Goal: Information Seeking & Learning: Learn about a topic

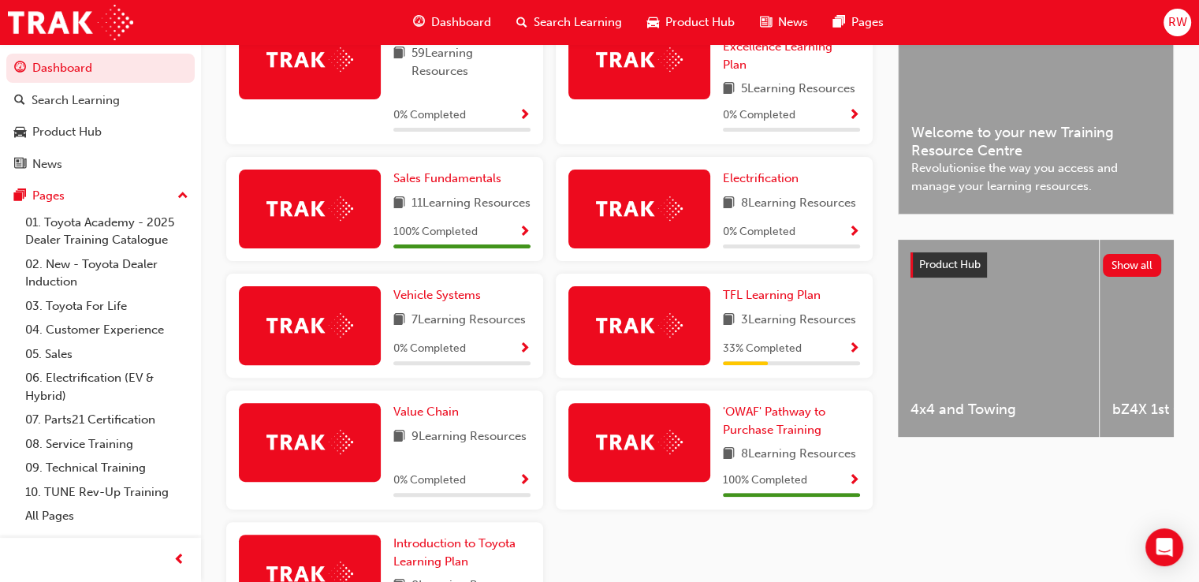
scroll to position [312, 0]
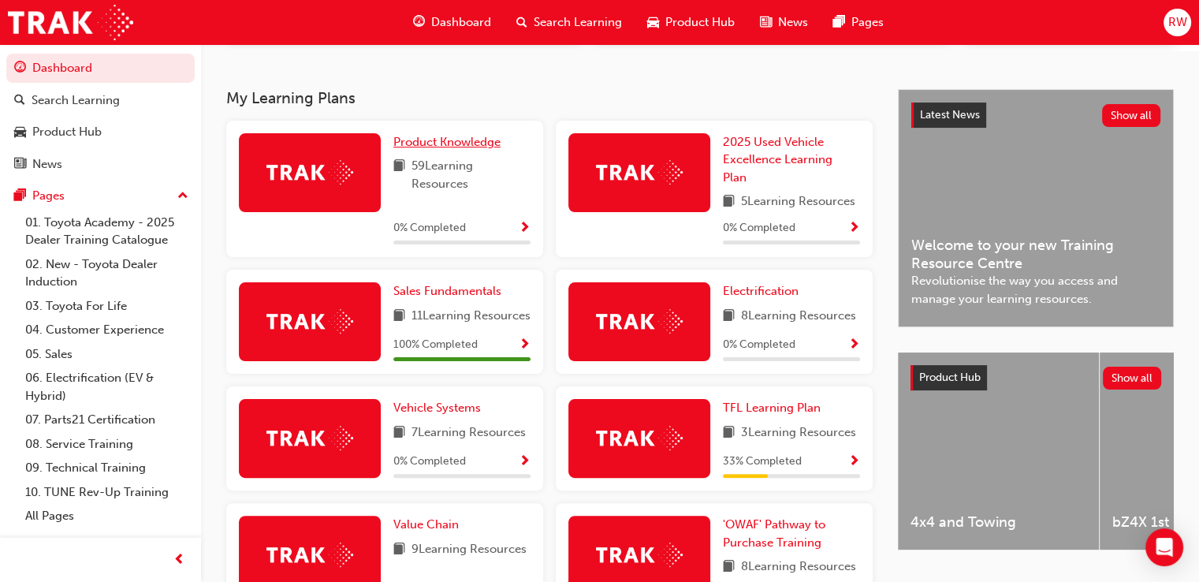
click at [457, 143] on span "Product Knowledge" at bounding box center [446, 142] width 107 height 14
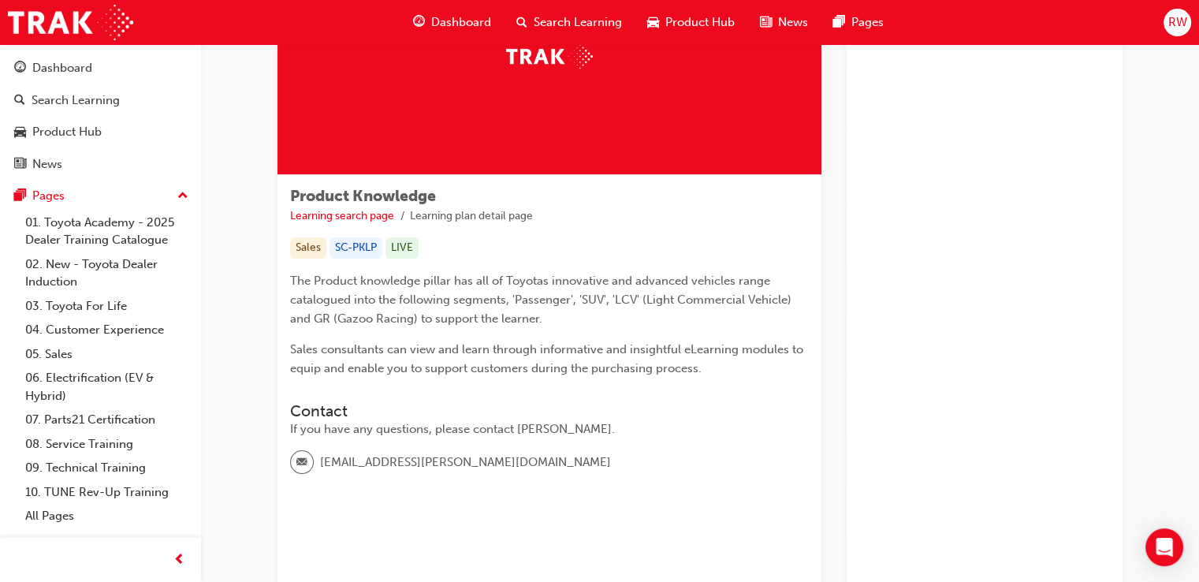
scroll to position [136, 0]
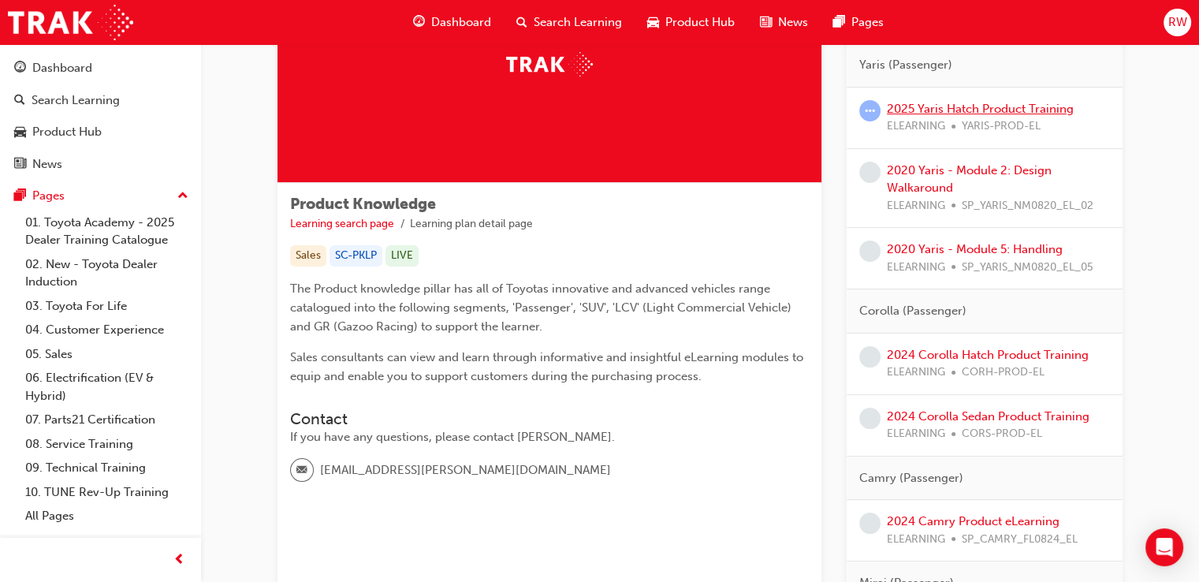
click at [968, 108] on link "2025 Yaris Hatch Product Training" at bounding box center [980, 109] width 187 height 14
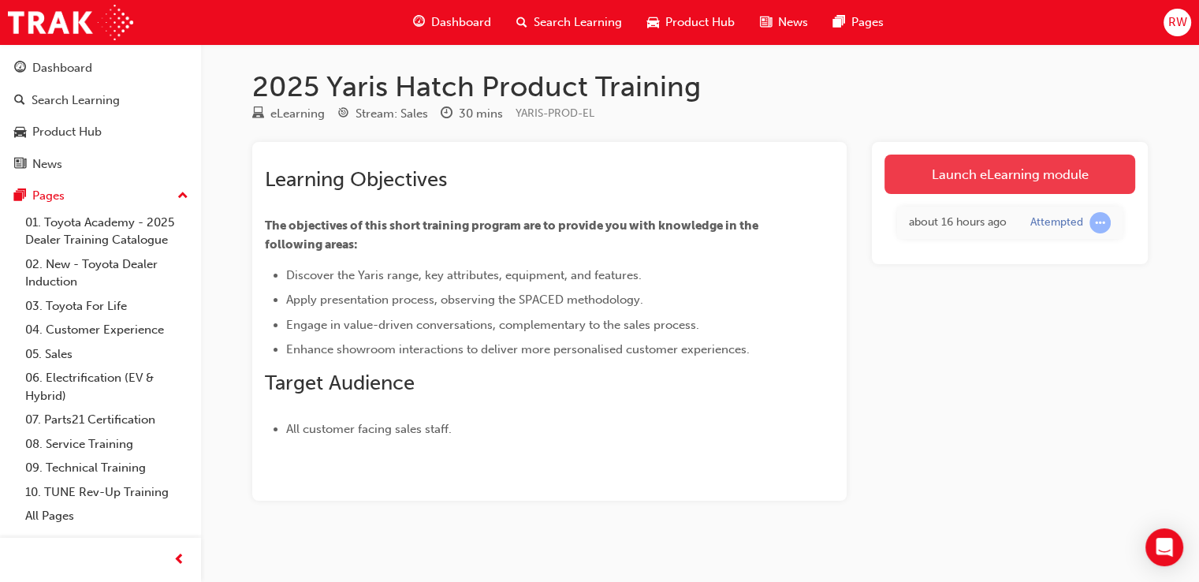
click at [976, 179] on link "Launch eLearning module" at bounding box center [1009, 174] width 251 height 39
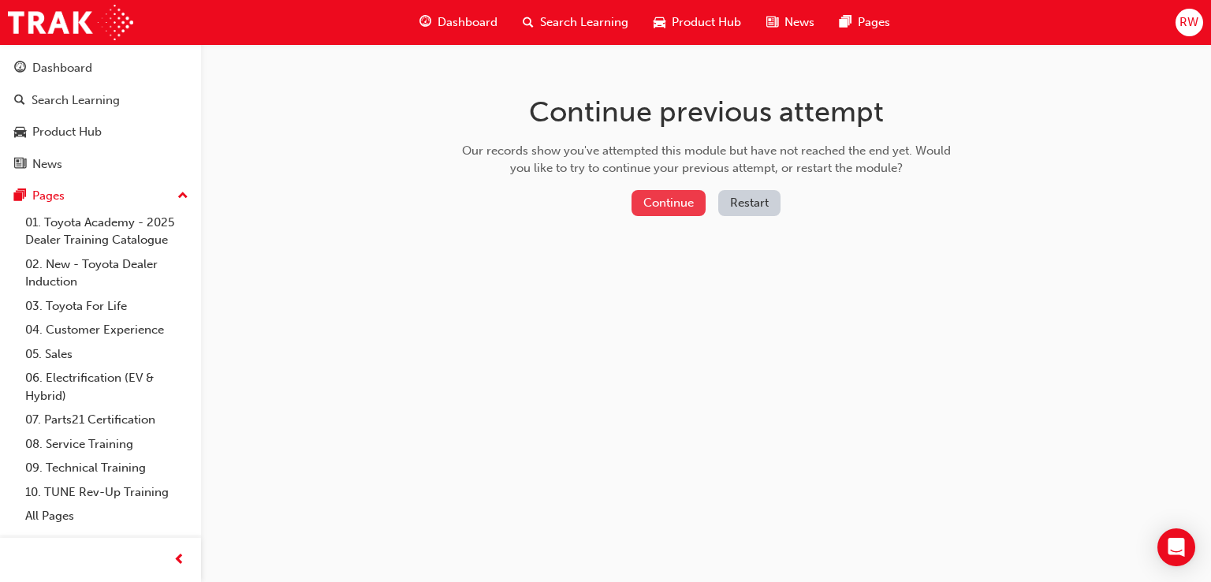
click at [653, 193] on button "Continue" at bounding box center [668, 203] width 74 height 26
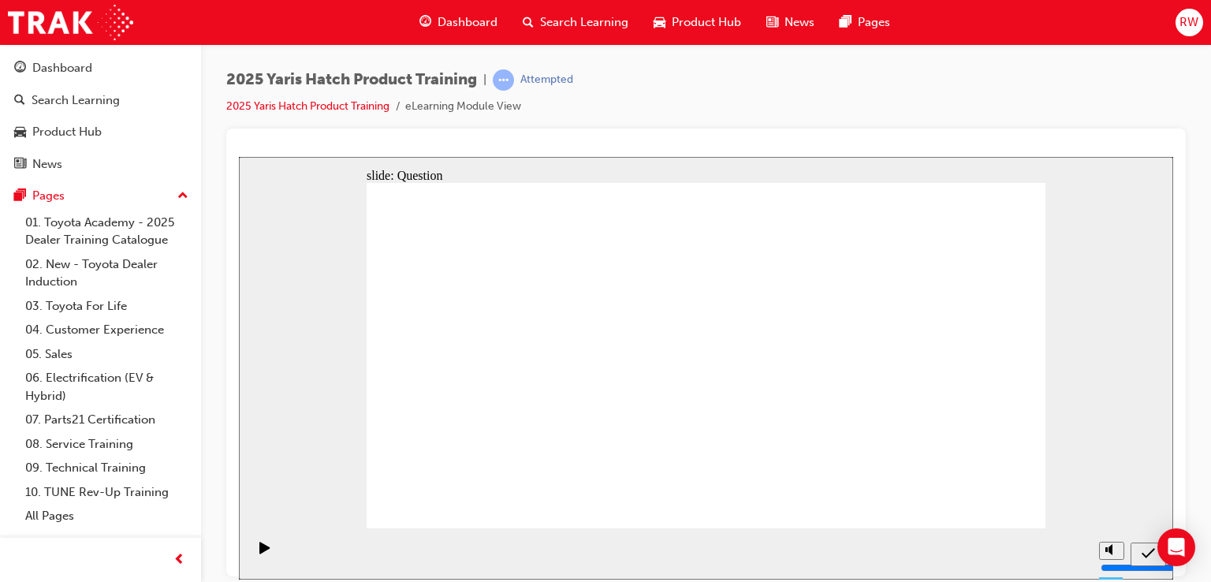
drag, startPoint x: 418, startPoint y: 417, endPoint x: 508, endPoint y: 297, distance: 150.3
drag, startPoint x: 962, startPoint y: 441, endPoint x: 608, endPoint y: 423, distance: 354.4
drag, startPoint x: 456, startPoint y: 327, endPoint x: 955, endPoint y: 324, distance: 499.8
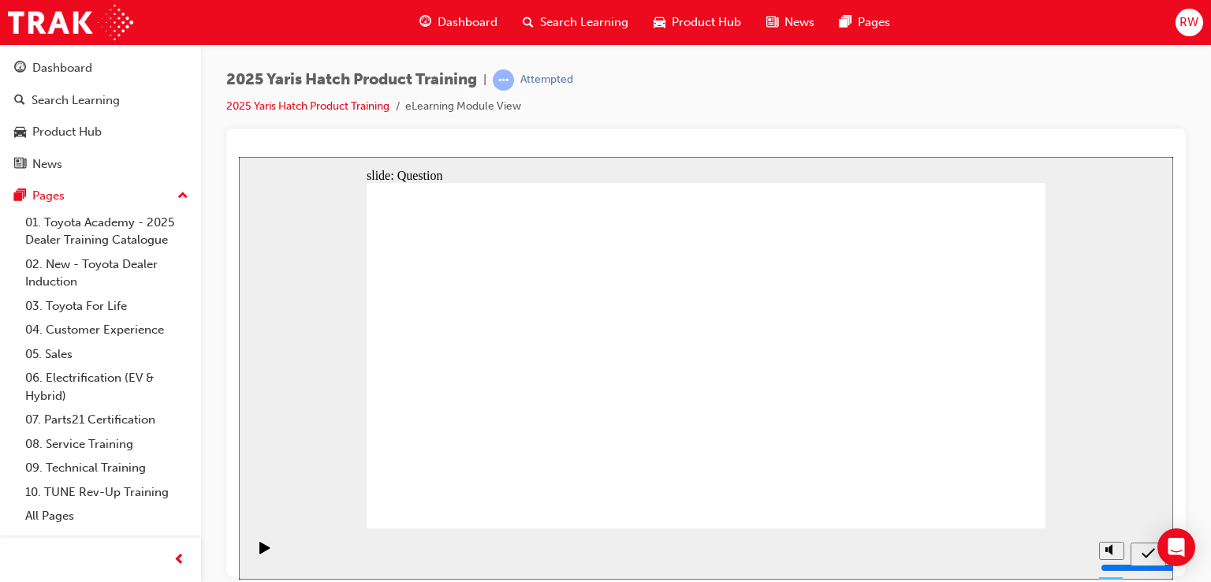
drag, startPoint x: 955, startPoint y: 338, endPoint x: 929, endPoint y: 337, distance: 25.3
drag, startPoint x: 929, startPoint y: 337, endPoint x: 929, endPoint y: 255, distance: 82.0
drag, startPoint x: 937, startPoint y: 349, endPoint x: 451, endPoint y: 313, distance: 487.7
drag, startPoint x: 921, startPoint y: 251, endPoint x: 923, endPoint y: 333, distance: 81.2
drag, startPoint x: 720, startPoint y: 341, endPoint x: 675, endPoint y: 252, distance: 99.1
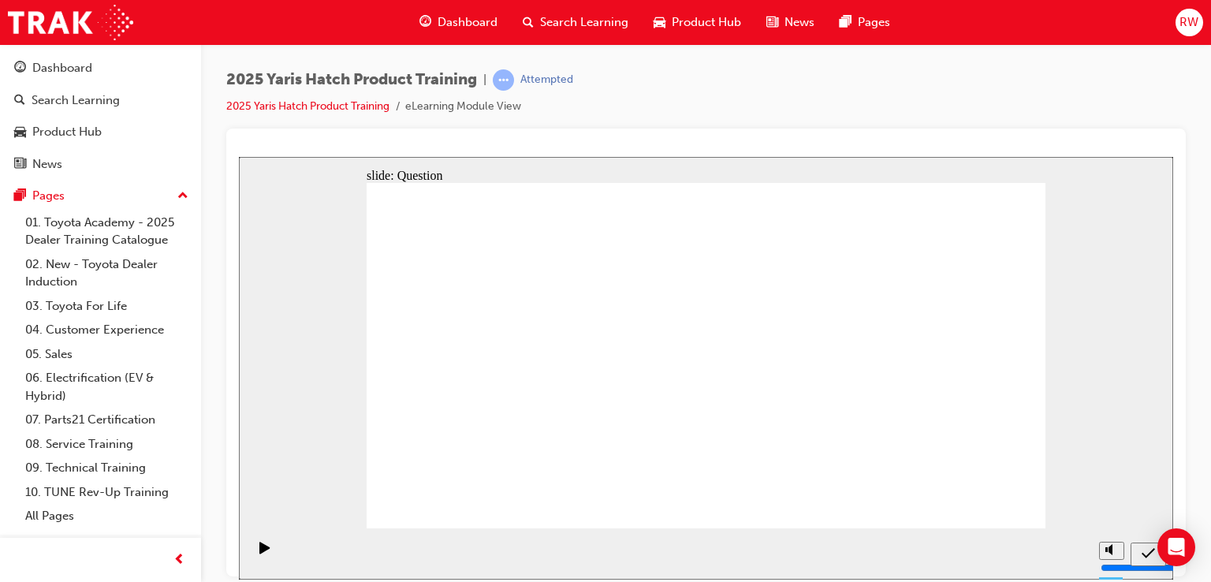
drag, startPoint x: 460, startPoint y: 292, endPoint x: 709, endPoint y: 331, distance: 252.2
drag, startPoint x: 660, startPoint y: 232, endPoint x: 460, endPoint y: 319, distance: 217.8
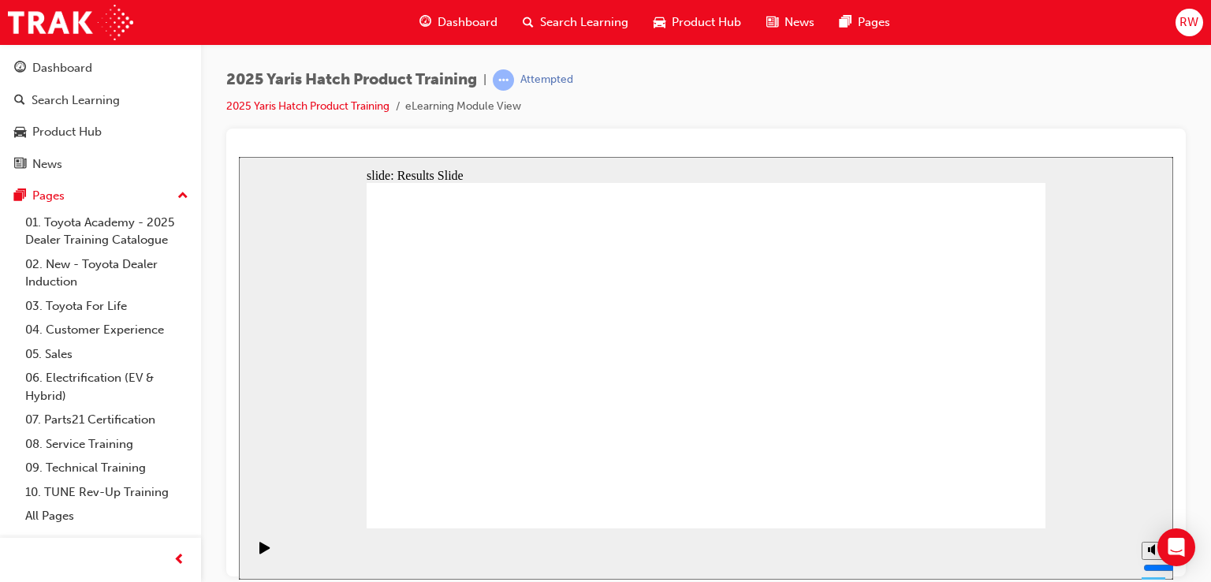
radio input "true"
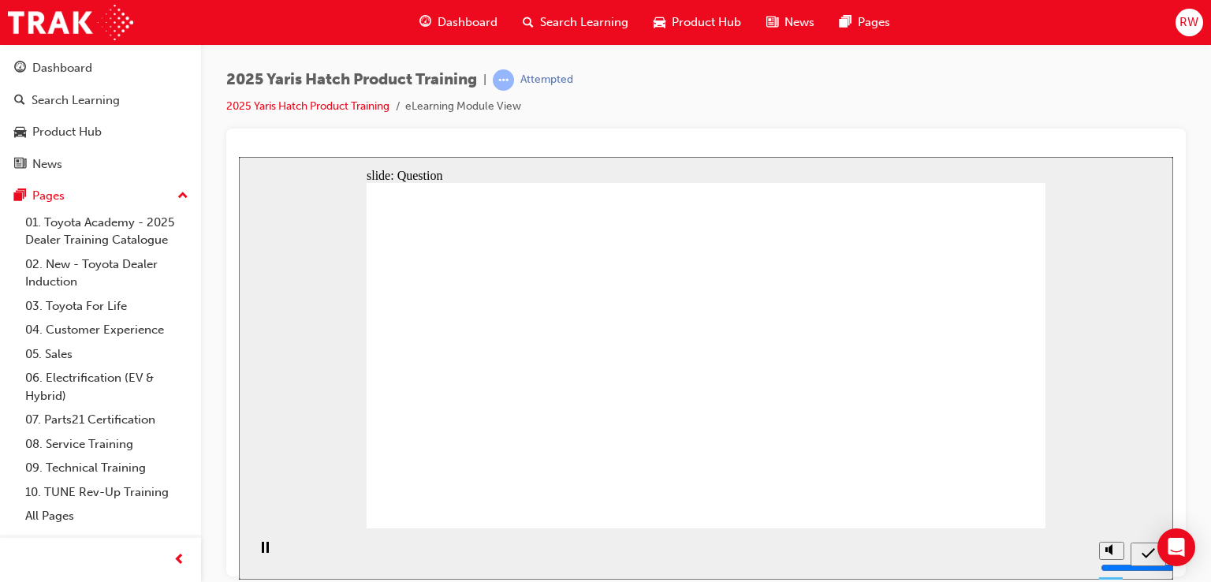
radio input "true"
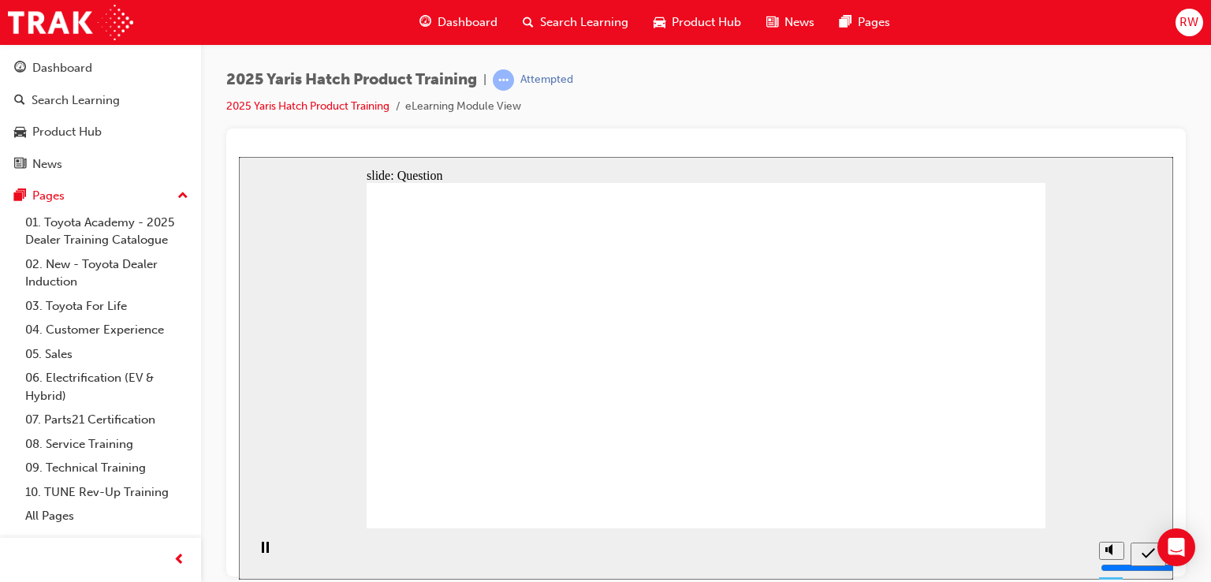
radio input "true"
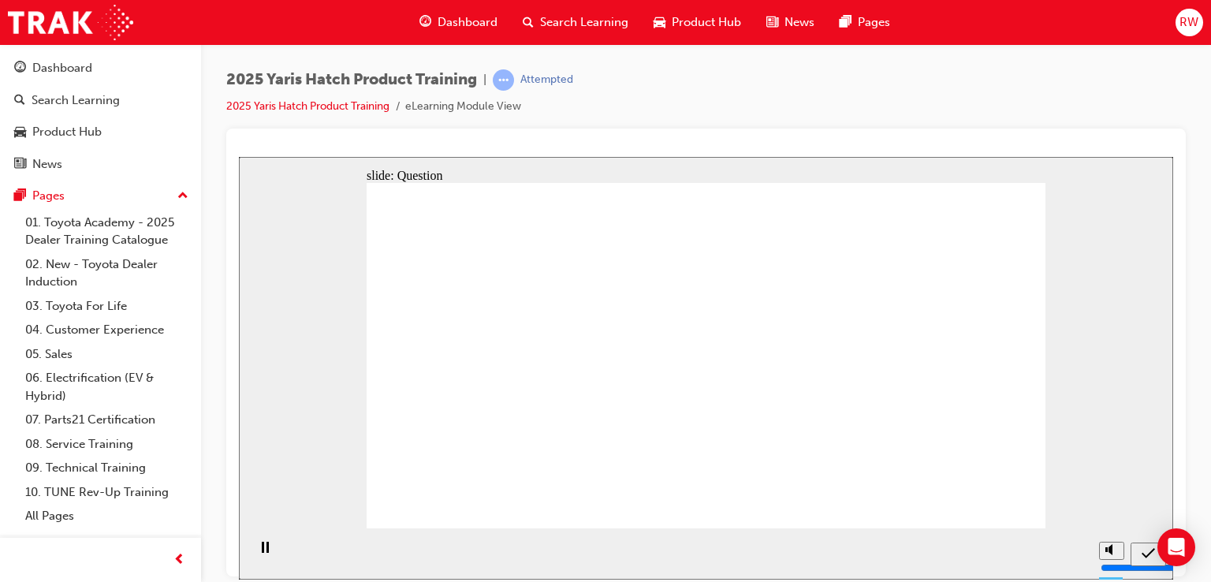
radio input "true"
drag, startPoint x: 457, startPoint y: 333, endPoint x: 624, endPoint y: 242, distance: 189.8
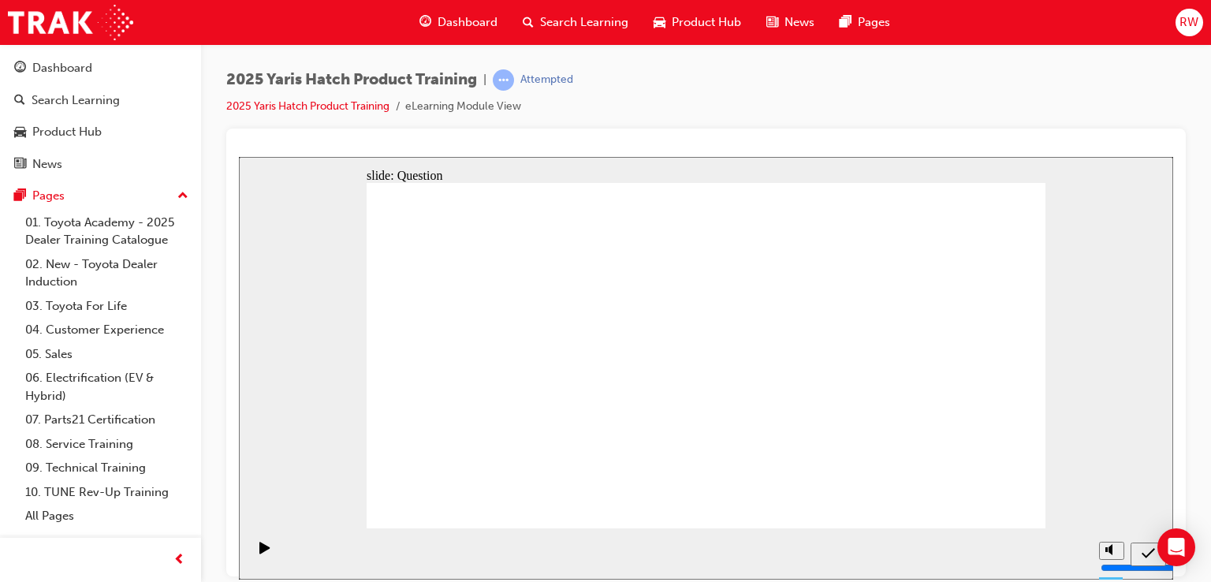
drag, startPoint x: 687, startPoint y: 320, endPoint x: 438, endPoint y: 319, distance: 249.1
drag, startPoint x: 582, startPoint y: 333, endPoint x: 700, endPoint y: 330, distance: 118.3
drag, startPoint x: 821, startPoint y: 340, endPoint x: 799, endPoint y: 227, distance: 115.0
drag, startPoint x: 438, startPoint y: 333, endPoint x: 815, endPoint y: 330, distance: 376.8
drag, startPoint x: 788, startPoint y: 214, endPoint x: 565, endPoint y: 326, distance: 250.0
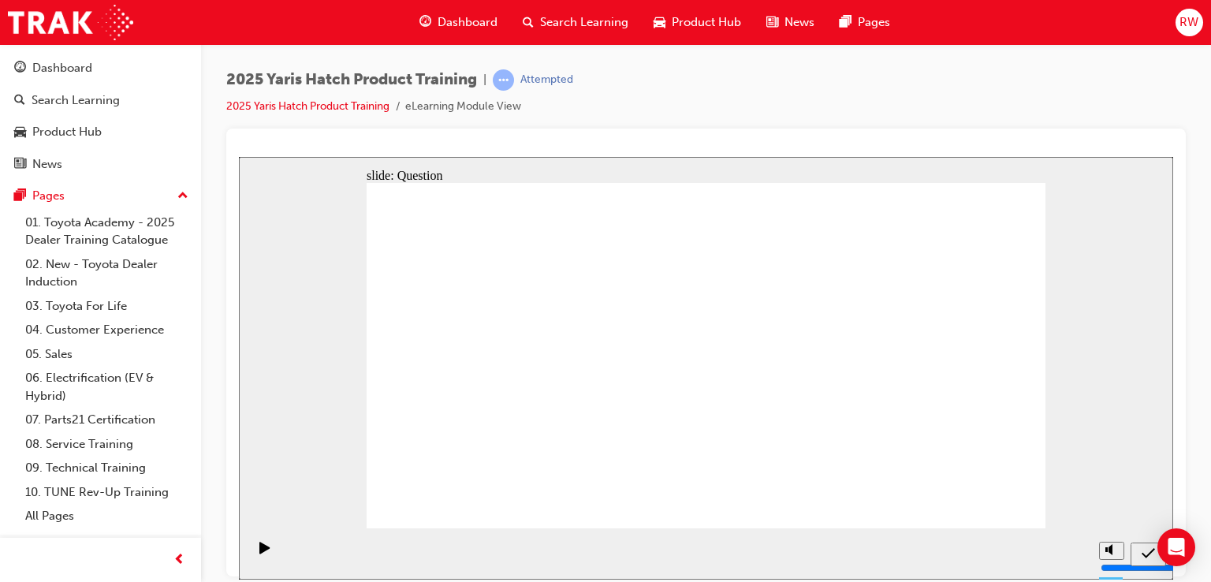
drag, startPoint x: 930, startPoint y: 324, endPoint x: 441, endPoint y: 321, distance: 488.8
drag, startPoint x: 623, startPoint y: 239, endPoint x: 942, endPoint y: 328, distance: 331.5
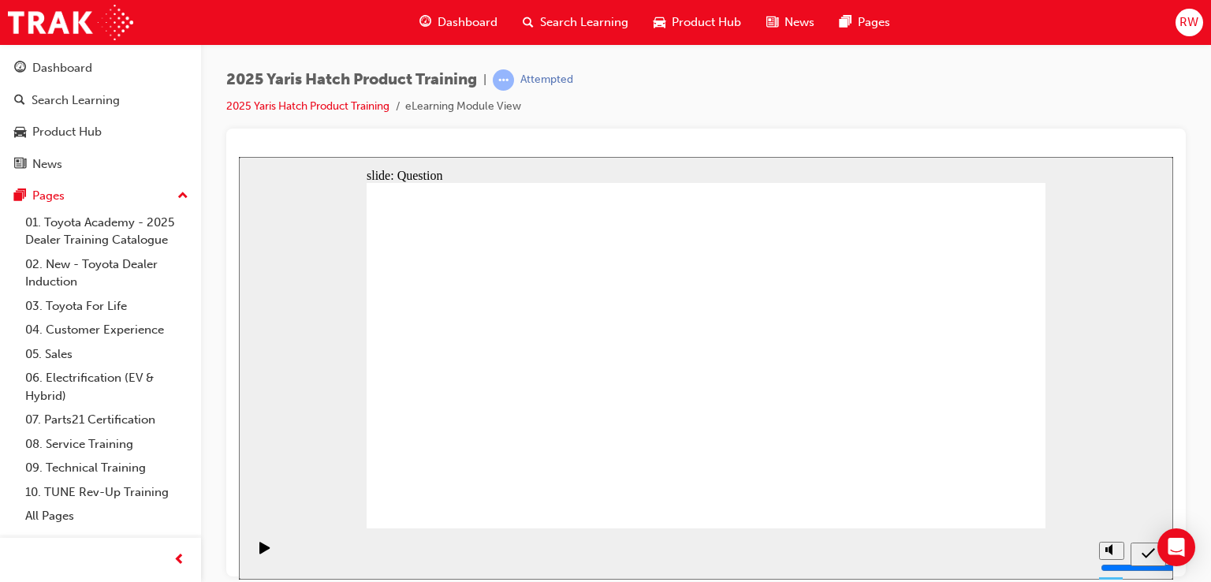
radio input "true"
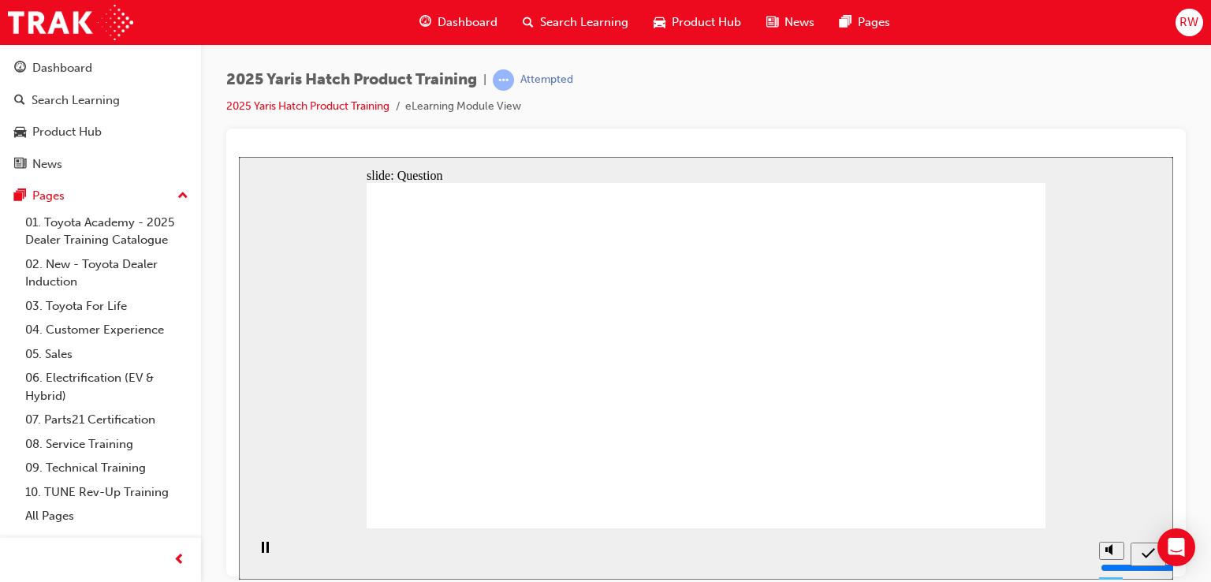
radio input "true"
drag, startPoint x: 724, startPoint y: 408, endPoint x: 718, endPoint y: 419, distance: 13.0
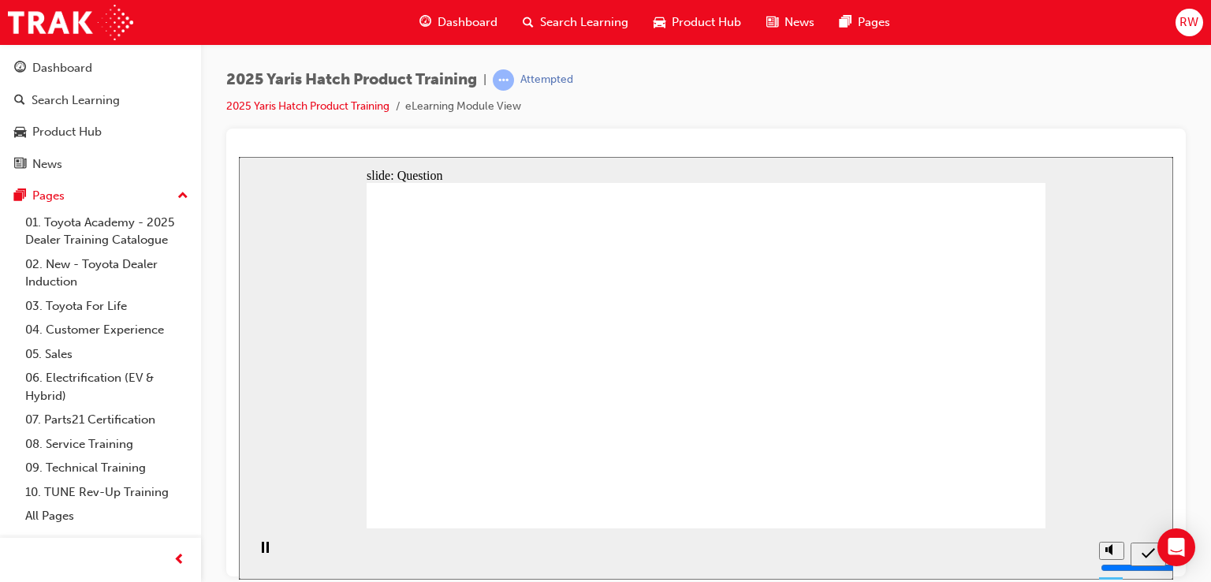
radio input "true"
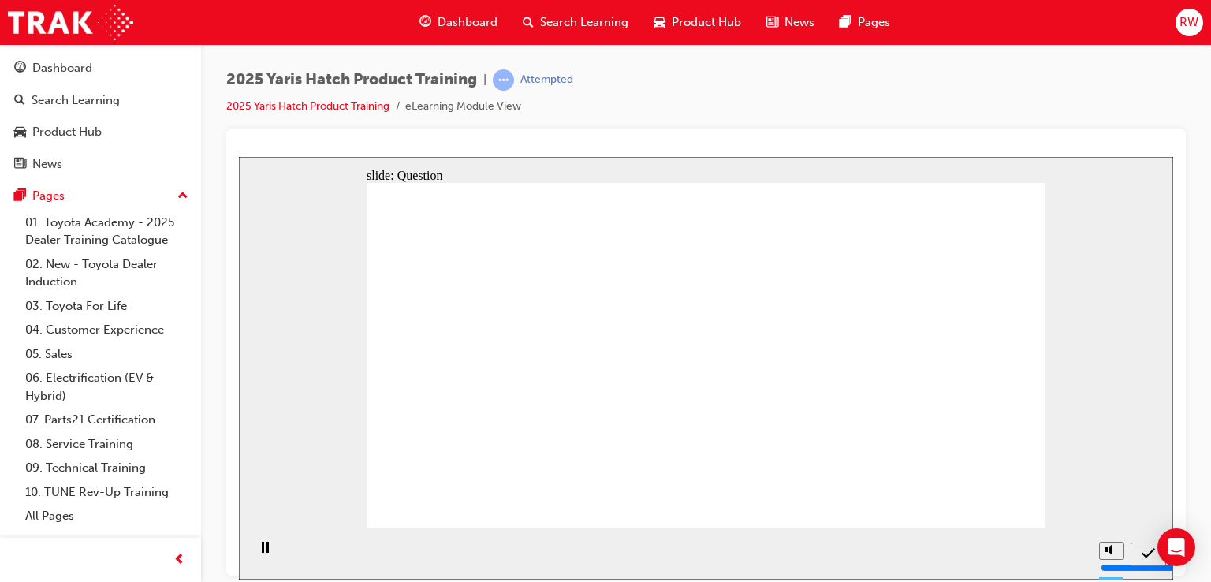
radio input "true"
drag, startPoint x: 829, startPoint y: 325, endPoint x: 543, endPoint y: 297, distance: 286.7
drag, startPoint x: 684, startPoint y: 347, endPoint x: 804, endPoint y: 356, distance: 120.1
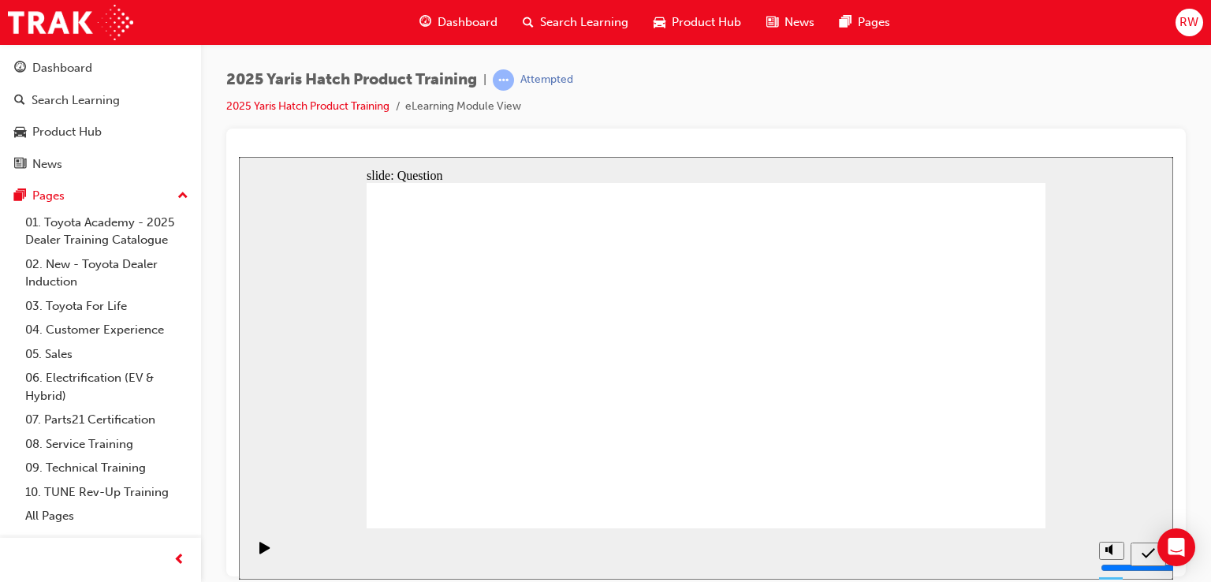
drag, startPoint x: 952, startPoint y: 337, endPoint x: 709, endPoint y: 344, distance: 242.9
drag, startPoint x: 637, startPoint y: 329, endPoint x: 634, endPoint y: 313, distance: 16.1
drag, startPoint x: 600, startPoint y: 333, endPoint x: 614, endPoint y: 230, distance: 104.2
drag, startPoint x: 503, startPoint y: 303, endPoint x: 492, endPoint y: 240, distance: 64.0
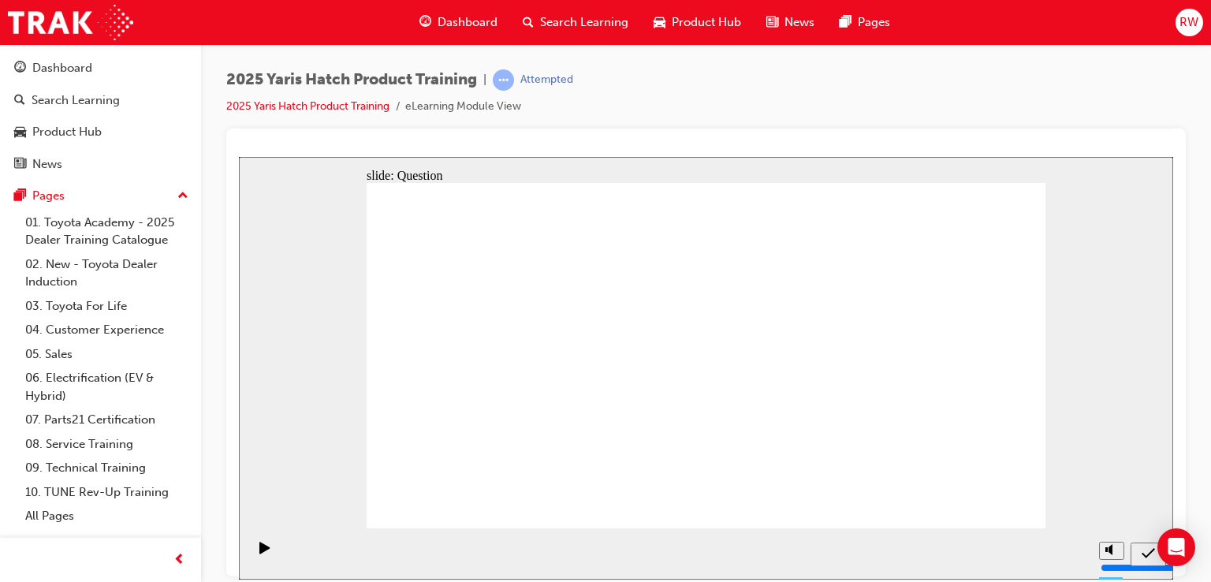
drag, startPoint x: 471, startPoint y: 330, endPoint x: 476, endPoint y: 229, distance: 101.1
drag, startPoint x: 452, startPoint y: 239, endPoint x: 940, endPoint y: 343, distance: 498.9
drag, startPoint x: 605, startPoint y: 239, endPoint x: 445, endPoint y: 366, distance: 204.9
drag, startPoint x: 803, startPoint y: 248, endPoint x: 575, endPoint y: 333, distance: 242.9
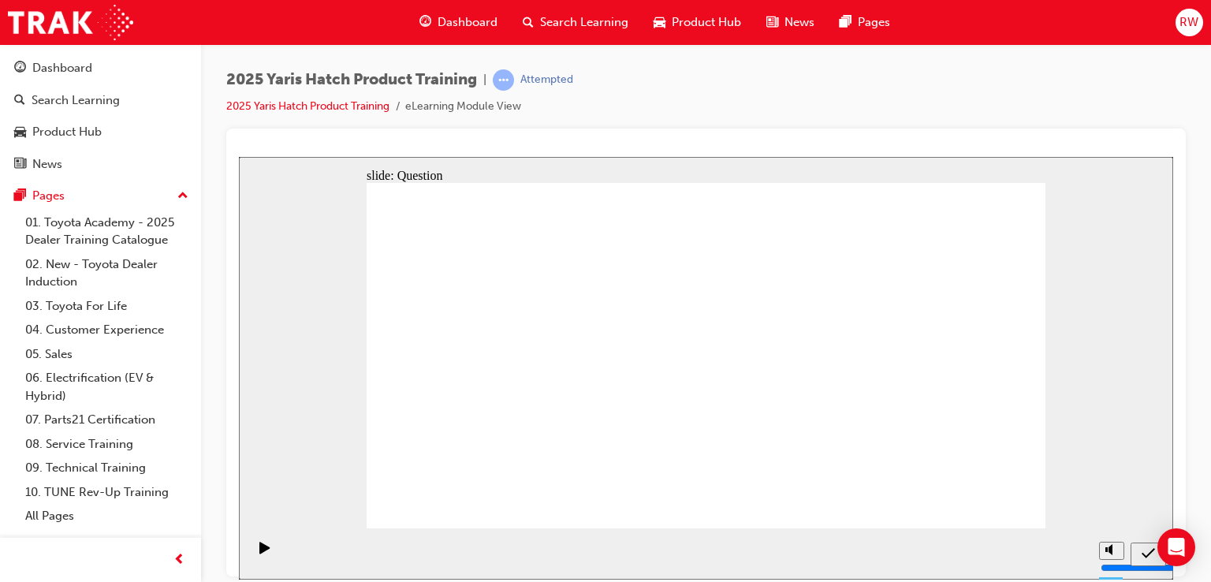
drag, startPoint x: 497, startPoint y: 341, endPoint x: 649, endPoint y: 344, distance: 152.2
drag, startPoint x: 1022, startPoint y: 487, endPoint x: 1015, endPoint y: 493, distance: 8.4
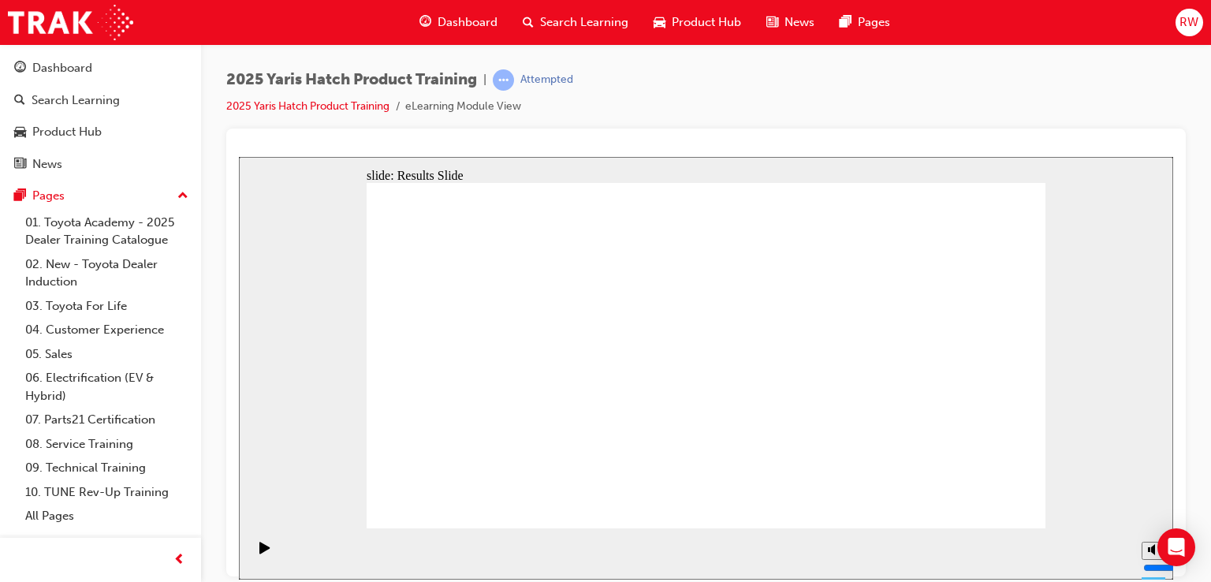
radio input "true"
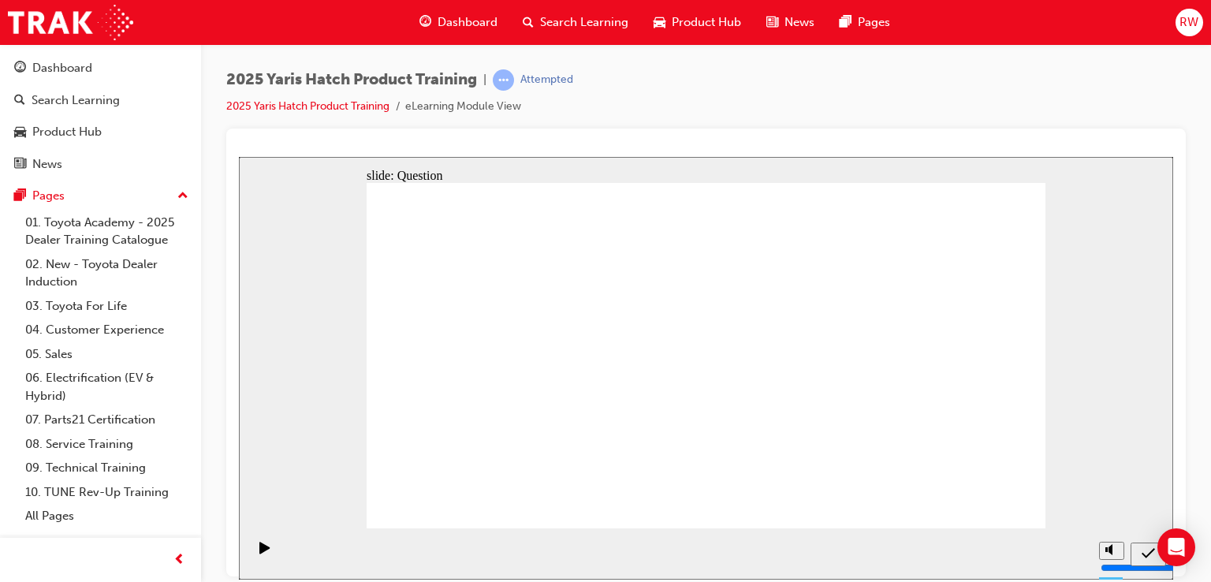
radio input "true"
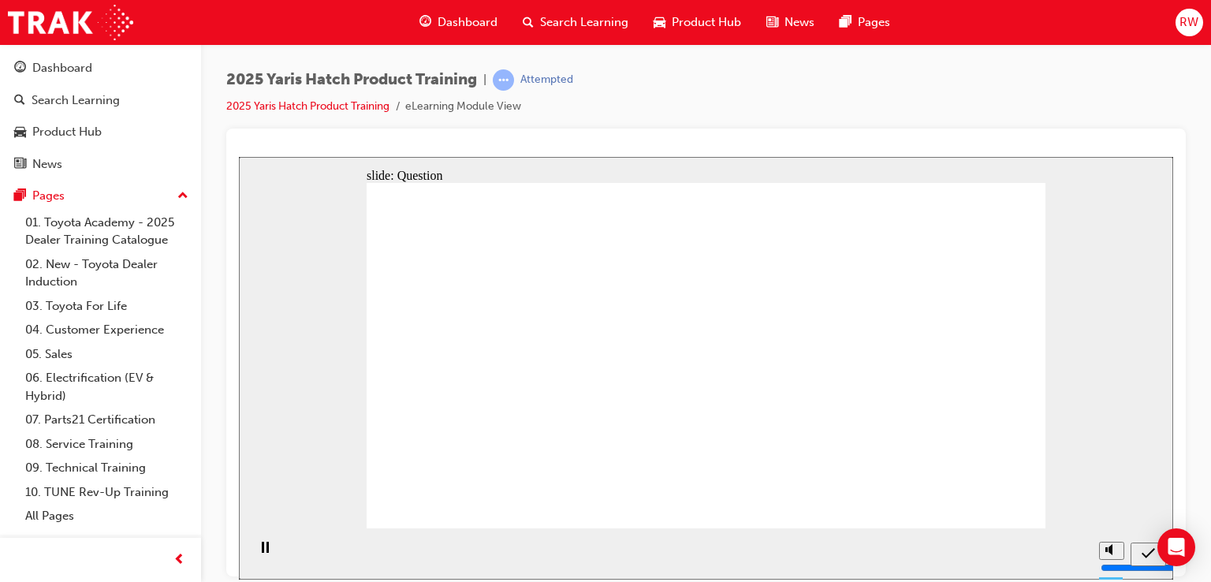
radio input "true"
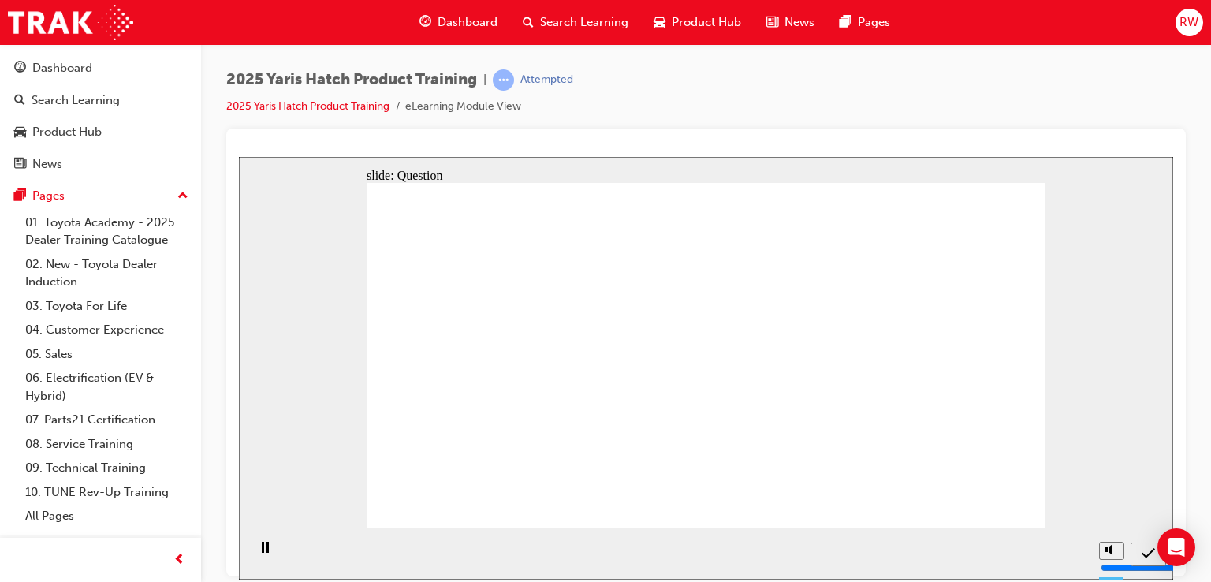
drag, startPoint x: 819, startPoint y: 336, endPoint x: 761, endPoint y: 268, distance: 89.4
drag, startPoint x: 707, startPoint y: 310, endPoint x: 750, endPoint y: 325, distance: 45.9
drag, startPoint x: 592, startPoint y: 337, endPoint x: 628, endPoint y: 270, distance: 75.8
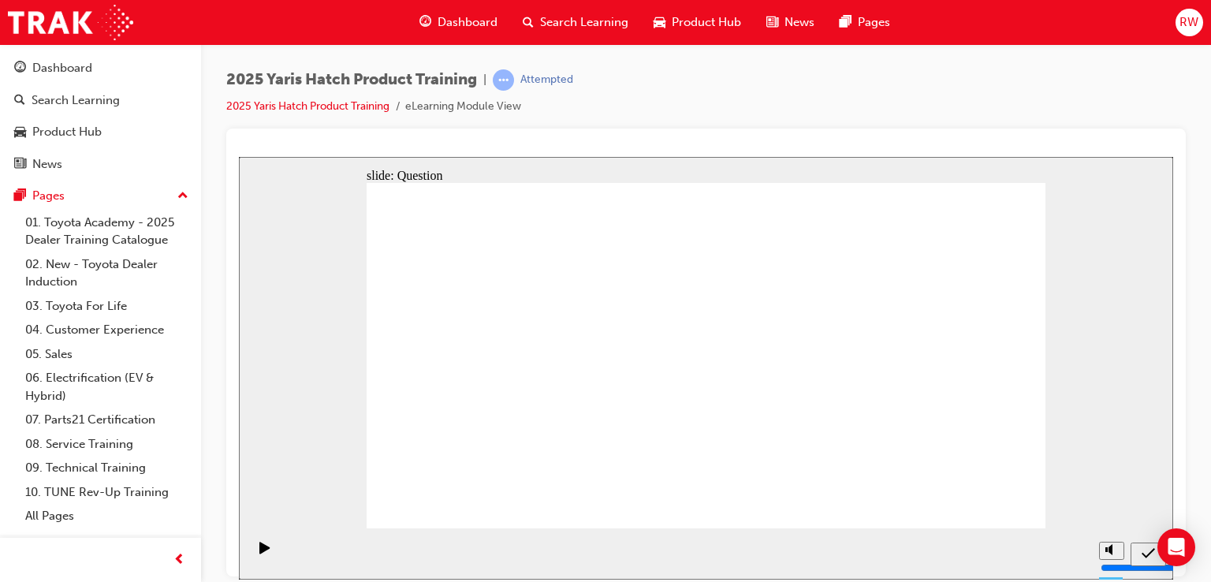
drag, startPoint x: 774, startPoint y: 251, endPoint x: 570, endPoint y: 343, distance: 224.0
drag, startPoint x: 957, startPoint y: 327, endPoint x: 721, endPoint y: 328, distance: 236.5
drag, startPoint x: 624, startPoint y: 271, endPoint x: 971, endPoint y: 333, distance: 352.3
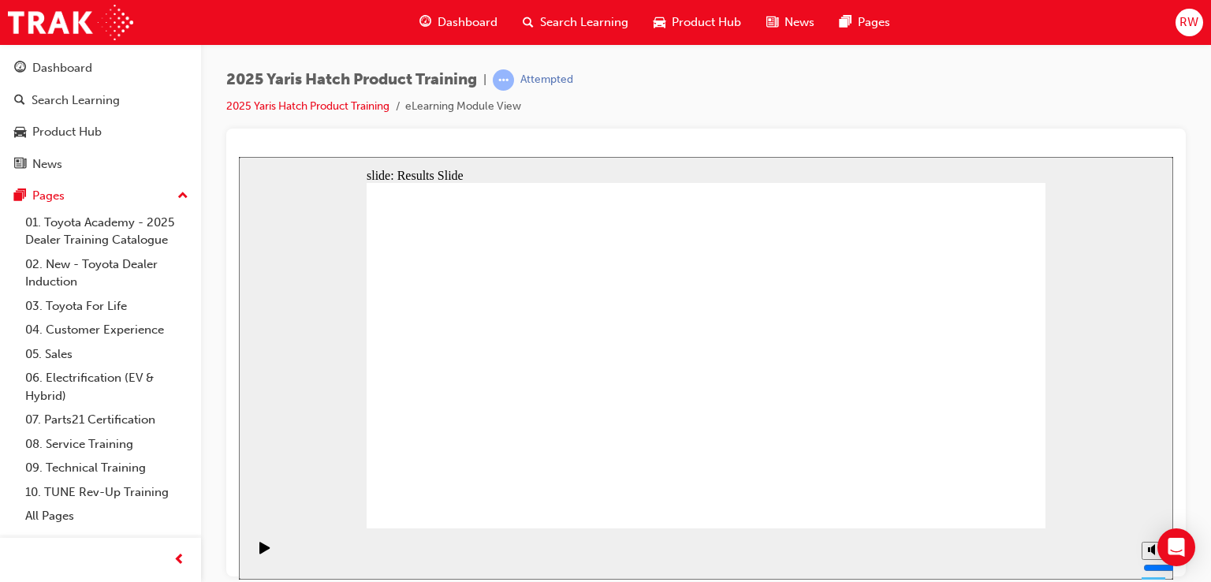
radio input "true"
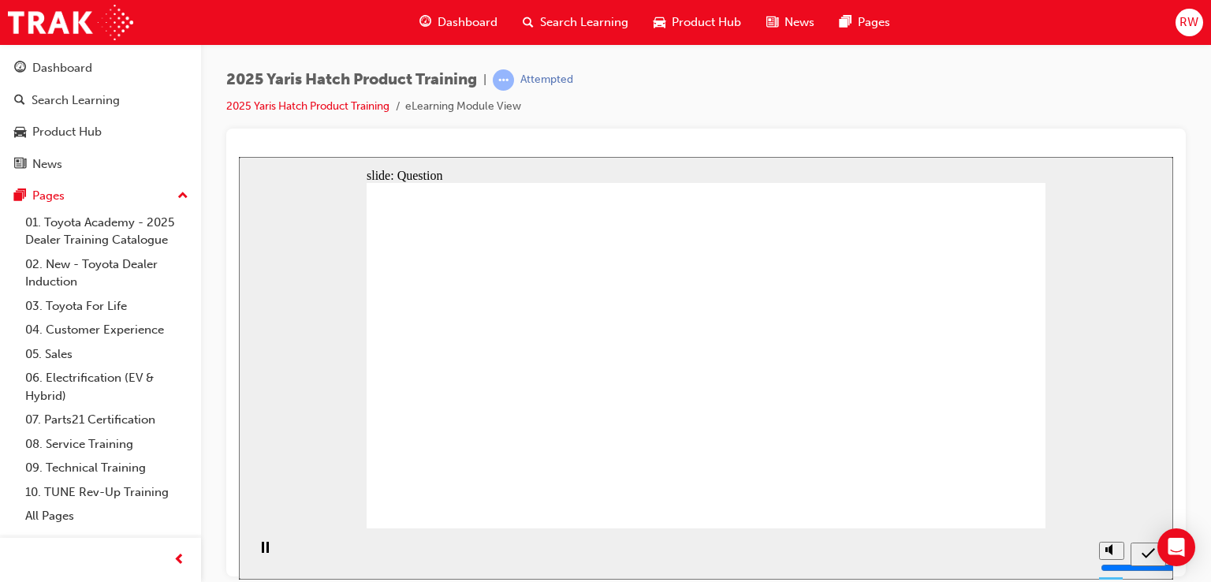
drag, startPoint x: 979, startPoint y: 329, endPoint x: 979, endPoint y: 338, distance: 9.5
radio input "true"
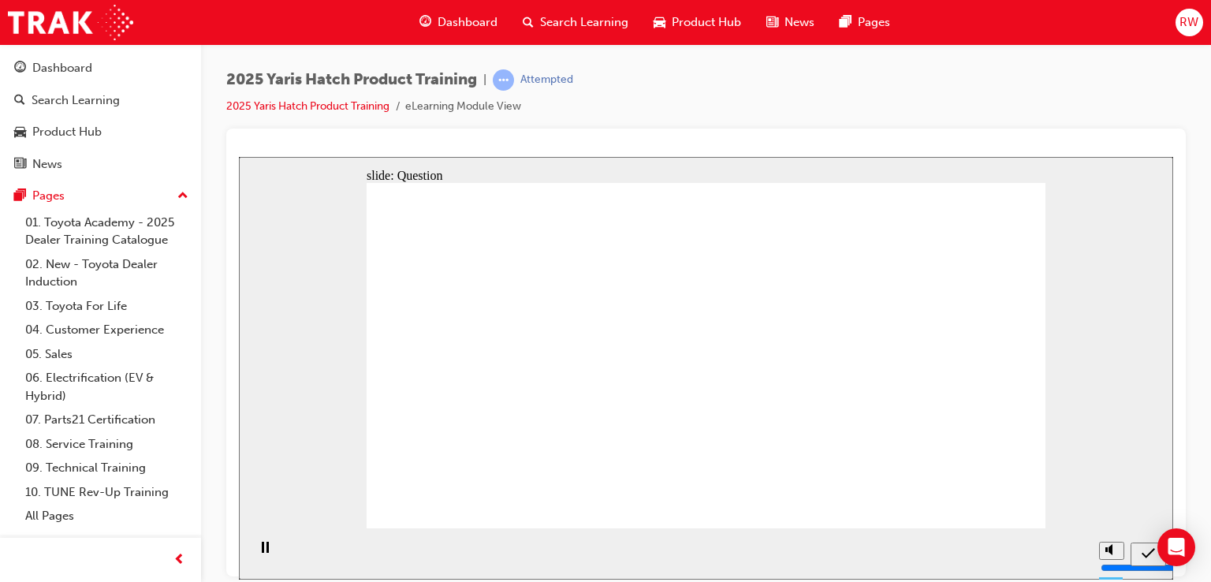
radio input "true"
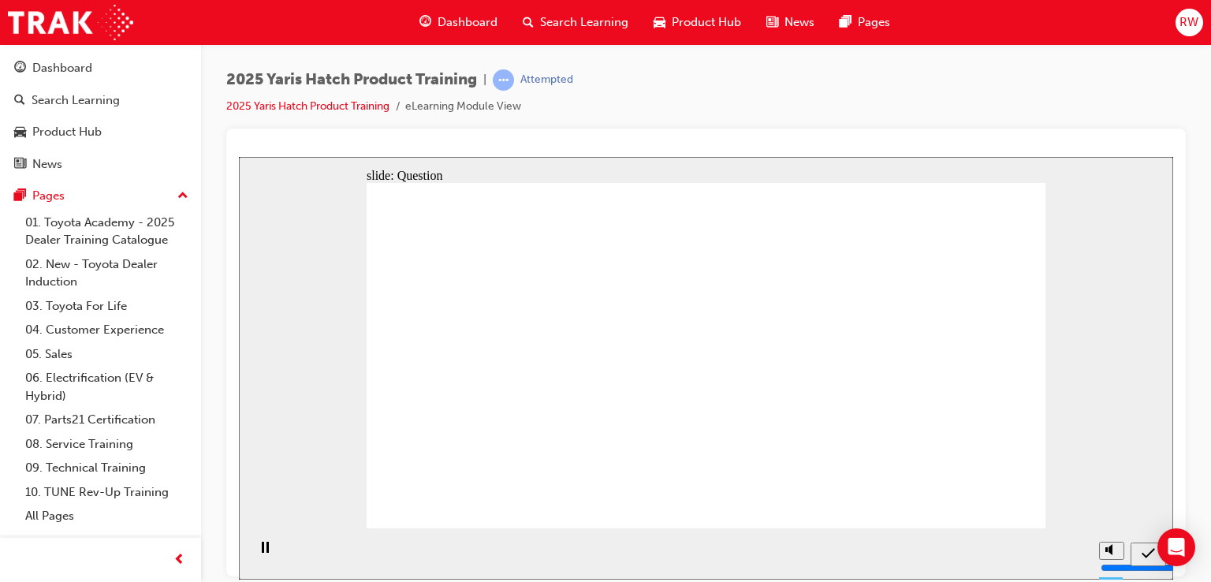
drag, startPoint x: 693, startPoint y: 274, endPoint x: 577, endPoint y: 312, distance: 121.9
drag, startPoint x: 583, startPoint y: 318, endPoint x: 627, endPoint y: 172, distance: 152.1
drag, startPoint x: 836, startPoint y: 324, endPoint x: 619, endPoint y: 316, distance: 216.9
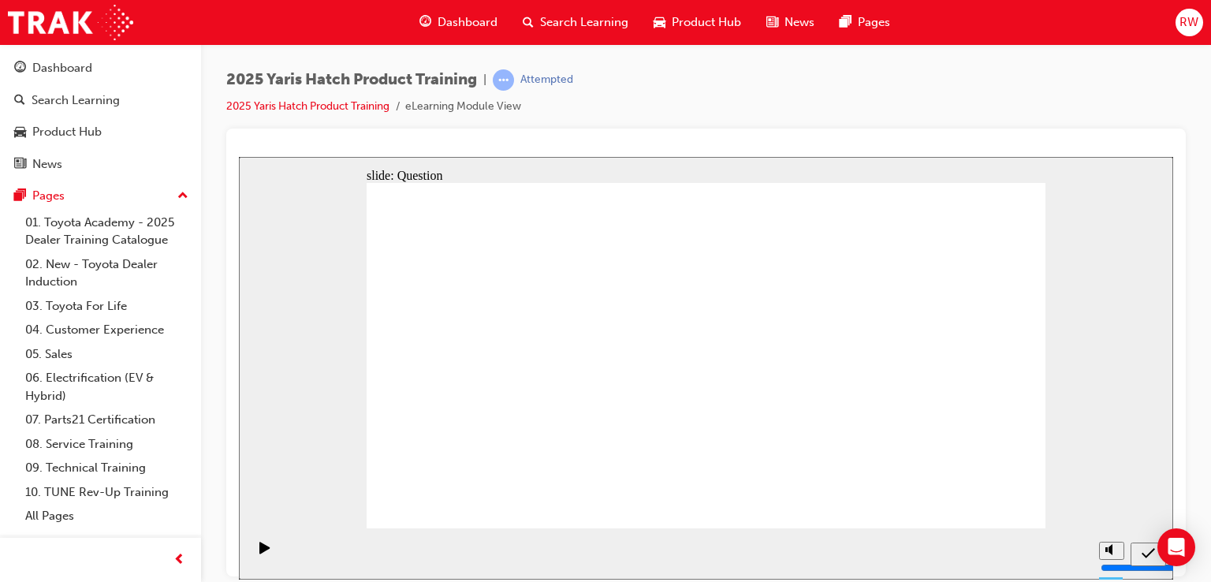
drag, startPoint x: 446, startPoint y: 351, endPoint x: 486, endPoint y: 274, distance: 87.1
drag, startPoint x: 642, startPoint y: 308, endPoint x: 456, endPoint y: 356, distance: 191.2
drag, startPoint x: 633, startPoint y: 224, endPoint x: 832, endPoint y: 363, distance: 243.4
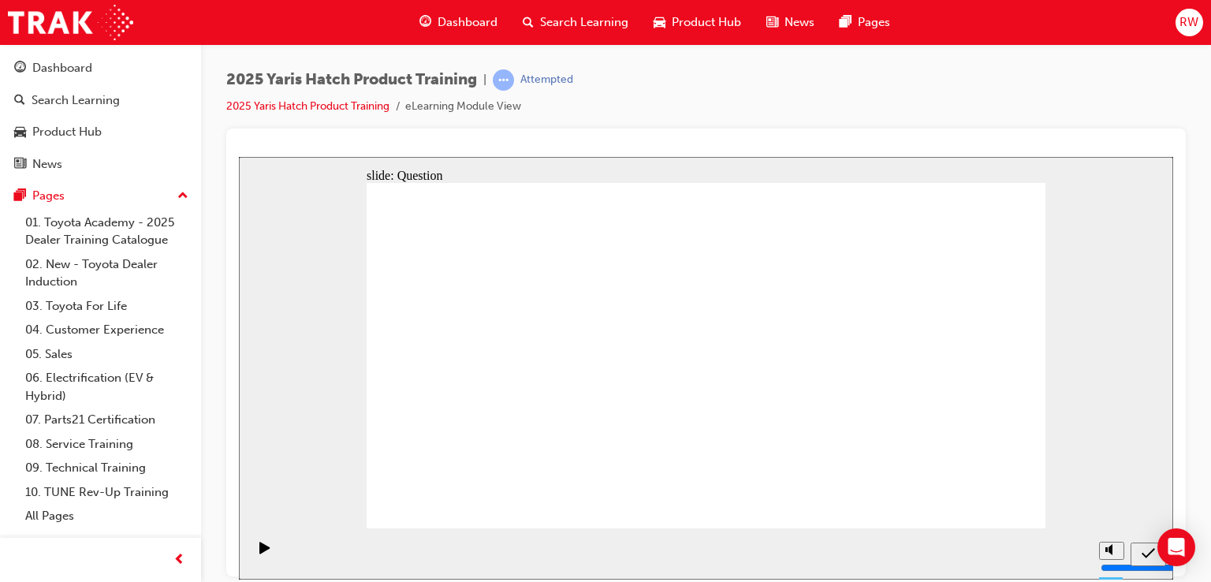
drag, startPoint x: 949, startPoint y: 342, endPoint x: 716, endPoint y: 300, distance: 237.2
drag, startPoint x: 520, startPoint y: 258, endPoint x: 820, endPoint y: 333, distance: 309.0
drag, startPoint x: 655, startPoint y: 335, endPoint x: 615, endPoint y: 333, distance: 40.2
drag, startPoint x: 615, startPoint y: 333, endPoint x: 578, endPoint y: 348, distance: 40.0
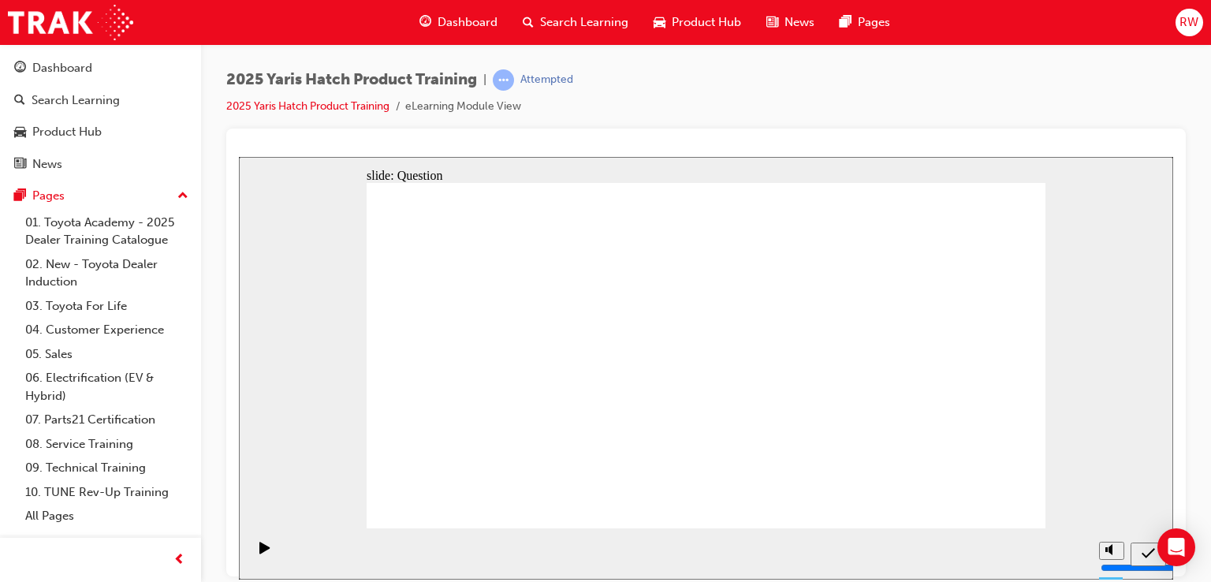
drag, startPoint x: 833, startPoint y: 254, endPoint x: 755, endPoint y: 332, distance: 110.4
drag, startPoint x: 798, startPoint y: 343, endPoint x: 886, endPoint y: 352, distance: 88.7
drag, startPoint x: 940, startPoint y: 343, endPoint x: 924, endPoint y: 335, distance: 18.3
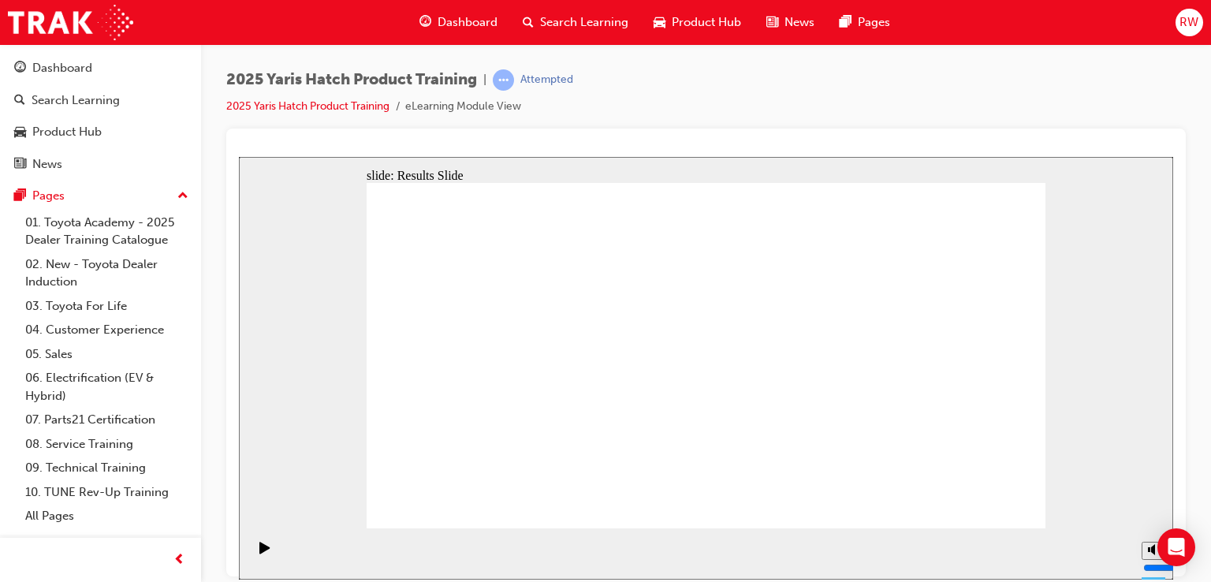
drag, startPoint x: 1007, startPoint y: 513, endPoint x: 1003, endPoint y: 501, distance: 12.7
radio input "true"
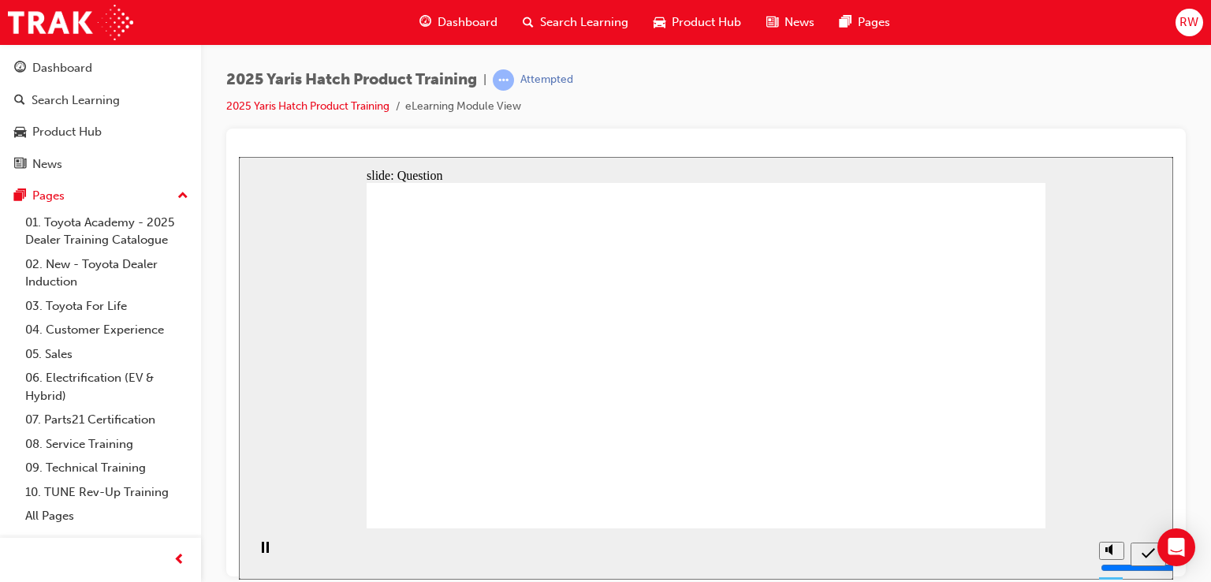
radio input "true"
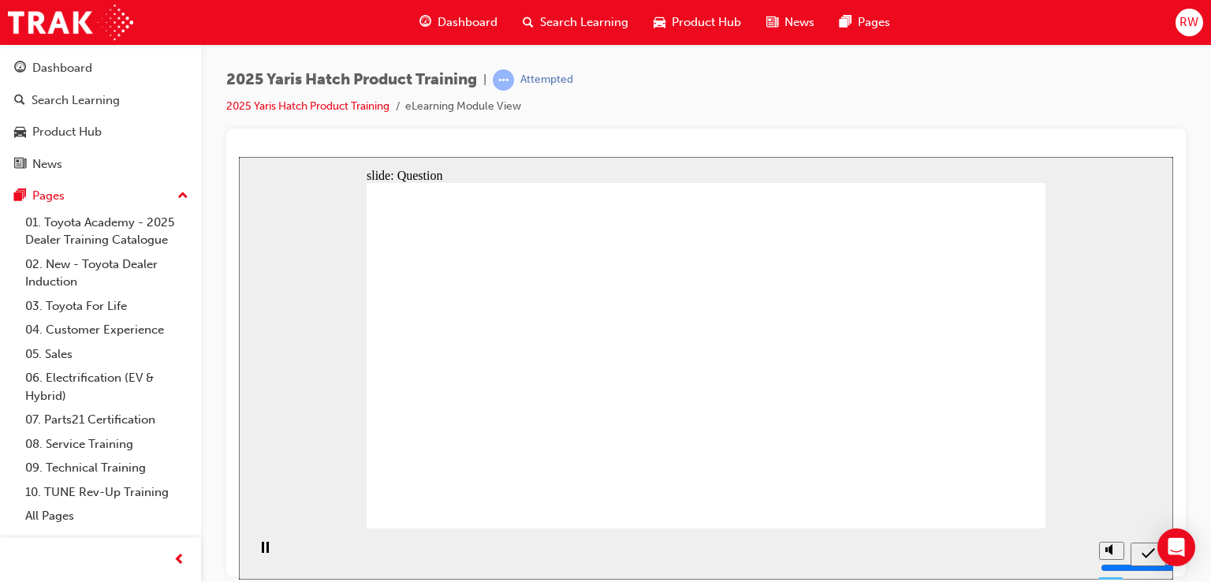
radio input "true"
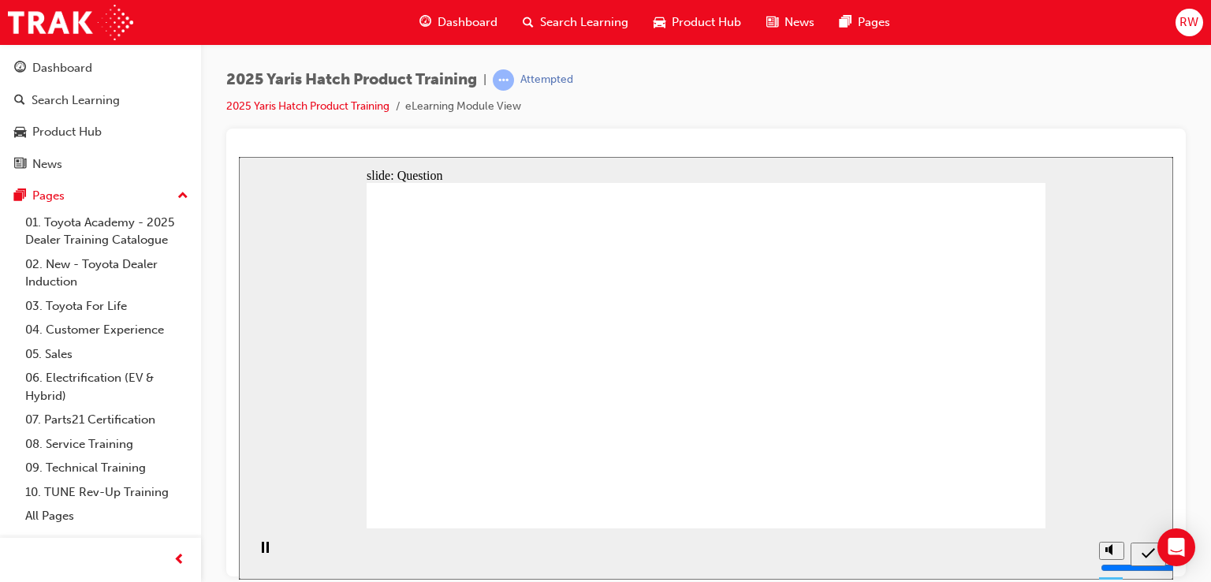
radio input "true"
click at [457, 43] on div "Dashboard Search Learning Product Hub News Pages" at bounding box center [654, 22] width 508 height 45
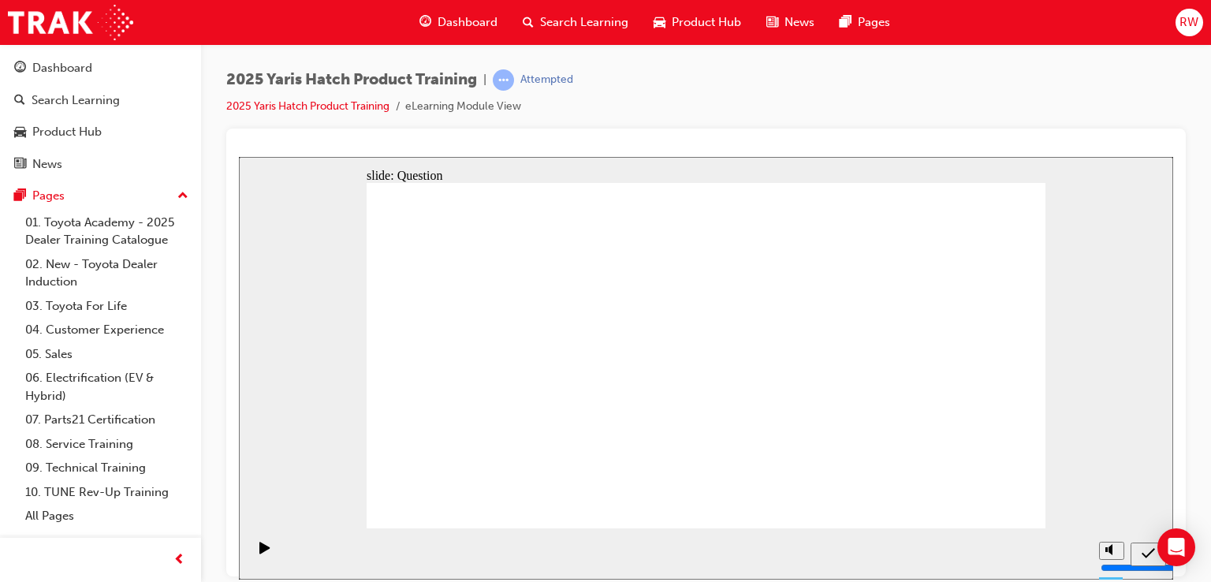
click at [466, 21] on span "Dashboard" at bounding box center [468, 22] width 60 height 18
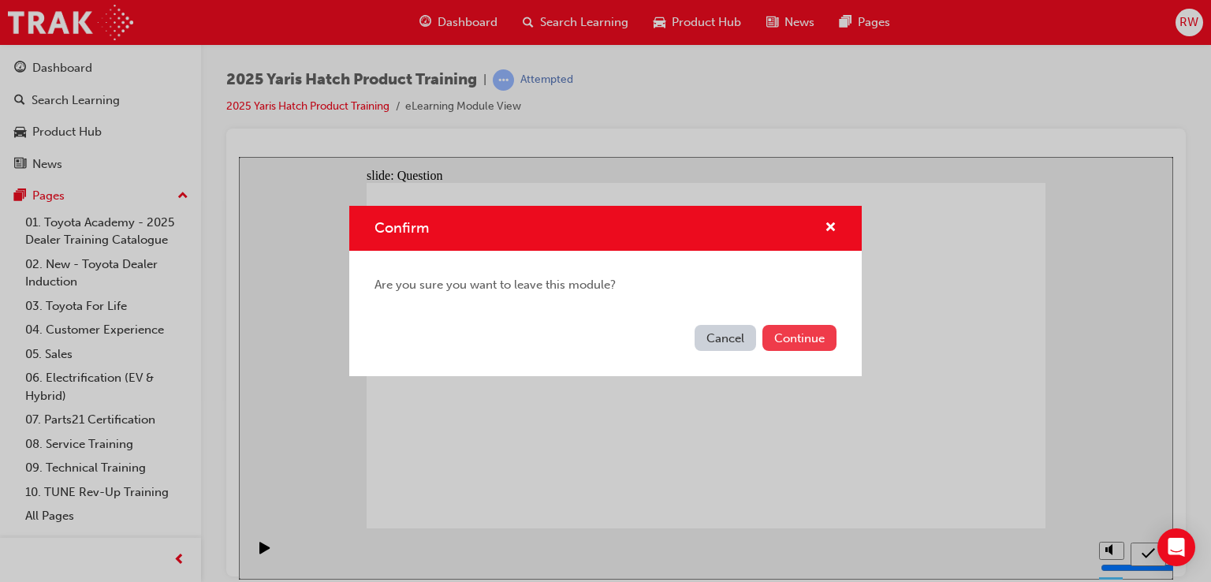
click at [798, 333] on button "Continue" at bounding box center [799, 338] width 74 height 26
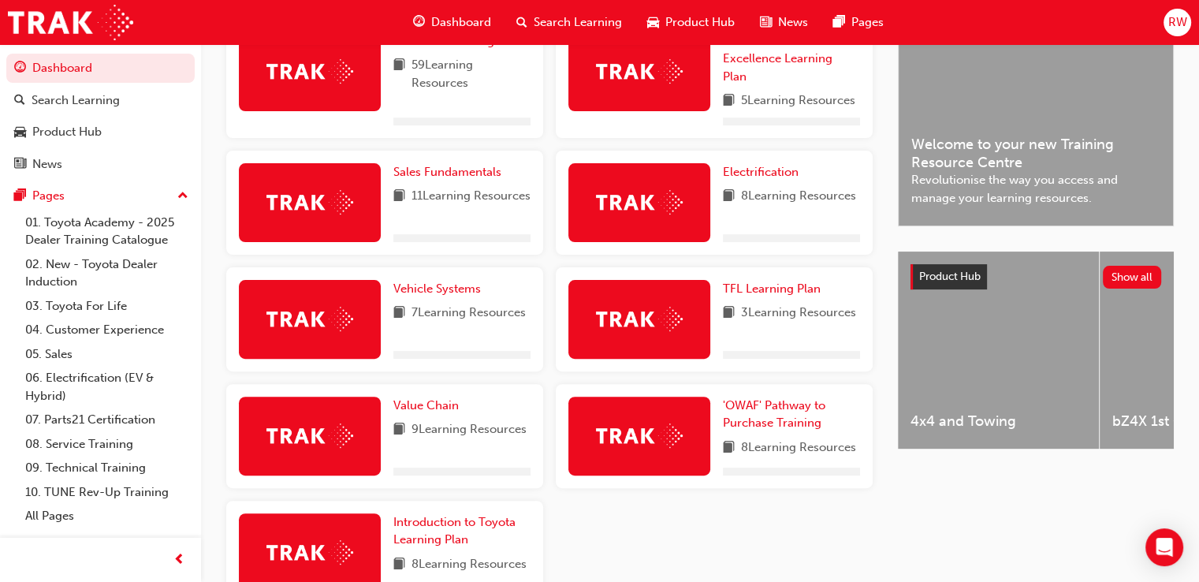
scroll to position [519, 0]
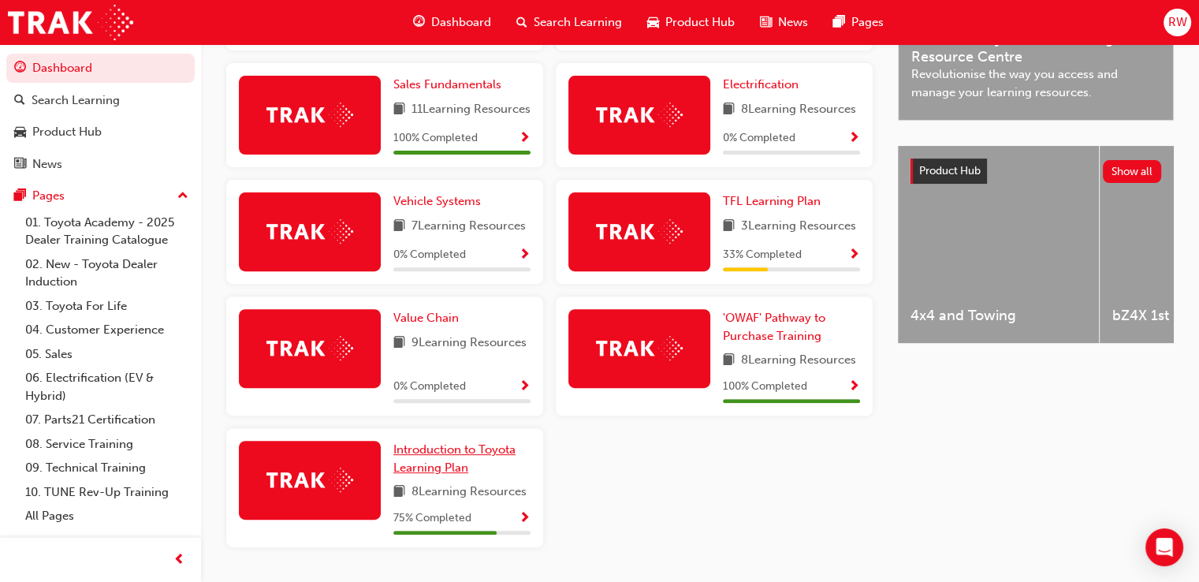
click at [455, 475] on span "Introduction to Toyota Learning Plan" at bounding box center [454, 458] width 122 height 32
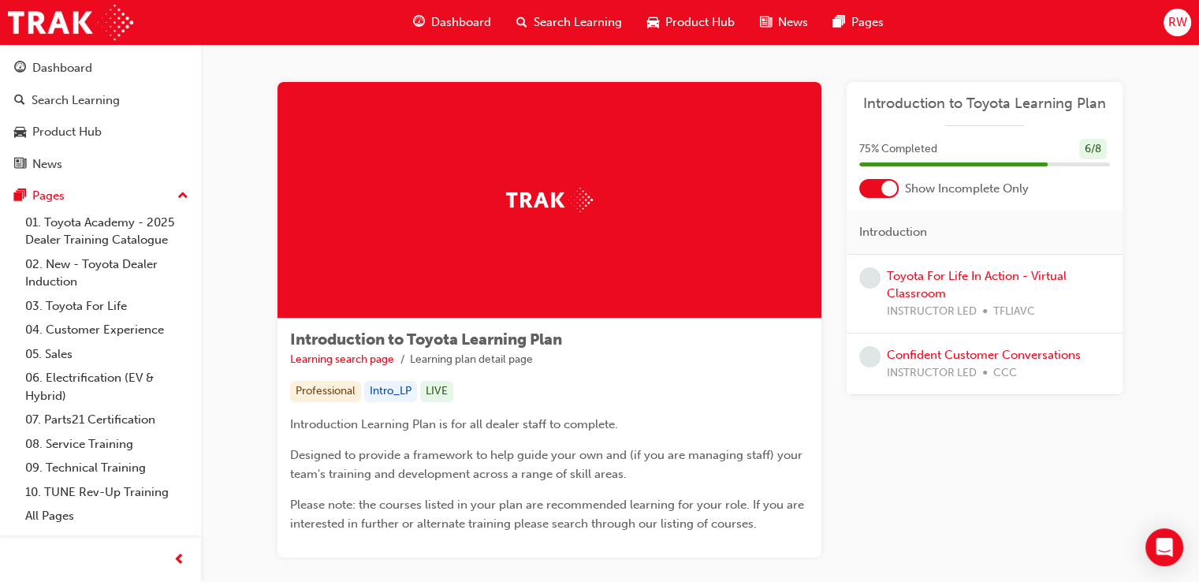
click at [451, 39] on div "Dashboard Search Learning Product Hub News Pages" at bounding box center [648, 22] width 508 height 45
click at [451, 24] on span "Dashboard" at bounding box center [461, 22] width 60 height 18
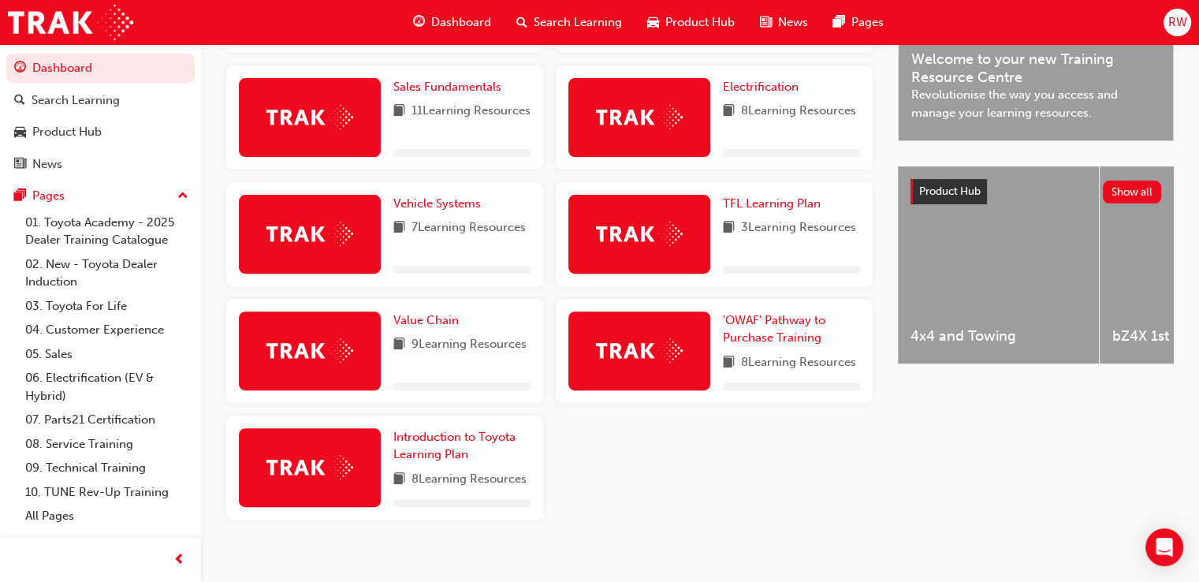
scroll to position [519, 0]
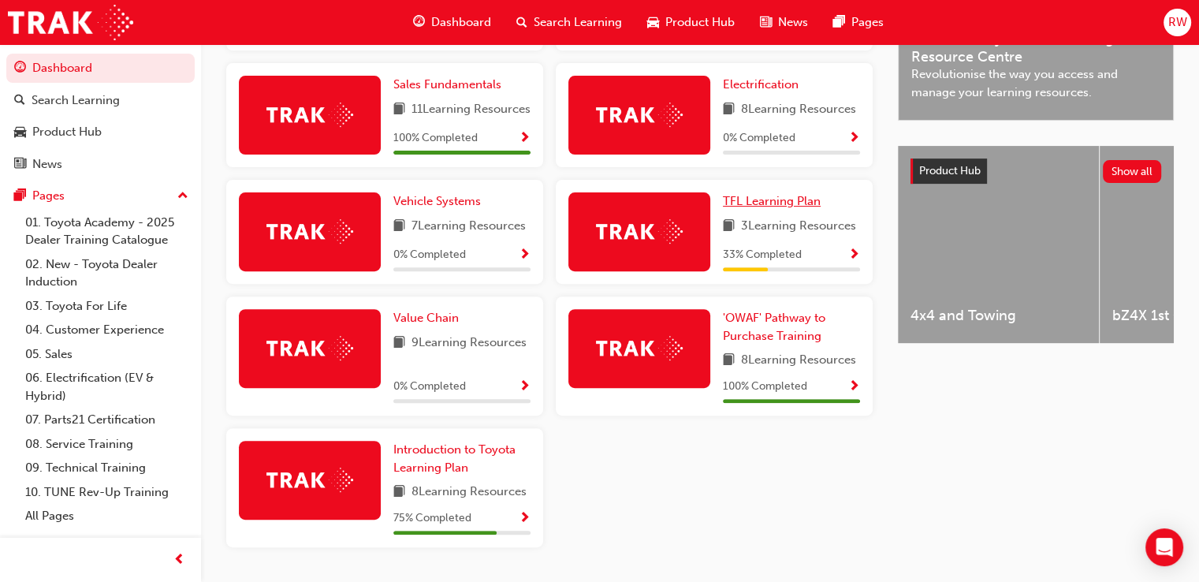
click at [781, 208] on span "TFL Learning Plan" at bounding box center [772, 201] width 98 height 14
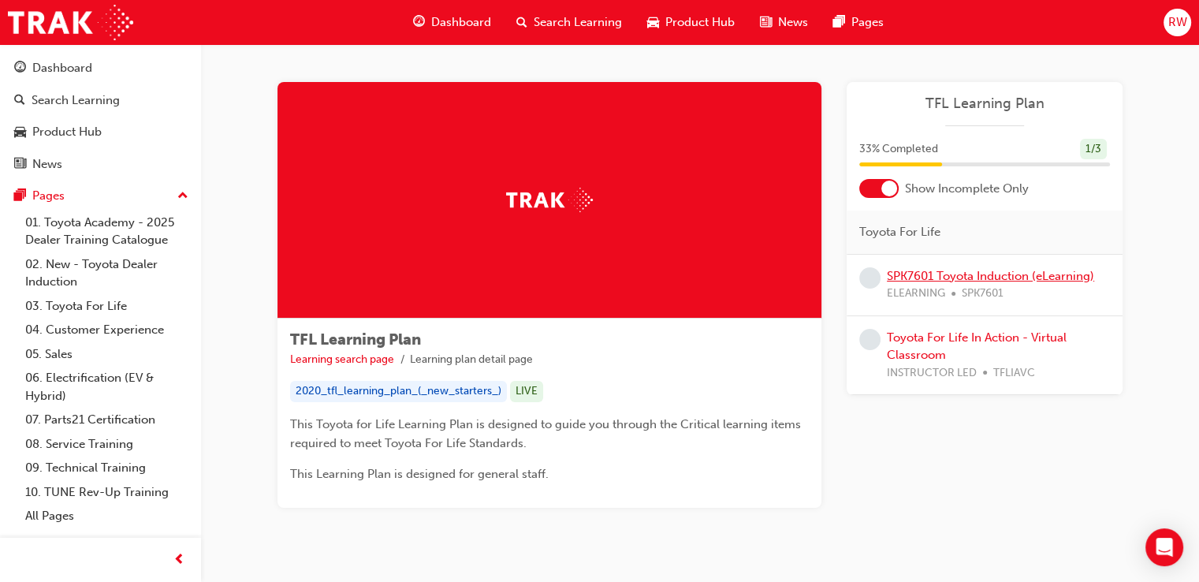
click at [947, 279] on link "SPK7601 Toyota Induction (eLearning)" at bounding box center [990, 276] width 207 height 14
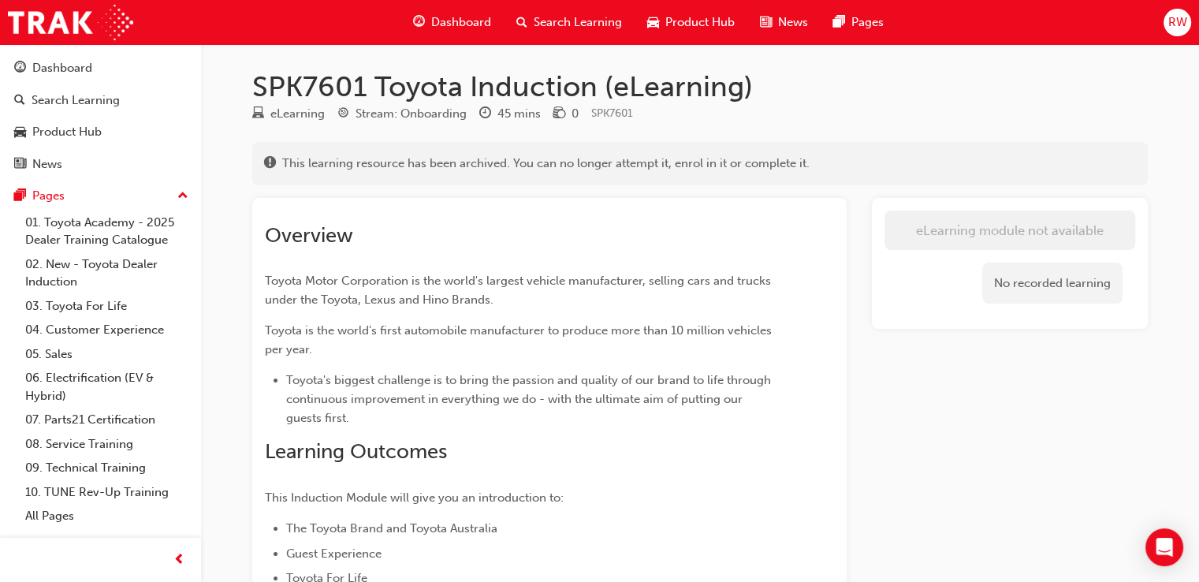
click at [483, 29] on span "Dashboard" at bounding box center [461, 22] width 60 height 18
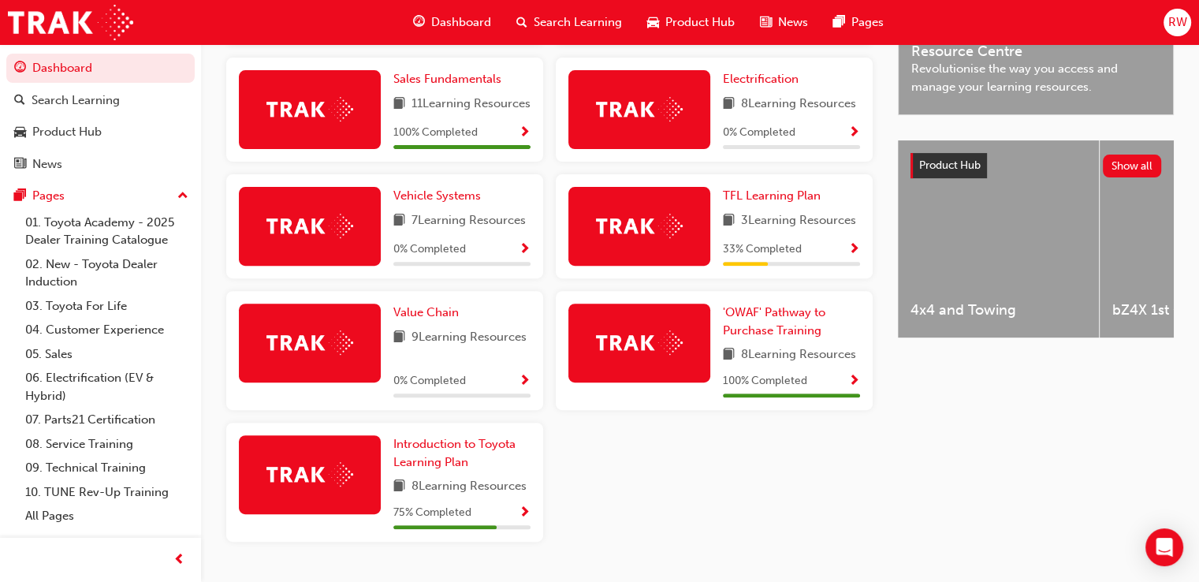
scroll to position [552, 0]
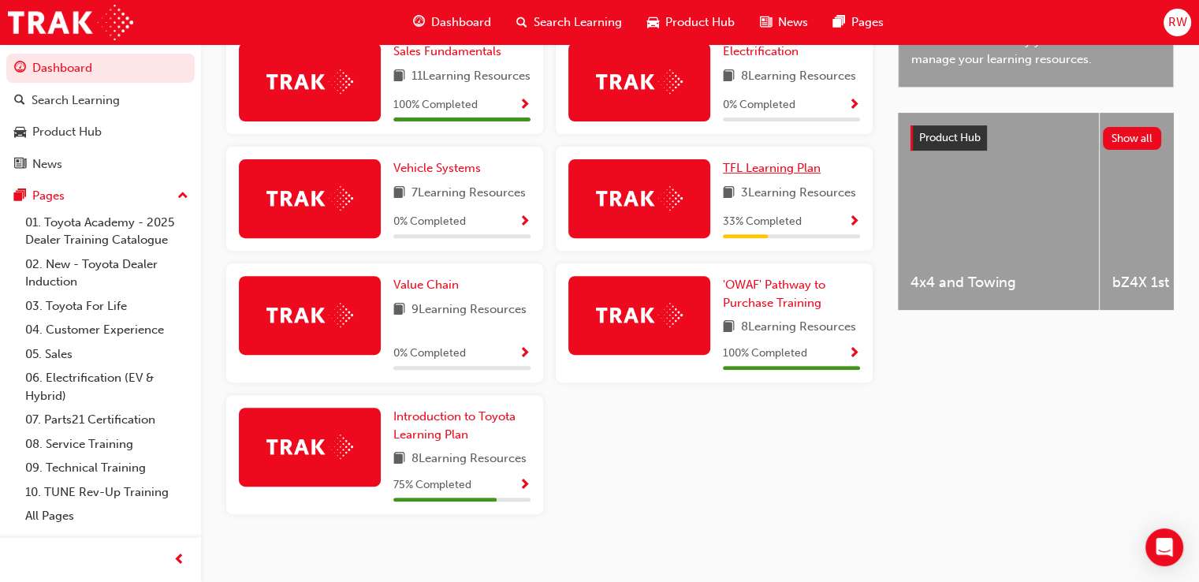
click at [772, 175] on span "TFL Learning Plan" at bounding box center [772, 168] width 98 height 14
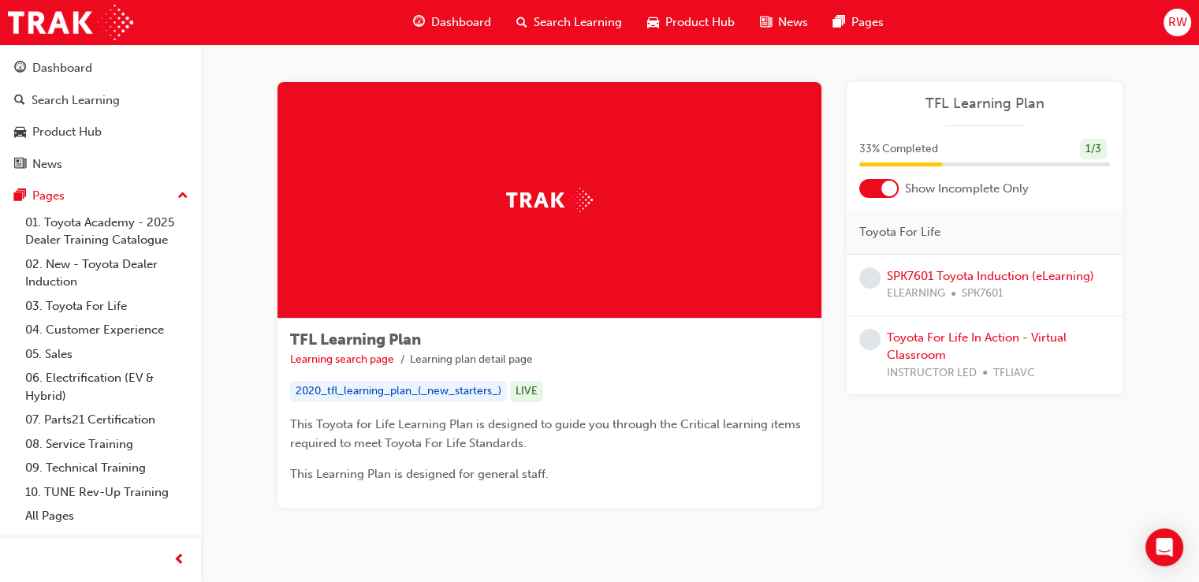
click at [447, 43] on div "Dashboard Search Learning Product Hub News Pages" at bounding box center [648, 22] width 508 height 45
click at [452, 32] on div "Dashboard" at bounding box center [451, 22] width 103 height 32
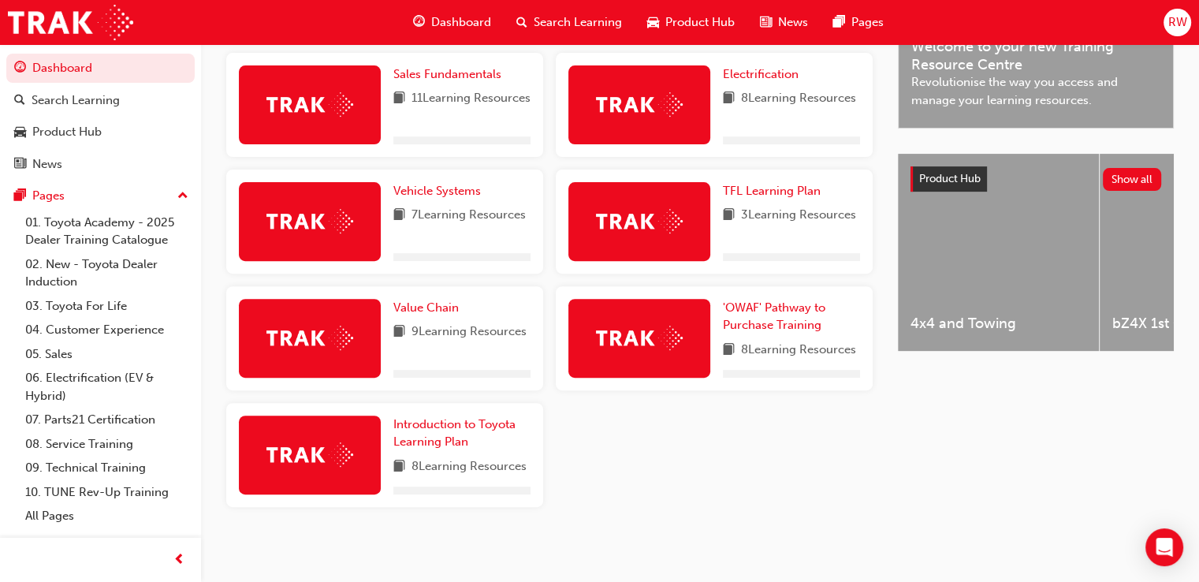
scroll to position [519, 0]
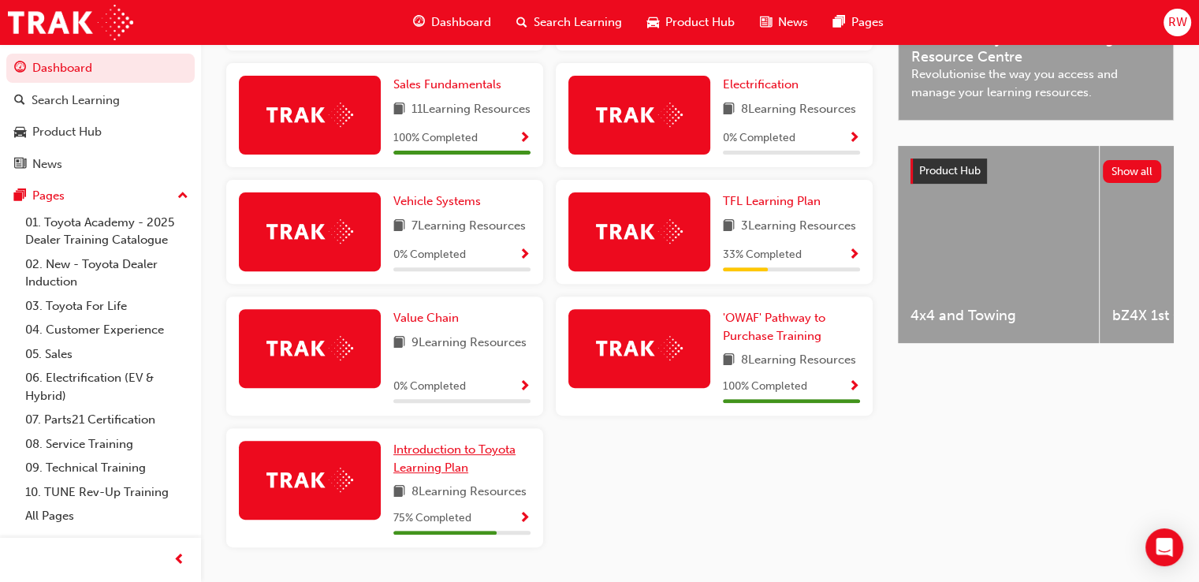
click at [446, 476] on link "Introduction to Toyota Learning Plan" at bounding box center [461, 458] width 137 height 35
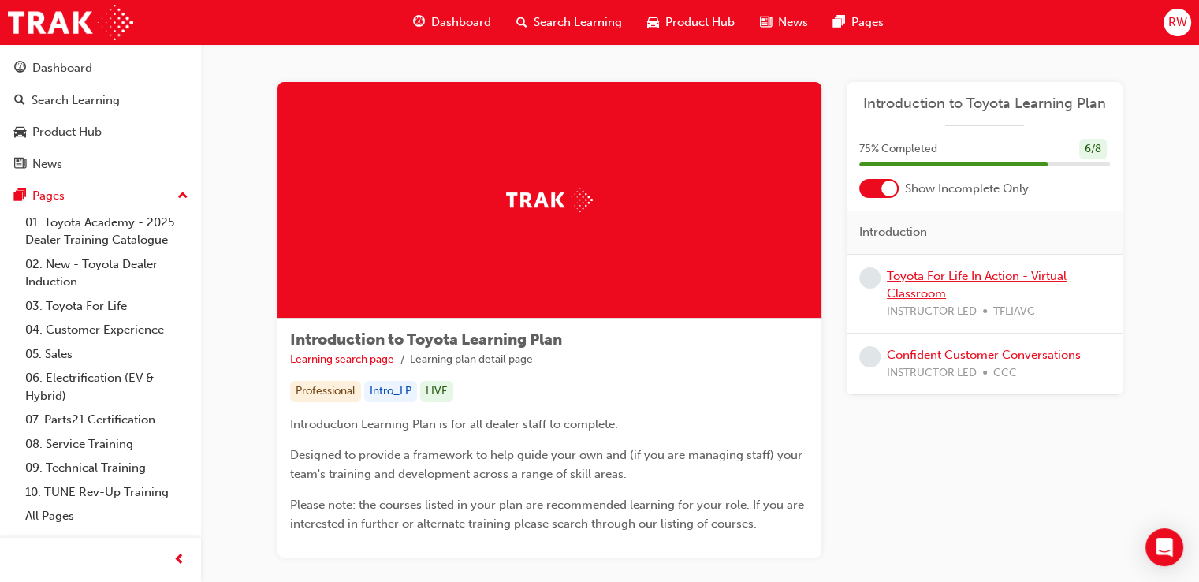
click at [959, 277] on link "Toyota For Life In Action - Virtual Classroom" at bounding box center [977, 285] width 180 height 32
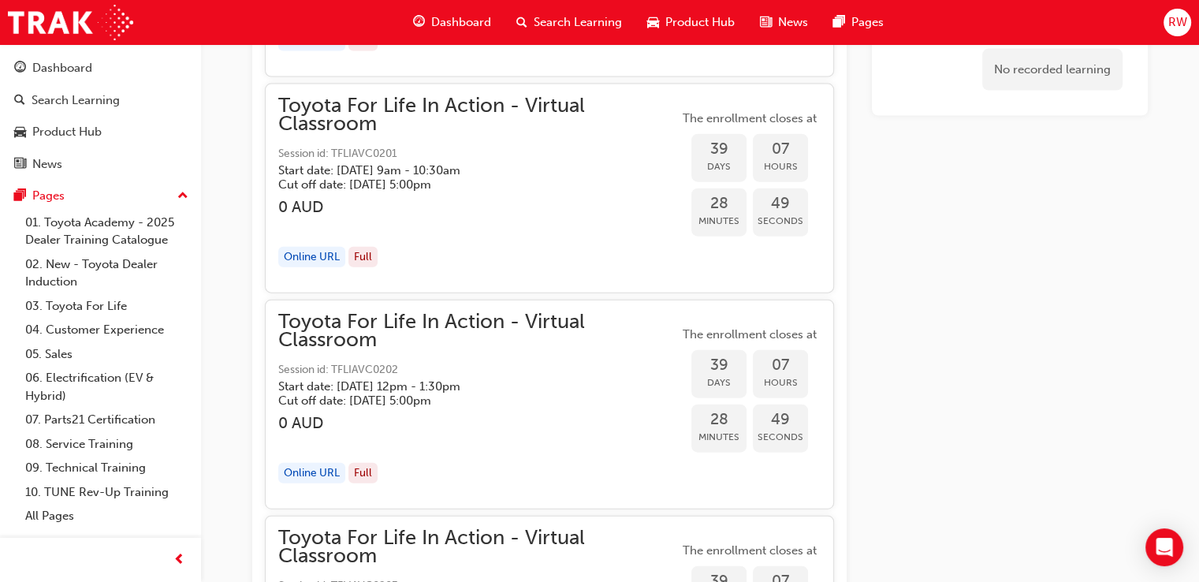
scroll to position [9544, 0]
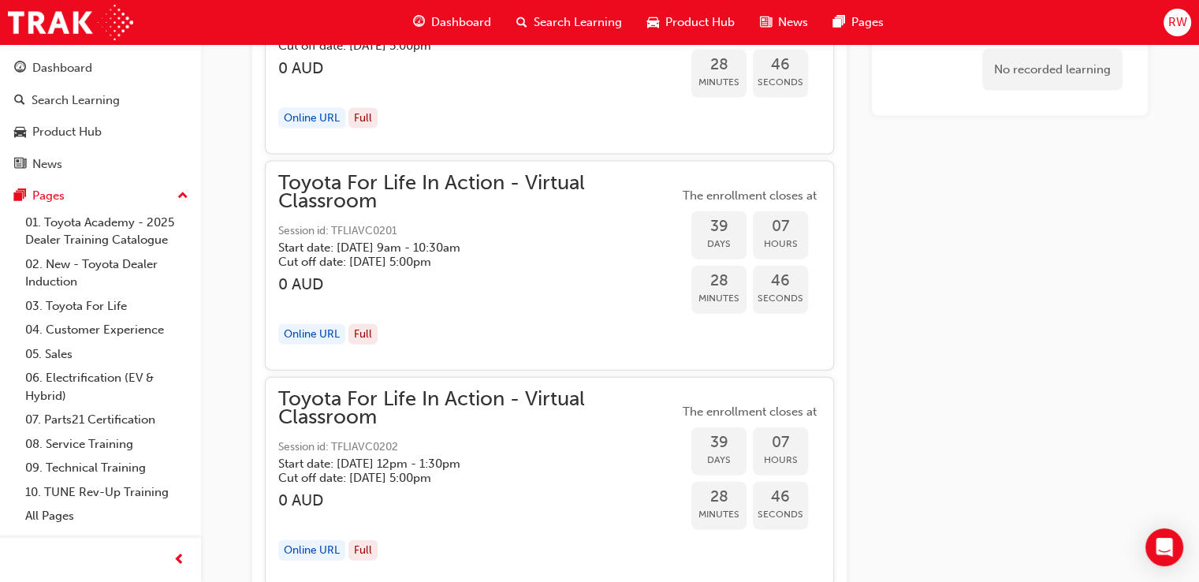
drag, startPoint x: 900, startPoint y: 237, endPoint x: 887, endPoint y: 285, distance: 49.2
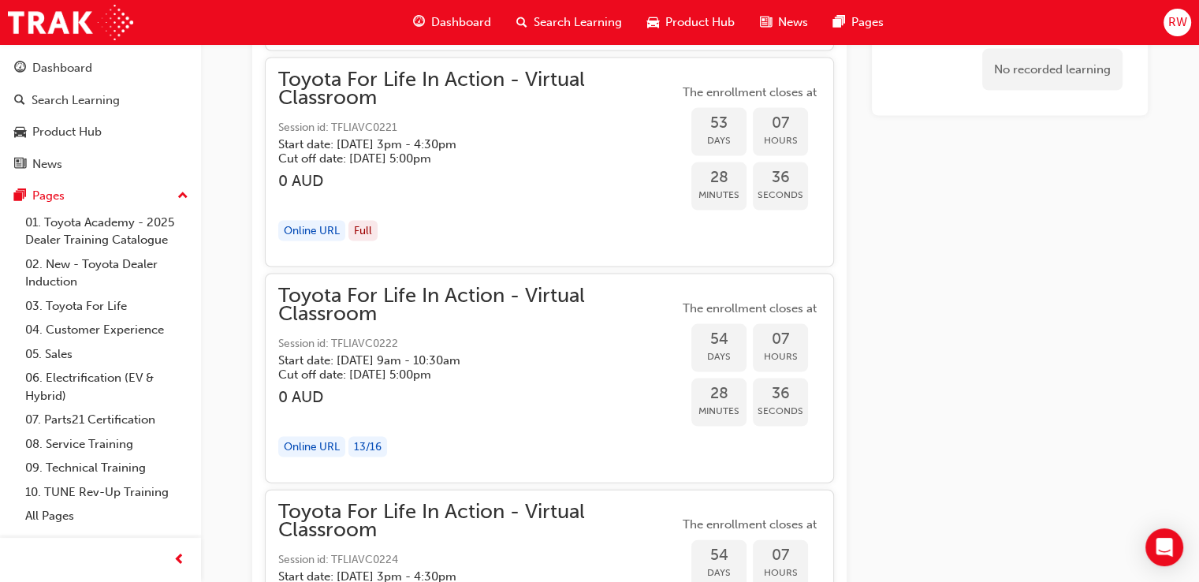
scroll to position [15299, 0]
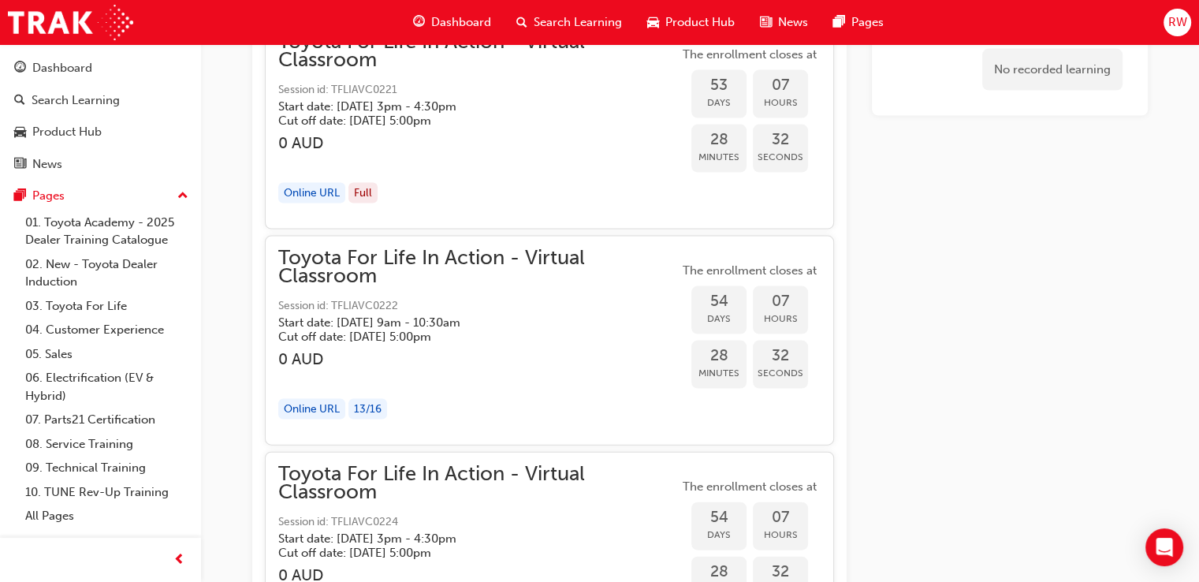
click at [476, 27] on span "Dashboard" at bounding box center [461, 22] width 60 height 18
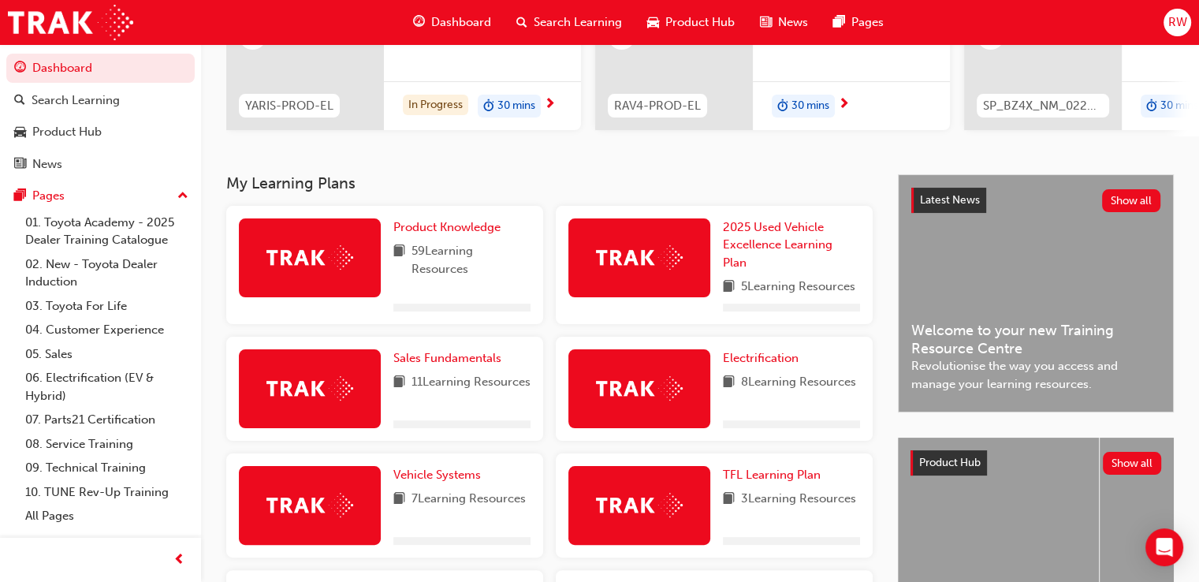
scroll to position [203, 0]
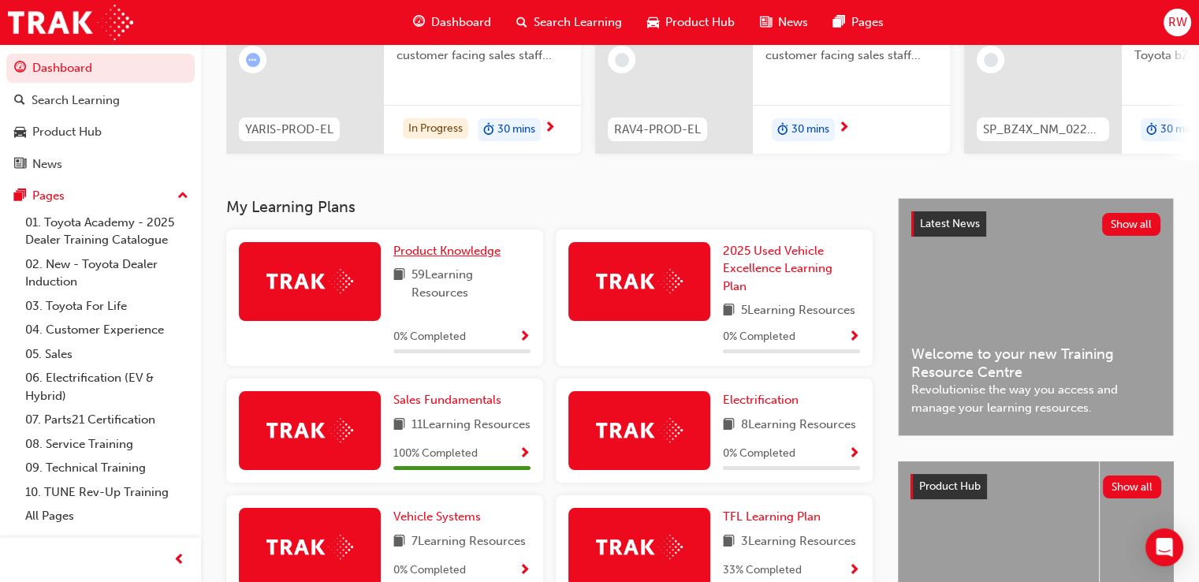
click at [460, 248] on span "Product Knowledge" at bounding box center [446, 251] width 107 height 14
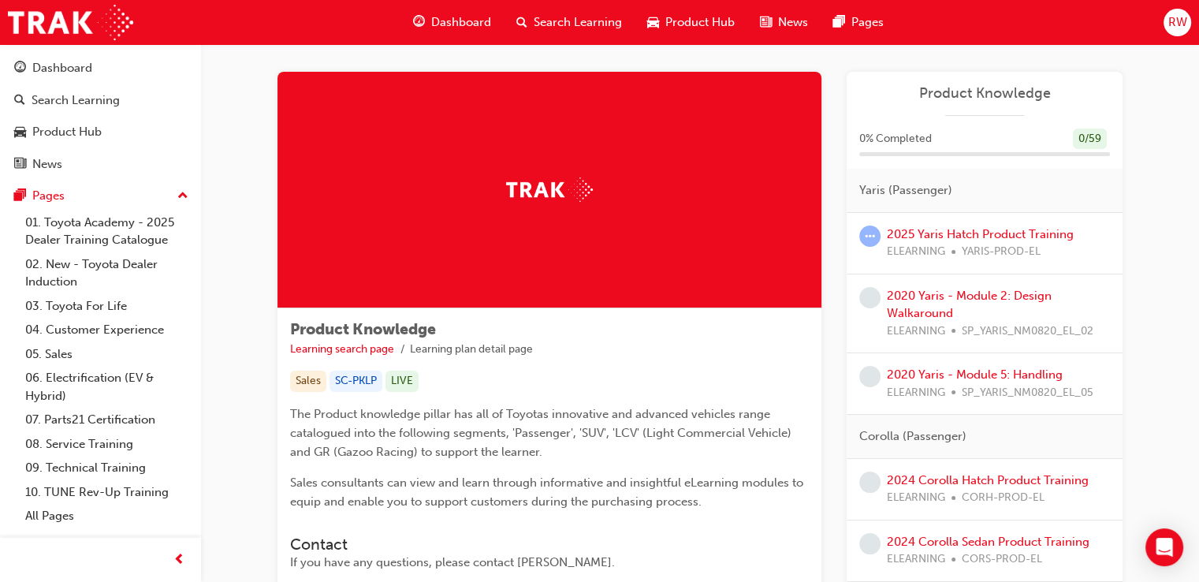
scroll to position [79, 0]
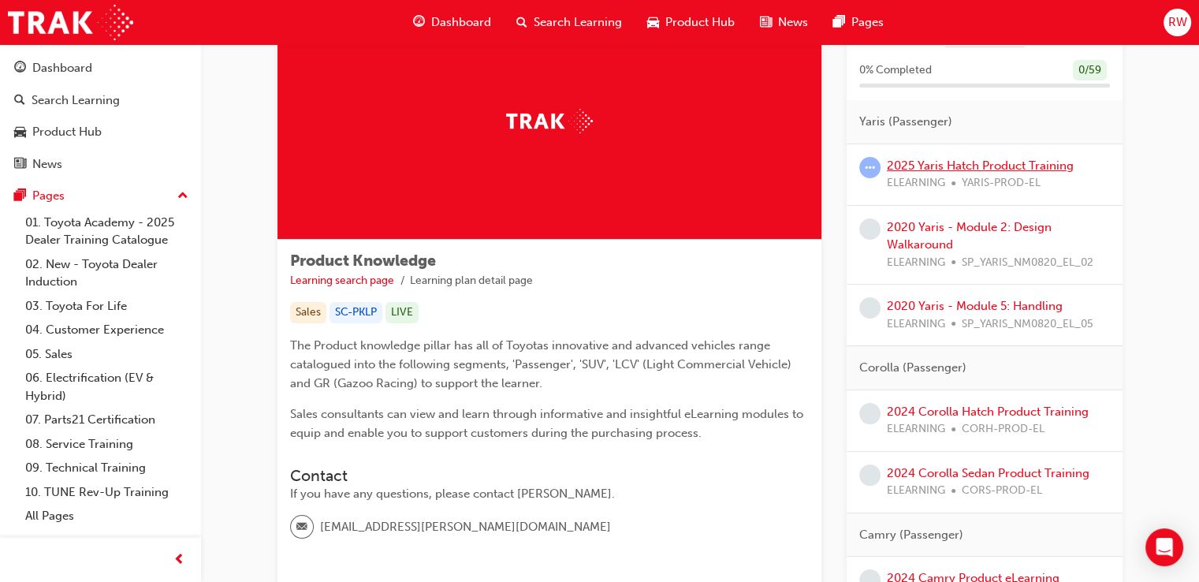
click at [968, 159] on link "2025 Yaris Hatch Product Training" at bounding box center [980, 165] width 187 height 14
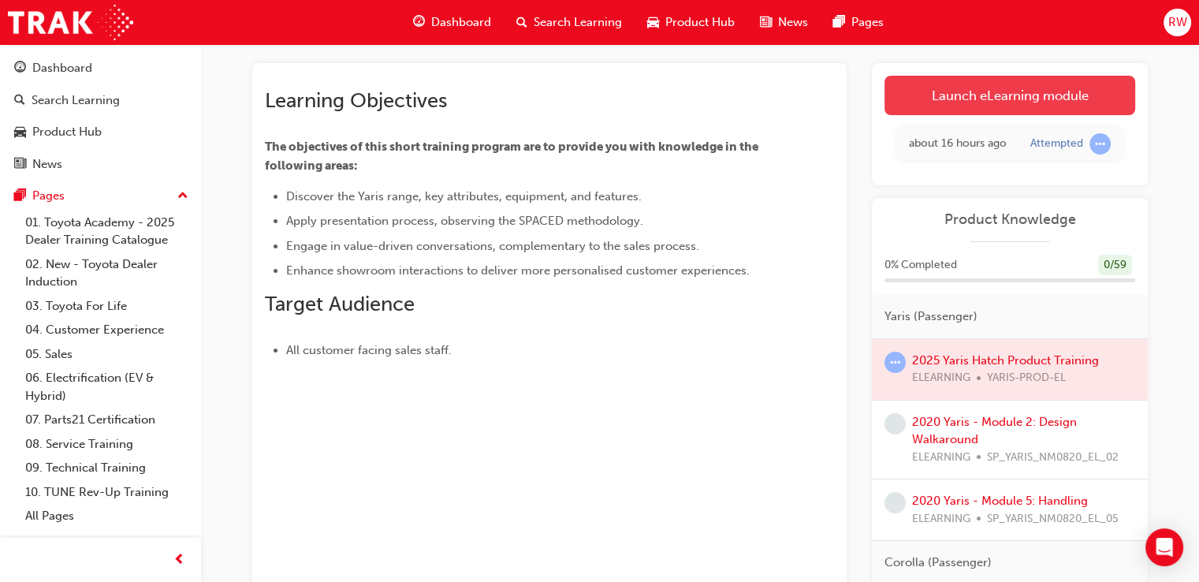
click at [1030, 85] on link "Launch eLearning module" at bounding box center [1009, 95] width 251 height 39
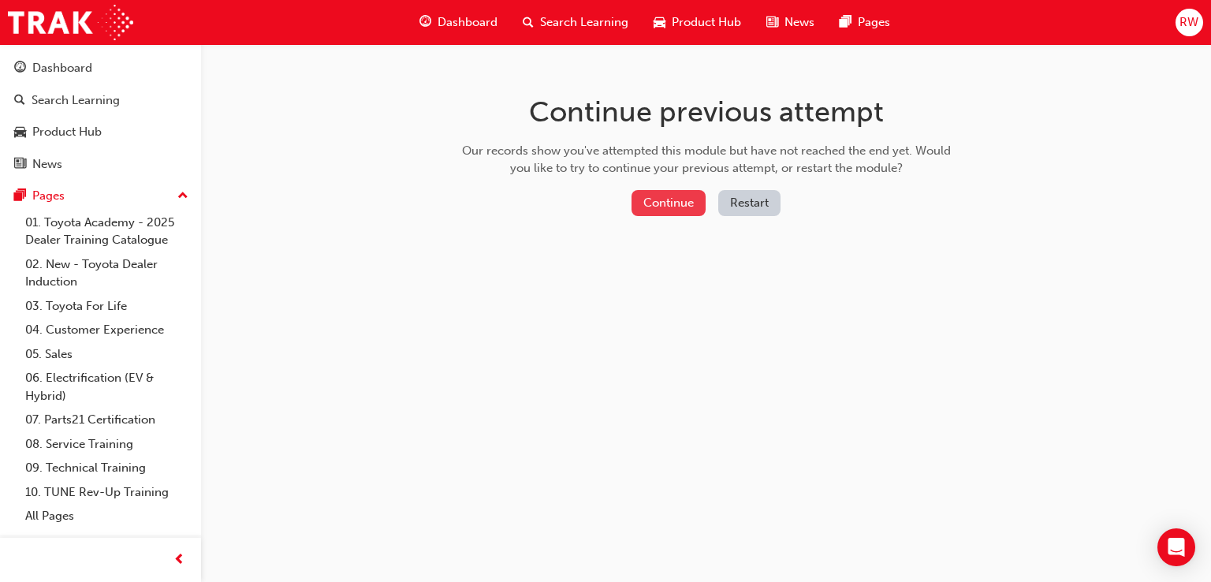
click at [703, 200] on button "Continue" at bounding box center [668, 203] width 74 height 26
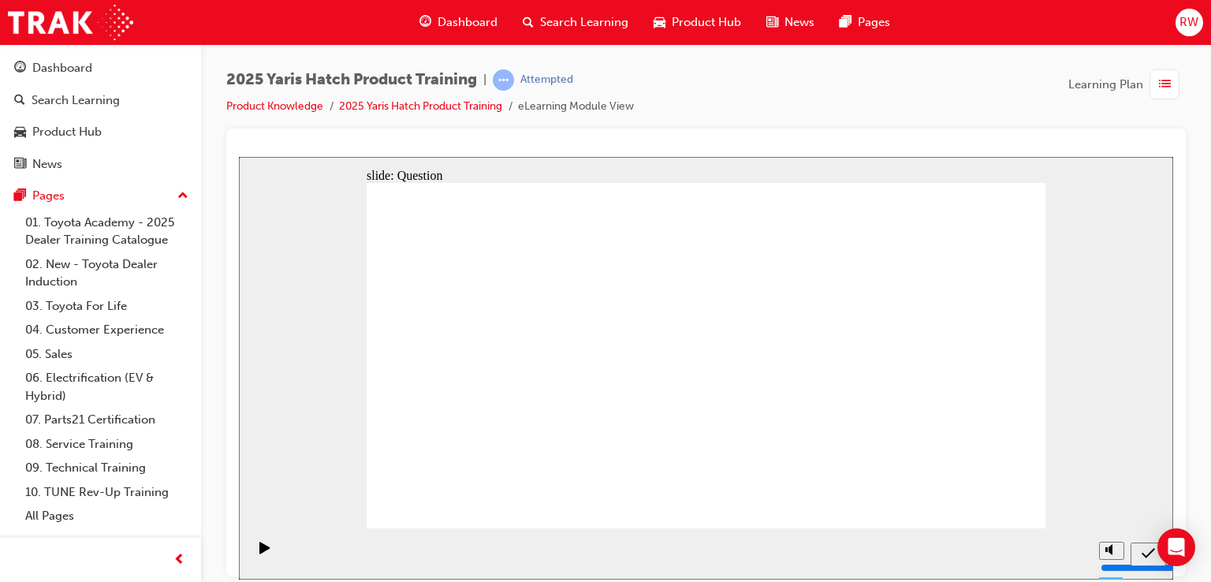
drag, startPoint x: 600, startPoint y: 359, endPoint x: 702, endPoint y: 263, distance: 139.4
drag, startPoint x: 854, startPoint y: 334, endPoint x: 616, endPoint y: 337, distance: 238.1
drag, startPoint x: 709, startPoint y: 321, endPoint x: 793, endPoint y: 214, distance: 136.4
drag, startPoint x: 478, startPoint y: 337, endPoint x: 498, endPoint y: 296, distance: 45.8
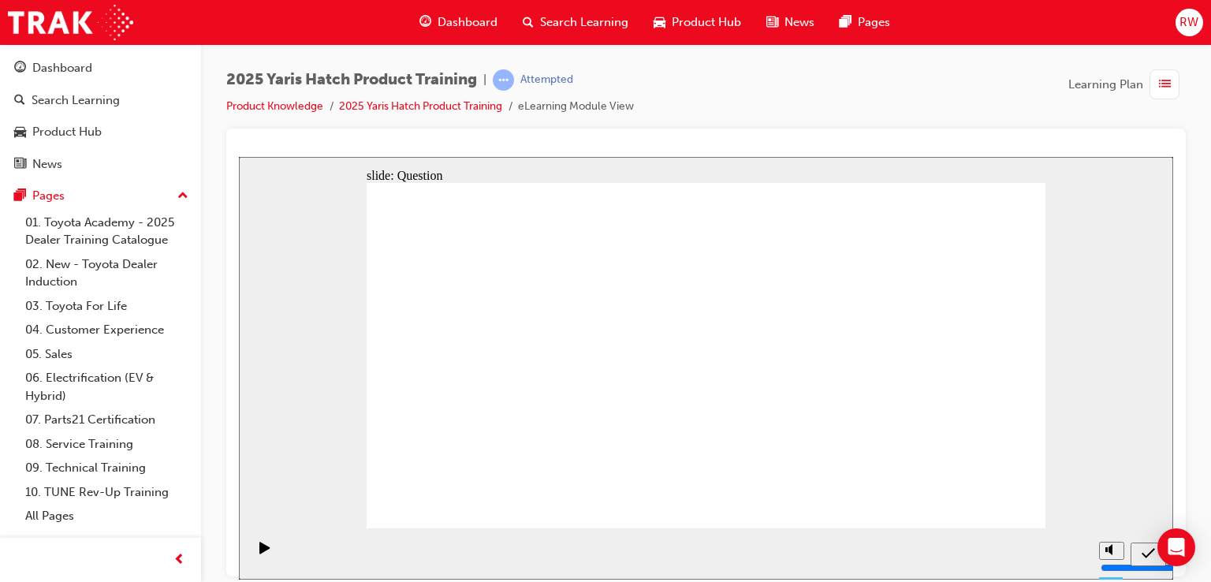
drag, startPoint x: 488, startPoint y: 296, endPoint x: 503, endPoint y: 214, distance: 83.3
drag, startPoint x: 698, startPoint y: 244, endPoint x: 482, endPoint y: 346, distance: 238.7
drag, startPoint x: 810, startPoint y: 208, endPoint x: 814, endPoint y: 329, distance: 120.7
drag, startPoint x: 924, startPoint y: 337, endPoint x: 689, endPoint y: 340, distance: 234.9
drag, startPoint x: 508, startPoint y: 214, endPoint x: 920, endPoint y: 292, distance: 419.8
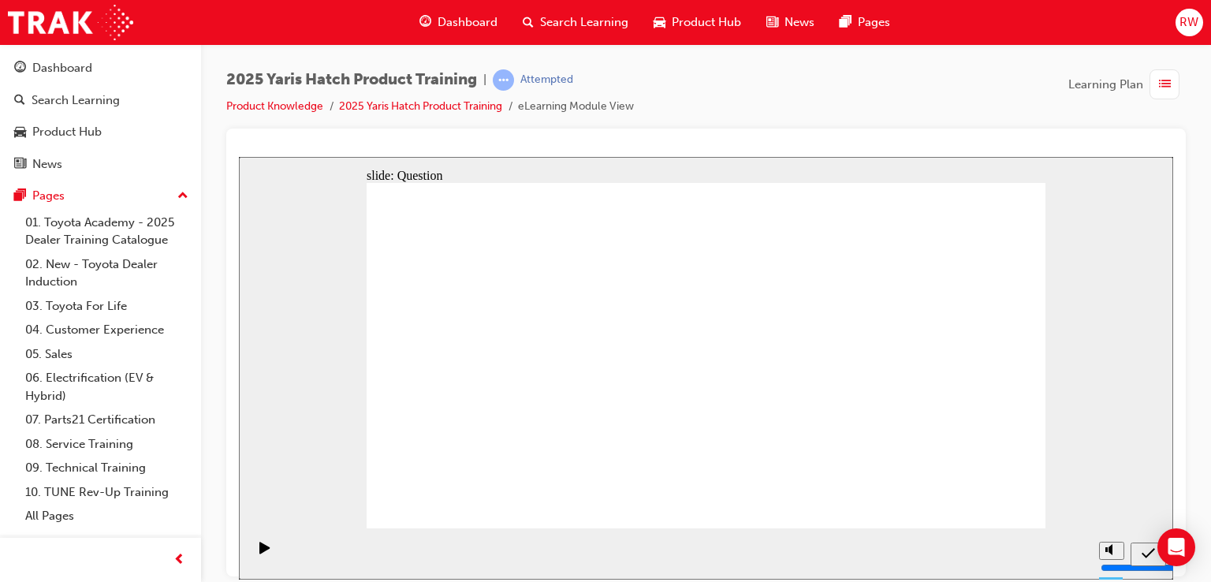
drag, startPoint x: 919, startPoint y: 289, endPoint x: 955, endPoint y: 337, distance: 59.6
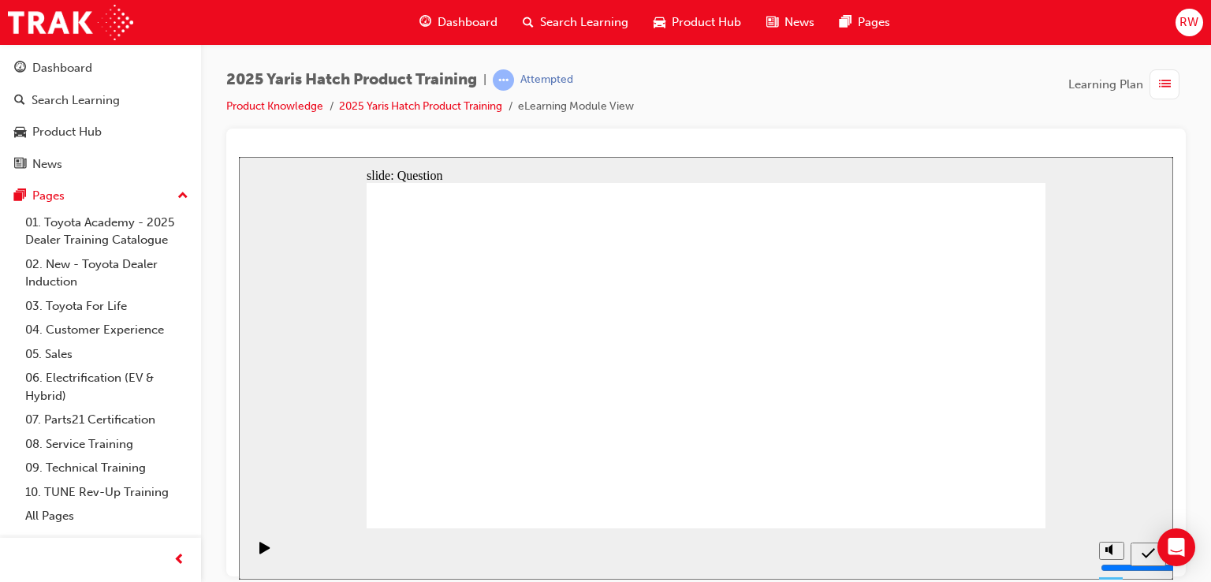
radio input "true"
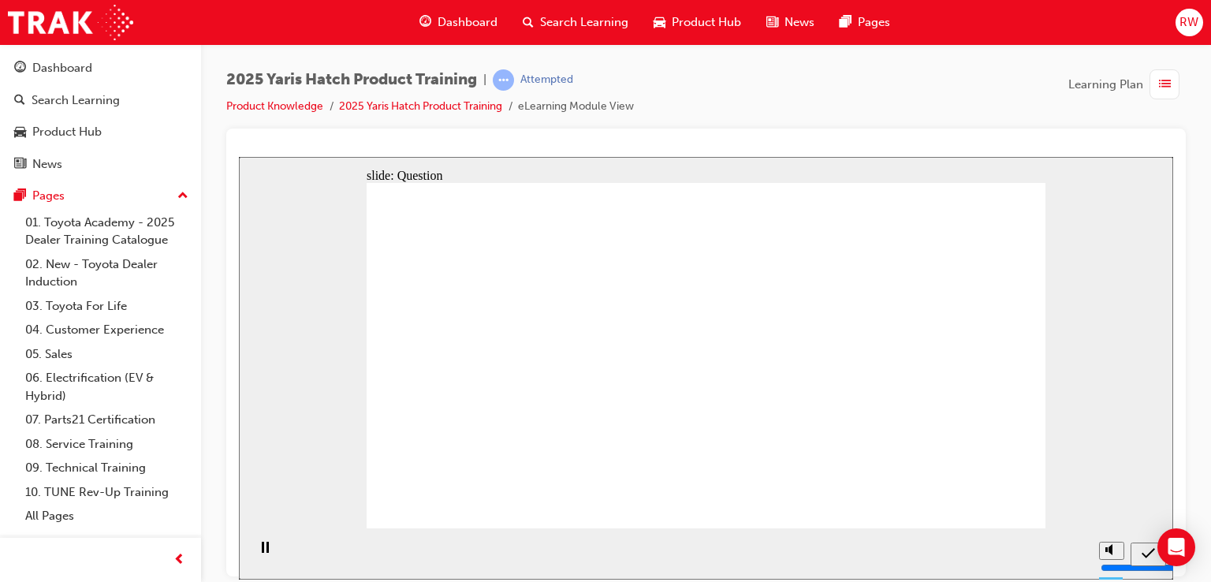
radio input "true"
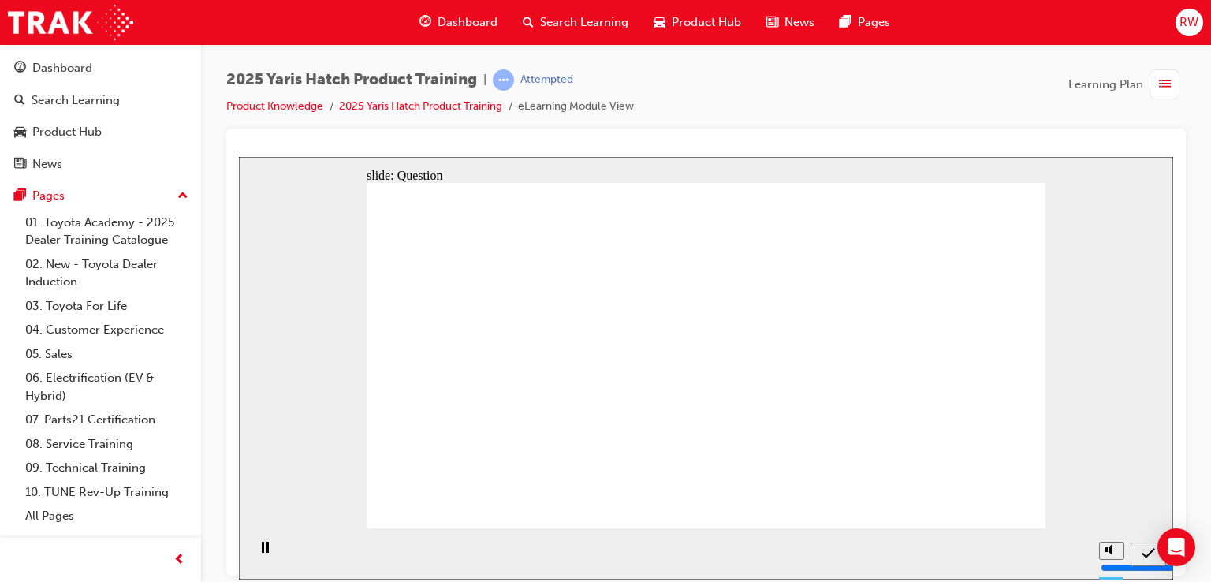
radio input "true"
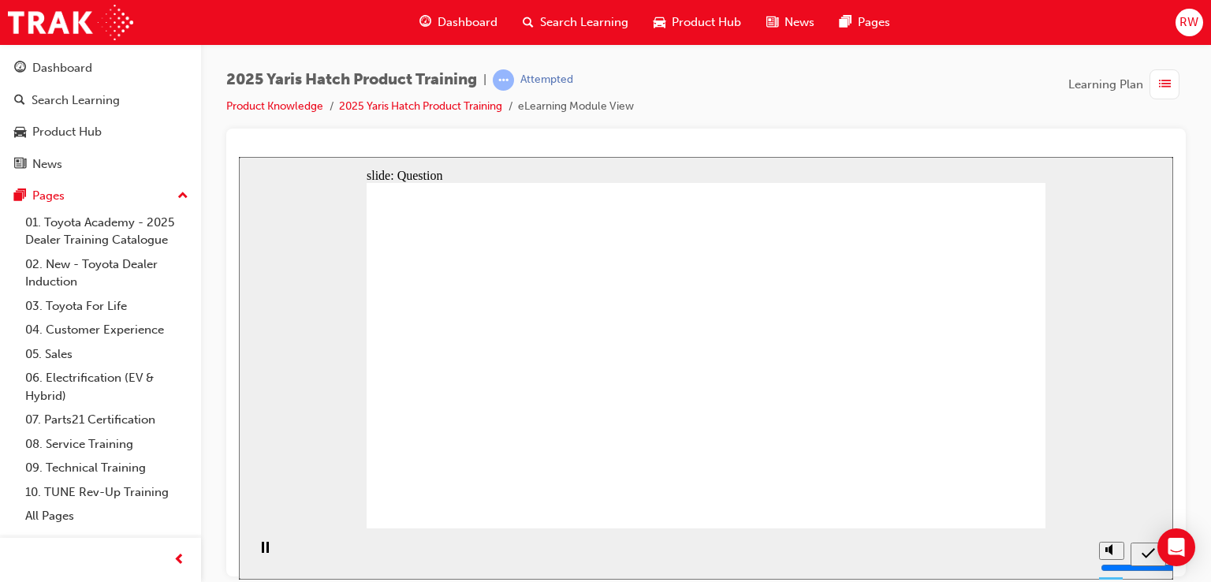
radio input "true"
drag, startPoint x: 812, startPoint y: 340, endPoint x: 810, endPoint y: 248, distance: 91.5
drag, startPoint x: 725, startPoint y: 337, endPoint x: 722, endPoint y: 245, distance: 91.5
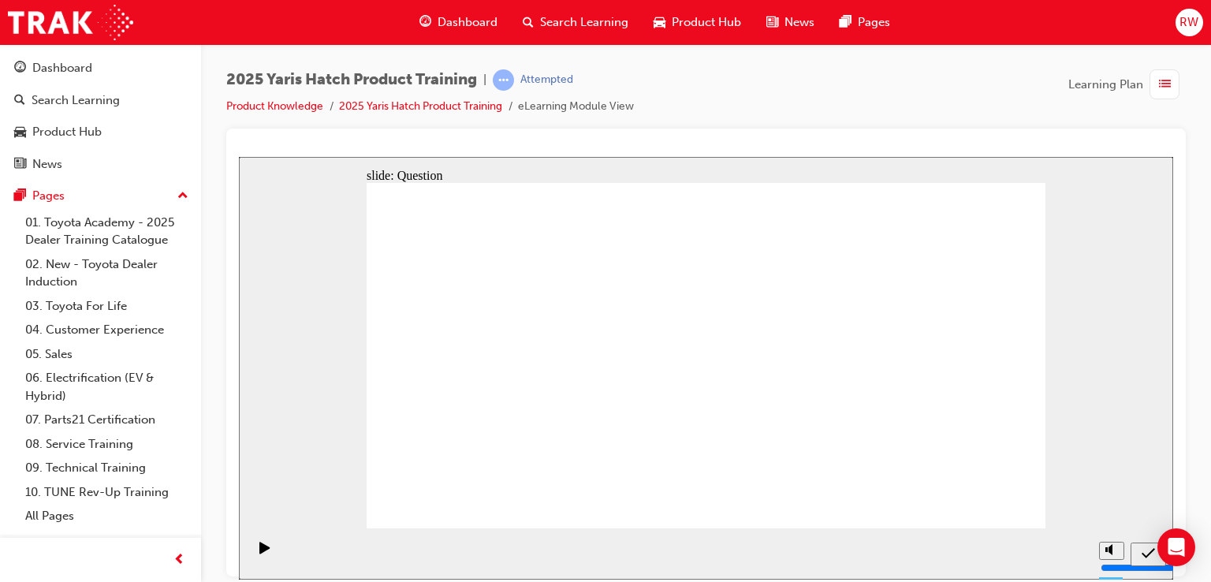
drag, startPoint x: 605, startPoint y: 327, endPoint x: 602, endPoint y: 244, distance: 83.6
drag, startPoint x: 469, startPoint y: 346, endPoint x: 460, endPoint y: 270, distance: 76.3
drag, startPoint x: 955, startPoint y: 315, endPoint x: 950, endPoint y: 232, distance: 82.9
drag, startPoint x: 682, startPoint y: 253, endPoint x: 803, endPoint y: 353, distance: 157.4
drag, startPoint x: 798, startPoint y: 264, endPoint x: 557, endPoint y: 367, distance: 261.7
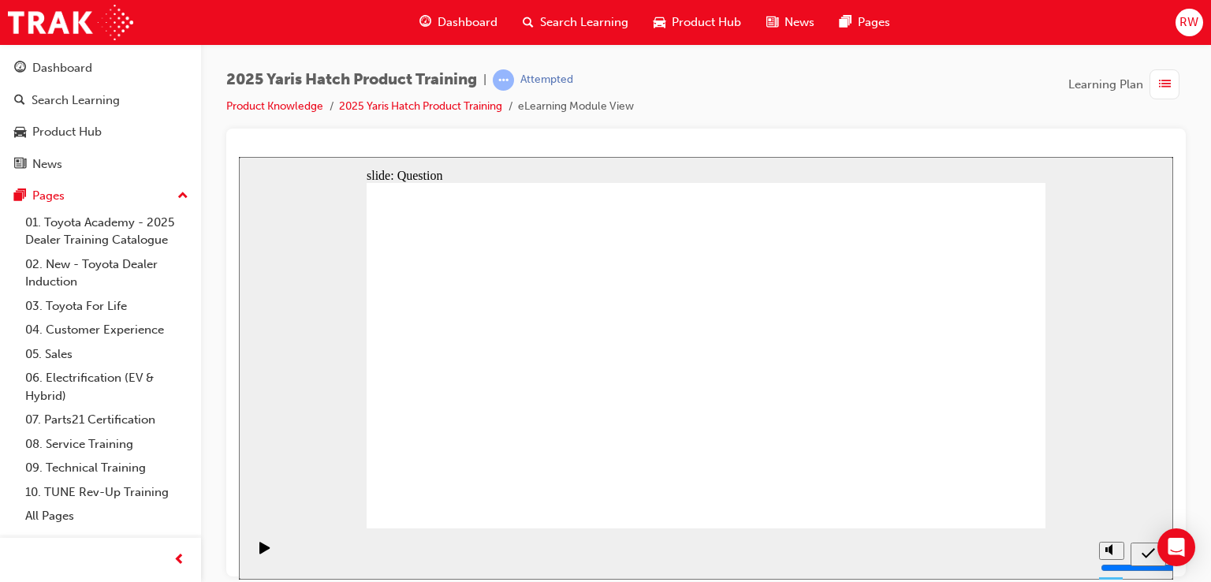
drag, startPoint x: 565, startPoint y: 260, endPoint x: 927, endPoint y: 357, distance: 374.6
drag, startPoint x: 939, startPoint y: 240, endPoint x: 700, endPoint y: 331, distance: 255.8
drag, startPoint x: 464, startPoint y: 266, endPoint x: 470, endPoint y: 352, distance: 86.1
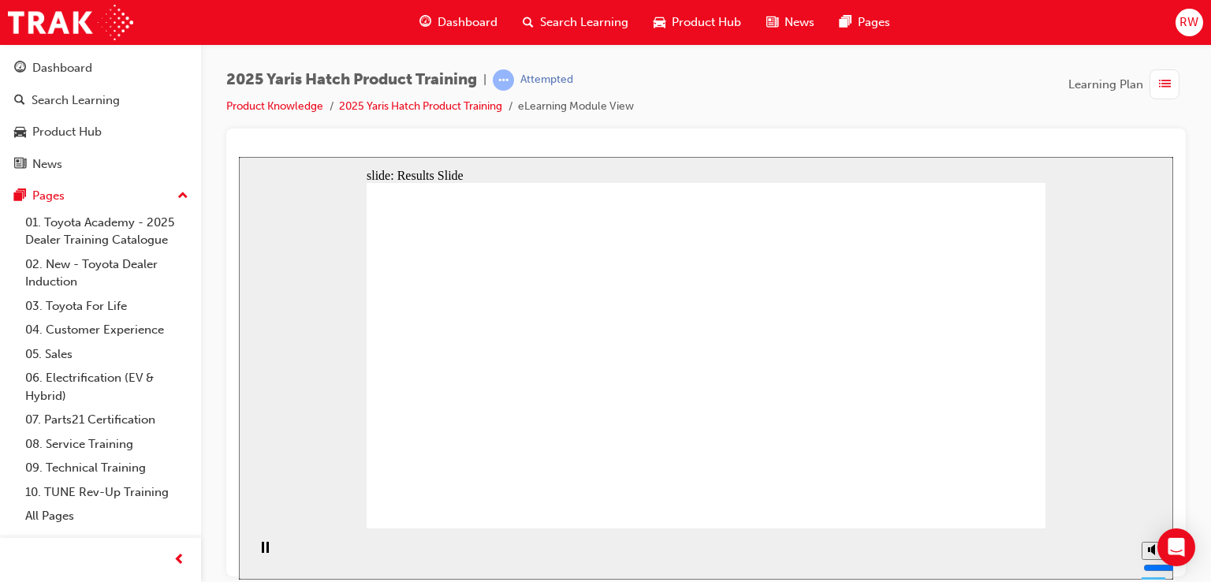
radio input "true"
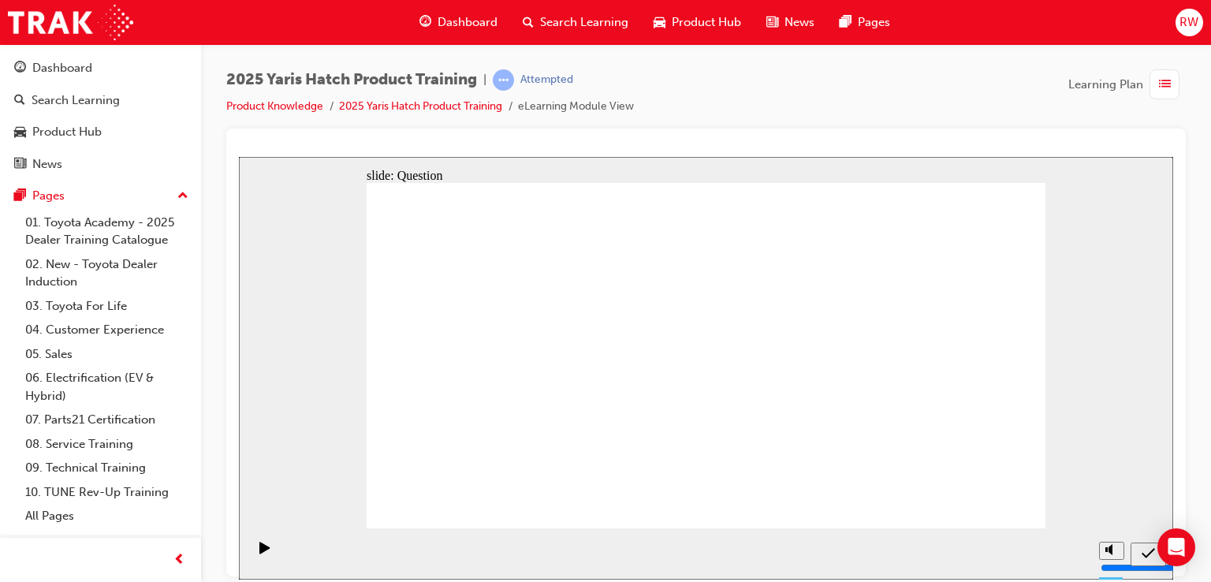
radio input "true"
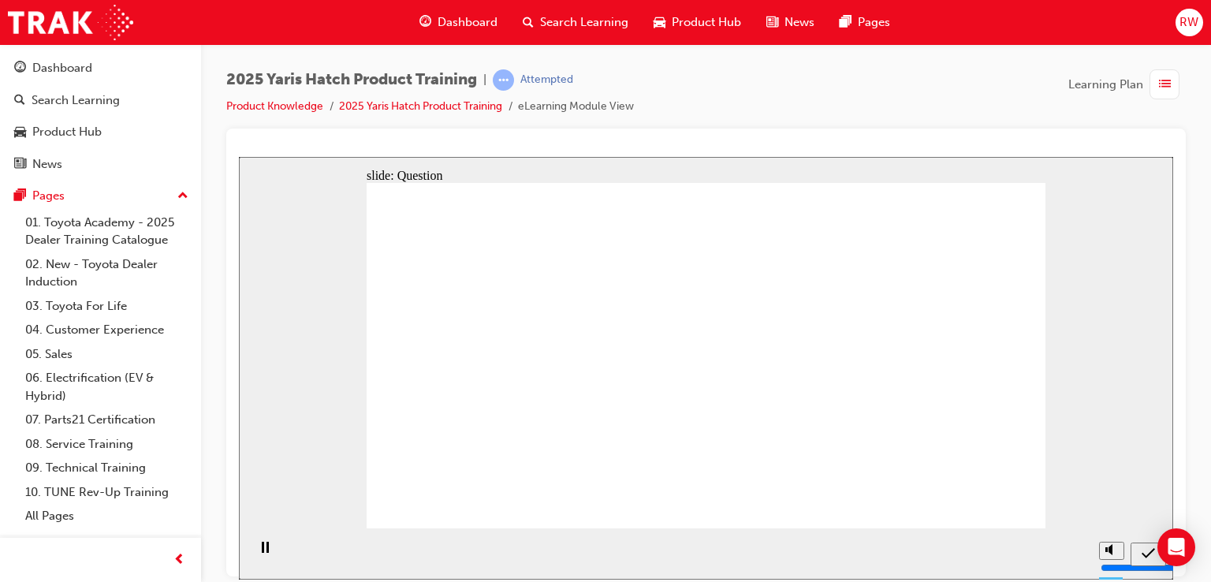
radio input "true"
drag, startPoint x: 836, startPoint y: 389, endPoint x: 927, endPoint y: 450, distance: 110.2
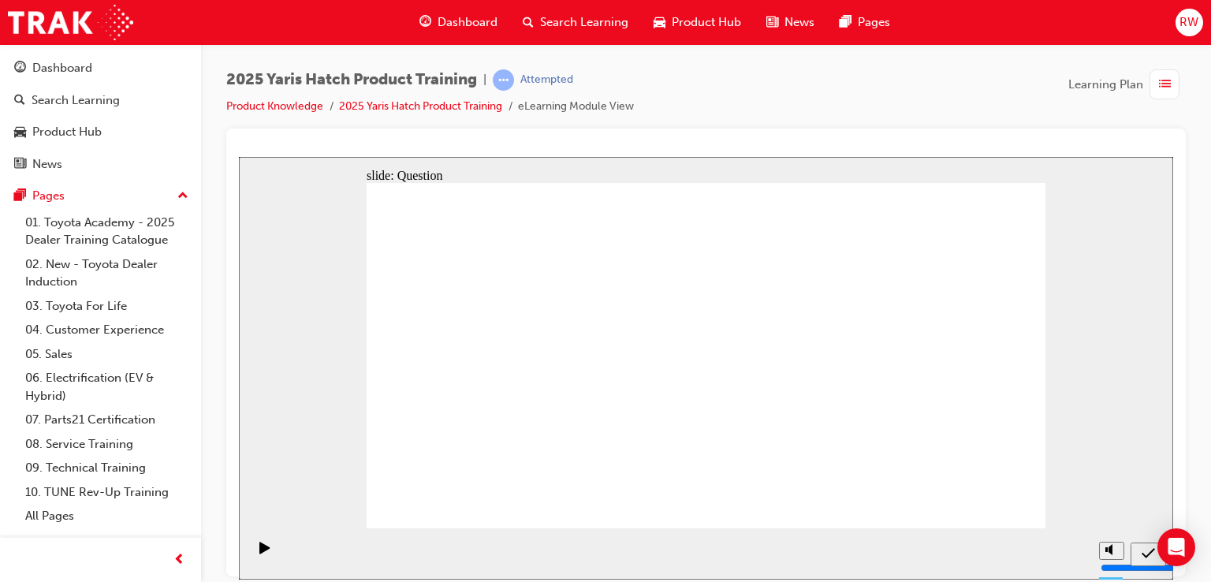
radio input "true"
click at [1012, 65] on div "2025 Yaris Hatch Product Training | Attempted Product Knowledge 2025 Yaris Hatc…" at bounding box center [706, 293] width 1010 height 498
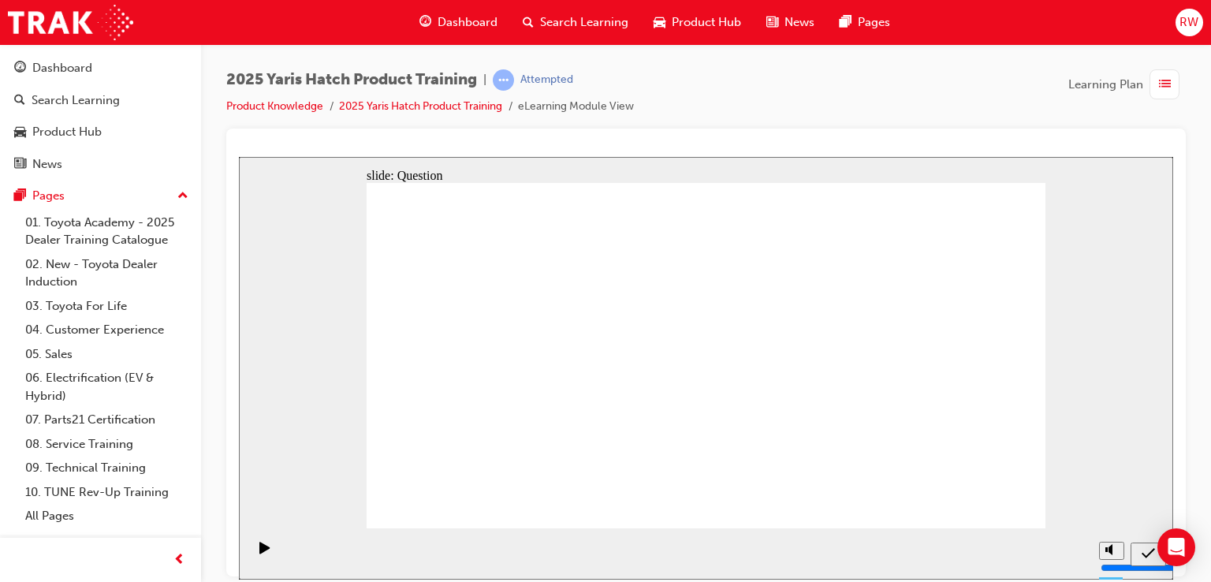
drag, startPoint x: 959, startPoint y: 339, endPoint x: 968, endPoint y: 248, distance: 91.9
drag, startPoint x: 855, startPoint y: 306, endPoint x: 848, endPoint y: 223, distance: 83.0
drag, startPoint x: 703, startPoint y: 295, endPoint x: 706, endPoint y: 250, distance: 45.0
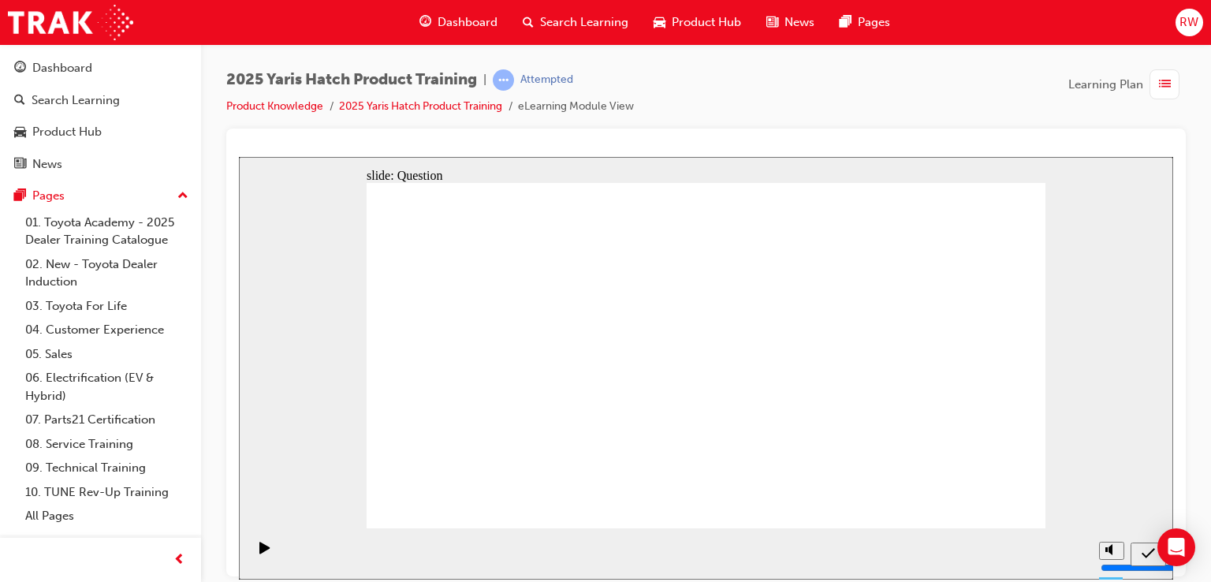
drag, startPoint x: 718, startPoint y: 289, endPoint x: 722, endPoint y: 308, distance: 20.1
drag, startPoint x: 713, startPoint y: 255, endPoint x: 635, endPoint y: 263, distance: 78.5
drag, startPoint x: 593, startPoint y: 344, endPoint x: 475, endPoint y: 334, distance: 117.9
drag, startPoint x: 468, startPoint y: 315, endPoint x: 464, endPoint y: 259, distance: 57.0
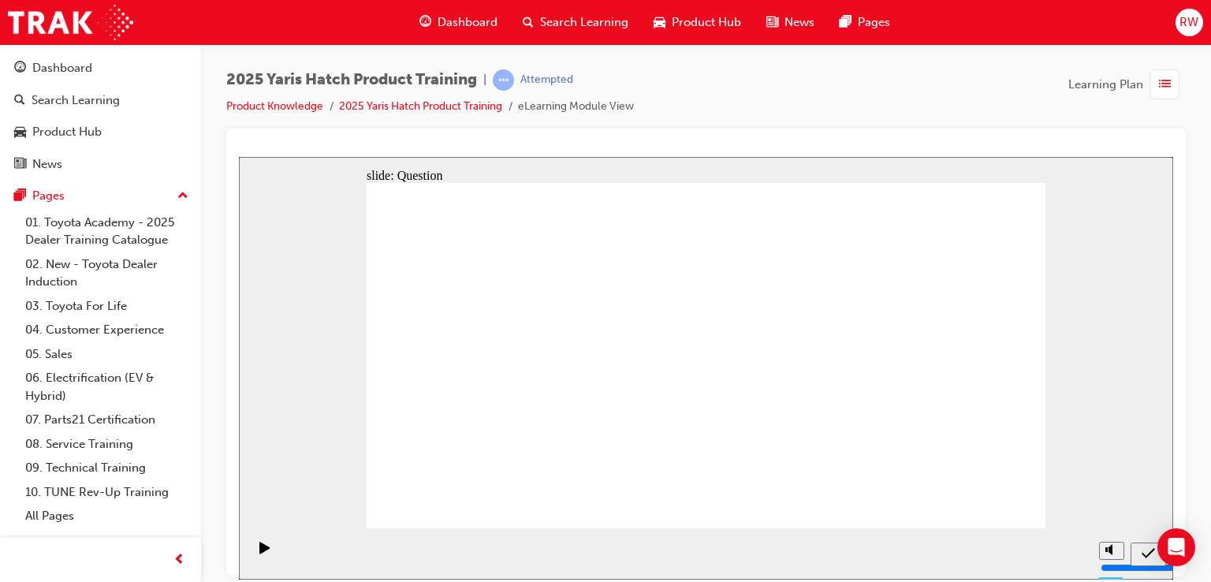
drag, startPoint x: 642, startPoint y: 253, endPoint x: 660, endPoint y: 233, distance: 26.8
drag, startPoint x: 584, startPoint y: 266, endPoint x: 598, endPoint y: 239, distance: 30.0
drag, startPoint x: 806, startPoint y: 239, endPoint x: 571, endPoint y: 324, distance: 250.6
drag, startPoint x: 747, startPoint y: 295, endPoint x: 826, endPoint y: 343, distance: 93.0
drag, startPoint x: 568, startPoint y: 253, endPoint x: 443, endPoint y: 326, distance: 144.1
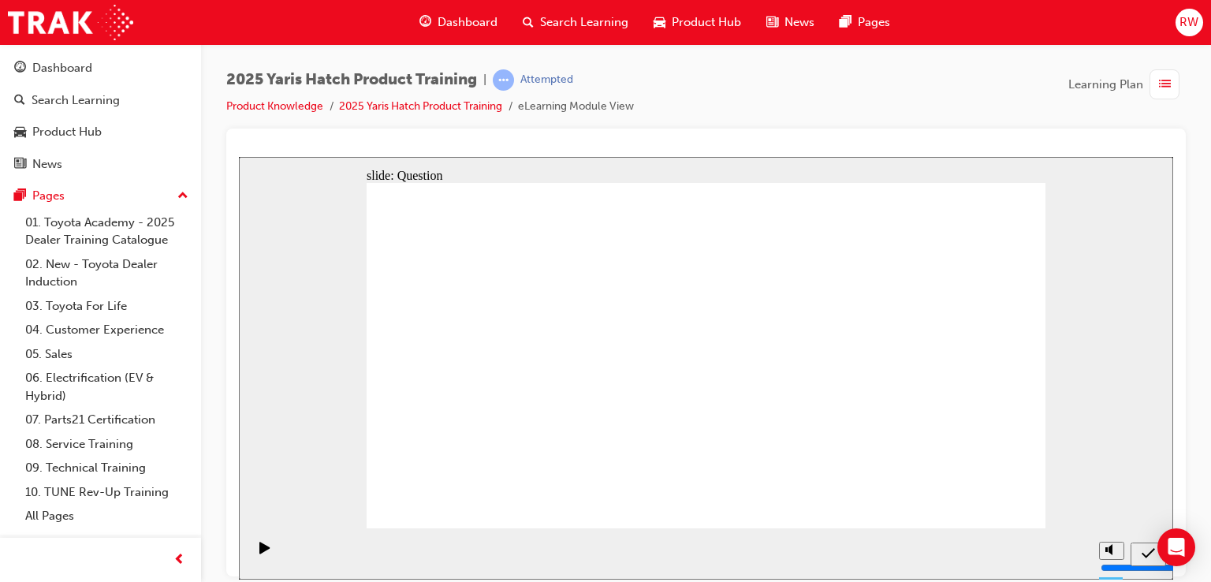
drag, startPoint x: 969, startPoint y: 236, endPoint x: 928, endPoint y: 335, distance: 106.7
drag, startPoint x: 428, startPoint y: 251, endPoint x: 656, endPoint y: 328, distance: 240.3
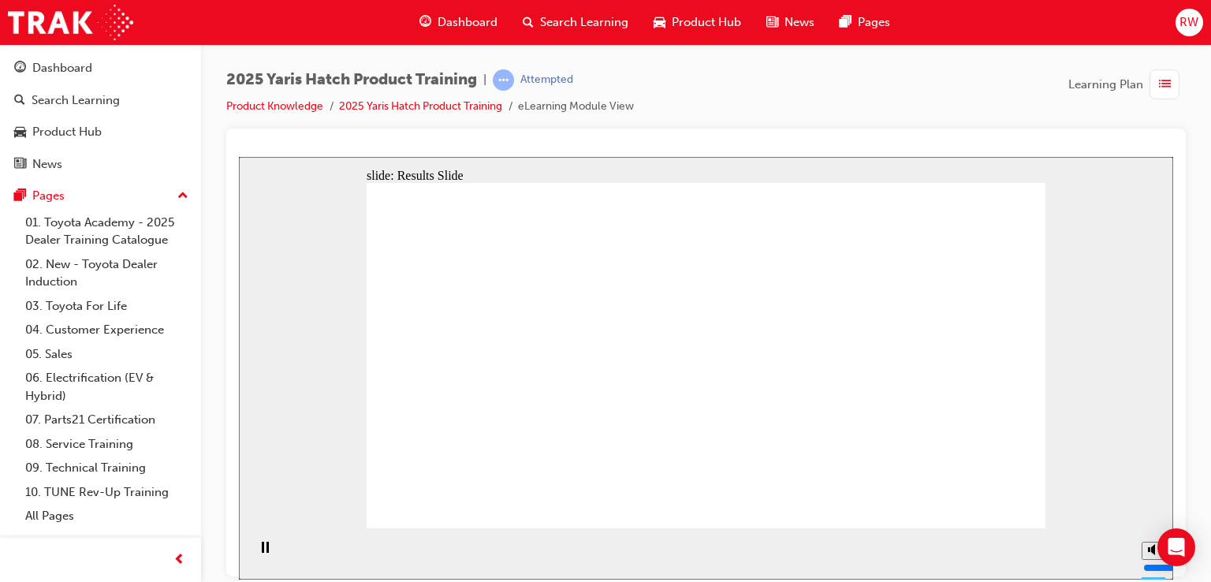
radio input "false"
radio input "true"
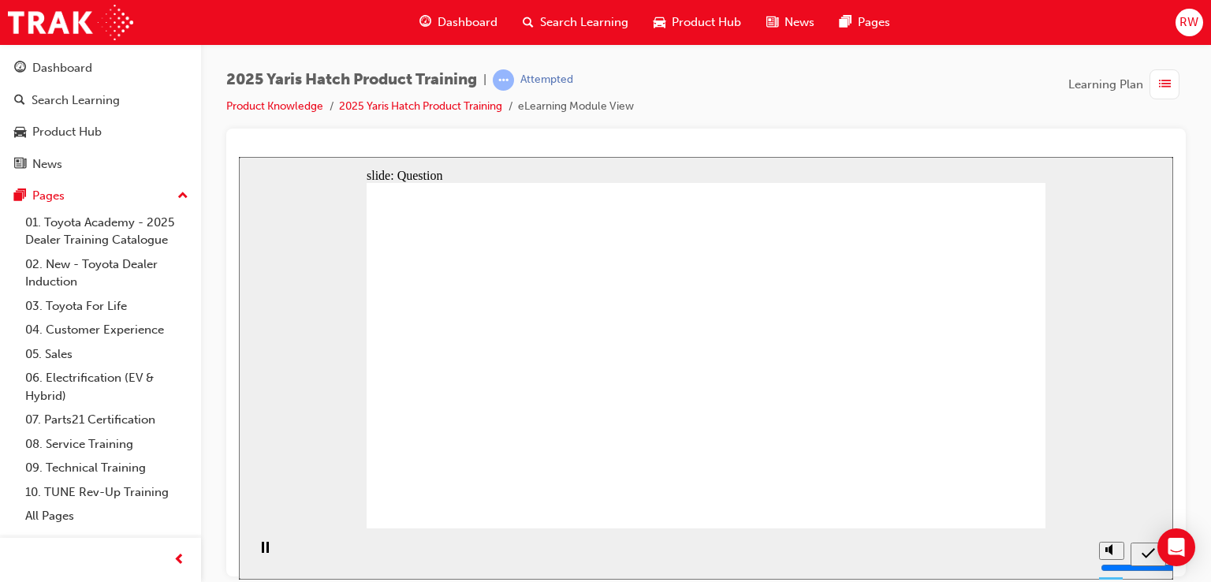
radio input "true"
drag, startPoint x: 719, startPoint y: 419, endPoint x: 736, endPoint y: 462, distance: 46.4
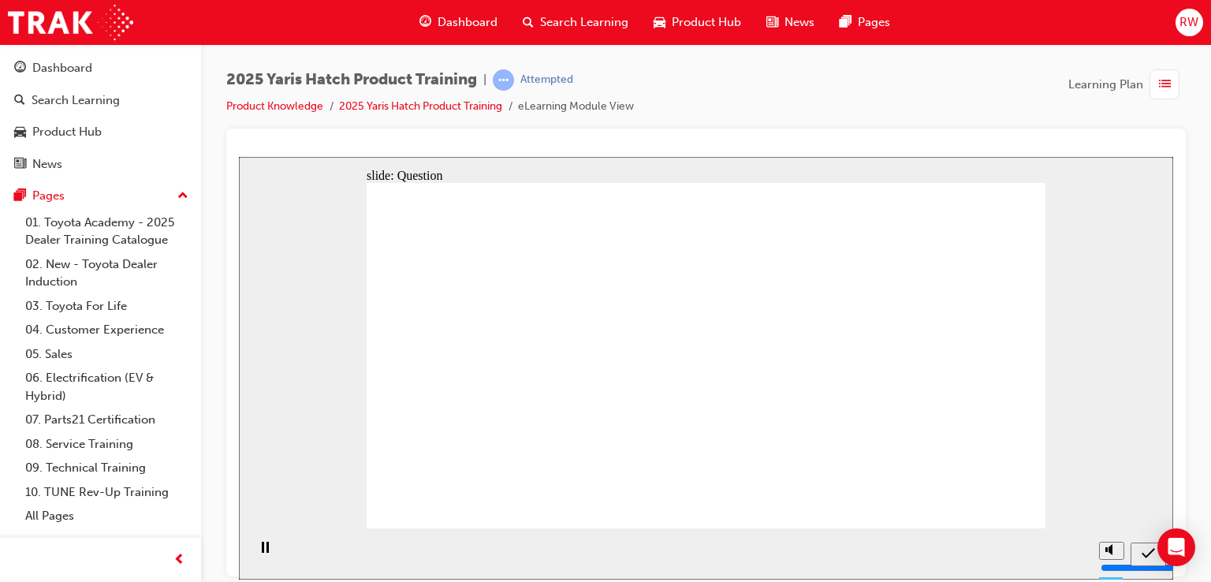
radio input "true"
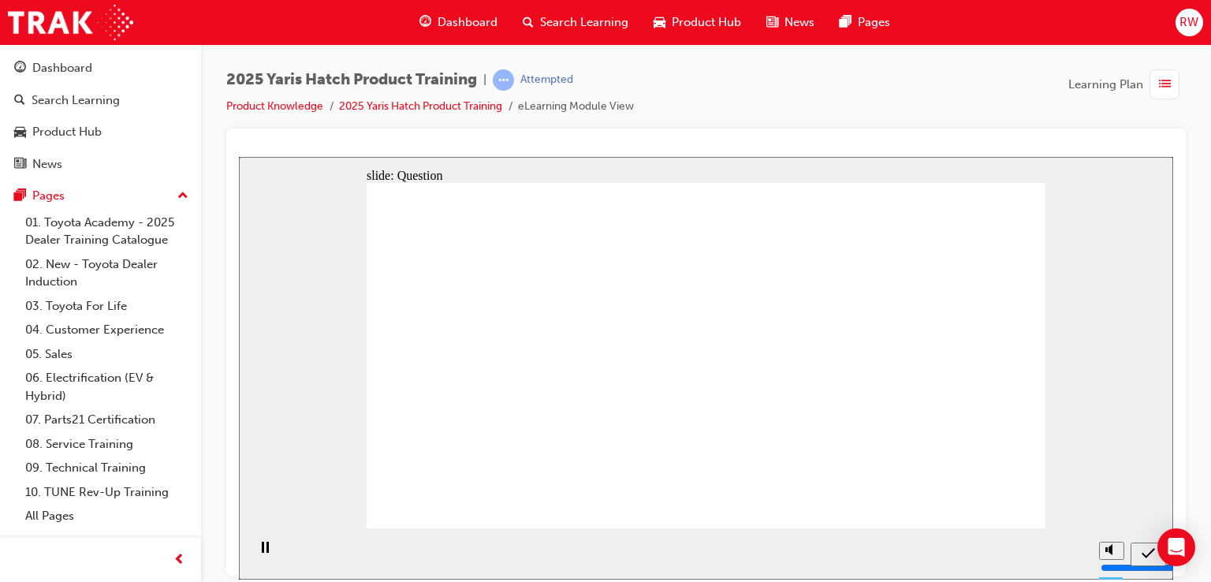
drag, startPoint x: 861, startPoint y: 389, endPoint x: 864, endPoint y: 404, distance: 14.5
radio input "true"
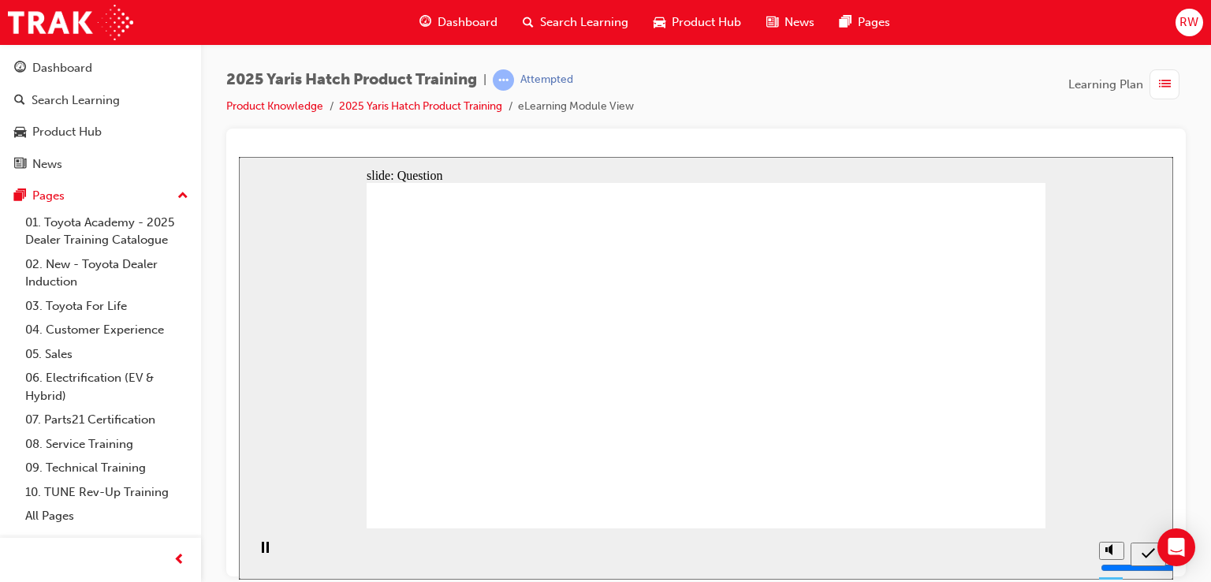
drag, startPoint x: 569, startPoint y: 245, endPoint x: 538, endPoint y: 251, distance: 32.2
drag, startPoint x: 482, startPoint y: 308, endPoint x: 491, endPoint y: 218, distance: 90.3
drag, startPoint x: 681, startPoint y: 286, endPoint x: 672, endPoint y: 245, distance: 41.9
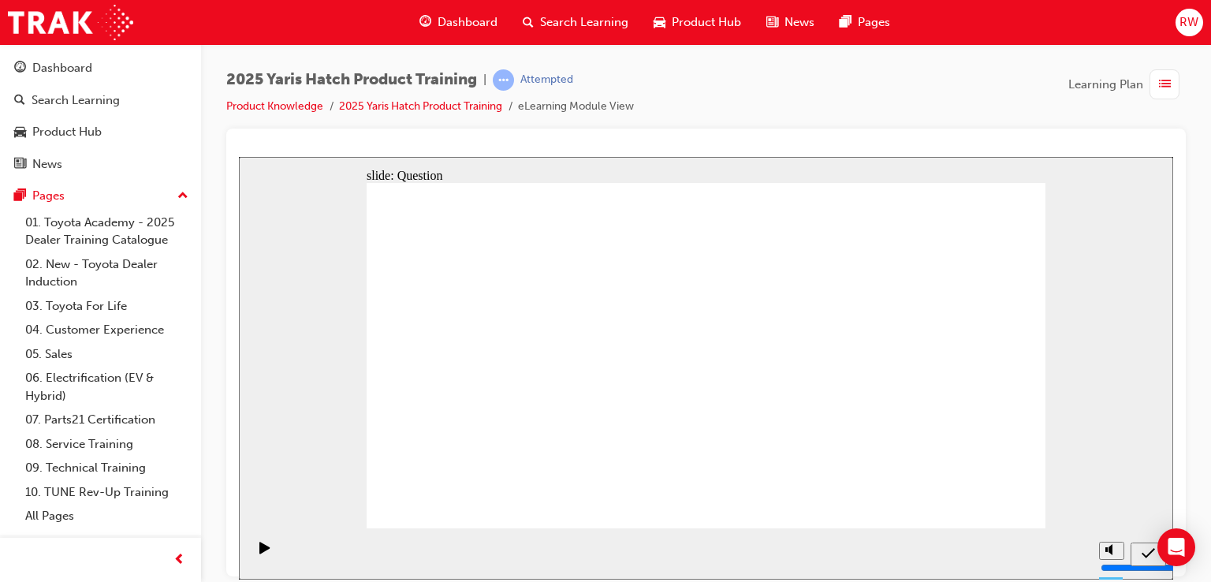
drag, startPoint x: 842, startPoint y: 359, endPoint x: 864, endPoint y: 289, distance: 72.8
drag, startPoint x: 948, startPoint y: 335, endPoint x: 933, endPoint y: 258, distance: 78.7
drag, startPoint x: 802, startPoint y: 223, endPoint x: 572, endPoint y: 337, distance: 256.0
drag, startPoint x: 715, startPoint y: 302, endPoint x: 738, endPoint y: 274, distance: 35.8
drag, startPoint x: 954, startPoint y: 267, endPoint x: 728, endPoint y: 356, distance: 242.1
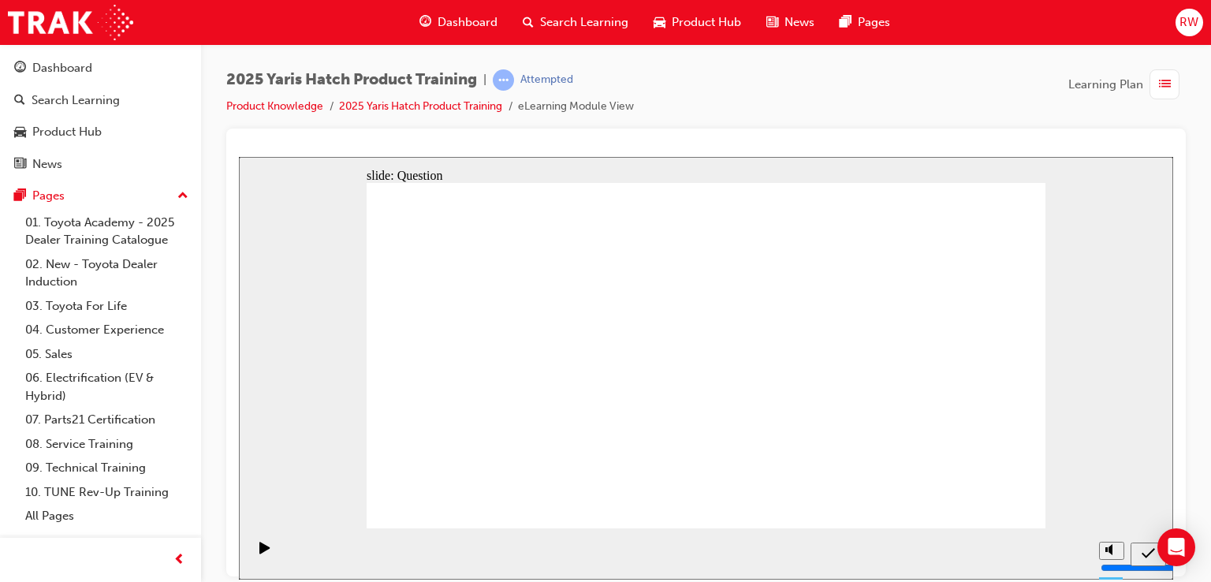
drag, startPoint x: 593, startPoint y: 240, endPoint x: 624, endPoint y: 244, distance: 30.9
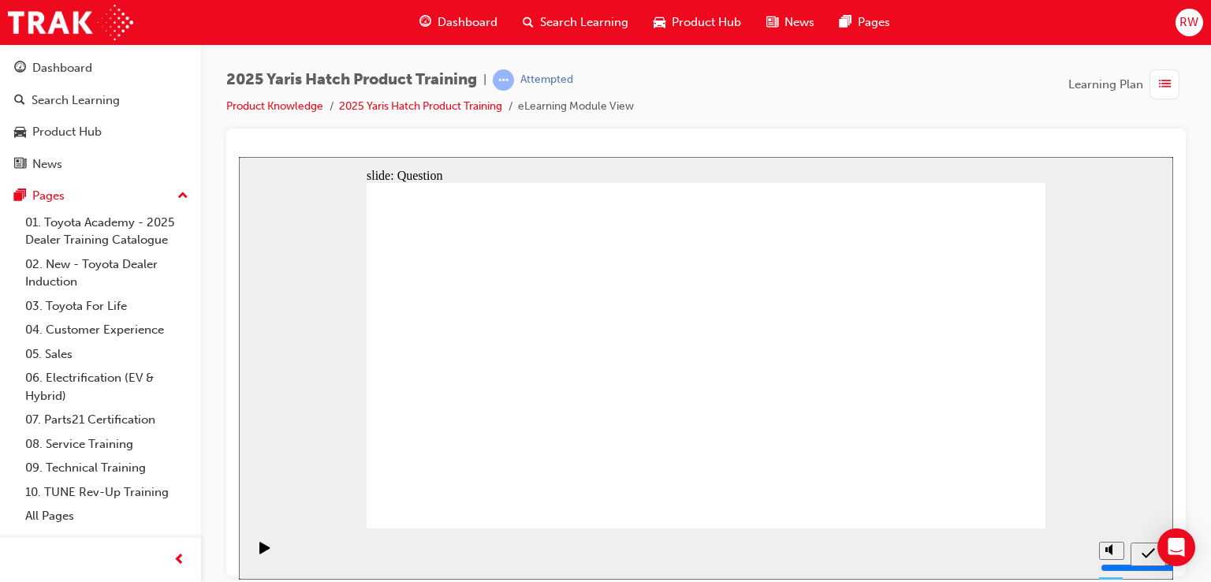
drag, startPoint x: 607, startPoint y: 250, endPoint x: 472, endPoint y: 345, distance: 165.1
drag, startPoint x: 718, startPoint y: 225, endPoint x: 823, endPoint y: 324, distance: 144.4
drag, startPoint x: 483, startPoint y: 229, endPoint x: 962, endPoint y: 324, distance: 487.8
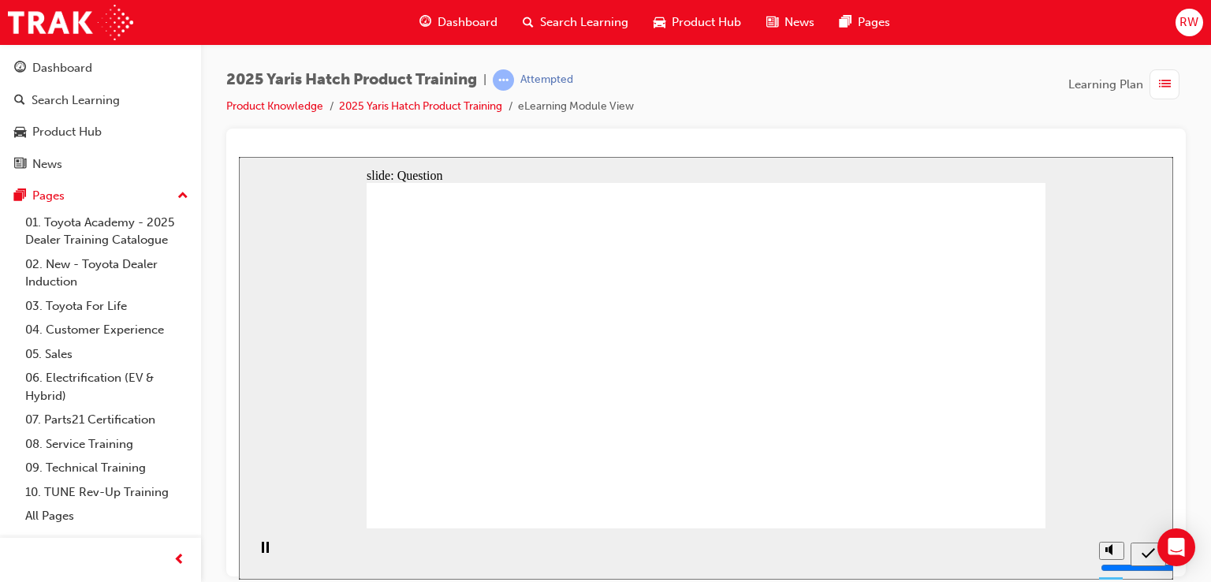
radio input "true"
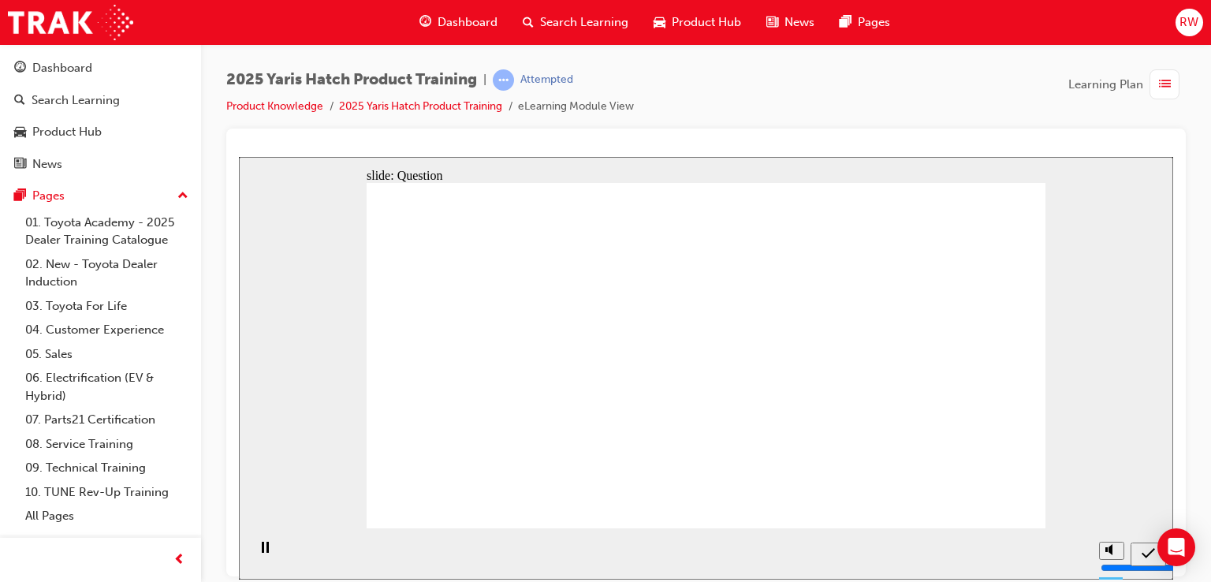
radio input "true"
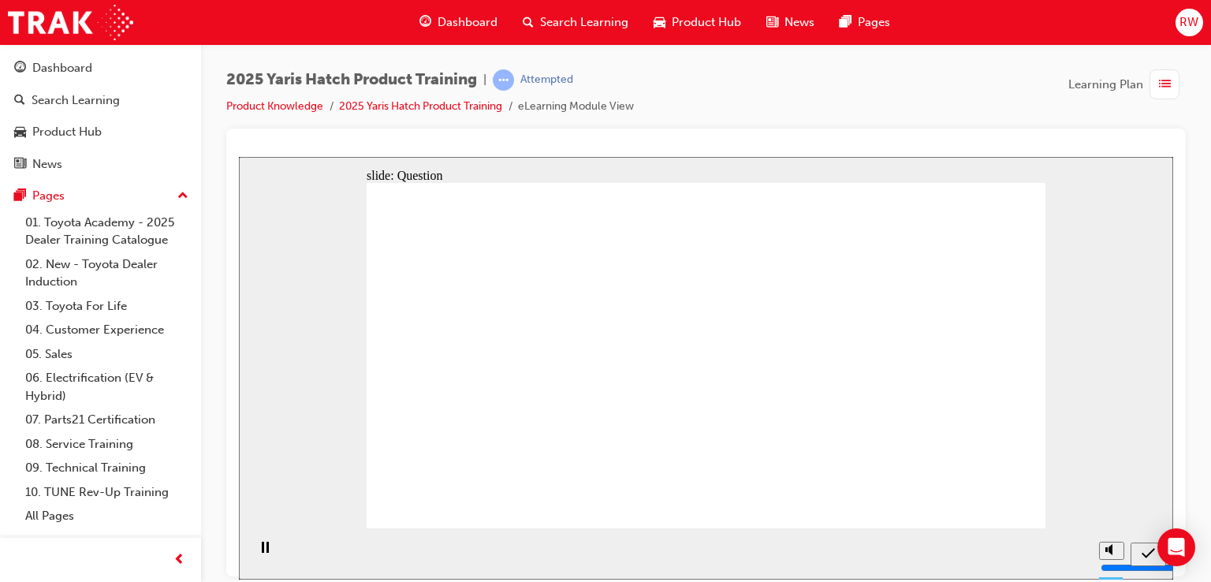
drag, startPoint x: 741, startPoint y: 425, endPoint x: 804, endPoint y: 408, distance: 65.2
radio input "true"
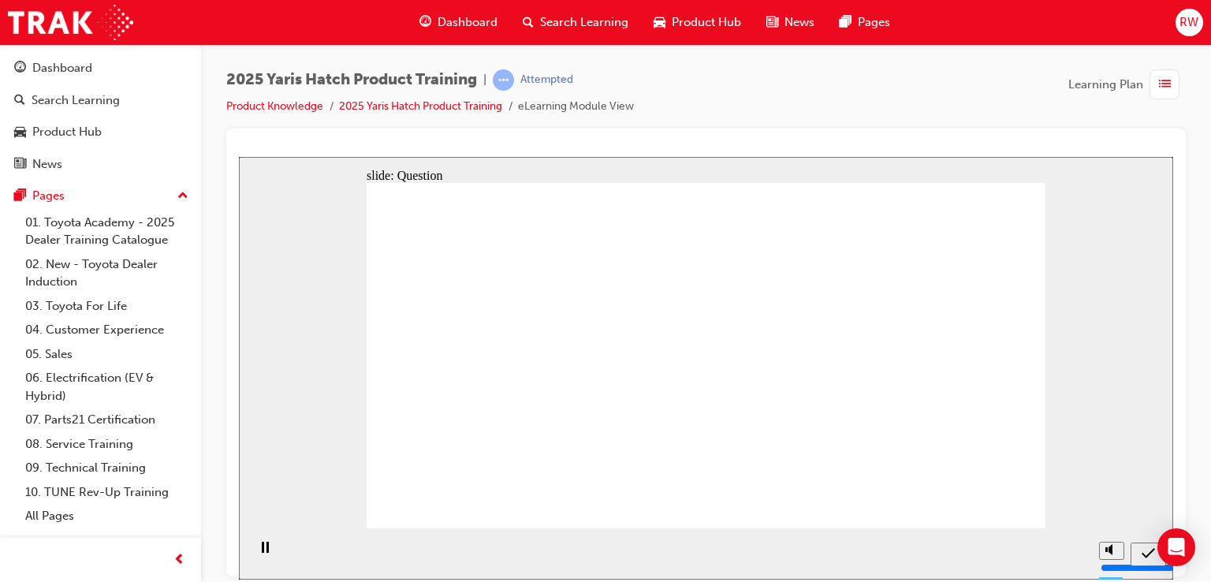
drag, startPoint x: 480, startPoint y: 460, endPoint x: 468, endPoint y: 446, distance: 17.9
drag, startPoint x: 468, startPoint y: 446, endPoint x: 435, endPoint y: 354, distance: 98.0
drag, startPoint x: 437, startPoint y: 349, endPoint x: 461, endPoint y: 252, distance: 100.0
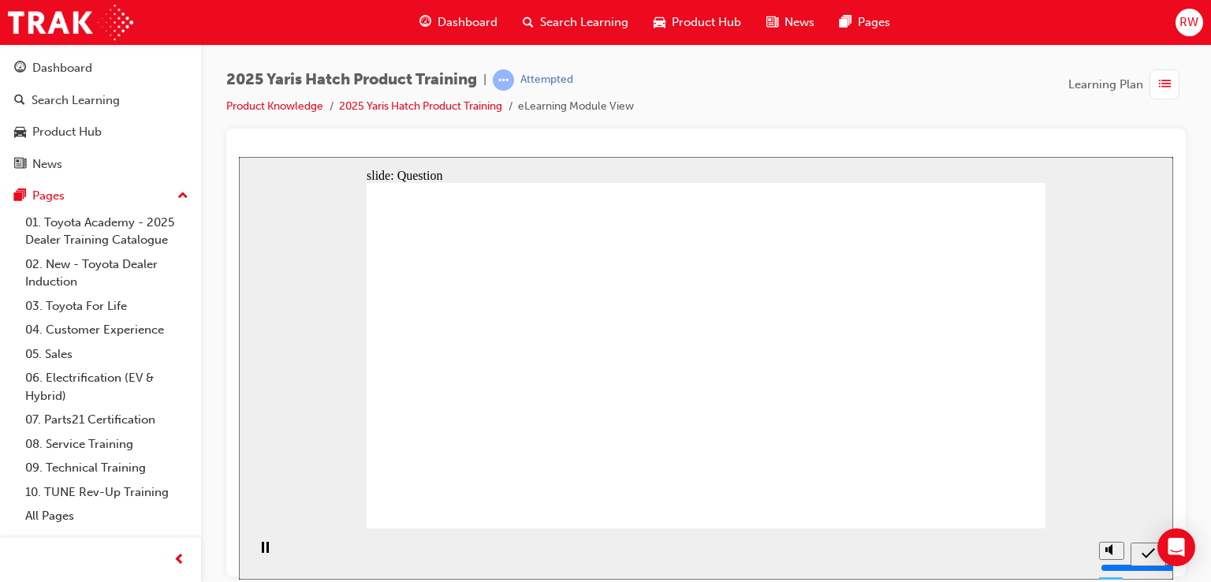
drag, startPoint x: 570, startPoint y: 309, endPoint x: 596, endPoint y: 247, distance: 67.5
drag, startPoint x: 645, startPoint y: 284, endPoint x: 631, endPoint y: 262, distance: 25.8
drag, startPoint x: 712, startPoint y: 316, endPoint x: 728, endPoint y: 264, distance: 54.6
drag, startPoint x: 807, startPoint y: 318, endPoint x: 806, endPoint y: 242, distance: 75.7
drag, startPoint x: 703, startPoint y: 296, endPoint x: 874, endPoint y: 297, distance: 171.1
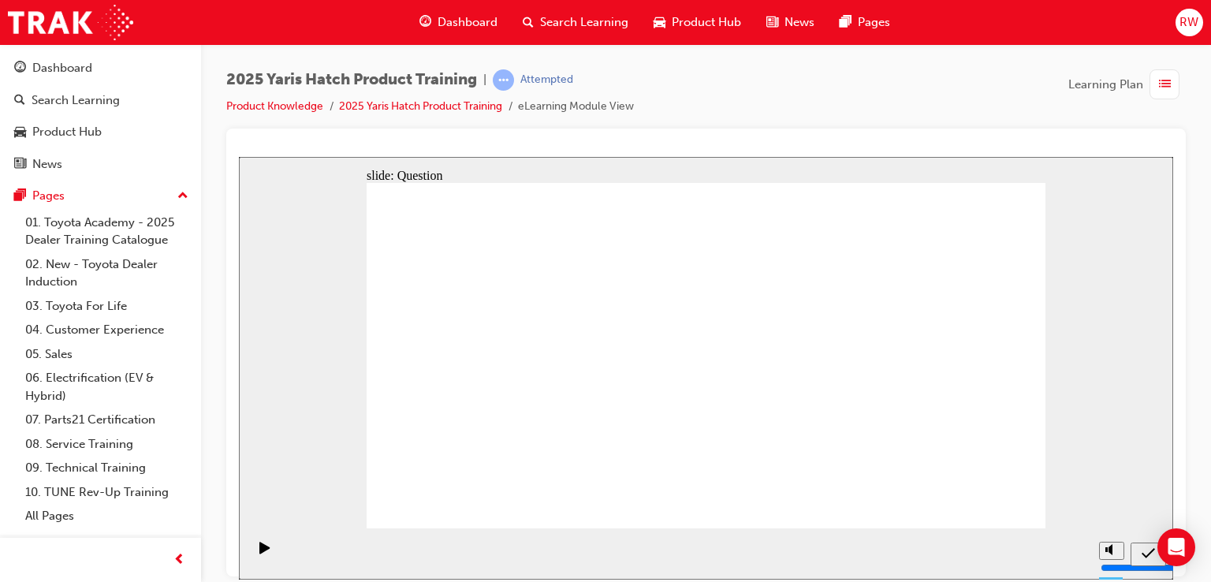
drag, startPoint x: 914, startPoint y: 306, endPoint x: 928, endPoint y: 219, distance: 87.9
drag, startPoint x: 588, startPoint y: 233, endPoint x: 445, endPoint y: 340, distance: 179.1
drag, startPoint x: 871, startPoint y: 229, endPoint x: 599, endPoint y: 347, distance: 296.3
drag, startPoint x: 944, startPoint y: 244, endPoint x: 686, endPoint y: 344, distance: 277.3
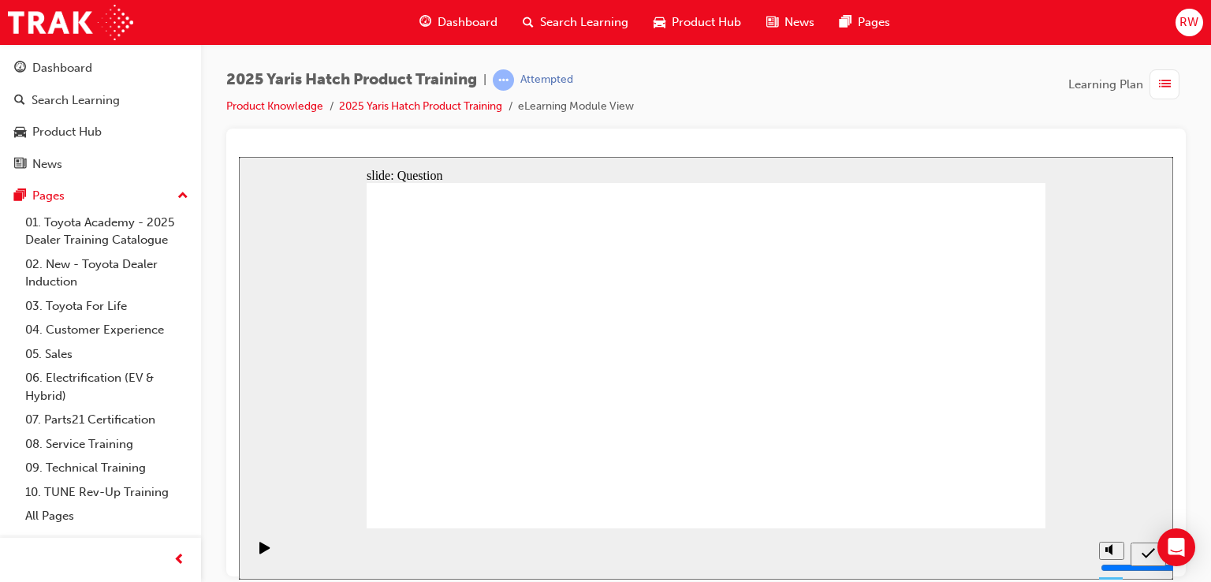
drag, startPoint x: 743, startPoint y: 223, endPoint x: 639, endPoint y: 283, distance: 120.8
drag, startPoint x: 488, startPoint y: 234, endPoint x: 953, endPoint y: 356, distance: 480.9
drag, startPoint x: 959, startPoint y: 397, endPoint x: 944, endPoint y: 419, distance: 27.1
drag, startPoint x: 945, startPoint y: 428, endPoint x: 870, endPoint y: 343, distance: 113.9
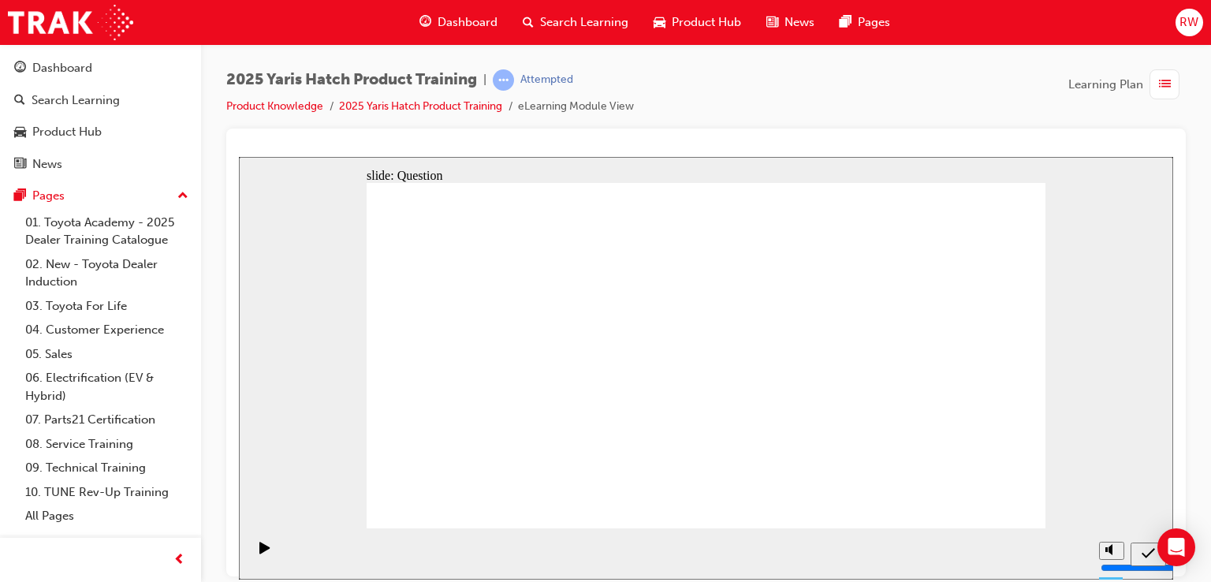
drag, startPoint x: 817, startPoint y: 346, endPoint x: 823, endPoint y: 352, distance: 8.4
drag, startPoint x: 864, startPoint y: 449, endPoint x: 757, endPoint y: 435, distance: 108.1
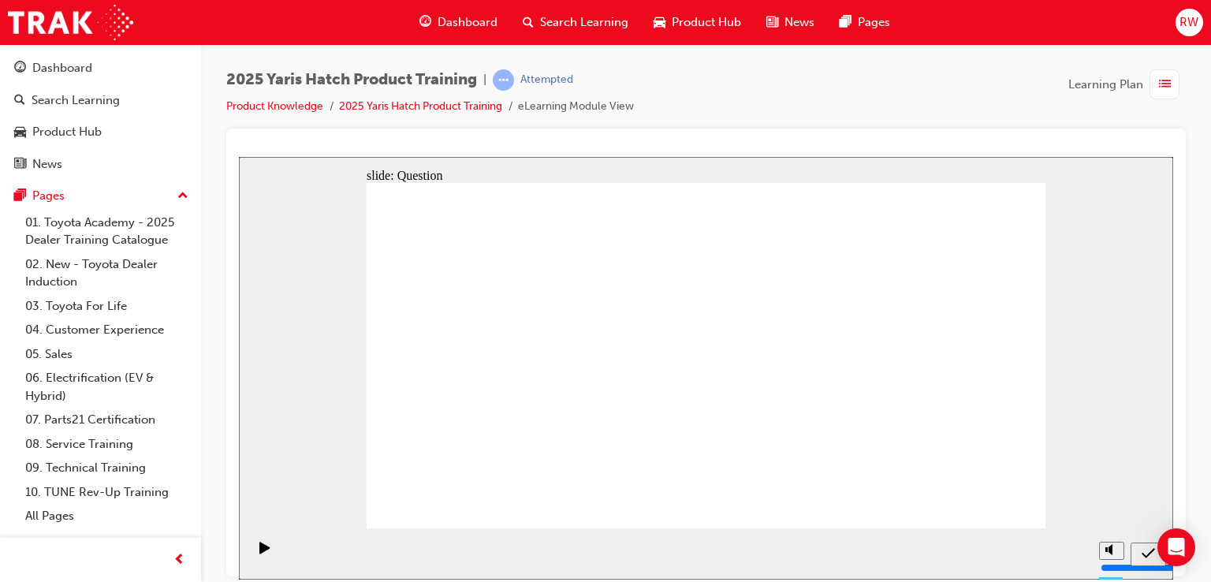
drag, startPoint x: 986, startPoint y: 495, endPoint x: 946, endPoint y: 372, distance: 129.4
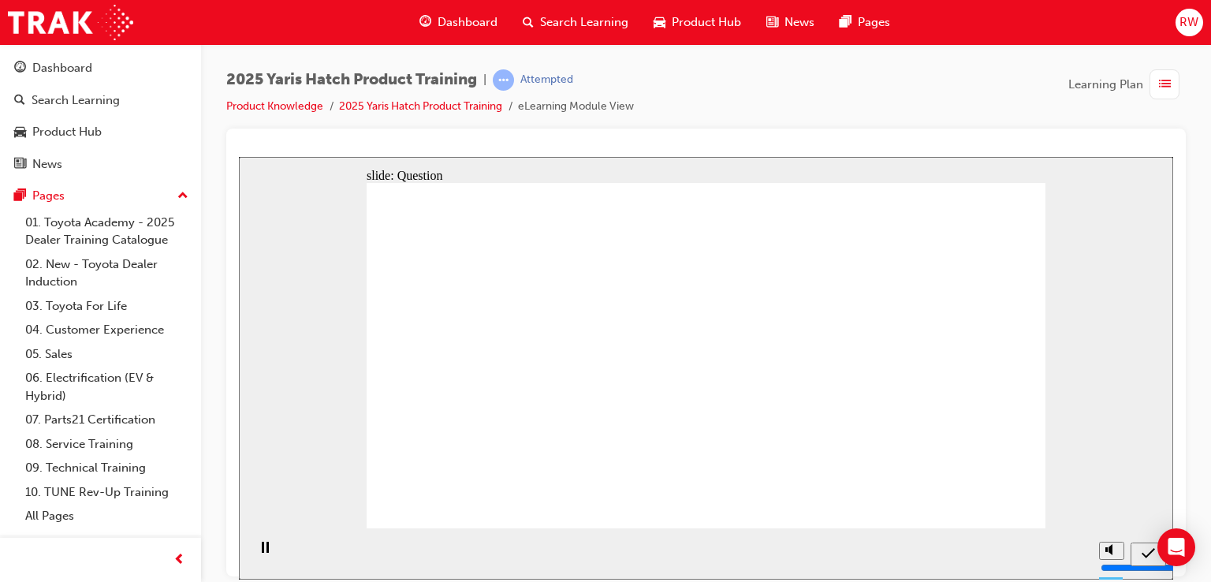
radio input "true"
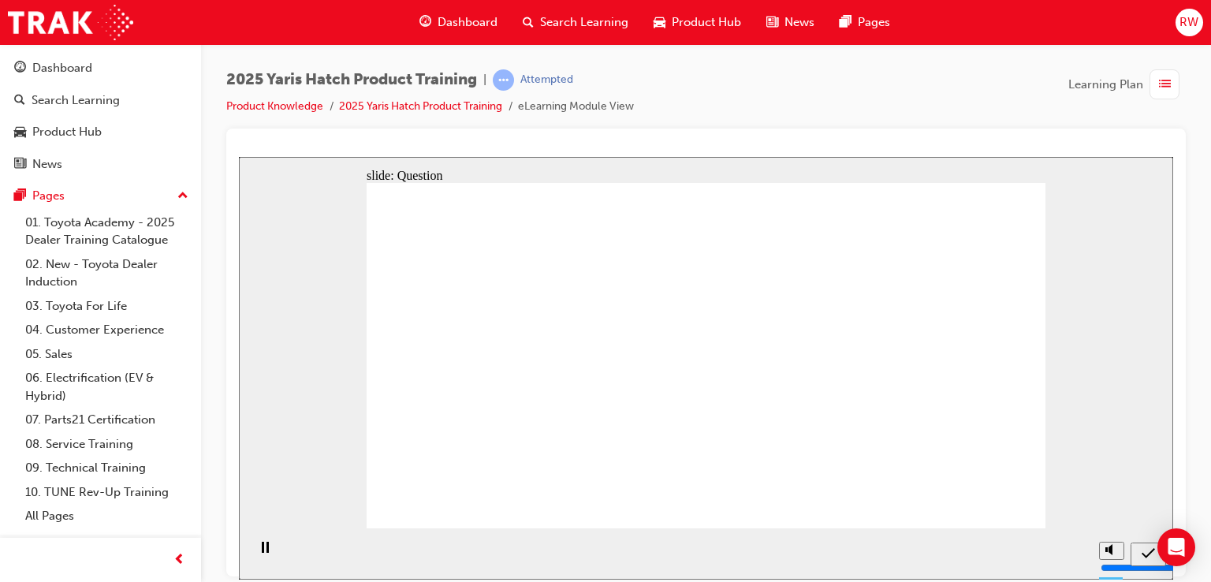
drag, startPoint x: 677, startPoint y: 471, endPoint x: 697, endPoint y: 437, distance: 39.9
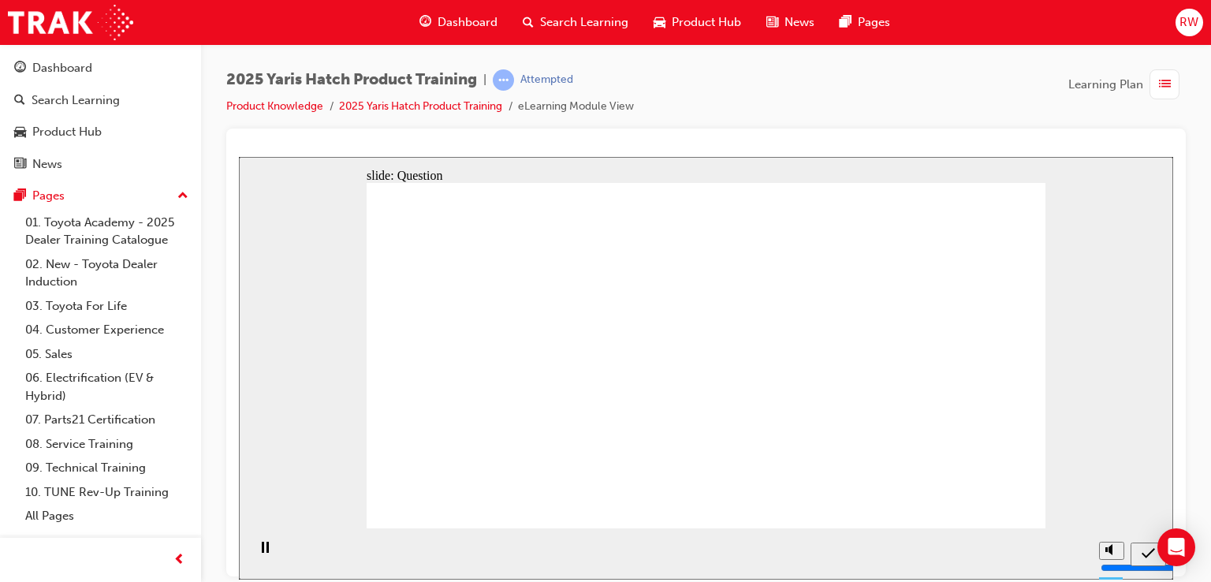
radio input "true"
drag, startPoint x: 996, startPoint y: 489, endPoint x: 986, endPoint y: 492, distance: 10.0
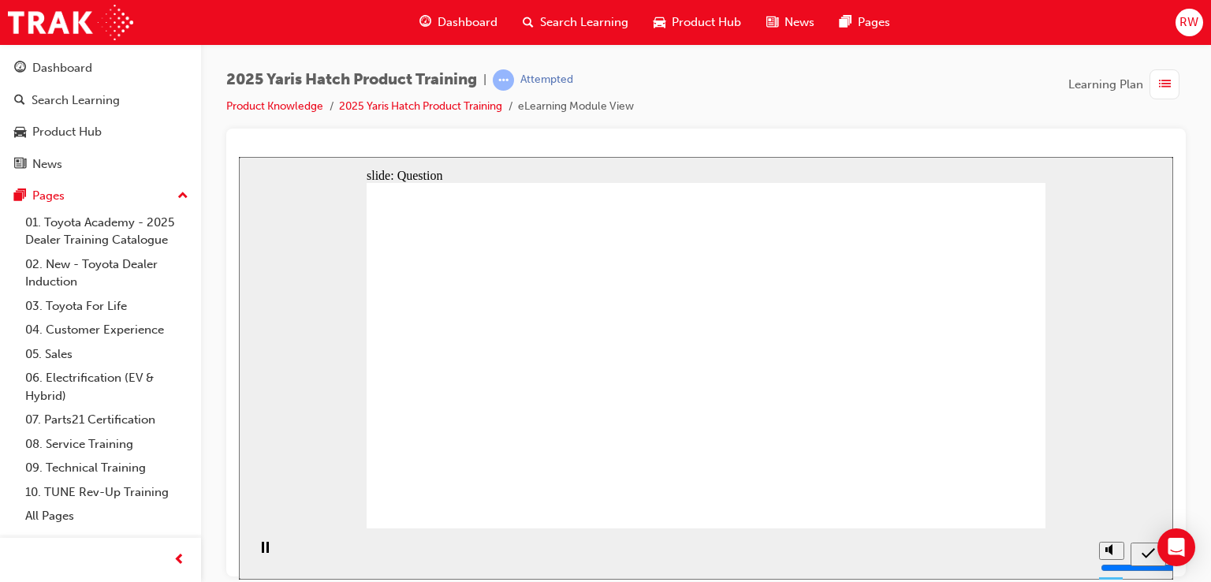
radio input "true"
drag, startPoint x: 998, startPoint y: 494, endPoint x: 989, endPoint y: 506, distance: 14.7
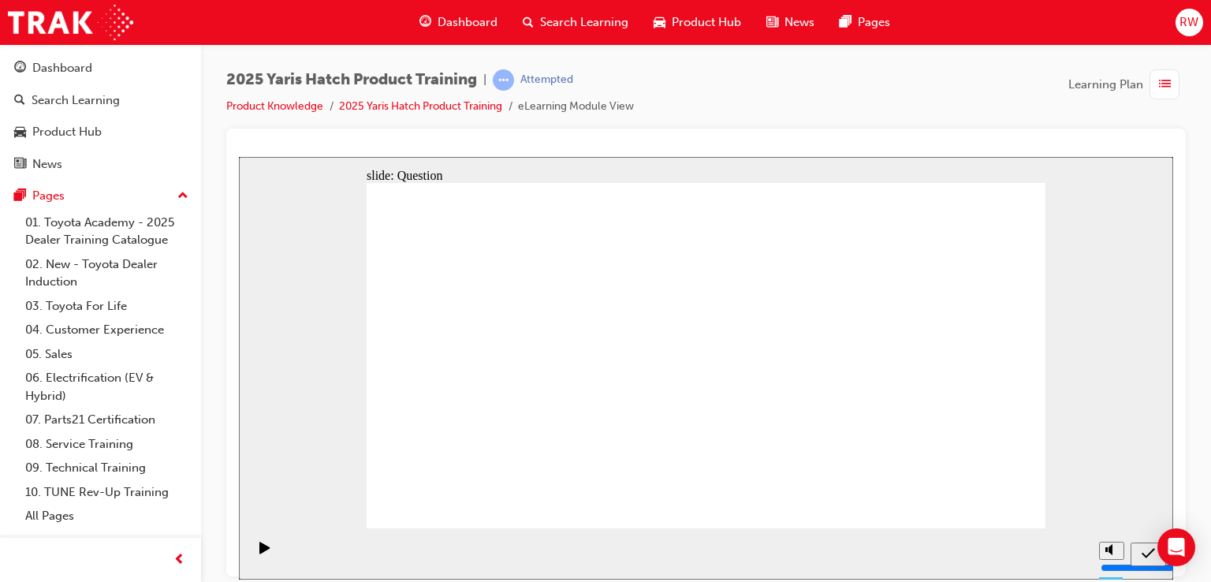
drag, startPoint x: 464, startPoint y: 352, endPoint x: 460, endPoint y: 245, distance: 106.5
drag, startPoint x: 718, startPoint y: 344, endPoint x: 648, endPoint y: 309, distance: 78.6
drag, startPoint x: 628, startPoint y: 334, endPoint x: 619, endPoint y: 293, distance: 41.9
drag, startPoint x: 607, startPoint y: 305, endPoint x: 598, endPoint y: 249, distance: 56.6
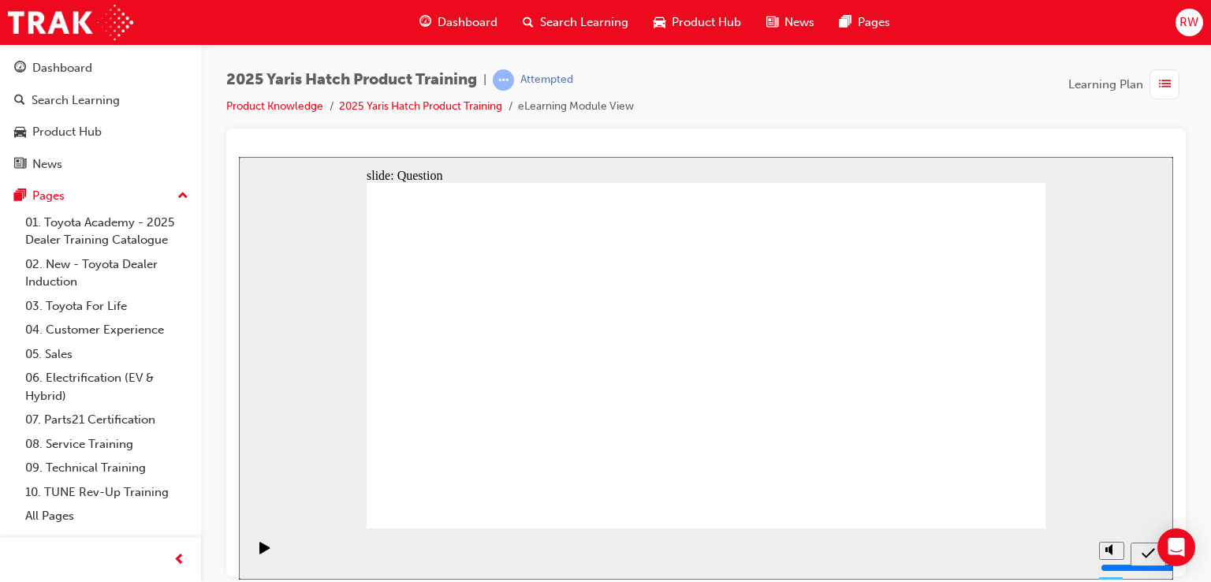
drag, startPoint x: 782, startPoint y: 318, endPoint x: 807, endPoint y: 225, distance: 96.4
drag, startPoint x: 947, startPoint y: 341, endPoint x: 943, endPoint y: 260, distance: 80.5
drag, startPoint x: 845, startPoint y: 262, endPoint x: 817, endPoint y: 258, distance: 28.7
drag, startPoint x: 805, startPoint y: 238, endPoint x: 790, endPoint y: 245, distance: 16.6
drag, startPoint x: 806, startPoint y: 255, endPoint x: 814, endPoint y: 245, distance: 13.4
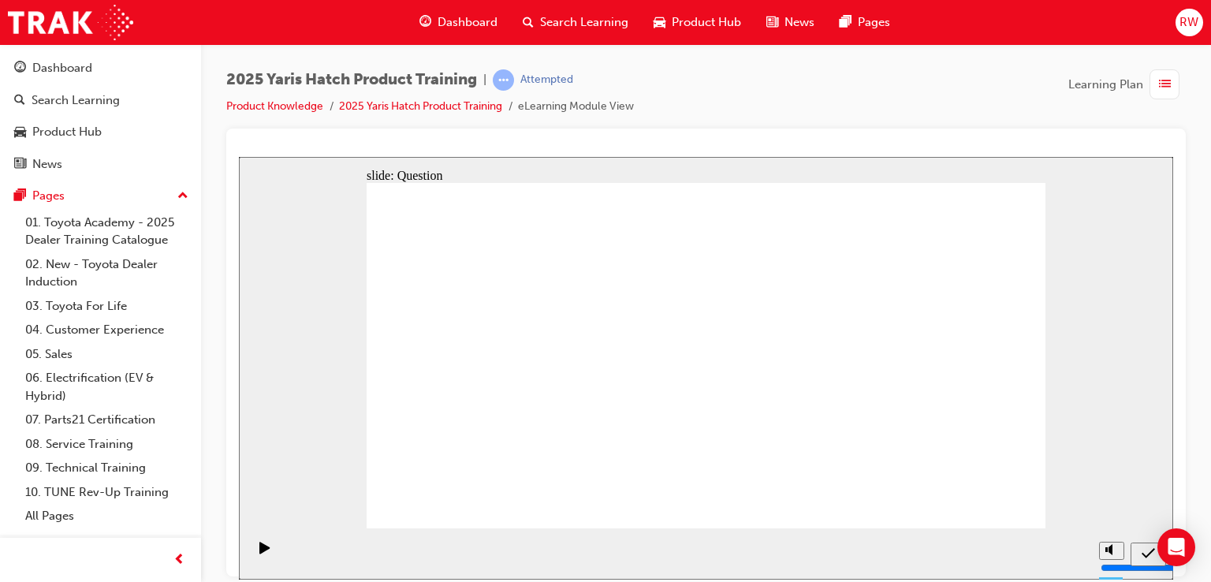
drag, startPoint x: 869, startPoint y: 275, endPoint x: 869, endPoint y: 286, distance: 11.0
drag, startPoint x: 931, startPoint y: 259, endPoint x: 914, endPoint y: 241, distance: 24.5
drag, startPoint x: 833, startPoint y: 226, endPoint x: 593, endPoint y: 330, distance: 262.0
drag, startPoint x: 689, startPoint y: 237, endPoint x: 811, endPoint y: 336, distance: 157.0
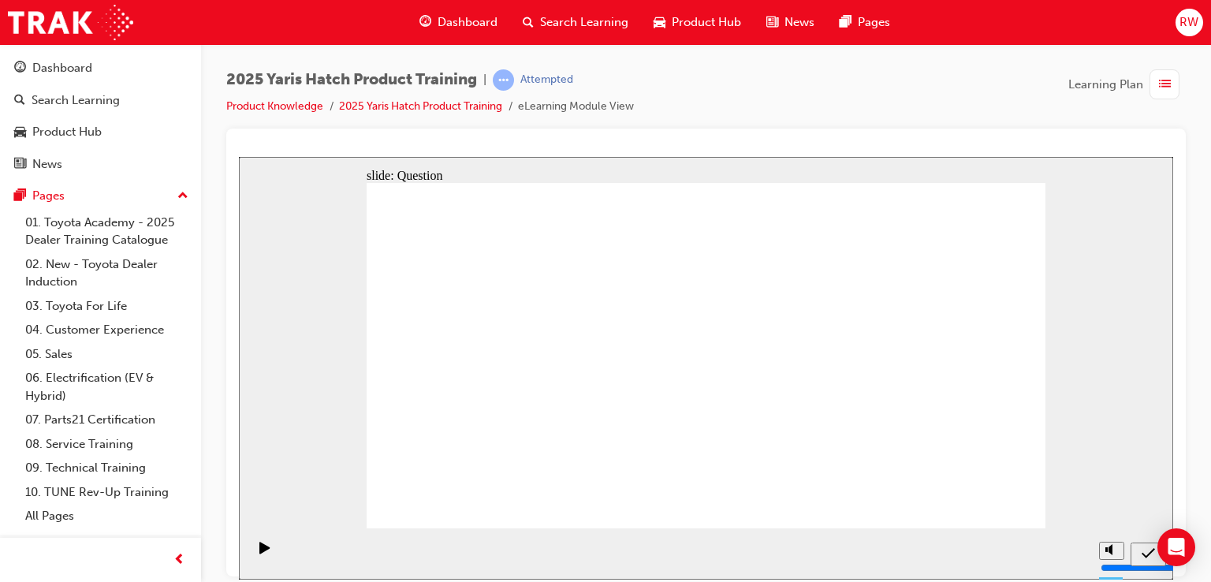
drag, startPoint x: 587, startPoint y: 244, endPoint x: 703, endPoint y: 352, distance: 158.9
drag, startPoint x: 948, startPoint y: 226, endPoint x: 462, endPoint y: 266, distance: 488.0
drag, startPoint x: 467, startPoint y: 243, endPoint x: 966, endPoint y: 363, distance: 514.0
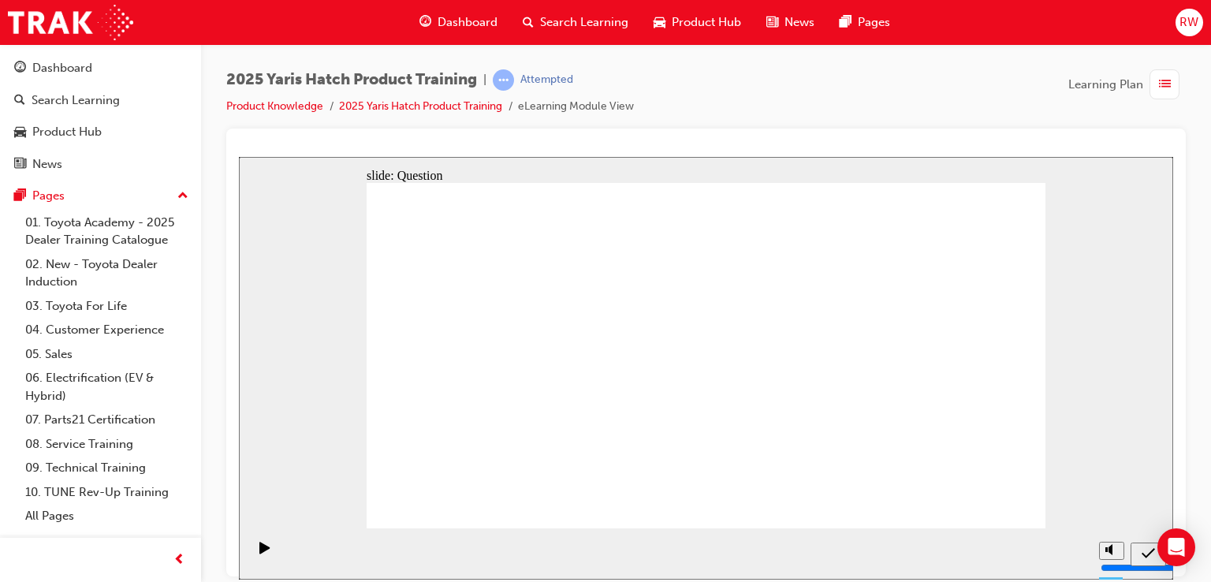
radio input "true"
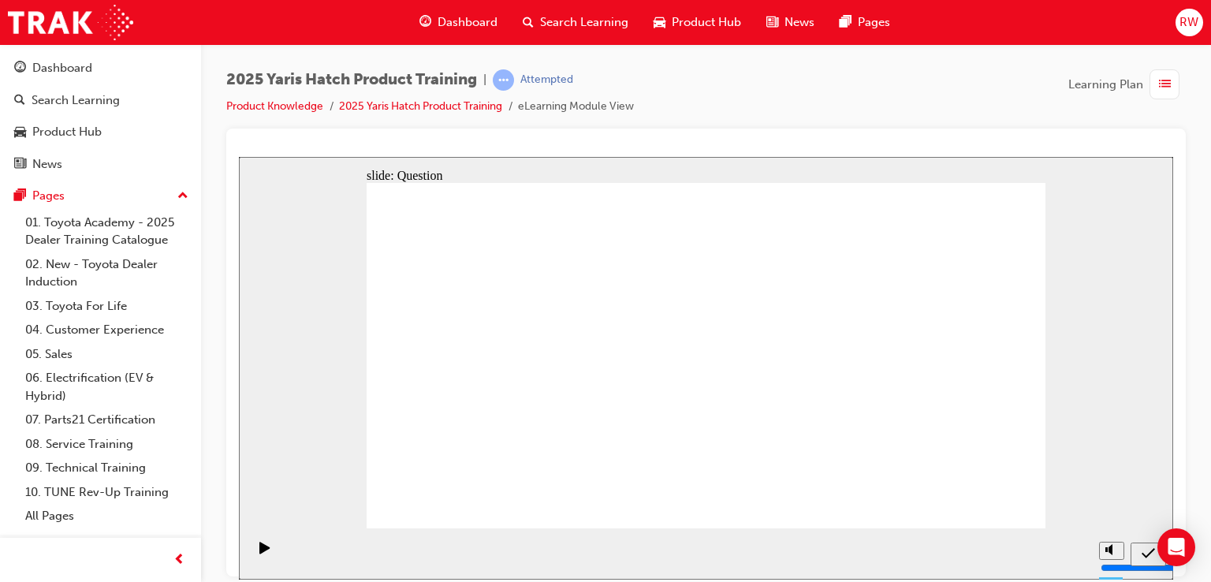
radio input "true"
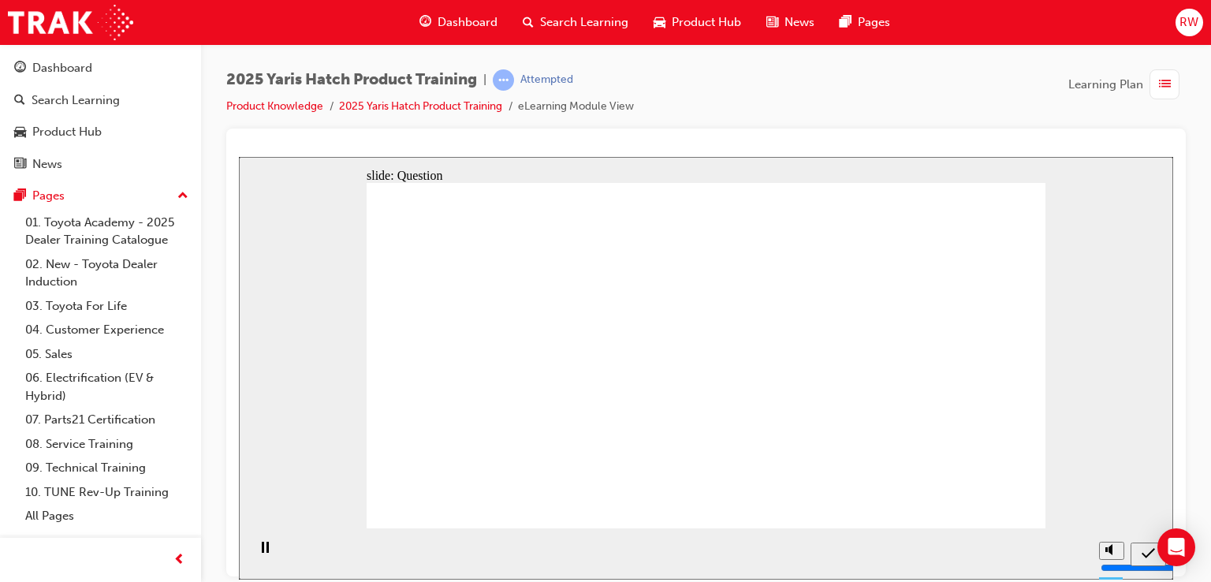
radio input "true"
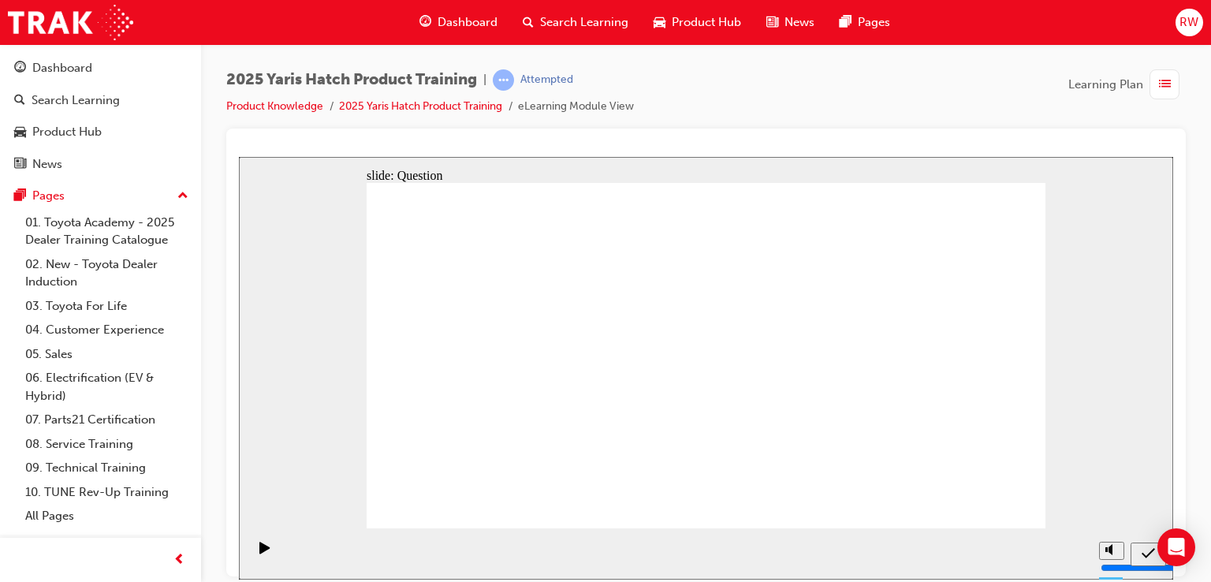
drag, startPoint x: 738, startPoint y: 433, endPoint x: 733, endPoint y: 419, distance: 15.0
drag, startPoint x: 452, startPoint y: 322, endPoint x: 419, endPoint y: 233, distance: 95.0
drag, startPoint x: 570, startPoint y: 332, endPoint x: 609, endPoint y: 273, distance: 71.1
drag, startPoint x: 676, startPoint y: 296, endPoint x: 650, endPoint y: 234, distance: 67.5
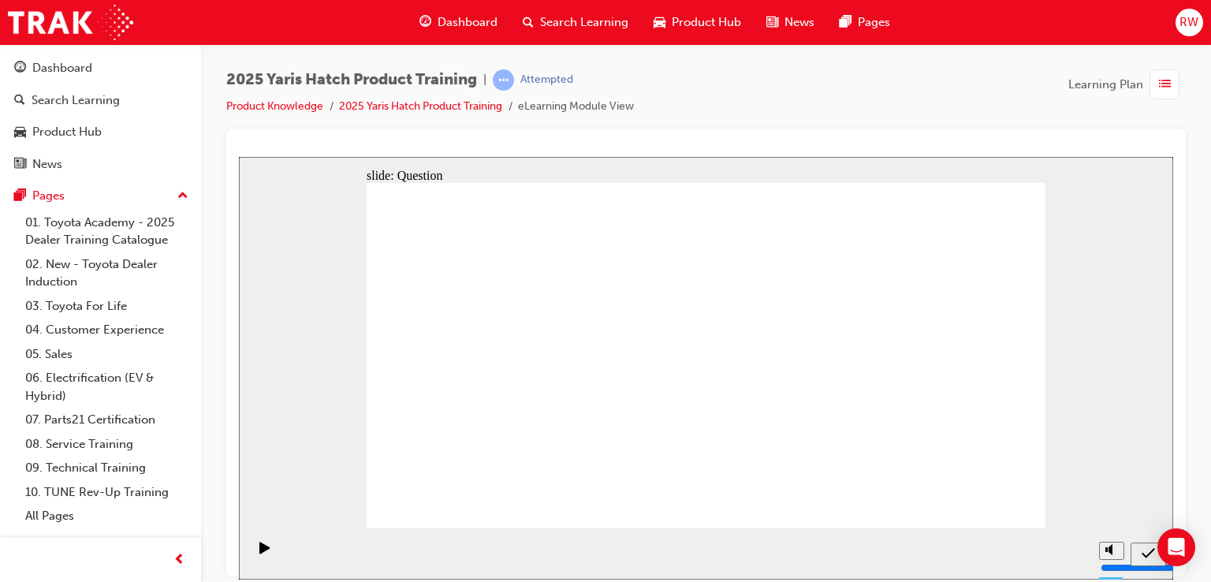
drag, startPoint x: 811, startPoint y: 310, endPoint x: 795, endPoint y: 225, distance: 86.0
drag, startPoint x: 905, startPoint y: 303, endPoint x: 891, endPoint y: 226, distance: 77.8
drag, startPoint x: 548, startPoint y: 240, endPoint x: 458, endPoint y: 335, distance: 131.1
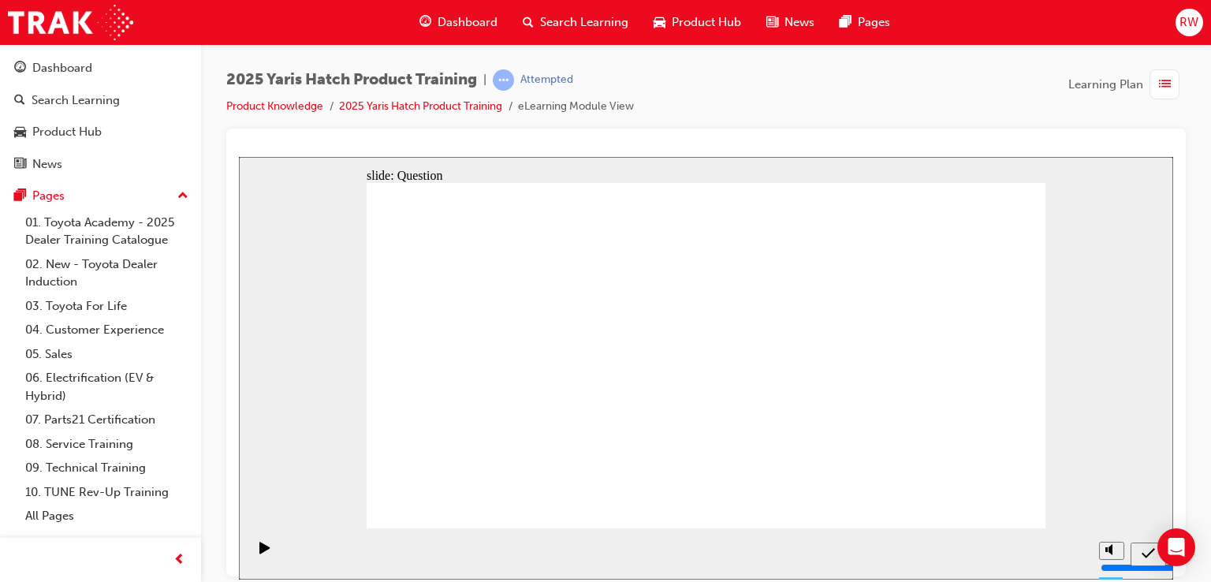
drag, startPoint x: 810, startPoint y: 255, endPoint x: 580, endPoint y: 348, distance: 248.3
drag, startPoint x: 394, startPoint y: 263, endPoint x: 672, endPoint y: 359, distance: 293.7
drag, startPoint x: 678, startPoint y: 229, endPoint x: 825, endPoint y: 326, distance: 175.8
drag, startPoint x: 920, startPoint y: 245, endPoint x: 930, endPoint y: 341, distance: 95.9
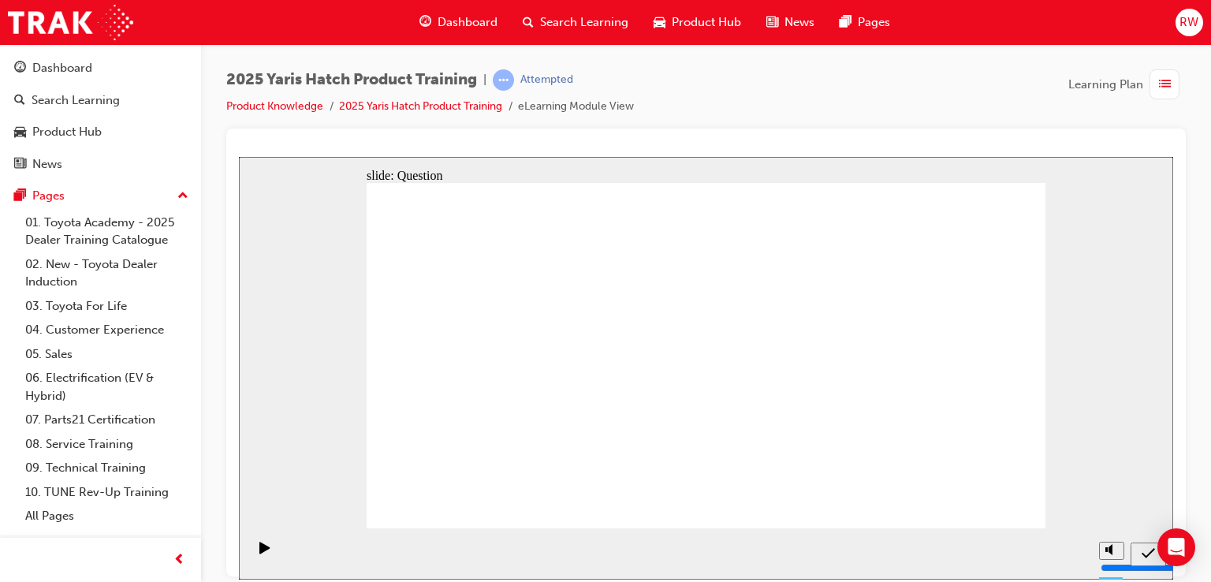
drag, startPoint x: 695, startPoint y: 342, endPoint x: 947, endPoint y: 248, distance: 268.4
drag, startPoint x: 847, startPoint y: 346, endPoint x: 706, endPoint y: 344, distance: 141.1
drag, startPoint x: 937, startPoint y: 251, endPoint x: 931, endPoint y: 343, distance: 91.7
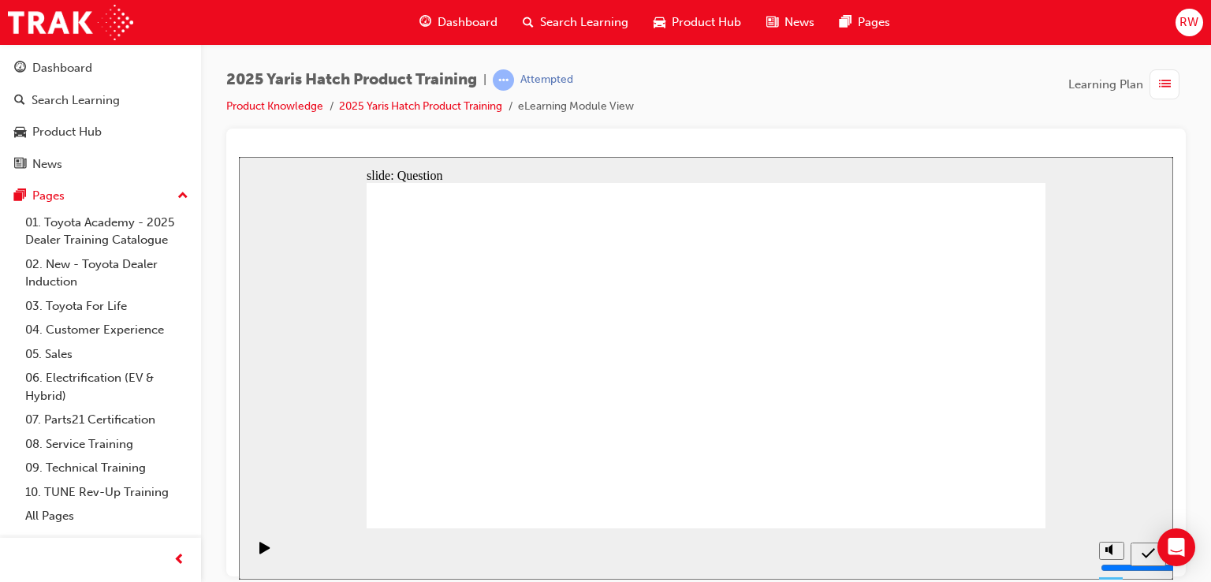
radio input "true"
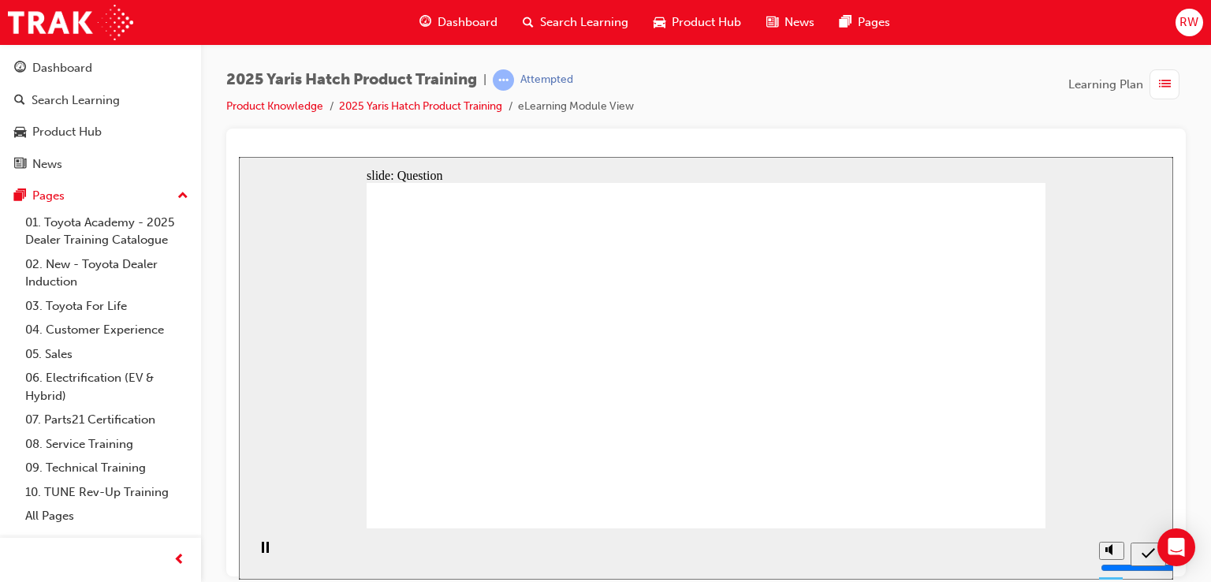
radio input "true"
drag, startPoint x: 978, startPoint y: 355, endPoint x: 975, endPoint y: 450, distance: 95.4
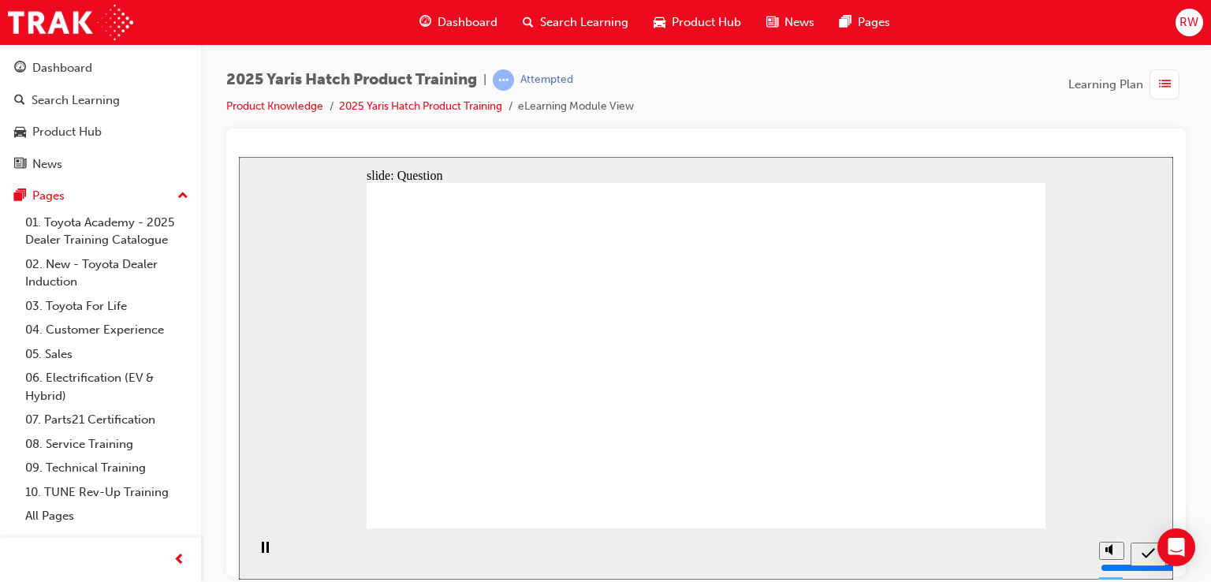
radio input "true"
drag, startPoint x: 668, startPoint y: 406, endPoint x: 674, endPoint y: 415, distance: 10.3
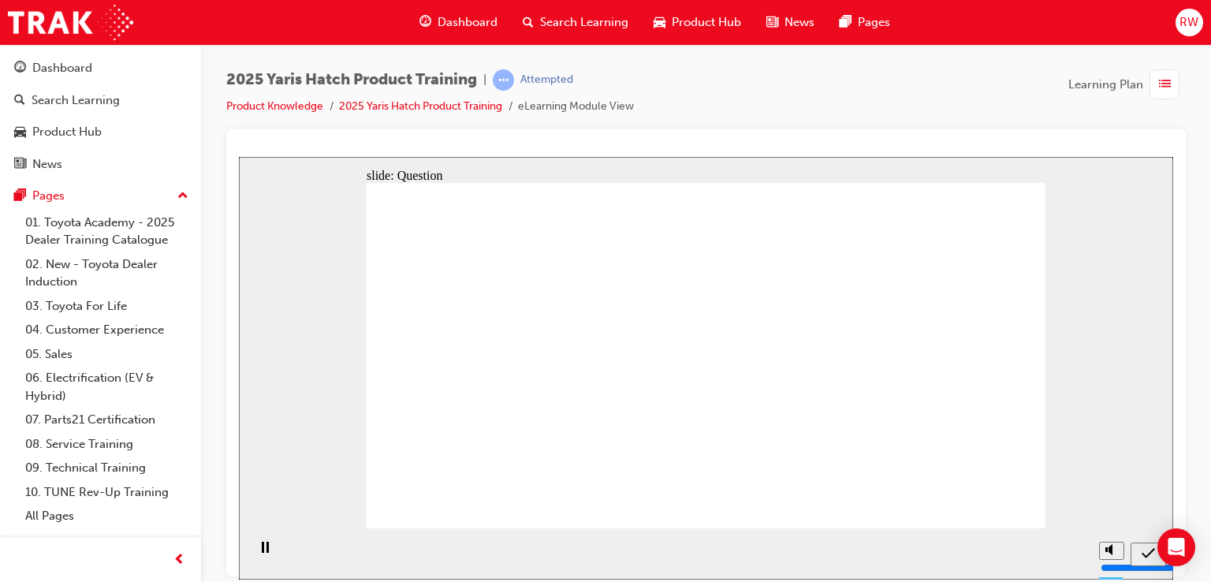
radio input "true"
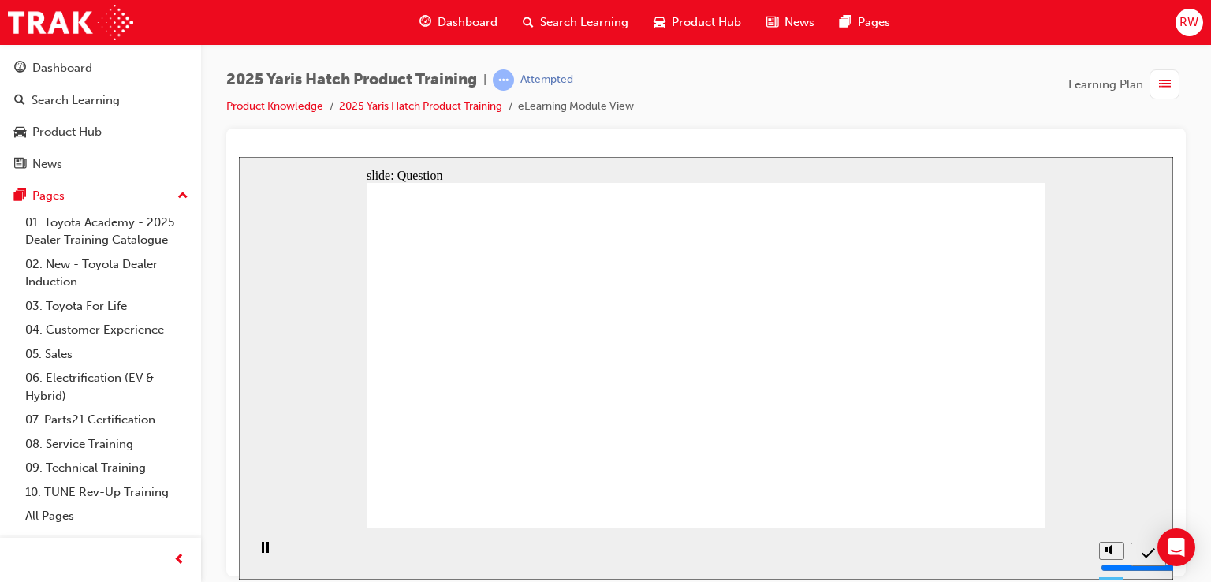
drag, startPoint x: 945, startPoint y: 337, endPoint x: 457, endPoint y: 218, distance: 502.3
drag, startPoint x: 454, startPoint y: 341, endPoint x: 587, endPoint y: 216, distance: 182.3
drag, startPoint x: 571, startPoint y: 308, endPoint x: 702, endPoint y: 226, distance: 155.1
drag, startPoint x: 709, startPoint y: 330, endPoint x: 874, endPoint y: 203, distance: 209.1
drag, startPoint x: 806, startPoint y: 333, endPoint x: 946, endPoint y: 222, distance: 179.5
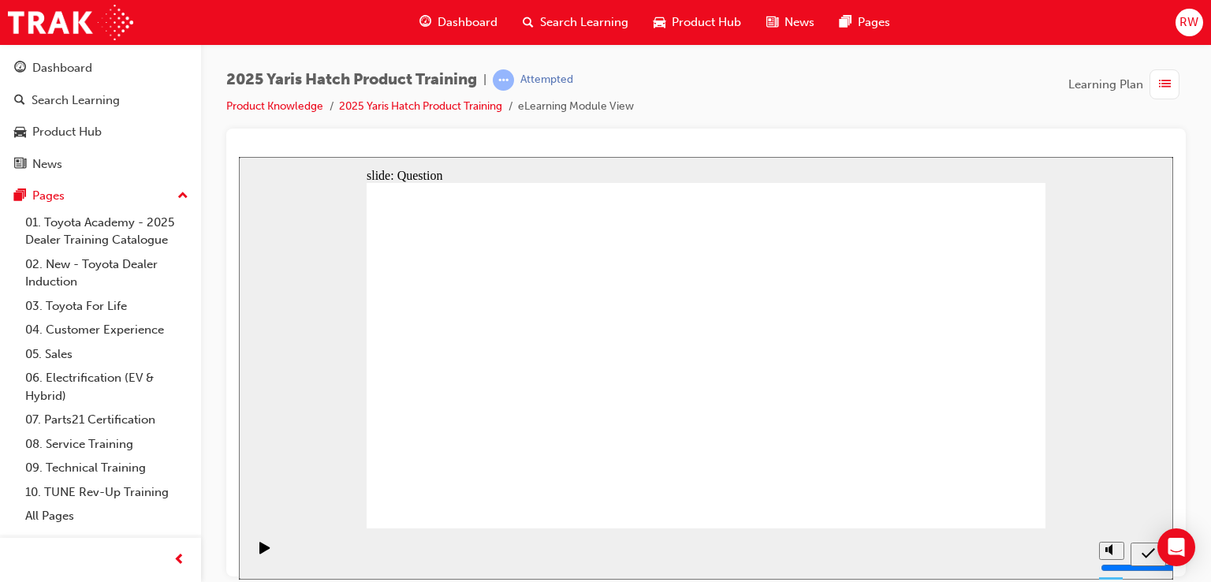
drag, startPoint x: 590, startPoint y: 222, endPoint x: 933, endPoint y: 356, distance: 367.2
drag, startPoint x: 859, startPoint y: 217, endPoint x: 814, endPoint y: 352, distance: 143.1
drag, startPoint x: 449, startPoint y: 233, endPoint x: 691, endPoint y: 362, distance: 274.0
drag, startPoint x: 965, startPoint y: 229, endPoint x: 644, endPoint y: 277, distance: 324.4
drag, startPoint x: 691, startPoint y: 207, endPoint x: 426, endPoint y: 337, distance: 294.7
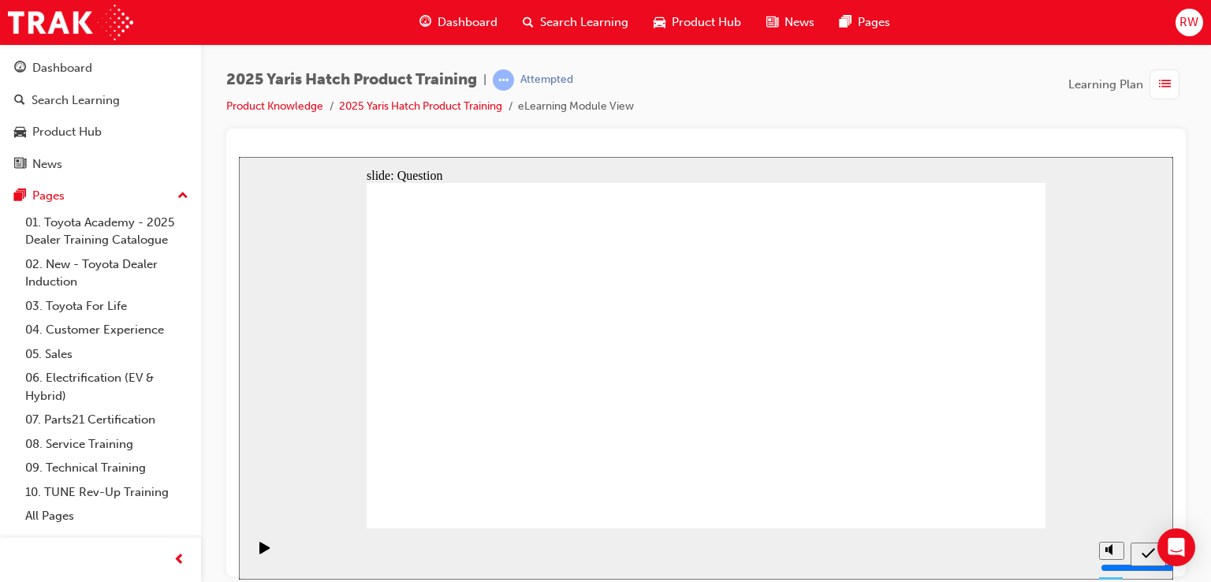
drag, startPoint x: 725, startPoint y: 425, endPoint x: 719, endPoint y: 410, distance: 16.3
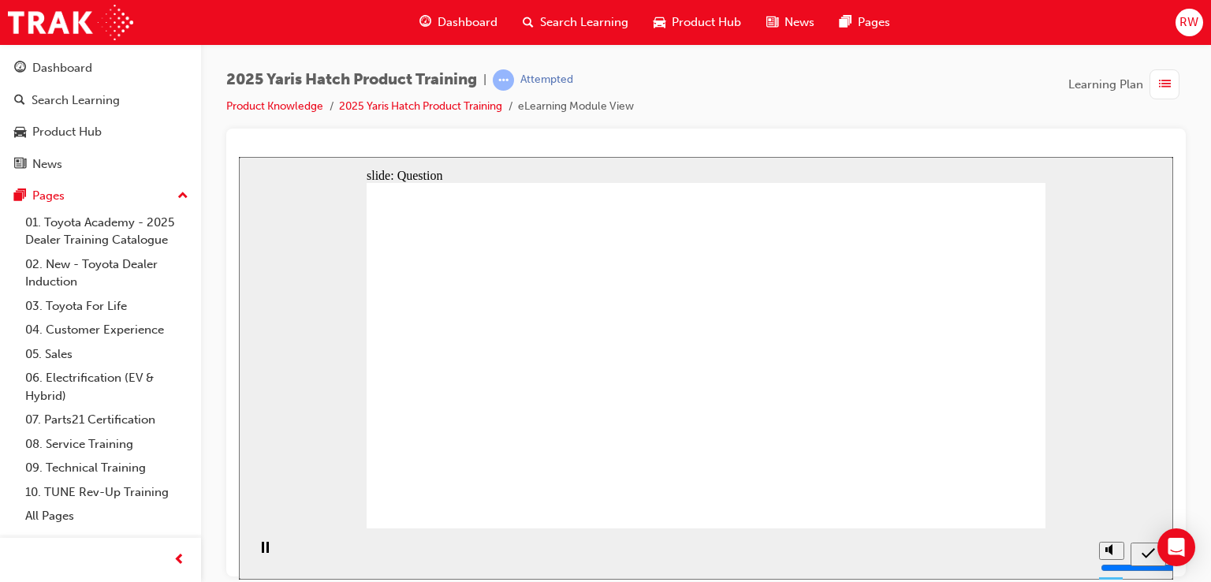
radio input "true"
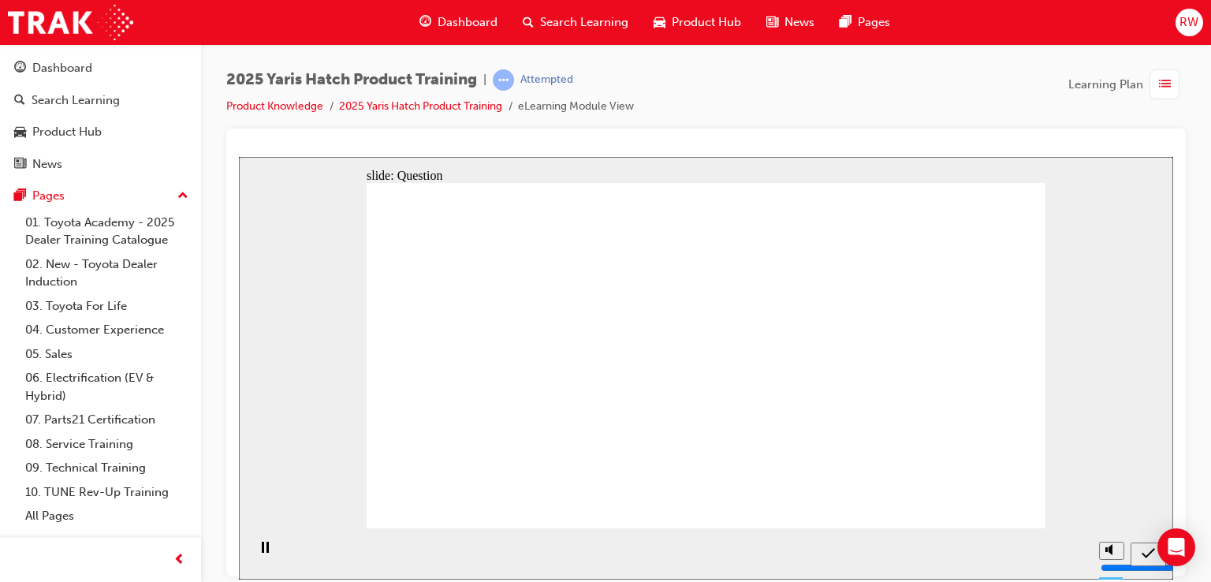
drag, startPoint x: 912, startPoint y: 332, endPoint x: 1000, endPoint y: 441, distance: 139.6
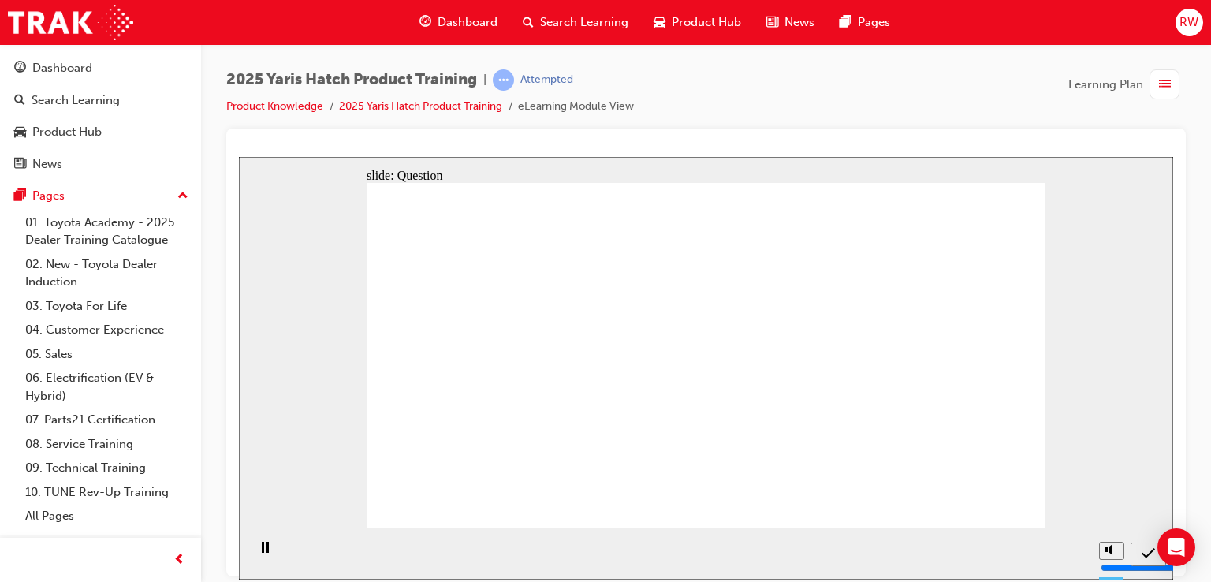
radio input "true"
drag, startPoint x: 911, startPoint y: 412, endPoint x: 921, endPoint y: 450, distance: 39.0
radio input "true"
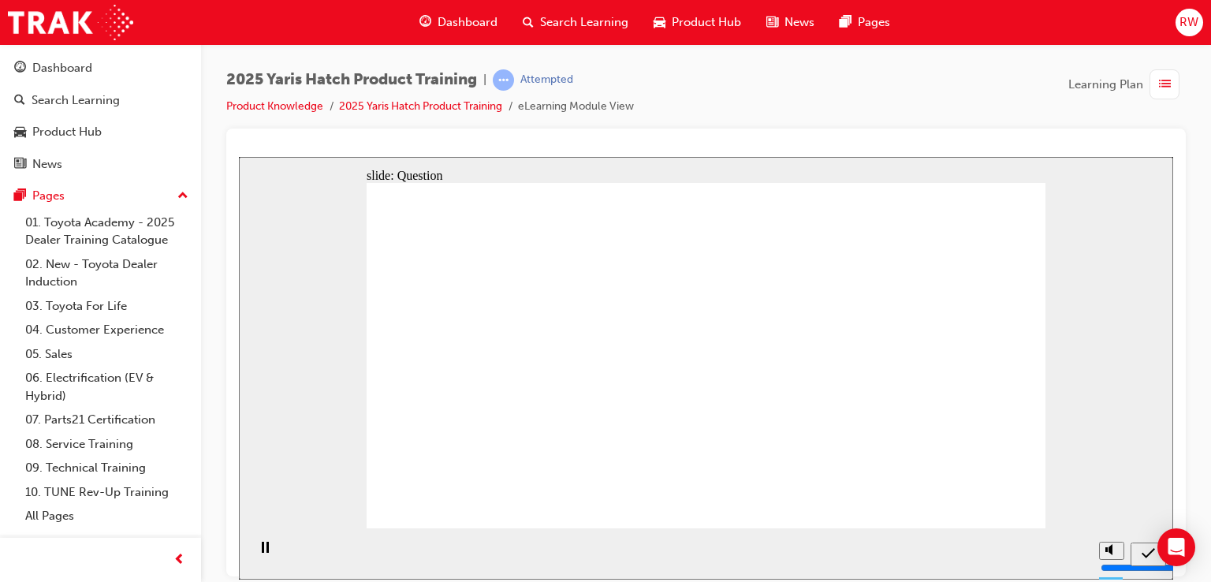
drag, startPoint x: 713, startPoint y: 395, endPoint x: 713, endPoint y: 416, distance: 21.3
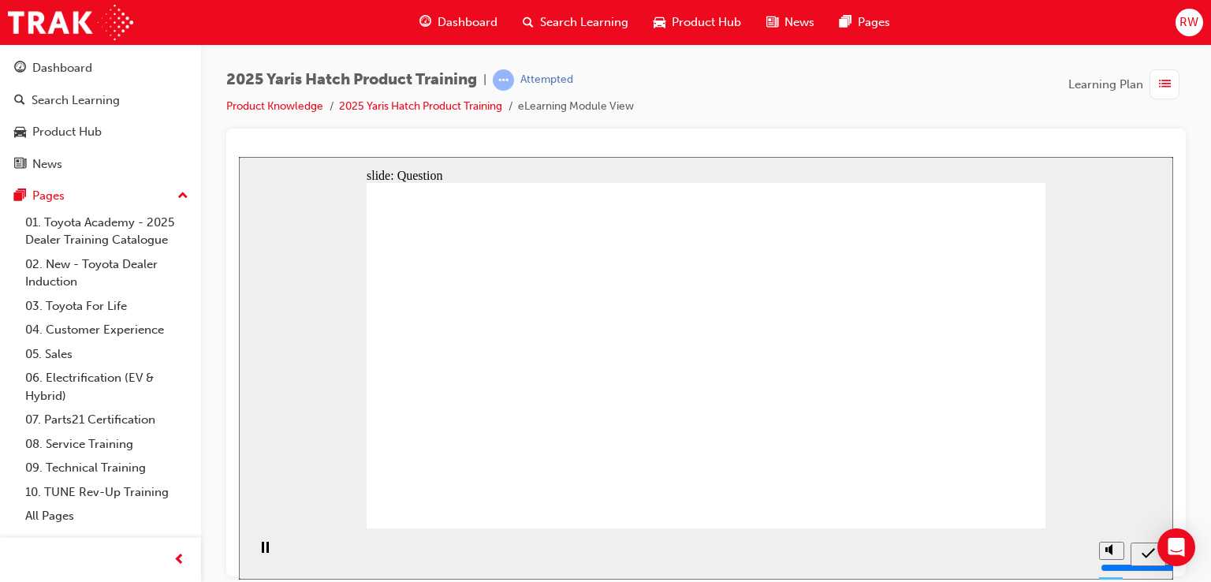
drag, startPoint x: 469, startPoint y: 341, endPoint x: 509, endPoint y: 254, distance: 95.6
drag, startPoint x: 571, startPoint y: 349, endPoint x: 598, endPoint y: 223, distance: 129.1
drag, startPoint x: 678, startPoint y: 318, endPoint x: 711, endPoint y: 218, distance: 105.4
drag, startPoint x: 863, startPoint y: 337, endPoint x: 900, endPoint y: 248, distance: 96.5
drag, startPoint x: 935, startPoint y: 329, endPoint x: 955, endPoint y: 247, distance: 84.3
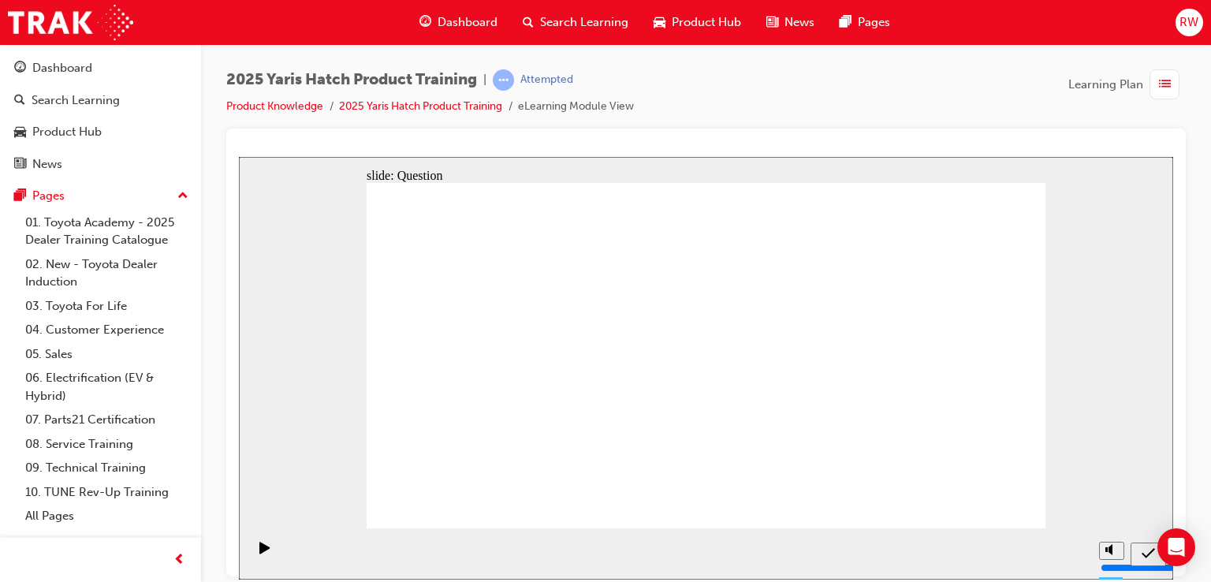
drag, startPoint x: 601, startPoint y: 199, endPoint x: 445, endPoint y: 333, distance: 205.6
drag, startPoint x: 823, startPoint y: 263, endPoint x: 555, endPoint y: 370, distance: 288.4
drag, startPoint x: 922, startPoint y: 261, endPoint x: 963, endPoint y: 260, distance: 40.2
drag, startPoint x: 962, startPoint y: 270, endPoint x: 681, endPoint y: 349, distance: 291.5
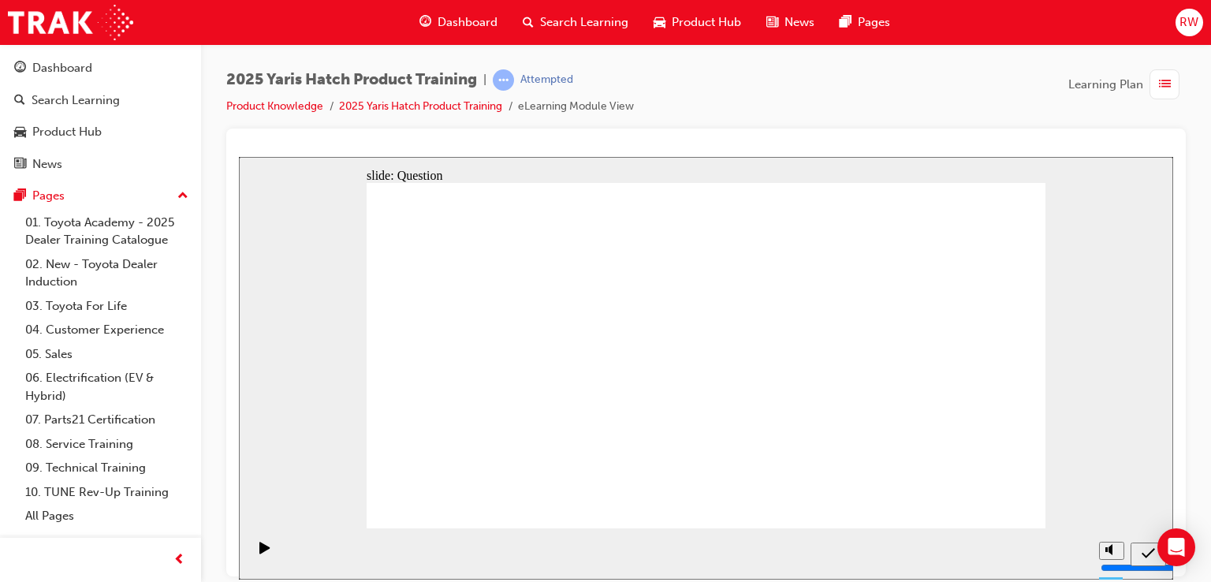
drag, startPoint x: 732, startPoint y: 235, endPoint x: 823, endPoint y: 345, distance: 142.8
drag, startPoint x: 450, startPoint y: 194, endPoint x: 937, endPoint y: 307, distance: 500.1
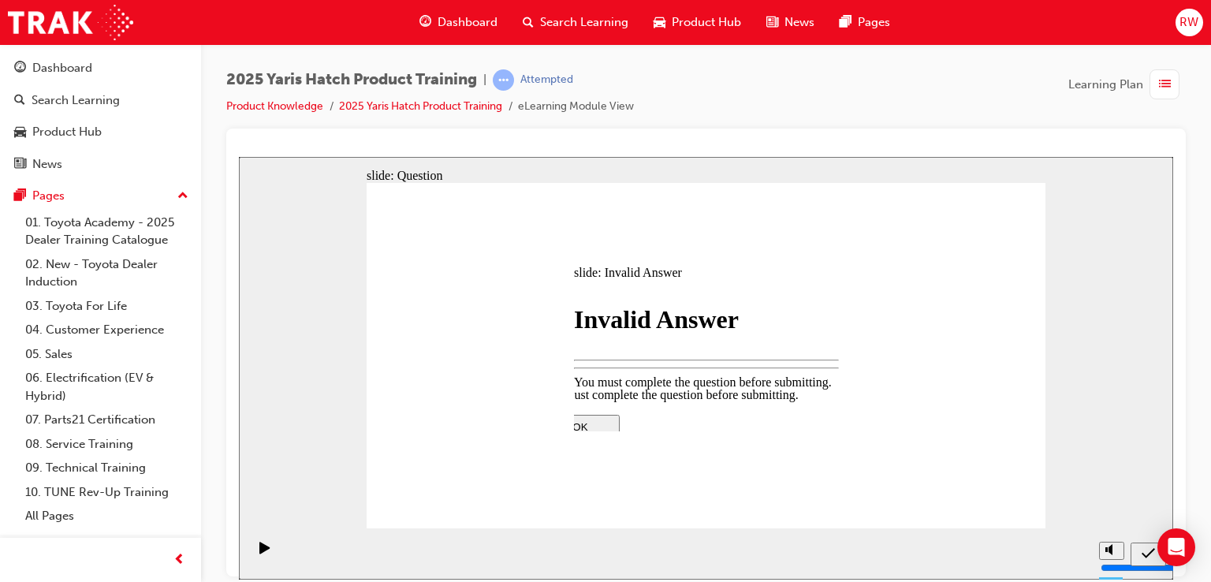
drag, startPoint x: 709, startPoint y: 387, endPoint x: 725, endPoint y: 388, distance: 15.8
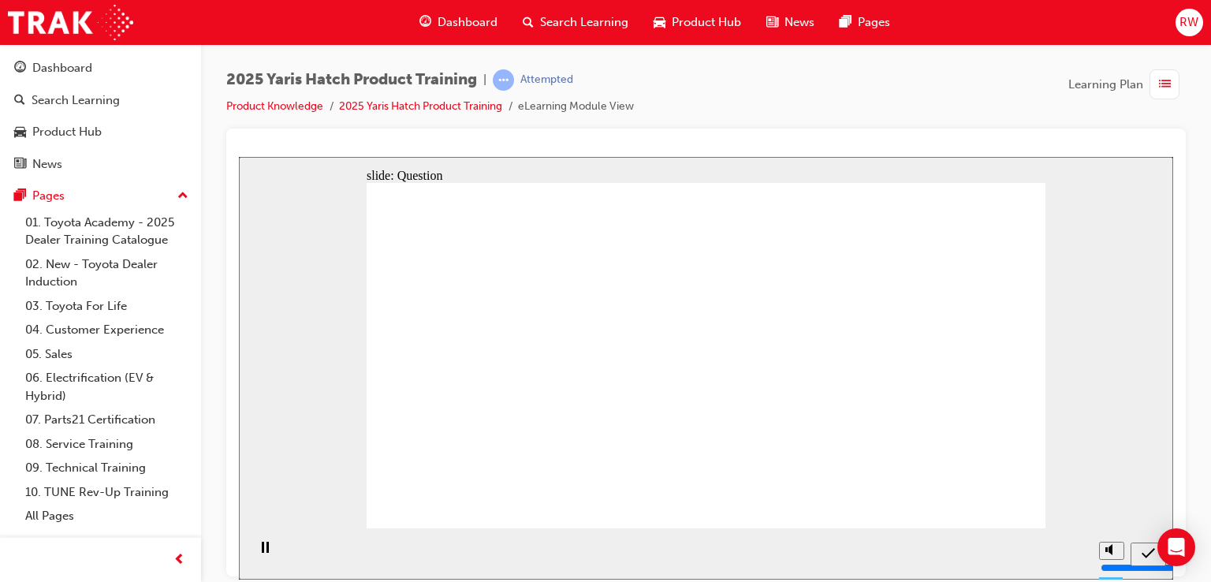
drag, startPoint x: 870, startPoint y: 298, endPoint x: 916, endPoint y: 415, distance: 126.3
radio input "true"
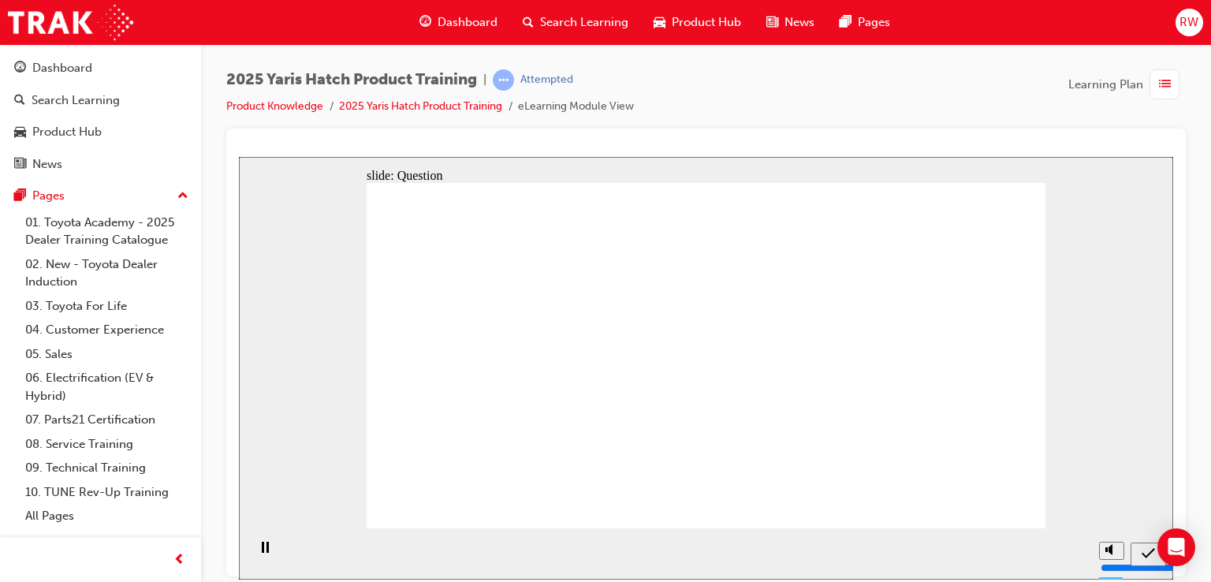
radio input "true"
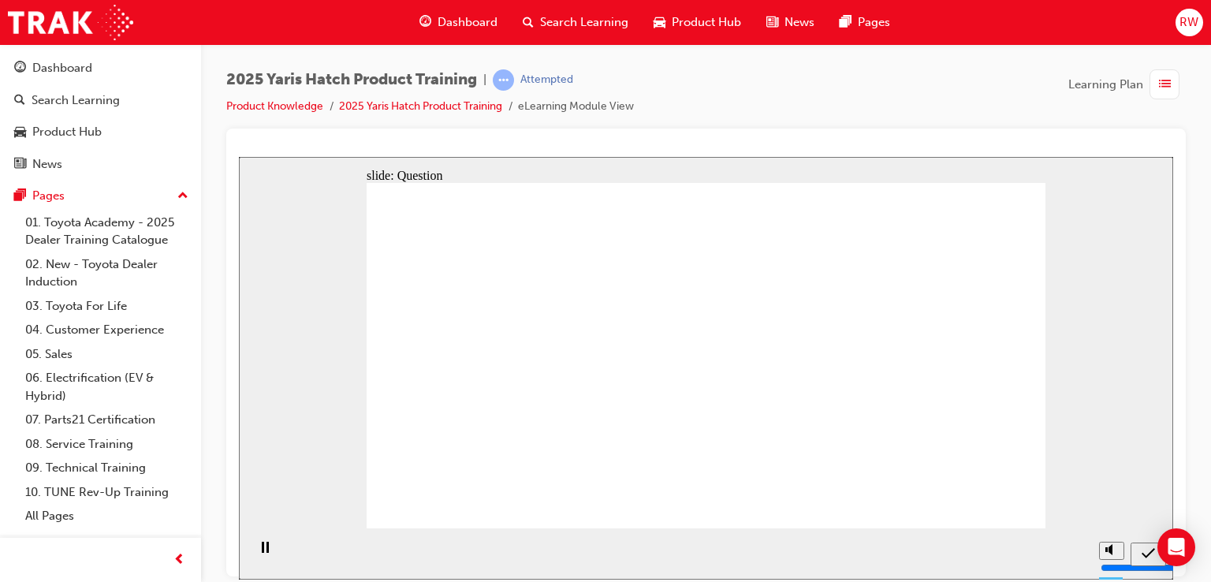
drag, startPoint x: 978, startPoint y: 315, endPoint x: 976, endPoint y: 307, distance: 8.0
radio input "true"
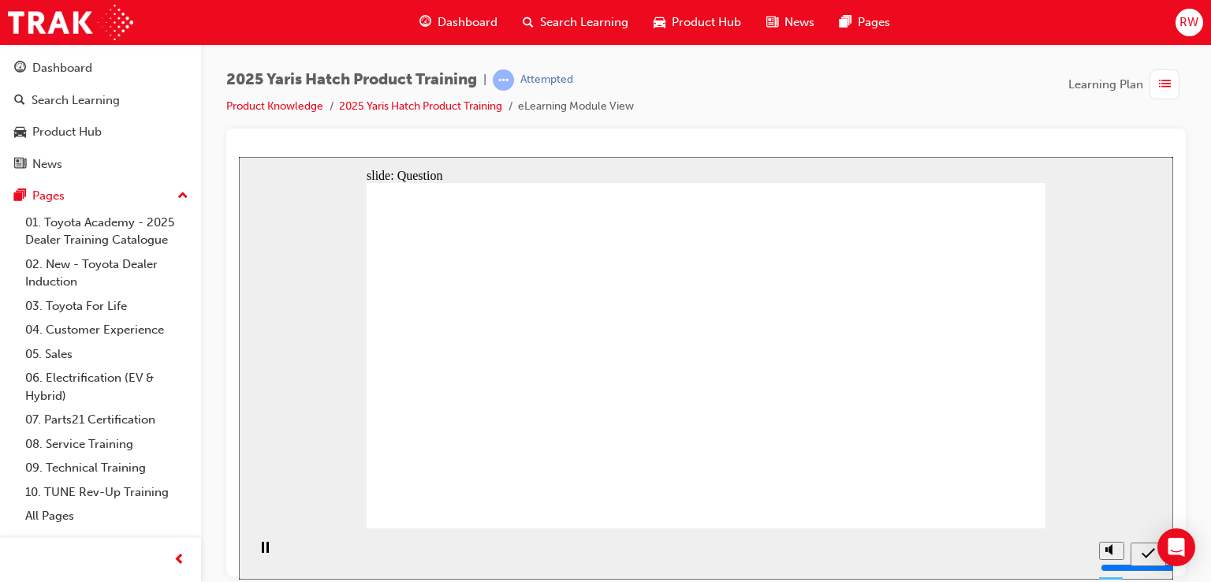
radio input "true"
drag, startPoint x: 825, startPoint y: 331, endPoint x: 592, endPoint y: 434, distance: 254.9
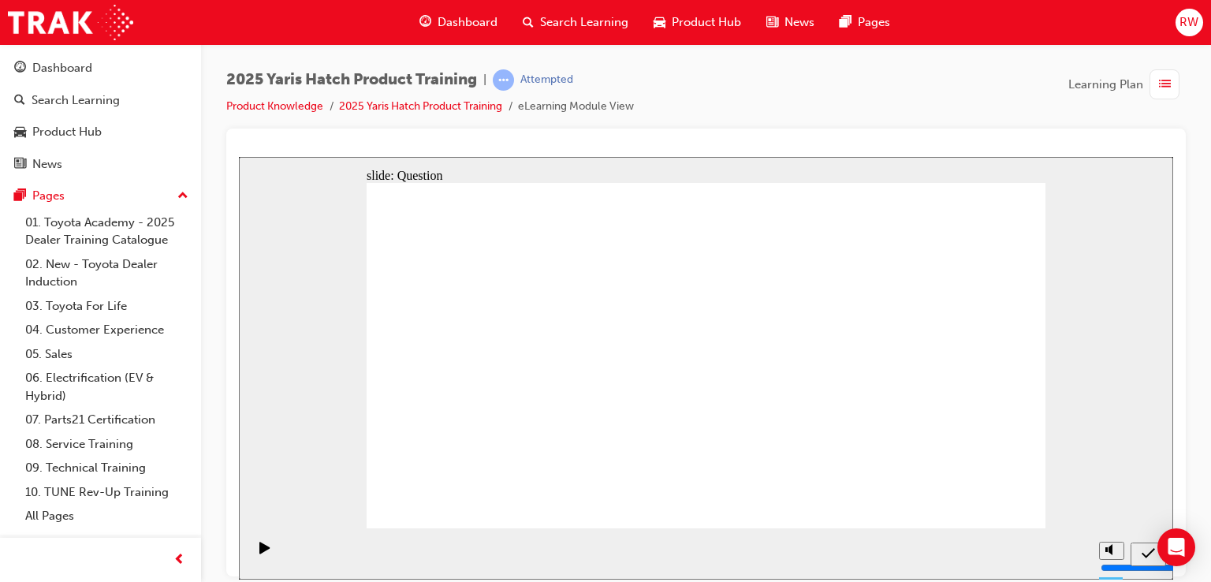
drag, startPoint x: 709, startPoint y: 351, endPoint x: 824, endPoint y: 439, distance: 144.4
drag, startPoint x: 596, startPoint y: 333, endPoint x: 482, endPoint y: 429, distance: 148.3
drag, startPoint x: 942, startPoint y: 317, endPoint x: 656, endPoint y: 404, distance: 299.2
drag, startPoint x: 742, startPoint y: 399, endPoint x: 984, endPoint y: 488, distance: 257.9
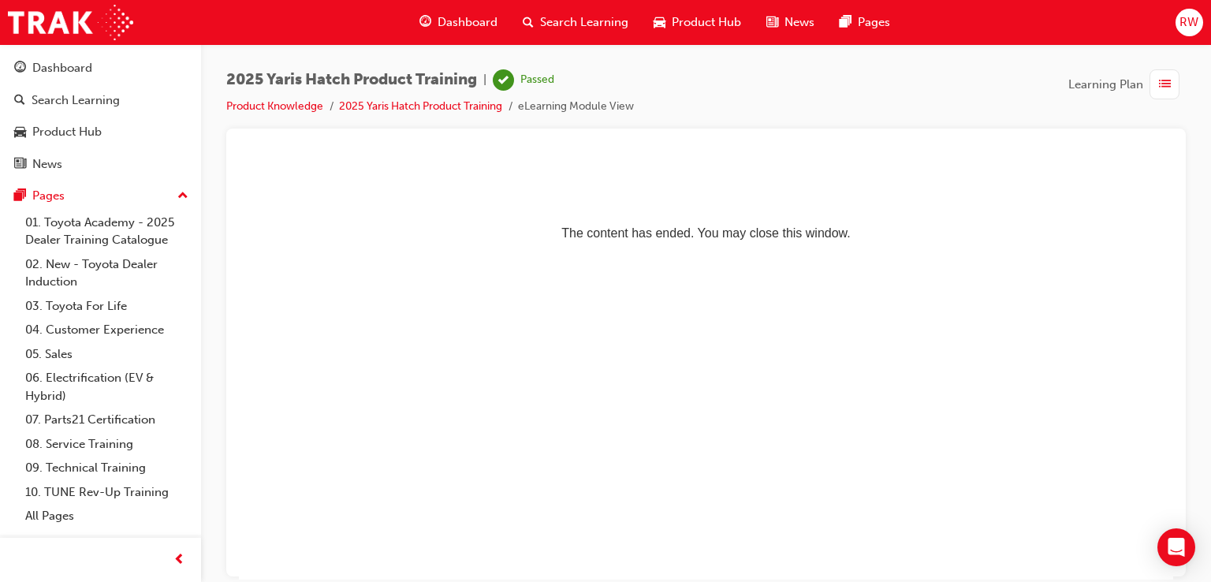
click at [448, 20] on span "Dashboard" at bounding box center [468, 22] width 60 height 18
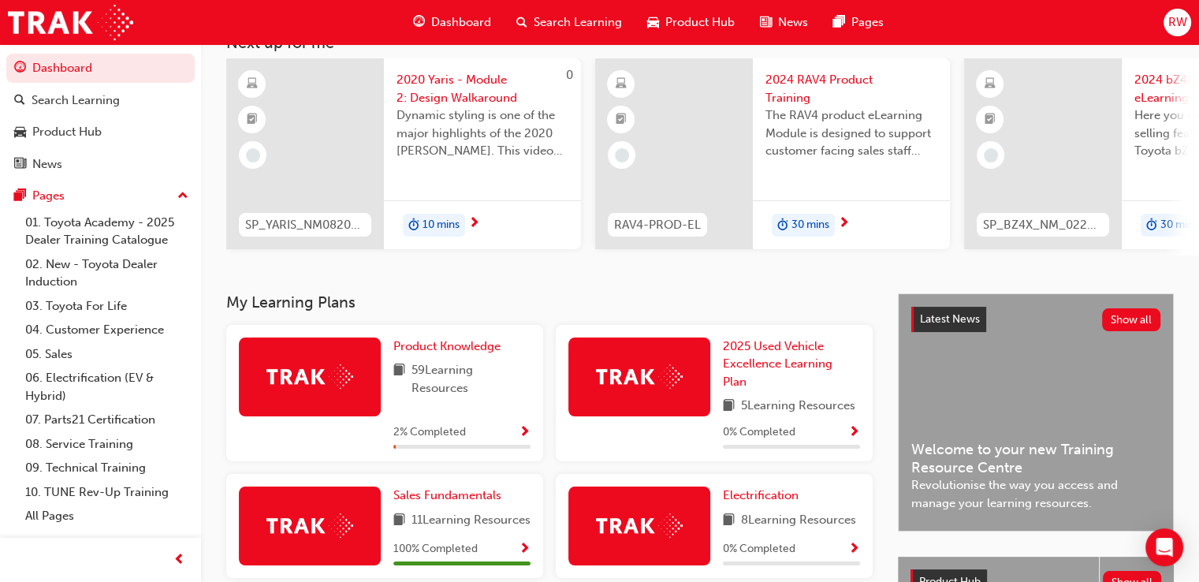
scroll to position [236, 0]
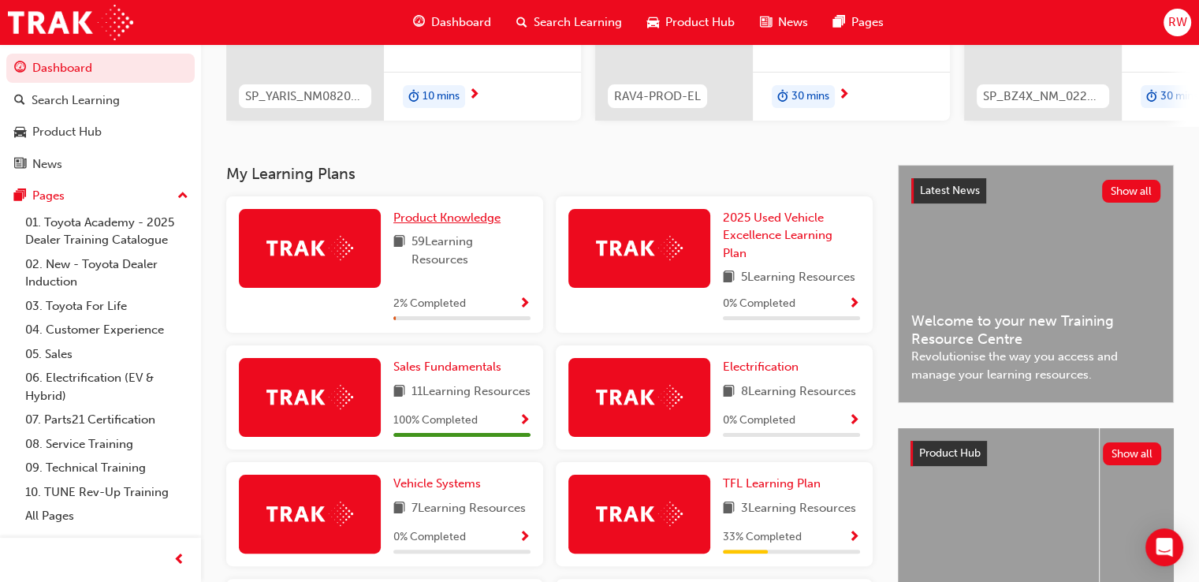
click at [458, 225] on span "Product Knowledge" at bounding box center [446, 217] width 107 height 14
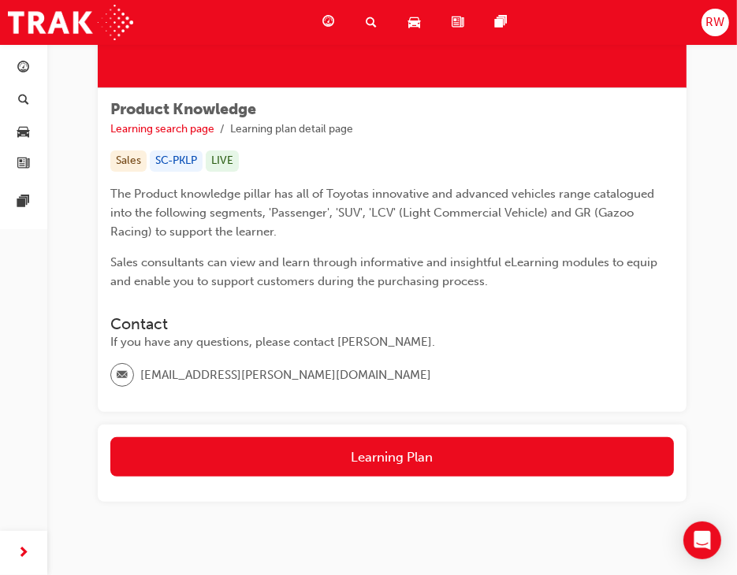
scroll to position [193, 0]
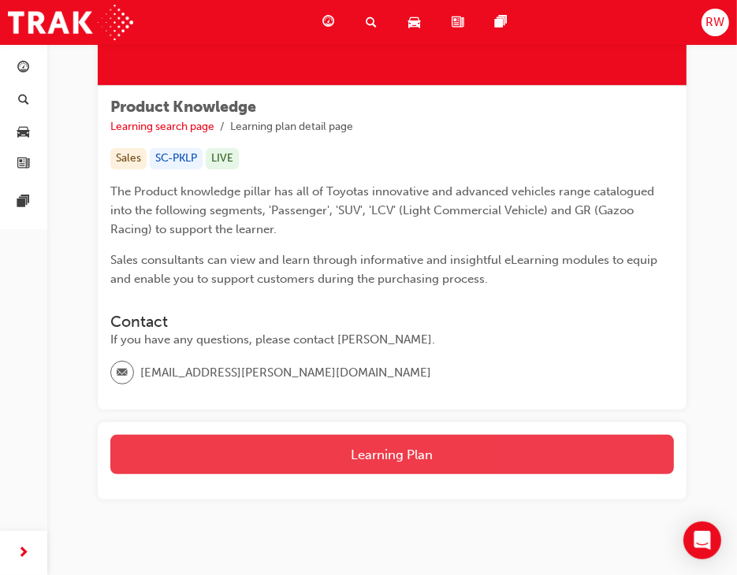
click at [300, 450] on button "Learning Plan" at bounding box center [392, 454] width 564 height 39
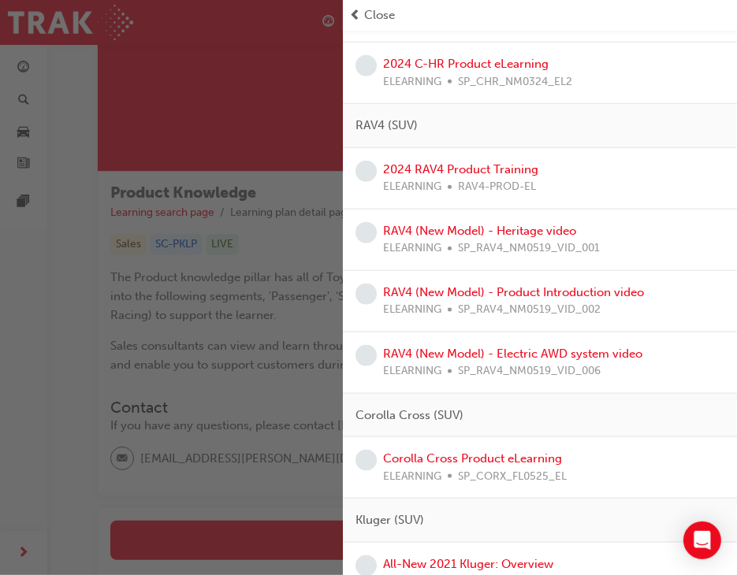
scroll to position [1116, 0]
click at [485, 171] on link "2024 RAV4 Product Training" at bounding box center [460, 169] width 155 height 14
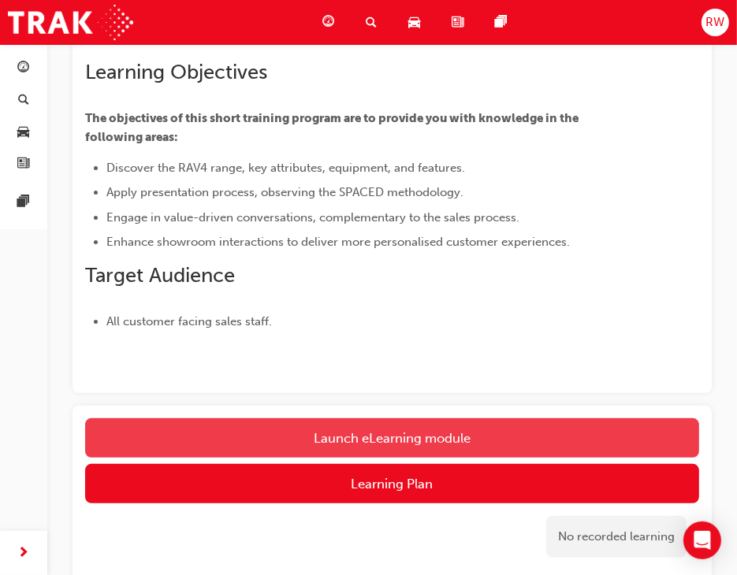
click at [399, 427] on link "Launch eLearning module" at bounding box center [392, 438] width 614 height 39
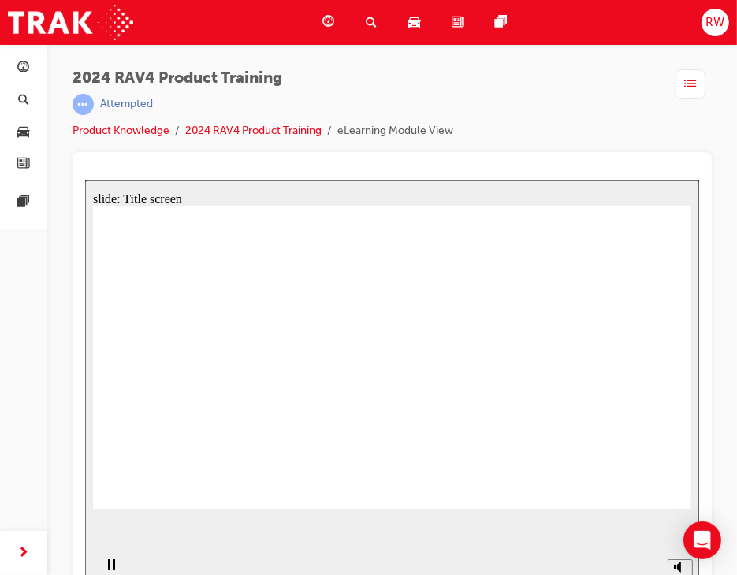
scroll to position [20, 0]
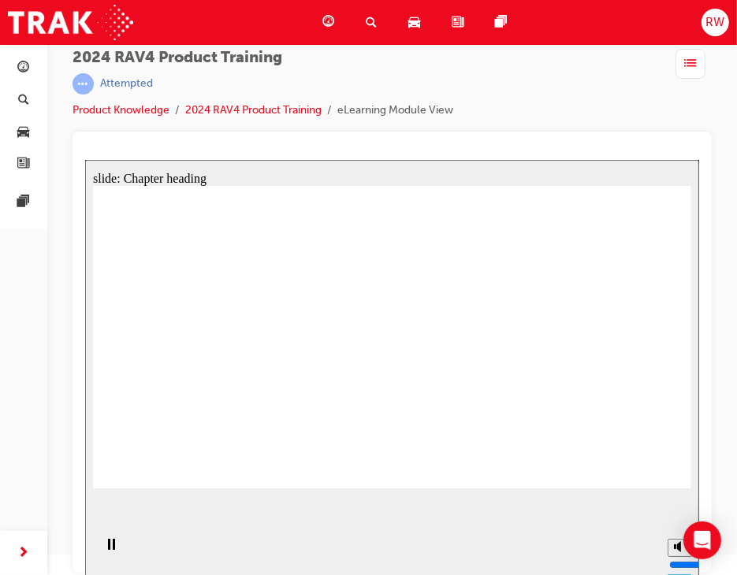
drag, startPoint x: 601, startPoint y: 378, endPoint x: 613, endPoint y: 450, distance: 72.6
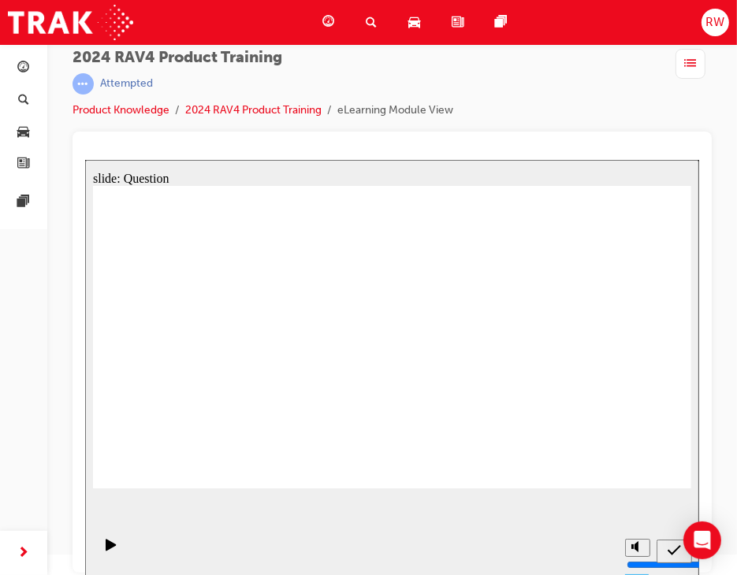
radio input "true"
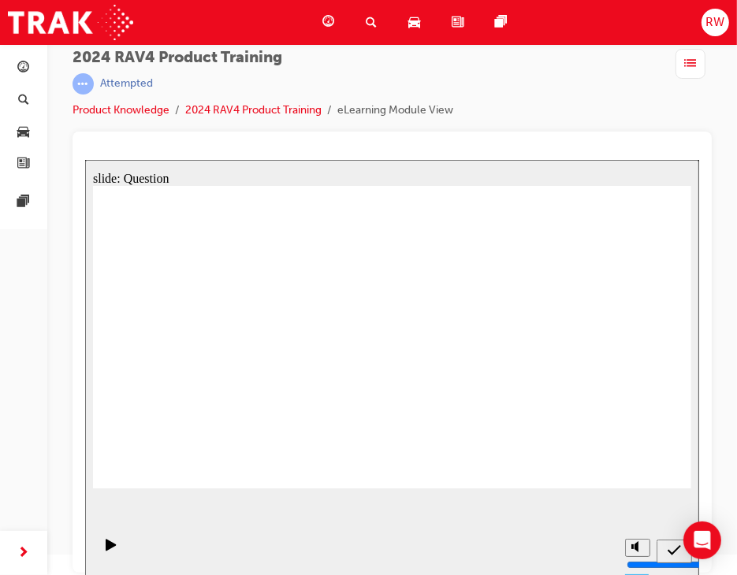
radio input "true"
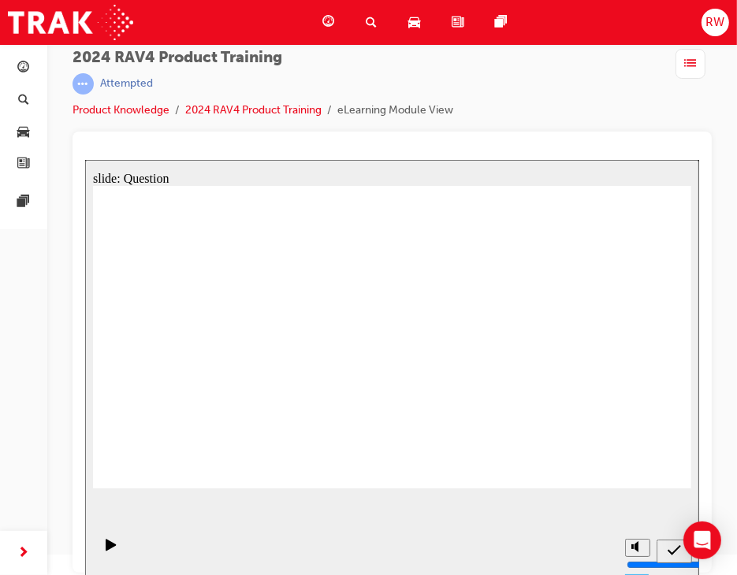
drag, startPoint x: 503, startPoint y: 332, endPoint x: 497, endPoint y: 325, distance: 9.0
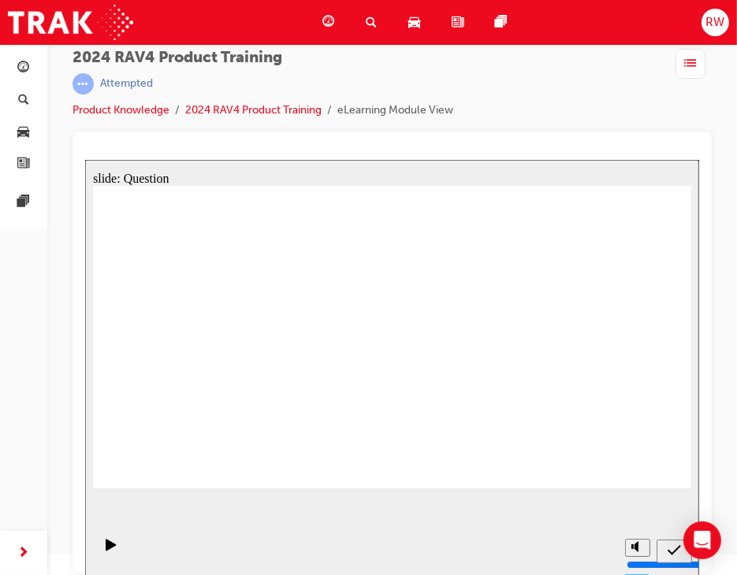
radio input "true"
drag, startPoint x: 461, startPoint y: 361, endPoint x: 447, endPoint y: 337, distance: 28.3
drag, startPoint x: 582, startPoint y: 301, endPoint x: 362, endPoint y: 405, distance: 243.3
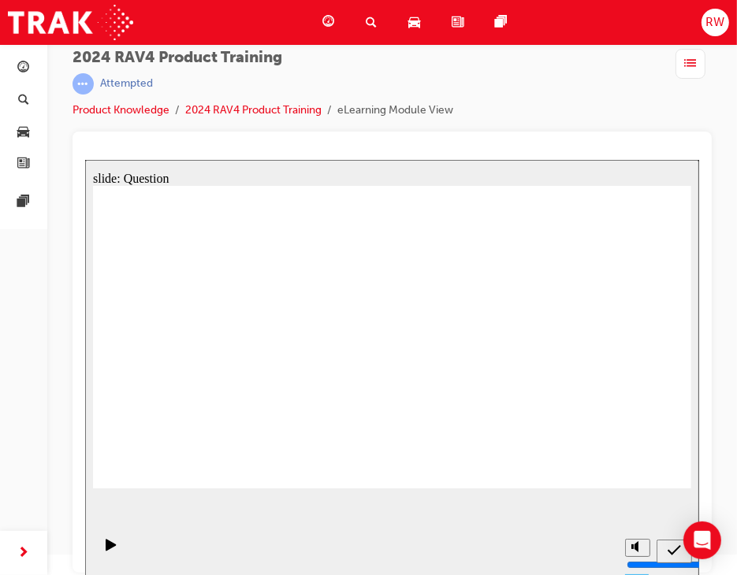
drag, startPoint x: 319, startPoint y: 311, endPoint x: 544, endPoint y: 406, distance: 243.8
drag, startPoint x: 170, startPoint y: 299, endPoint x: 423, endPoint y: 400, distance: 272.0
drag, startPoint x: 406, startPoint y: 340, endPoint x: 235, endPoint y: 429, distance: 192.9
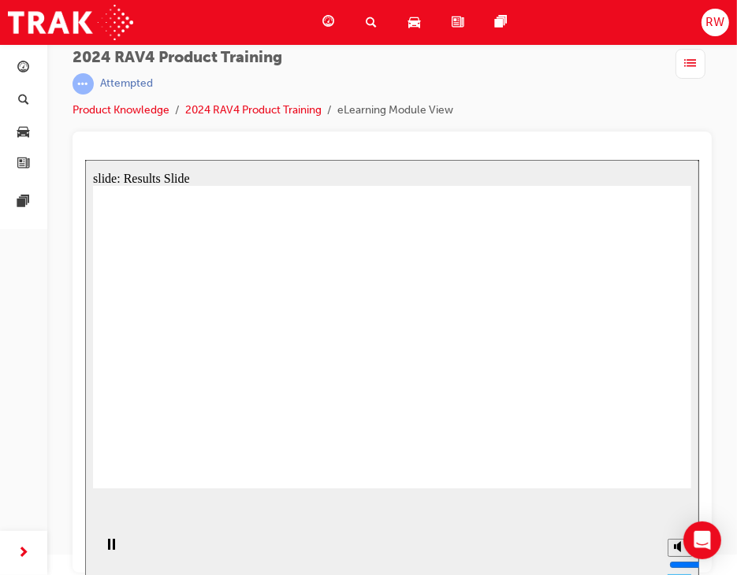
click at [320, 20] on div "Dashboard" at bounding box center [331, 22] width 43 height 32
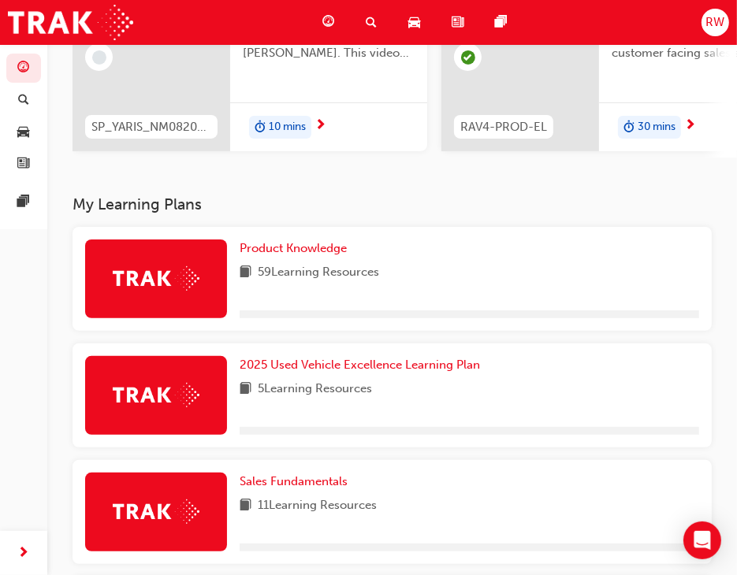
scroll to position [216, 0]
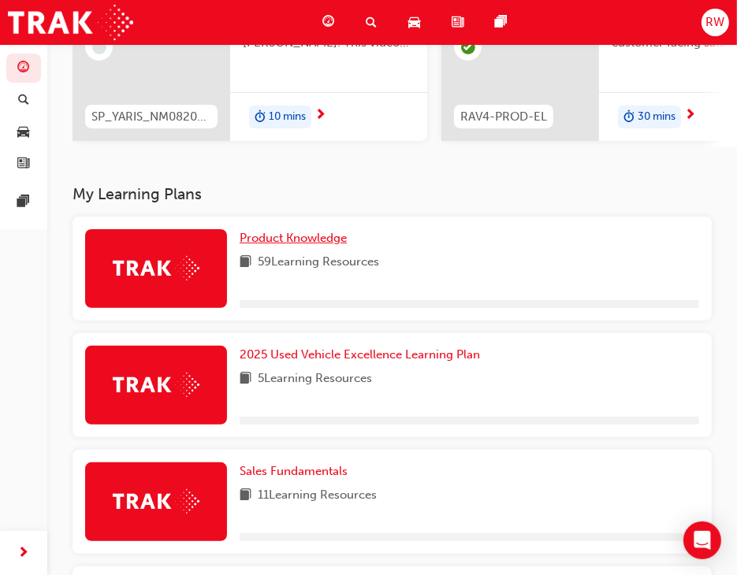
click at [330, 240] on span "Product Knowledge" at bounding box center [293, 238] width 107 height 14
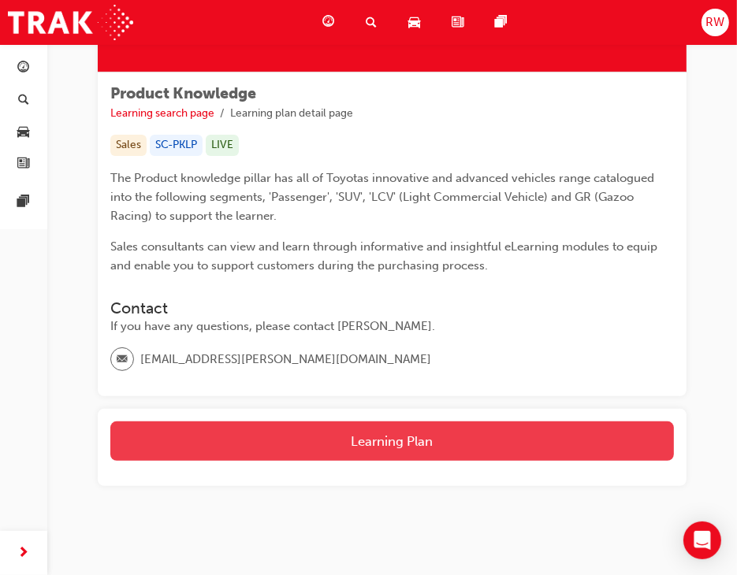
scroll to position [244, 0]
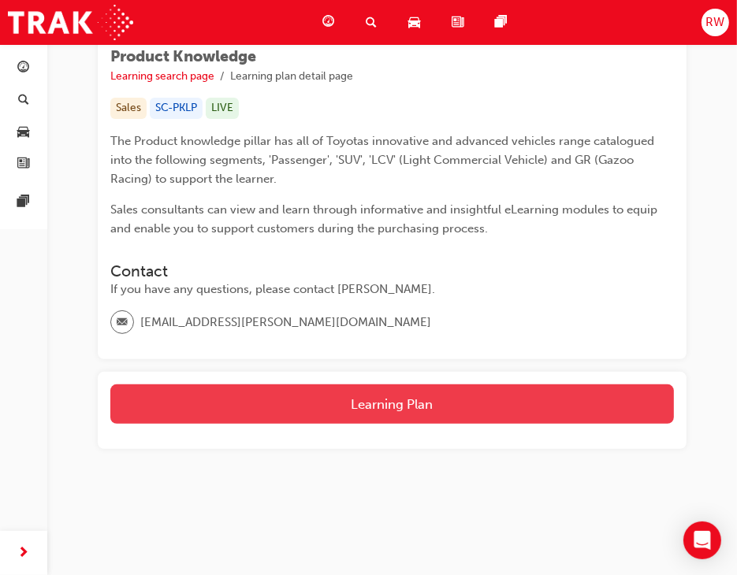
click at [369, 422] on button "Learning Plan" at bounding box center [392, 404] width 564 height 39
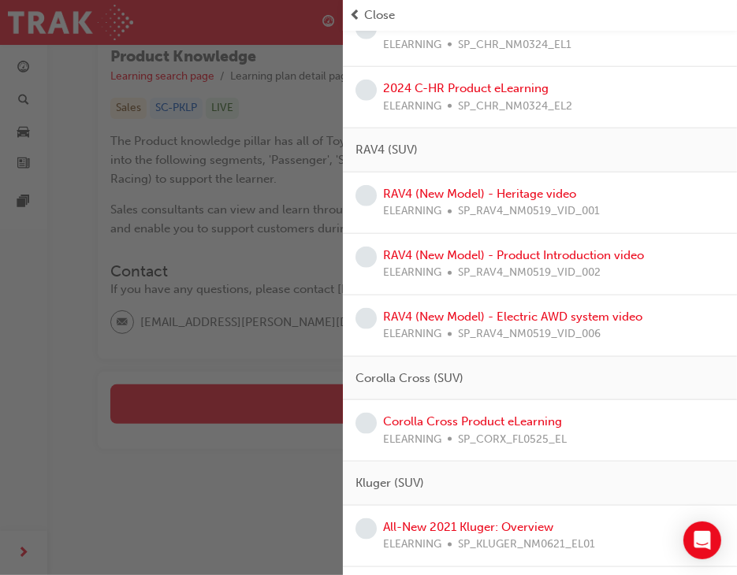
scroll to position [1104, 0]
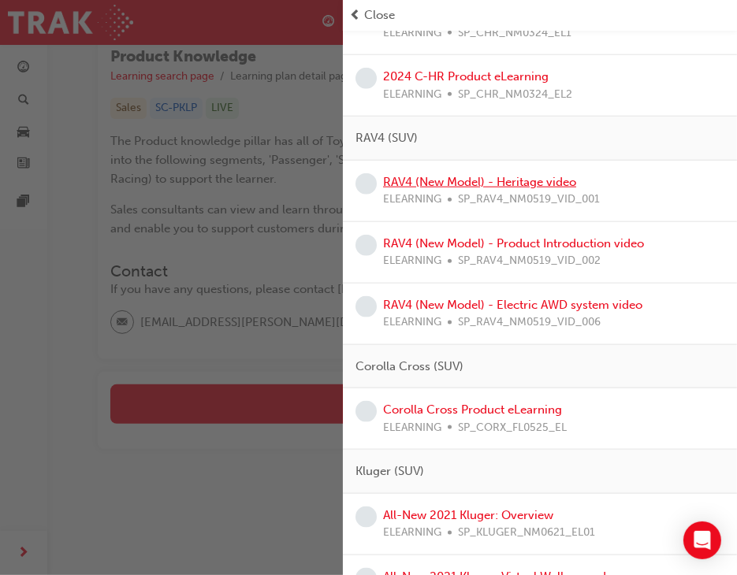
click at [527, 181] on link "RAV4 (New Model) - Heritage video" at bounding box center [479, 182] width 193 height 14
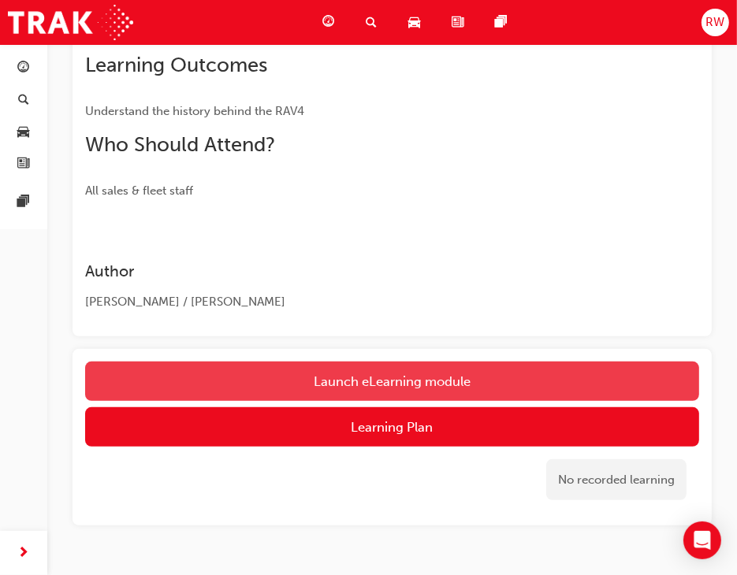
click at [340, 371] on link "Launch eLearning module" at bounding box center [392, 381] width 614 height 39
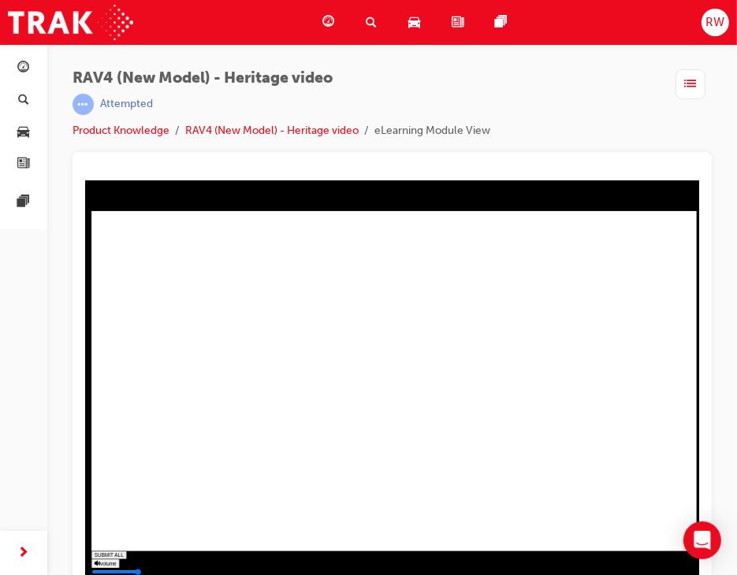
scroll to position [20, 0]
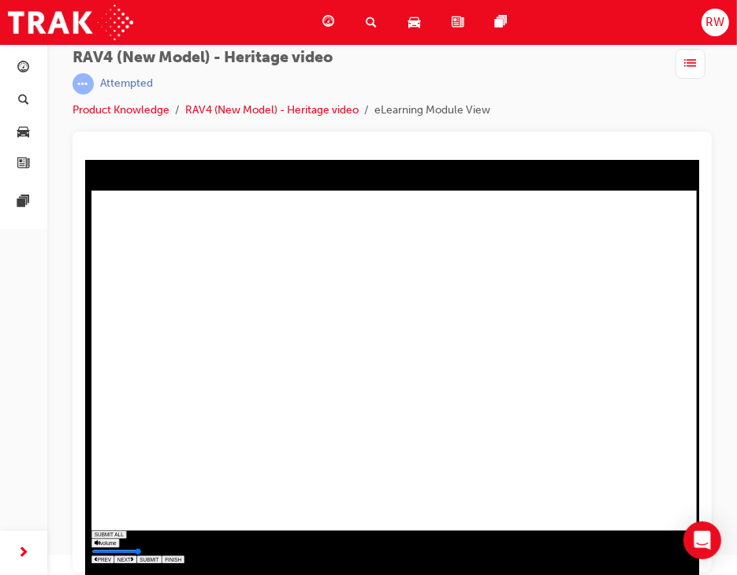
click at [130, 557] on span "NEXT" at bounding box center [123, 560] width 13 height 6
click at [130, 575] on span "NEXT" at bounding box center [123, 586] width 13 height 6
type input "0.529"
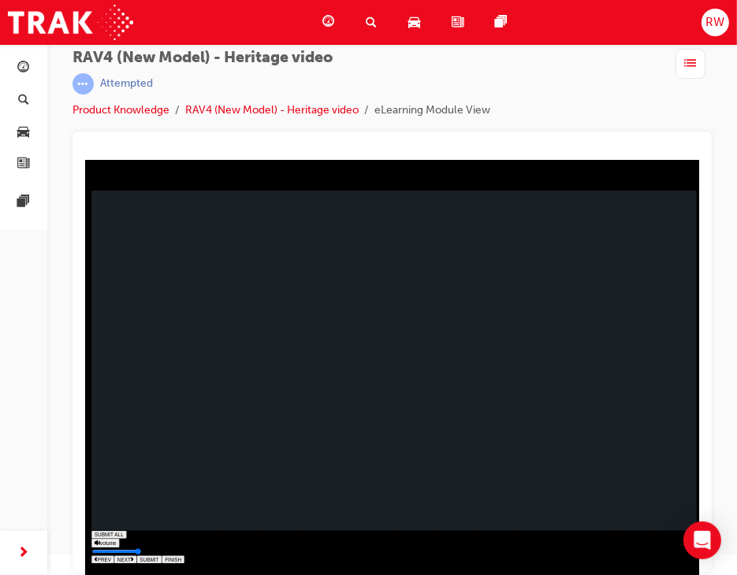
click at [411, 444] on rect at bounding box center [393, 360] width 605 height 341
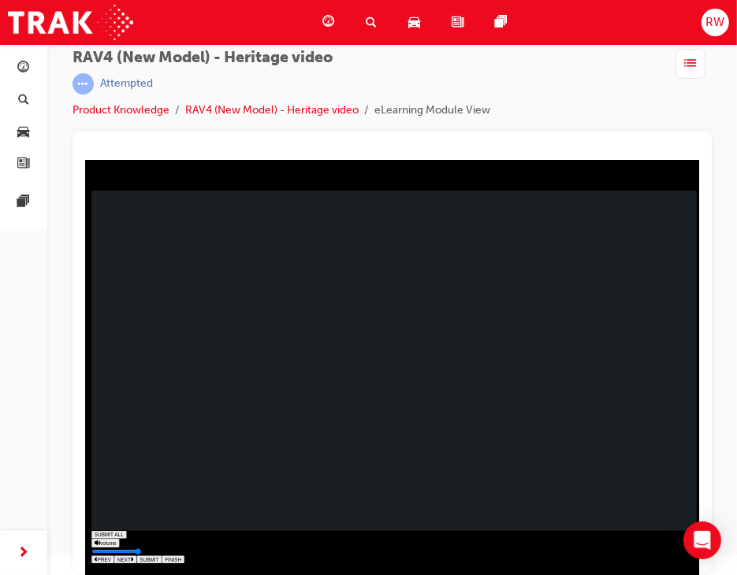
click at [175, 454] on rect at bounding box center [393, 360] width 605 height 341
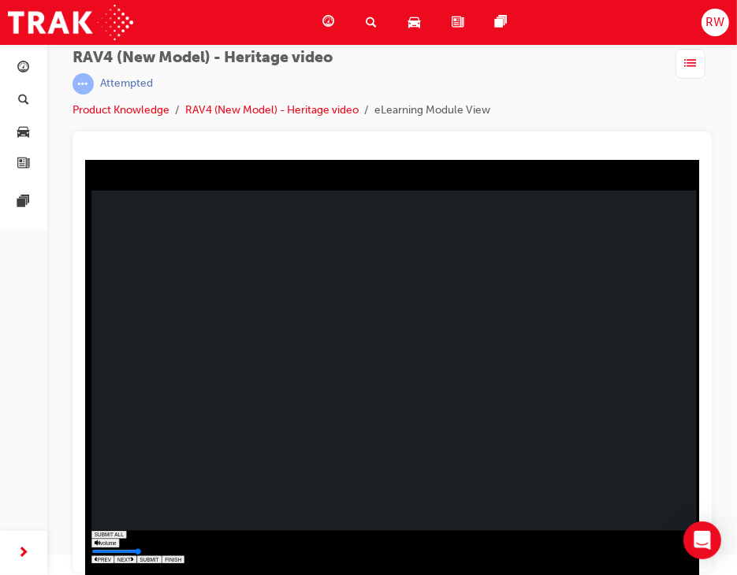
click at [175, 454] on rect at bounding box center [393, 360] width 605 height 341
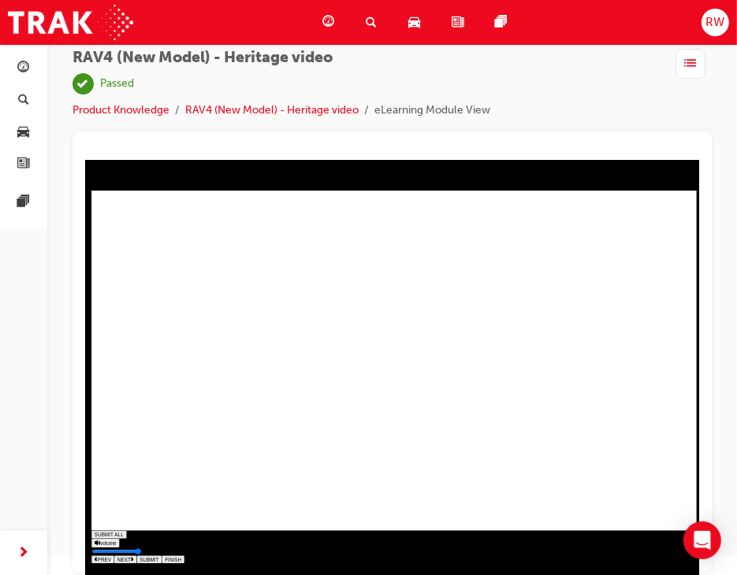
click at [136, 556] on button "NEXT" at bounding box center [125, 560] width 23 height 8
click at [130, 557] on span "NEXT" at bounding box center [123, 560] width 13 height 6
click at [136, 556] on button "NEXT" at bounding box center [125, 560] width 23 height 8
click at [328, 17] on span "guage-icon" at bounding box center [328, 23] width 12 height 20
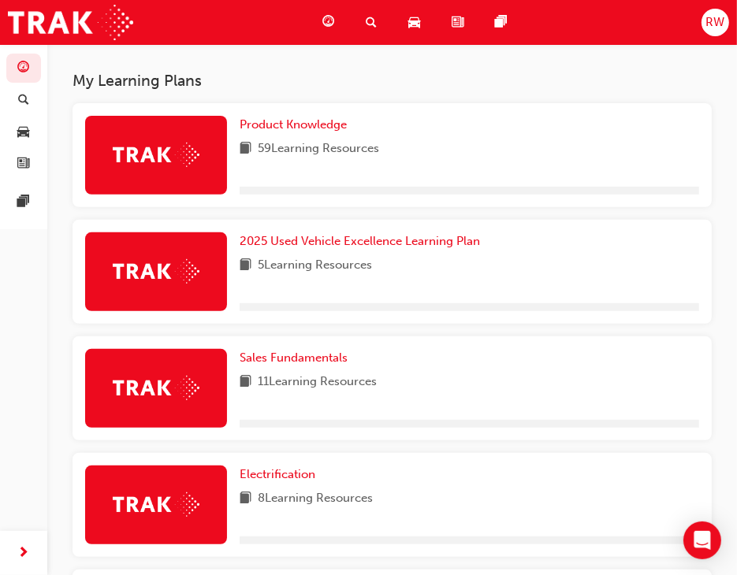
scroll to position [374, 0]
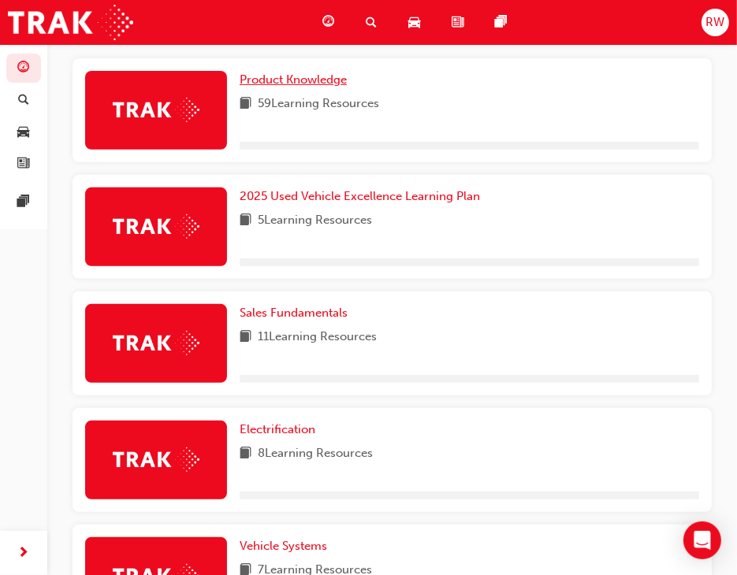
click at [306, 84] on span "Product Knowledge" at bounding box center [293, 80] width 107 height 14
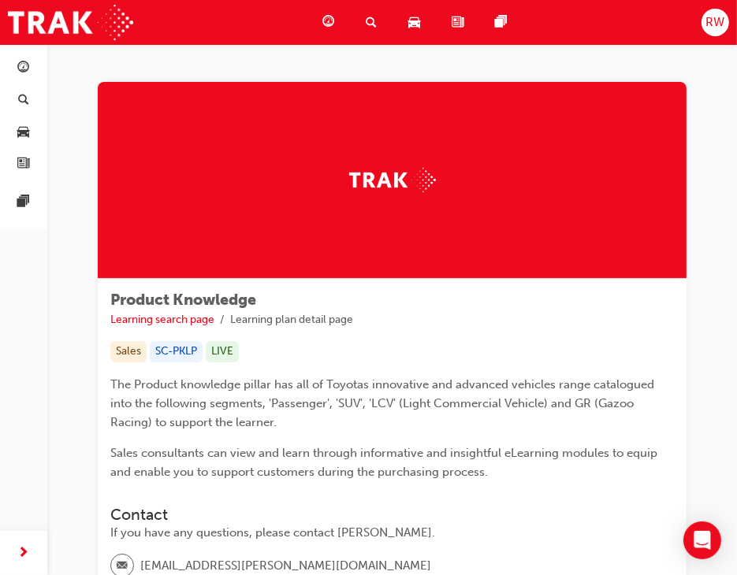
scroll to position [244, 0]
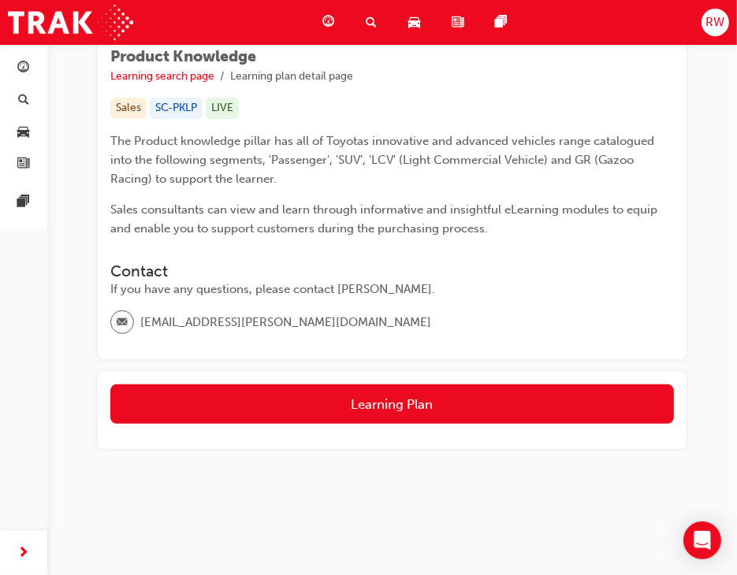
drag, startPoint x: 382, startPoint y: 392, endPoint x: 382, endPoint y: 376, distance: 15.8
click at [382, 376] on div "Learning Plan" at bounding box center [392, 410] width 589 height 77
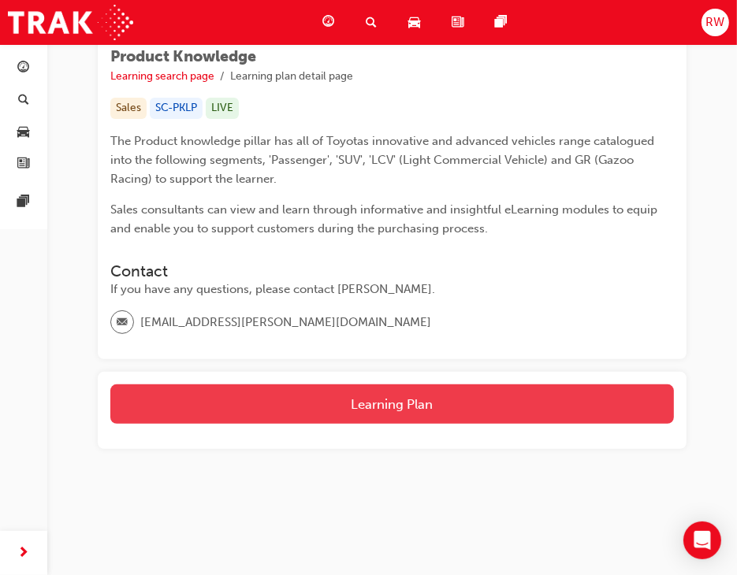
click at [389, 404] on button "Learning Plan" at bounding box center [392, 404] width 564 height 39
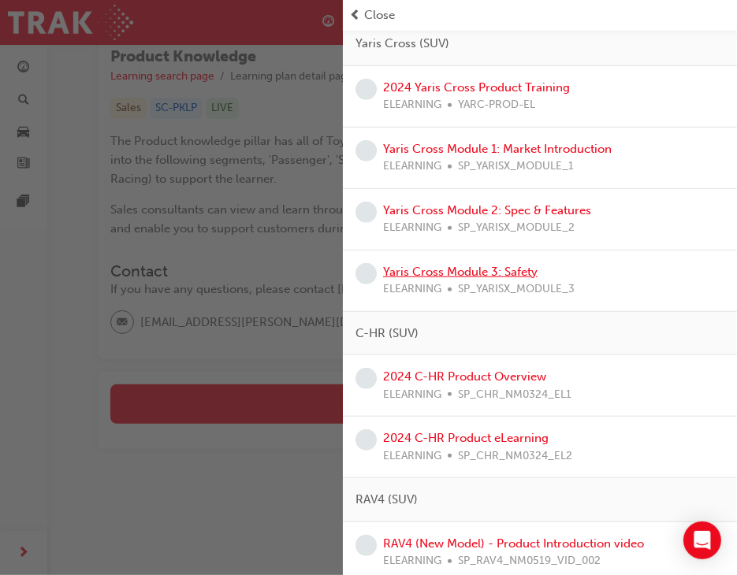
scroll to position [946, 0]
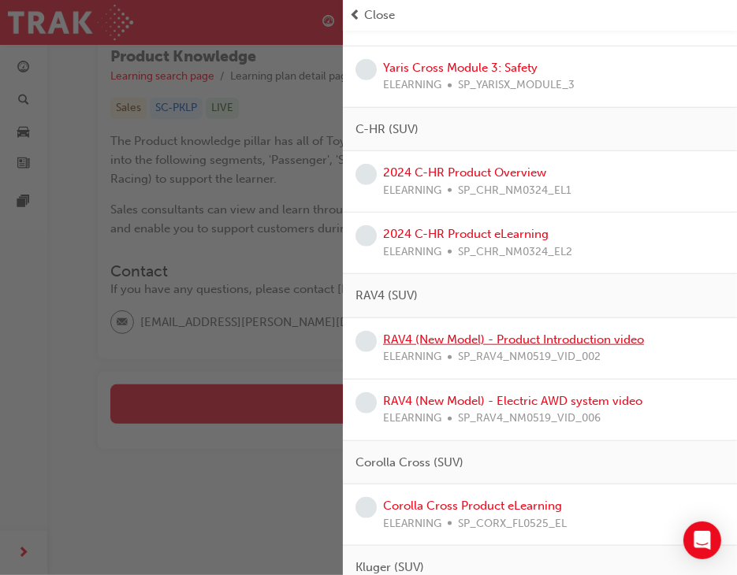
click at [510, 340] on link "RAV4 (New Model) - Product Introduction video" at bounding box center [513, 340] width 261 height 14
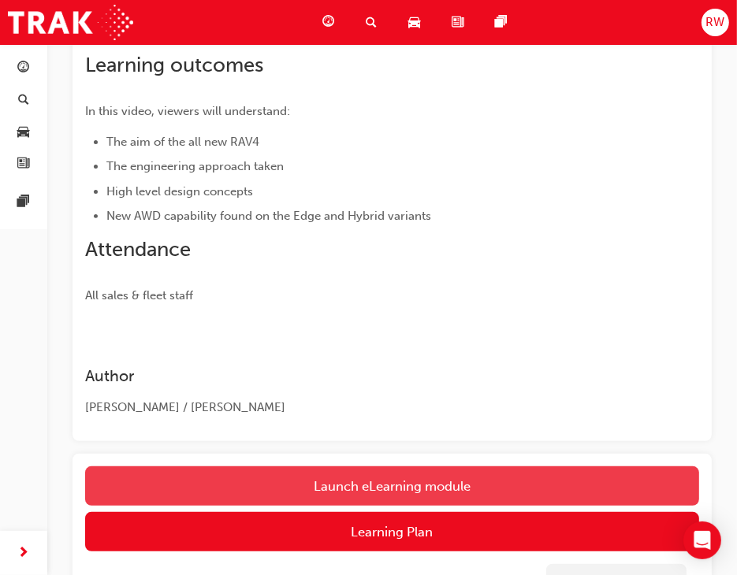
click at [371, 485] on link "Launch eLearning module" at bounding box center [392, 486] width 614 height 39
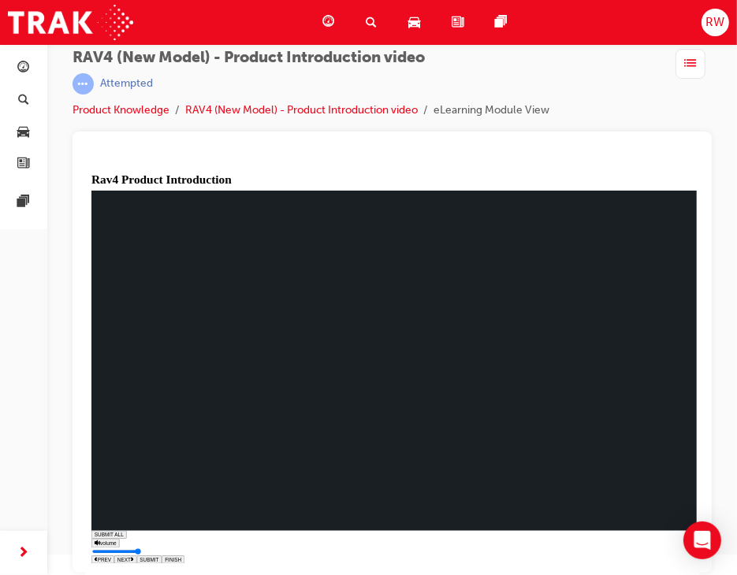
click at [130, 557] on span "NEXT" at bounding box center [123, 560] width 13 height 6
click at [140, 565] on input "Seekbar" at bounding box center [115, 568] width 49 height 6
click at [136, 575] on button "NEXT" at bounding box center [125, 586] width 23 height 8
click at [212, 536] on div "SUBMIT ALL volume pause replay PREV NEXT SUBMIT FINISH" at bounding box center [397, 390] width 613 height 400
click at [140, 565] on input "Seekbar" at bounding box center [115, 568] width 49 height 6
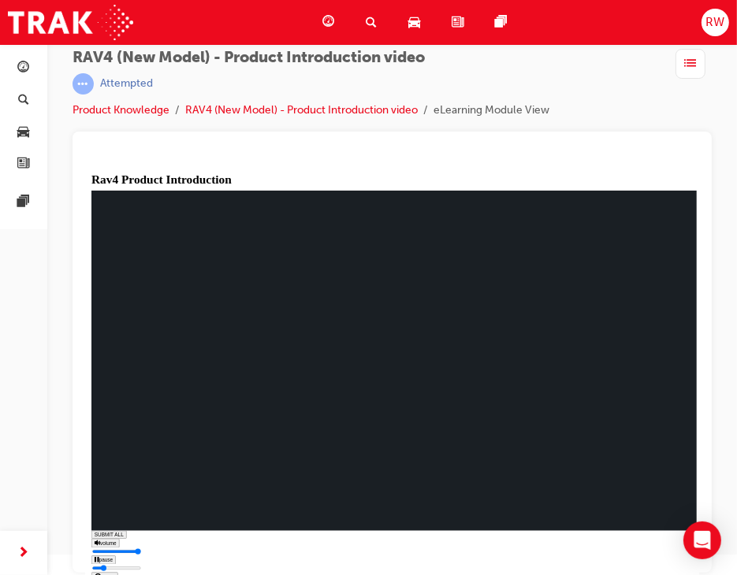
click at [136, 575] on button "NEXT" at bounding box center [125, 586] width 23 height 8
click at [130, 575] on span "NEXT" at bounding box center [123, 586] width 13 height 6
click at [136, 575] on button "NEXT" at bounding box center [125, 586] width 23 height 8
click at [130, 575] on span "NEXT" at bounding box center [123, 586] width 13 height 6
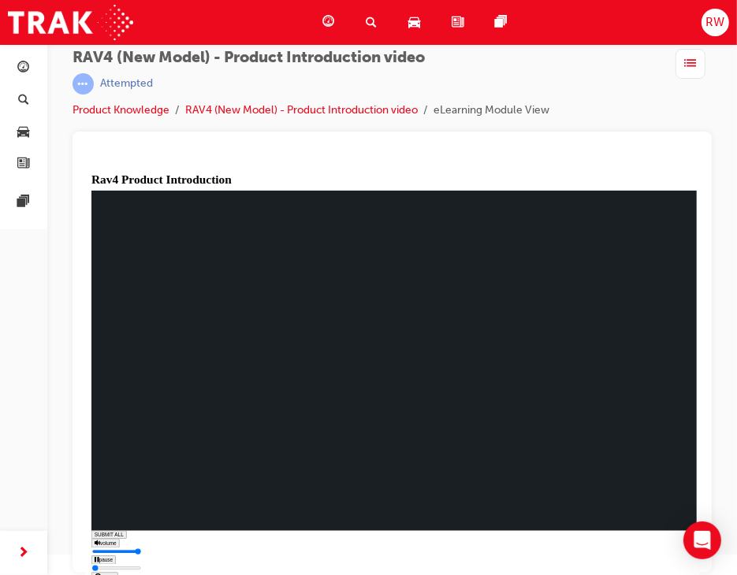
type input "0.003"
click at [130, 575] on span "NEXT" at bounding box center [123, 586] width 13 height 6
drag, startPoint x: 361, startPoint y: 359, endPoint x: 359, endPoint y: 346, distance: 12.8
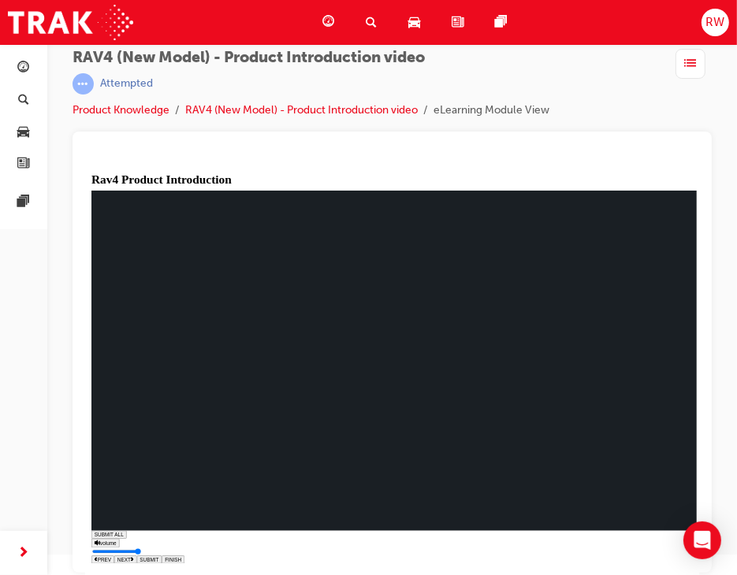
drag, startPoint x: 359, startPoint y: 346, endPoint x: 350, endPoint y: 322, distance: 25.9
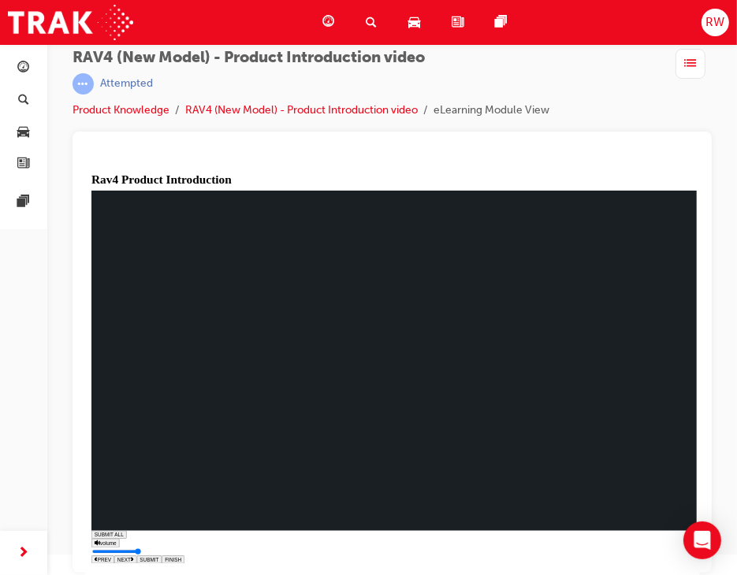
drag, startPoint x: 560, startPoint y: 493, endPoint x: 308, endPoint y: 362, distance: 284.2
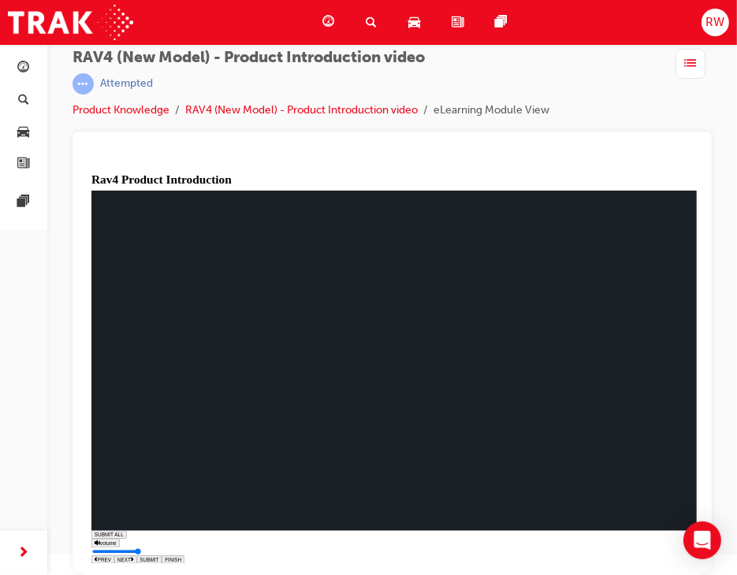
drag, startPoint x: 266, startPoint y: 314, endPoint x: 233, endPoint y: 415, distance: 106.9
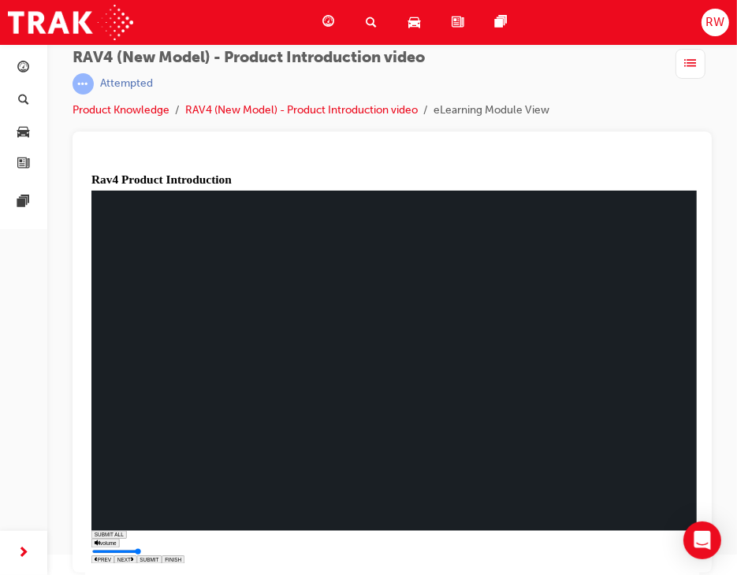
drag, startPoint x: 180, startPoint y: 305, endPoint x: 170, endPoint y: 344, distance: 40.5
click at [169, 427] on rect at bounding box center [393, 360] width 605 height 341
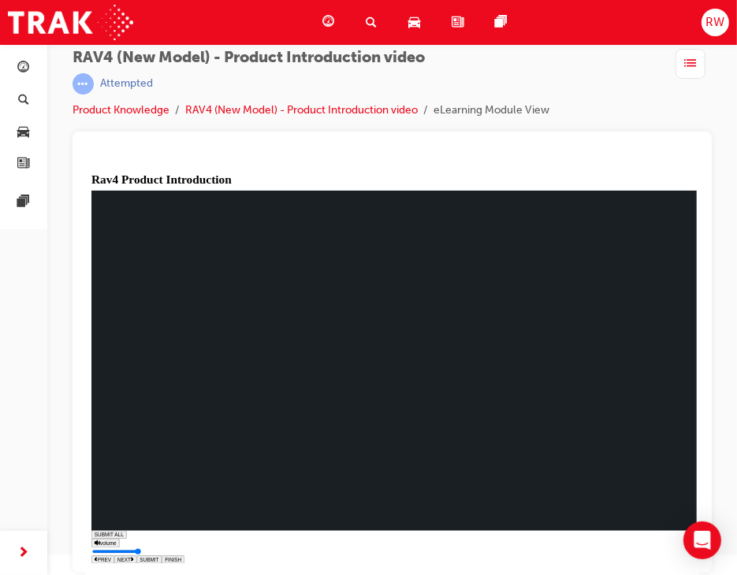
click at [130, 557] on span "NEXT" at bounding box center [123, 560] width 13 height 6
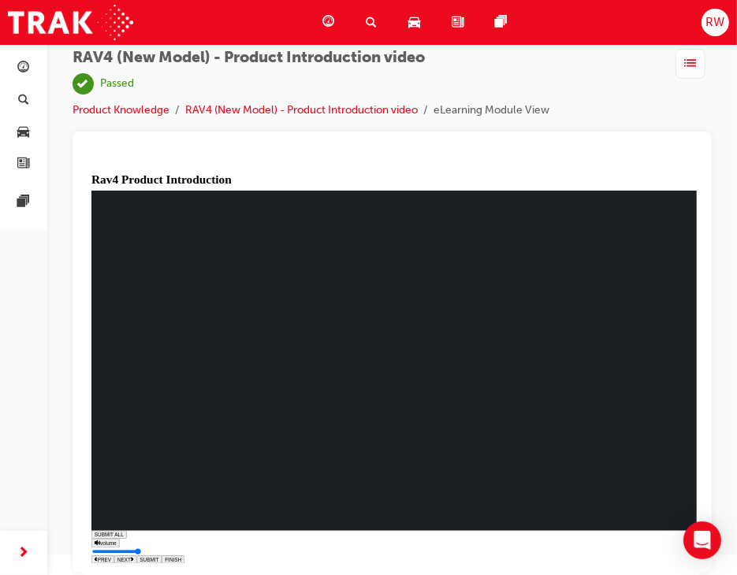
click at [335, 18] on div "Dashboard" at bounding box center [331, 22] width 43 height 32
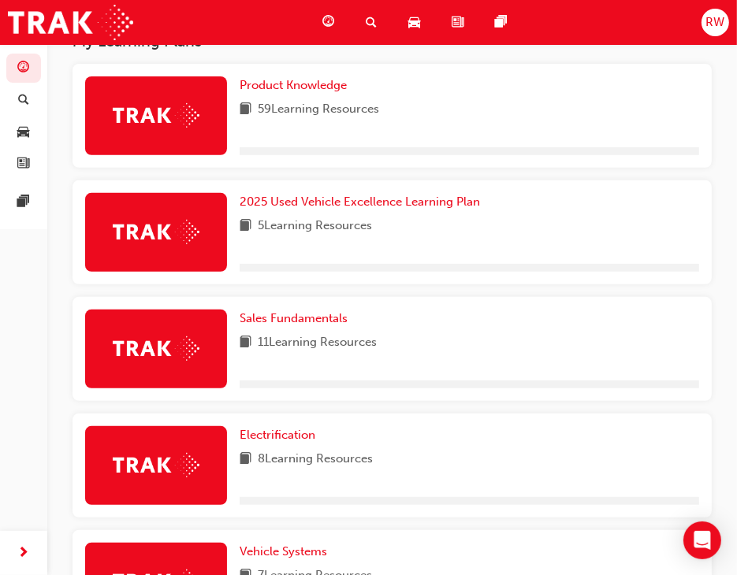
scroll to position [257, 0]
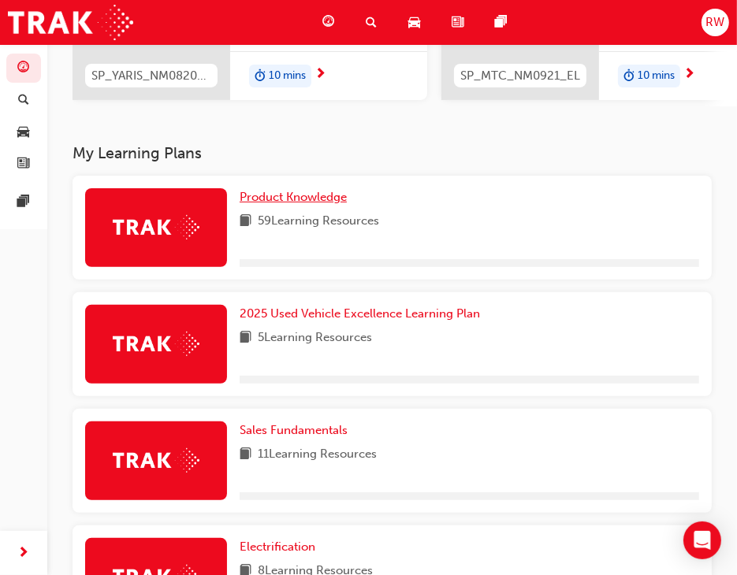
click at [329, 198] on span "Product Knowledge" at bounding box center [293, 197] width 107 height 14
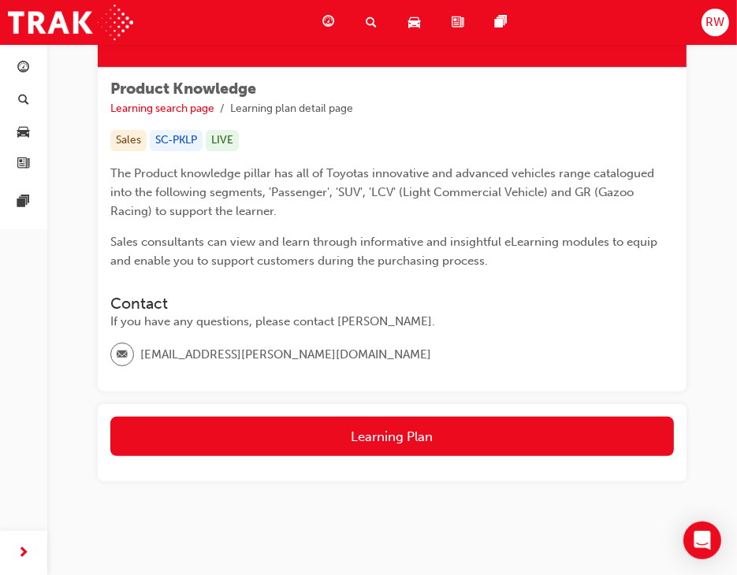
scroll to position [244, 0]
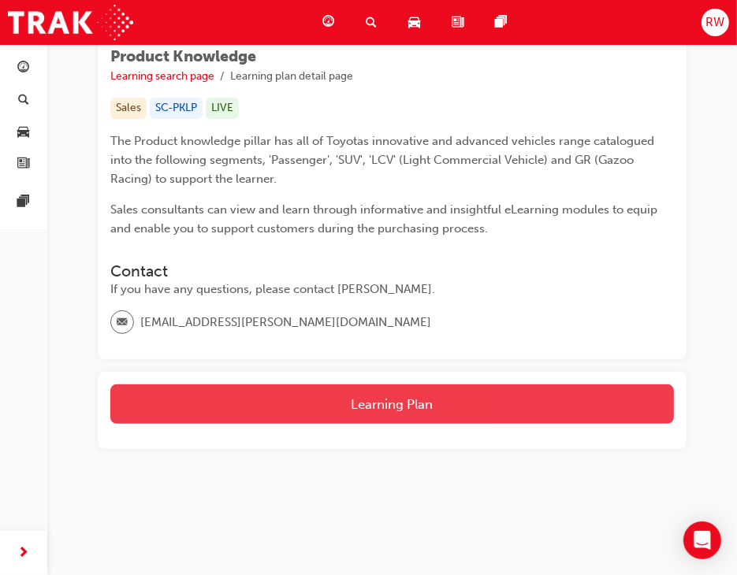
click at [444, 407] on button "Learning Plan" at bounding box center [392, 404] width 564 height 39
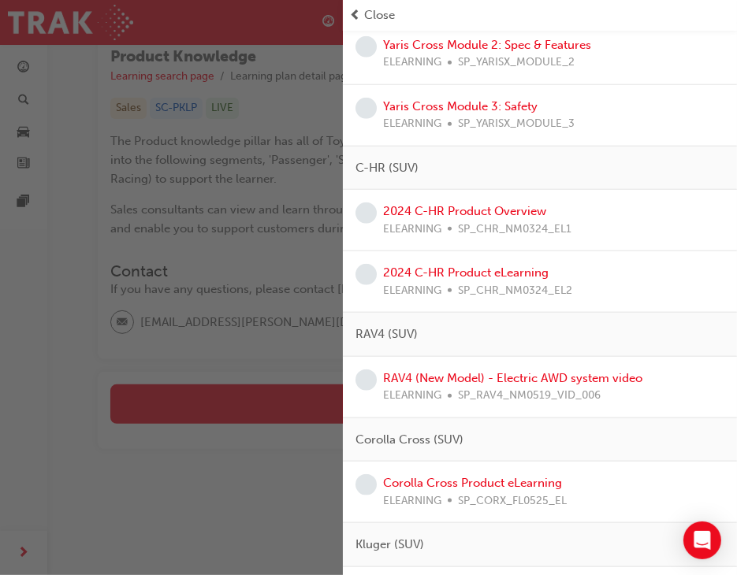
scroll to position [946, 0]
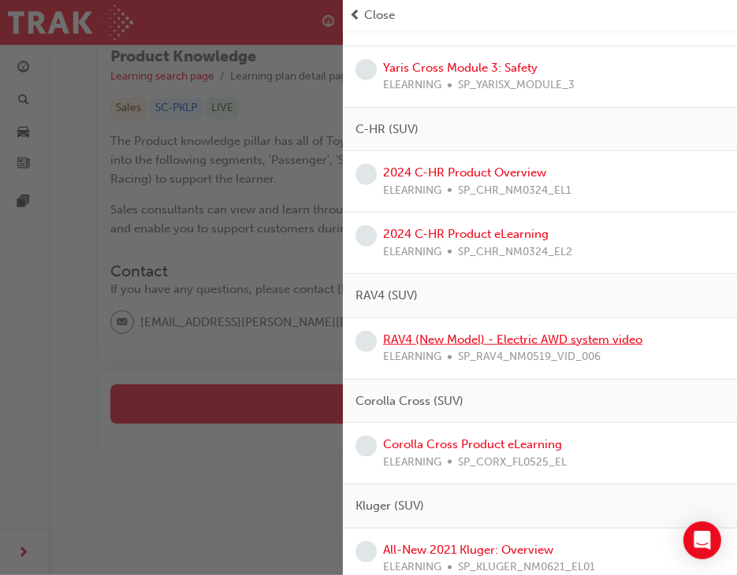
click at [502, 333] on link "RAV4 (New Model) - Electric AWD system video" at bounding box center [512, 340] width 259 height 14
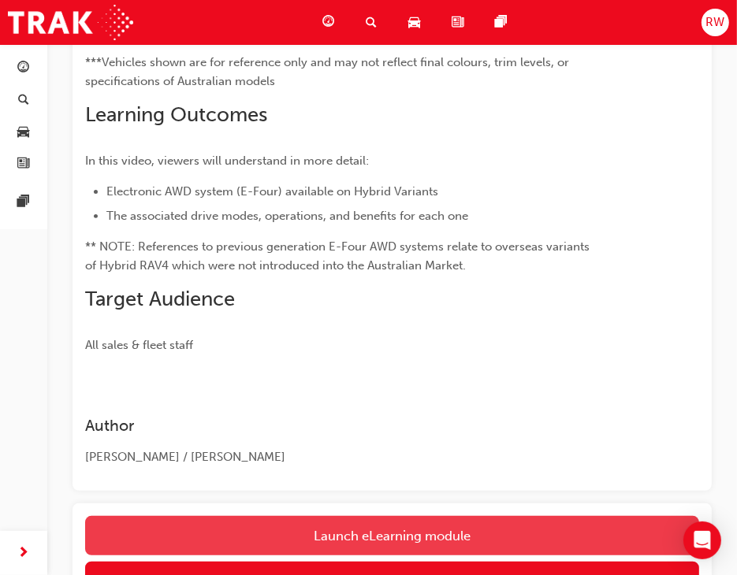
click at [357, 527] on link "Launch eLearning module" at bounding box center [392, 535] width 614 height 39
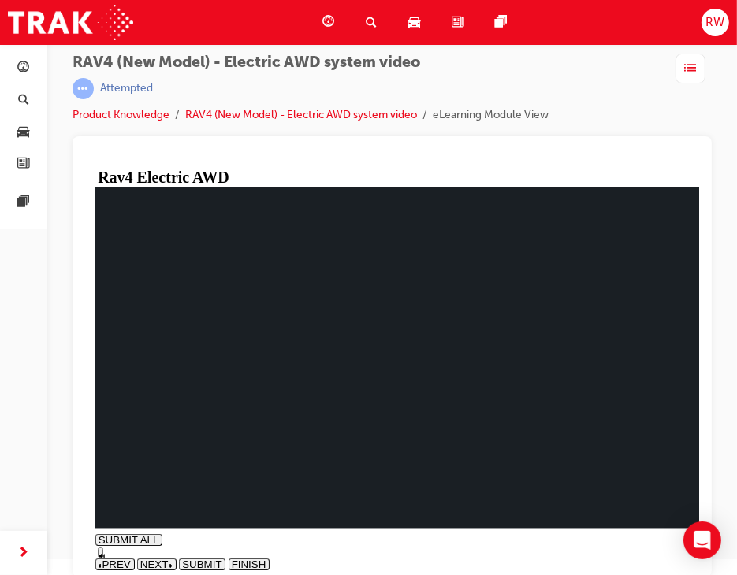
scroll to position [20, 0]
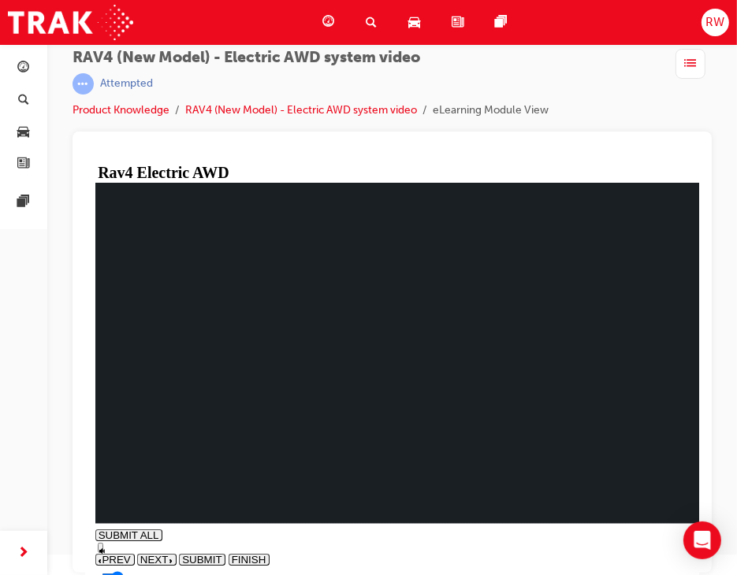
click at [176, 553] on button "NEXT" at bounding box center [155, 558] width 39 height 11
click at [168, 553] on span "NEXT" at bounding box center [154, 559] width 28 height 12
type input "0.853"
click at [168, 567] on span "NEXT" at bounding box center [154, 573] width 28 height 12
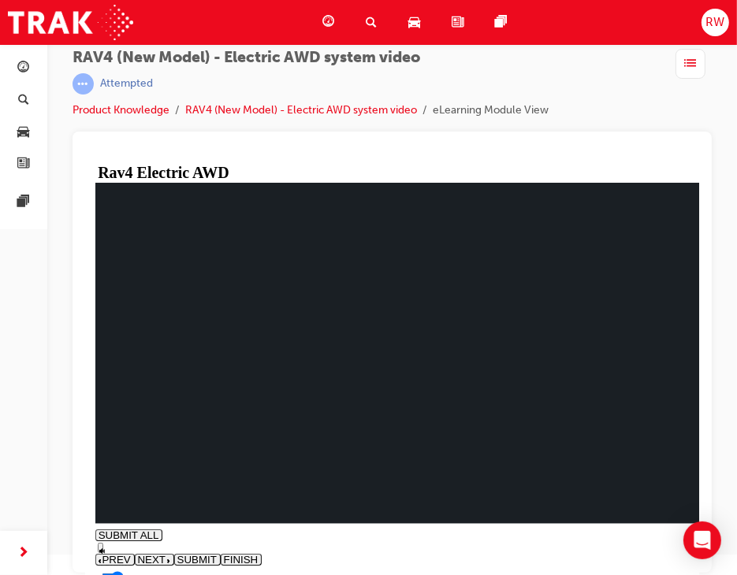
drag, startPoint x: 557, startPoint y: 500, endPoint x: 300, endPoint y: 434, distance: 265.2
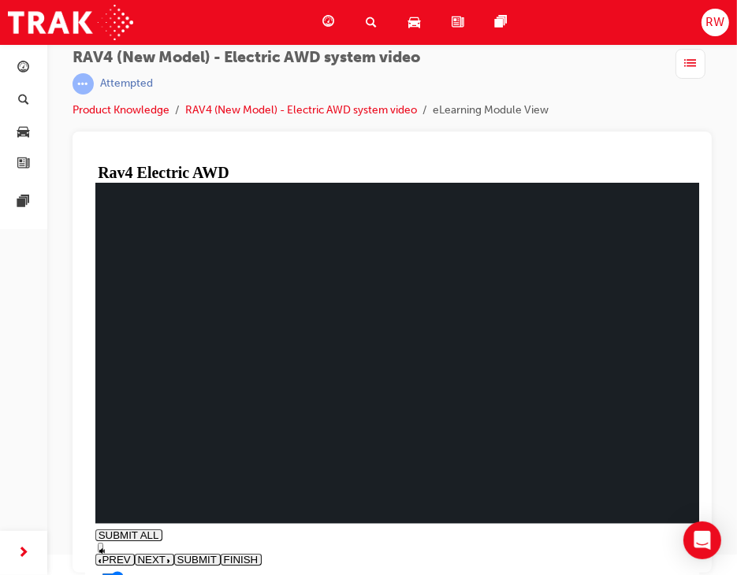
drag, startPoint x: 330, startPoint y: 406, endPoint x: 149, endPoint y: 449, distance: 186.2
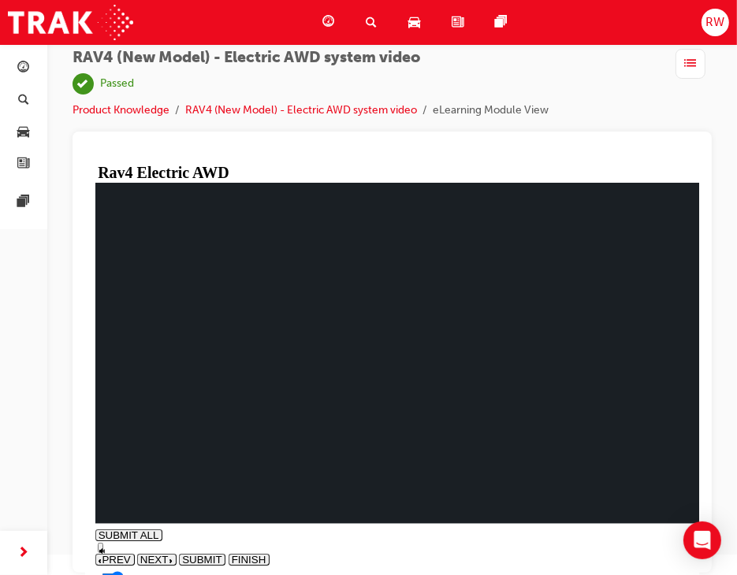
click at [129, 553] on span "PREV" at bounding box center [115, 559] width 28 height 12
type input "0.011"
click at [176, 567] on button "NEXT" at bounding box center [155, 572] width 39 height 11
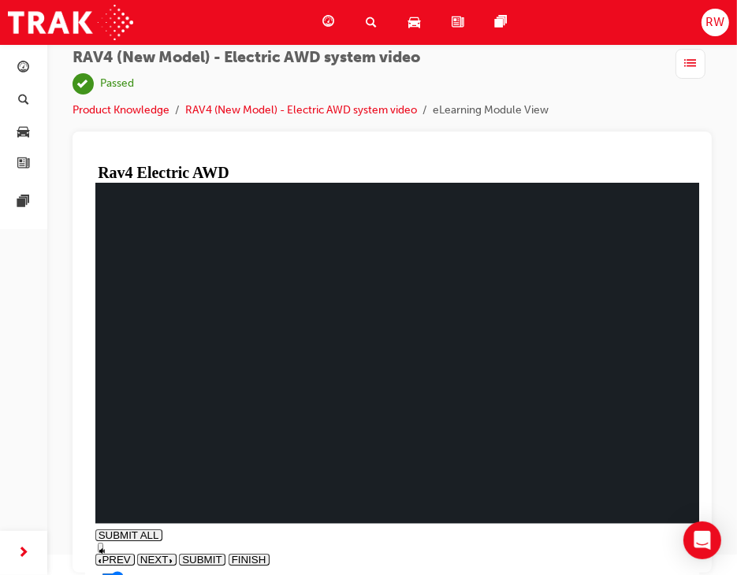
click at [129, 553] on span "PREV" at bounding box center [115, 559] width 28 height 12
type input "0.007"
click at [168, 567] on span "NEXT" at bounding box center [154, 573] width 28 height 12
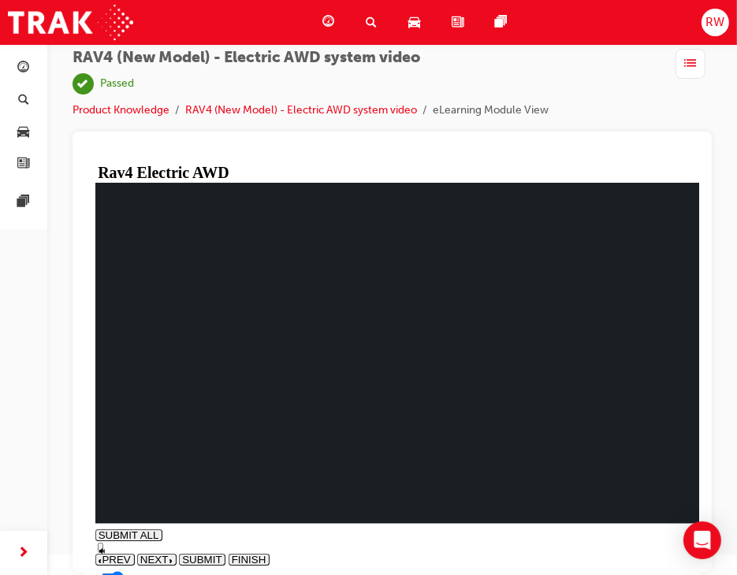
click at [129, 553] on span "PREV" at bounding box center [115, 559] width 28 height 12
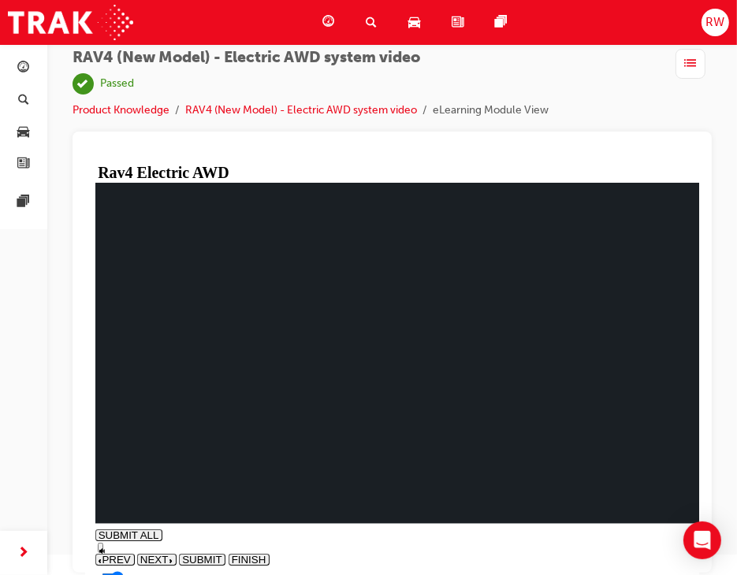
drag, startPoint x: 127, startPoint y: 343, endPoint x: 130, endPoint y: 356, distance: 13.0
drag, startPoint x: 123, startPoint y: 338, endPoint x: 138, endPoint y: 391, distance: 54.9
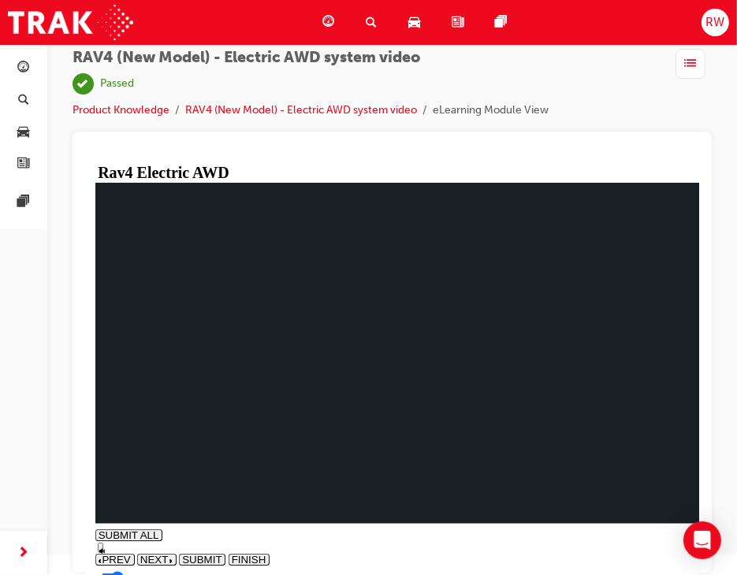
click at [129, 553] on span "PREV" at bounding box center [115, 559] width 28 height 12
click at [676, 541] on div "SUBMIT ALL volume pause replay PREV NEXT SUBMIT FINISH" at bounding box center [398, 361] width 606 height 359
type input "0.019"
click at [176, 567] on button "NEXT" at bounding box center [155, 572] width 39 height 11
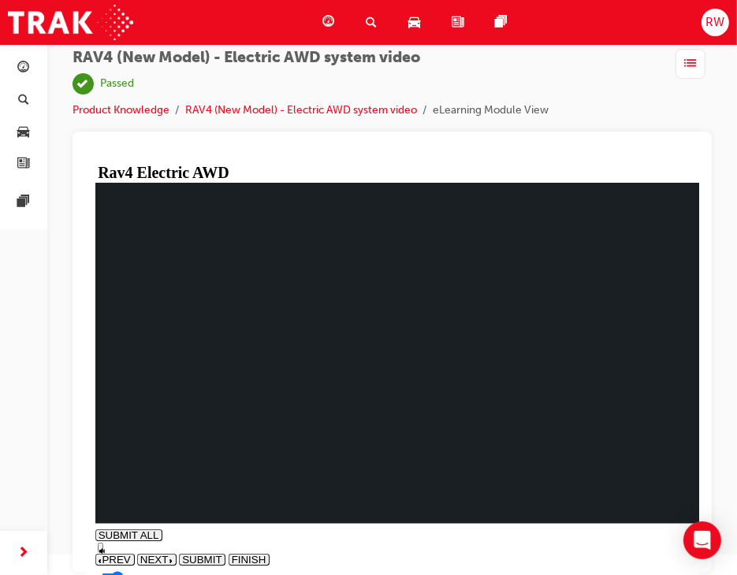
drag, startPoint x: 127, startPoint y: 356, endPoint x: 128, endPoint y: 334, distance: 22.1
click at [337, 23] on div "Dashboard" at bounding box center [331, 22] width 43 height 32
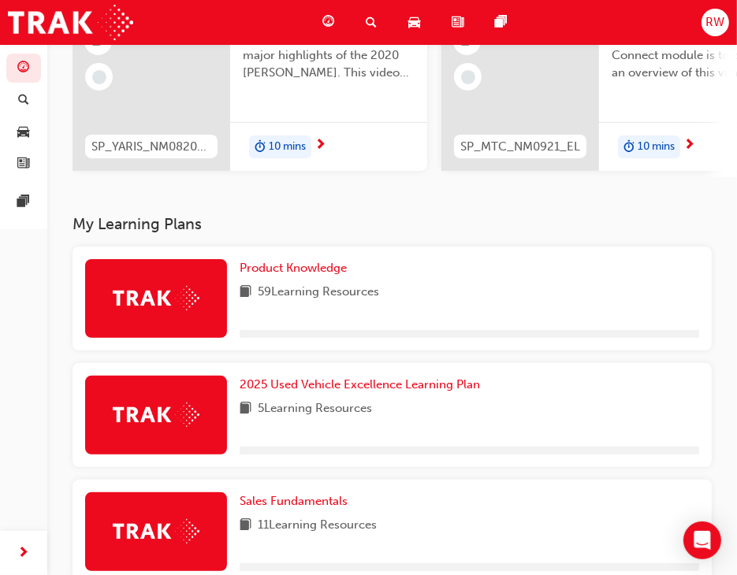
scroll to position [178, 0]
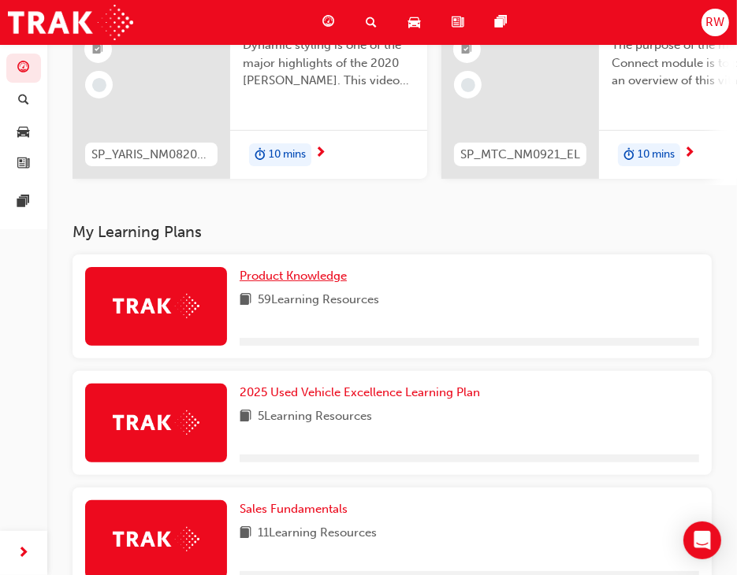
click at [287, 283] on span "Product Knowledge" at bounding box center [293, 276] width 107 height 14
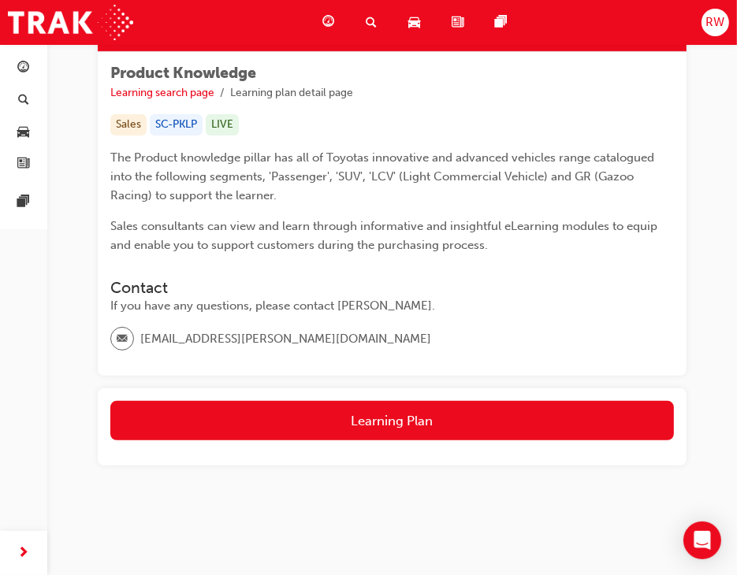
scroll to position [244, 0]
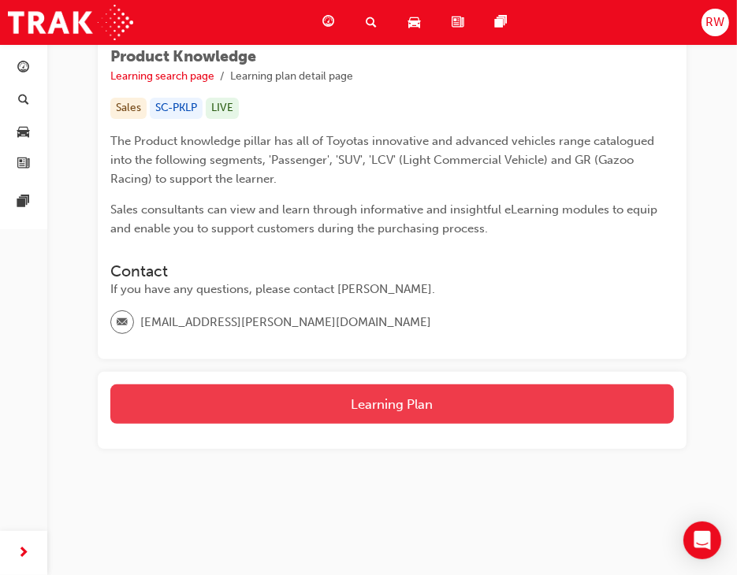
click at [375, 401] on button "Learning Plan" at bounding box center [392, 404] width 564 height 39
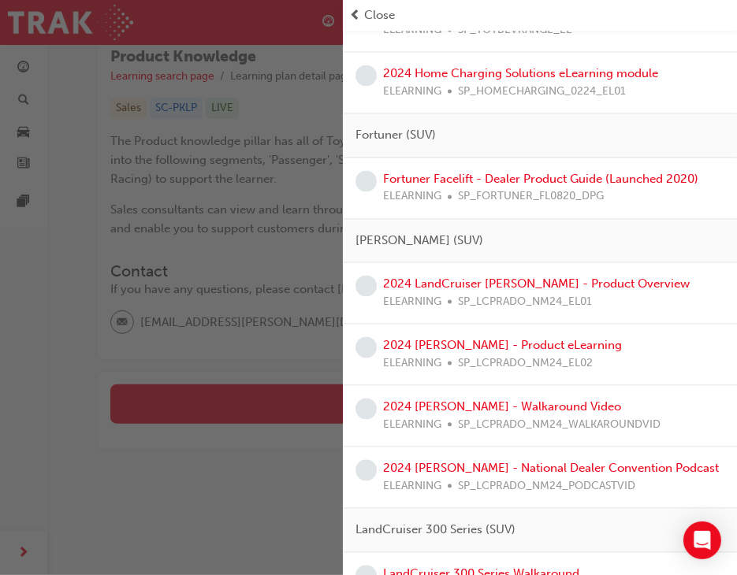
scroll to position [1892, 0]
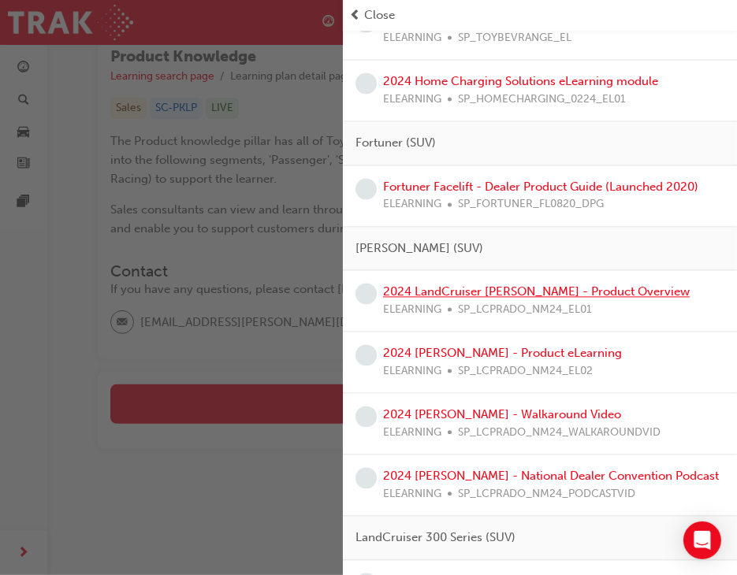
click at [505, 289] on link "2024 LandCruiser [PERSON_NAME] - Product Overview" at bounding box center [536, 292] width 307 height 14
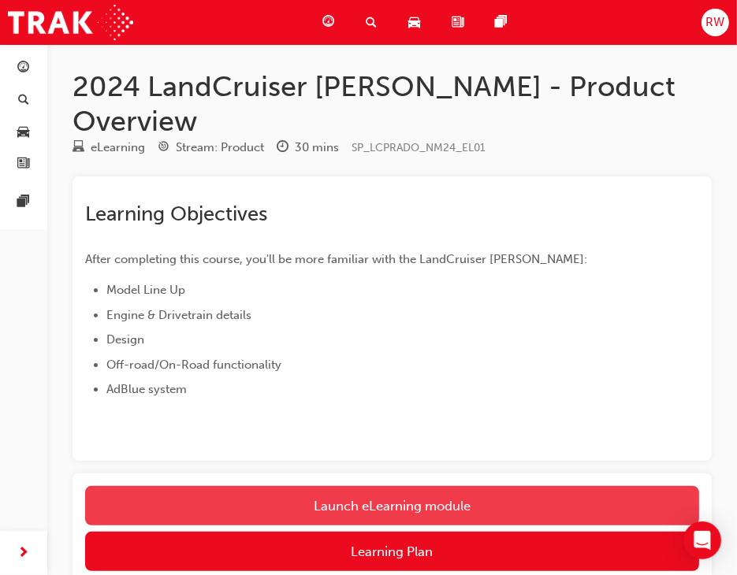
click at [284, 474] on div "Launch eLearning module Learning Plan No recorded learning" at bounding box center [392, 562] width 639 height 177
click at [290, 486] on link "Launch eLearning module" at bounding box center [392, 505] width 614 height 39
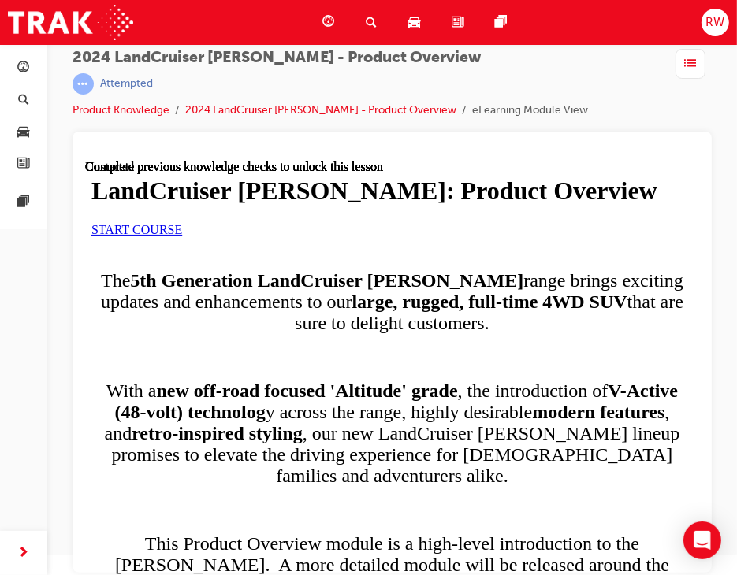
click at [181, 236] on span "START COURSE" at bounding box center [136, 228] width 91 height 13
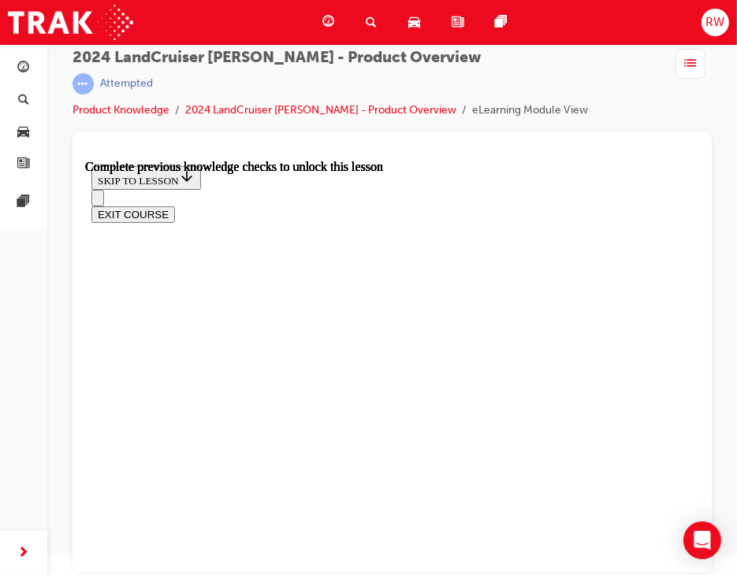
scroll to position [948, 0]
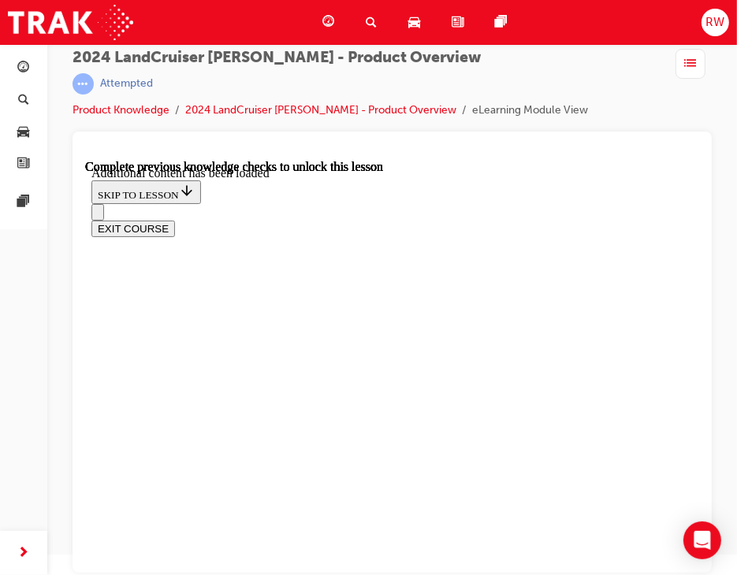
scroll to position [1640, 0]
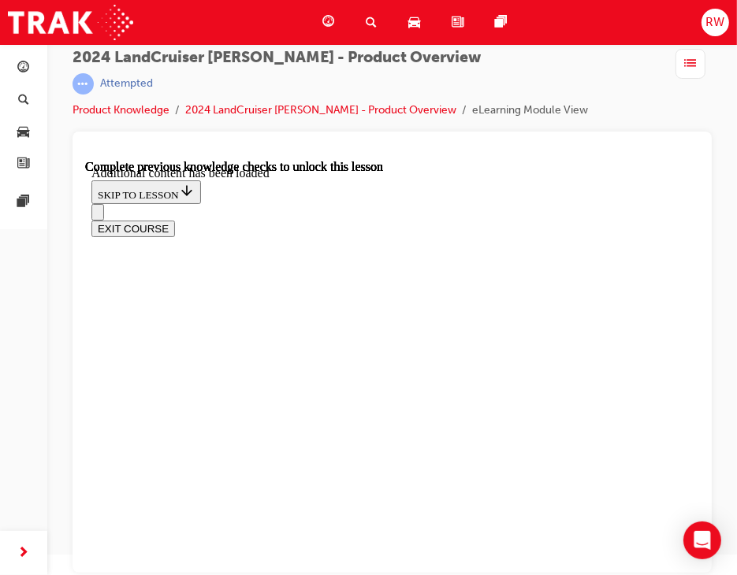
drag, startPoint x: 364, startPoint y: 479, endPoint x: 412, endPoint y: 467, distance: 48.8
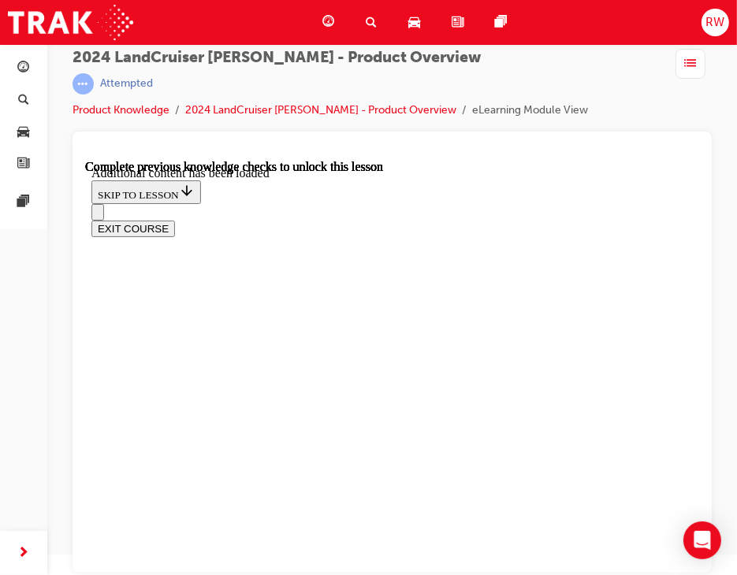
radio input "true"
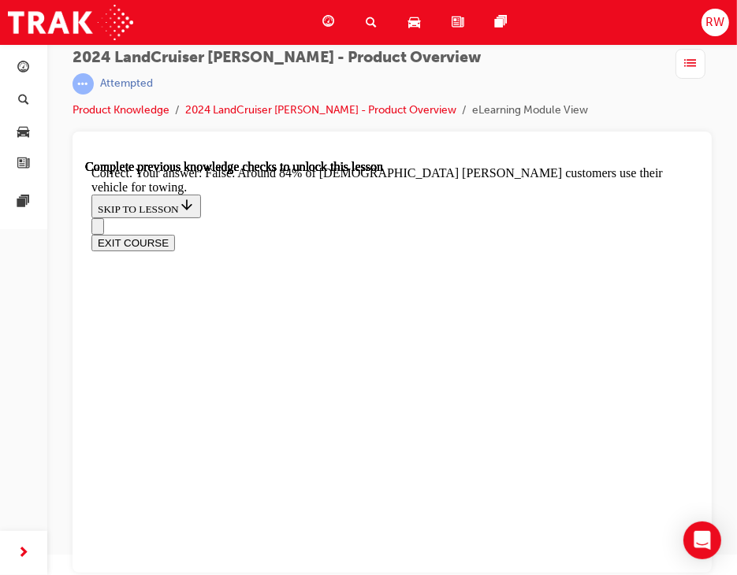
scroll to position [3389, 0]
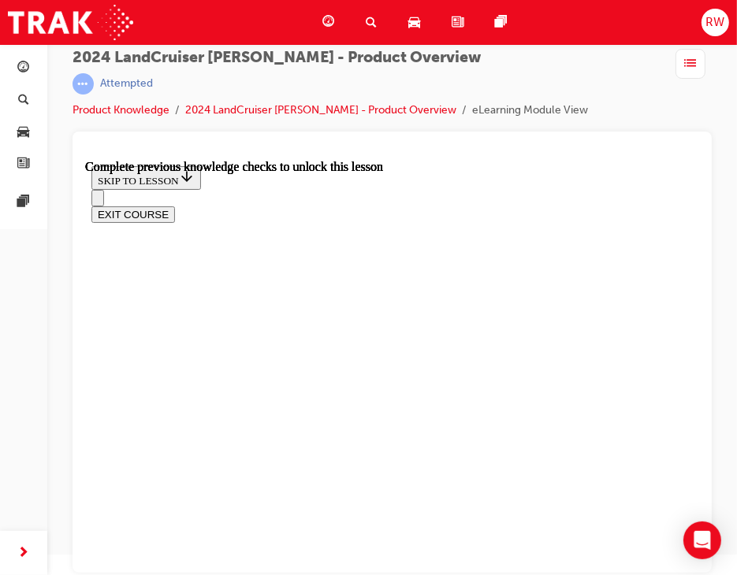
scroll to position [2130, 0]
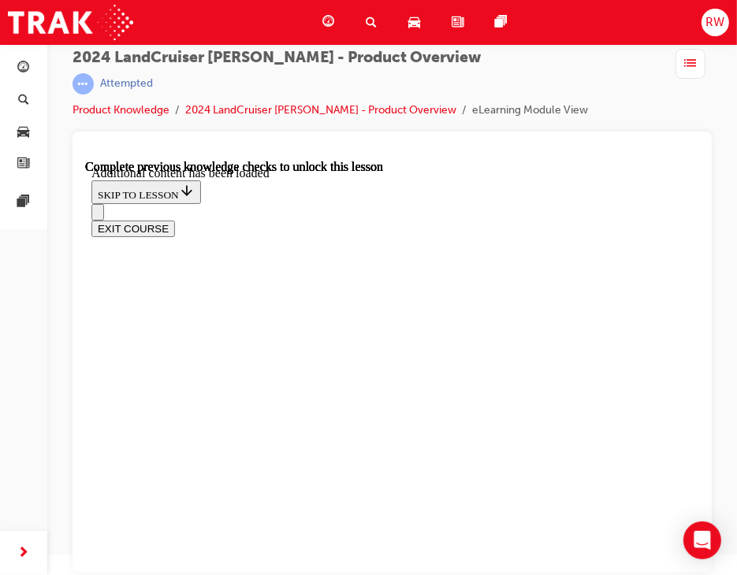
scroll to position [2794, 0]
radio input "true"
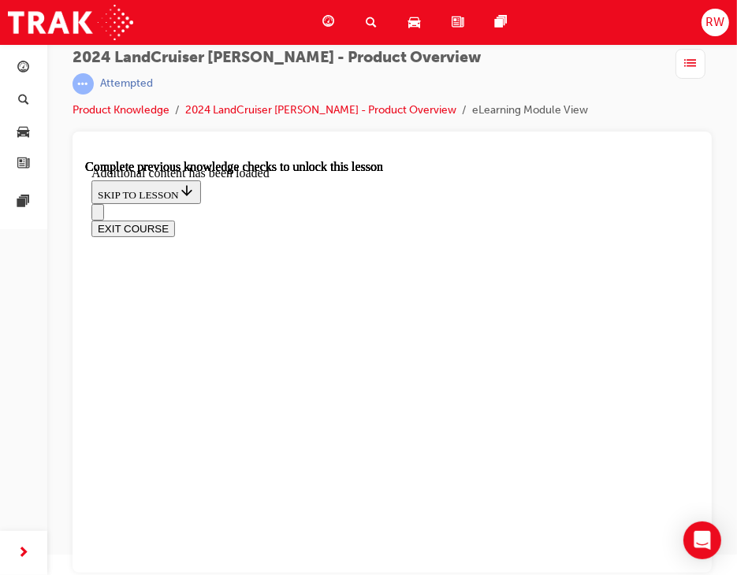
radio input "true"
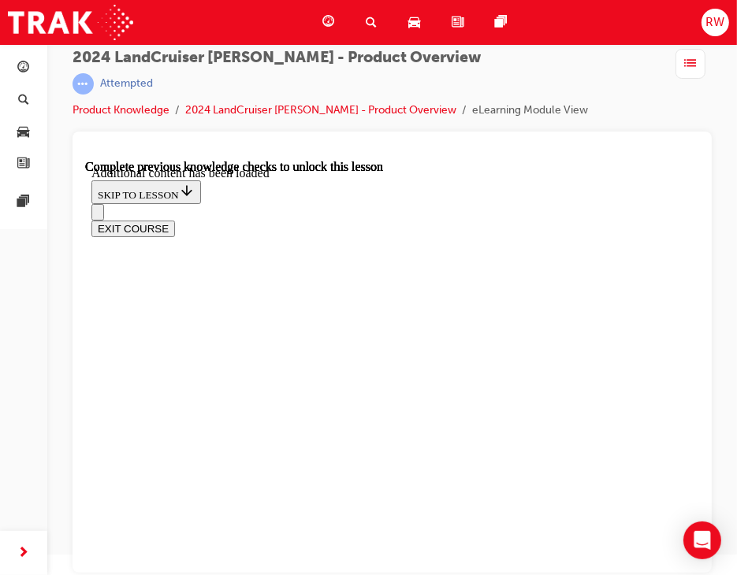
radio input "true"
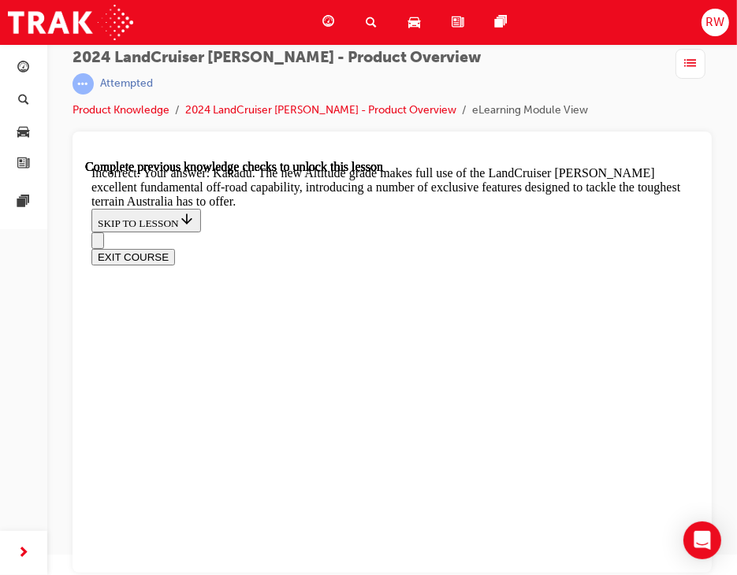
scroll to position [2980, 0]
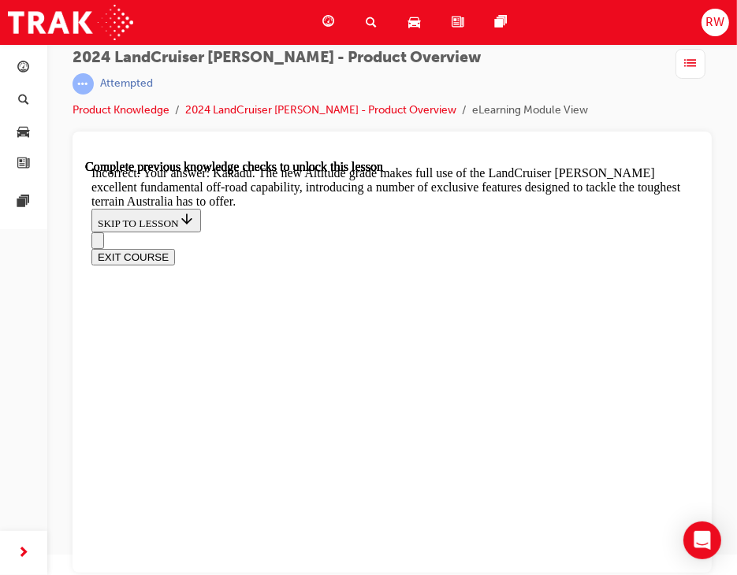
radio input "true"
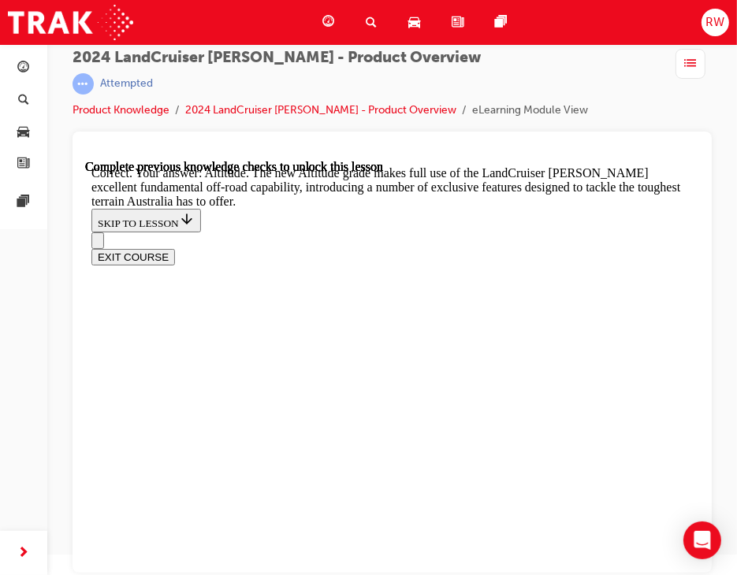
checkbox input "true"
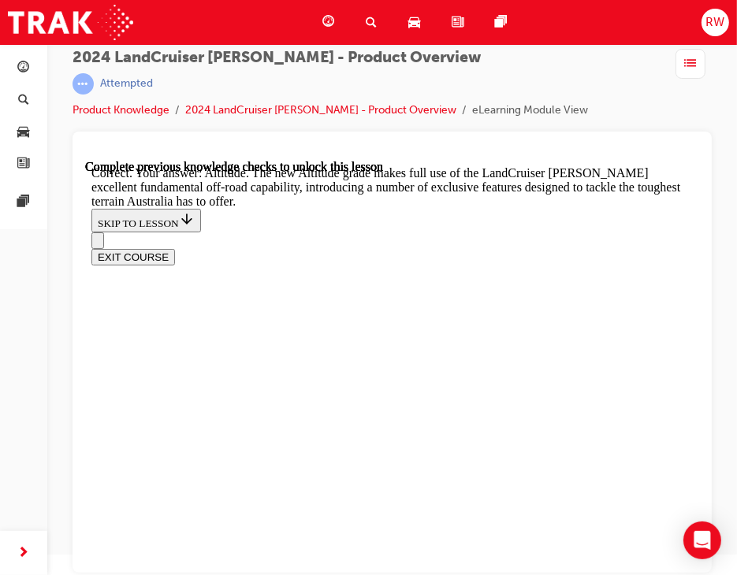
checkbox input "true"
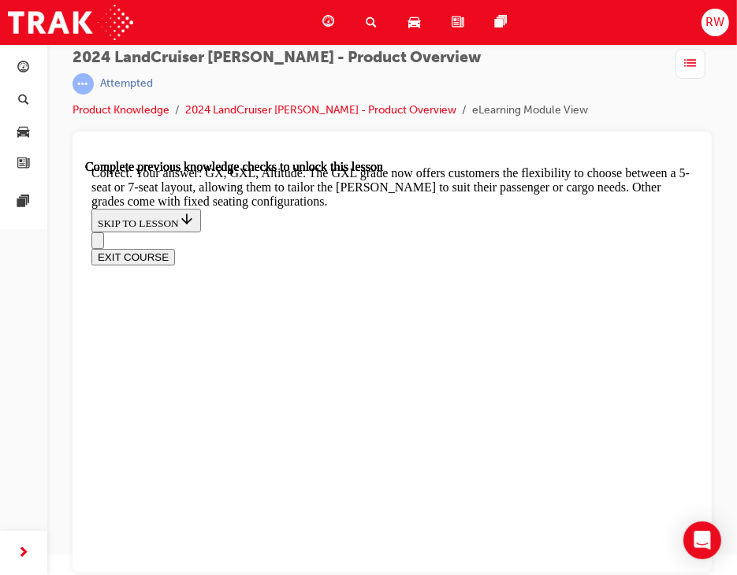
scroll to position [3879, 0]
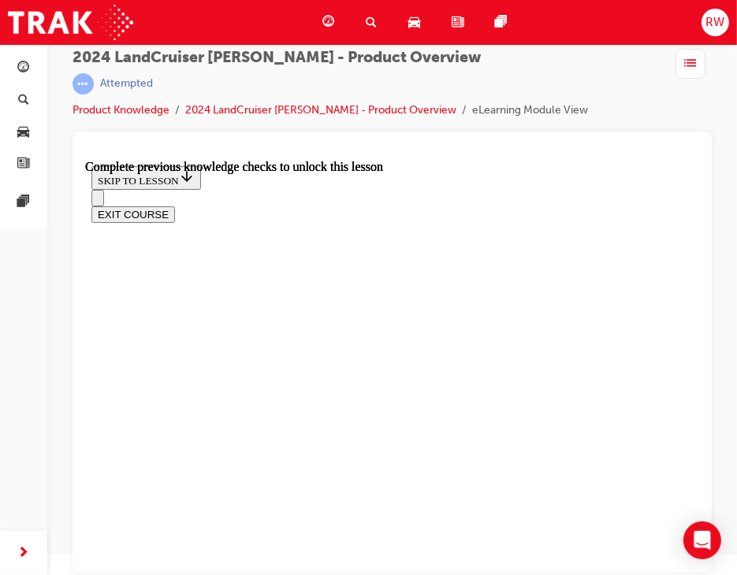
scroll to position [3377, 0]
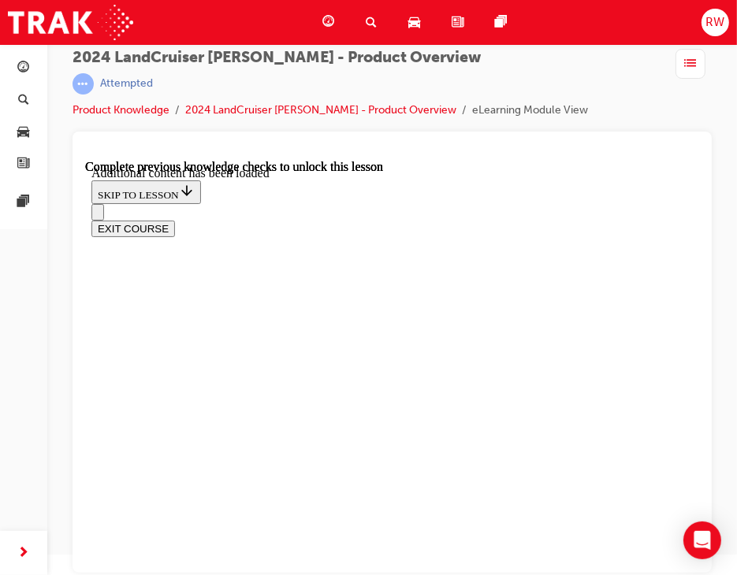
scroll to position [3626, 0]
radio input "true"
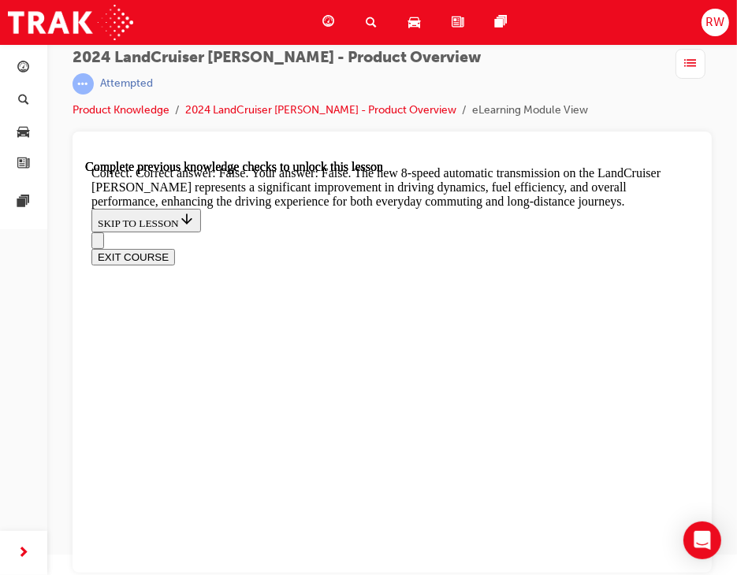
scroll to position [4247, 0]
radio input "true"
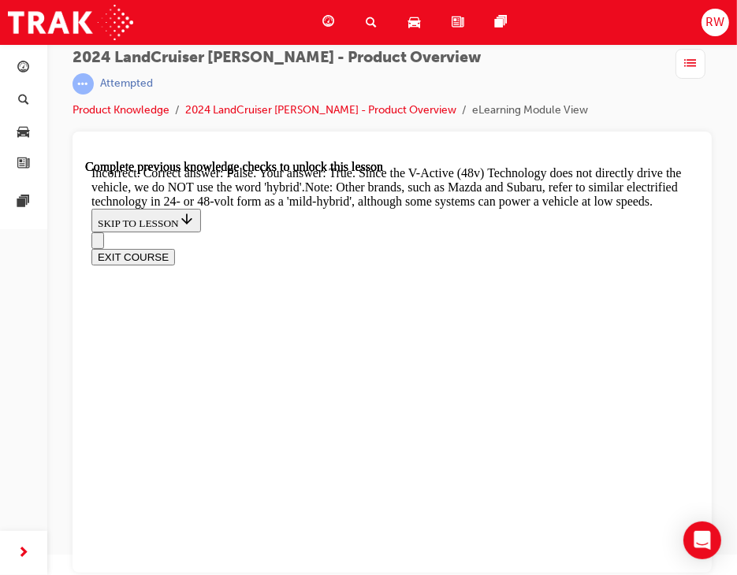
scroll to position [4522, 0]
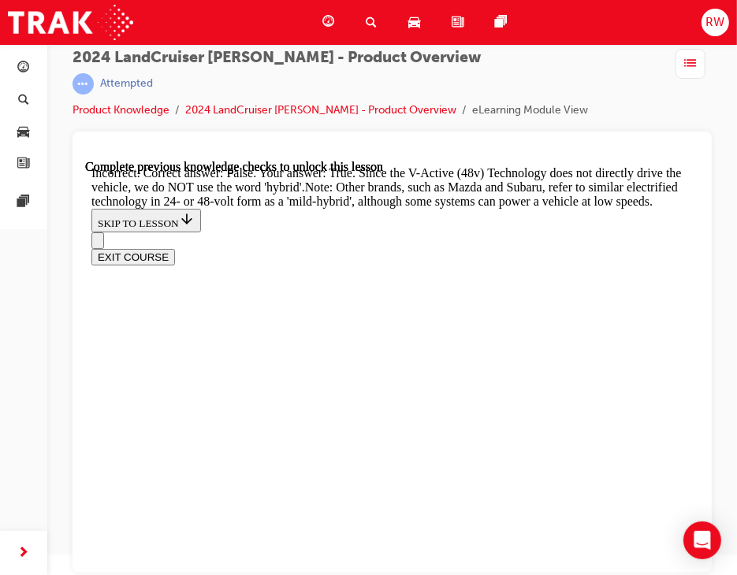
radio input "true"
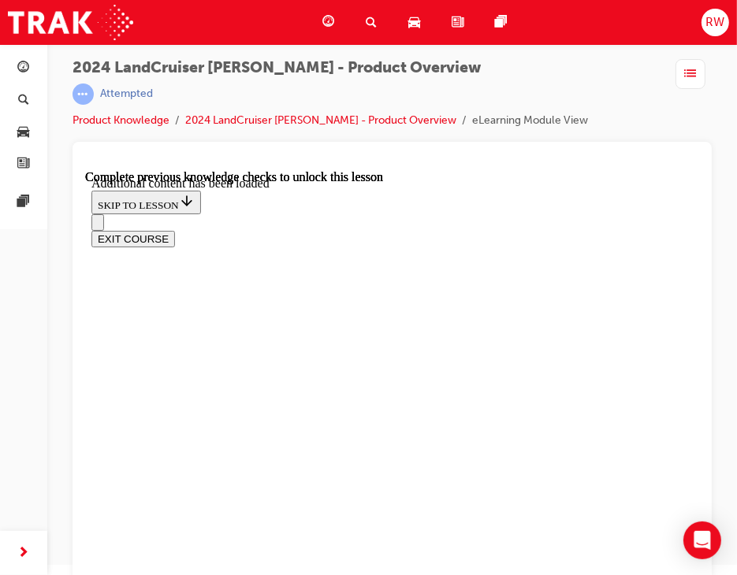
scroll to position [3699, 0]
radio input "true"
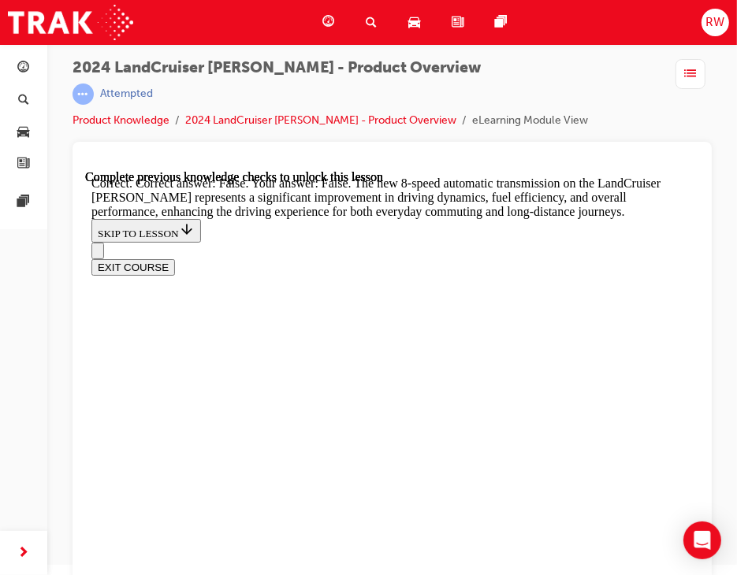
scroll to position [4264, 0]
radio input "true"
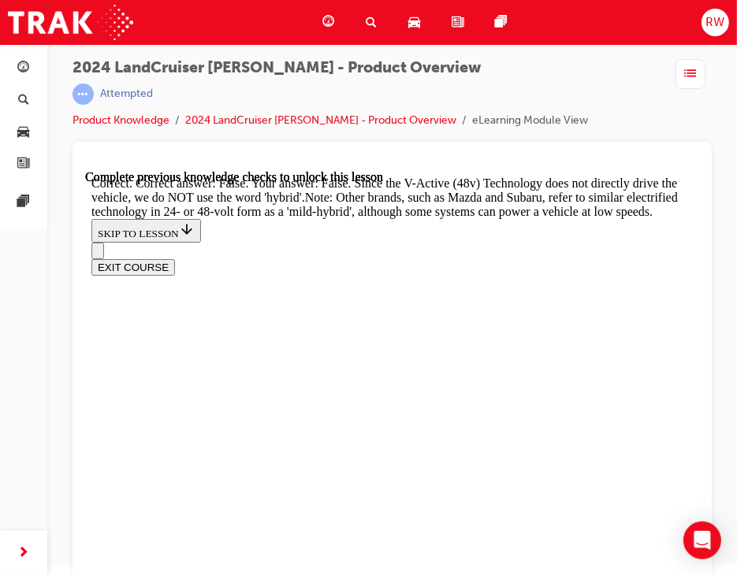
scroll to position [4923, 0]
drag, startPoint x: 377, startPoint y: 521, endPoint x: 182, endPoint y: 507, distance: 195.2
radio input "true"
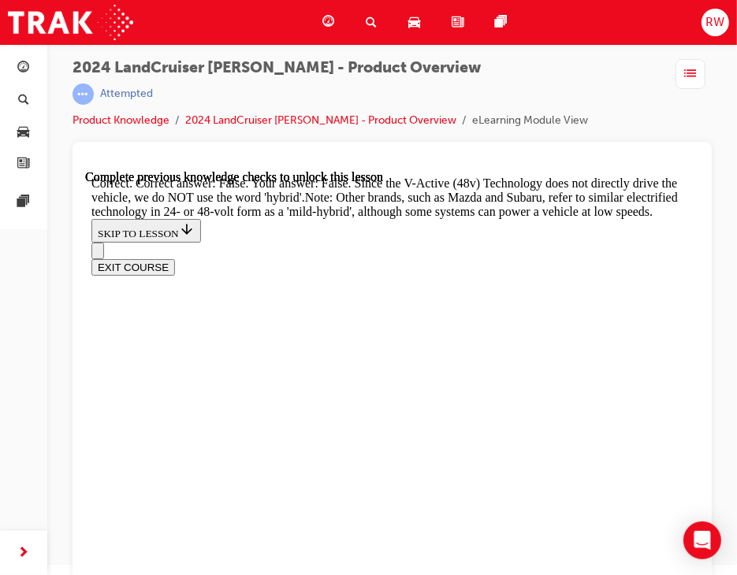
scroll to position [5212, 0]
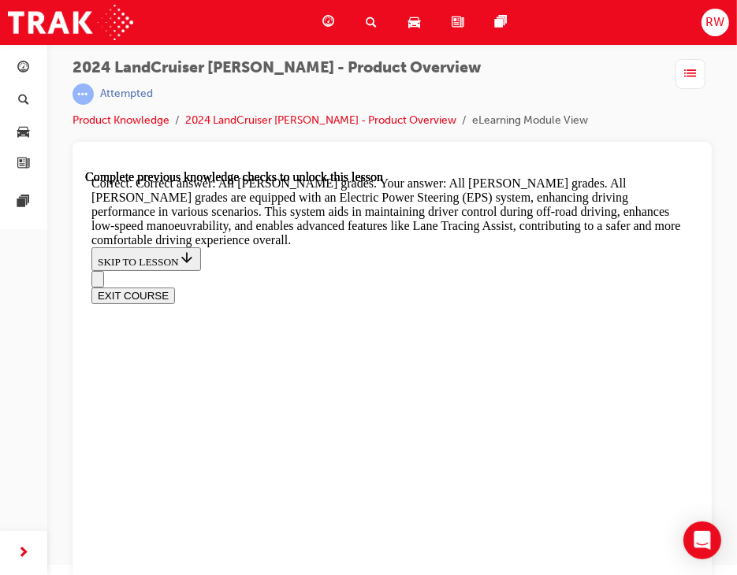
scroll to position [5452, 0]
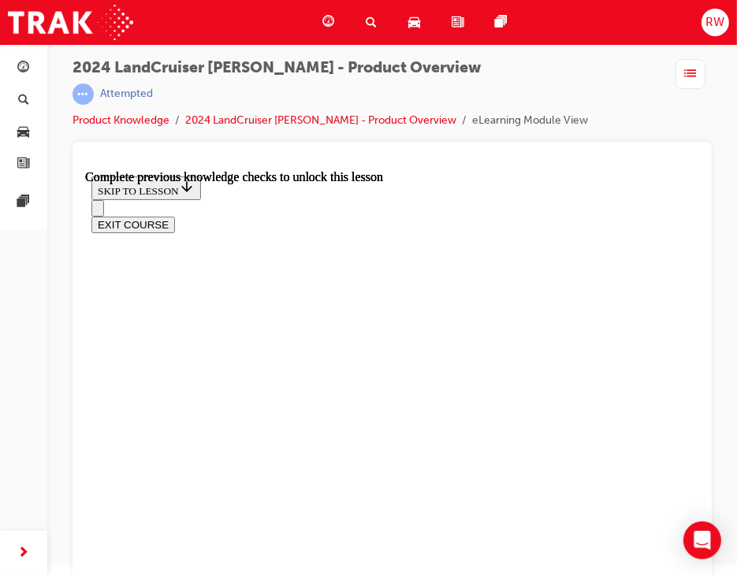
scroll to position [5269, 0]
drag, startPoint x: 398, startPoint y: 475, endPoint x: 346, endPoint y: 458, distance: 54.8
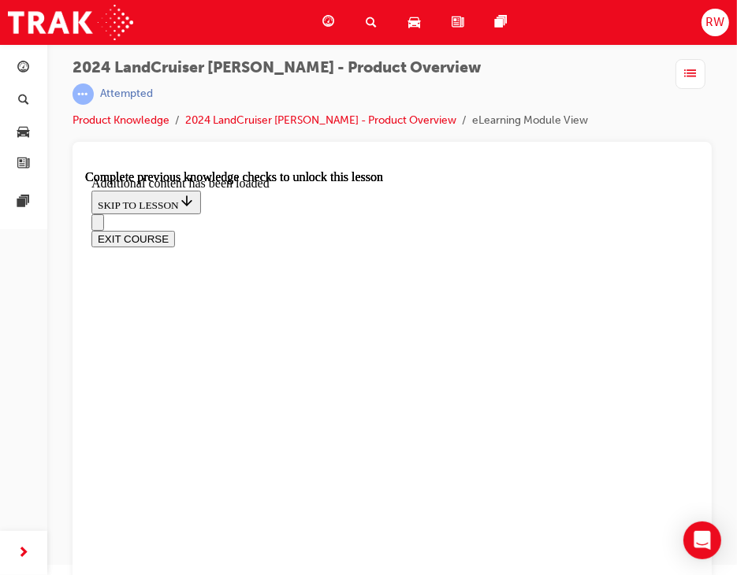
checkbox input "true"
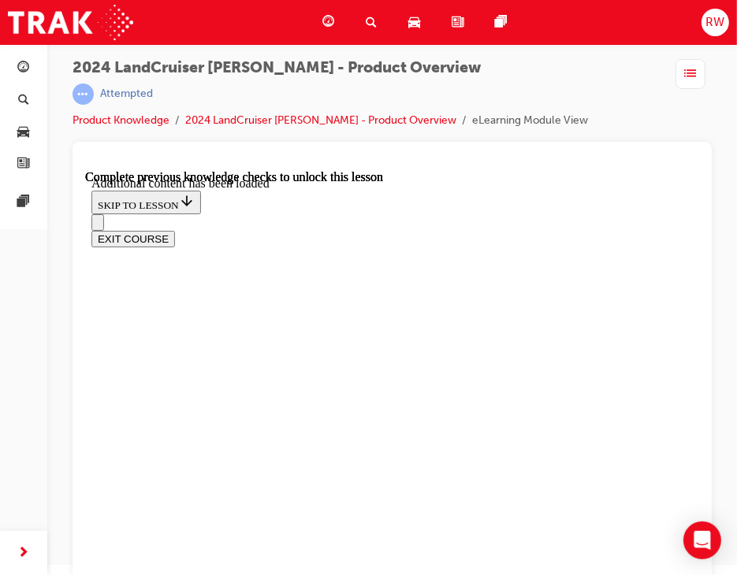
scroll to position [5755, 0]
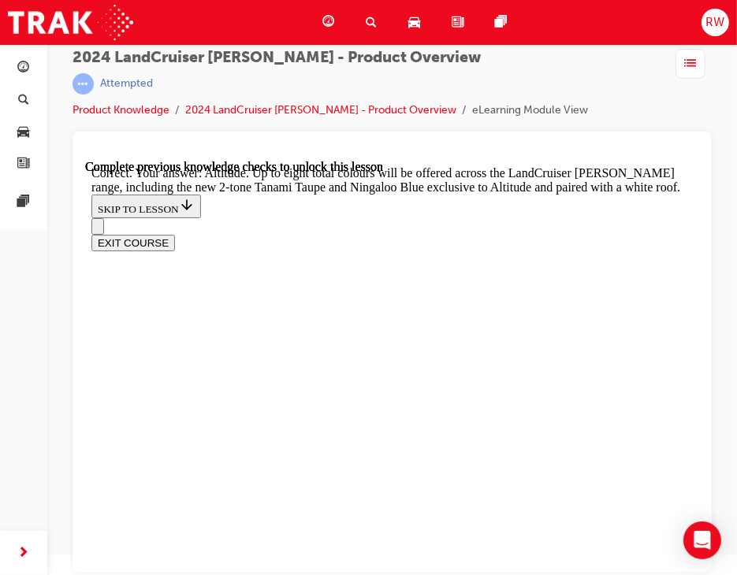
scroll to position [6228, 0]
drag, startPoint x: 220, startPoint y: 518, endPoint x: 214, endPoint y: 508, distance: 11.4
drag, startPoint x: 172, startPoint y: 359, endPoint x: 226, endPoint y: 452, distance: 107.8
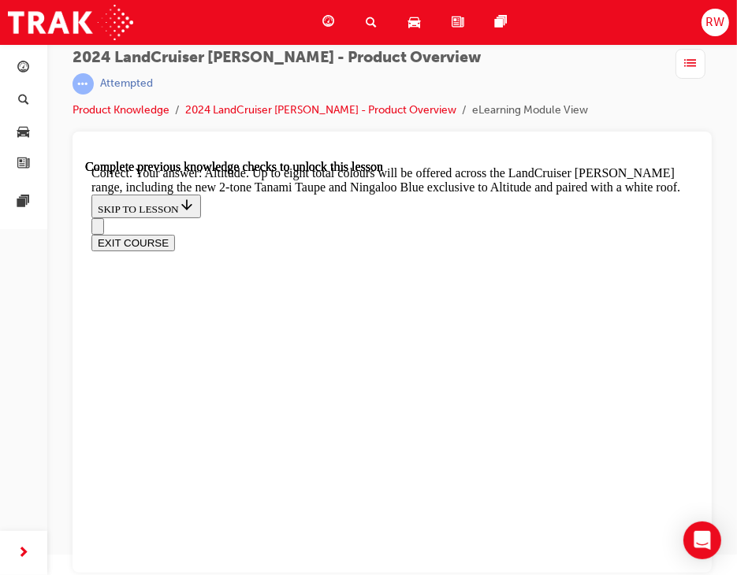
checkbox input "true"
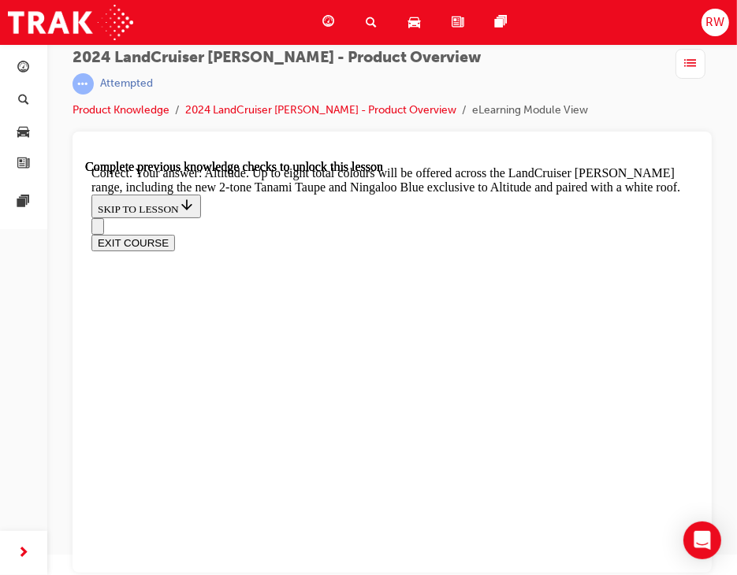
checkbox input "true"
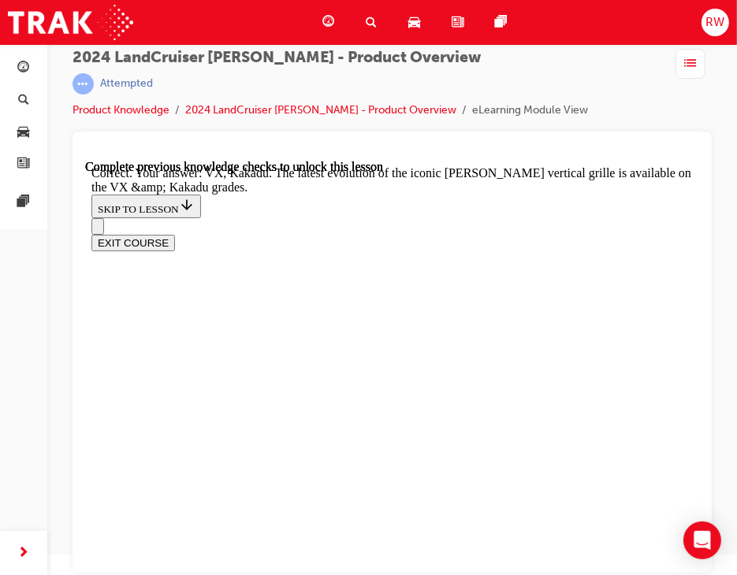
scroll to position [6871, 0]
drag, startPoint x: 400, startPoint y: 447, endPoint x: 410, endPoint y: 434, distance: 16.3
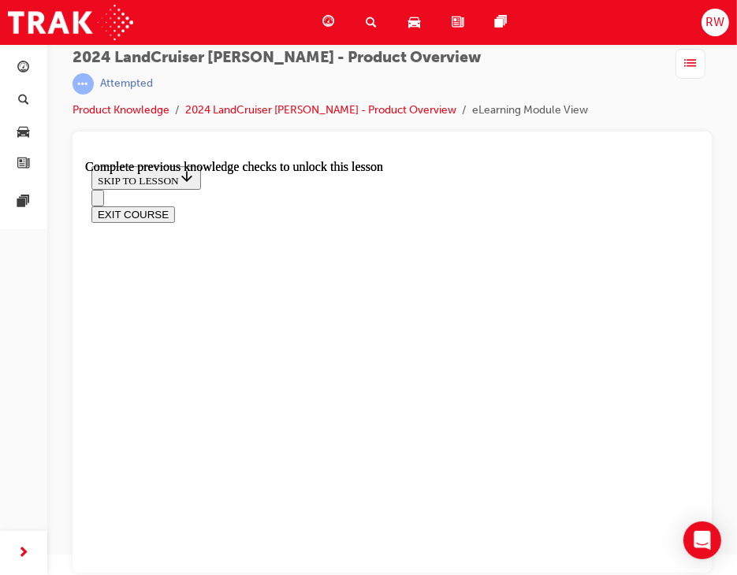
scroll to position [3632, 0]
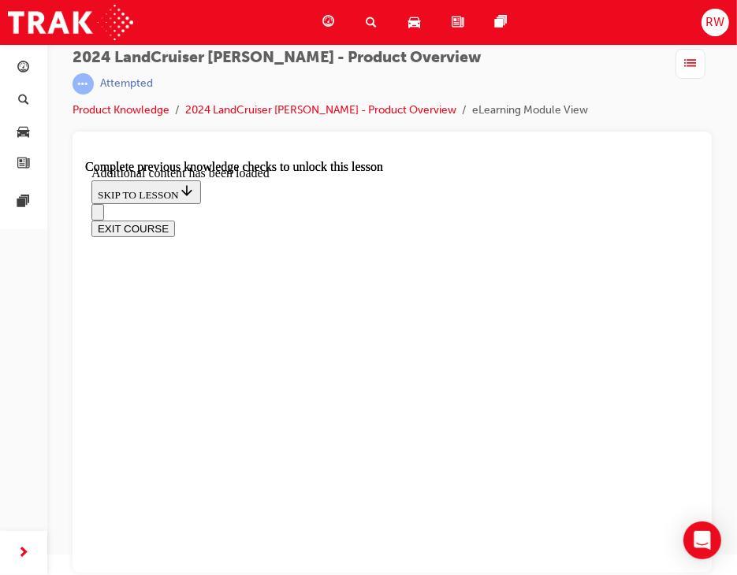
scroll to position [3880, 0]
drag, startPoint x: 246, startPoint y: 434, endPoint x: 337, endPoint y: 499, distance: 111.3
radio input "true"
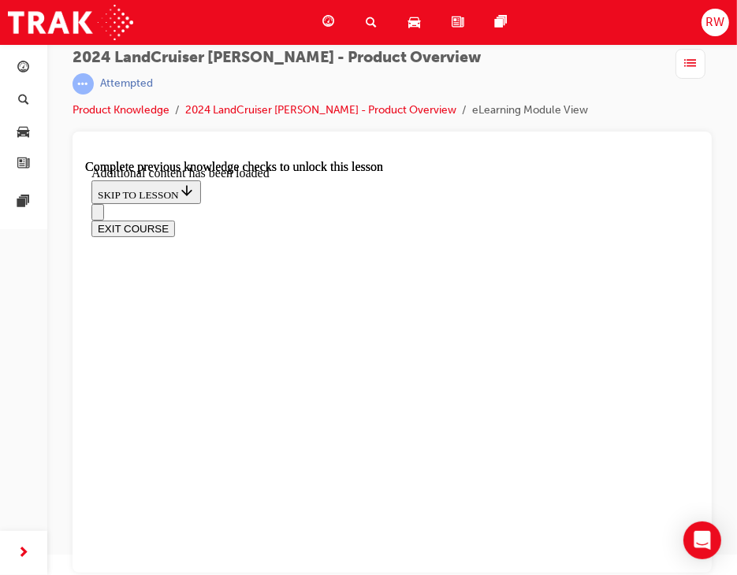
drag, startPoint x: 372, startPoint y: 534, endPoint x: 387, endPoint y: 508, distance: 30.0
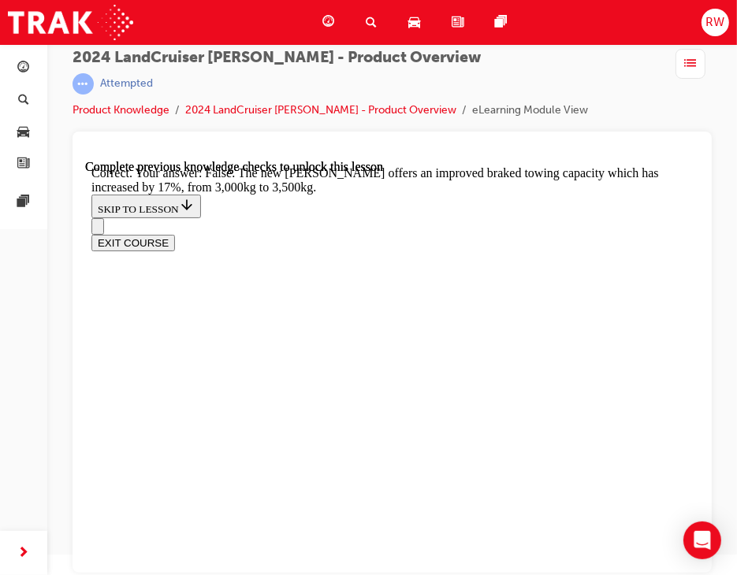
scroll to position [4394, 0]
drag, startPoint x: 259, startPoint y: 493, endPoint x: 274, endPoint y: 482, distance: 18.0
radio input "true"
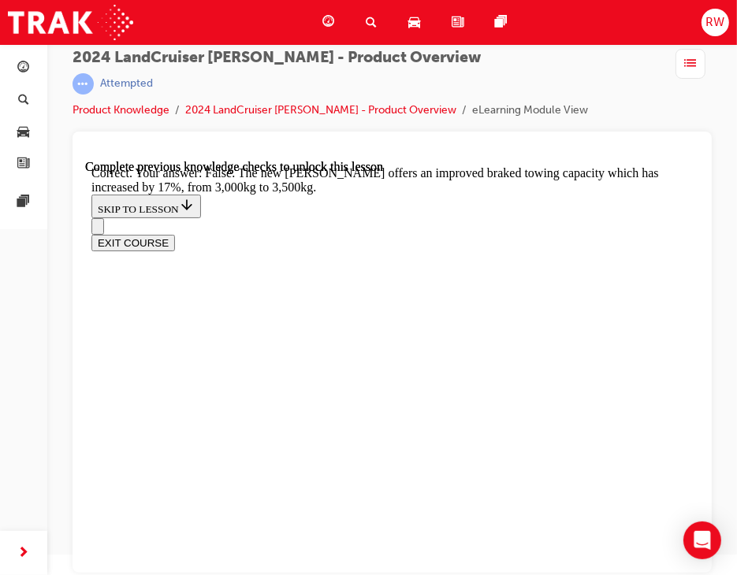
scroll to position [4552, 0]
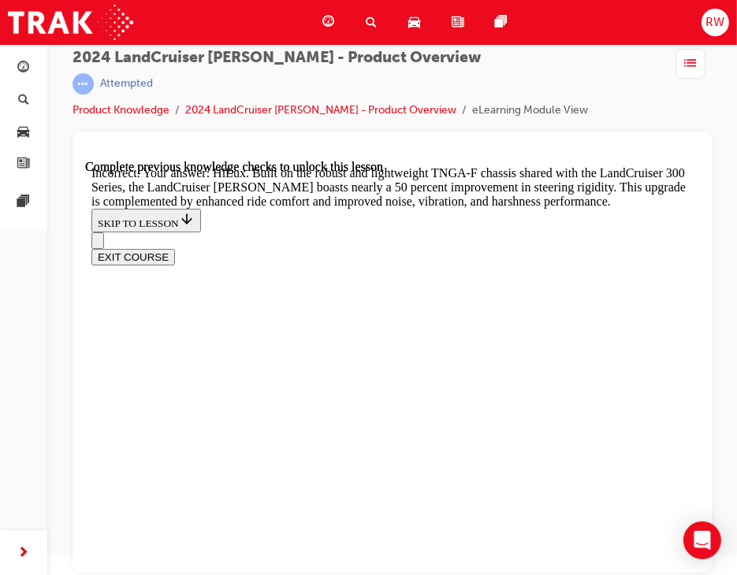
scroll to position [4709, 0]
radio input "true"
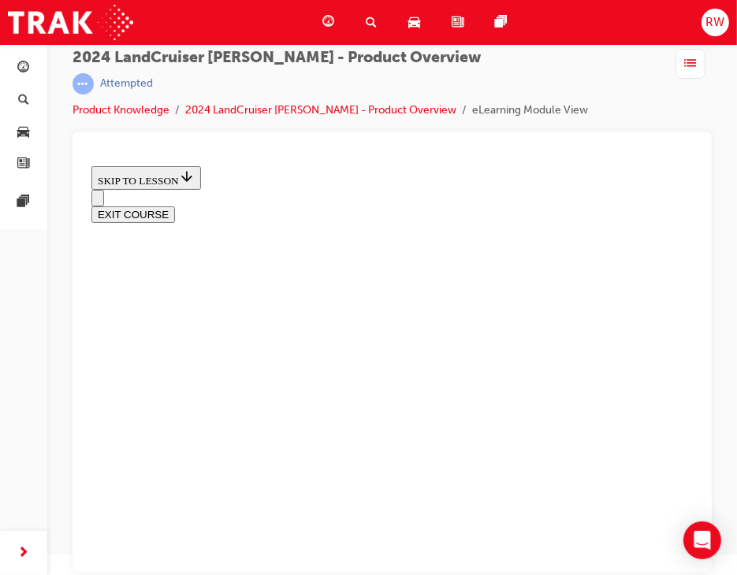
scroll to position [2246, 0]
drag, startPoint x: 379, startPoint y: 384, endPoint x: 397, endPoint y: 399, distance: 22.9
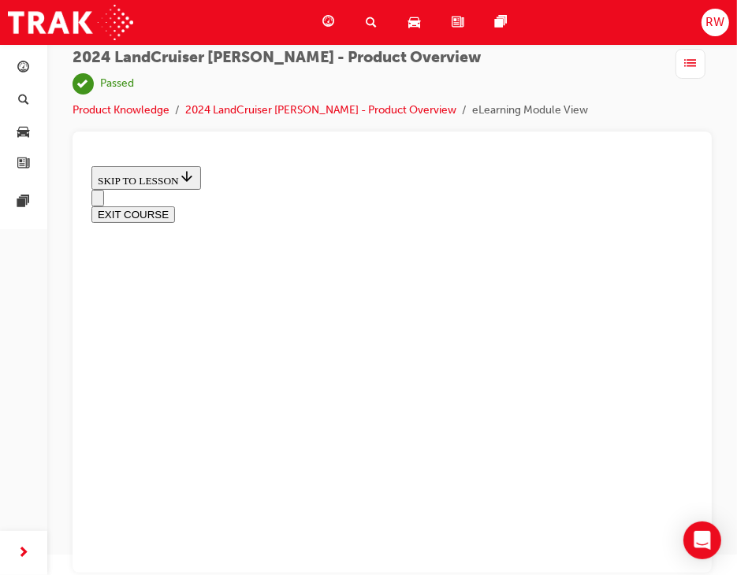
drag, startPoint x: 371, startPoint y: 474, endPoint x: 352, endPoint y: 373, distance: 102.7
click at [322, 24] on span "guage-icon" at bounding box center [328, 23] width 12 height 20
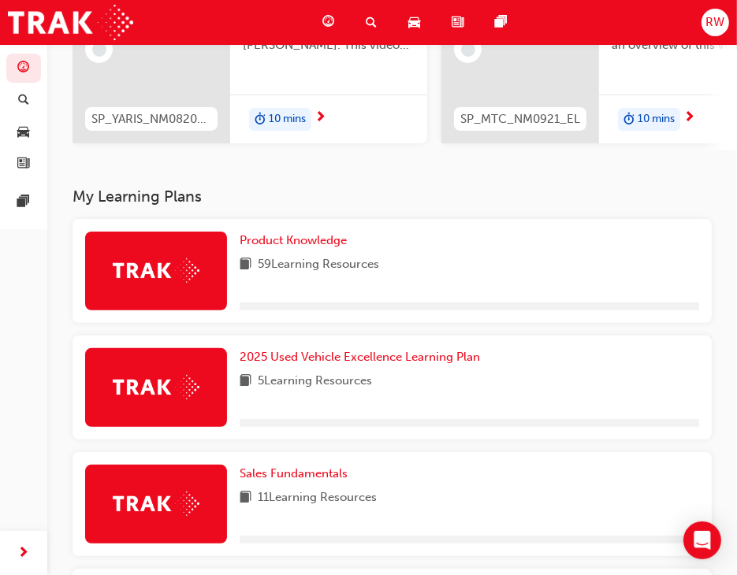
scroll to position [186, 0]
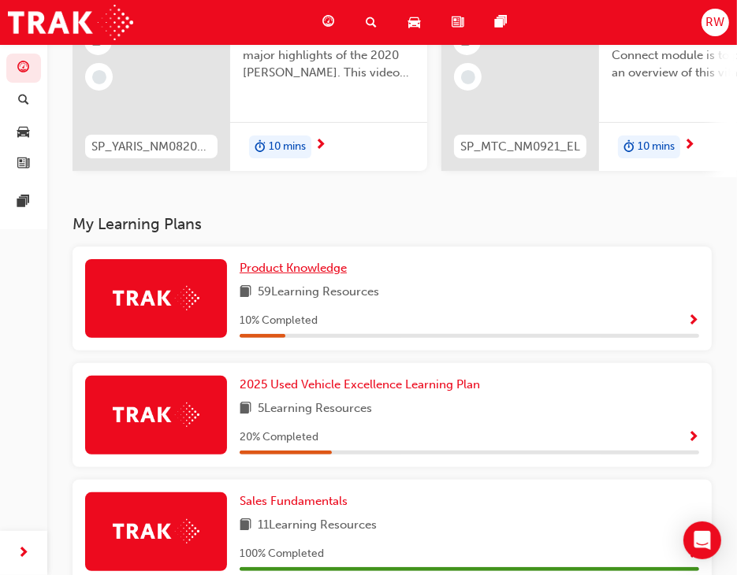
click at [304, 275] on span "Product Knowledge" at bounding box center [293, 268] width 107 height 14
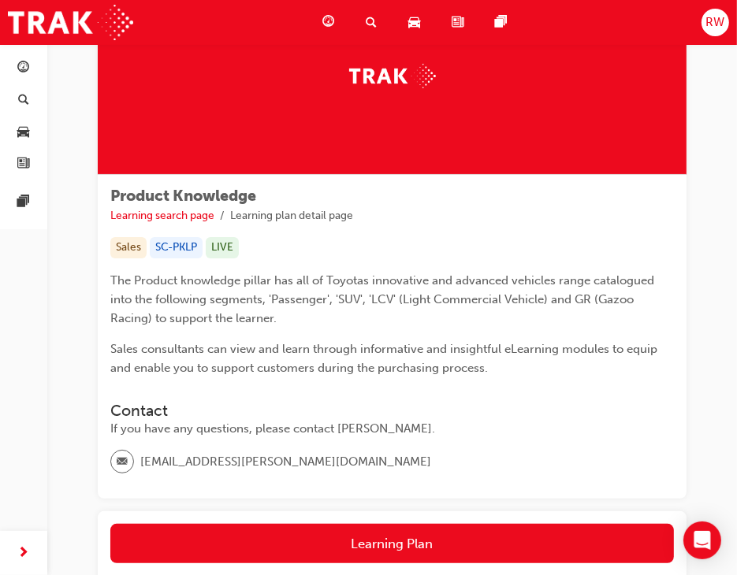
scroll to position [236, 0]
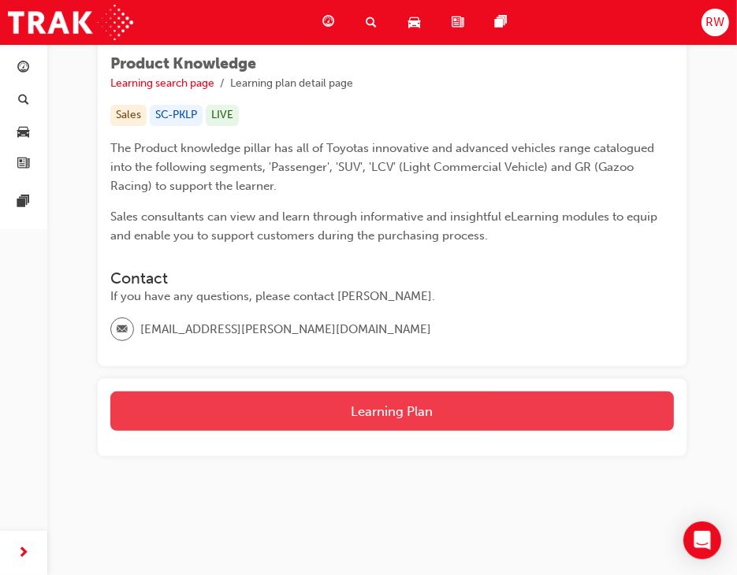
click at [409, 411] on button "Learning Plan" at bounding box center [392, 411] width 564 height 39
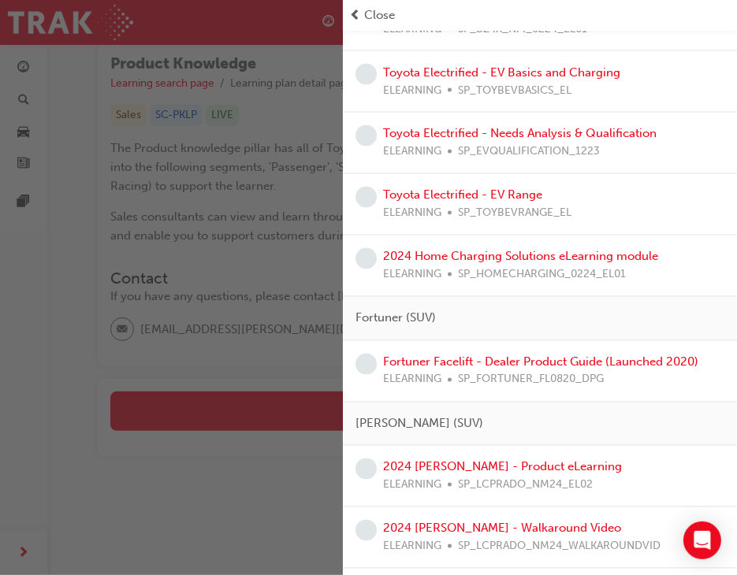
scroll to position [1813, 0]
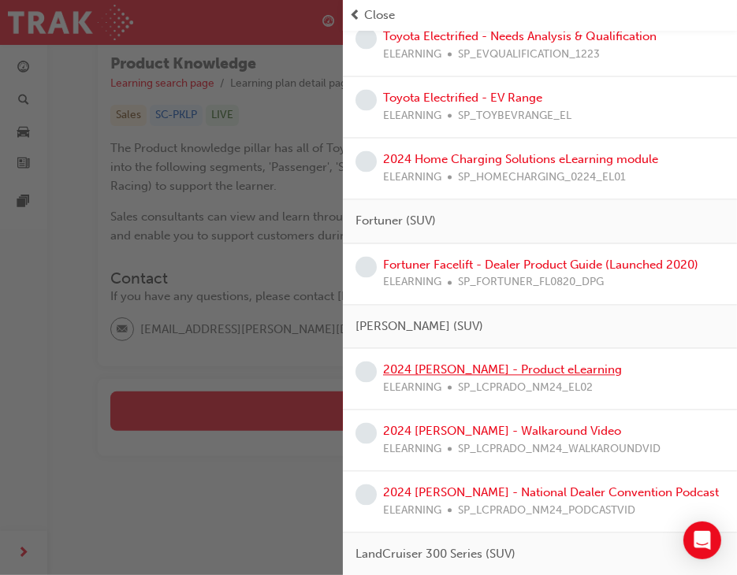
click at [523, 367] on link "2024 [PERSON_NAME] - Product eLearning" at bounding box center [502, 370] width 239 height 14
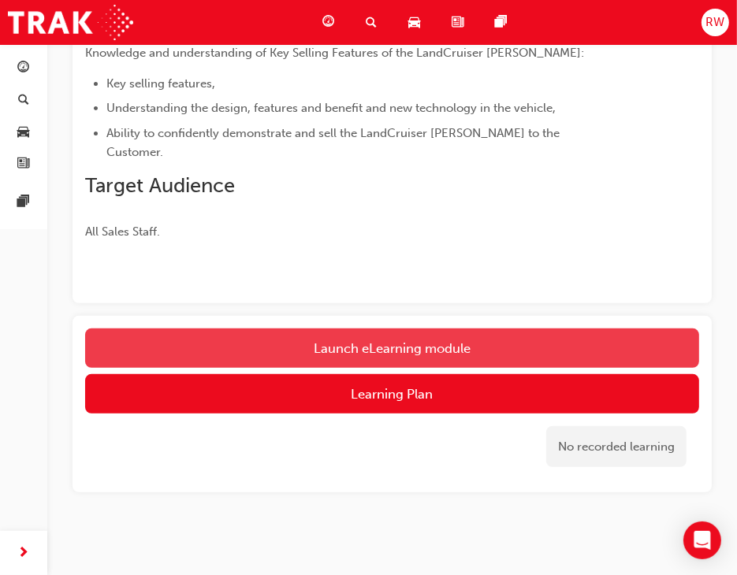
scroll to position [172, 0]
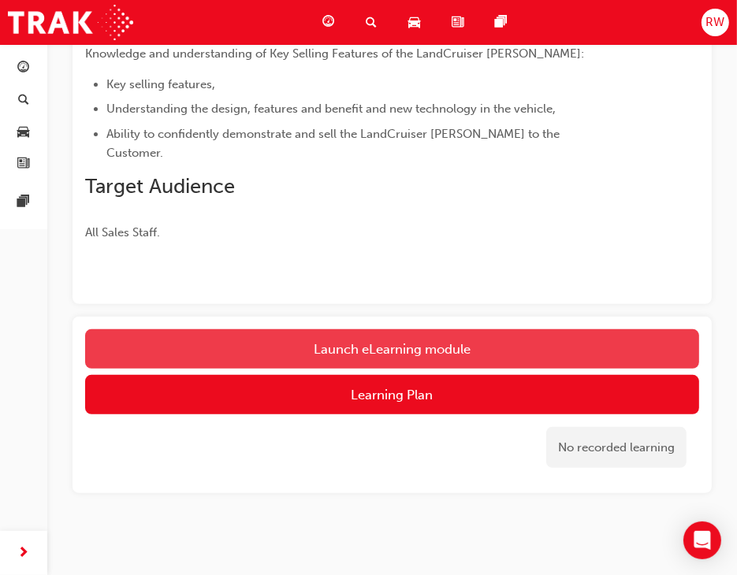
click at [439, 330] on link "Launch eLearning module" at bounding box center [392, 349] width 614 height 39
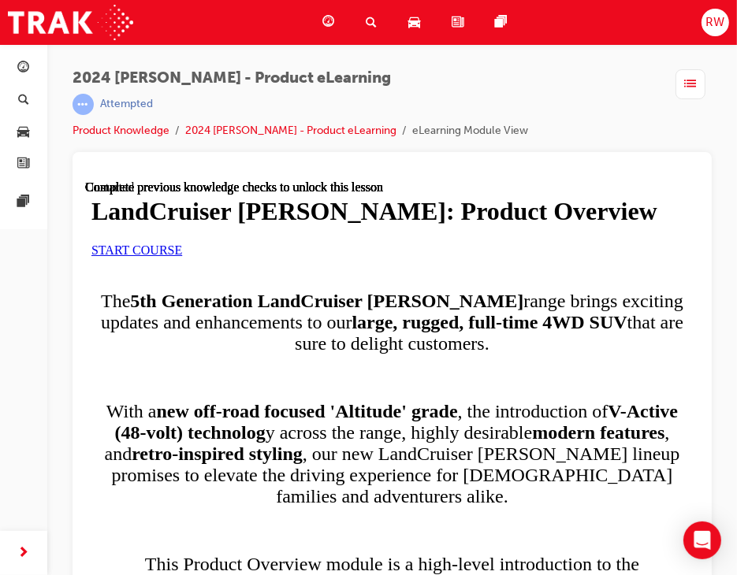
click at [267, 257] on div "START COURSE" at bounding box center [391, 250] width 601 height 14
click at [181, 256] on link "START COURSE" at bounding box center [136, 249] width 91 height 13
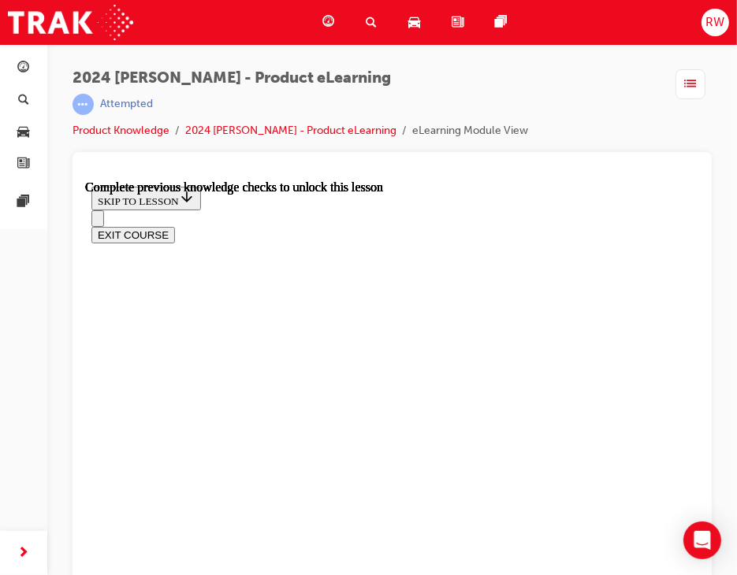
scroll to position [1105, 0]
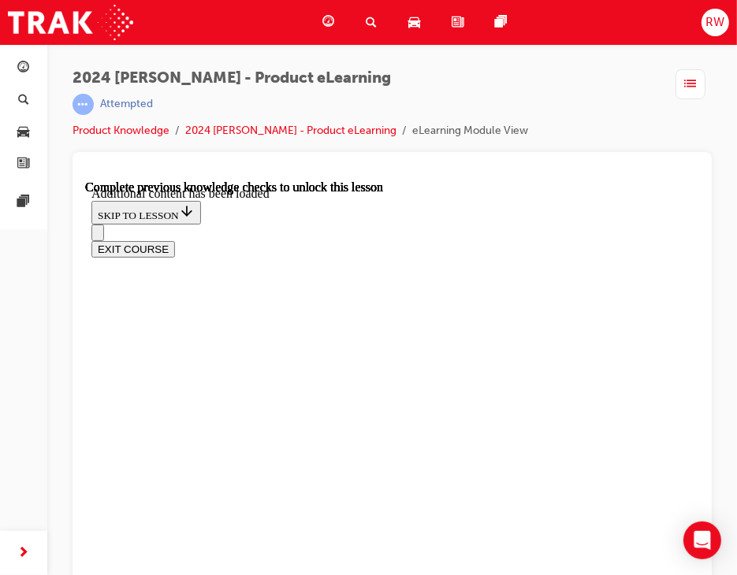
scroll to position [1897, 0]
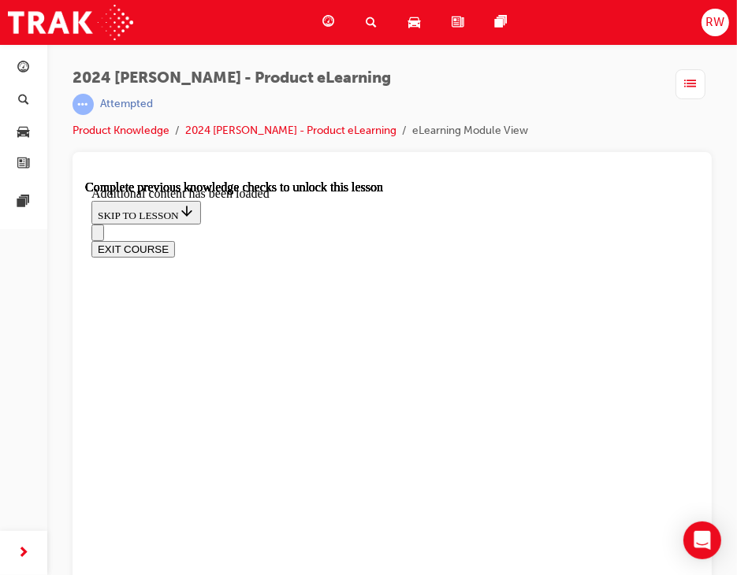
radio input "true"
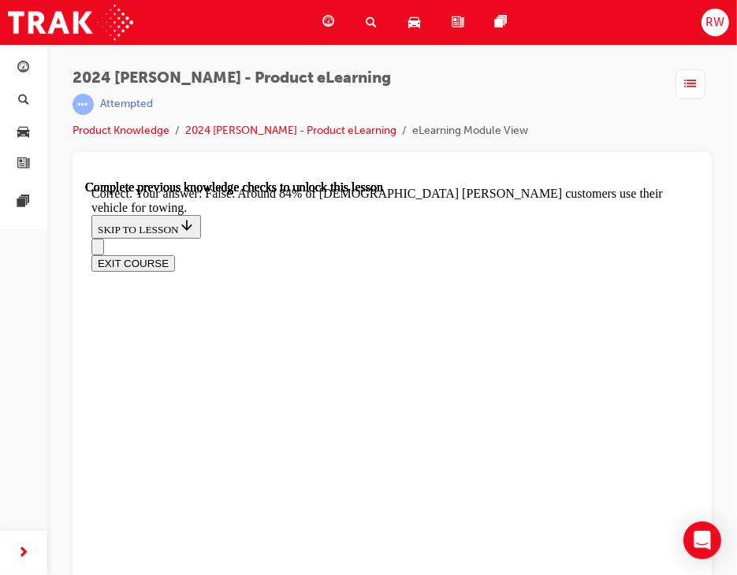
scroll to position [3547, 0]
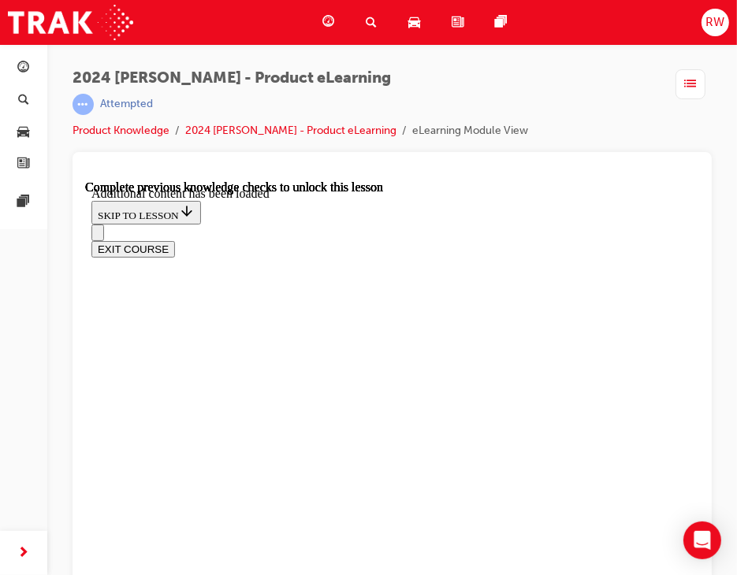
scroll to position [2707, 0]
drag, startPoint x: 330, startPoint y: 465, endPoint x: 367, endPoint y: 443, distance: 42.5
radio input "true"
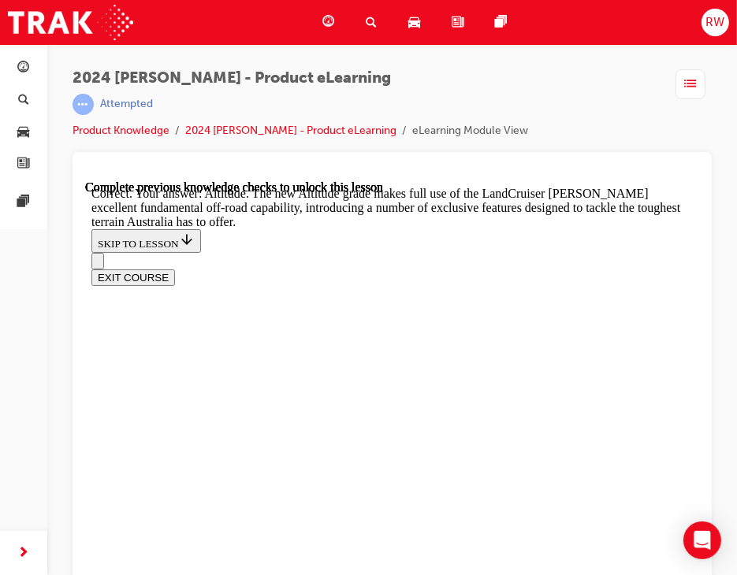
scroll to position [3553, 0]
checkbox input "true"
drag, startPoint x: 243, startPoint y: 436, endPoint x: 248, endPoint y: 382, distance: 54.7
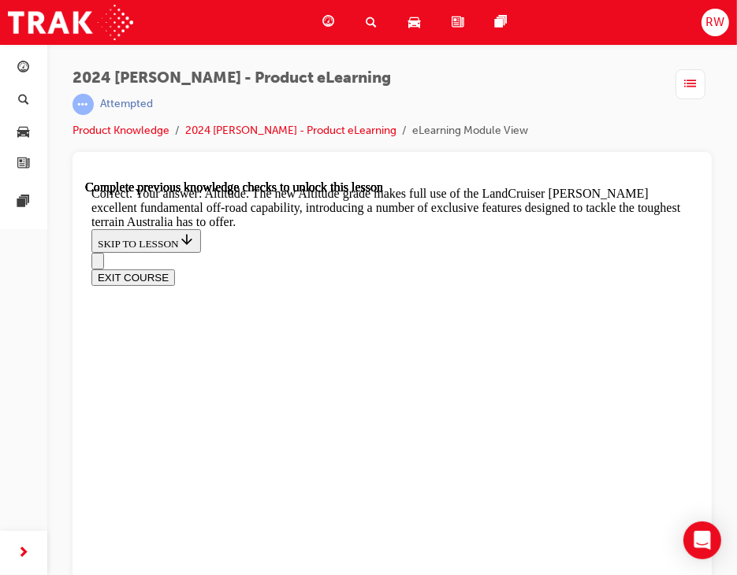
checkbox input "true"
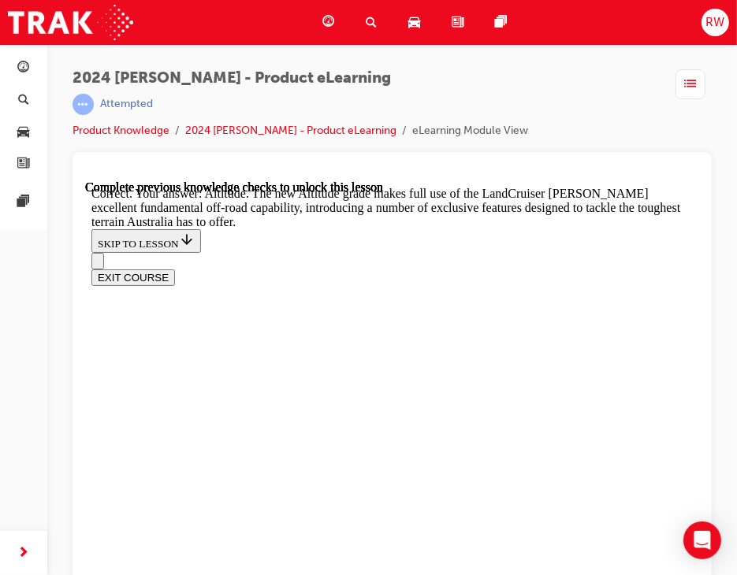
checkbox input "true"
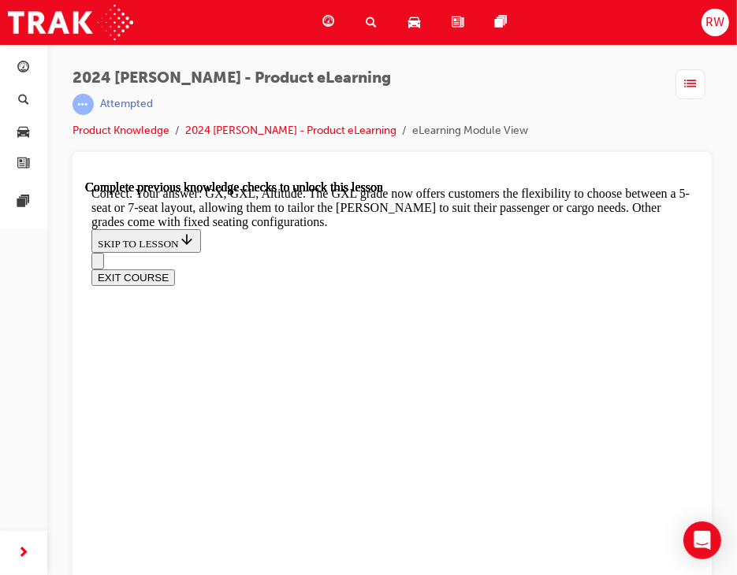
scroll to position [4105, 0]
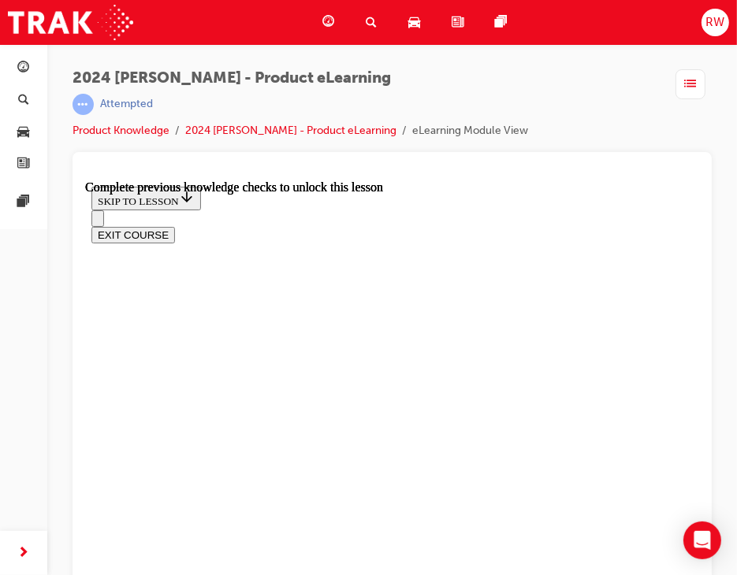
scroll to position [3377, 0]
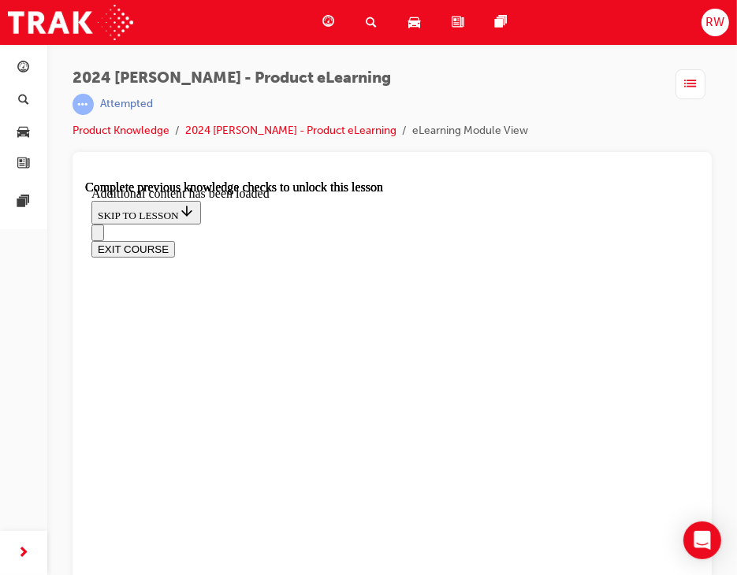
scroll to position [3626, 0]
drag, startPoint x: 371, startPoint y: 499, endPoint x: 412, endPoint y: 466, distance: 52.7
radio input "true"
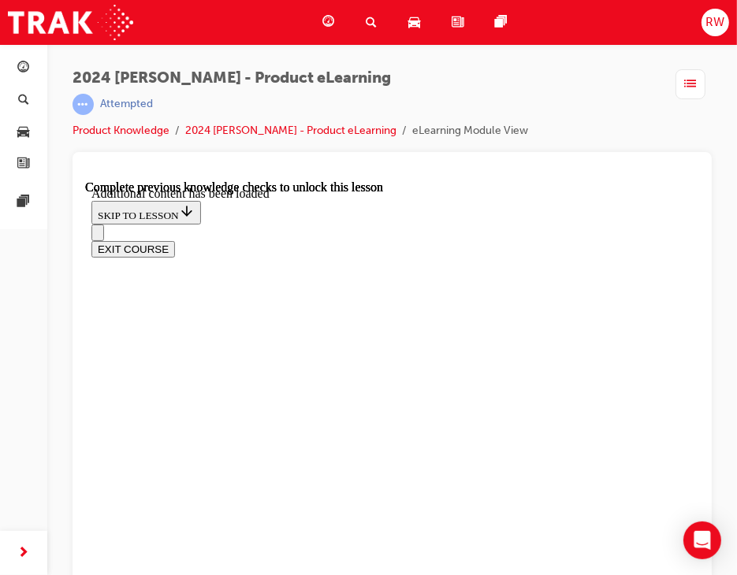
scroll to position [3784, 0]
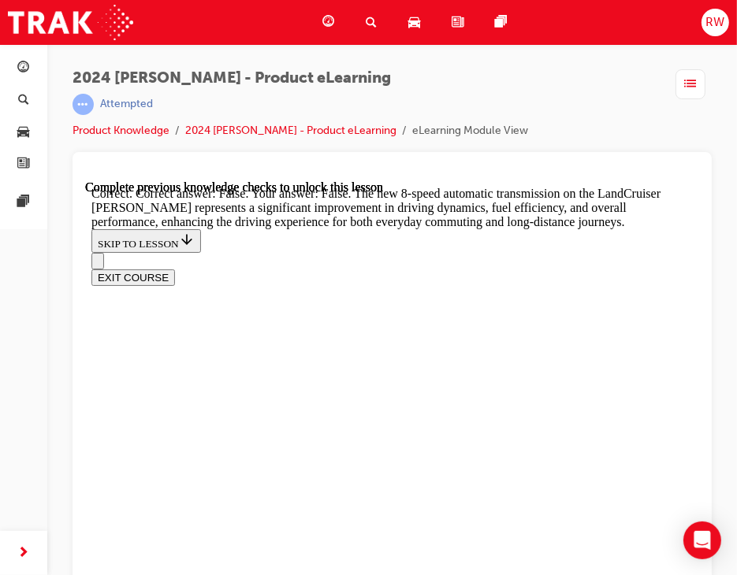
scroll to position [4415, 0]
radio input "true"
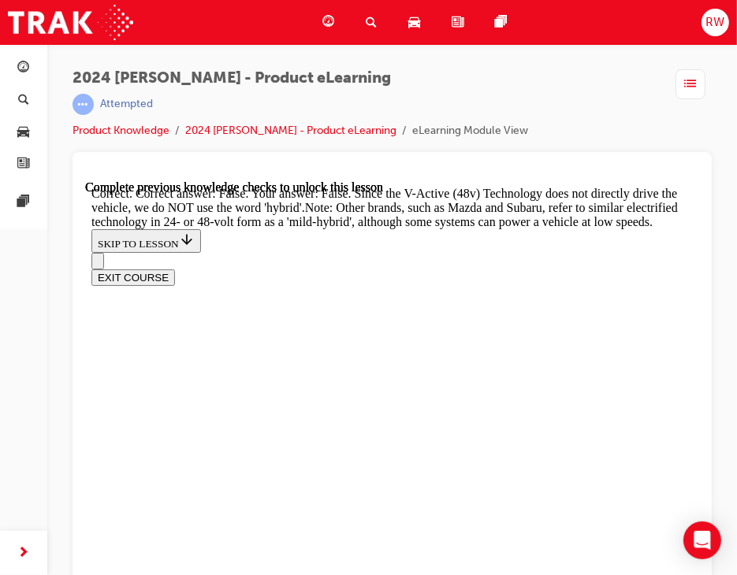
scroll to position [5361, 0]
drag, startPoint x: 175, startPoint y: 289, endPoint x: 323, endPoint y: 389, distance: 178.4
radio input "true"
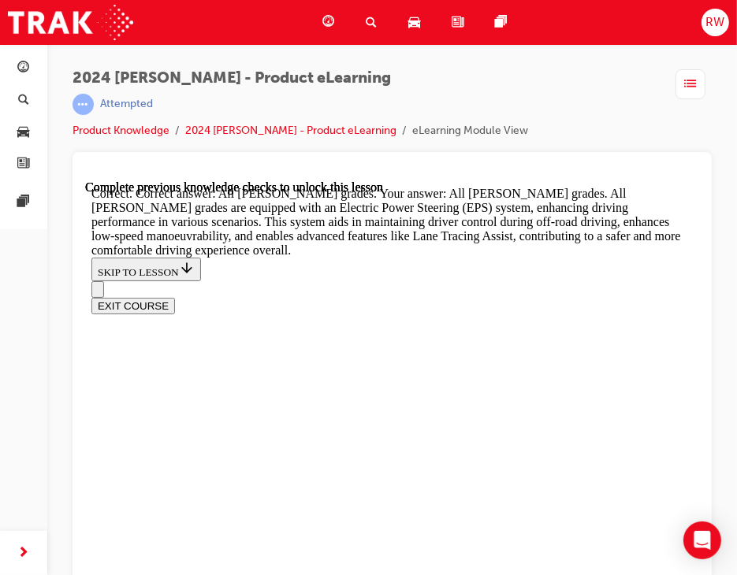
scroll to position [5711, 0]
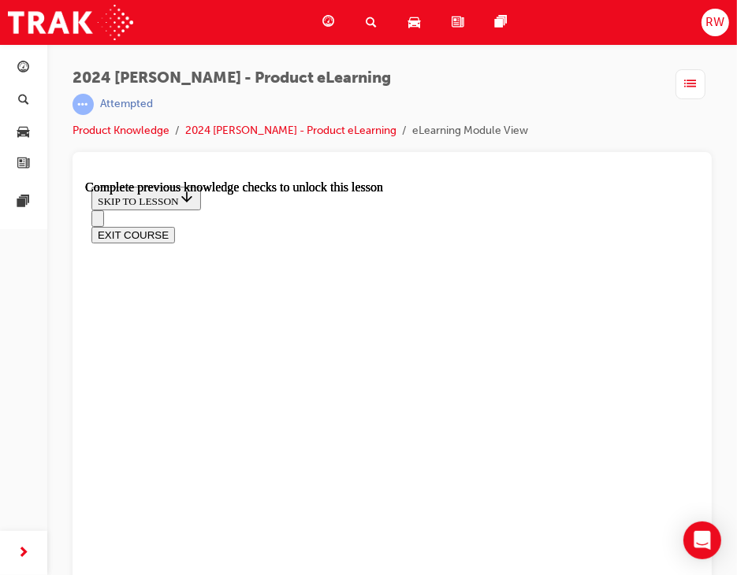
click at [328, 19] on span "guage-icon" at bounding box center [328, 23] width 12 height 20
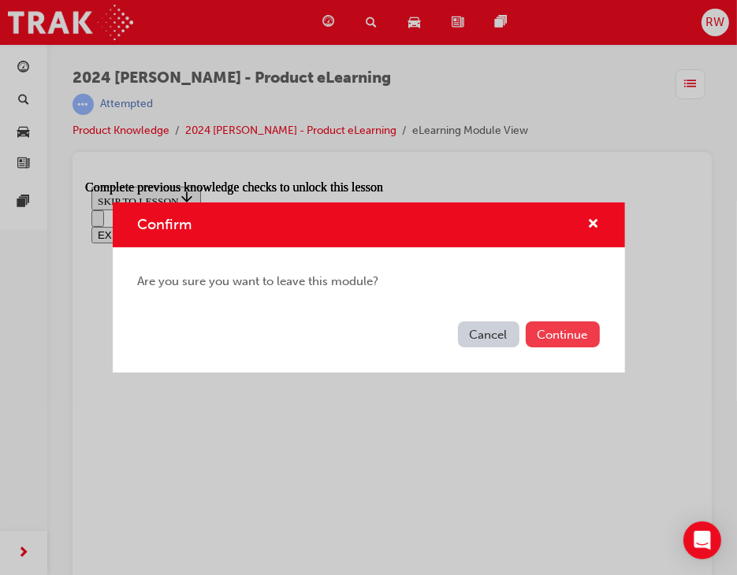
click at [577, 341] on button "Continue" at bounding box center [563, 335] width 74 height 26
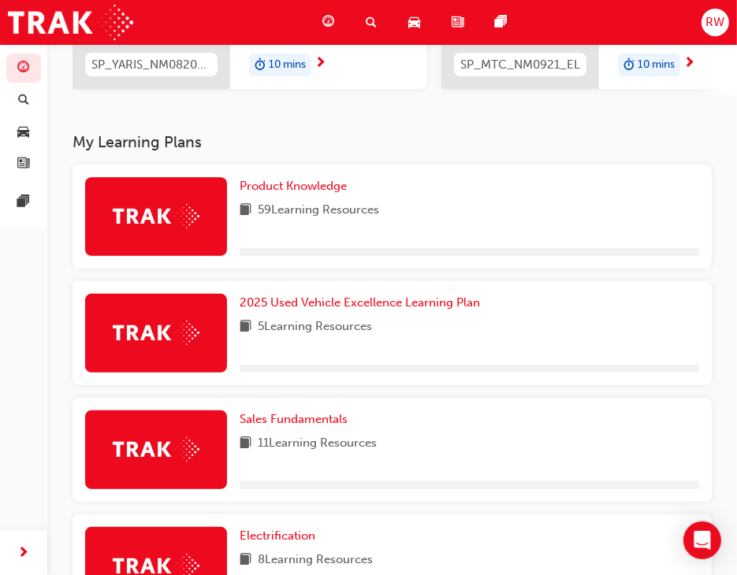
scroll to position [315, 0]
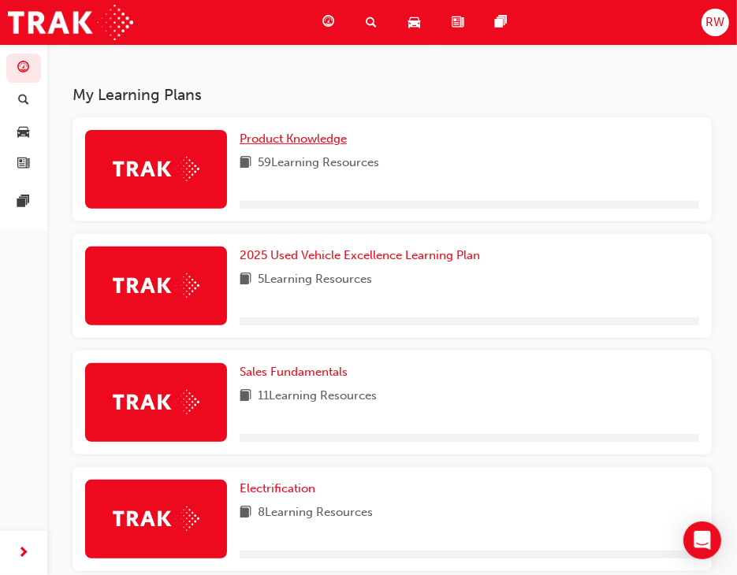
click at [292, 152] on div "Product Knowledge 59 Learning Resources" at bounding box center [470, 169] width 460 height 79
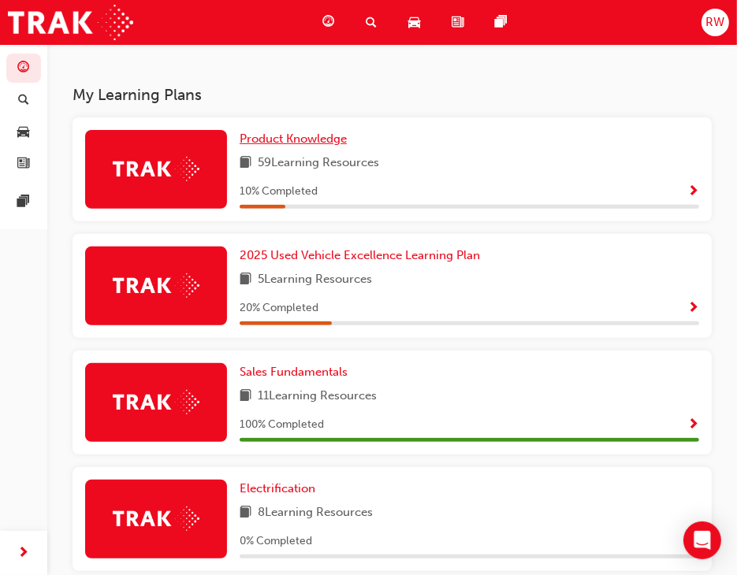
click at [291, 148] on link "Product Knowledge" at bounding box center [297, 139] width 114 height 18
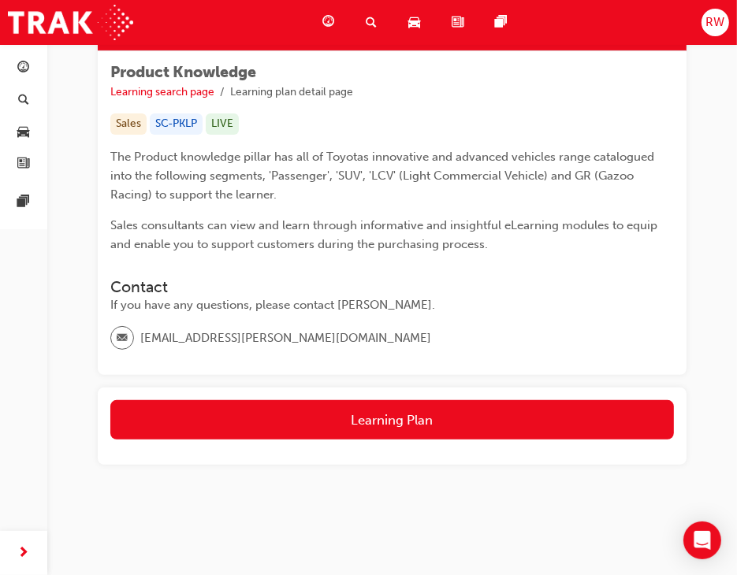
scroll to position [244, 0]
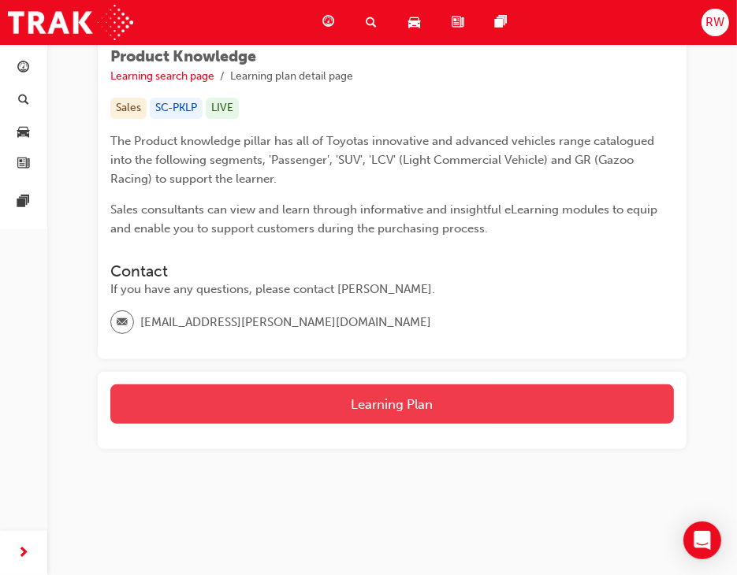
click at [398, 396] on button "Learning Plan" at bounding box center [392, 404] width 564 height 39
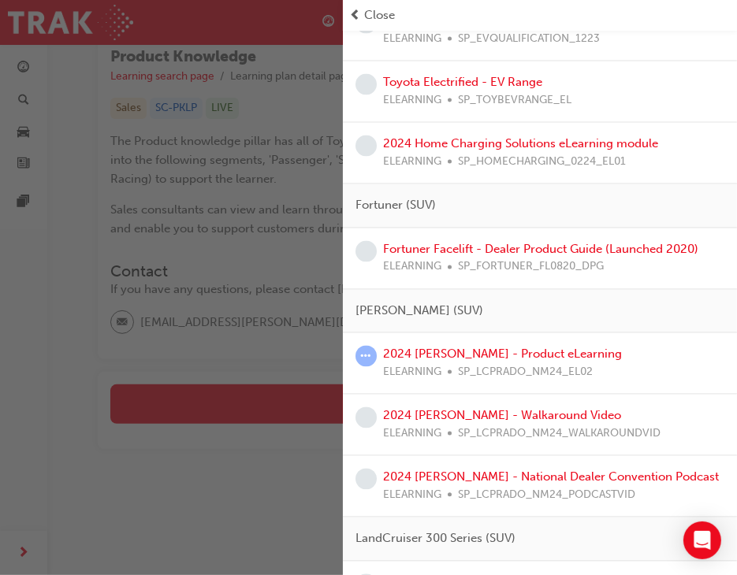
scroll to position [1856, 0]
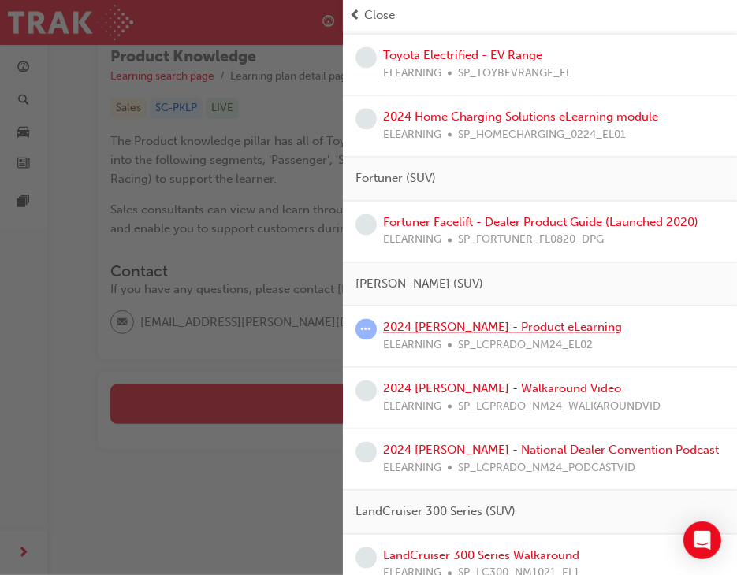
click at [505, 323] on link "2024 [PERSON_NAME] - Product eLearning" at bounding box center [502, 327] width 239 height 14
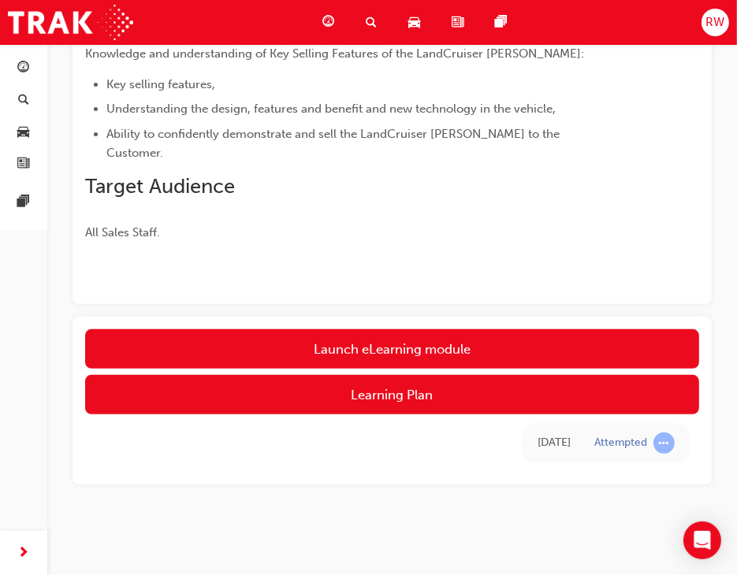
scroll to position [163, 0]
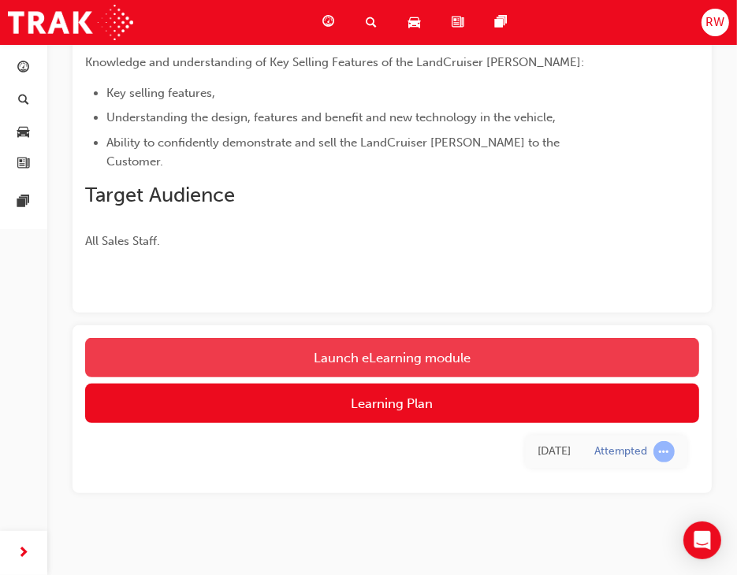
click at [500, 338] on link "Launch eLearning module" at bounding box center [392, 357] width 614 height 39
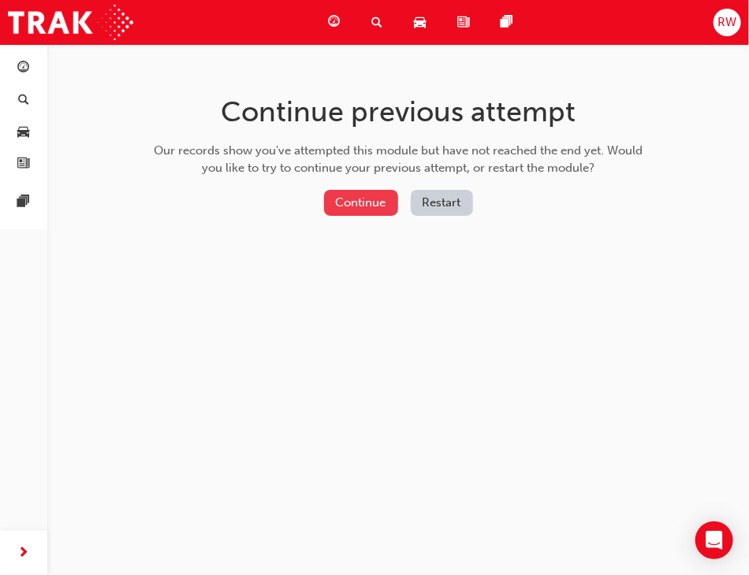
click at [368, 211] on button "Continue" at bounding box center [361, 203] width 74 height 26
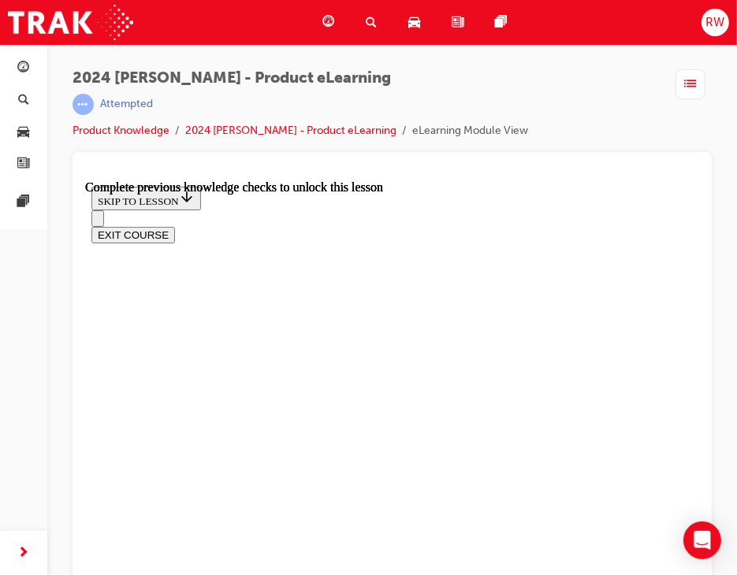
scroll to position [5269, 0]
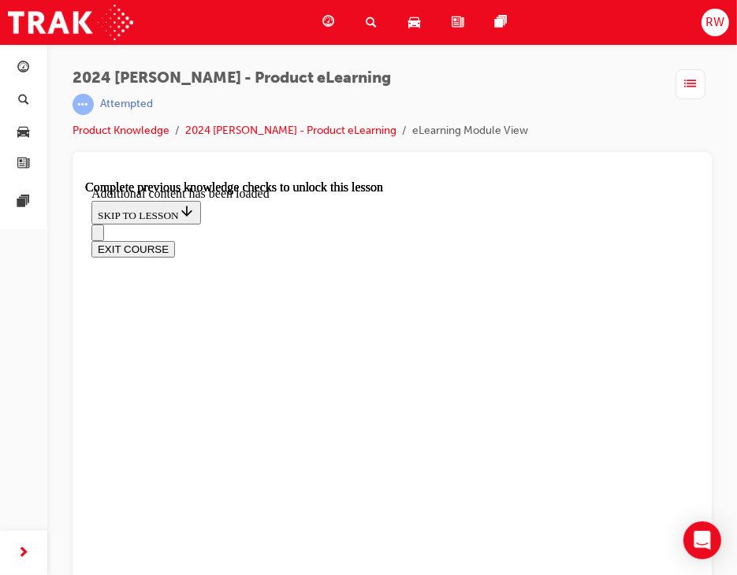
scroll to position [5651, 0]
checkbox input "true"
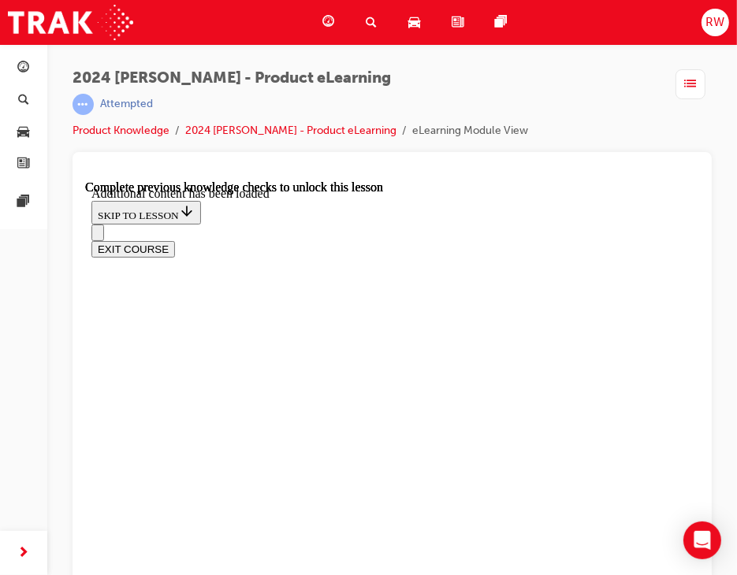
drag, startPoint x: 412, startPoint y: 565, endPoint x: 397, endPoint y: 549, distance: 21.7
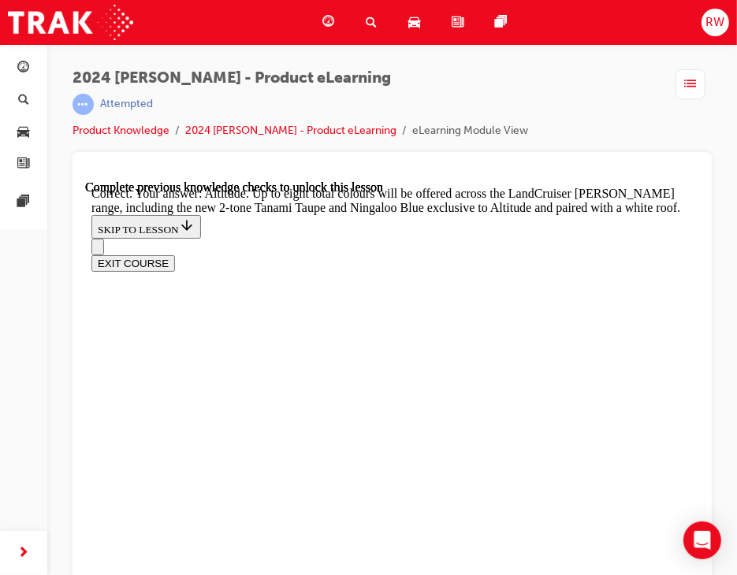
scroll to position [6440, 0]
checkbox input "true"
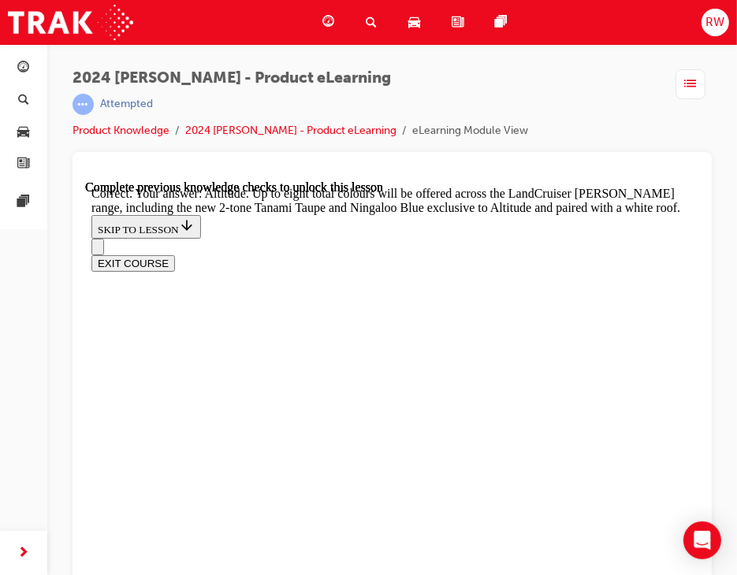
checkbox input "true"
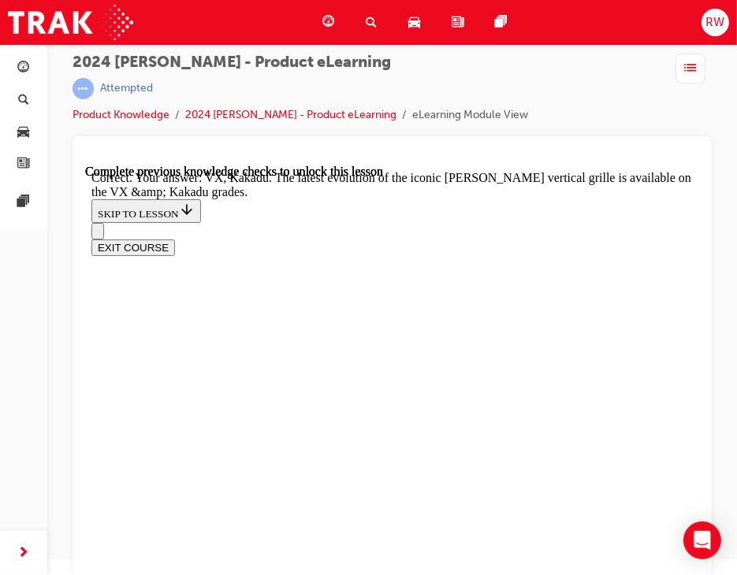
scroll to position [20, 0]
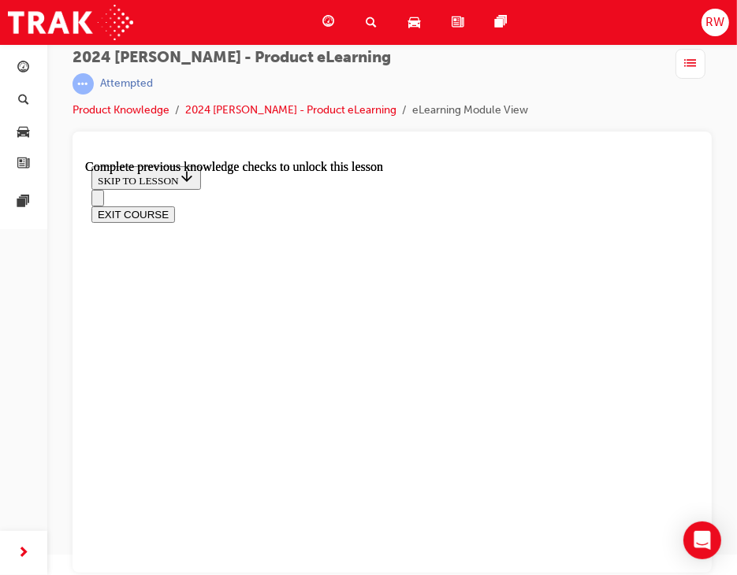
scroll to position [61, 0]
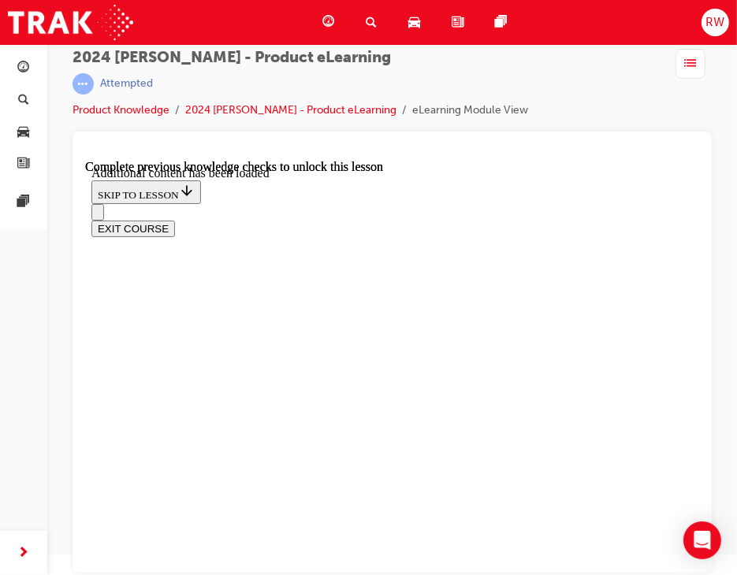
scroll to position [5677, 0]
checkbox input "true"
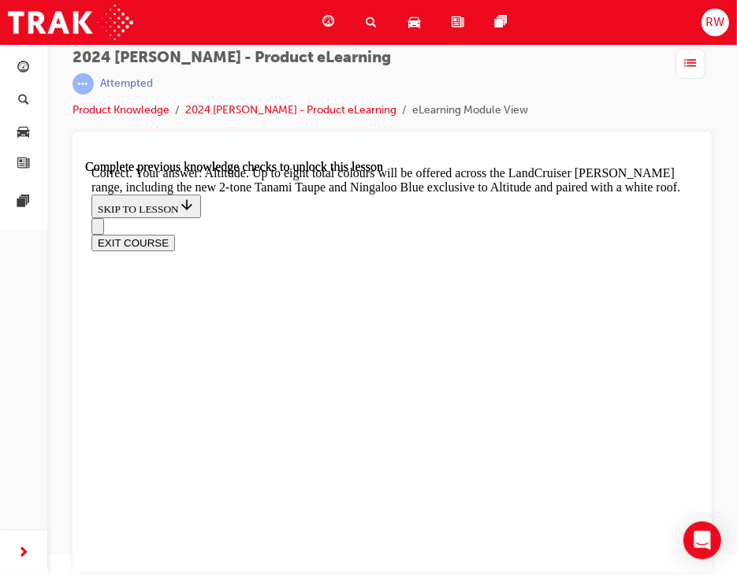
scroll to position [6387, 0]
checkbox input "true"
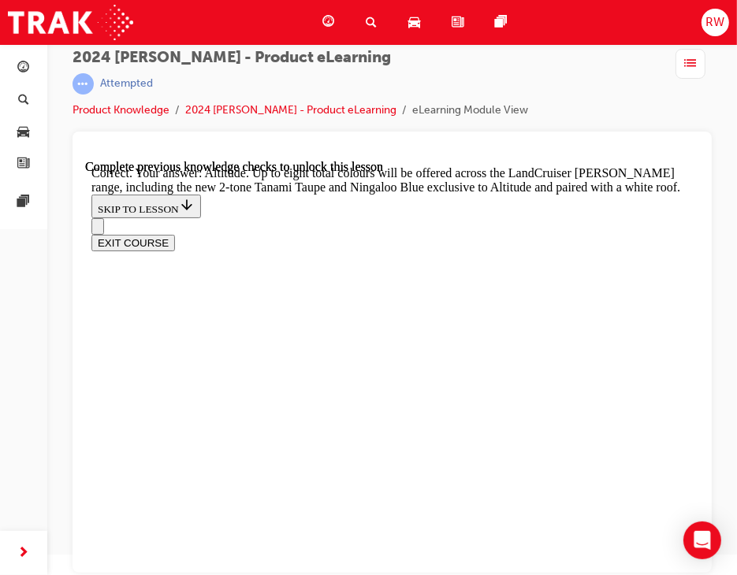
checkbox input "true"
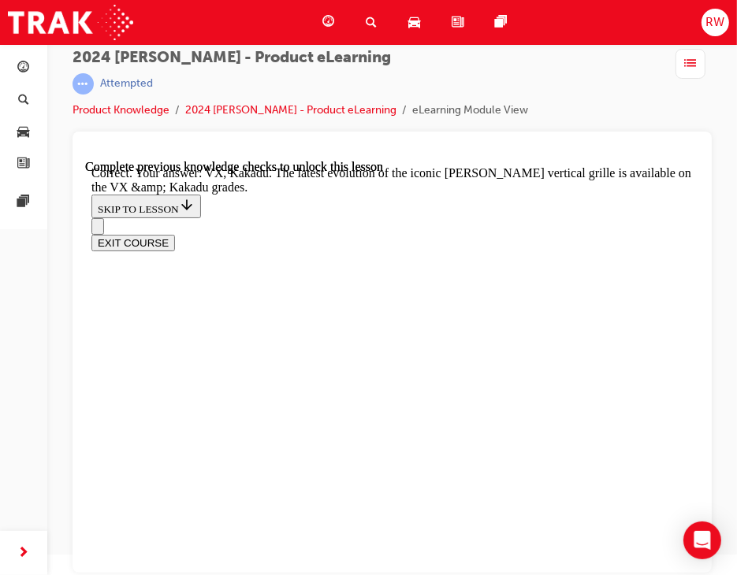
scroll to position [6988, 0]
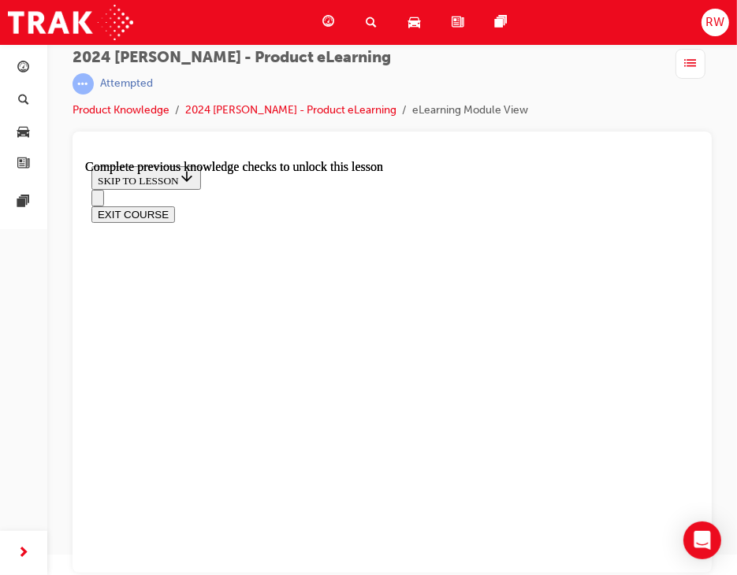
scroll to position [3628, 0]
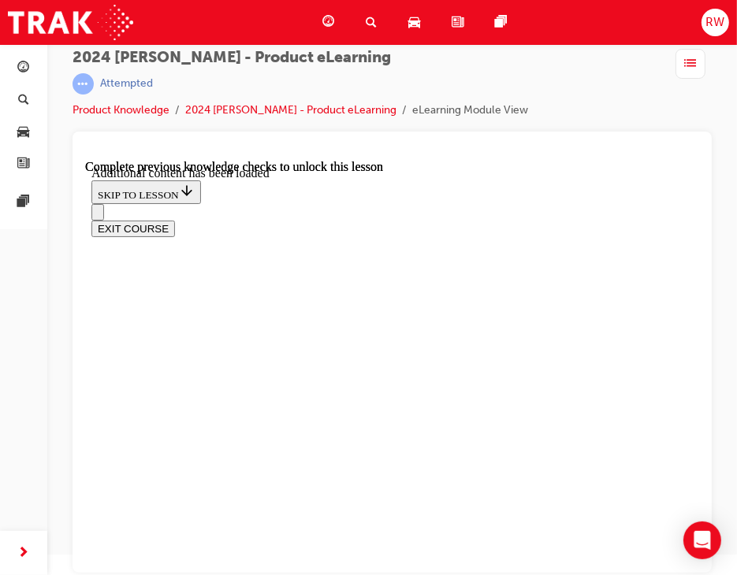
radio input "true"
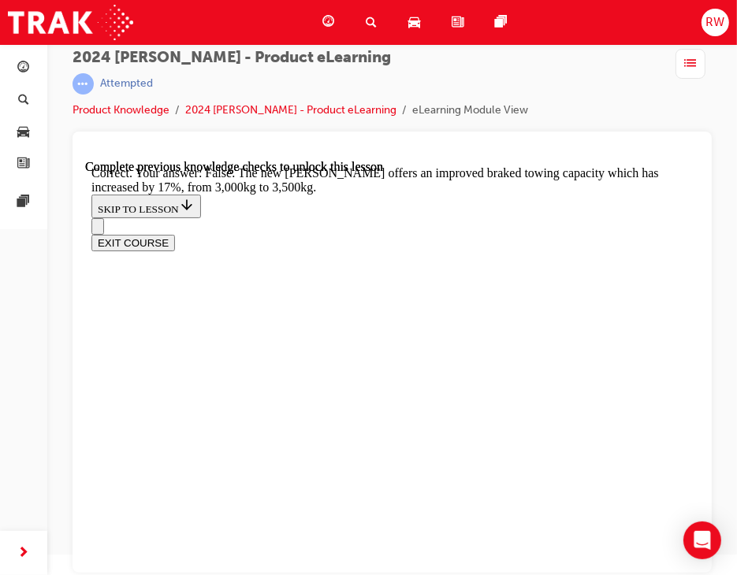
scroll to position [4594, 0]
radio input "true"
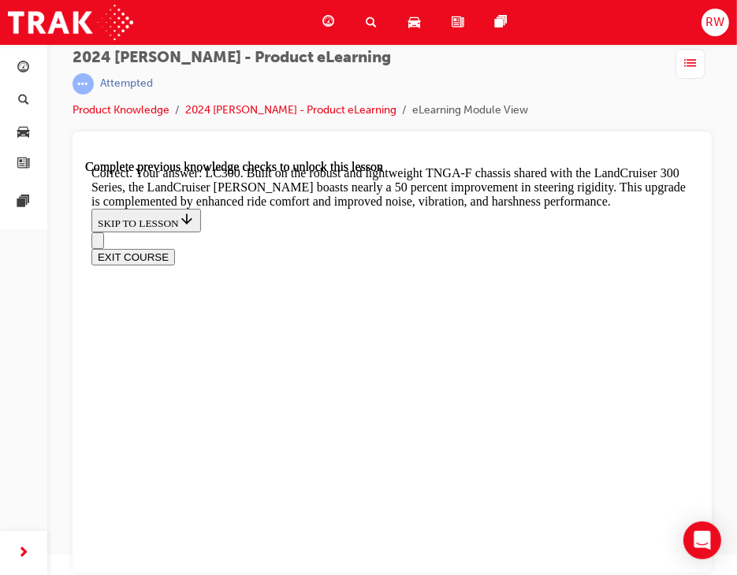
scroll to position [5067, 0]
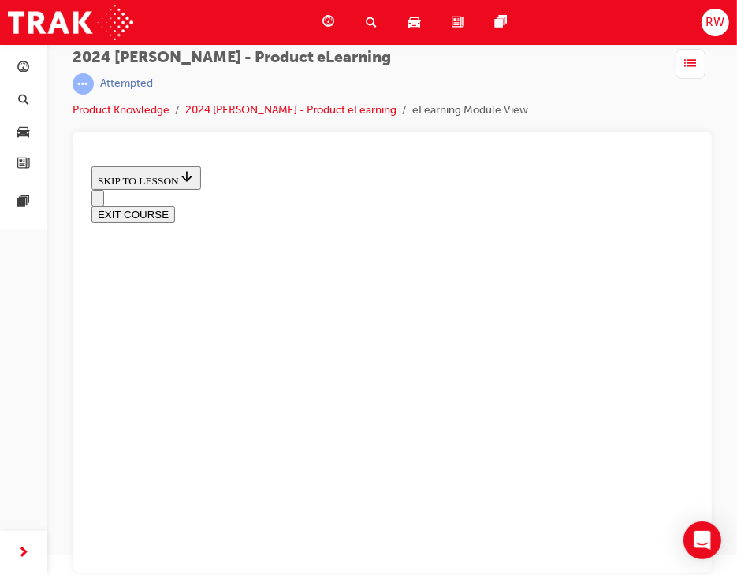
scroll to position [2246, 0]
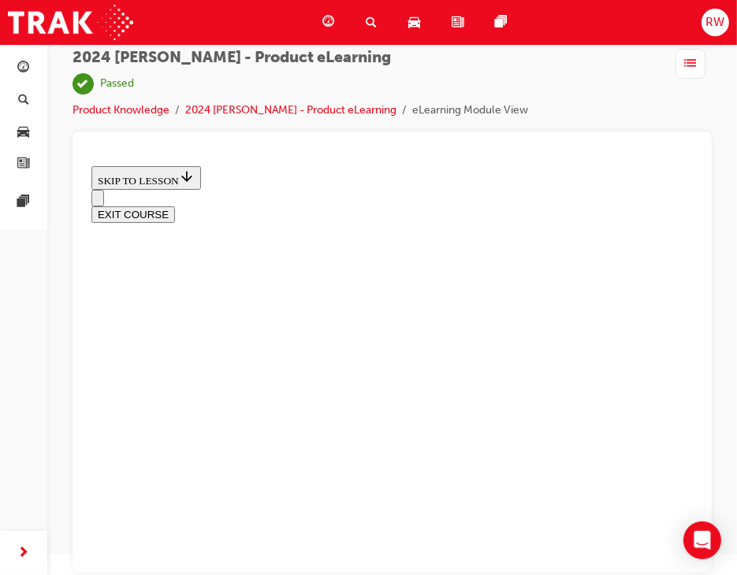
click at [328, 24] on span "guage-icon" at bounding box center [328, 23] width 12 height 20
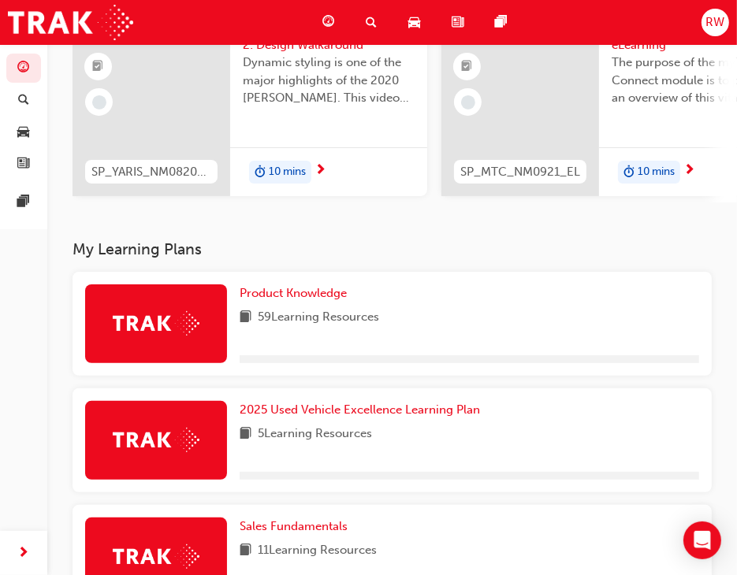
scroll to position [178, 0]
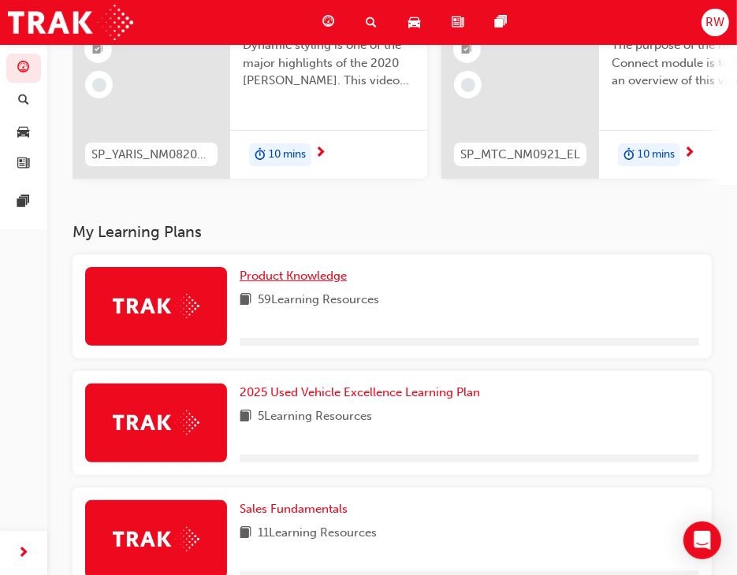
click at [300, 283] on span "Product Knowledge" at bounding box center [293, 276] width 107 height 14
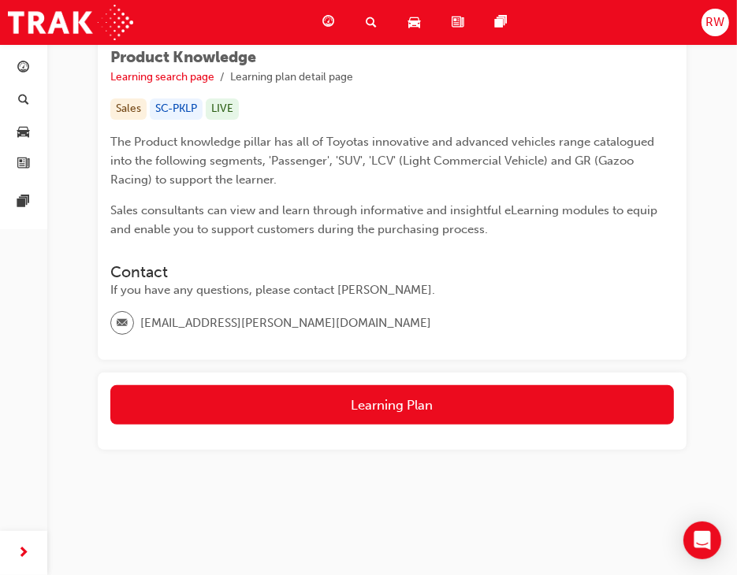
scroll to position [244, 0]
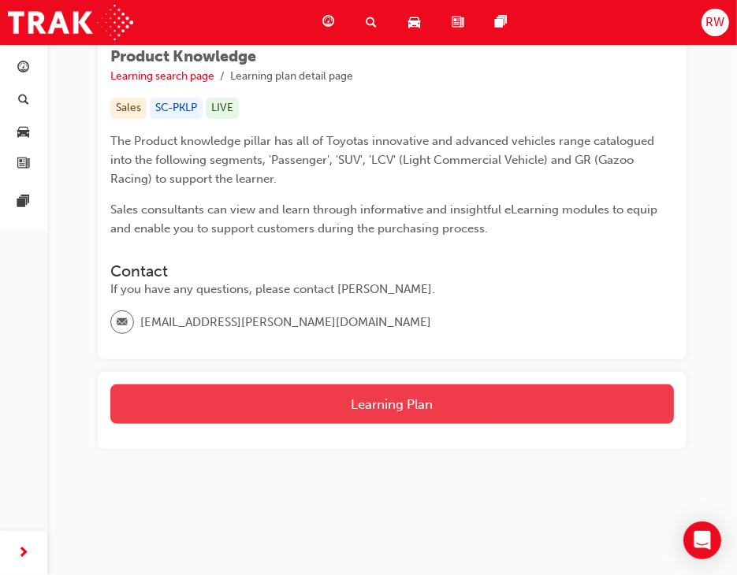
click at [535, 408] on button "Learning Plan" at bounding box center [392, 404] width 564 height 39
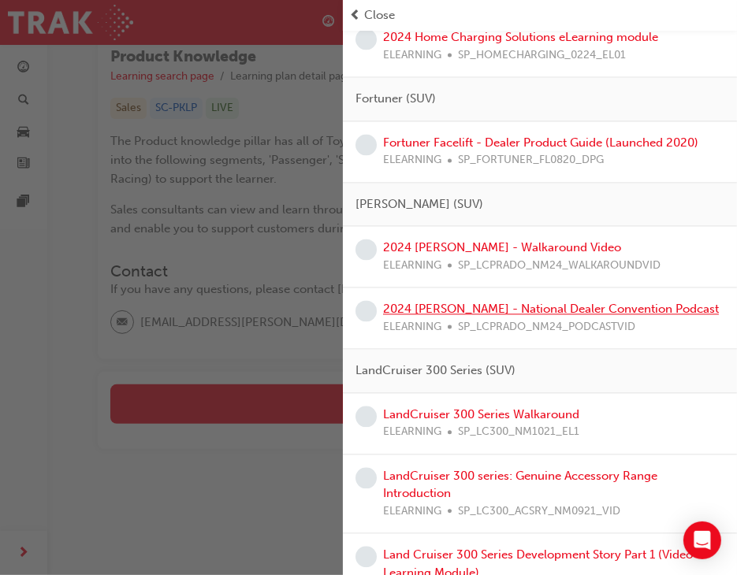
scroll to position [1935, 0]
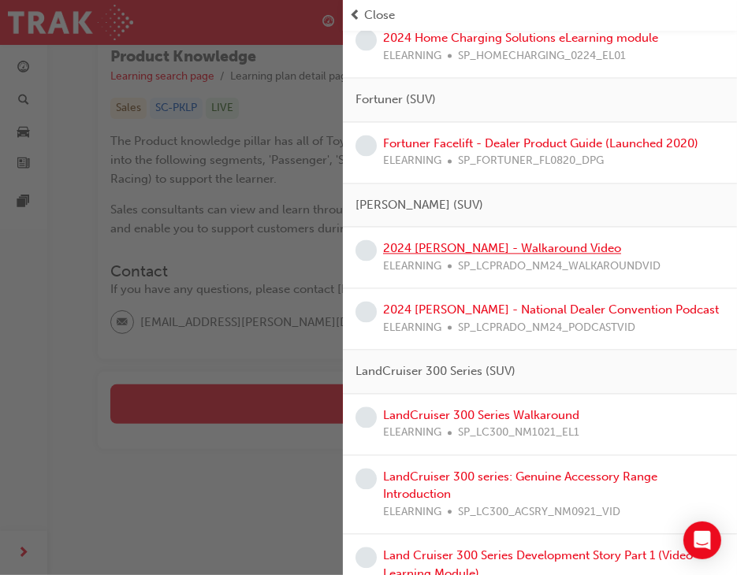
click at [505, 245] on link "2024 [PERSON_NAME] - Walkaround Video" at bounding box center [502, 248] width 238 height 14
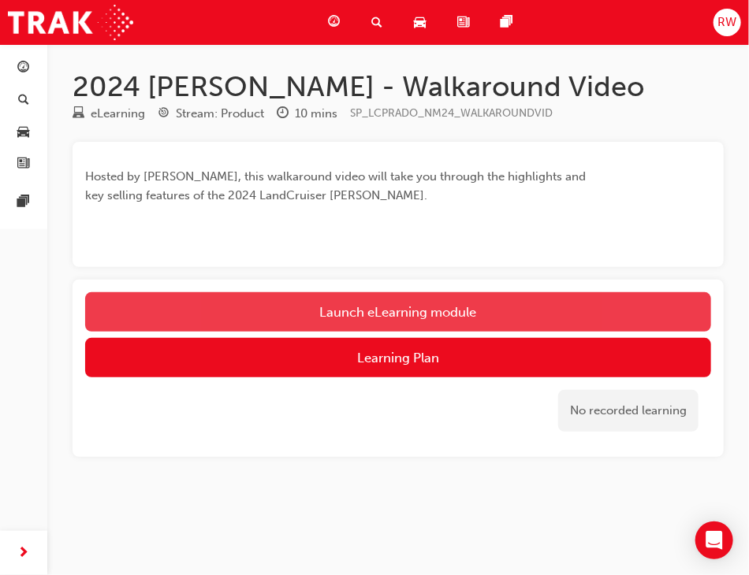
click at [479, 305] on link "Launch eLearning module" at bounding box center [398, 311] width 626 height 39
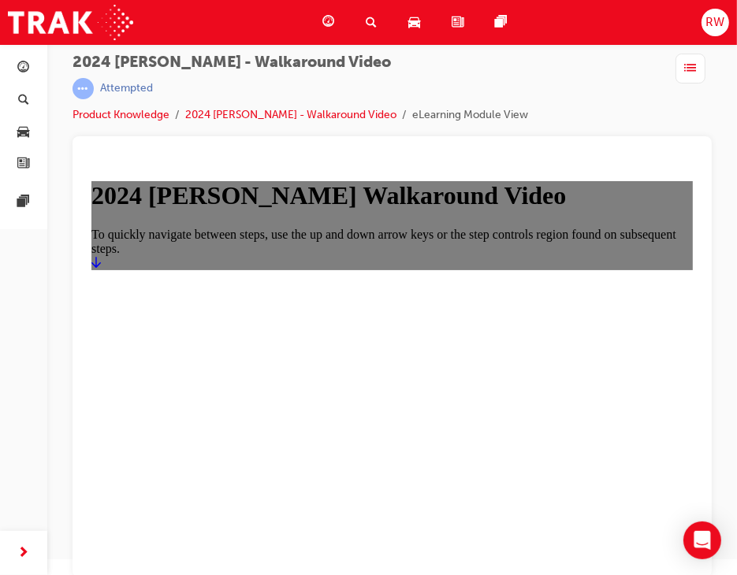
scroll to position [20, 0]
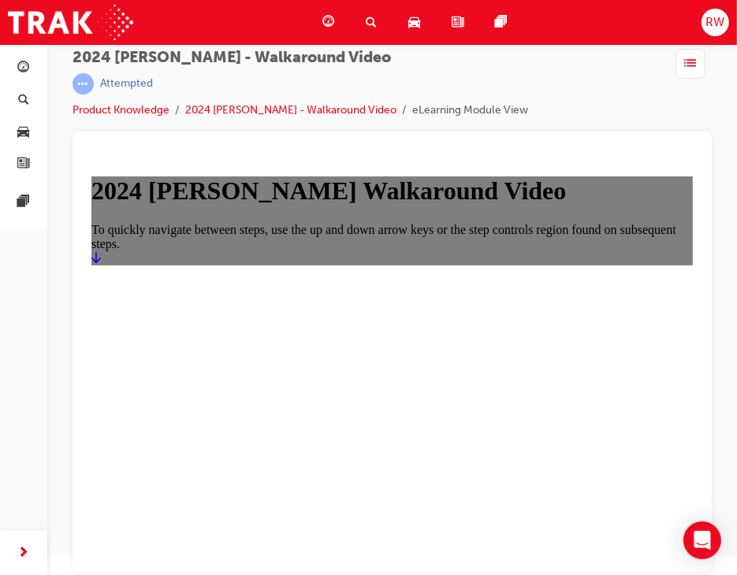
click at [100, 264] on link "Start" at bounding box center [95, 257] width 9 height 13
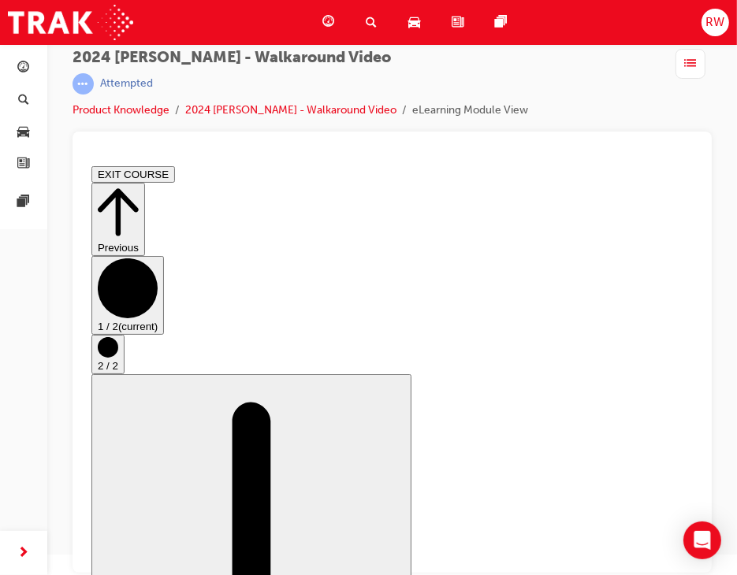
scroll to position [42, 0]
drag, startPoint x: 457, startPoint y: 538, endPoint x: 438, endPoint y: 545, distance: 20.2
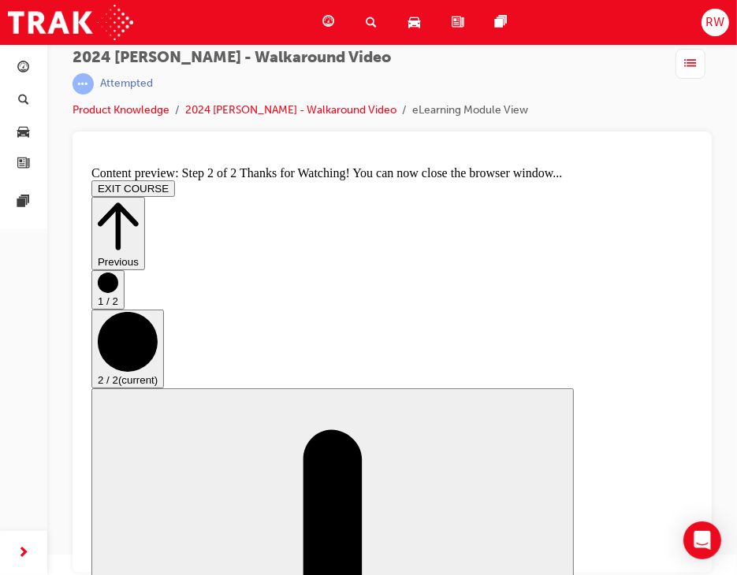
scroll to position [0, 0]
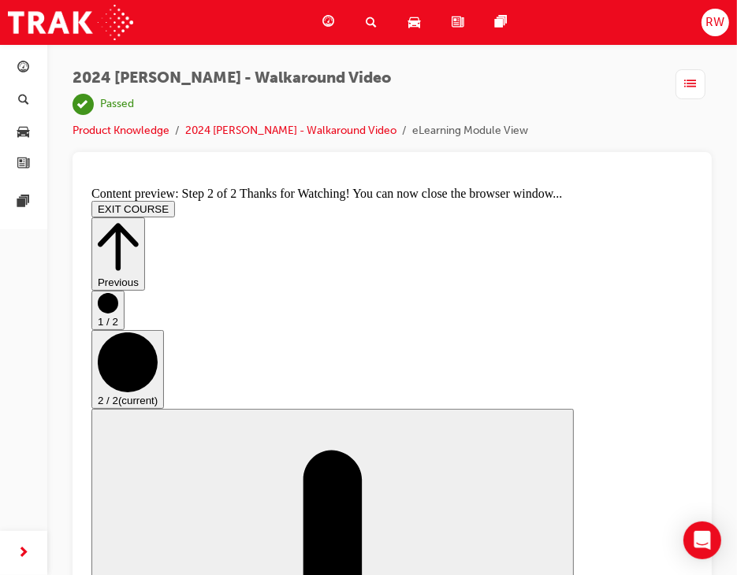
click at [174, 200] on button "EXIT COURSE" at bounding box center [133, 208] width 84 height 17
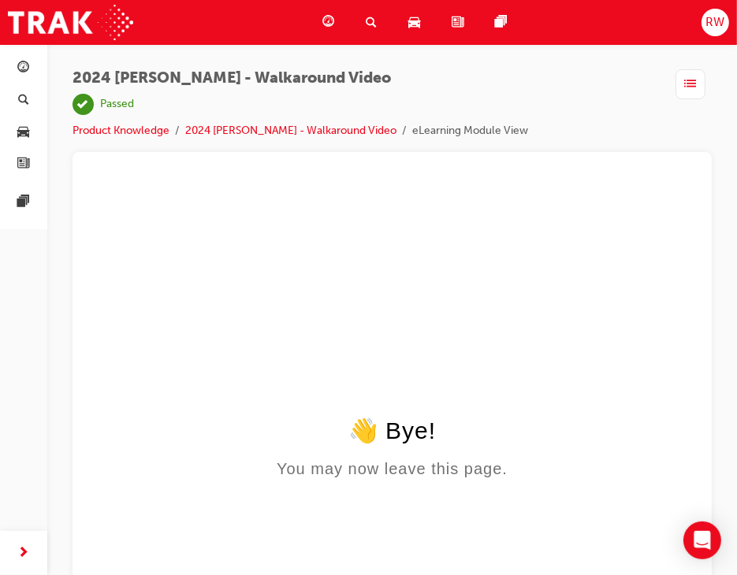
click at [652, 198] on html "👋 Bye! You may now leave this page." at bounding box center [391, 332] width 614 height 304
click at [351, 26] on div "Dashboard Search Learning Product Hub News Pages" at bounding box center [418, 22] width 229 height 45
click at [333, 17] on span "guage-icon" at bounding box center [328, 23] width 12 height 20
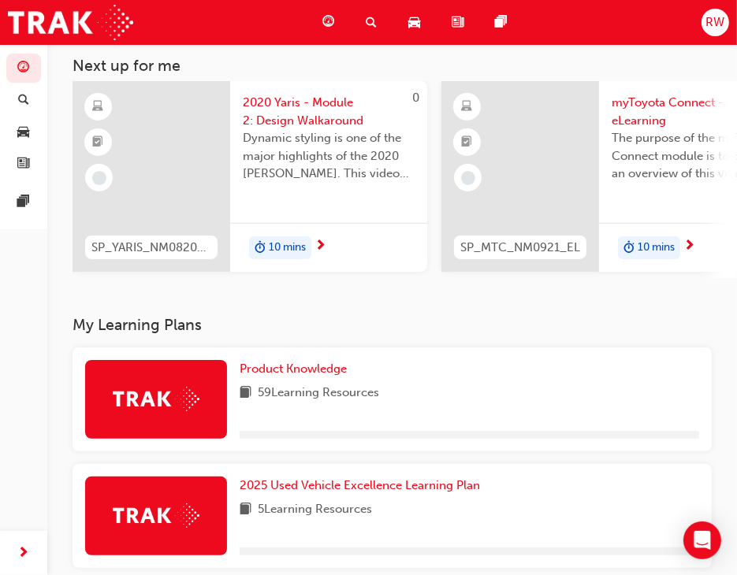
scroll to position [158, 0]
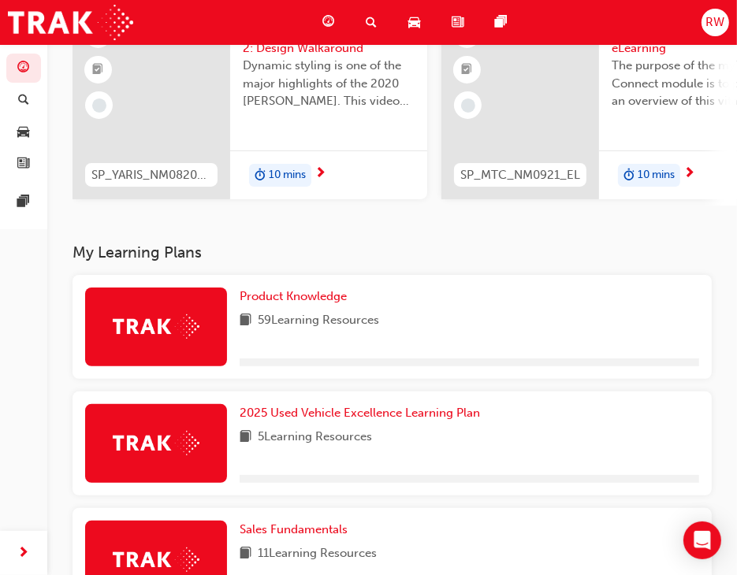
click at [320, 313] on div "Product Knowledge 59 Learning Resources" at bounding box center [470, 327] width 460 height 79
click at [315, 302] on span "Product Knowledge" at bounding box center [293, 296] width 107 height 14
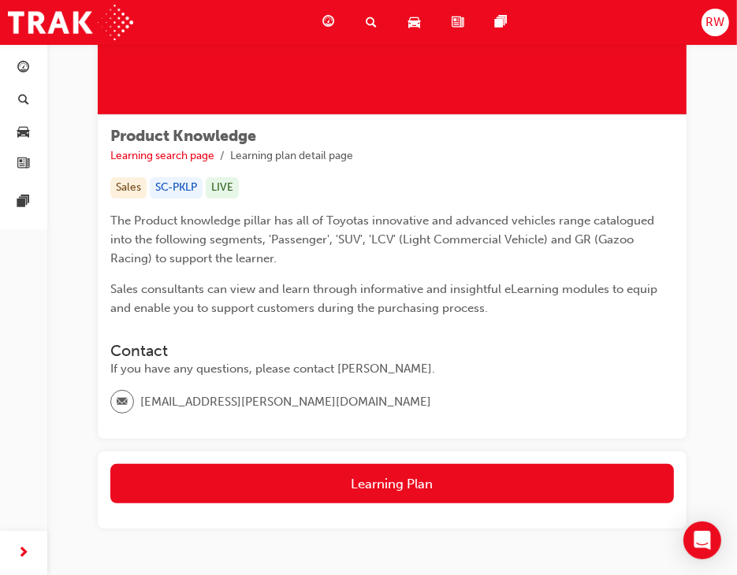
scroll to position [244, 0]
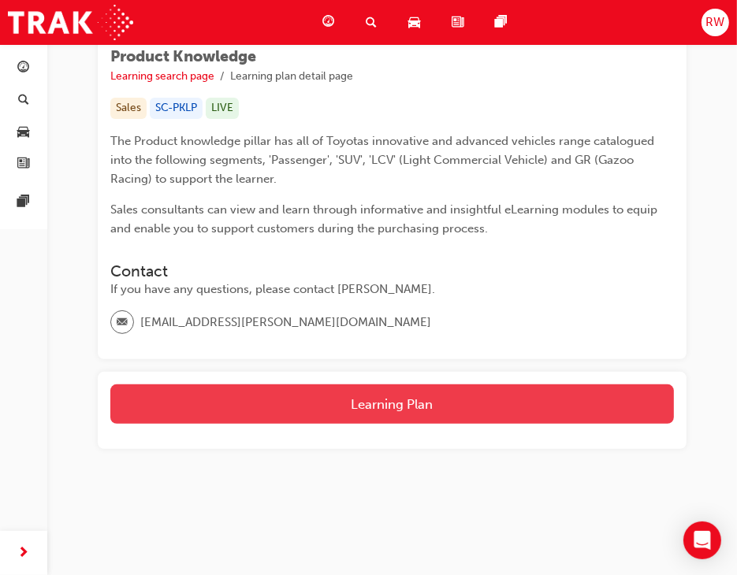
click at [387, 395] on button "Learning Plan" at bounding box center [392, 404] width 564 height 39
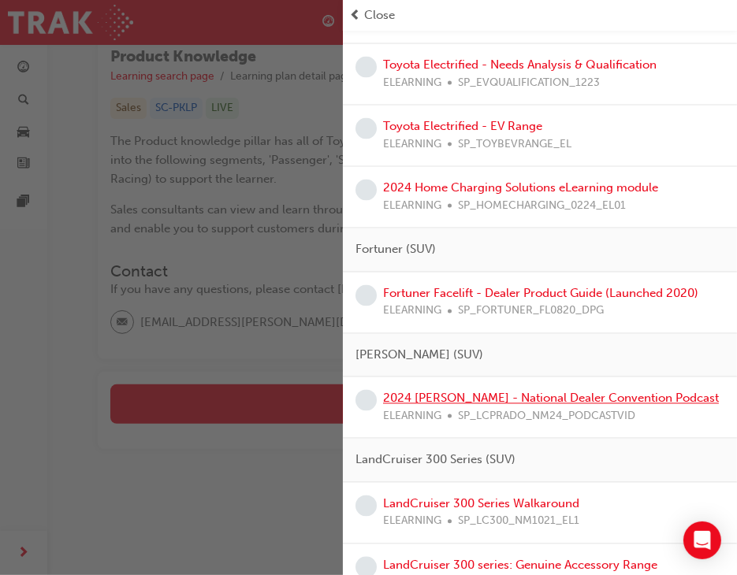
scroll to position [1813, 0]
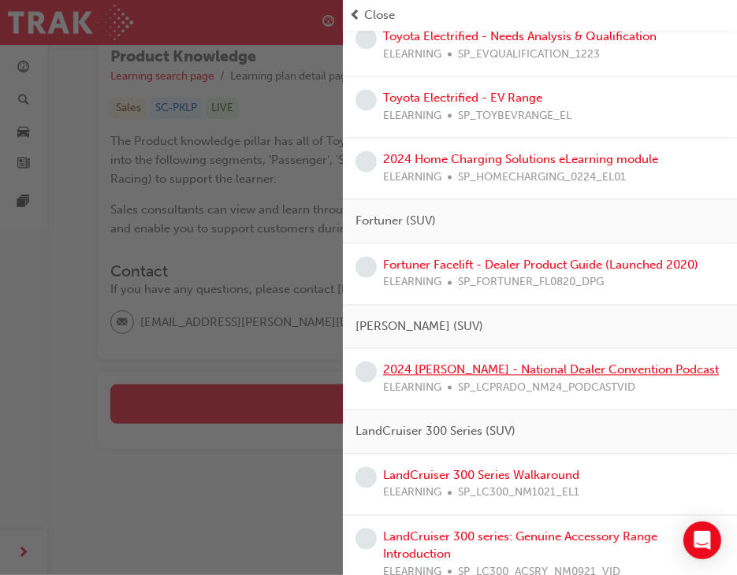
click at [518, 364] on link "2024 [PERSON_NAME] - National Dealer Convention Podcast" at bounding box center [551, 370] width 336 height 14
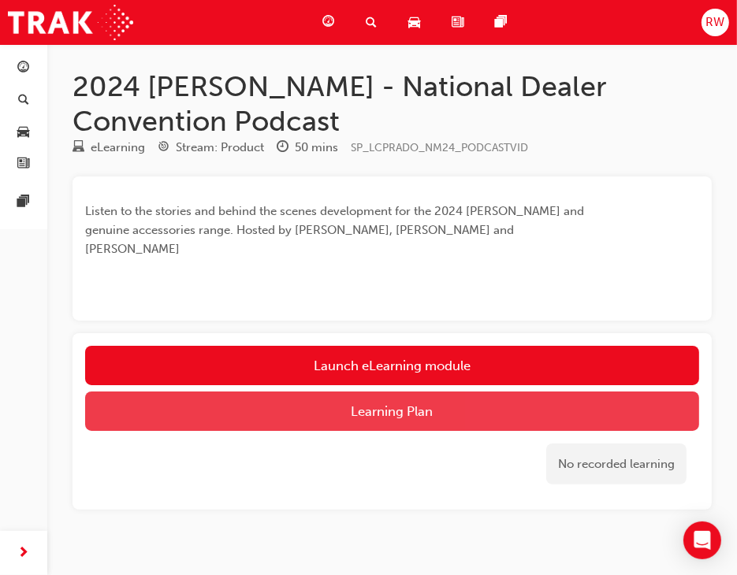
click at [498, 397] on button "Learning Plan" at bounding box center [392, 411] width 614 height 39
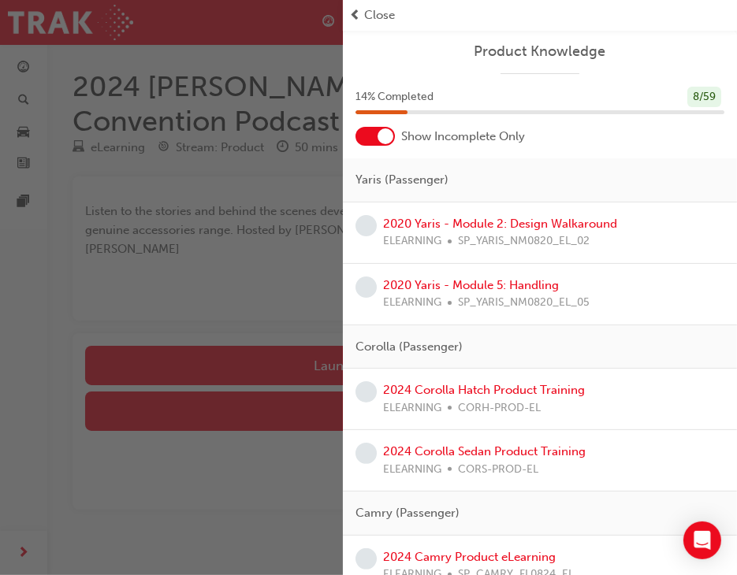
click at [388, 21] on span "Close" at bounding box center [379, 15] width 31 height 18
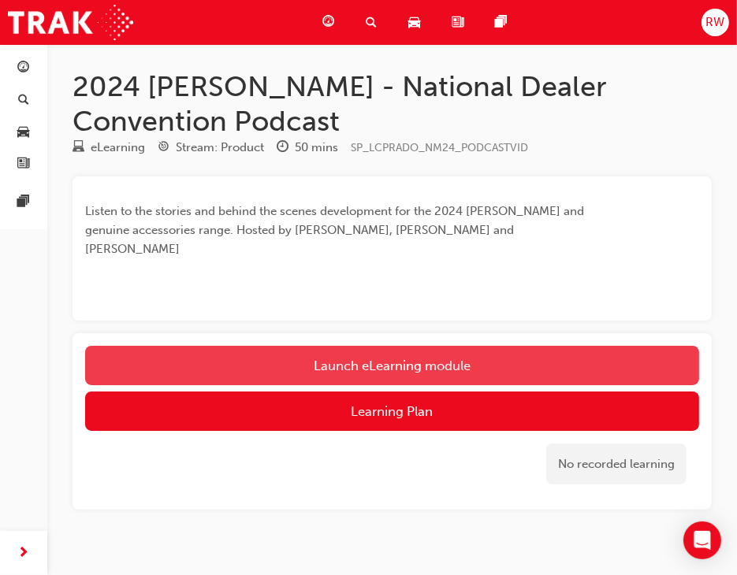
click at [389, 346] on link "Launch eLearning module" at bounding box center [392, 365] width 614 height 39
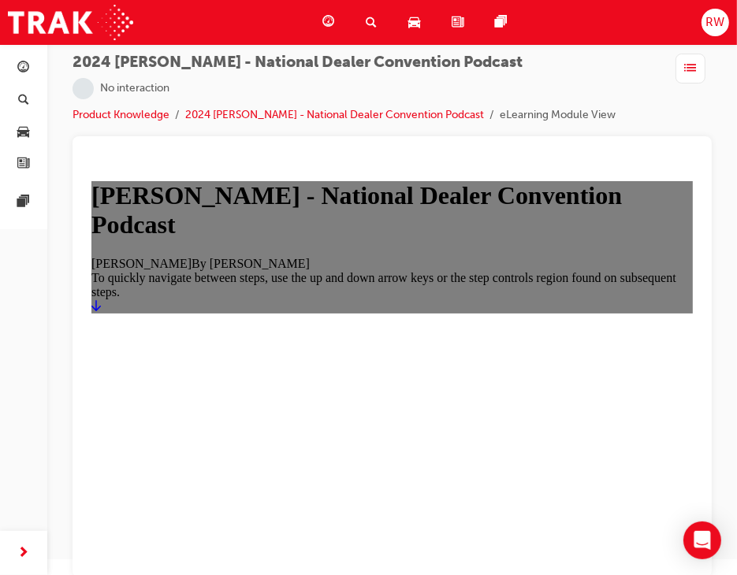
scroll to position [20, 0]
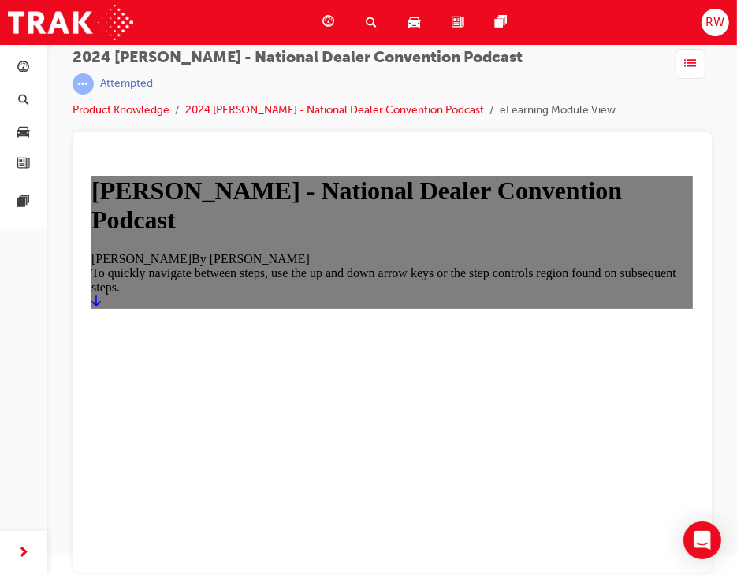
click at [100, 307] on icon "Start" at bounding box center [95, 300] width 9 height 13
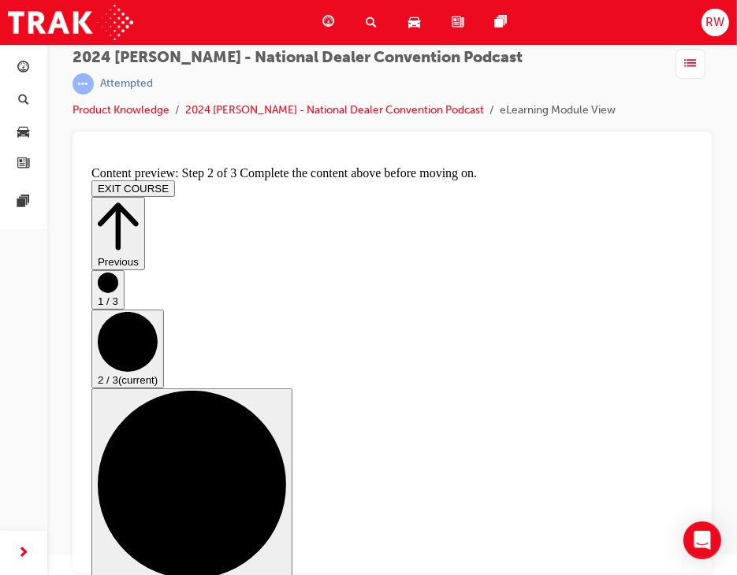
scroll to position [113, 0]
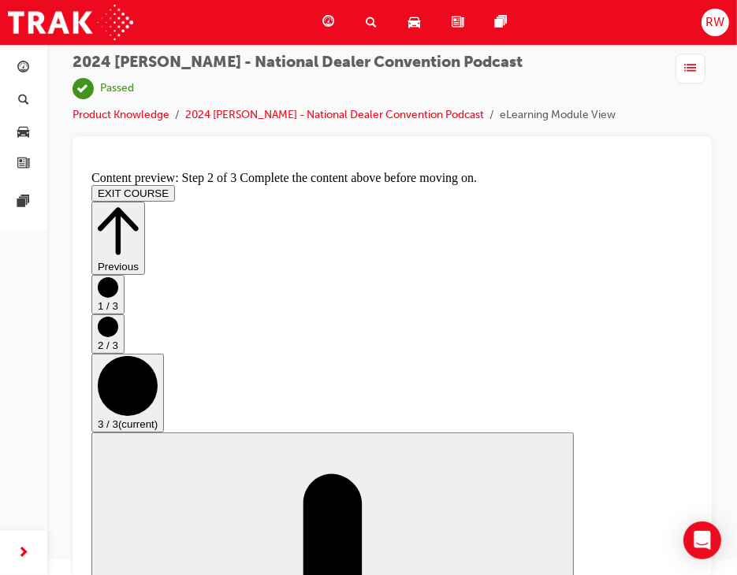
scroll to position [20, 0]
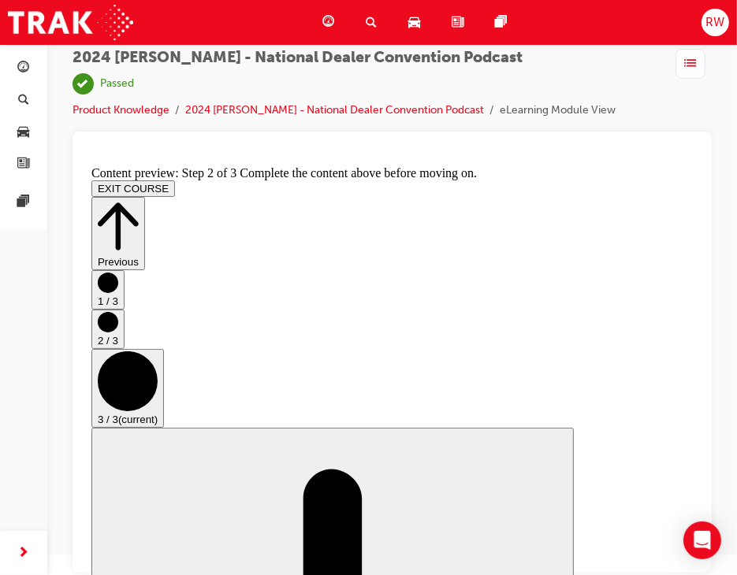
click at [322, 15] on span "guage-icon" at bounding box center [328, 23] width 12 height 20
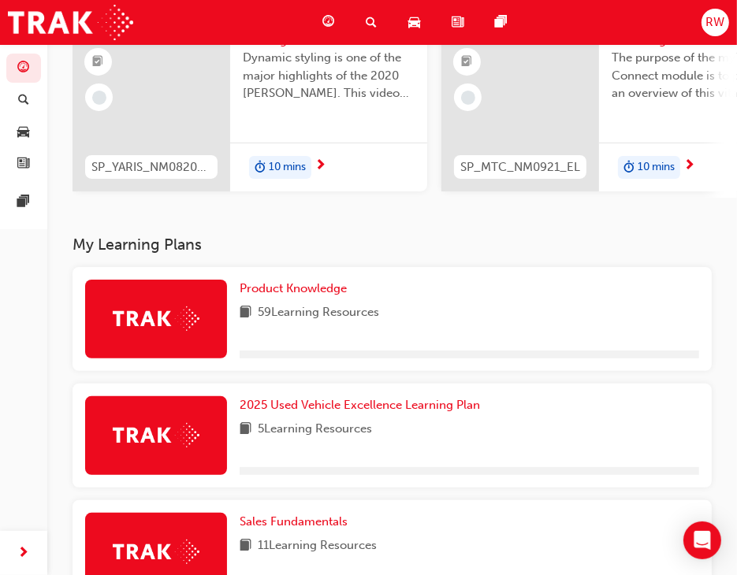
scroll to position [336, 0]
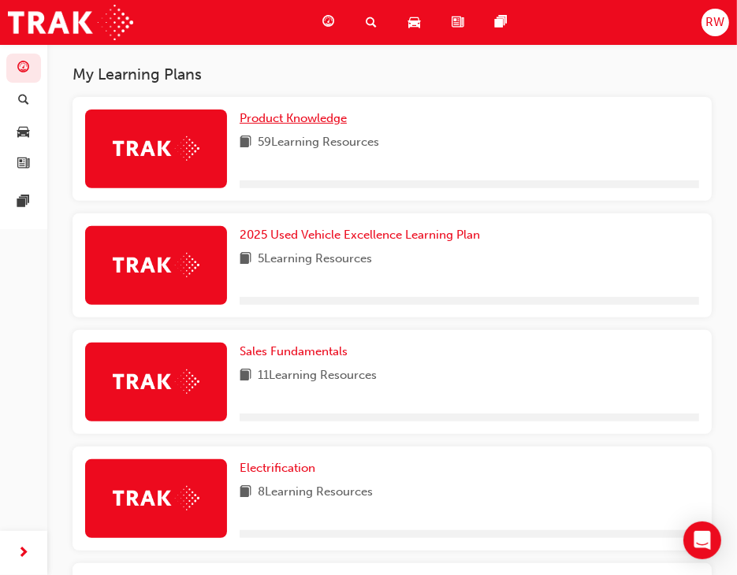
click at [298, 121] on span "Product Knowledge" at bounding box center [293, 118] width 107 height 14
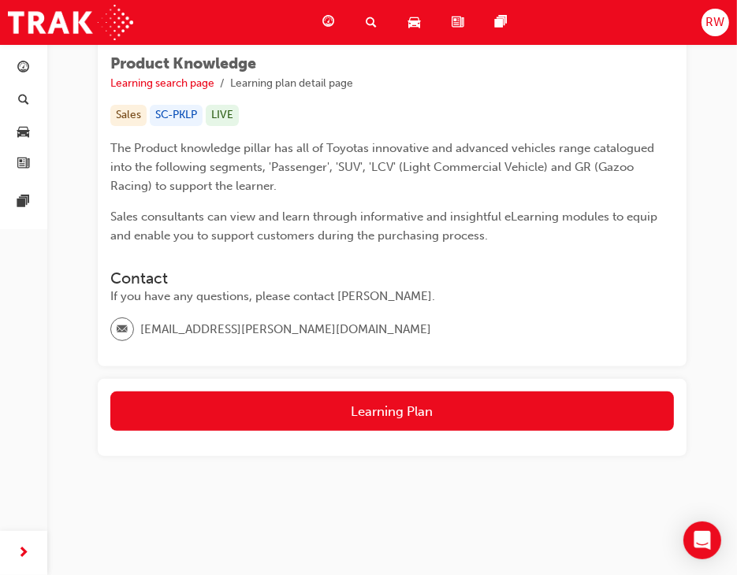
scroll to position [244, 0]
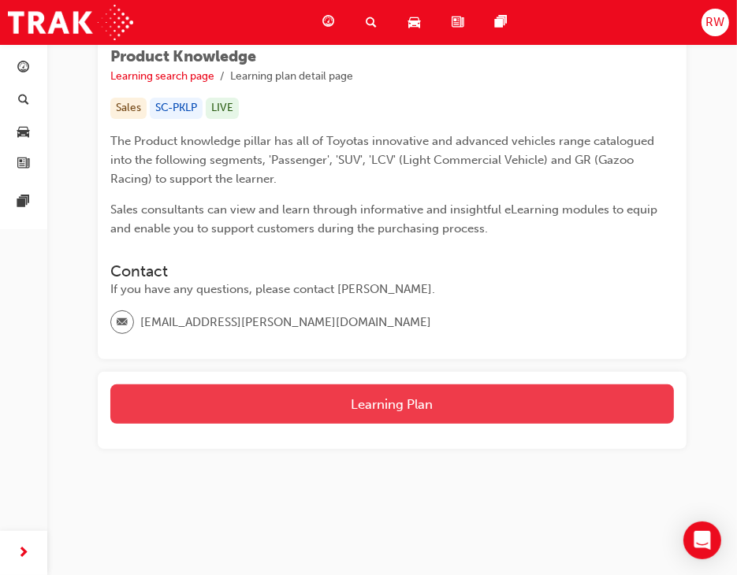
click at [394, 403] on button "Learning Plan" at bounding box center [392, 404] width 564 height 39
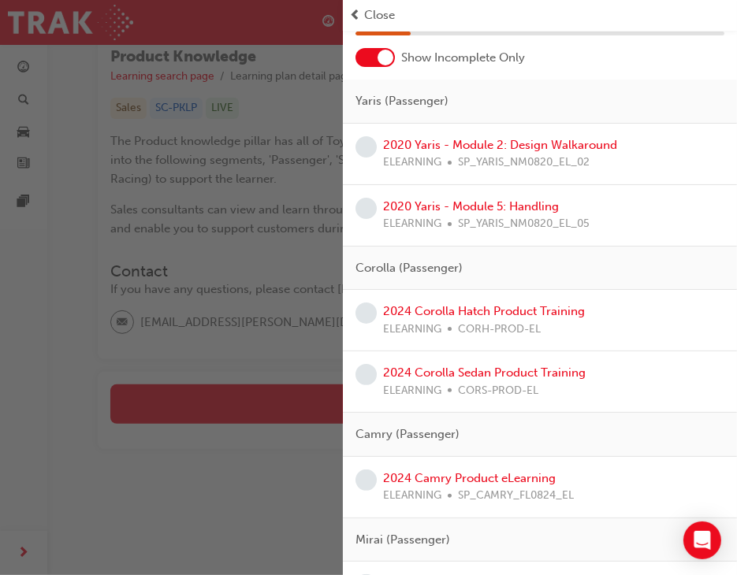
scroll to position [0, 0]
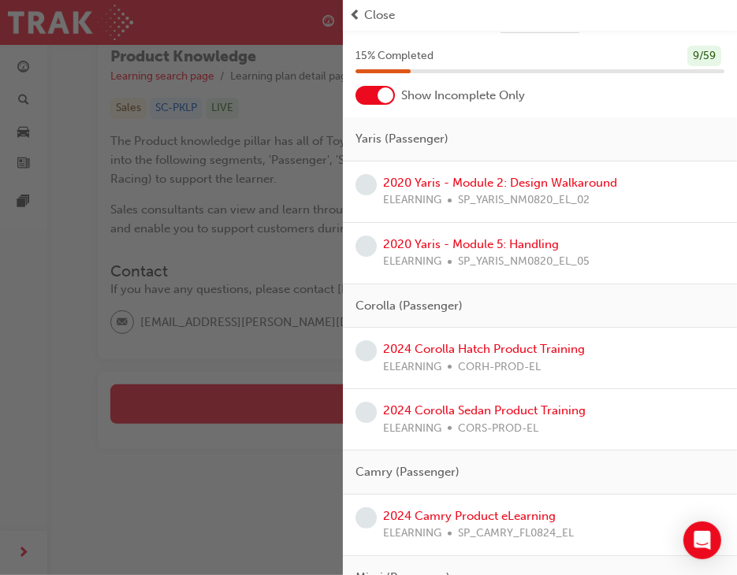
scroll to position [79, 0]
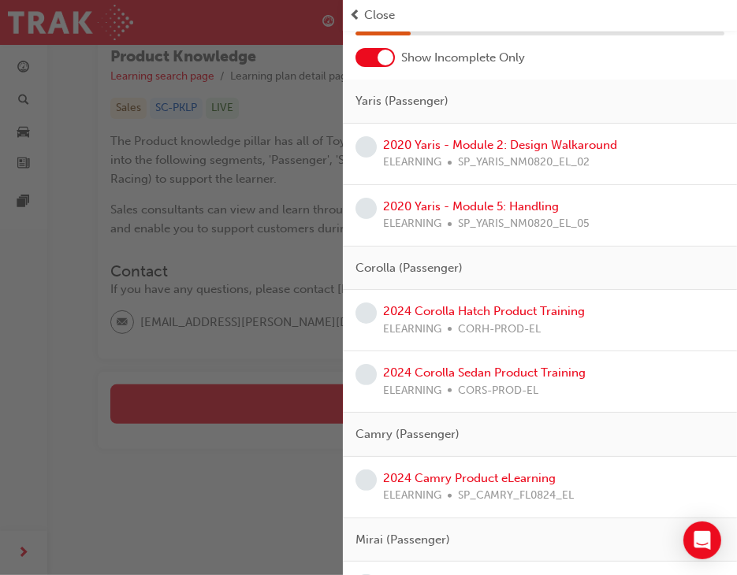
click at [391, 54] on div at bounding box center [386, 58] width 16 height 16
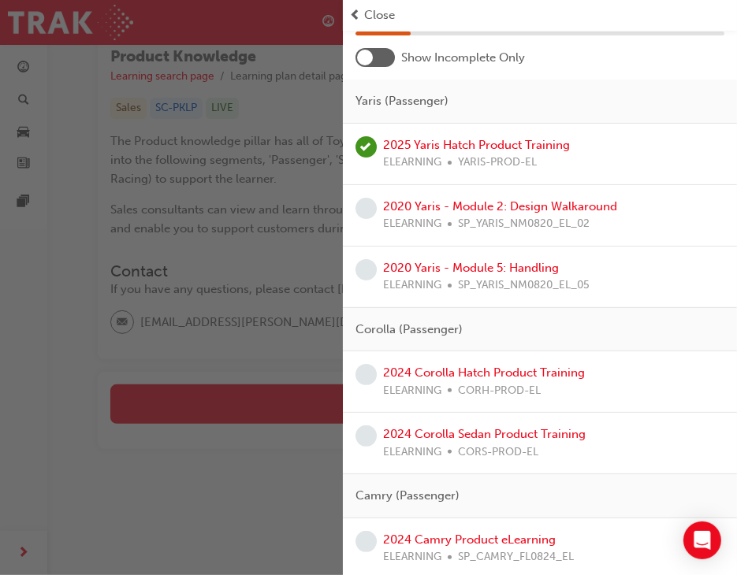
click at [393, 54] on div at bounding box center [375, 57] width 39 height 19
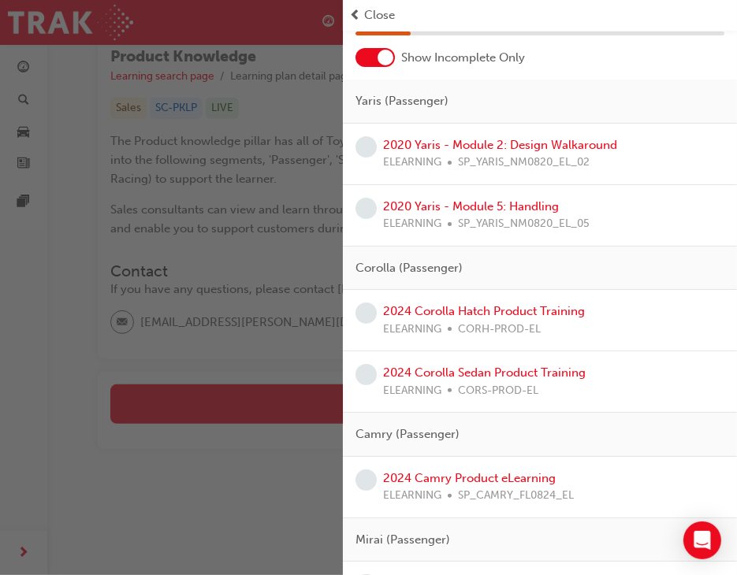
click at [393, 54] on div at bounding box center [375, 57] width 39 height 19
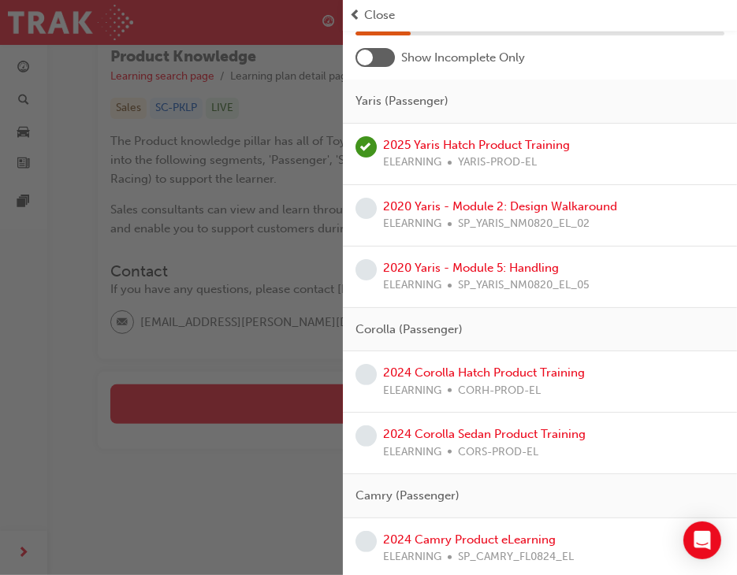
click at [394, 54] on div at bounding box center [375, 57] width 39 height 19
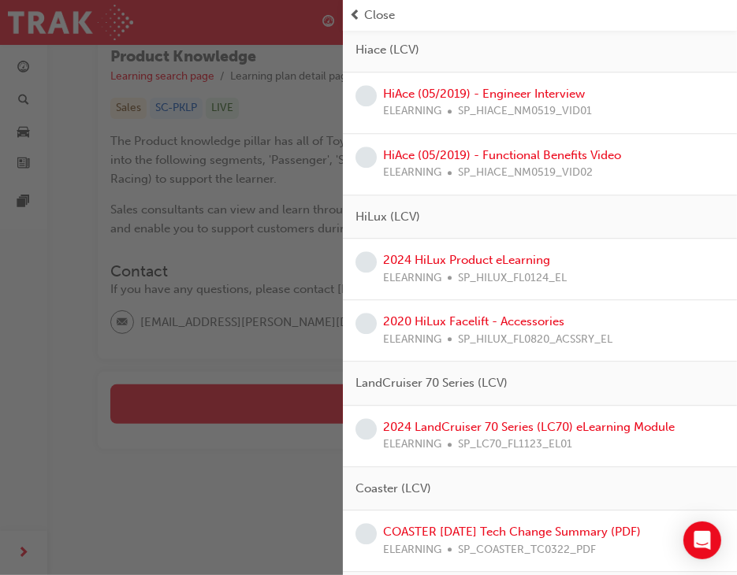
scroll to position [2601, 0]
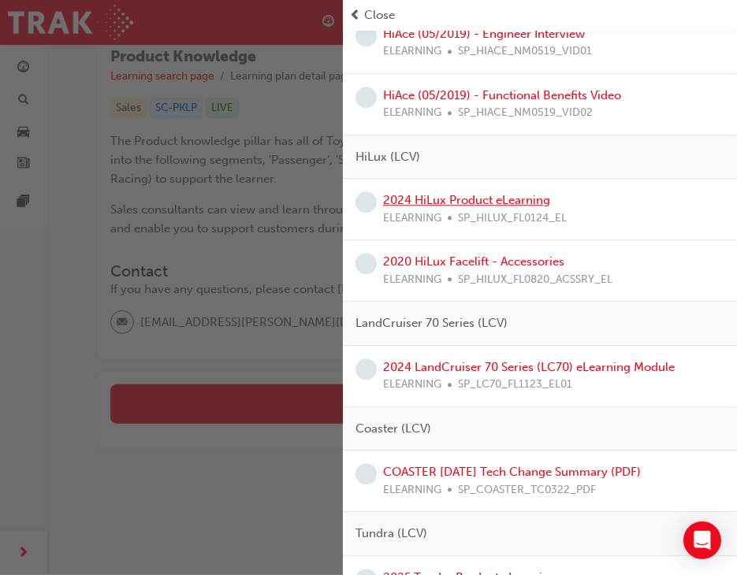
click at [520, 193] on link "2024 HiLux Product eLearning" at bounding box center [466, 200] width 167 height 14
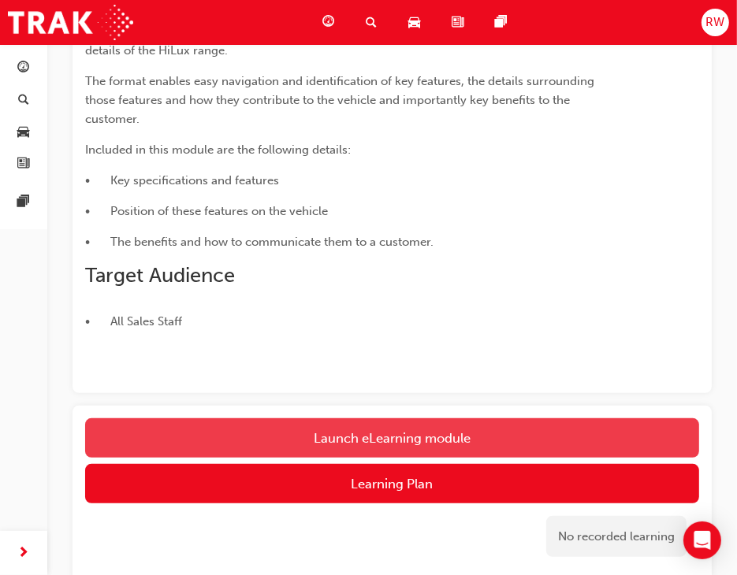
click at [352, 442] on link "Launch eLearning module" at bounding box center [392, 438] width 614 height 39
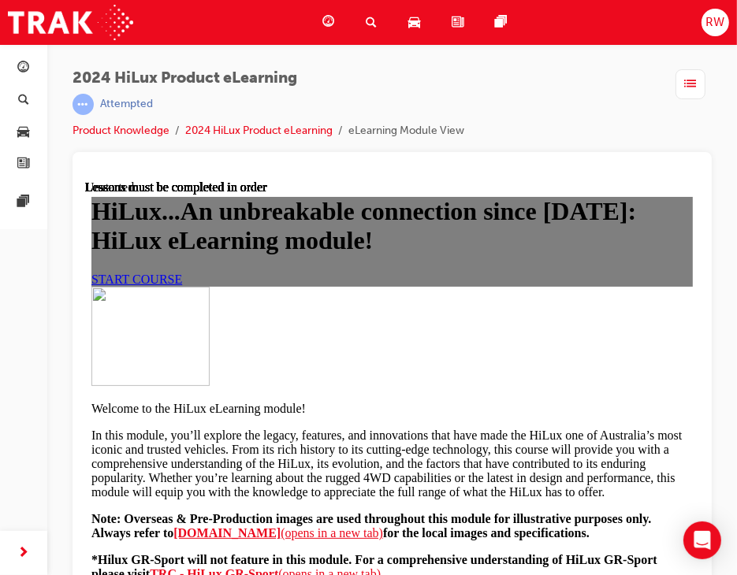
click at [181, 285] on span "START COURSE" at bounding box center [136, 278] width 91 height 13
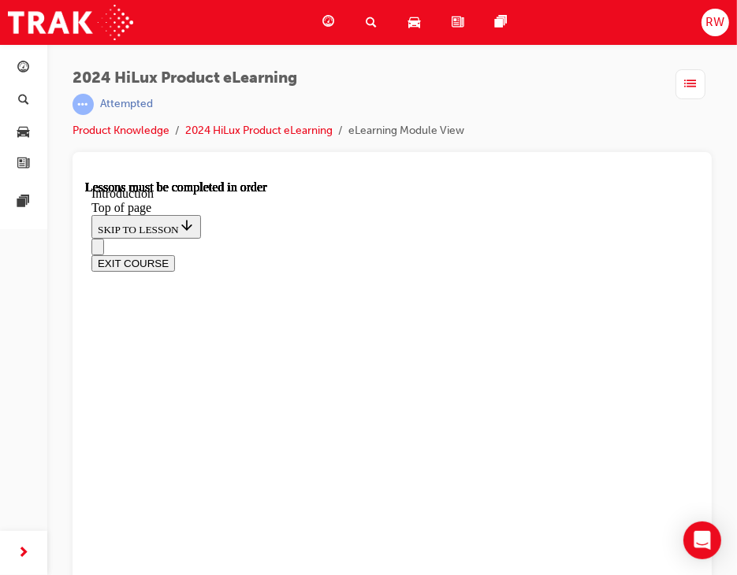
scroll to position [758, 0]
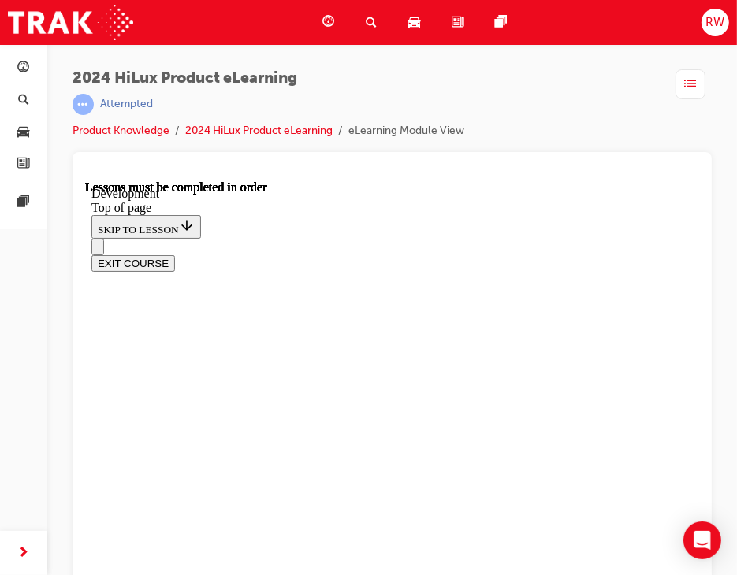
scroll to position [1208, 0]
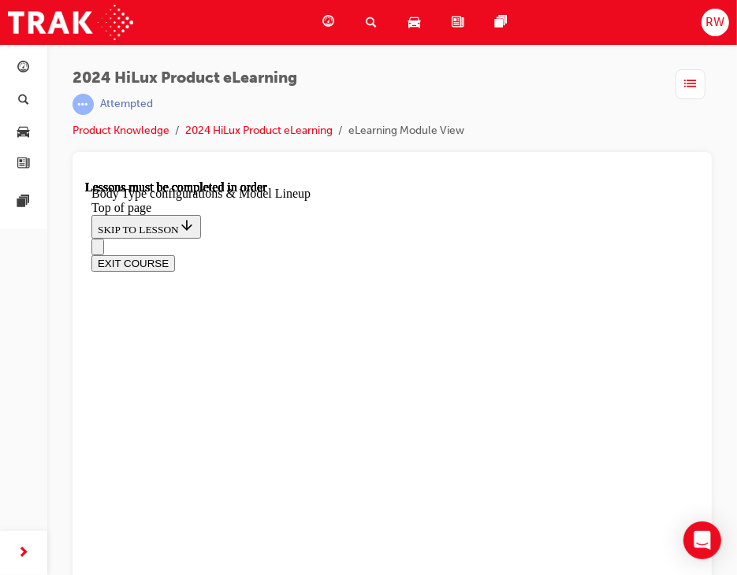
scroll to position [443, 0]
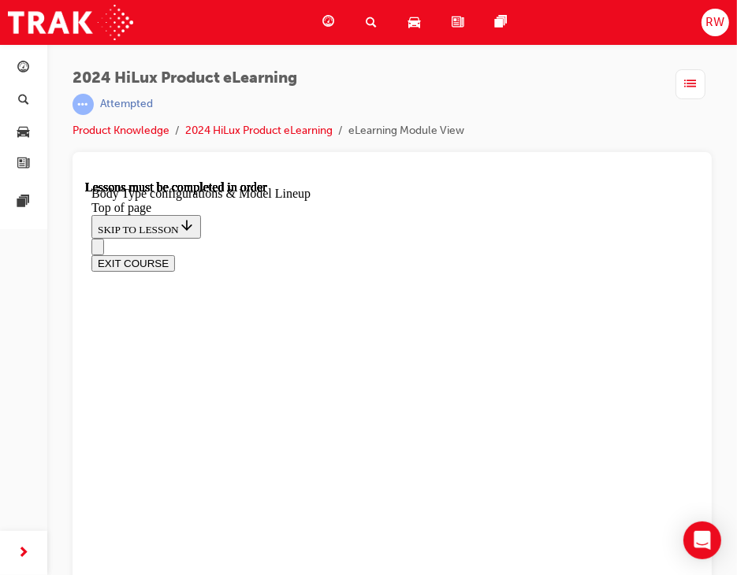
drag, startPoint x: 557, startPoint y: 365, endPoint x: 594, endPoint y: 366, distance: 37.8
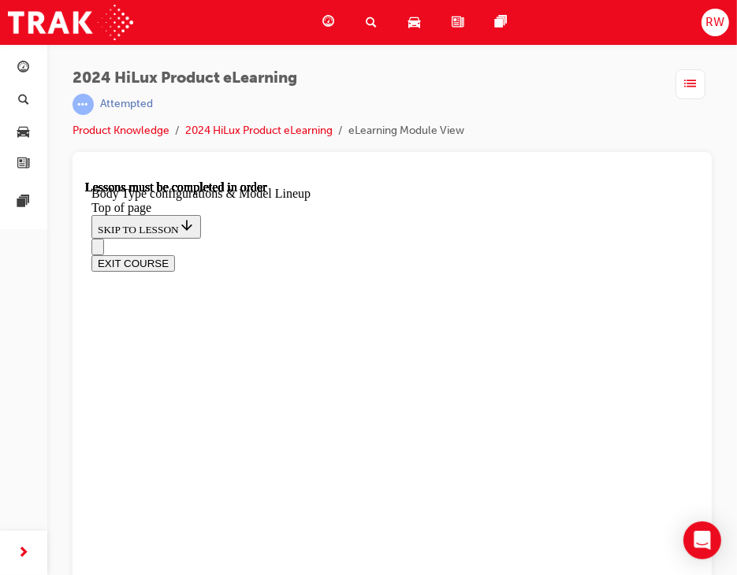
scroll to position [791, 0]
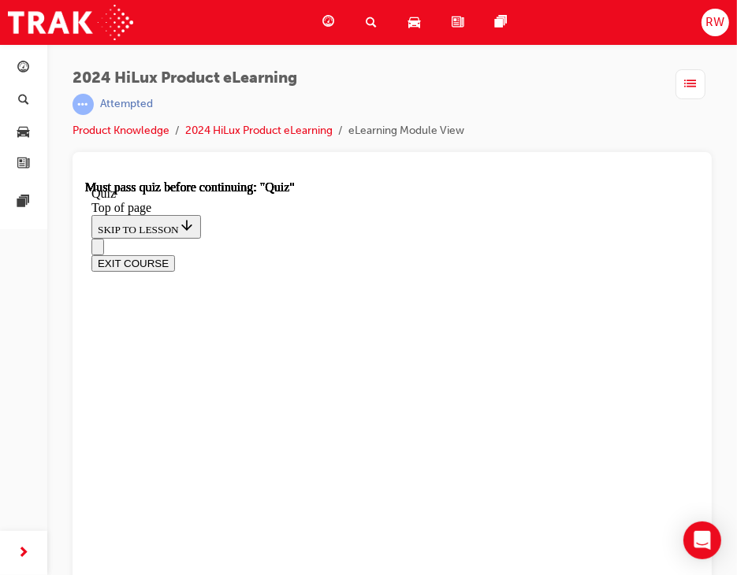
scroll to position [141, 0]
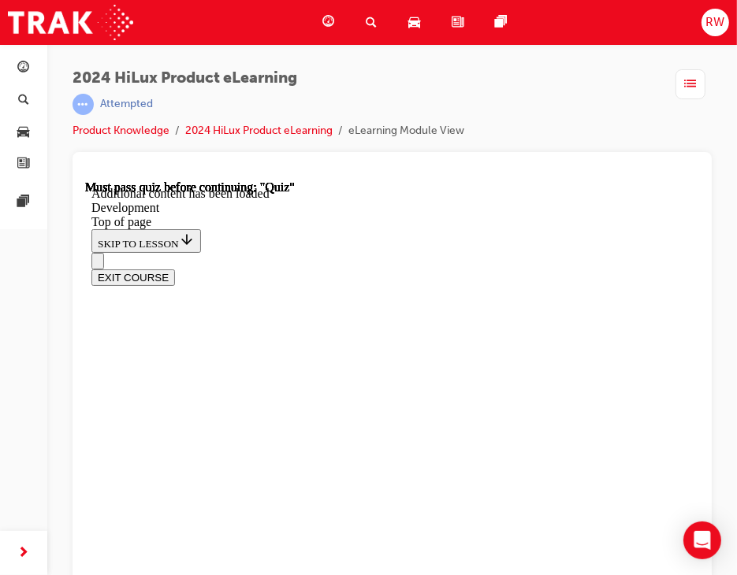
scroll to position [1213, 0]
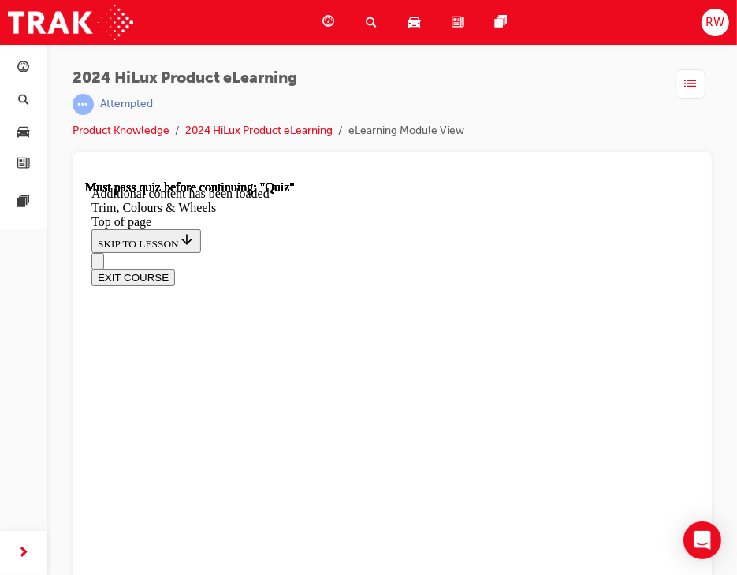
scroll to position [2019, 0]
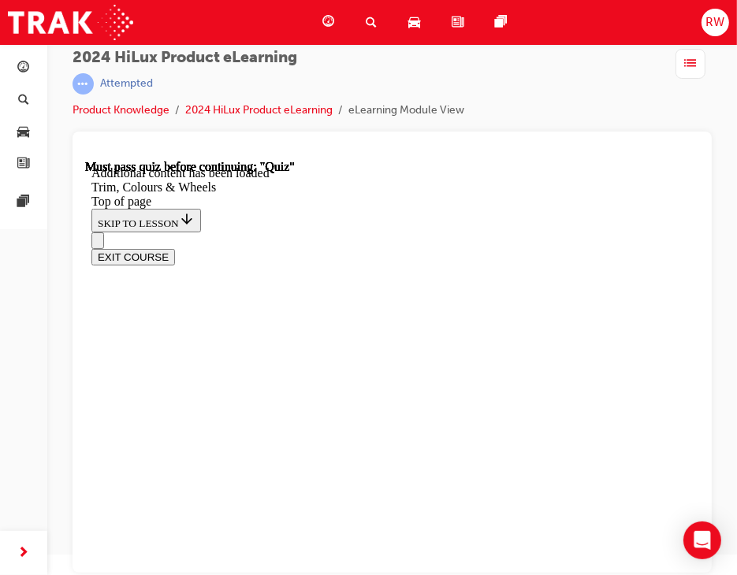
drag, startPoint x: 220, startPoint y: 215, endPoint x: 300, endPoint y: 248, distance: 86.2
copy p "What Deck variants is the HiLux available in? Choose all that apply"
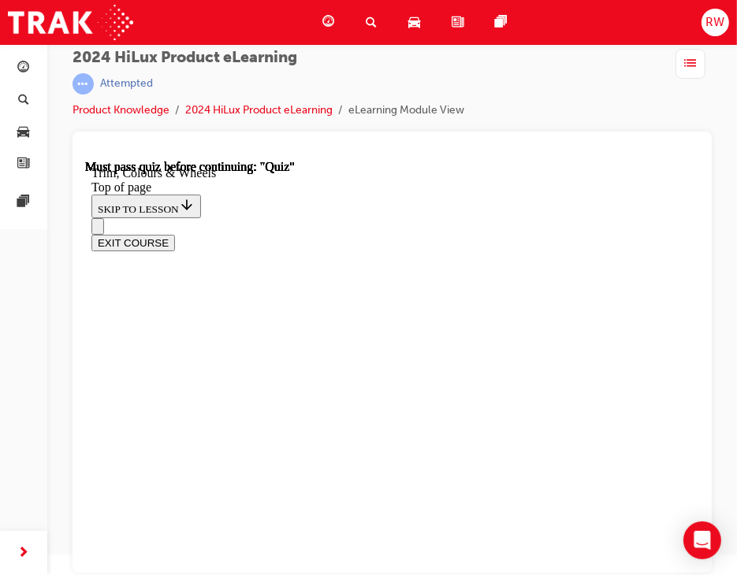
scroll to position [2483, 0]
drag, startPoint x: 404, startPoint y: 491, endPoint x: 538, endPoint y: 431, distance: 146.8
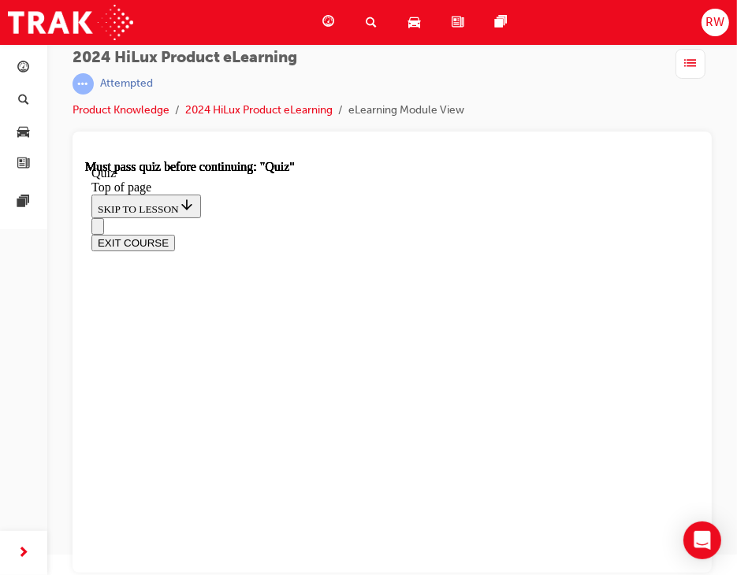
drag, startPoint x: 416, startPoint y: 459, endPoint x: 515, endPoint y: 463, distance: 98.6
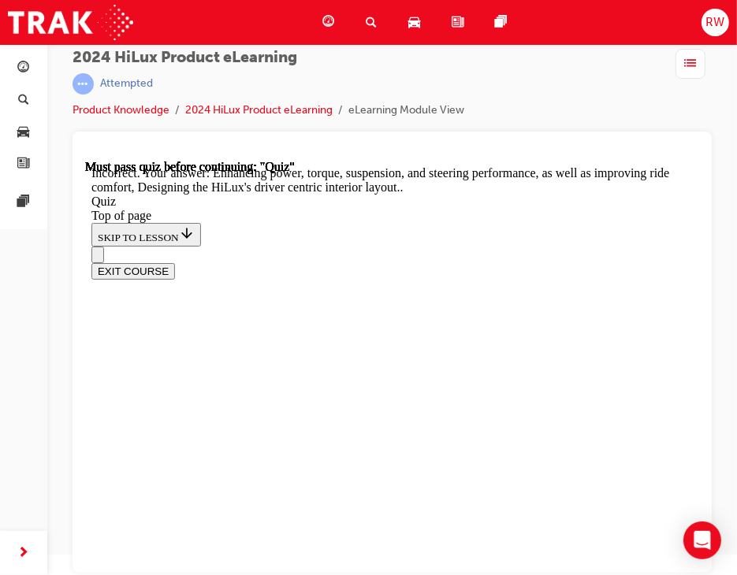
scroll to position [628, 0]
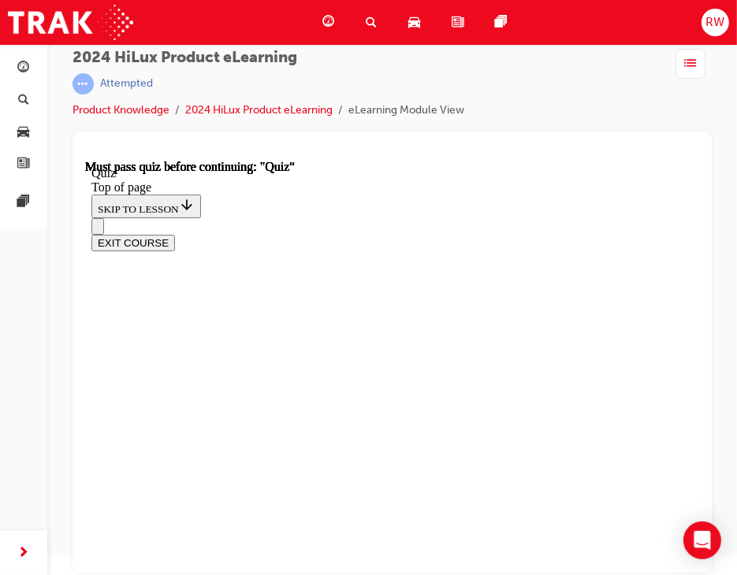
scroll to position [394, 0]
drag, startPoint x: 397, startPoint y: 432, endPoint x: 379, endPoint y: 344, distance: 89.2
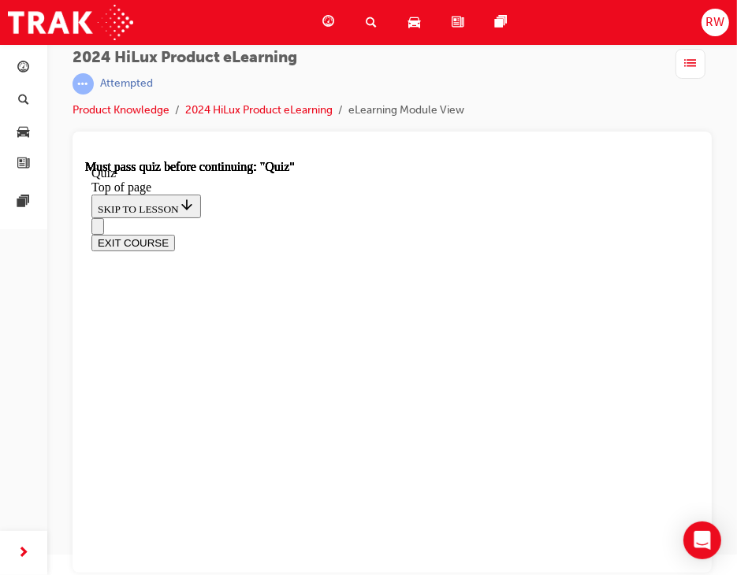
drag, startPoint x: 373, startPoint y: 277, endPoint x: 359, endPoint y: 252, distance: 28.9
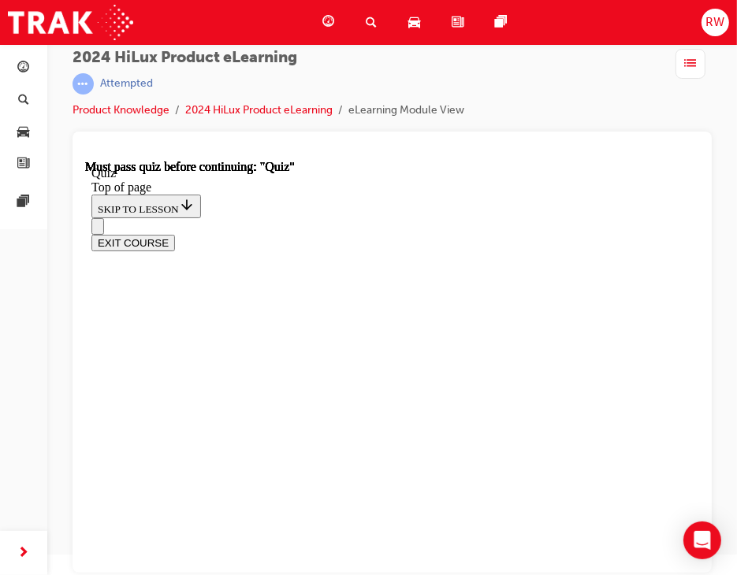
scroll to position [438, 0]
drag, startPoint x: 397, startPoint y: 133, endPoint x: 397, endPoint y: 143, distance: 9.5
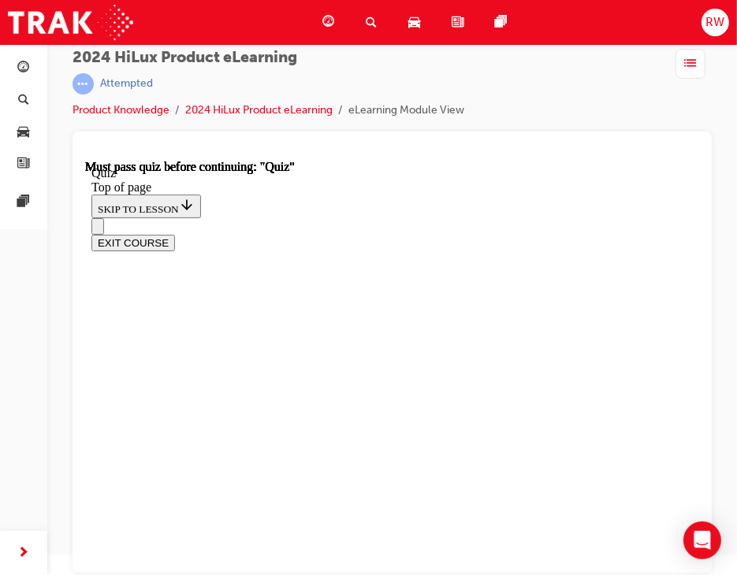
scroll to position [220, 0]
drag, startPoint x: 415, startPoint y: 456, endPoint x: 382, endPoint y: 328, distance: 132.7
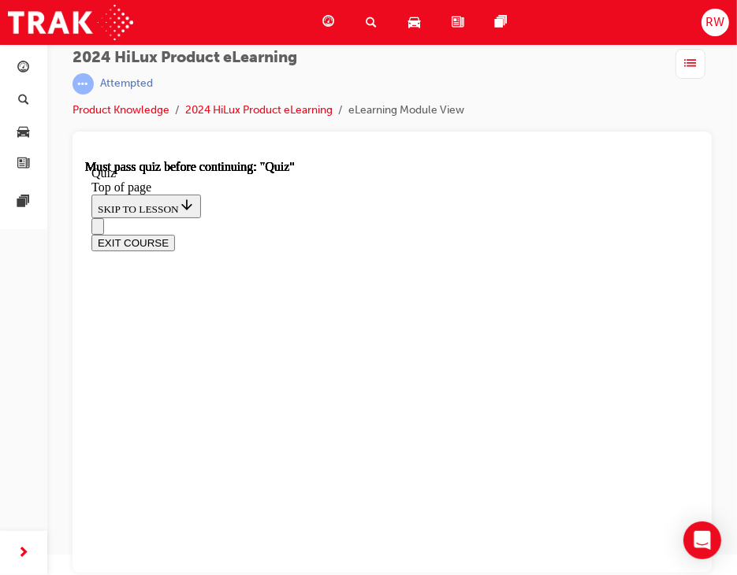
drag, startPoint x: 377, startPoint y: 241, endPoint x: 365, endPoint y: 408, distance: 166.8
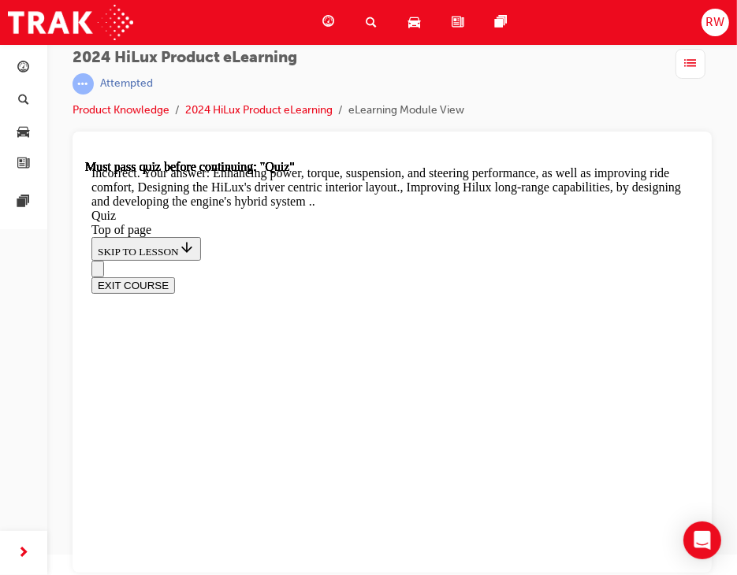
scroll to position [628, 0]
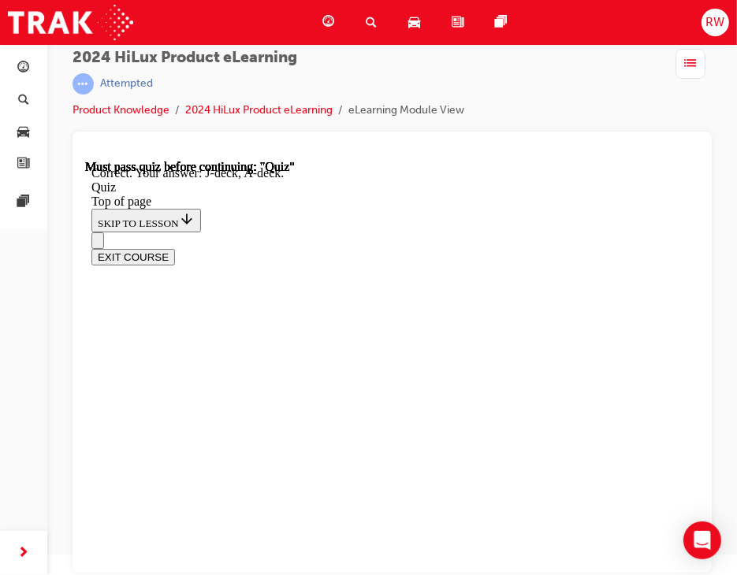
scroll to position [460, 0]
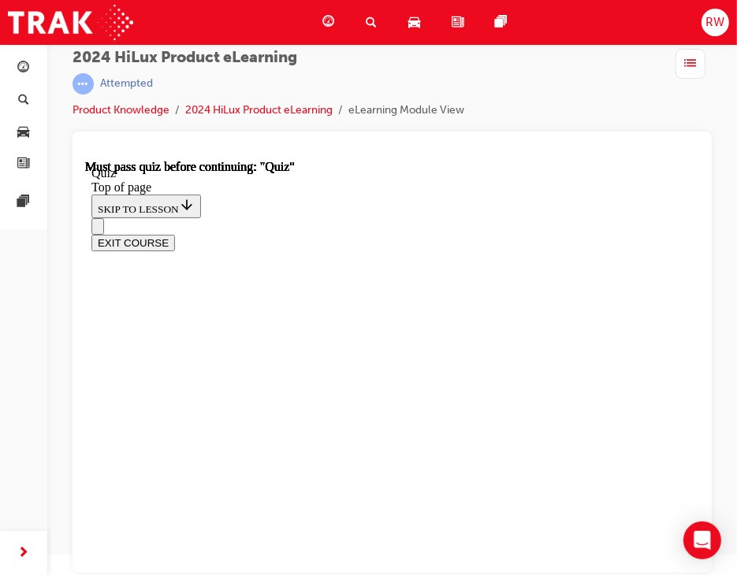
scroll to position [315, 0]
drag, startPoint x: 335, startPoint y: 292, endPoint x: 354, endPoint y: 349, distance: 60.6
drag, startPoint x: 354, startPoint y: 349, endPoint x: 384, endPoint y: 437, distance: 92.5
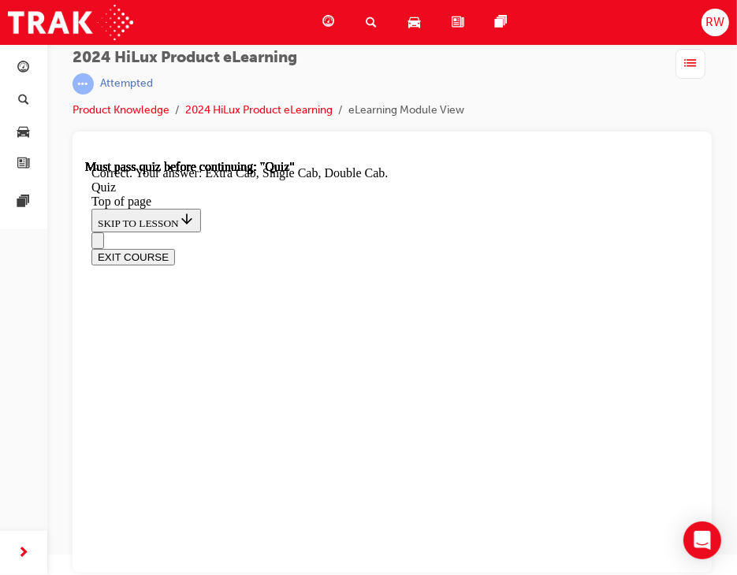
scroll to position [576, 0]
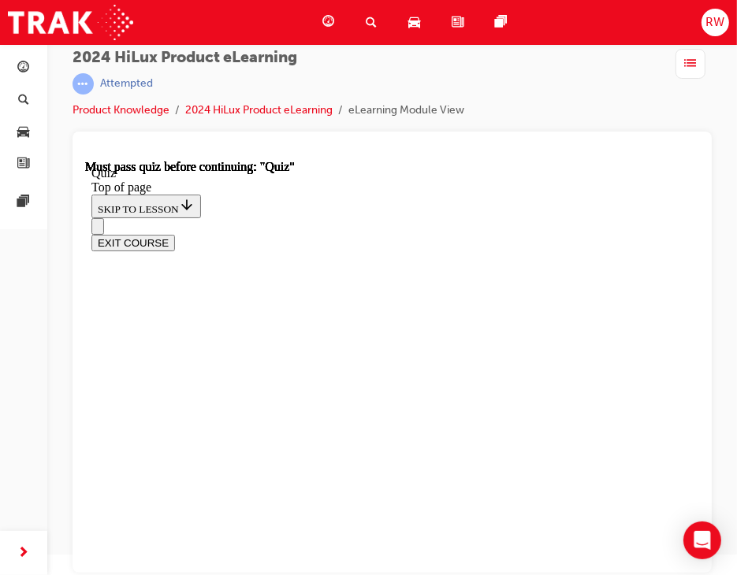
scroll to position [438, 0]
drag, startPoint x: 287, startPoint y: 488, endPoint x: 287, endPoint y: 479, distance: 9.5
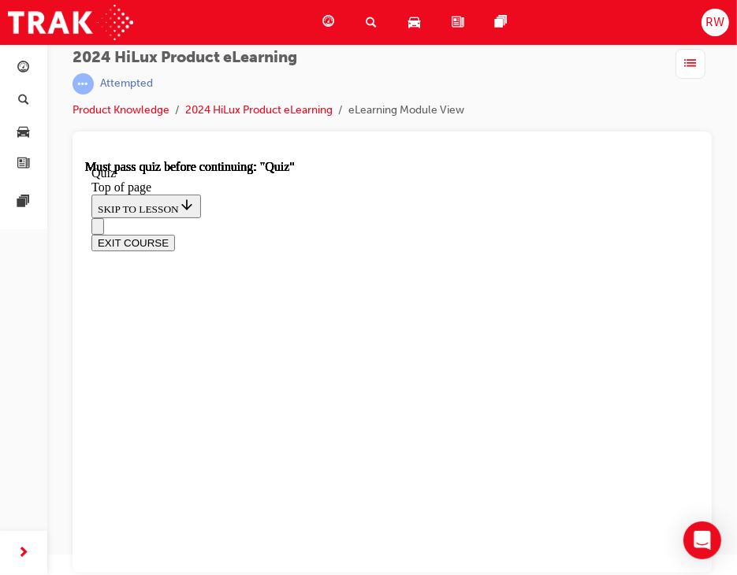
drag, startPoint x: 421, startPoint y: 296, endPoint x: 431, endPoint y: 302, distance: 11.6
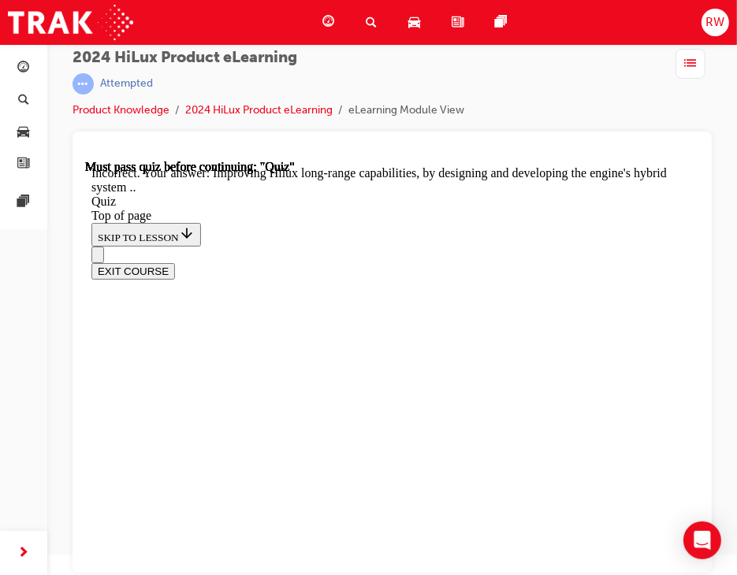
drag, startPoint x: 410, startPoint y: 497, endPoint x: 404, endPoint y: 507, distance: 11.4
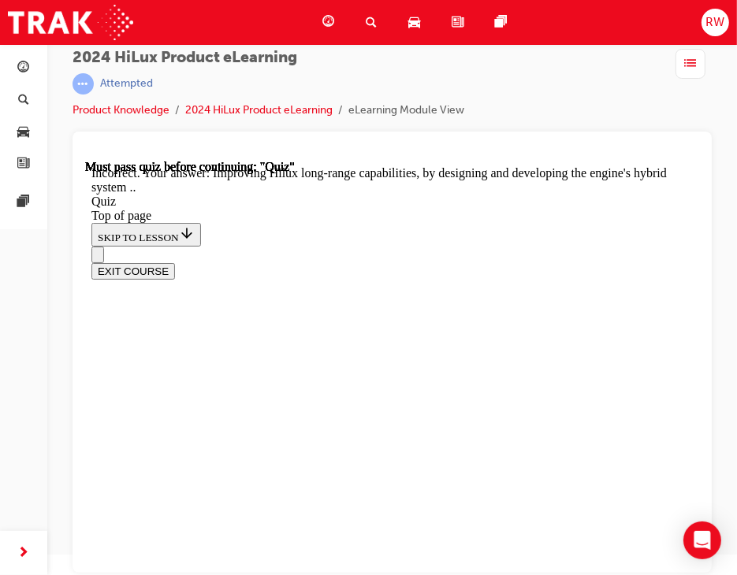
drag, startPoint x: 326, startPoint y: 350, endPoint x: 322, endPoint y: 359, distance: 9.9
drag, startPoint x: 318, startPoint y: 423, endPoint x: 327, endPoint y: 443, distance: 21.9
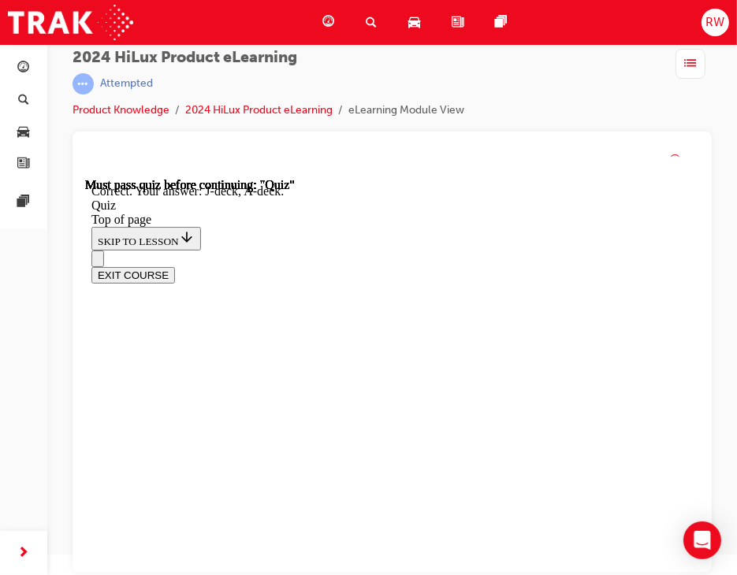
scroll to position [460, 0]
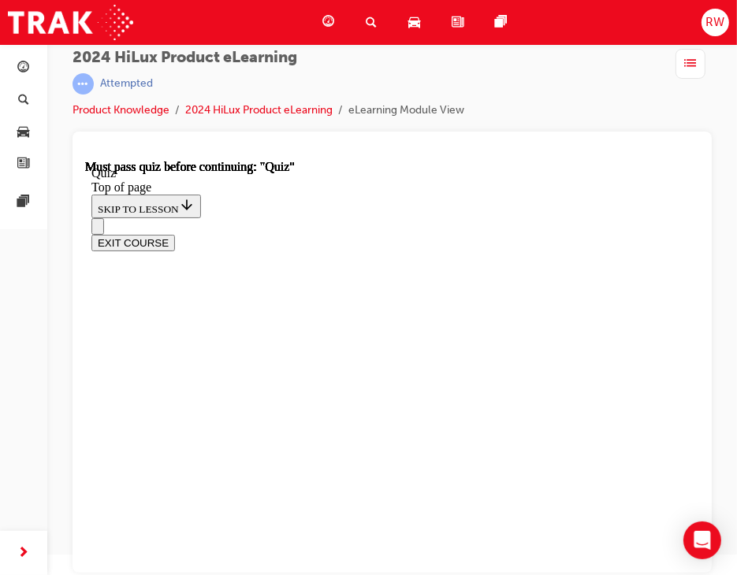
scroll to position [236, 0]
drag, startPoint x: 350, startPoint y: 381, endPoint x: 355, endPoint y: 422, distance: 41.3
drag, startPoint x: 356, startPoint y: 423, endPoint x: 347, endPoint y: 464, distance: 41.1
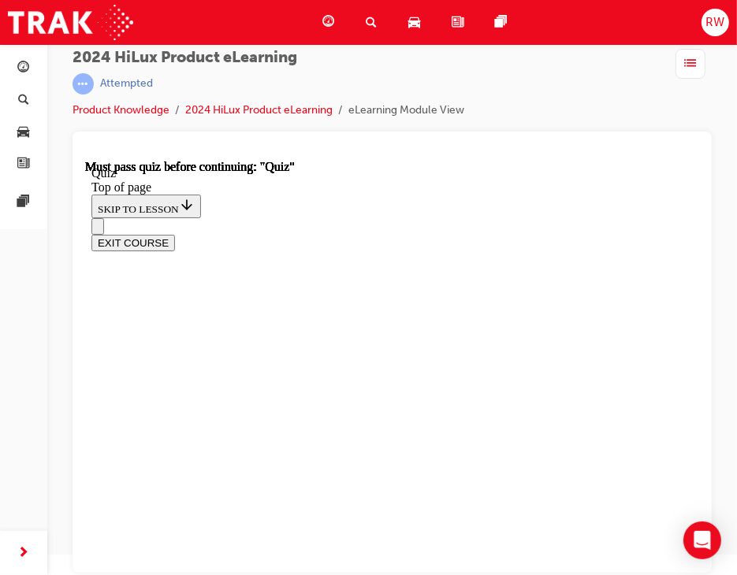
scroll to position [394, 0]
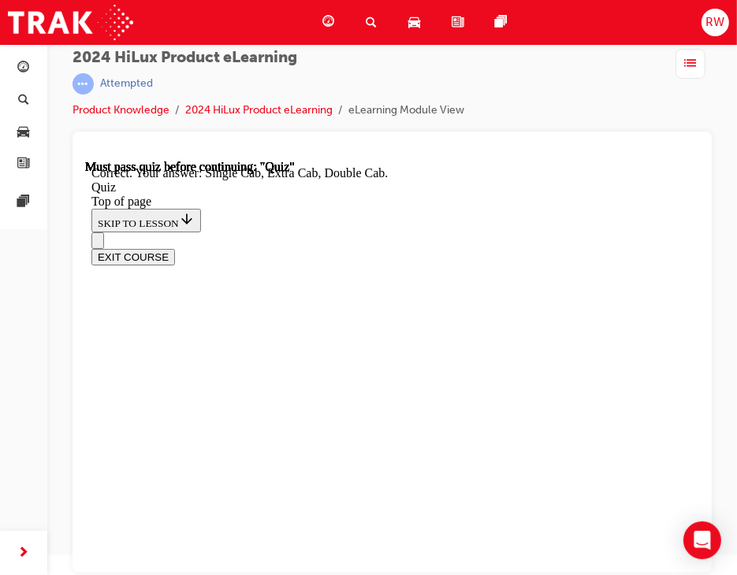
scroll to position [576, 0]
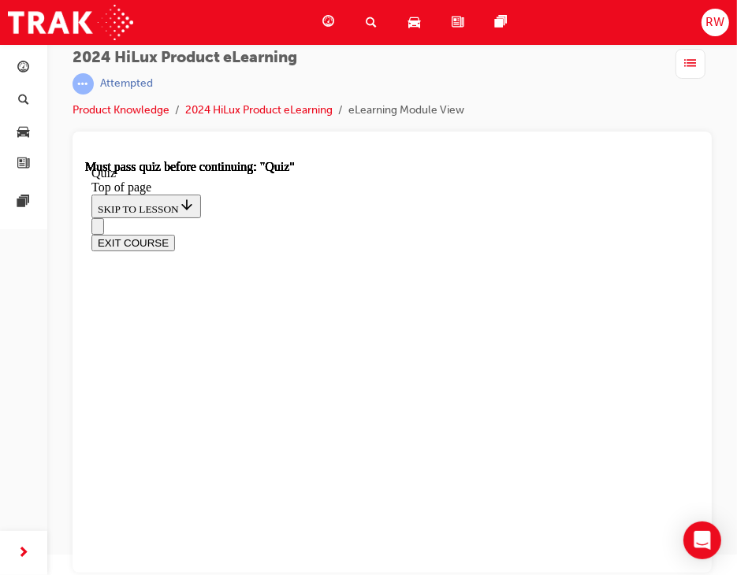
scroll to position [438, 0]
drag, startPoint x: 284, startPoint y: 472, endPoint x: 292, endPoint y: 470, distance: 9.0
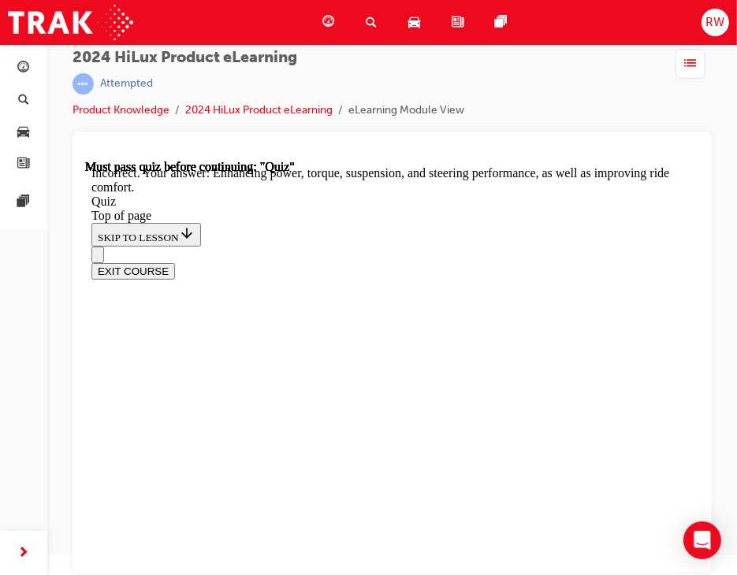
scroll to position [628, 0]
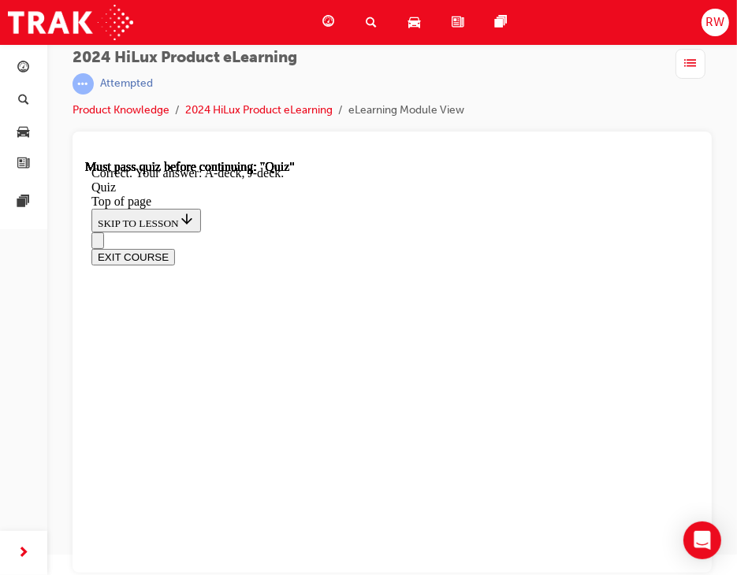
scroll to position [460, 0]
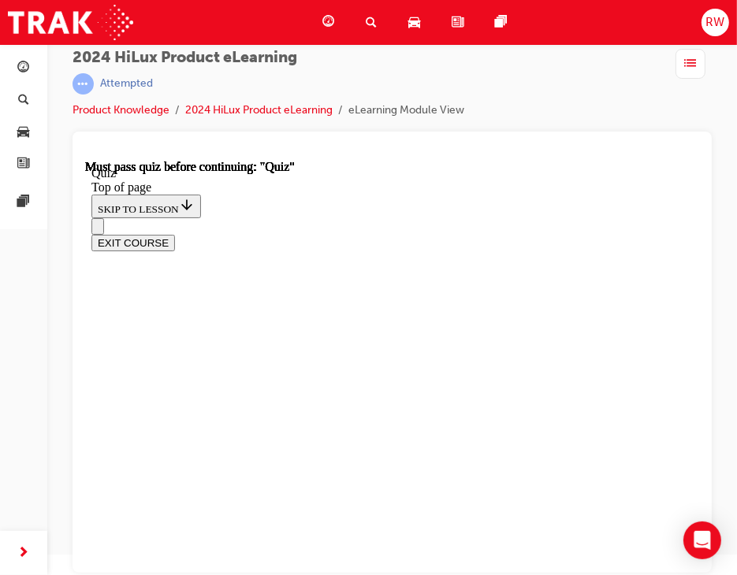
scroll to position [236, 0]
drag, startPoint x: 367, startPoint y: 407, endPoint x: 337, endPoint y: 568, distance: 164.5
drag, startPoint x: 337, startPoint y: 570, endPoint x: 348, endPoint y: 548, distance: 24.7
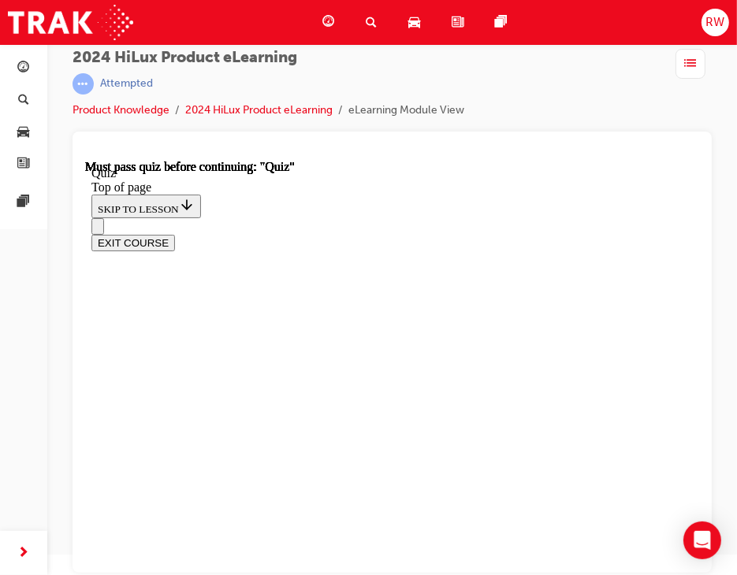
drag, startPoint x: 351, startPoint y: 431, endPoint x: 327, endPoint y: 531, distance: 102.1
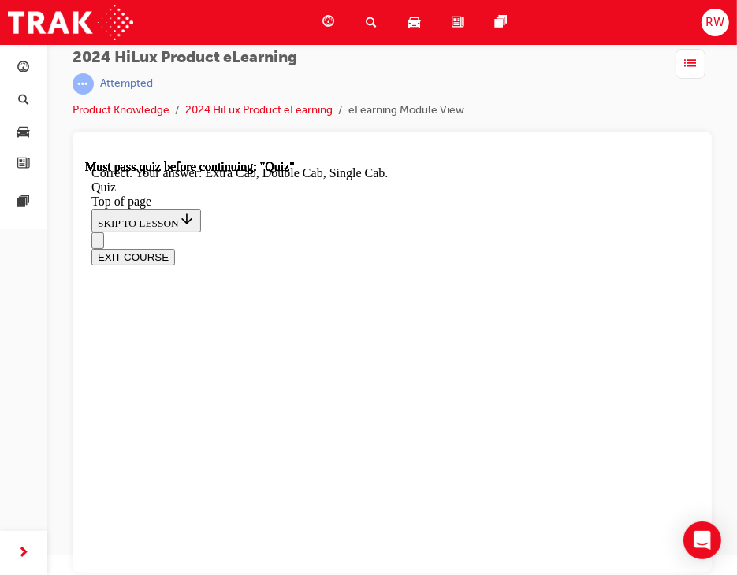
scroll to position [576, 0]
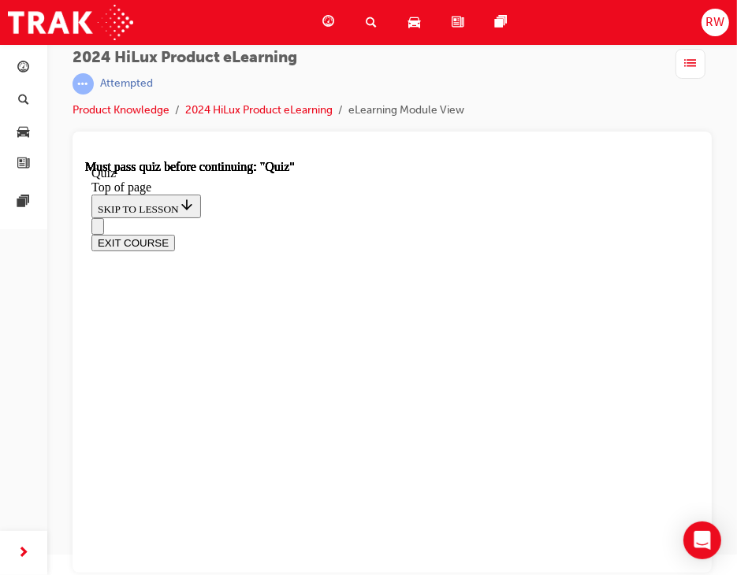
scroll to position [438, 0]
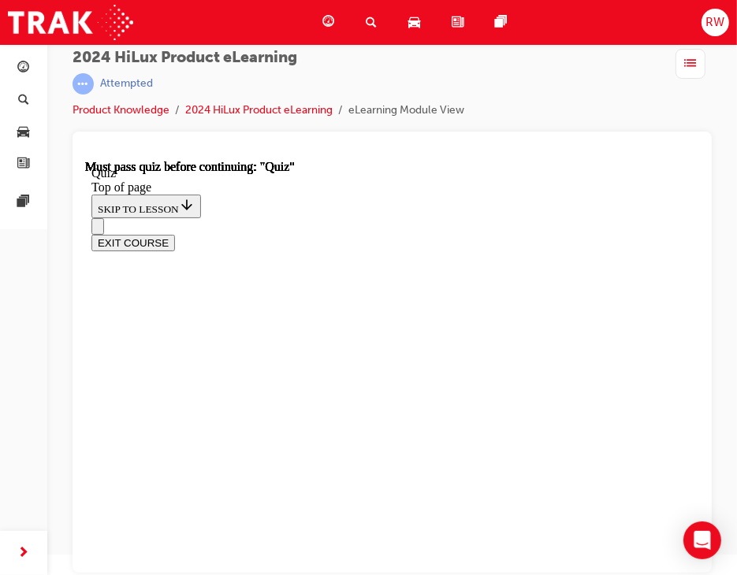
scroll to position [299, 0]
drag, startPoint x: 310, startPoint y: 426, endPoint x: 296, endPoint y: 523, distance: 98.0
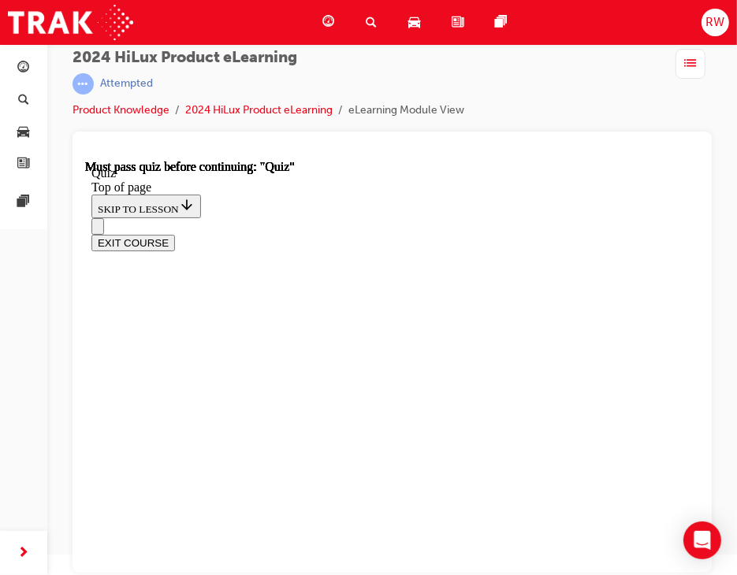
scroll to position [378, 0]
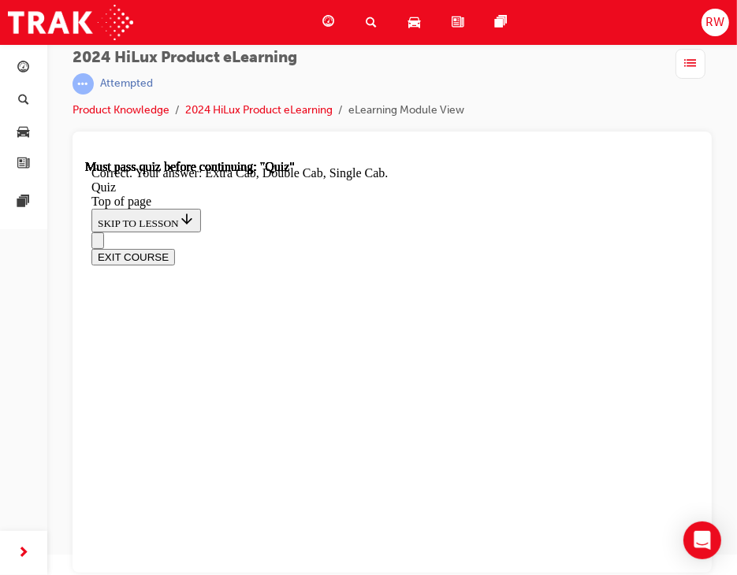
scroll to position [576, 0]
drag, startPoint x: 419, startPoint y: 481, endPoint x: 402, endPoint y: 387, distance: 95.3
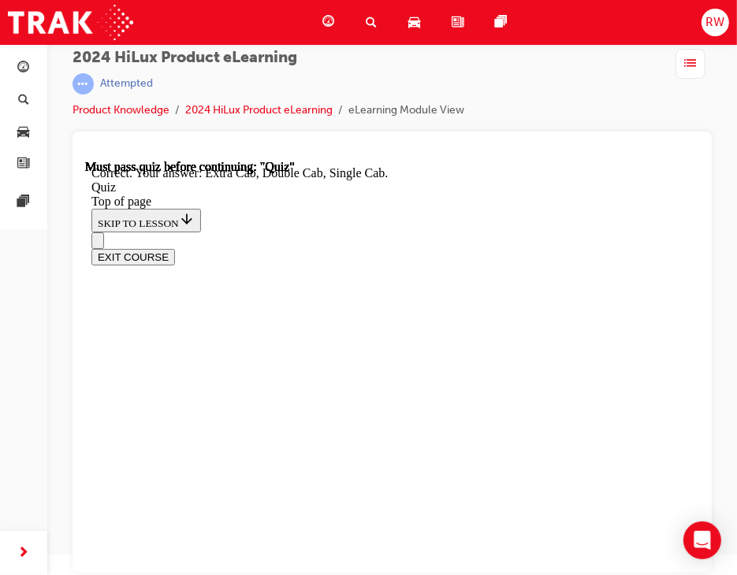
drag, startPoint x: 402, startPoint y: 387, endPoint x: 405, endPoint y: 312, distance: 75.0
drag, startPoint x: 405, startPoint y: 312, endPoint x: 400, endPoint y: 229, distance: 83.0
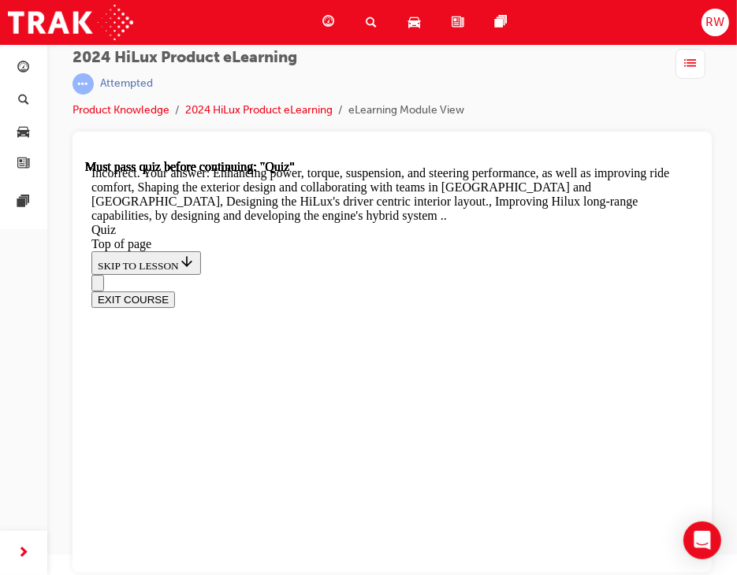
scroll to position [628, 0]
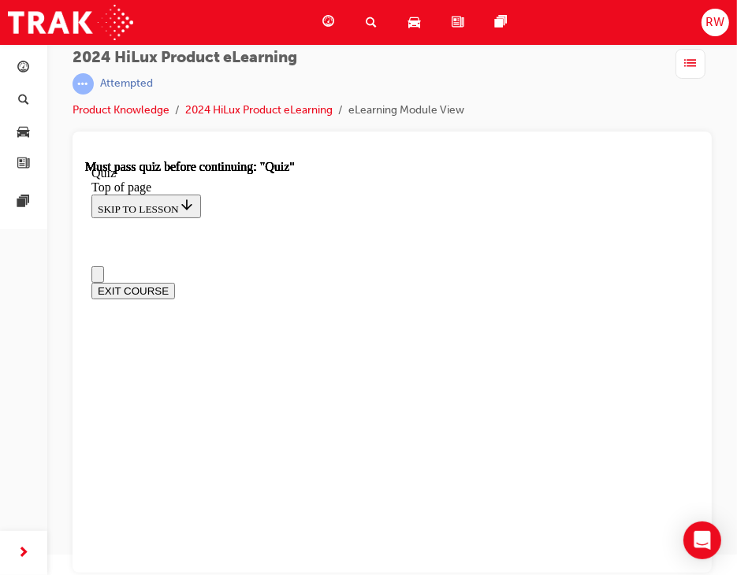
scroll to position [410, 0]
drag, startPoint x: 330, startPoint y: 297, endPoint x: 334, endPoint y: 233, distance: 64.8
drag, startPoint x: 400, startPoint y: 414, endPoint x: 394, endPoint y: 423, distance: 10.3
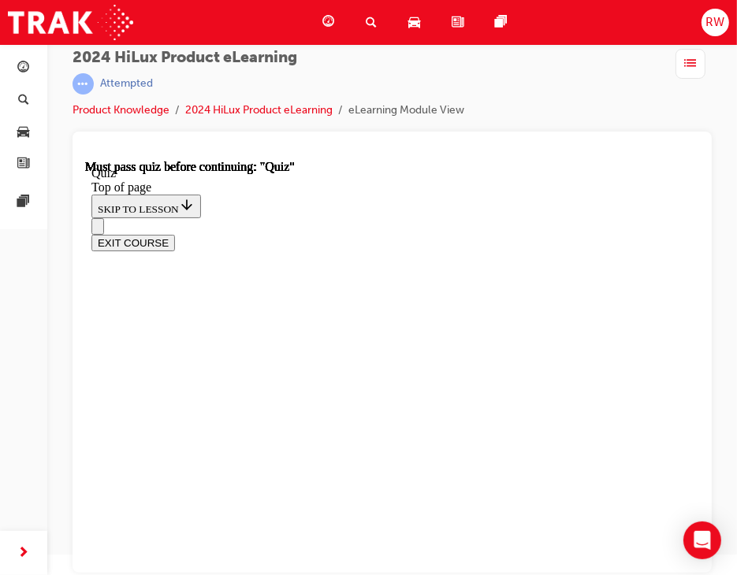
scroll to position [423, 0]
drag, startPoint x: 338, startPoint y: 445, endPoint x: 341, endPoint y: 486, distance: 41.8
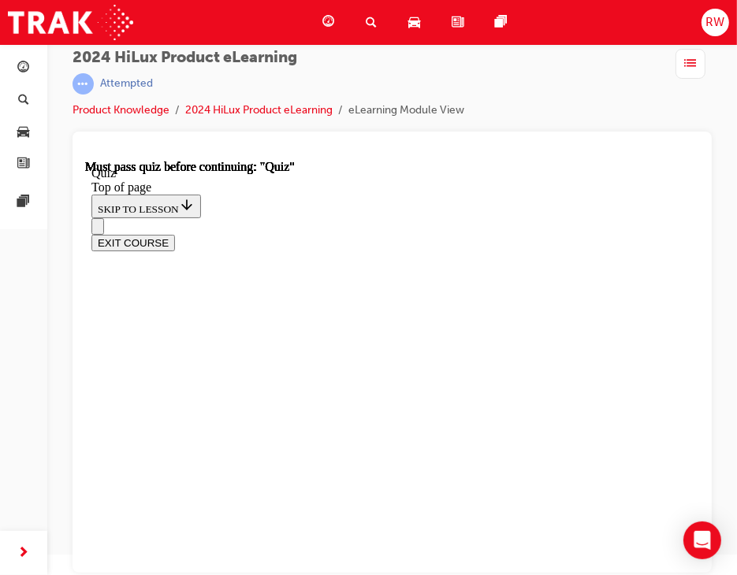
drag, startPoint x: 362, startPoint y: 422, endPoint x: 382, endPoint y: 476, distance: 57.9
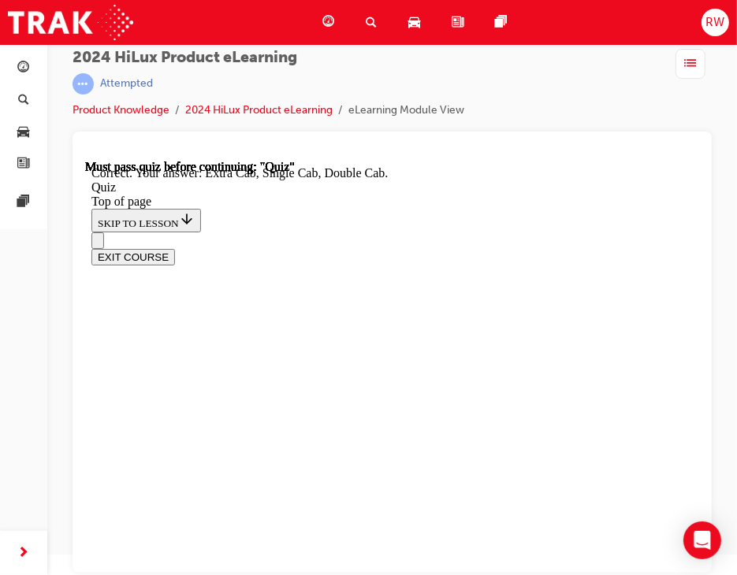
scroll to position [576, 0]
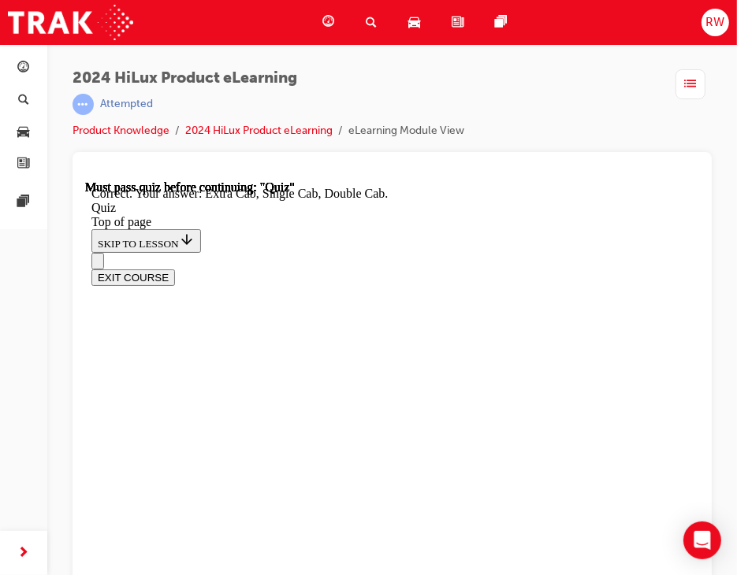
scroll to position [315, 0]
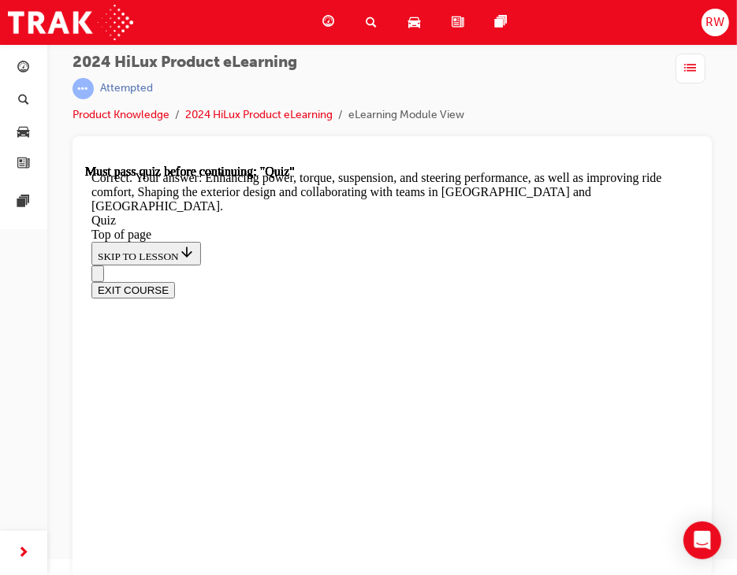
scroll to position [20, 0]
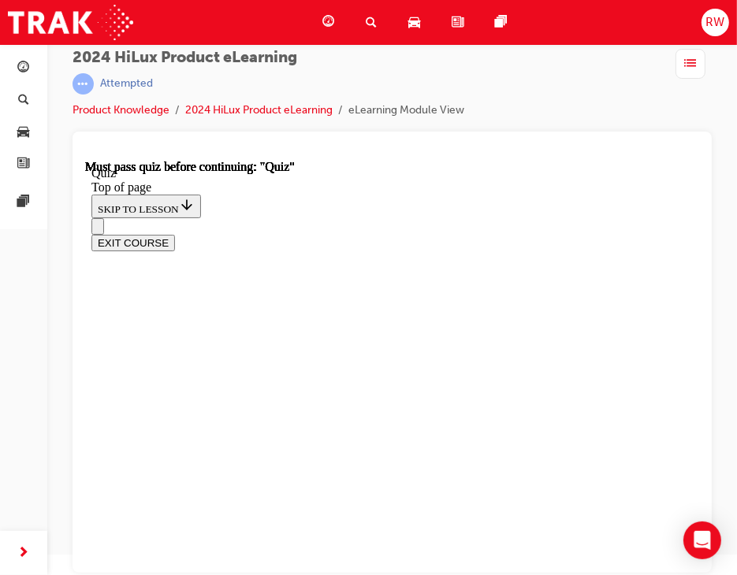
scroll to position [158, 0]
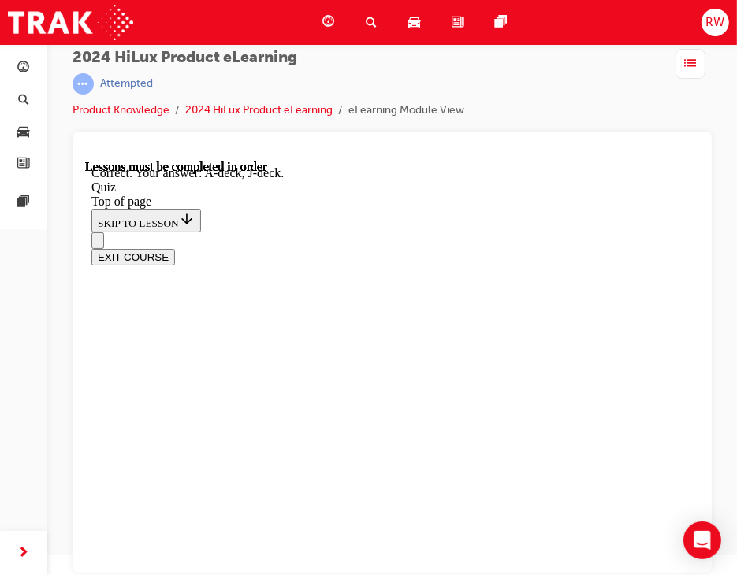
scroll to position [460, 0]
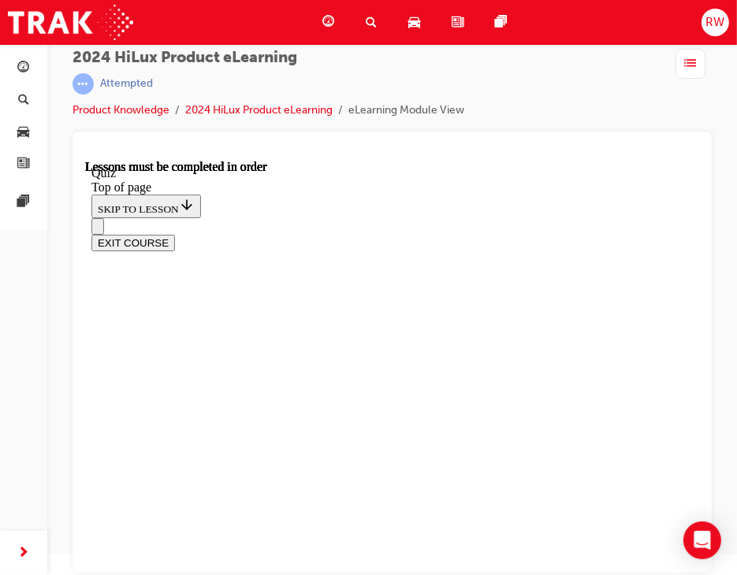
scroll to position [438, 0]
drag, startPoint x: 648, startPoint y: 257, endPoint x: 635, endPoint y: 251, distance: 14.1
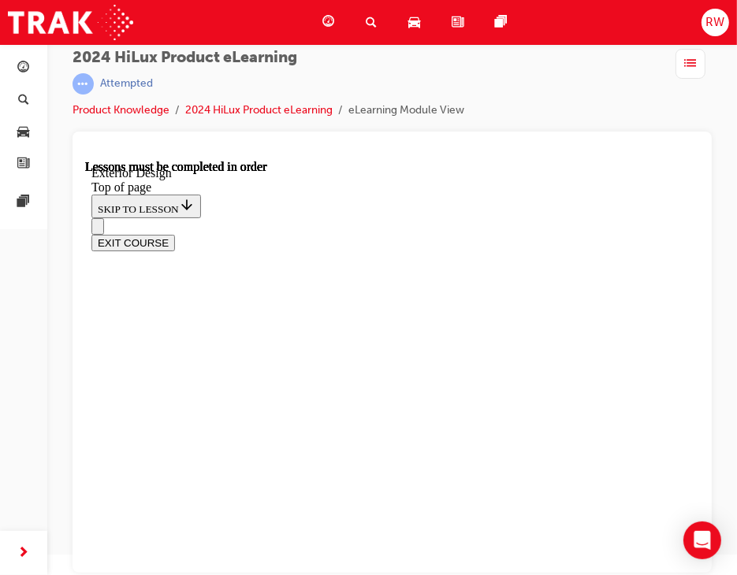
scroll to position [0, 83]
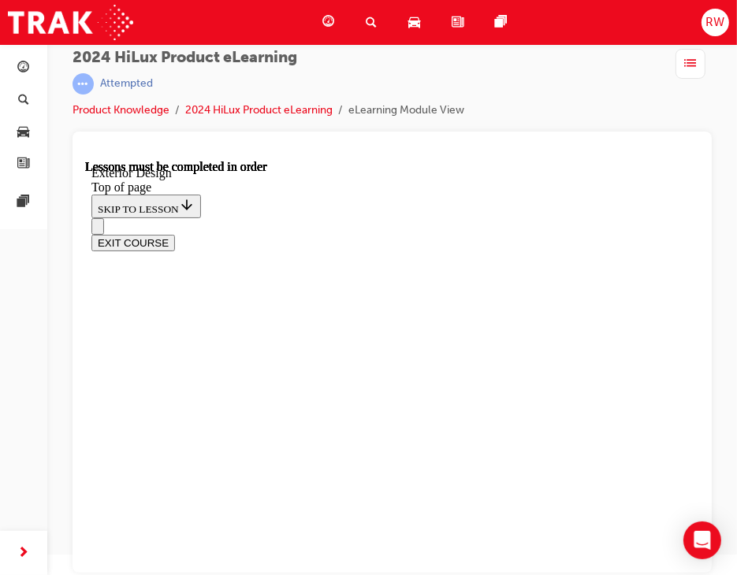
scroll to position [0, 83]
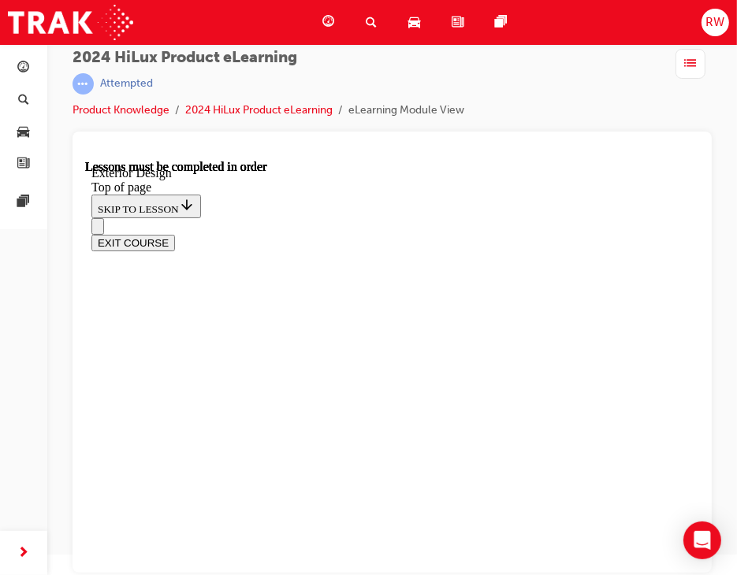
drag, startPoint x: 645, startPoint y: 236, endPoint x: 633, endPoint y: 234, distance: 12.1
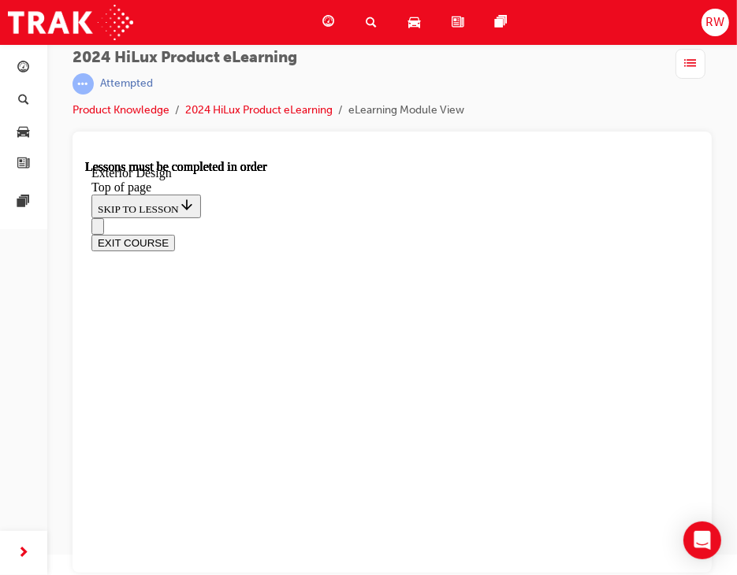
drag, startPoint x: 438, startPoint y: 213, endPoint x: 450, endPoint y: 222, distance: 14.7
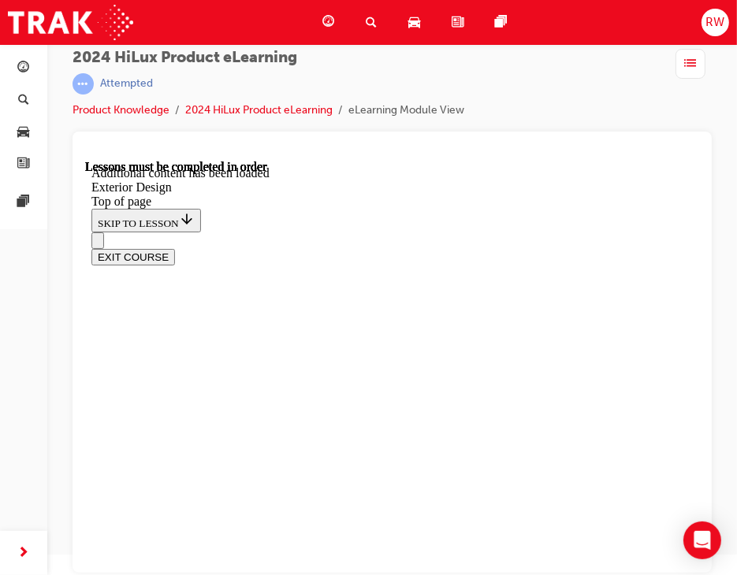
scroll to position [2445, 0]
drag, startPoint x: 277, startPoint y: 425, endPoint x: 304, endPoint y: 423, distance: 27.6
drag, startPoint x: 267, startPoint y: 491, endPoint x: 287, endPoint y: 485, distance: 20.7
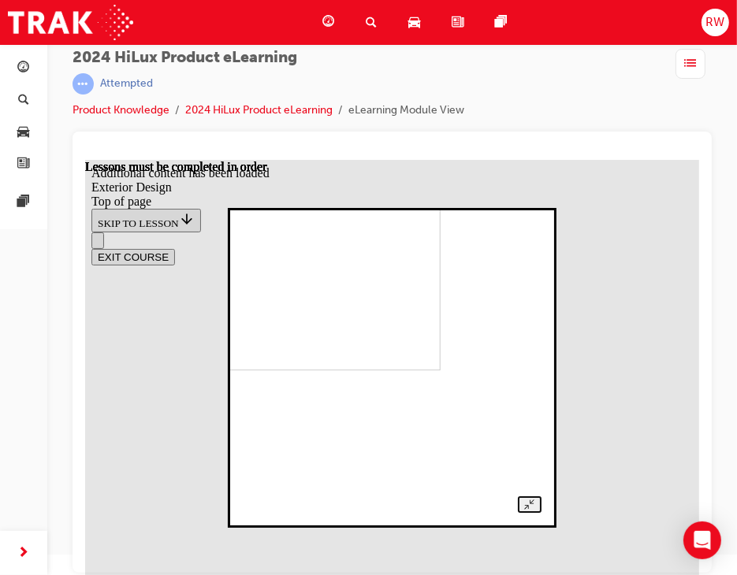
drag, startPoint x: 600, startPoint y: 384, endPoint x: 624, endPoint y: 255, distance: 130.7
click at [540, 365] on div at bounding box center [391, 367] width 298 height 291
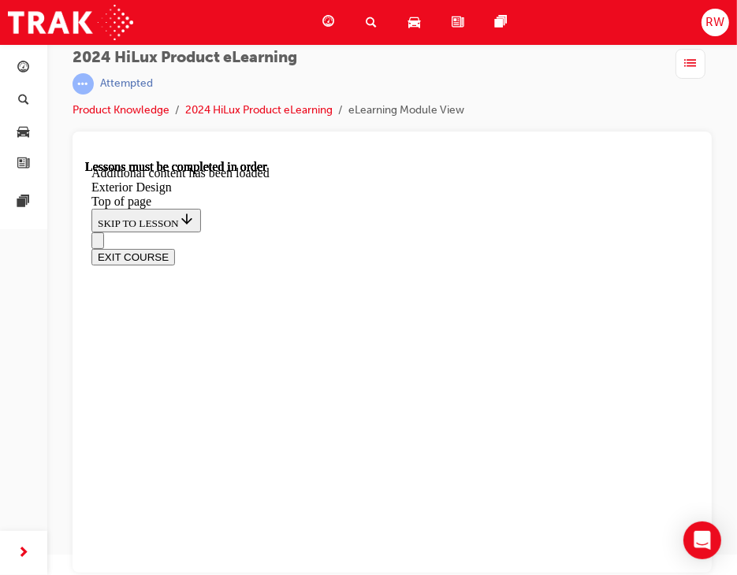
drag, startPoint x: 476, startPoint y: 441, endPoint x: 459, endPoint y: 460, distance: 25.7
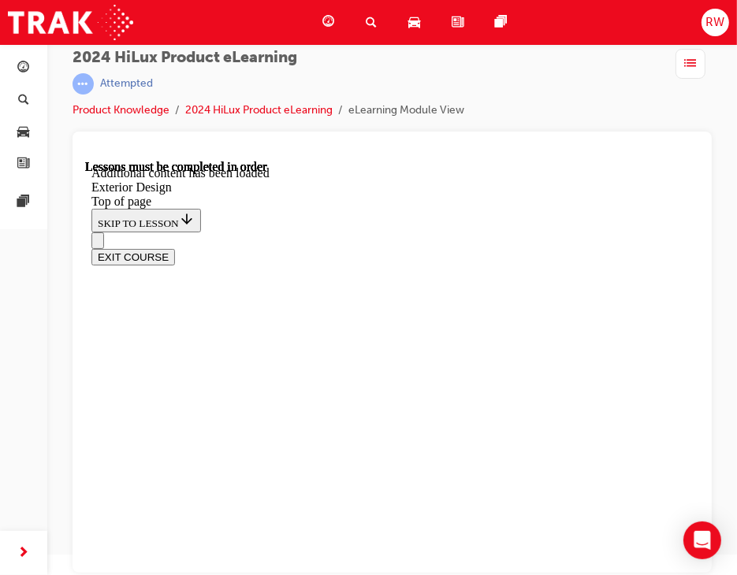
scroll to position [3562, 0]
drag, startPoint x: 614, startPoint y: 386, endPoint x: 598, endPoint y: 386, distance: 16.6
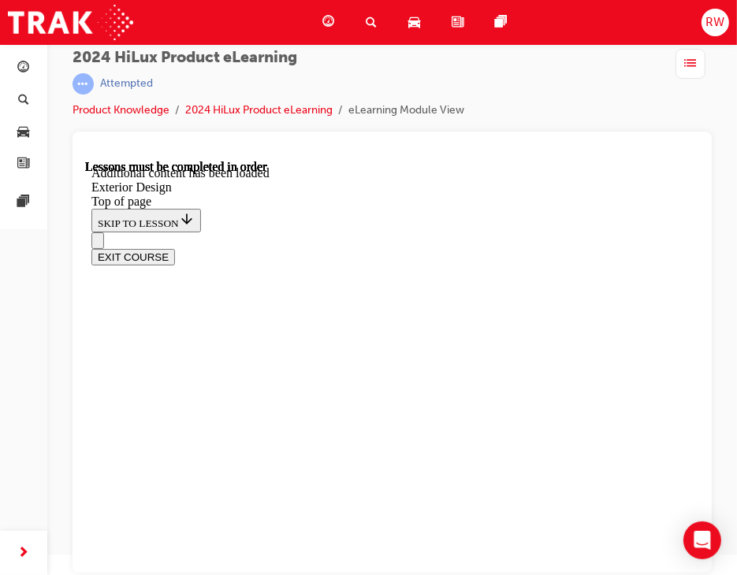
drag, startPoint x: 340, startPoint y: 413, endPoint x: 365, endPoint y: 397, distance: 29.7
drag, startPoint x: 271, startPoint y: 501, endPoint x: 279, endPoint y: 475, distance: 27.2
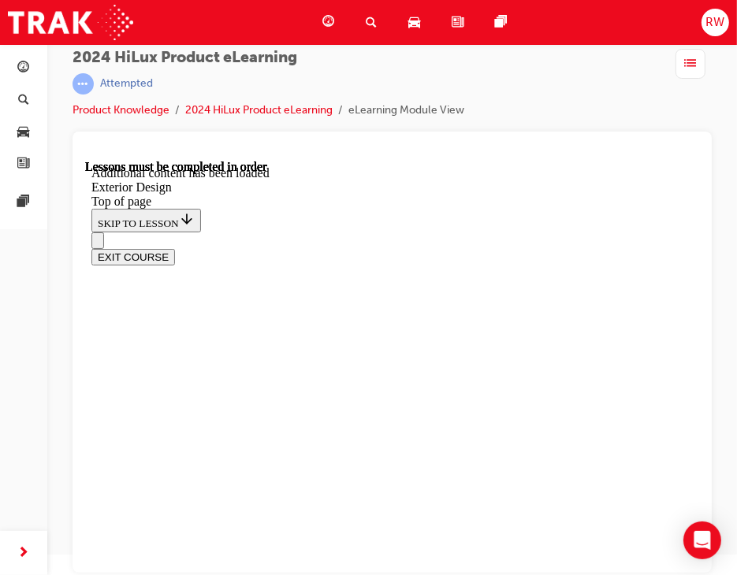
drag, startPoint x: 305, startPoint y: 273, endPoint x: 386, endPoint y: 326, distance: 96.9
drag, startPoint x: 456, startPoint y: 401, endPoint x: 462, endPoint y: 408, distance: 8.9
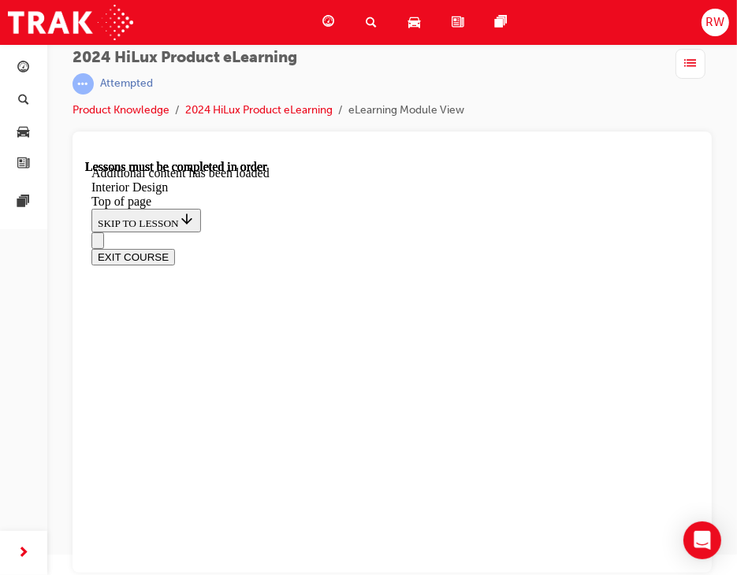
scroll to position [285, 0]
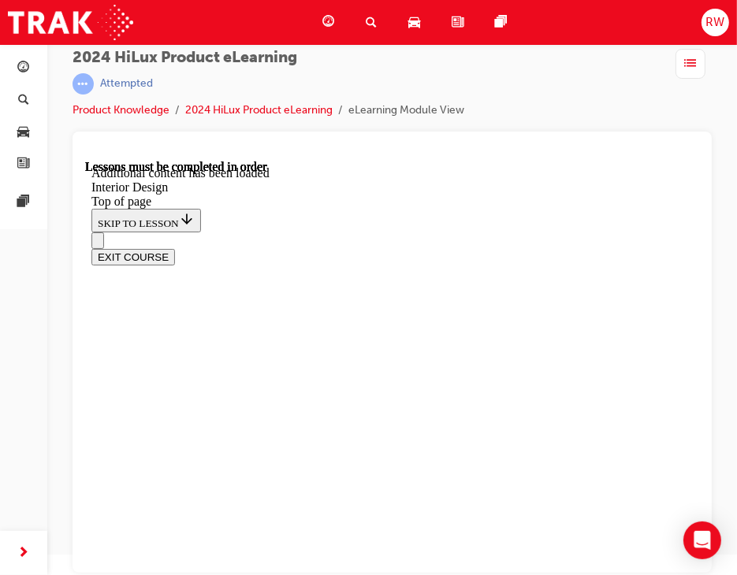
scroll to position [613, 0]
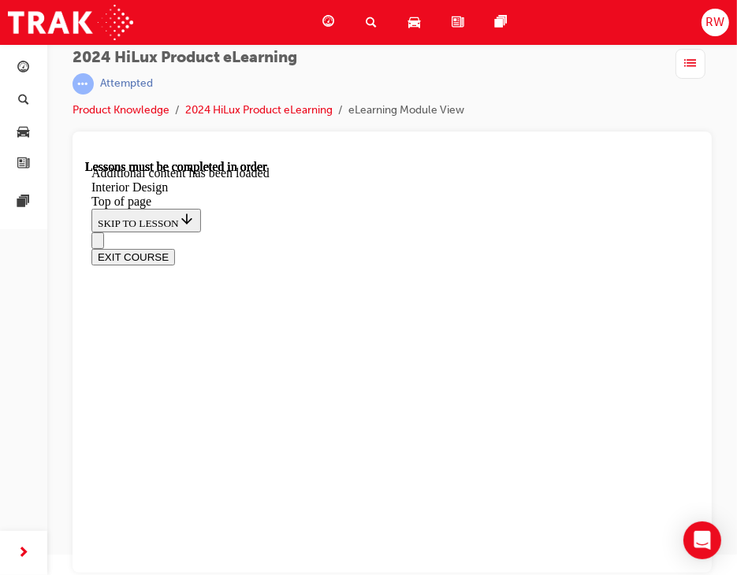
drag, startPoint x: 645, startPoint y: 382, endPoint x: 620, endPoint y: 371, distance: 26.8
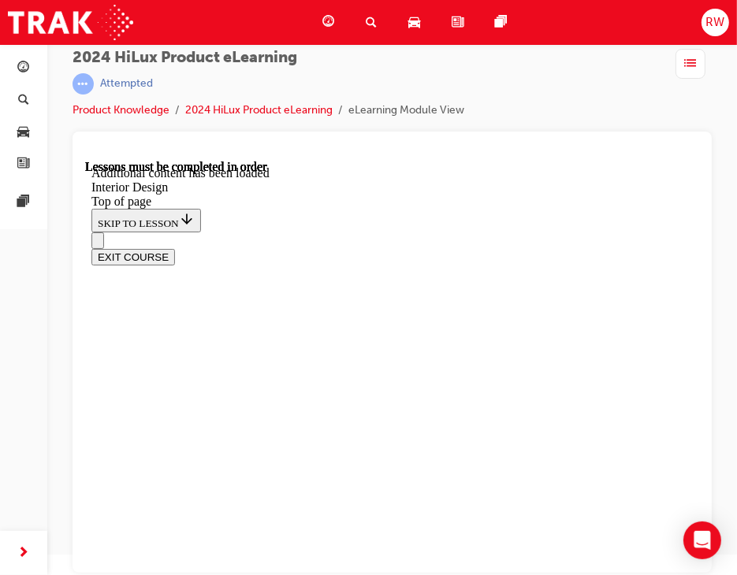
drag, startPoint x: 463, startPoint y: 330, endPoint x: 512, endPoint y: 304, distance: 56.4
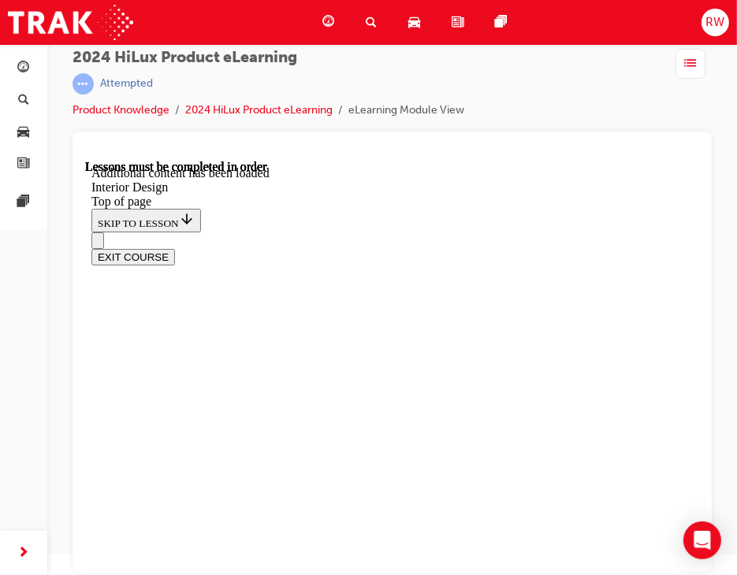
drag, startPoint x: 635, startPoint y: 482, endPoint x: 523, endPoint y: 520, distance: 118.2
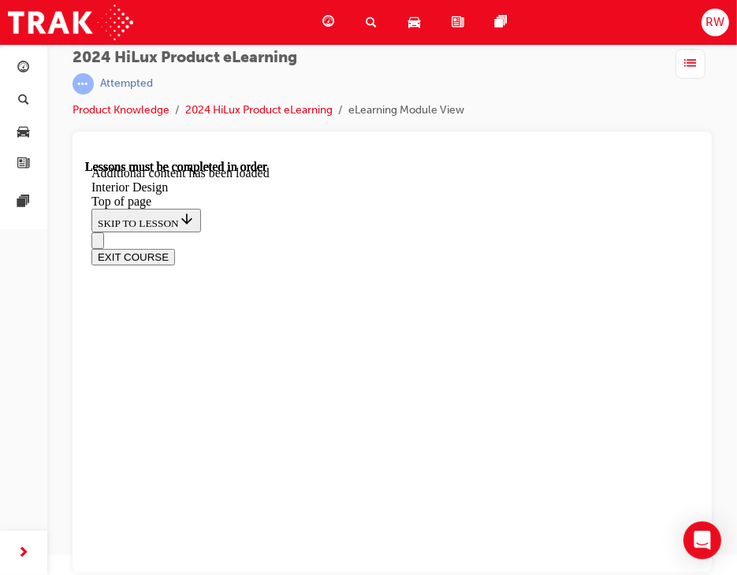
drag, startPoint x: 469, startPoint y: 491, endPoint x: 473, endPoint y: 498, distance: 8.1
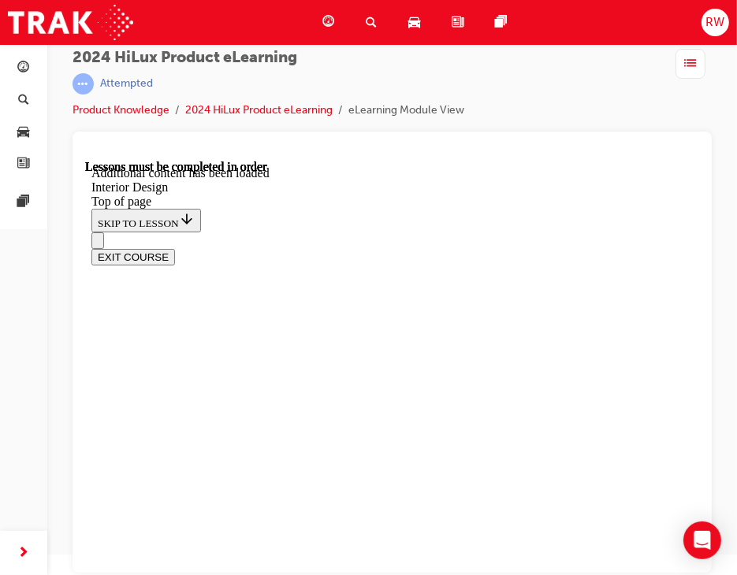
drag, startPoint x: 348, startPoint y: 294, endPoint x: 360, endPoint y: 309, distance: 19.6
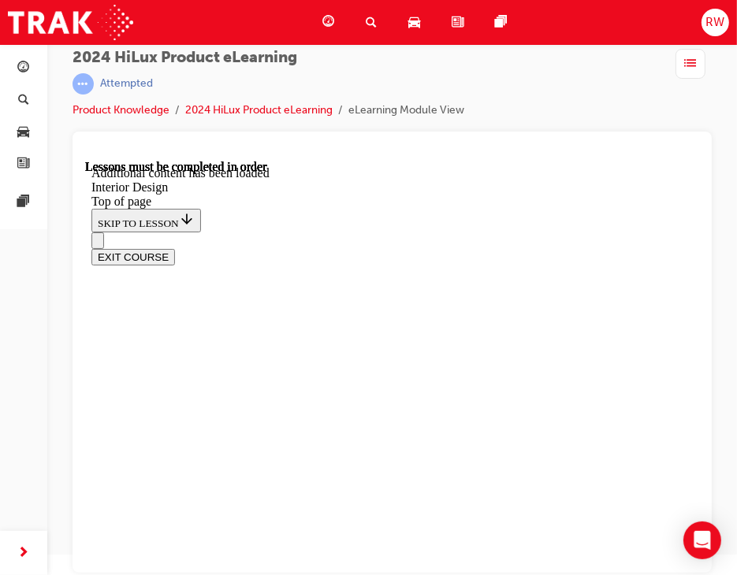
scroll to position [970, 0]
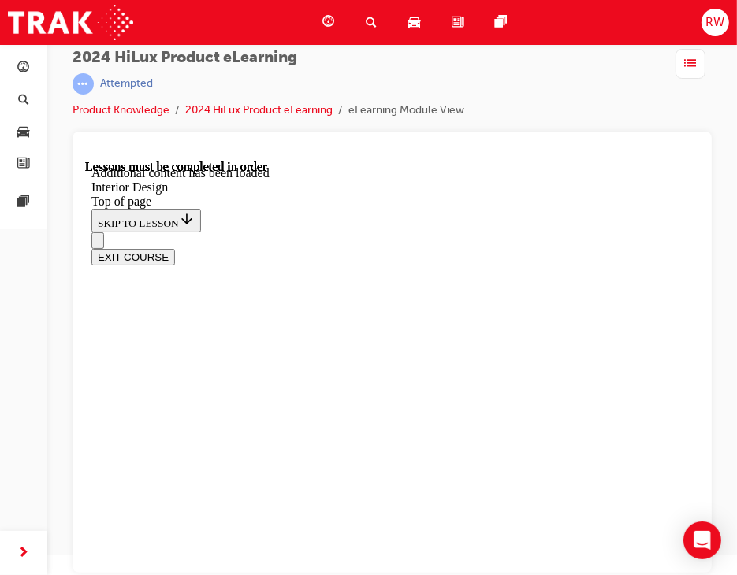
drag, startPoint x: 460, startPoint y: 266, endPoint x: 480, endPoint y: 277, distance: 22.9
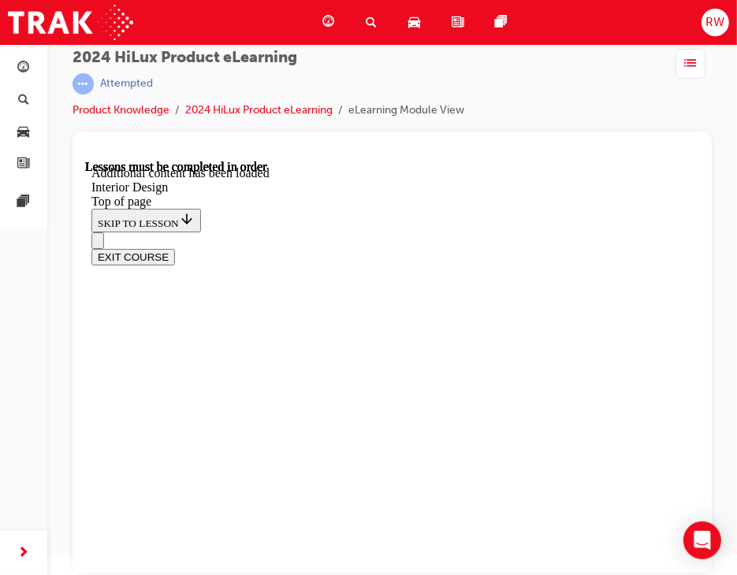
drag, startPoint x: 534, startPoint y: 333, endPoint x: 542, endPoint y: 339, distance: 9.0
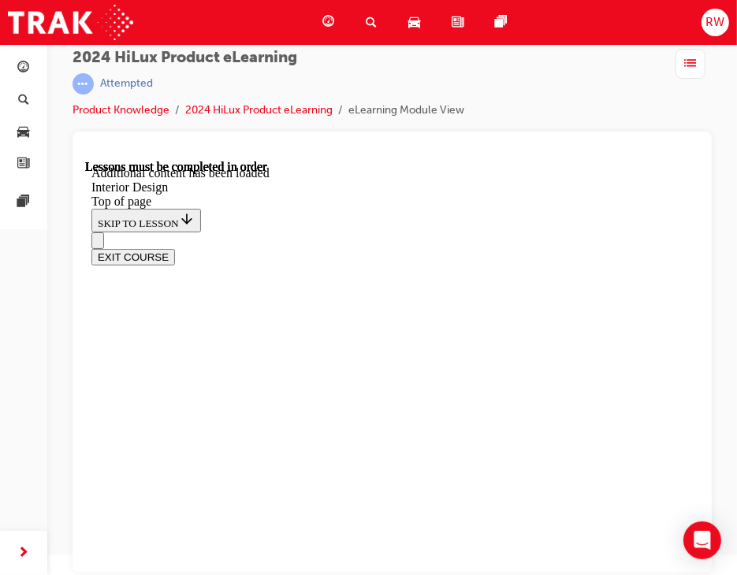
scroll to position [2055, 0]
drag, startPoint x: 280, startPoint y: 457, endPoint x: 286, endPoint y: 477, distance: 20.7
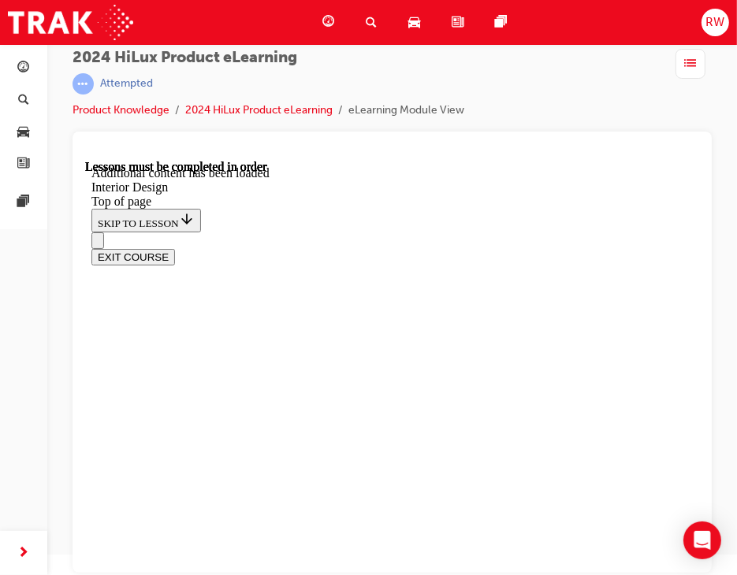
drag, startPoint x: 447, startPoint y: 314, endPoint x: 440, endPoint y: 359, distance: 45.5
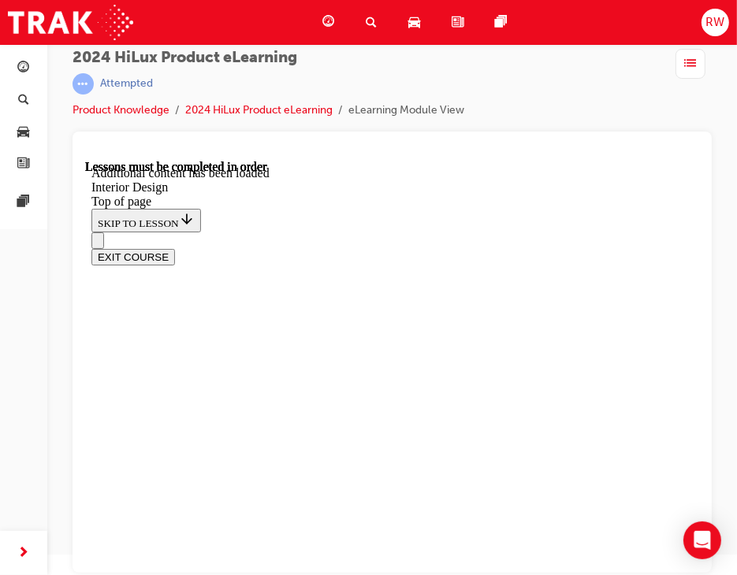
drag, startPoint x: 452, startPoint y: 358, endPoint x: 458, endPoint y: 370, distance: 13.4
drag, startPoint x: 660, startPoint y: 362, endPoint x: 654, endPoint y: 439, distance: 77.5
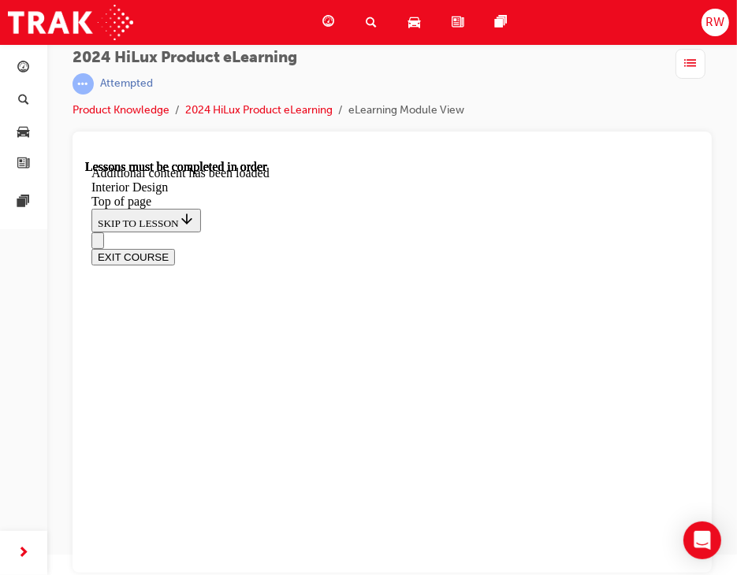
drag, startPoint x: 277, startPoint y: 344, endPoint x: 282, endPoint y: 367, distance: 23.3
drag, startPoint x: 285, startPoint y: 373, endPoint x: 265, endPoint y: 425, distance: 55.9
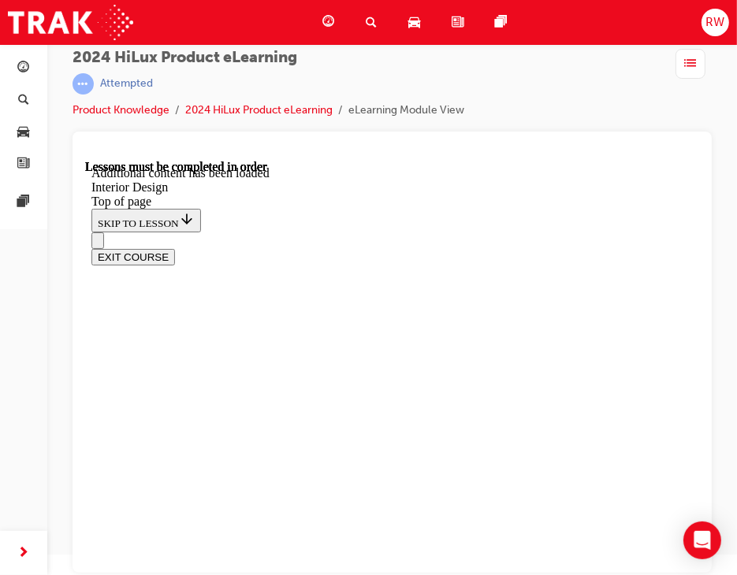
drag, startPoint x: 244, startPoint y: 473, endPoint x: 270, endPoint y: 444, distance: 38.6
drag, startPoint x: 233, startPoint y: 267, endPoint x: 239, endPoint y: 280, distance: 14.1
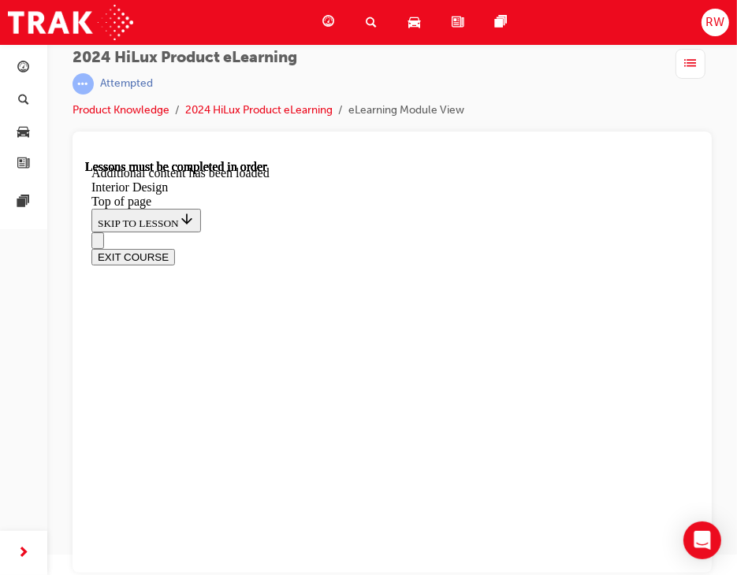
drag, startPoint x: 248, startPoint y: 373, endPoint x: 261, endPoint y: 374, distance: 12.6
drag, startPoint x: 672, startPoint y: 279, endPoint x: 598, endPoint y: 308, distance: 79.6
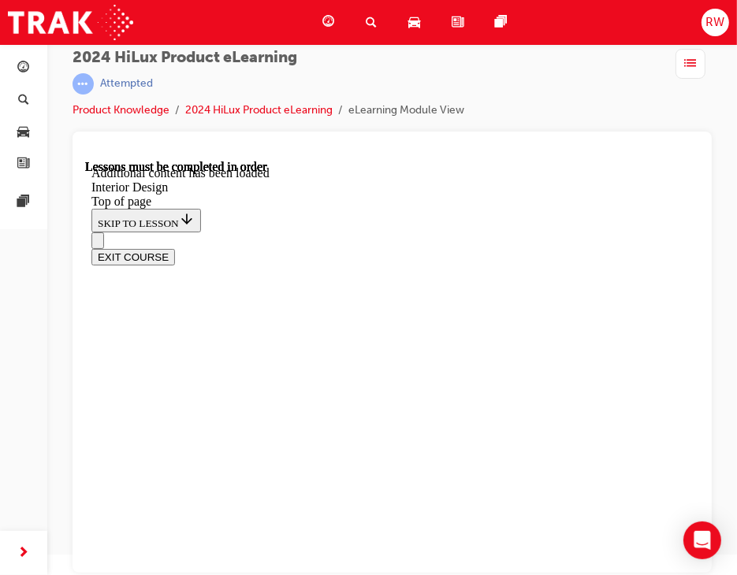
drag, startPoint x: 447, startPoint y: 269, endPoint x: 453, endPoint y: 275, distance: 8.9
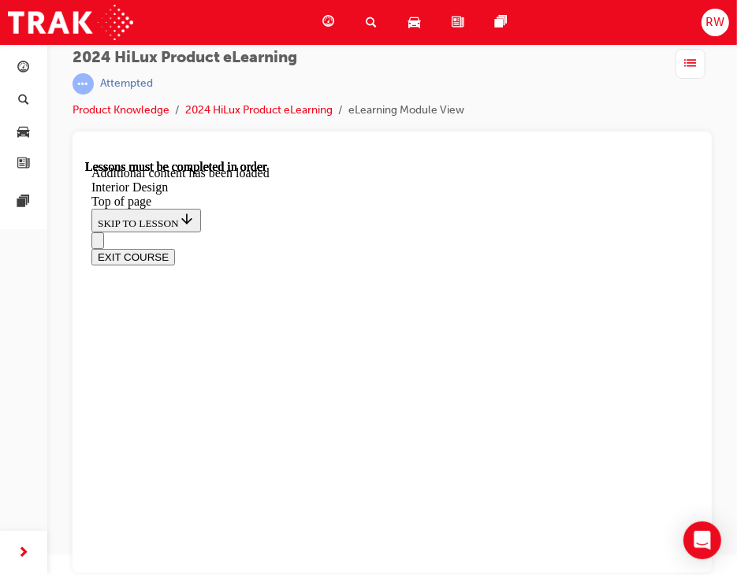
drag, startPoint x: 464, startPoint y: 494, endPoint x: 465, endPoint y: 483, distance: 11.1
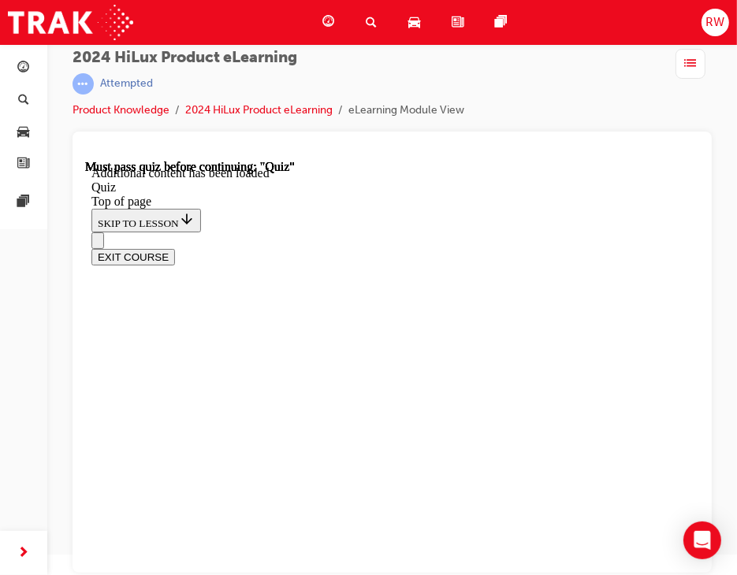
drag, startPoint x: 440, startPoint y: 523, endPoint x: 444, endPoint y: 513, distance: 11.0
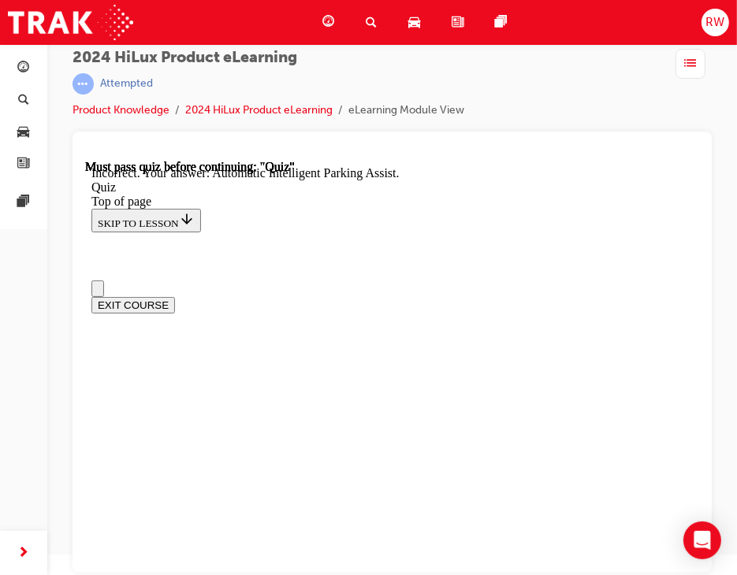
scroll to position [158, 0]
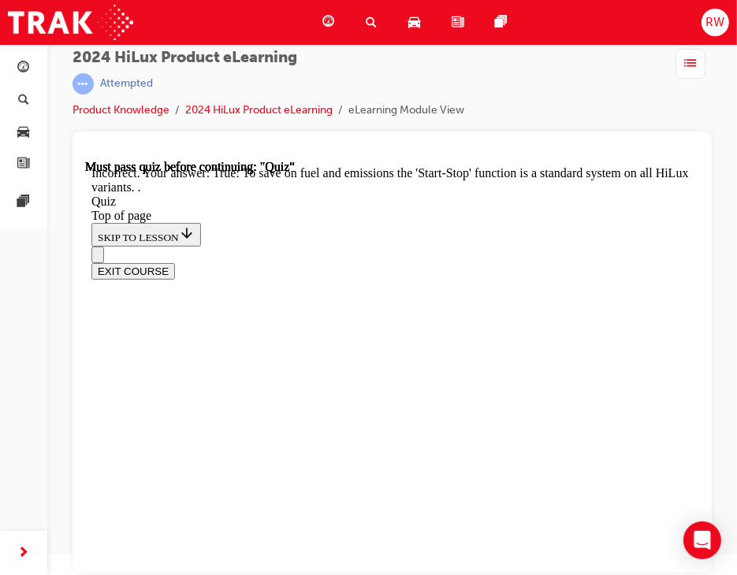
scroll to position [381, 0]
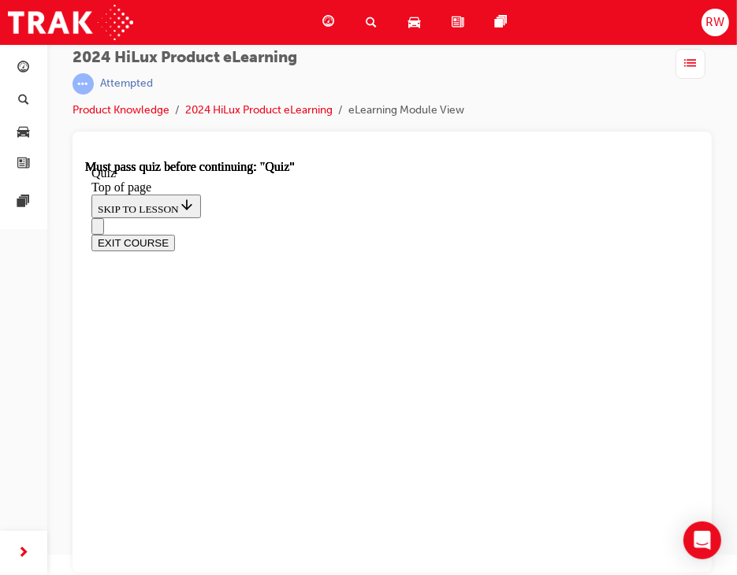
scroll to position [236, 0]
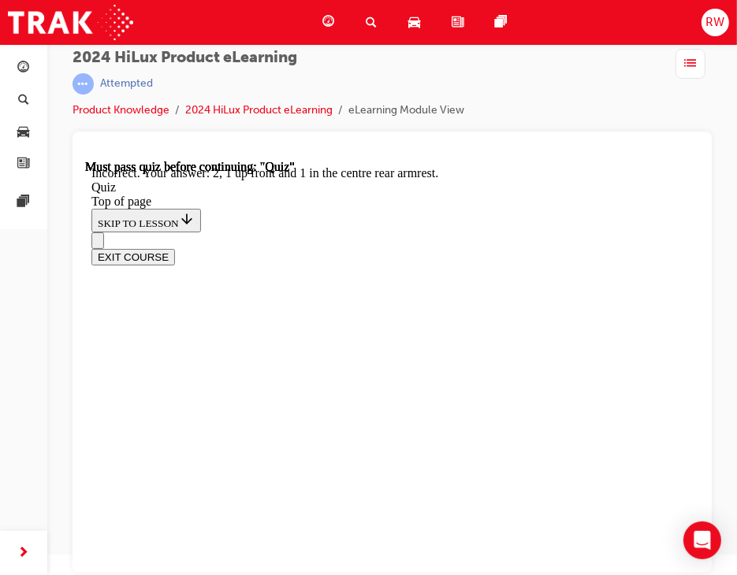
scroll to position [444, 0]
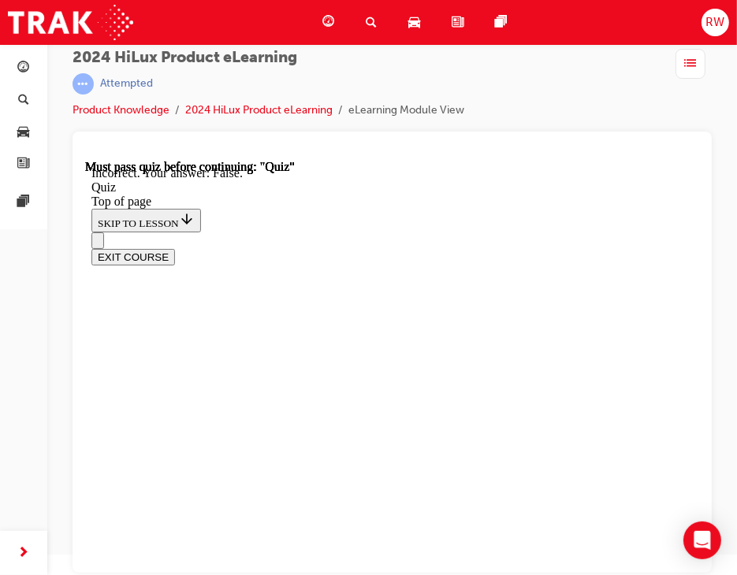
scroll to position [387, 0]
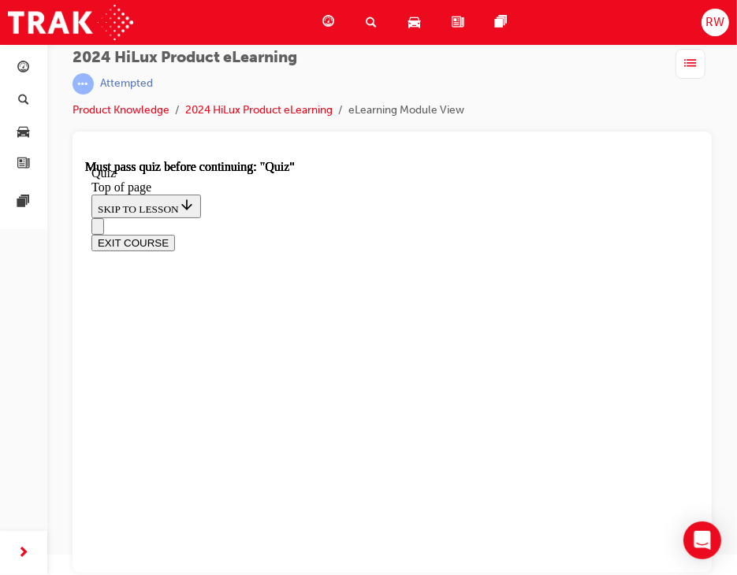
scroll to position [236, 0]
drag, startPoint x: 340, startPoint y: 357, endPoint x: 352, endPoint y: 392, distance: 36.9
drag, startPoint x: 386, startPoint y: 468, endPoint x: 378, endPoint y: 475, distance: 11.2
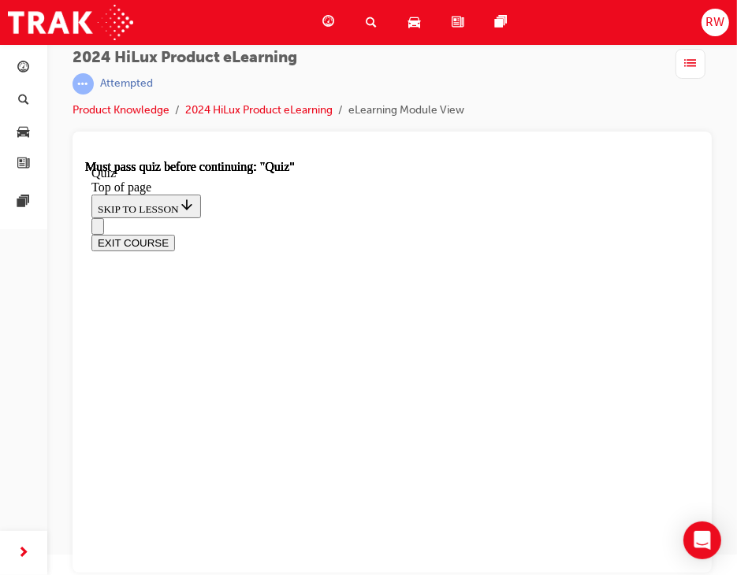
scroll to position [396, 0]
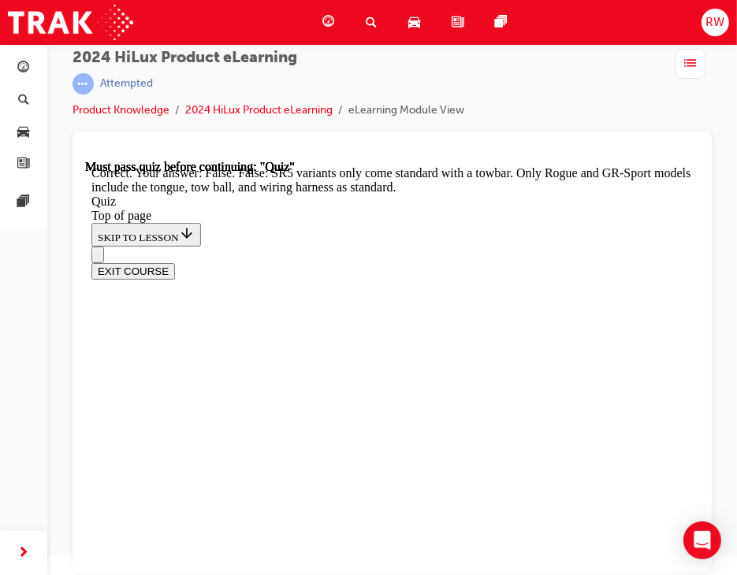
scroll to position [467, 0]
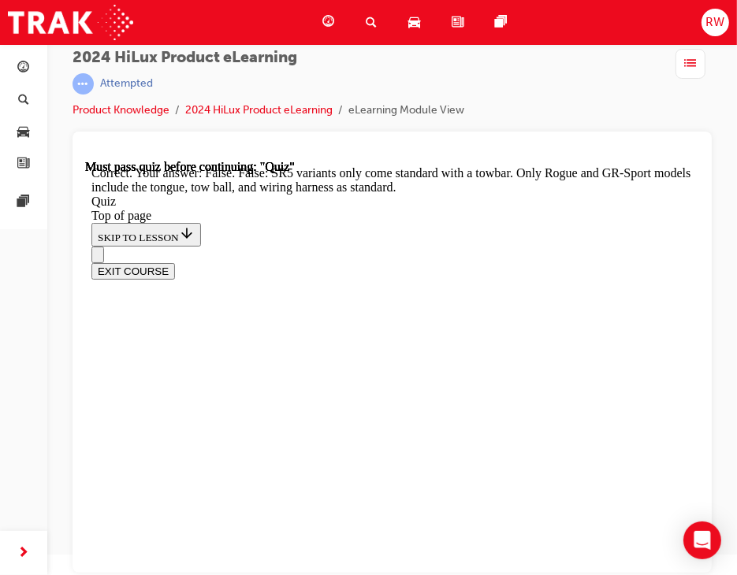
drag, startPoint x: 411, startPoint y: 260, endPoint x: 415, endPoint y: 399, distance: 138.8
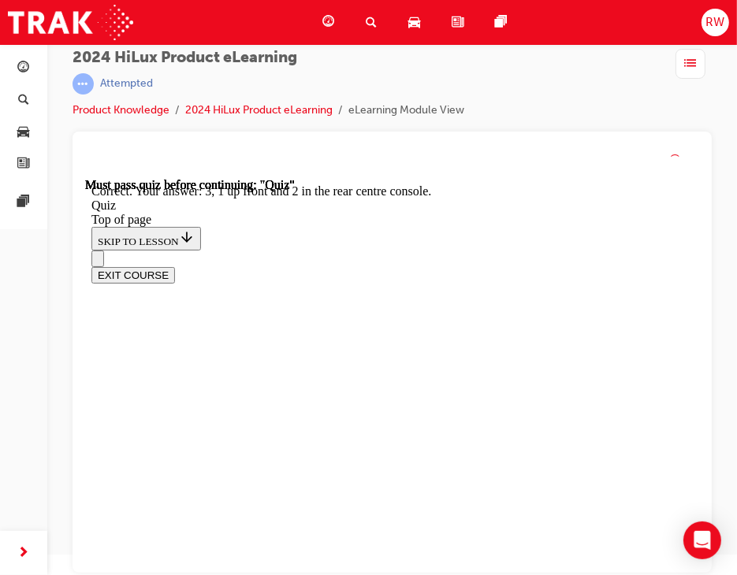
scroll to position [444, 0]
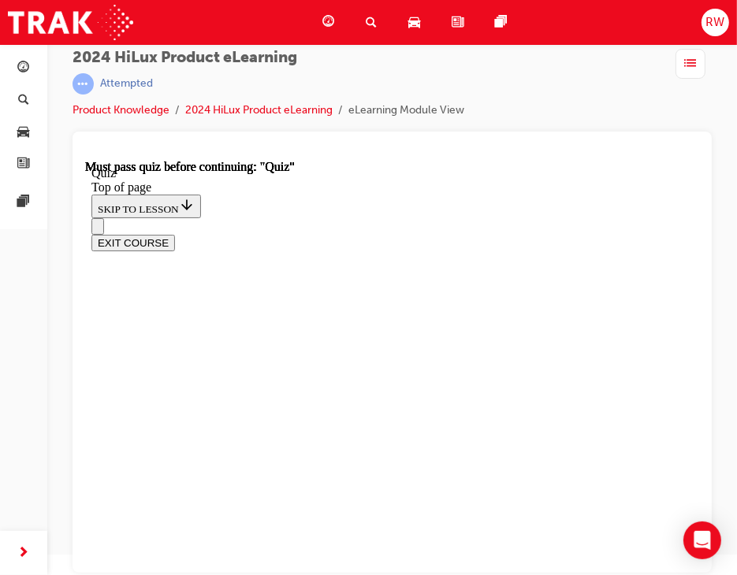
scroll to position [236, 0]
drag, startPoint x: 475, startPoint y: 335, endPoint x: 467, endPoint y: 392, distance: 57.3
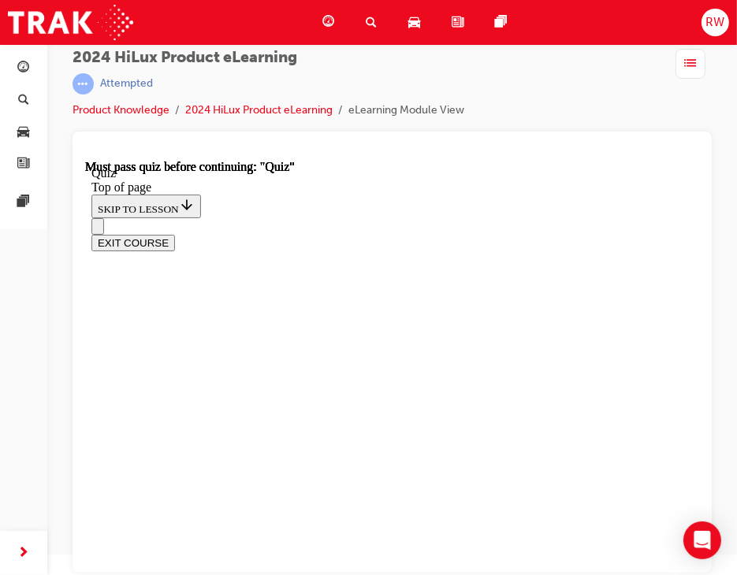
drag, startPoint x: 423, startPoint y: 281, endPoint x: 422, endPoint y: 309, distance: 28.4
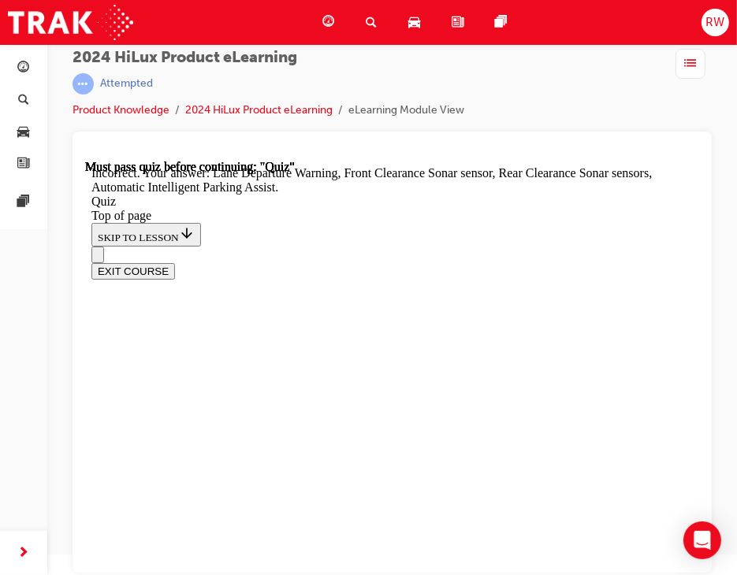
scroll to position [432, 0]
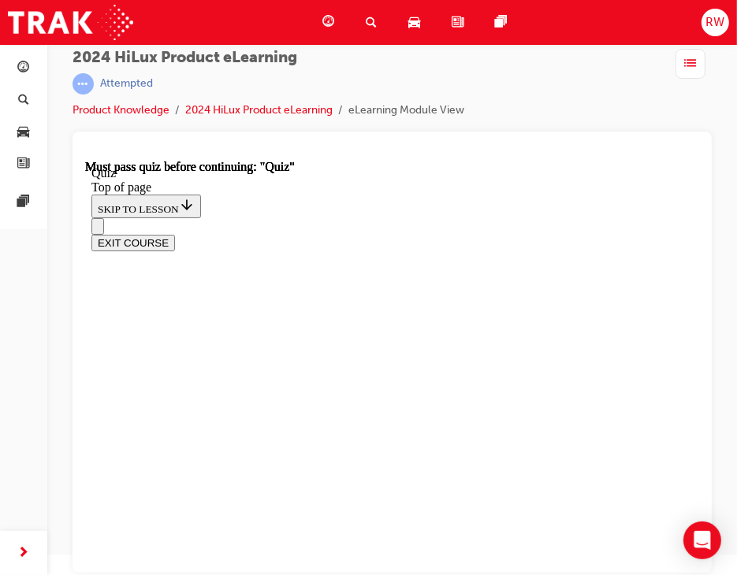
scroll to position [236, 0]
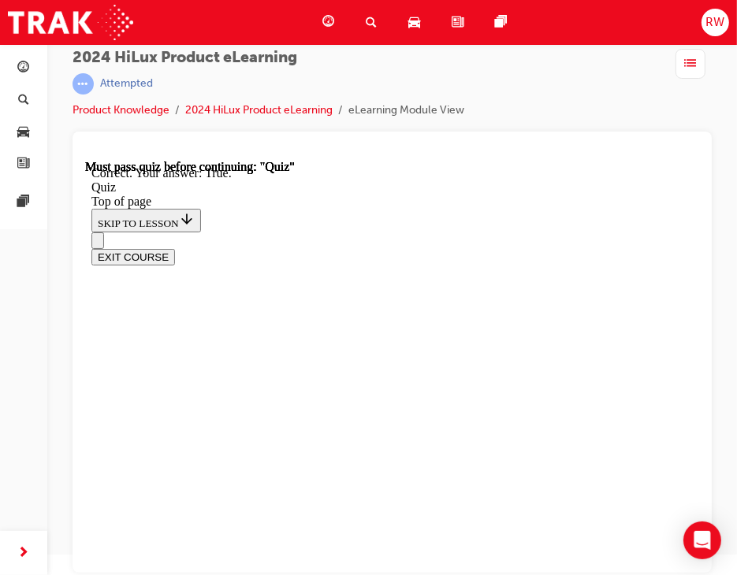
scroll to position [387, 0]
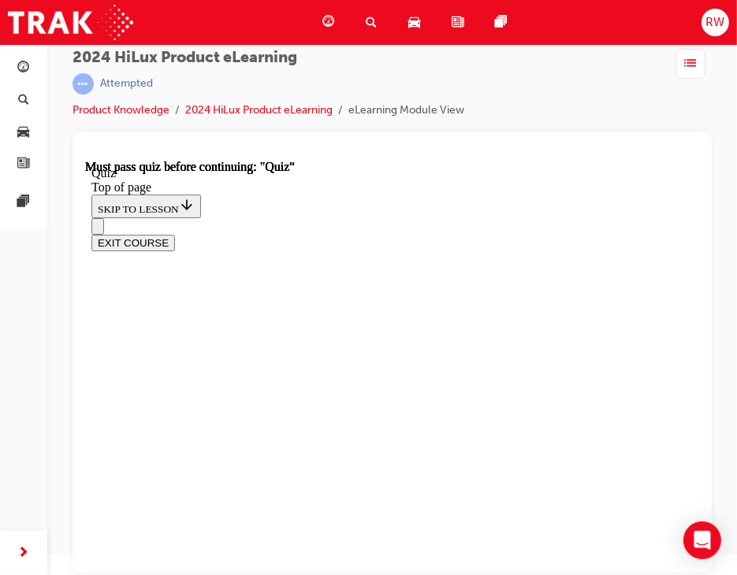
scroll to position [158, 0]
drag, startPoint x: 412, startPoint y: 308, endPoint x: 407, endPoint y: 466, distance: 157.8
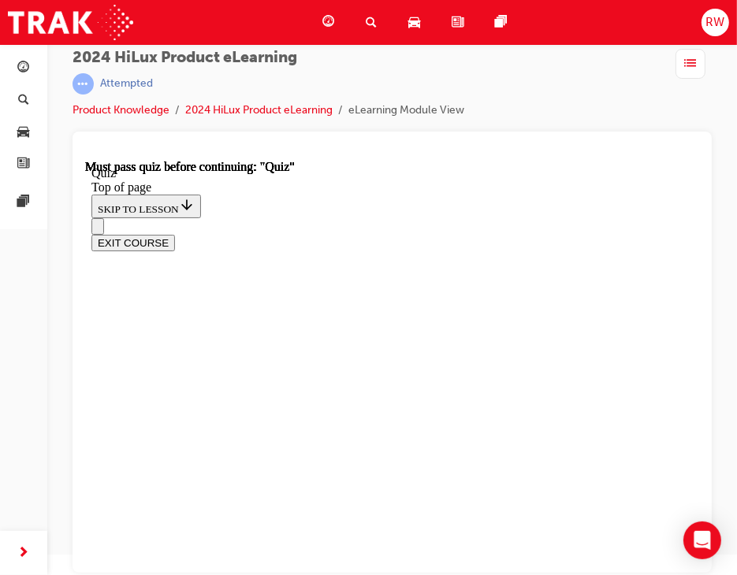
scroll to position [438, 0]
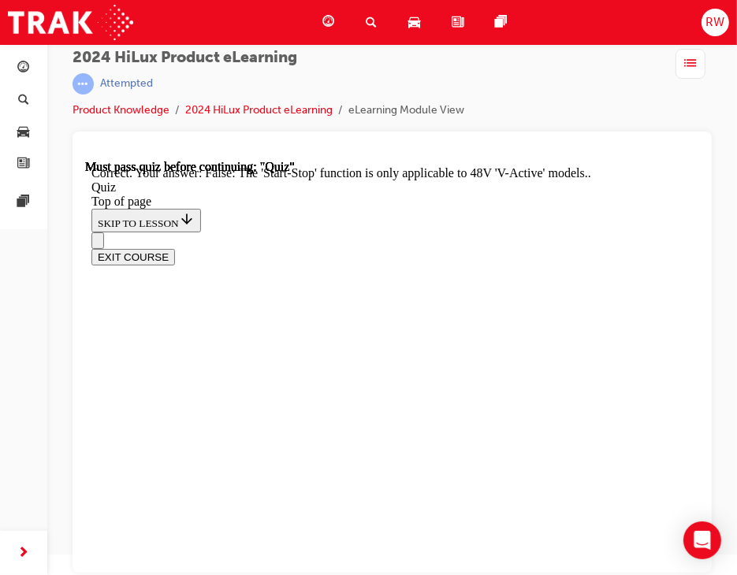
scroll to position [381, 0]
drag, startPoint x: 376, startPoint y: 545, endPoint x: 385, endPoint y: 520, distance: 26.9
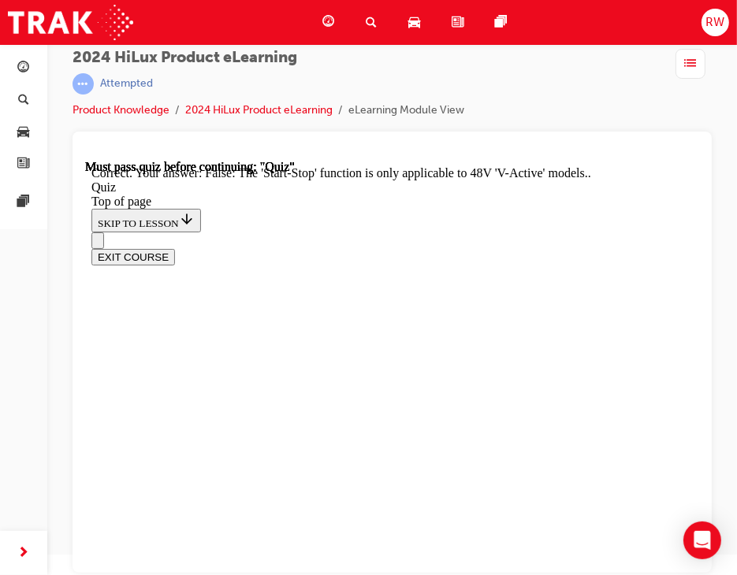
drag, startPoint x: 409, startPoint y: 537, endPoint x: 446, endPoint y: 482, distance: 65.8
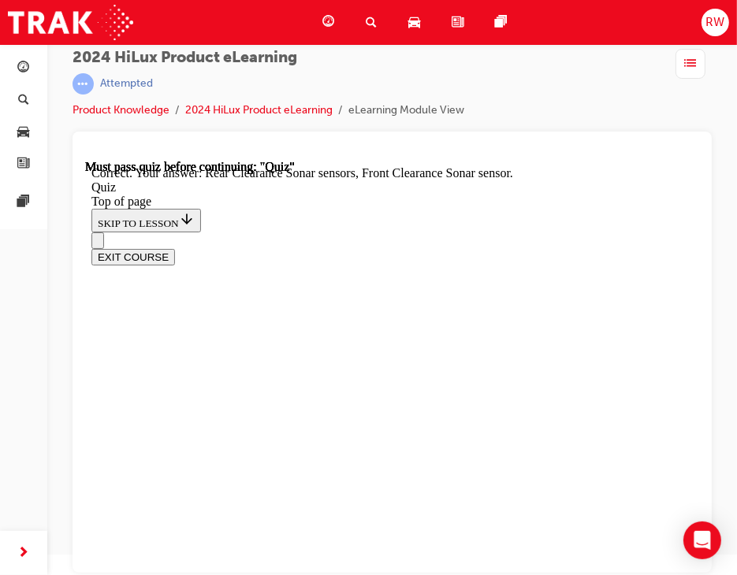
scroll to position [432, 0]
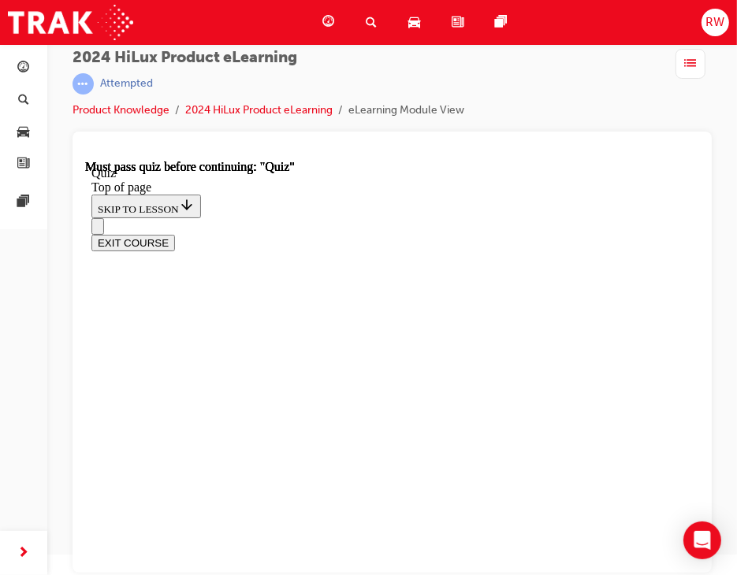
scroll to position [158, 0]
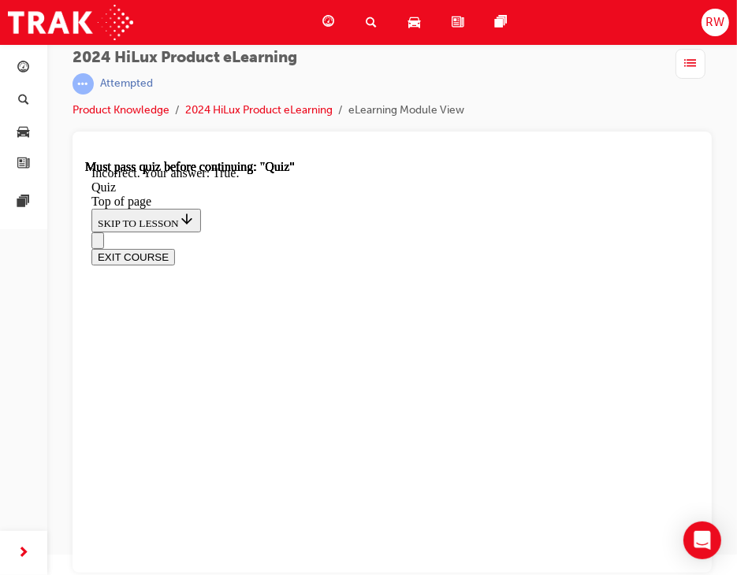
scroll to position [333, 0]
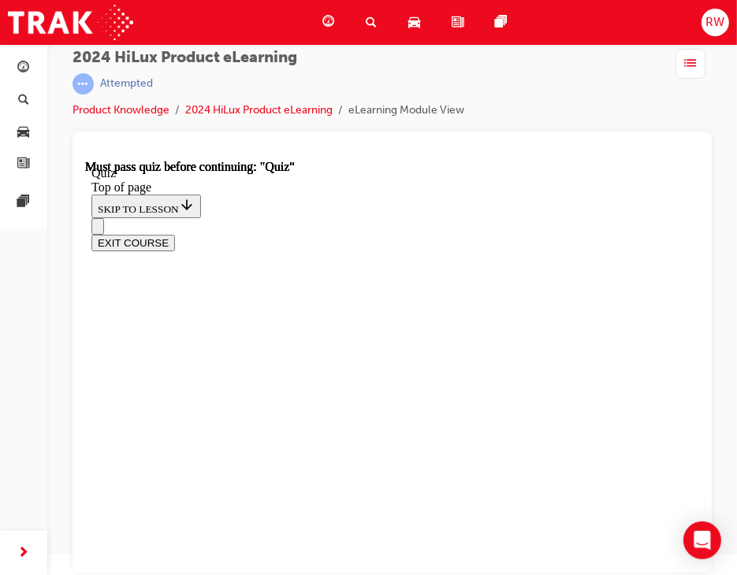
scroll to position [158, 0]
drag, startPoint x: 354, startPoint y: 483, endPoint x: 358, endPoint y: 553, distance: 69.5
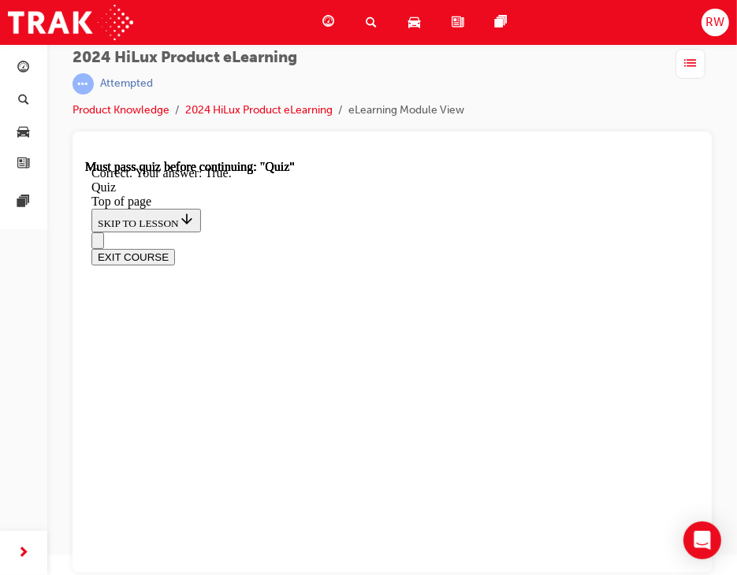
scroll to position [387, 0]
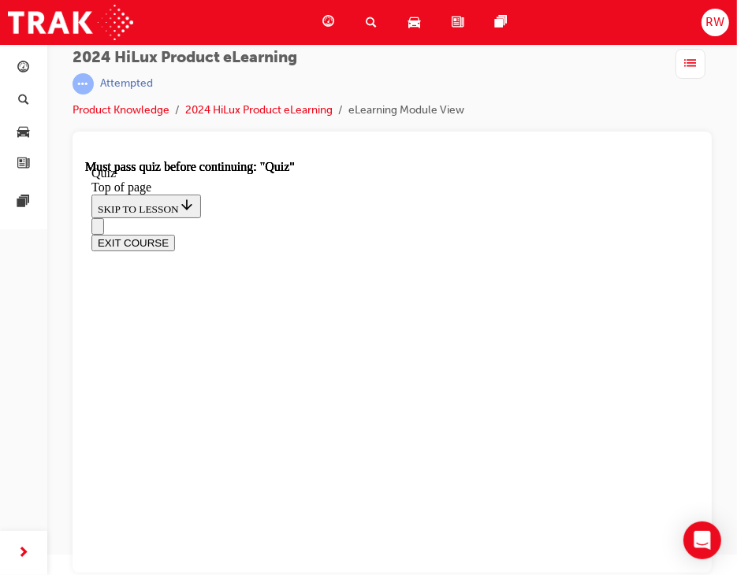
scroll to position [158, 0]
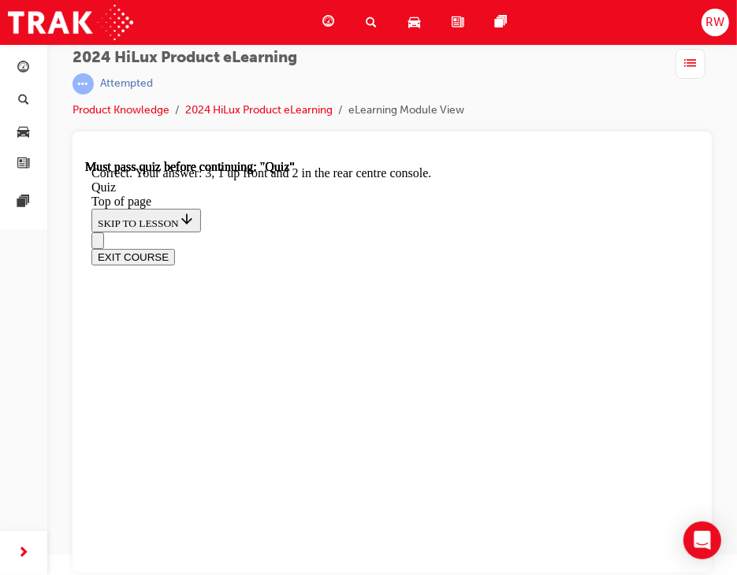
scroll to position [444, 0]
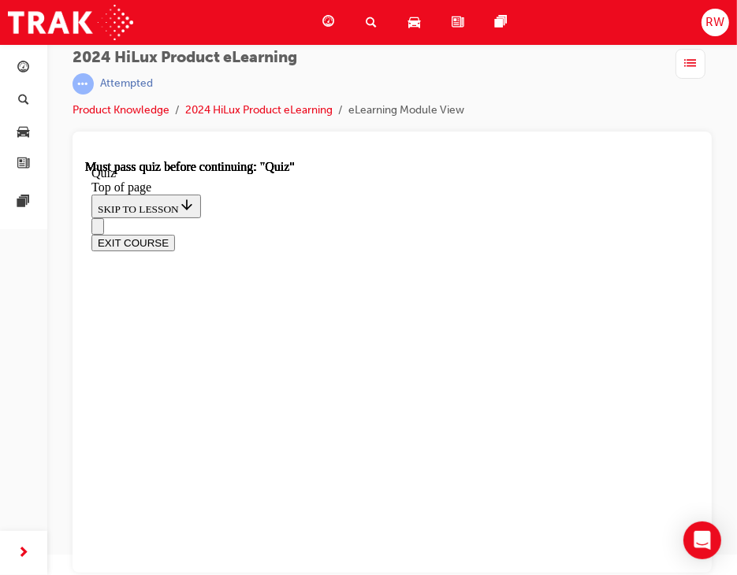
scroll to position [438, 0]
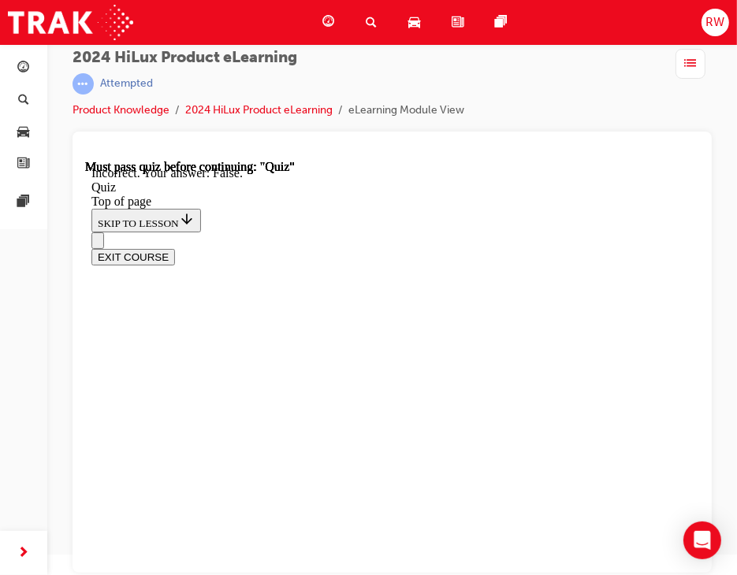
scroll to position [387, 0]
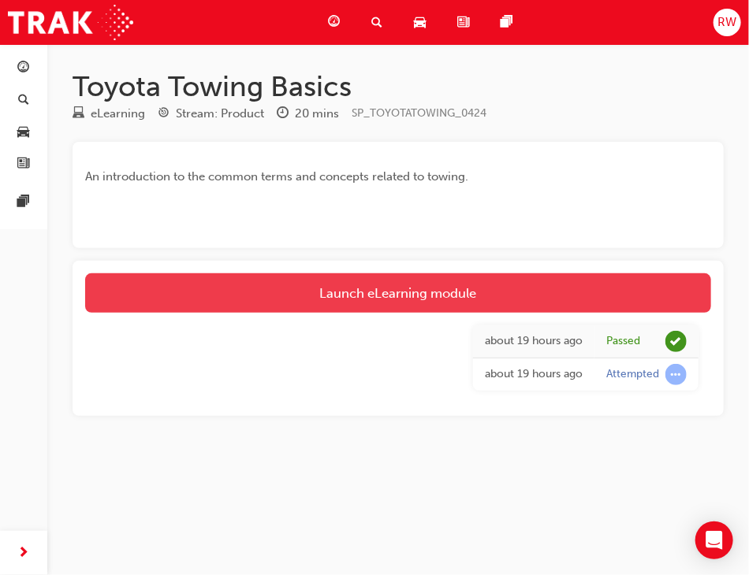
click at [464, 293] on link "Launch eLearning module" at bounding box center [398, 293] width 626 height 39
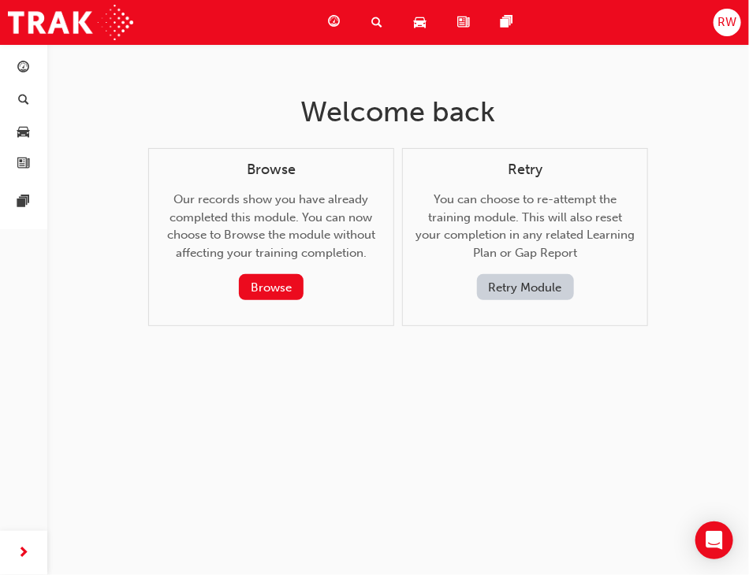
drag, startPoint x: 489, startPoint y: 222, endPoint x: 494, endPoint y: 201, distance: 21.2
click at [485, 218] on div "Retry You can choose to re-attempt the training module. This will also reset yo…" at bounding box center [524, 232] width 219 height 140
drag, startPoint x: 520, startPoint y: 179, endPoint x: 489, endPoint y: 149, distance: 42.9
click at [512, 172] on div "Retry You can choose to re-attempt the training module. This will also reset yo…" at bounding box center [524, 232] width 219 height 140
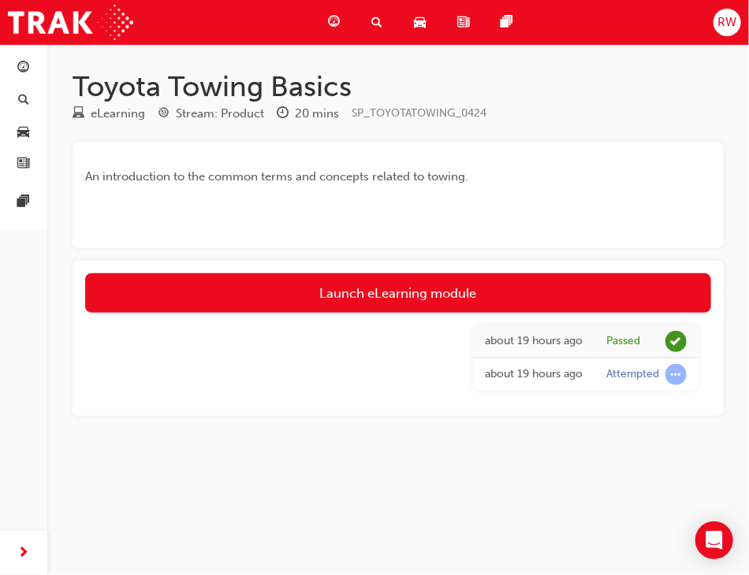
click at [575, 382] on div "about 19 hours ago" at bounding box center [534, 375] width 98 height 18
click at [631, 385] on td "Attempted" at bounding box center [646, 375] width 104 height 33
click at [636, 376] on div "Attempted" at bounding box center [632, 374] width 53 height 15
click at [560, 377] on div "about 19 hours ago" at bounding box center [534, 375] width 98 height 18
click at [539, 367] on div "about 19 hours ago" at bounding box center [534, 375] width 98 height 18
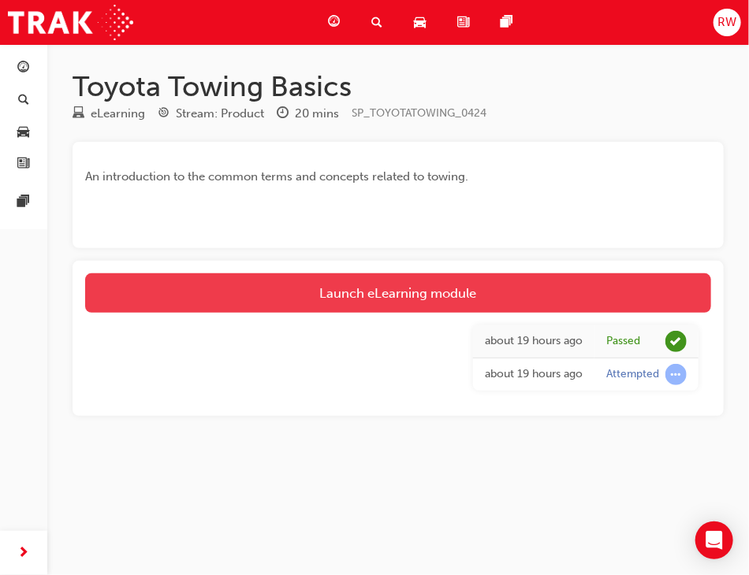
click at [519, 274] on link "Launch eLearning module" at bounding box center [398, 293] width 626 height 39
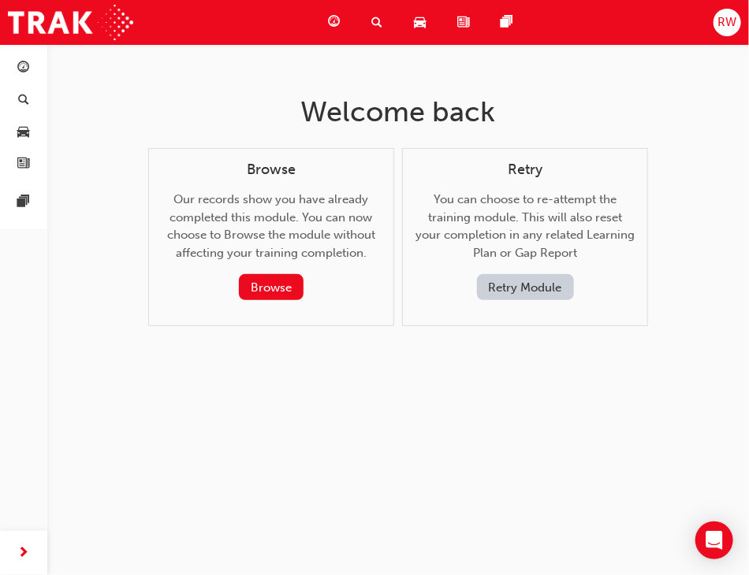
click at [483, 294] on button "Retry Module" at bounding box center [525, 287] width 97 height 26
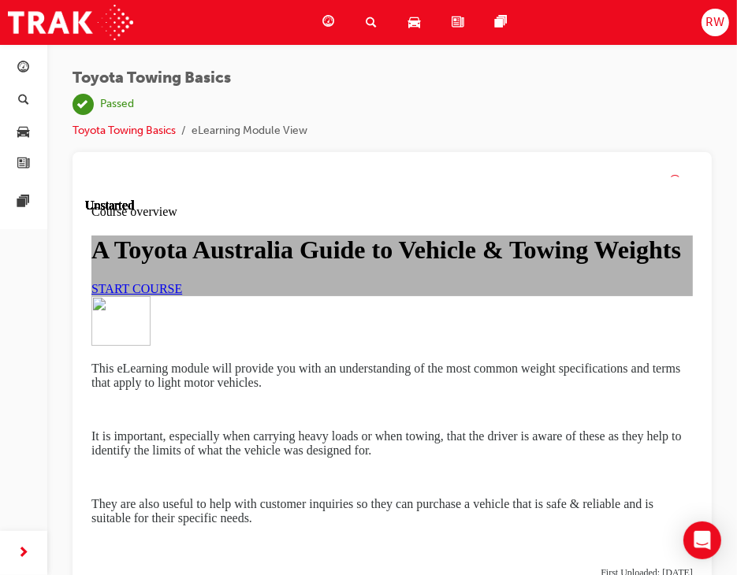
scroll to position [79, 0]
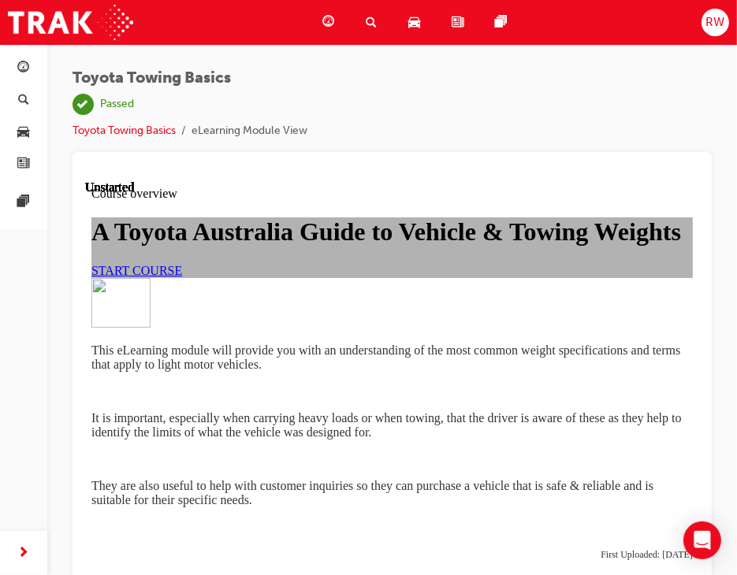
click at [181, 277] on span "START COURSE" at bounding box center [136, 269] width 91 height 13
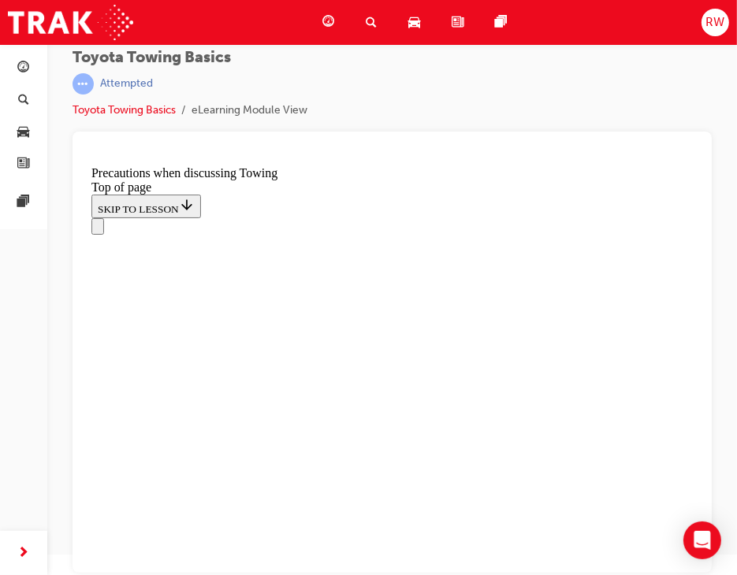
scroll to position [1074, 0]
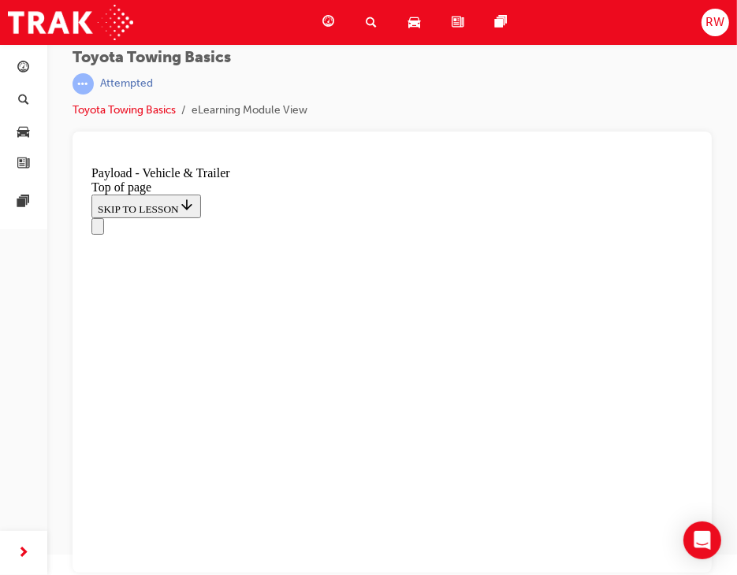
scroll to position [96, 0]
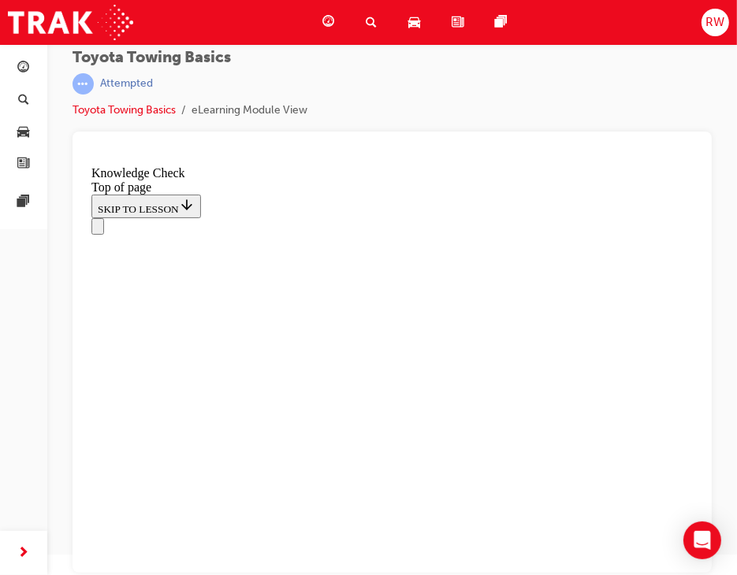
drag, startPoint x: 430, startPoint y: 514, endPoint x: 419, endPoint y: 525, distance: 16.2
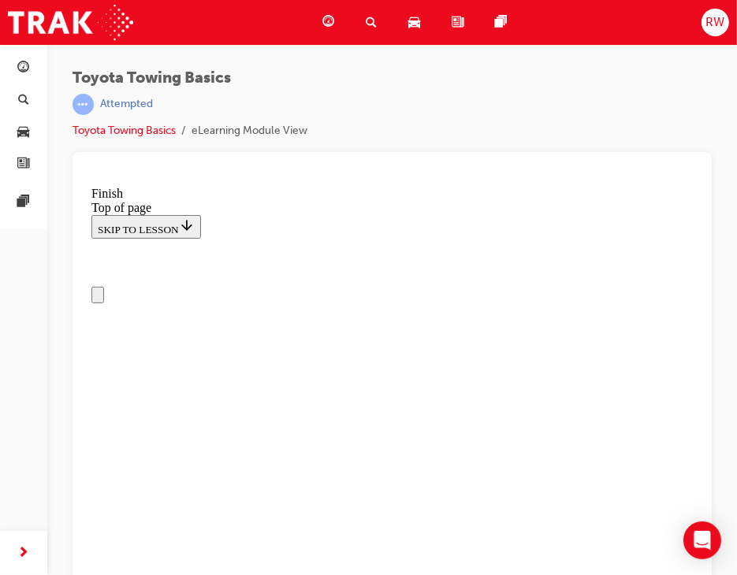
drag, startPoint x: 374, startPoint y: 10379, endPoint x: 386, endPoint y: 10454, distance: 75.9
drag, startPoint x: 397, startPoint y: 10477, endPoint x: 415, endPoint y: 10496, distance: 26.2
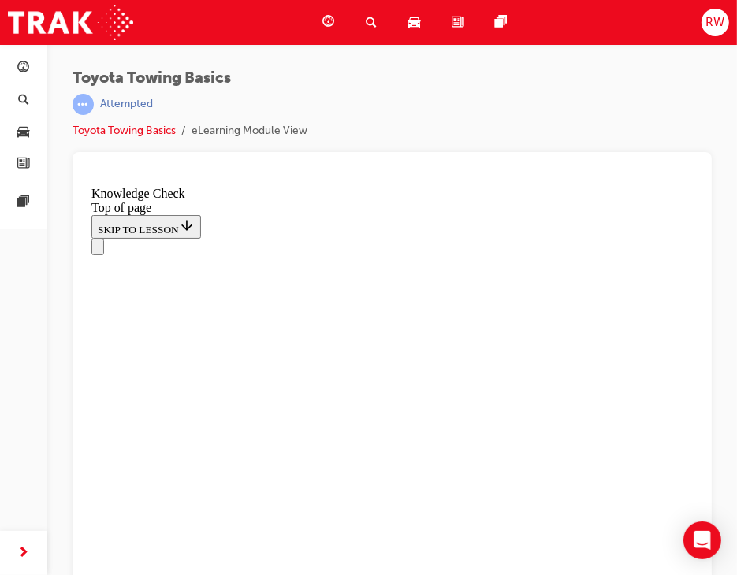
drag, startPoint x: 408, startPoint y: 10340, endPoint x: 357, endPoint y: 10349, distance: 51.2
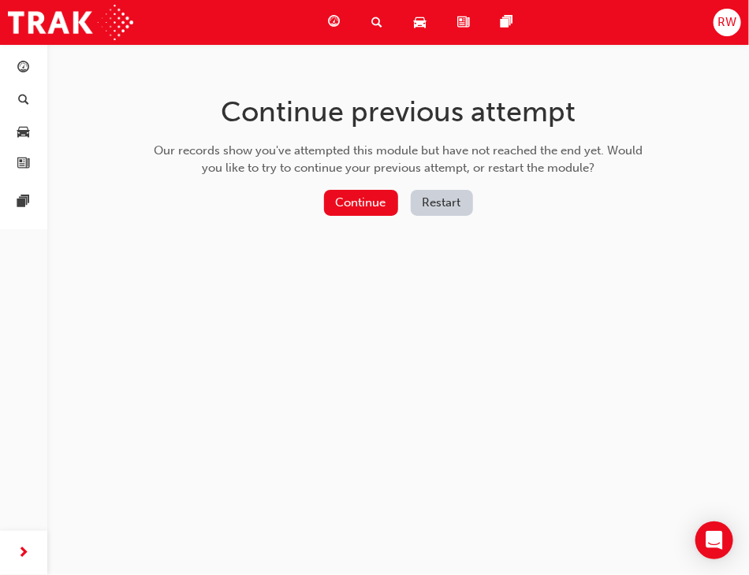
click at [441, 209] on button "Restart" at bounding box center [442, 203] width 62 height 26
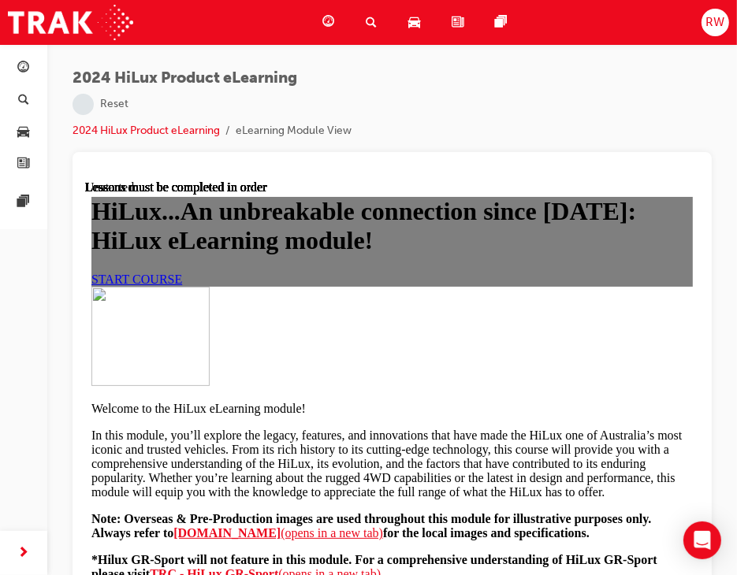
scroll to position [158, 0]
click at [181, 285] on link "START COURSE" at bounding box center [136, 278] width 91 height 13
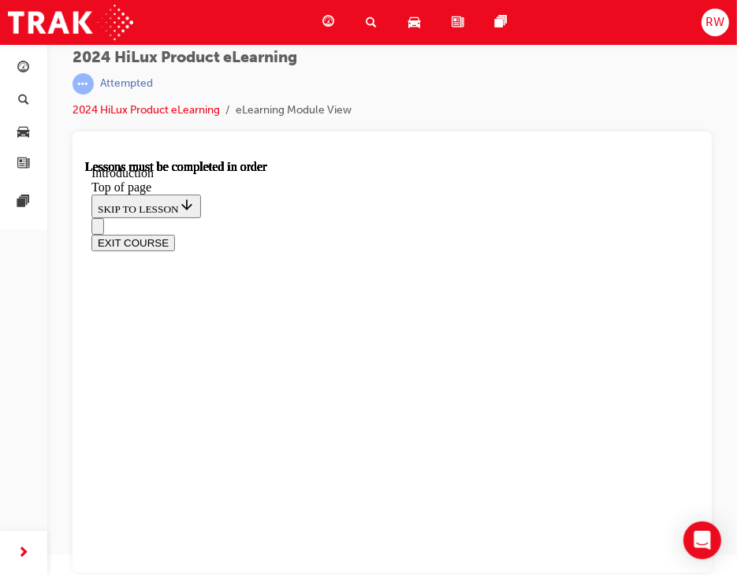
scroll to position [770, 0]
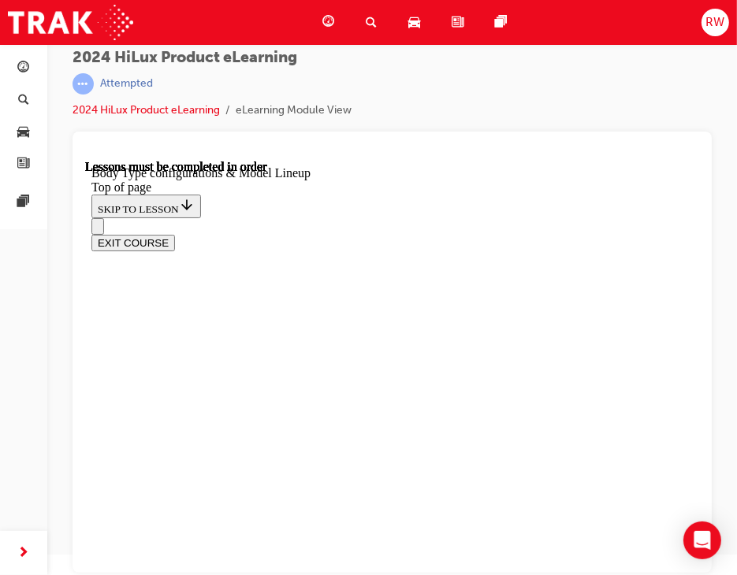
scroll to position [662, 0]
drag, startPoint x: 391, startPoint y: 450, endPoint x: 359, endPoint y: 415, distance: 46.9
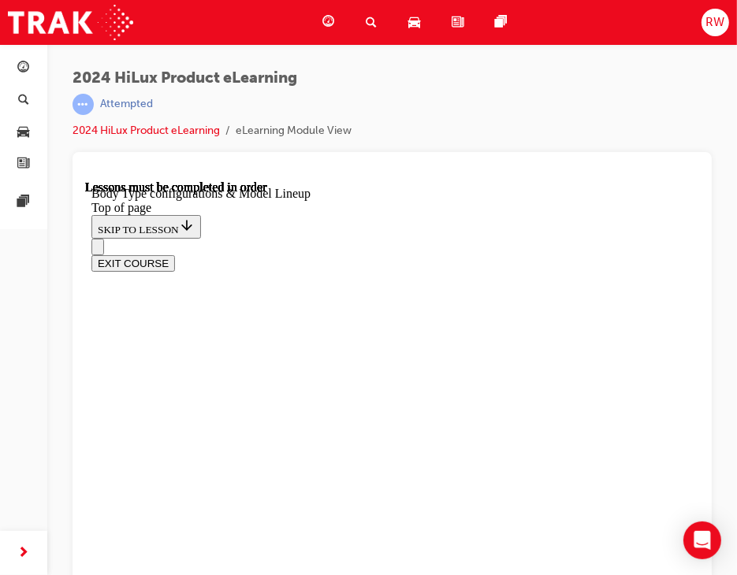
scroll to position [426, 0]
drag, startPoint x: 378, startPoint y: 389, endPoint x: 552, endPoint y: 374, distance: 174.9
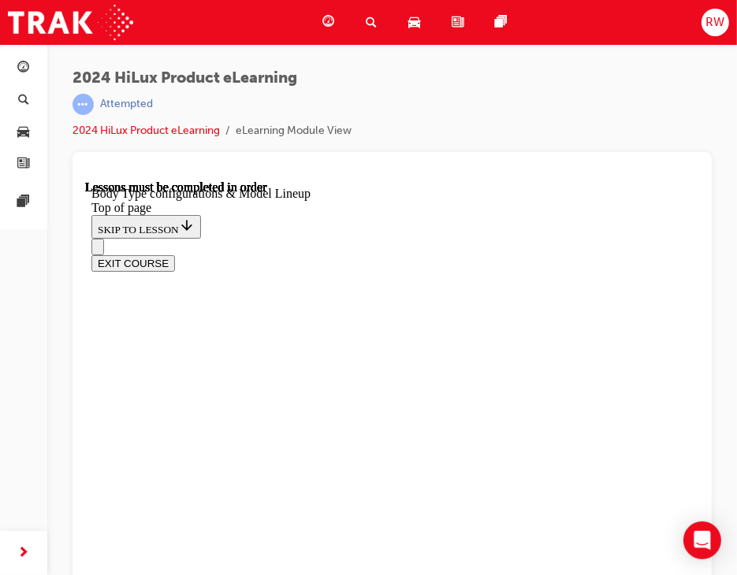
drag, startPoint x: 485, startPoint y: 378, endPoint x: 552, endPoint y: 394, distance: 69.0
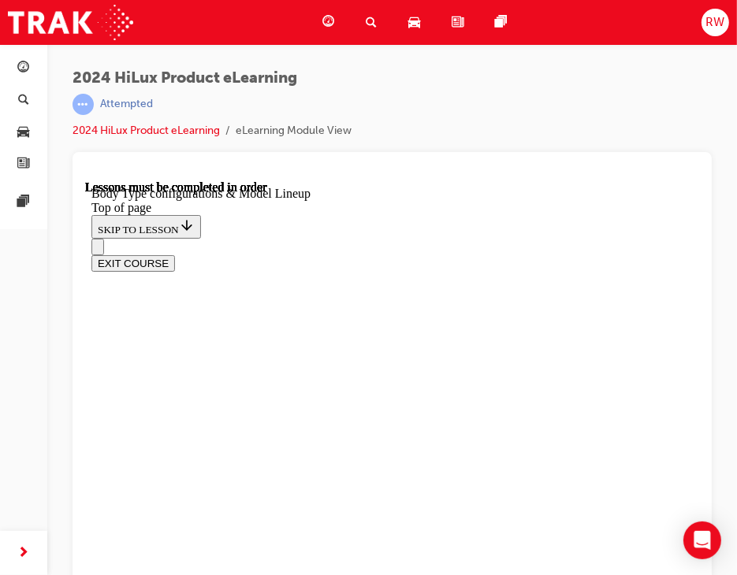
scroll to position [839, 0]
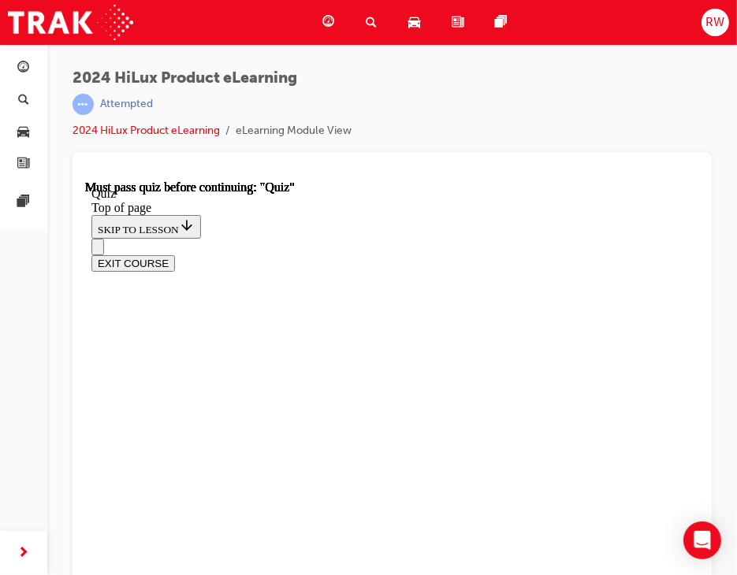
drag, startPoint x: 456, startPoint y: 527, endPoint x: 400, endPoint y: 312, distance: 221.8
drag, startPoint x: 399, startPoint y: 330, endPoint x: 441, endPoint y: 373, distance: 60.2
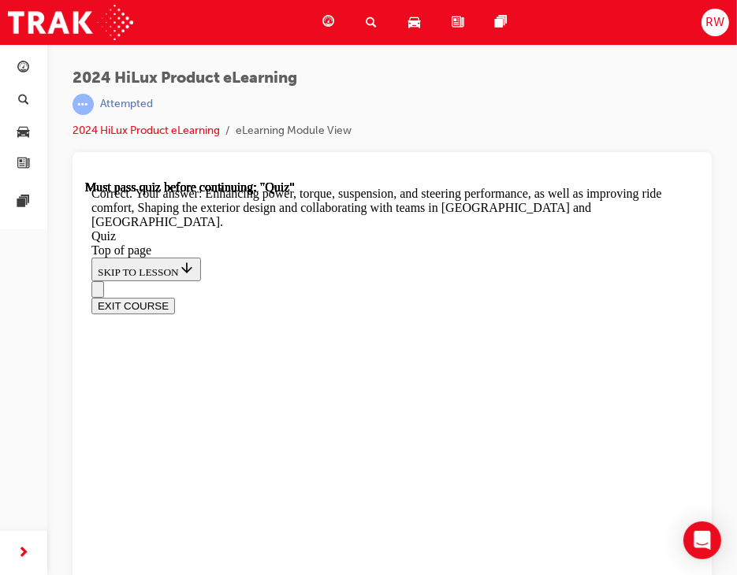
scroll to position [0, 0]
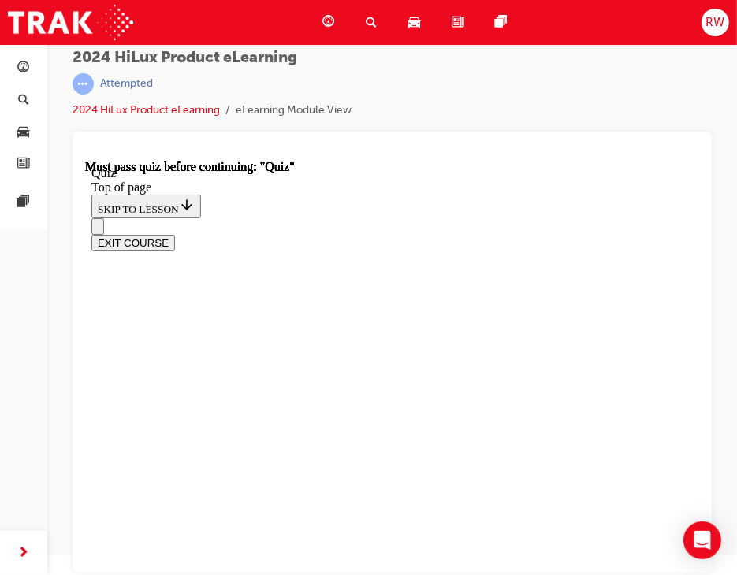
drag, startPoint x: 334, startPoint y: 429, endPoint x: 344, endPoint y: 464, distance: 36.7
drag, startPoint x: 368, startPoint y: 464, endPoint x: 362, endPoint y: 450, distance: 15.5
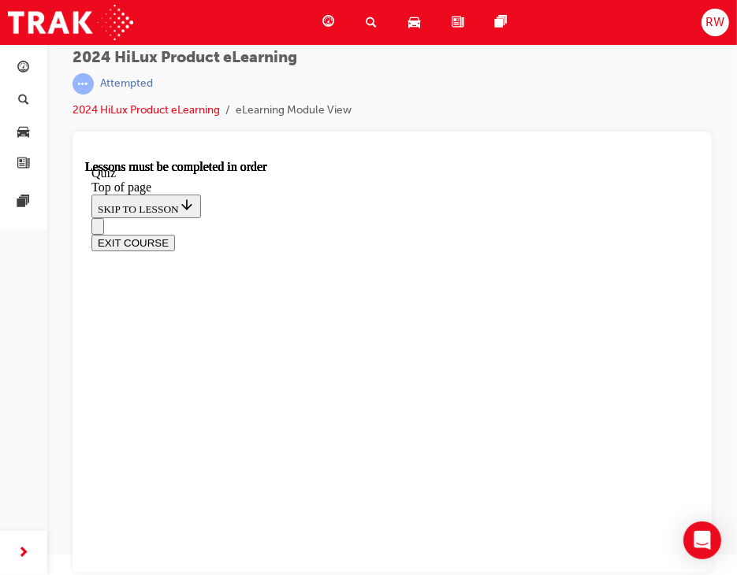
drag, startPoint x: 390, startPoint y: 557, endPoint x: 396, endPoint y: 542, distance: 16.0
drag, startPoint x: 408, startPoint y: 359, endPoint x: 434, endPoint y: 360, distance: 25.3
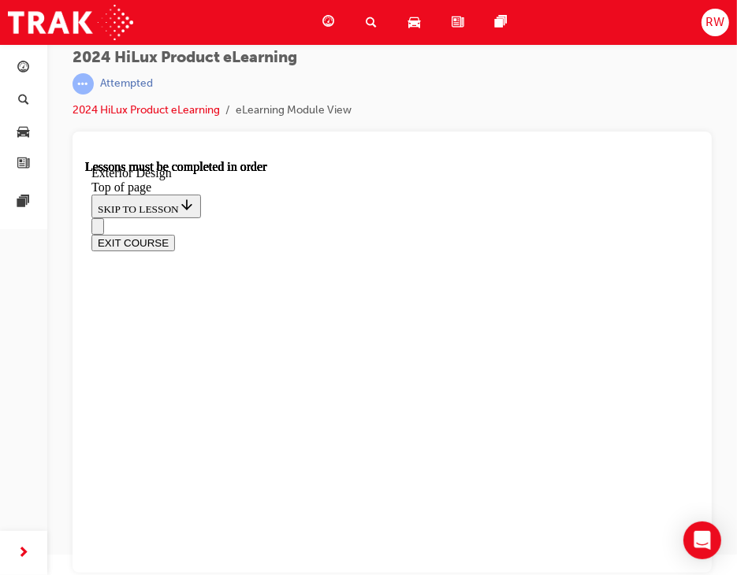
drag, startPoint x: 523, startPoint y: 361, endPoint x: 611, endPoint y: 347, distance: 89.4
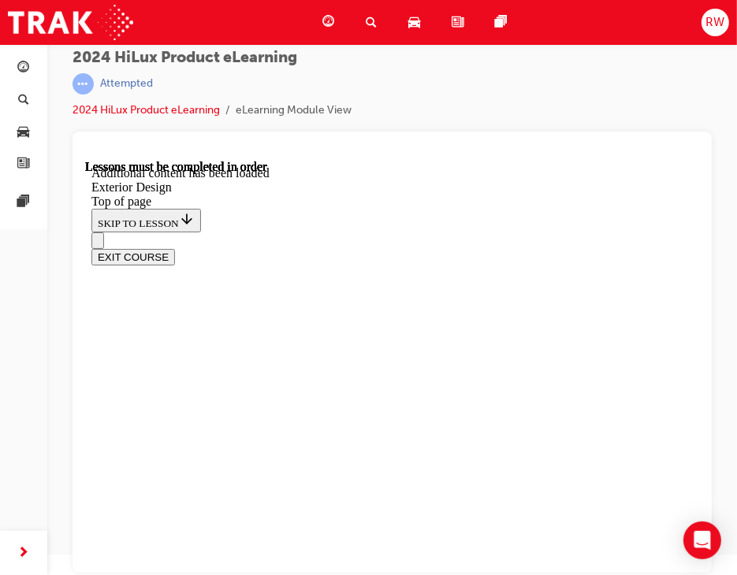
drag, startPoint x: 472, startPoint y: 437, endPoint x: 483, endPoint y: 474, distance: 38.7
drag, startPoint x: 491, startPoint y: 505, endPoint x: 485, endPoint y: 497, distance: 10.1
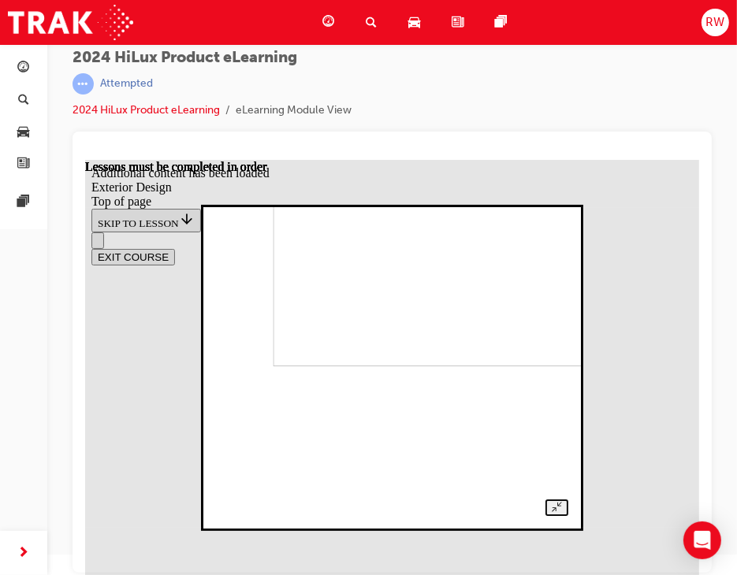
click at [215, 451] on div at bounding box center [391, 367] width 352 height 296
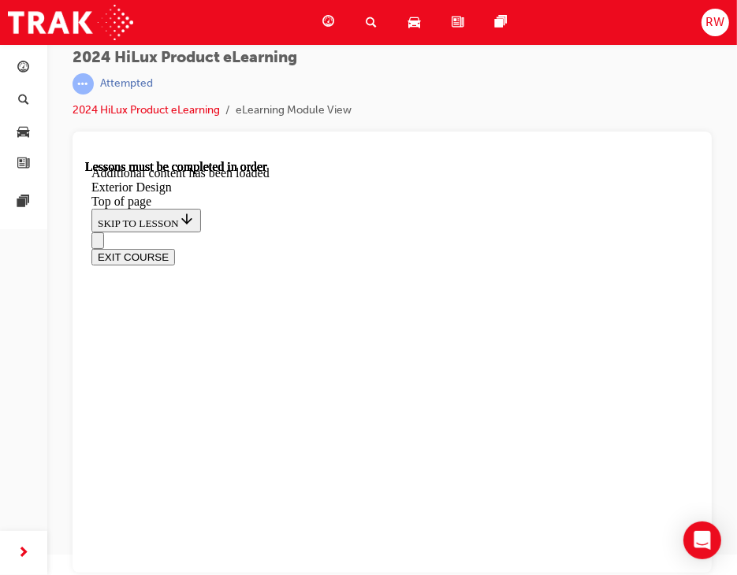
drag, startPoint x: 439, startPoint y: 452, endPoint x: 296, endPoint y: 463, distance: 143.9
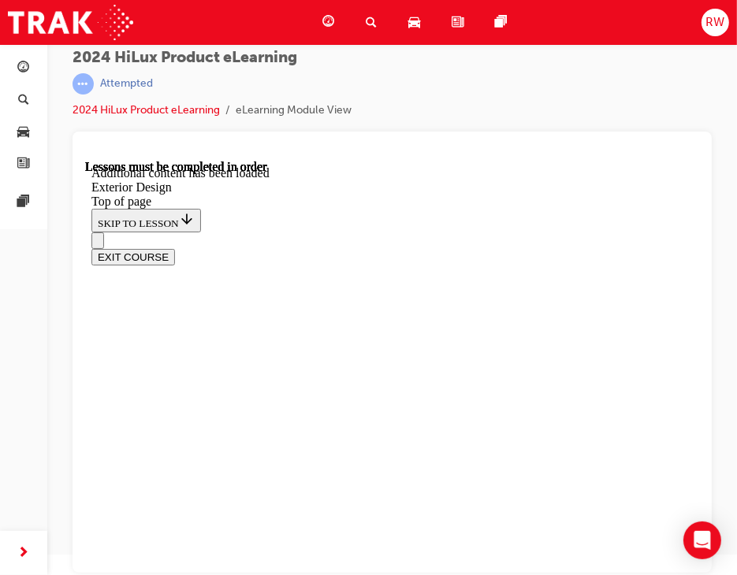
drag, startPoint x: 299, startPoint y: 466, endPoint x: 292, endPoint y: 471, distance: 8.5
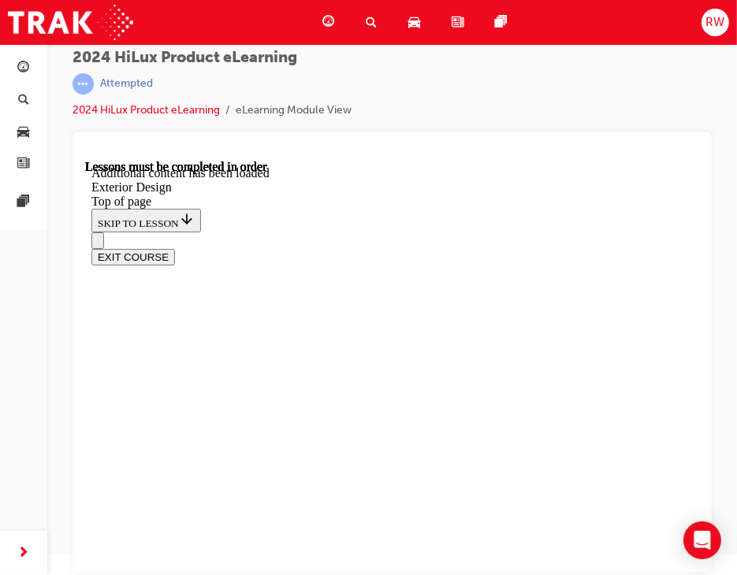
scroll to position [3700, 0]
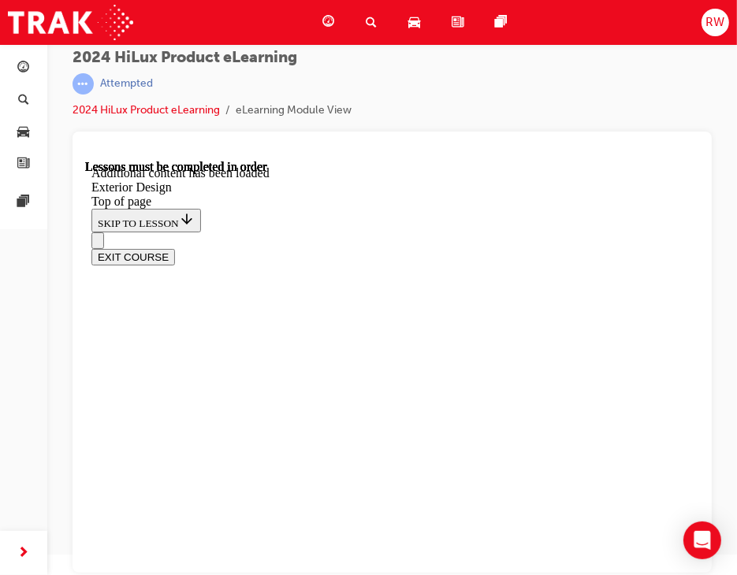
drag, startPoint x: 523, startPoint y: 319, endPoint x: 534, endPoint y: 342, distance: 25.7
drag, startPoint x: 523, startPoint y: 395, endPoint x: 512, endPoint y: 399, distance: 11.7
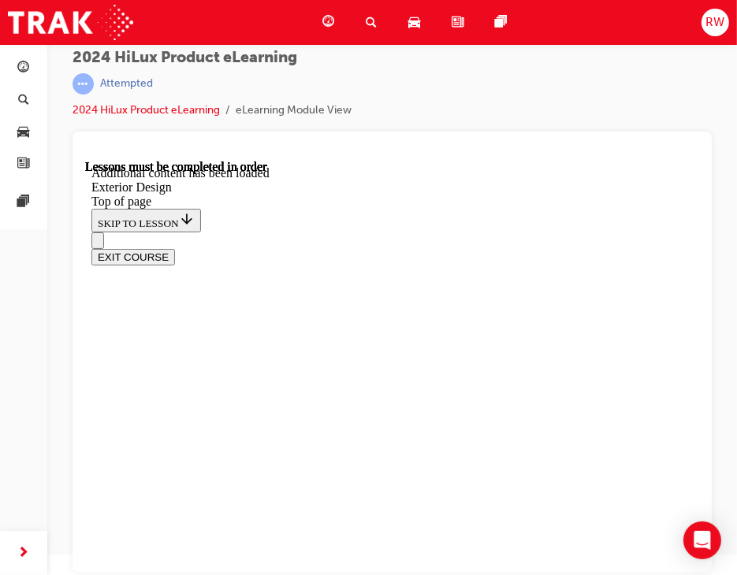
drag, startPoint x: 277, startPoint y: 415, endPoint x: 305, endPoint y: 394, distance: 35.5
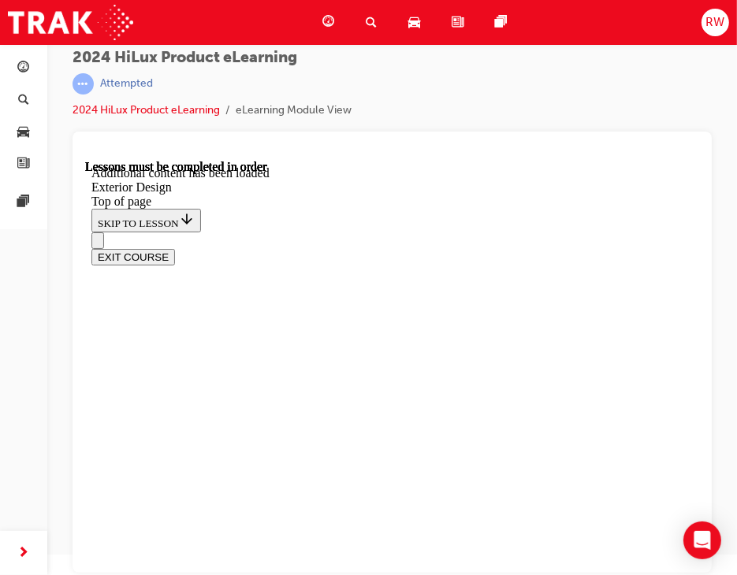
drag, startPoint x: 362, startPoint y: 340, endPoint x: 382, endPoint y: 396, distance: 59.6
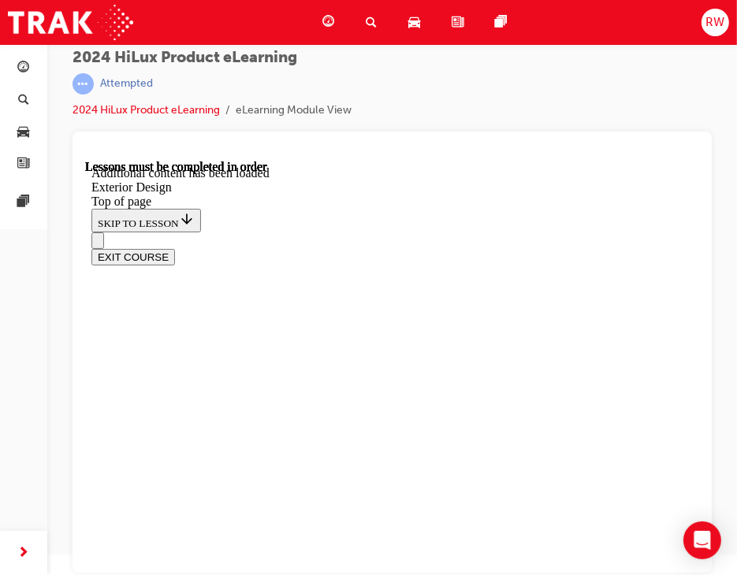
scroll to position [4798, 0]
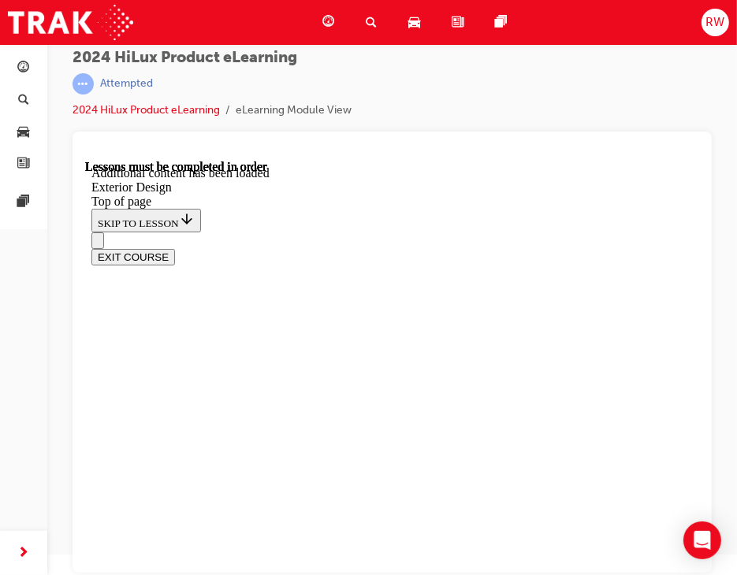
scroll to position [0, 0]
drag, startPoint x: 370, startPoint y: 387, endPoint x: 360, endPoint y: 378, distance: 13.4
drag, startPoint x: 313, startPoint y: 347, endPoint x: 431, endPoint y: 315, distance: 122.6
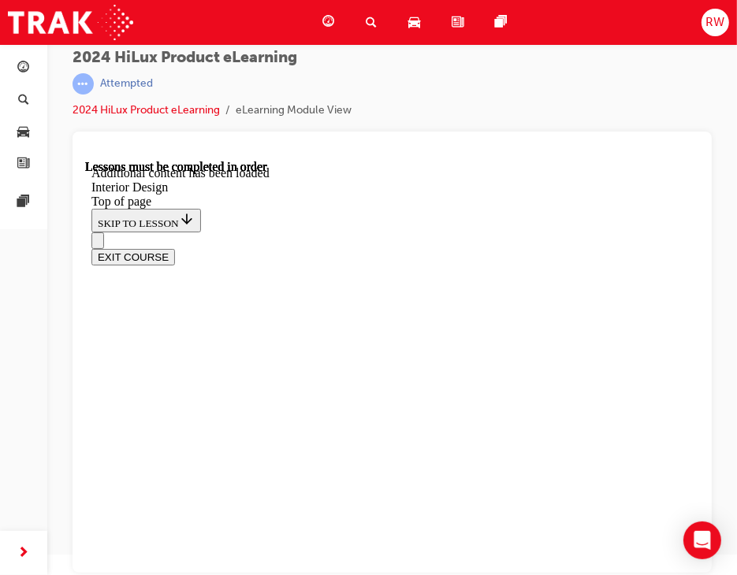
drag, startPoint x: 152, startPoint y: 261, endPoint x: 226, endPoint y: 286, distance: 78.3
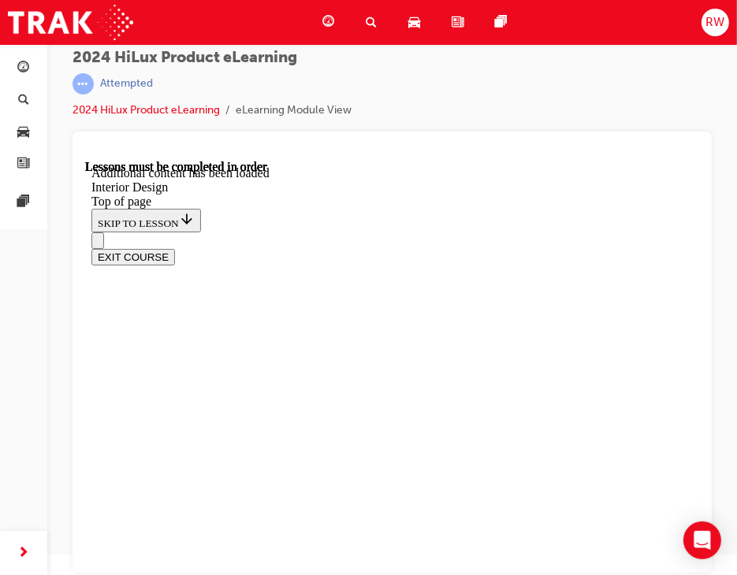
scroll to position [973, 0]
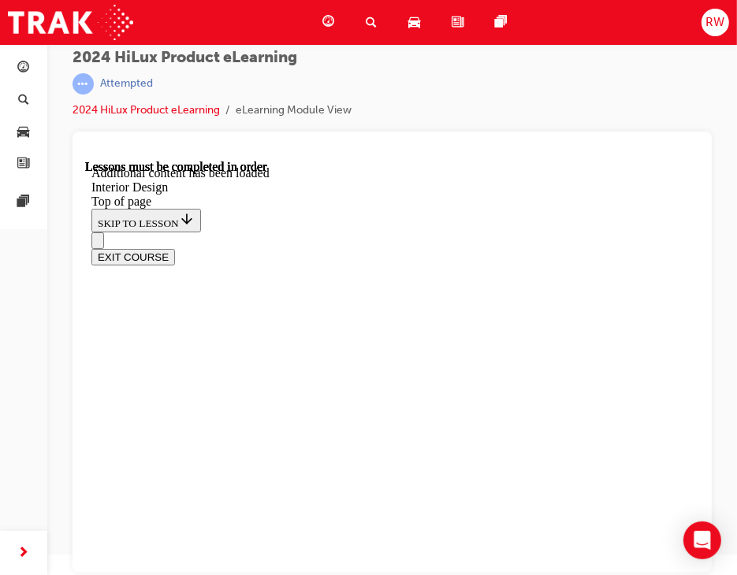
drag, startPoint x: 356, startPoint y: 491, endPoint x: 330, endPoint y: 454, distance: 45.3
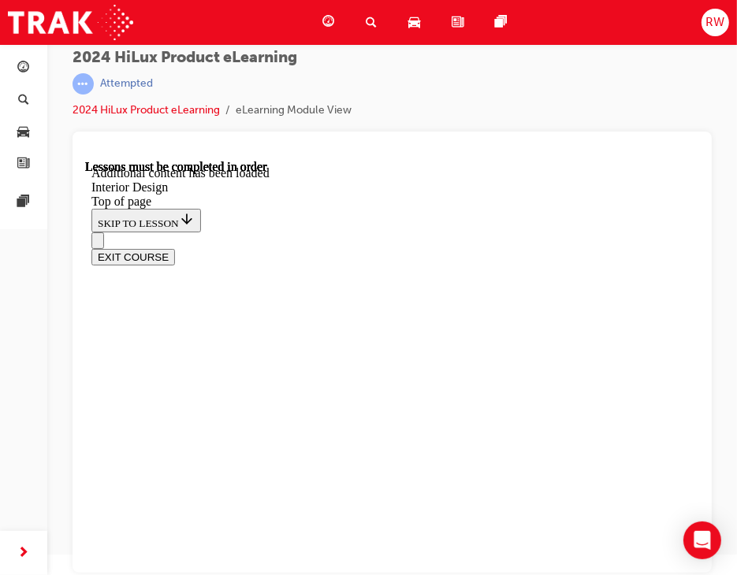
drag, startPoint x: 245, startPoint y: 367, endPoint x: 255, endPoint y: 393, distance: 27.7
drag, startPoint x: 261, startPoint y: 393, endPoint x: 263, endPoint y: 408, distance: 14.4
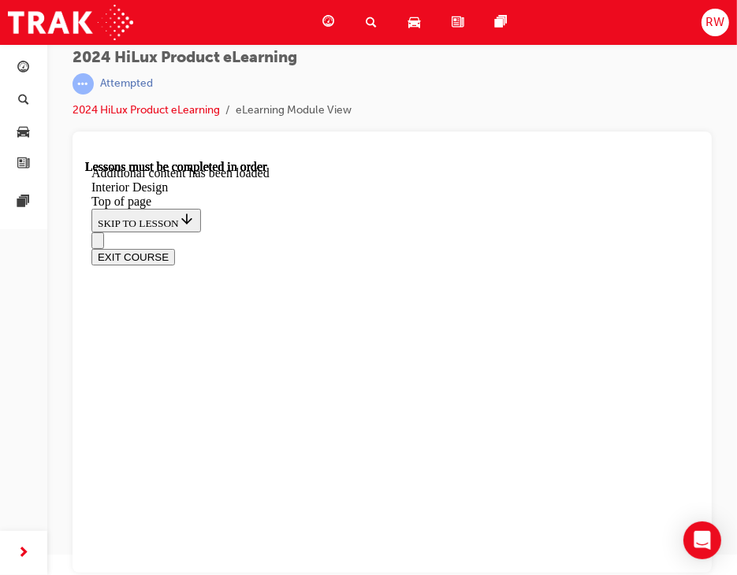
drag, startPoint x: 270, startPoint y: 389, endPoint x: 258, endPoint y: 407, distance: 21.4
drag, startPoint x: 258, startPoint y: 407, endPoint x: 268, endPoint y: 428, distance: 23.6
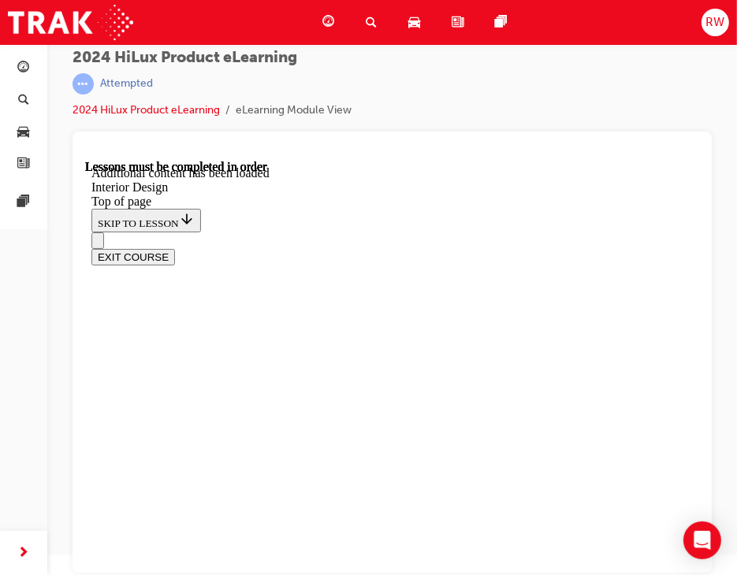
drag, startPoint x: 237, startPoint y: 400, endPoint x: 251, endPoint y: 402, distance: 14.4
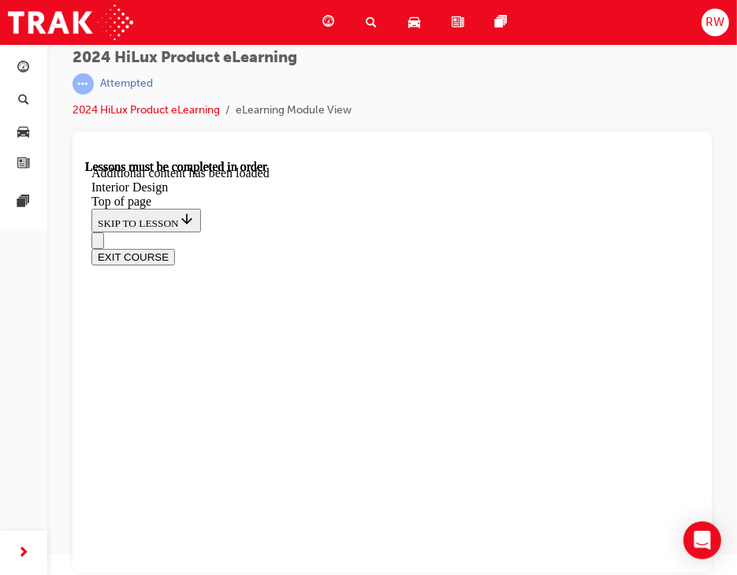
scroll to position [1968, 0]
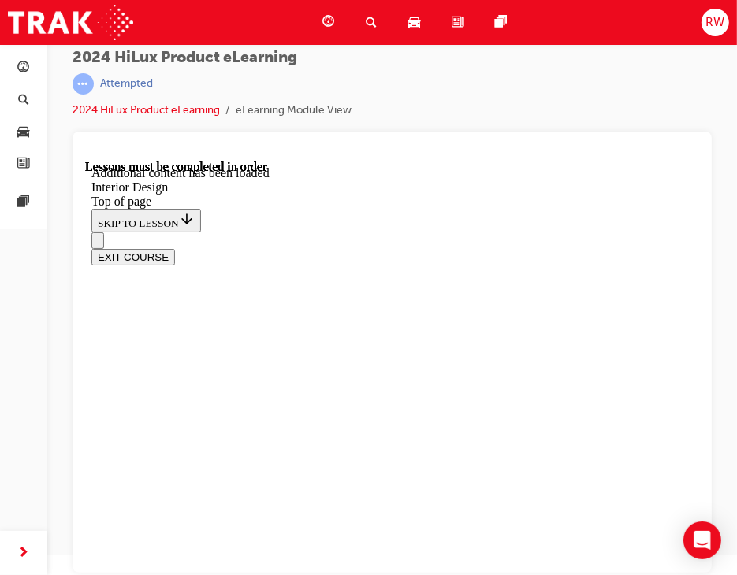
scroll to position [2283, 0]
drag, startPoint x: 441, startPoint y: 273, endPoint x: 452, endPoint y: 277, distance: 12.5
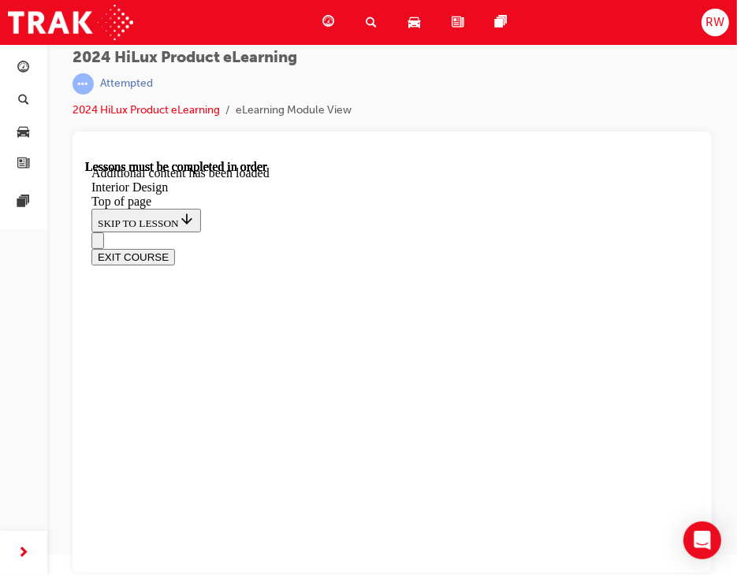
drag, startPoint x: 658, startPoint y: 288, endPoint x: 646, endPoint y: 368, distance: 81.4
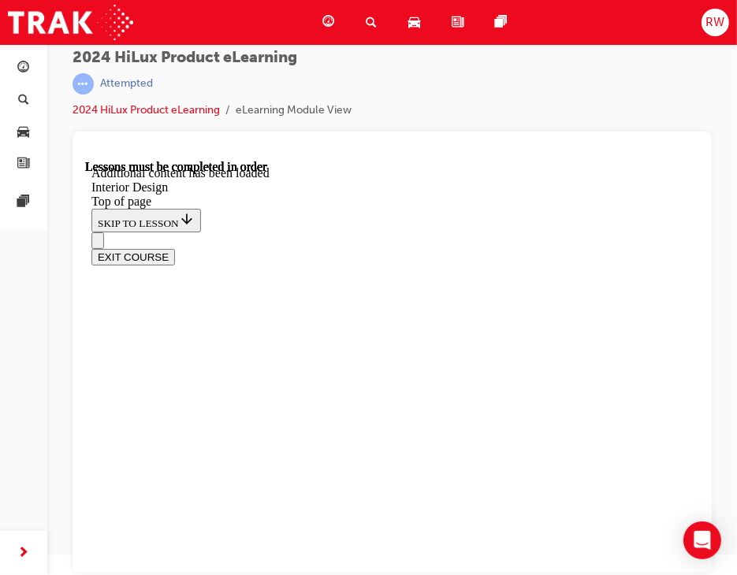
drag, startPoint x: 244, startPoint y: 278, endPoint x: 255, endPoint y: 321, distance: 44.0
drag, startPoint x: 258, startPoint y: 374, endPoint x: 270, endPoint y: 379, distance: 12.7
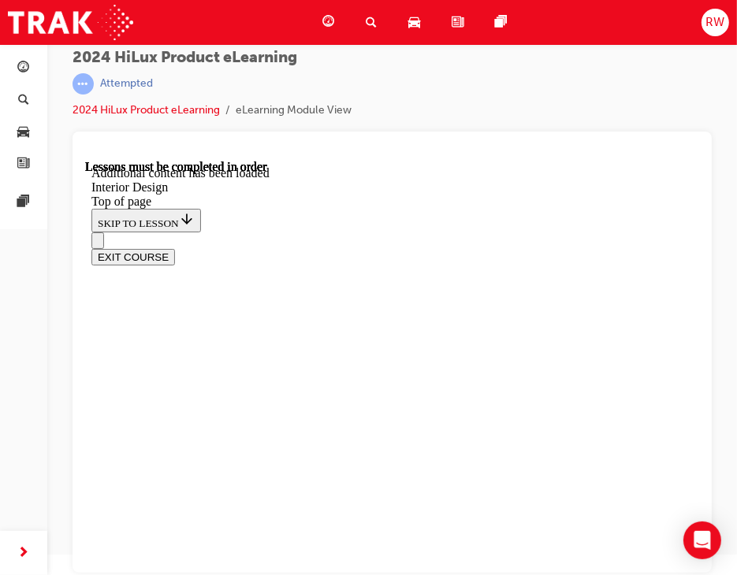
drag, startPoint x: 454, startPoint y: 169, endPoint x: 466, endPoint y: 249, distance: 81.3
click at [456, 232] on div "EXIT COURSE" at bounding box center [386, 248] width 590 height 33
drag, startPoint x: 456, startPoint y: 270, endPoint x: 438, endPoint y: 337, distance: 68.7
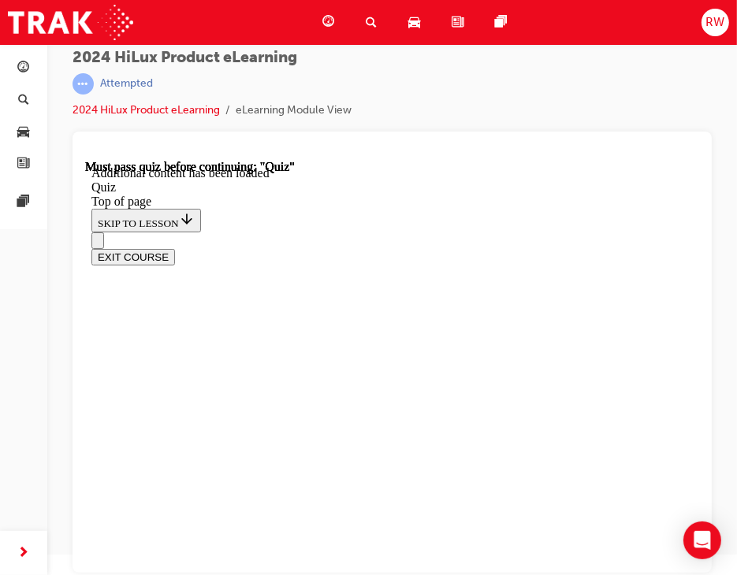
drag, startPoint x: 400, startPoint y: 393, endPoint x: 398, endPoint y: 464, distance: 71.0
drag, startPoint x: 397, startPoint y: 496, endPoint x: 449, endPoint y: 415, distance: 95.8
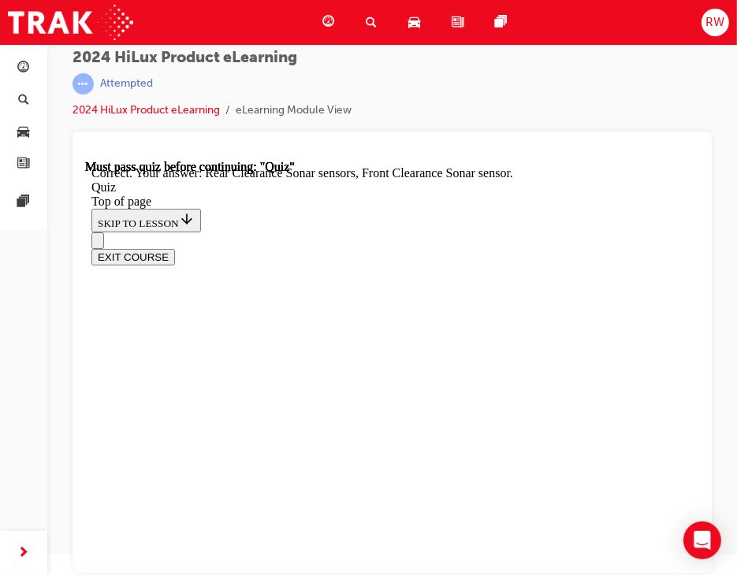
scroll to position [432, 0]
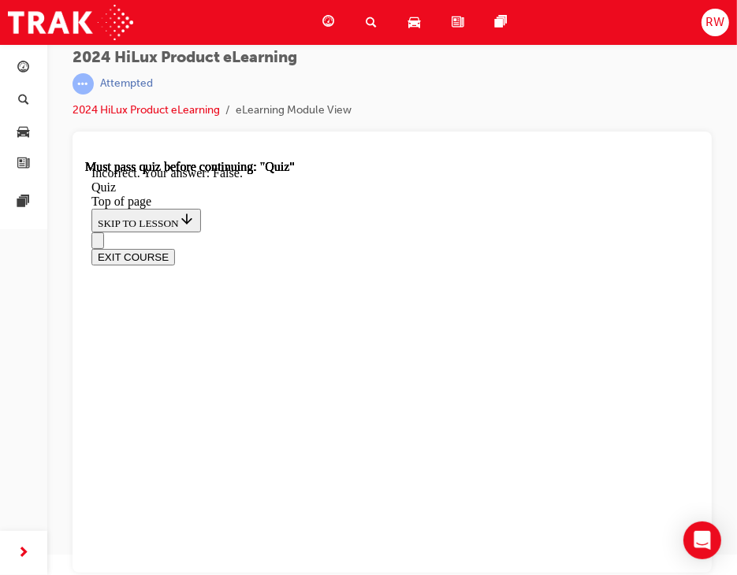
scroll to position [387, 0]
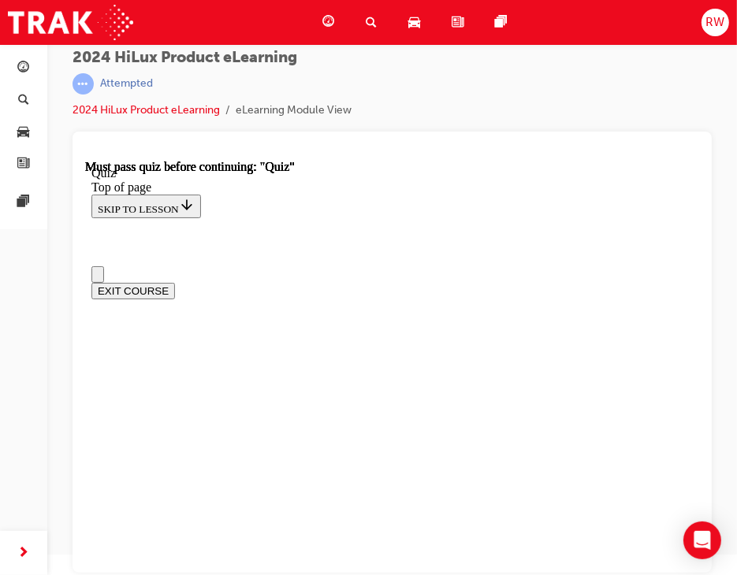
scroll to position [0, 0]
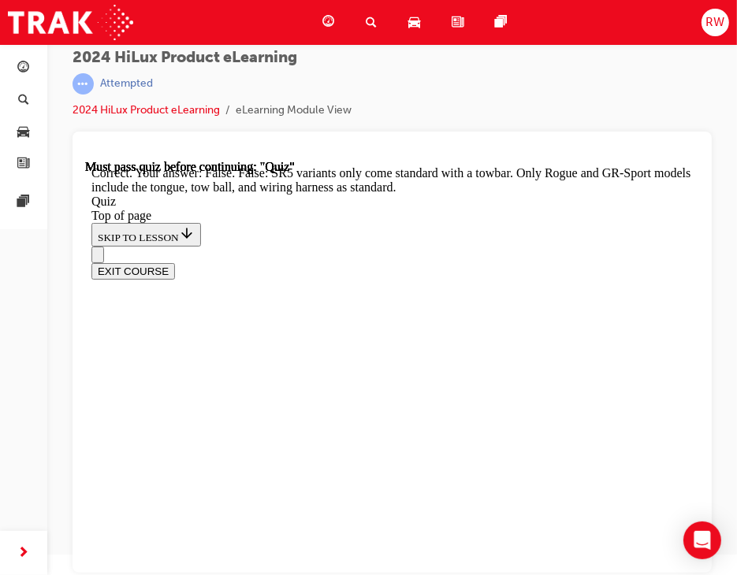
scroll to position [467, 0]
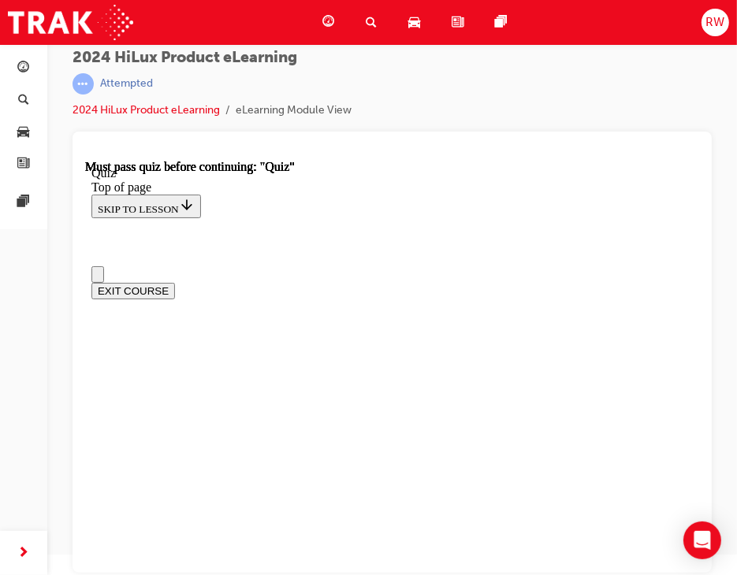
scroll to position [158, 0]
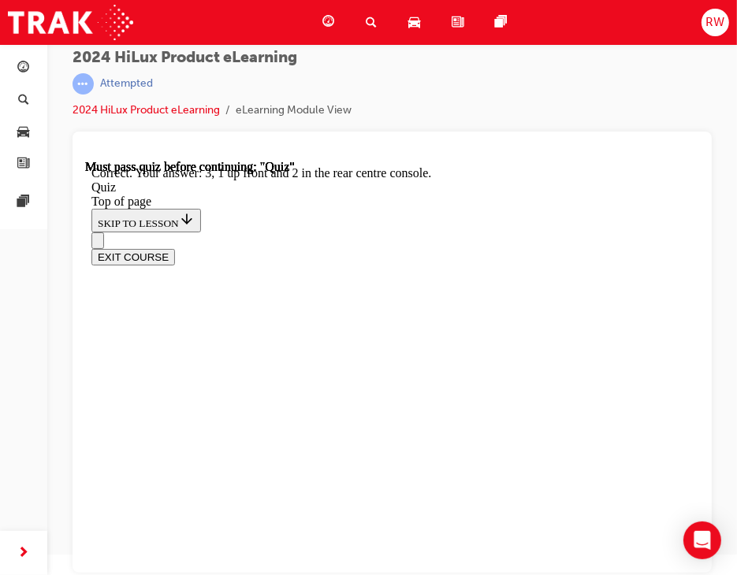
scroll to position [444, 0]
drag, startPoint x: 404, startPoint y: 510, endPoint x: 396, endPoint y: 507, distance: 8.5
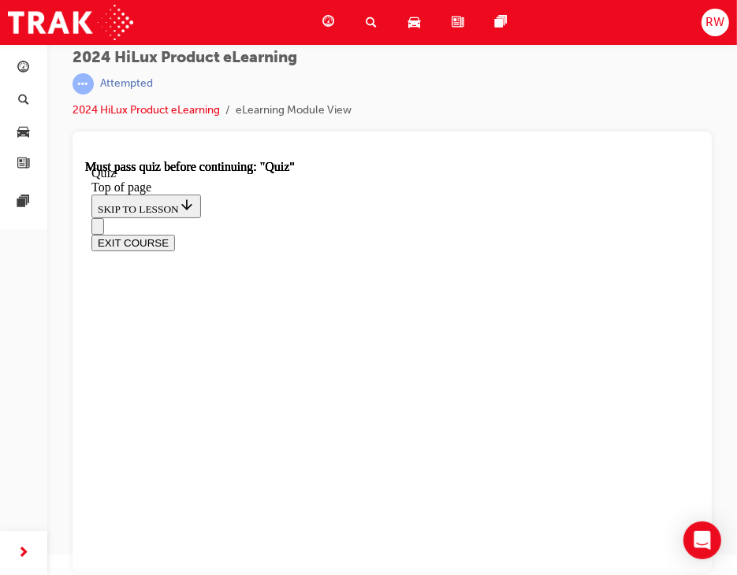
scroll to position [158, 0]
drag, startPoint x: 410, startPoint y: 386, endPoint x: 415, endPoint y: 466, distance: 79.8
drag, startPoint x: 415, startPoint y: 477, endPoint x: 419, endPoint y: 466, distance: 11.5
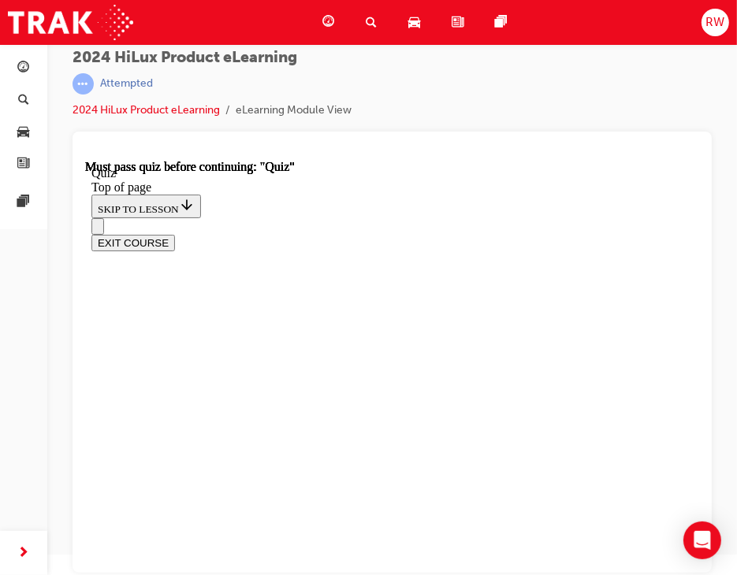
drag, startPoint x: 412, startPoint y: 463, endPoint x: 415, endPoint y: 452, distance: 10.7
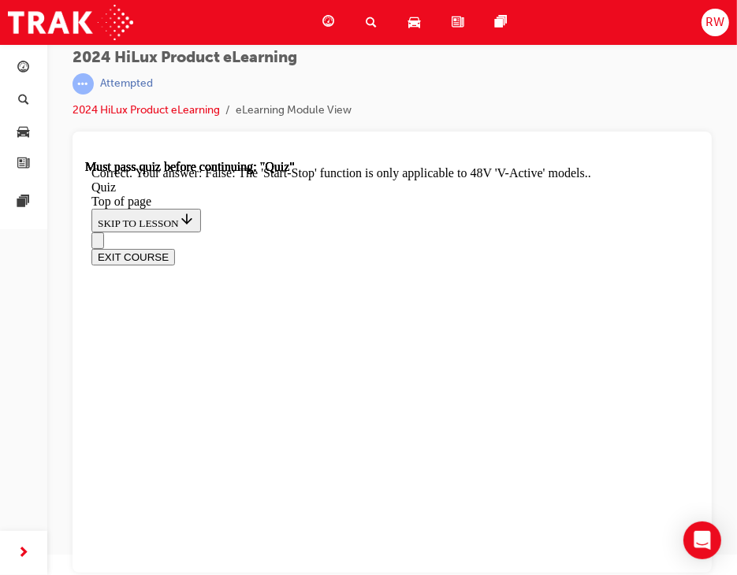
scroll to position [381, 0]
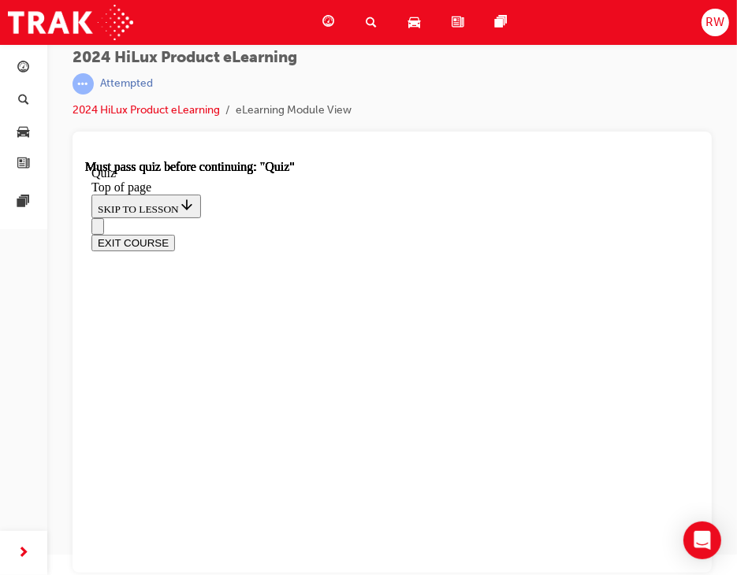
scroll to position [438, 0]
drag, startPoint x: 392, startPoint y: 421, endPoint x: 402, endPoint y: 438, distance: 19.5
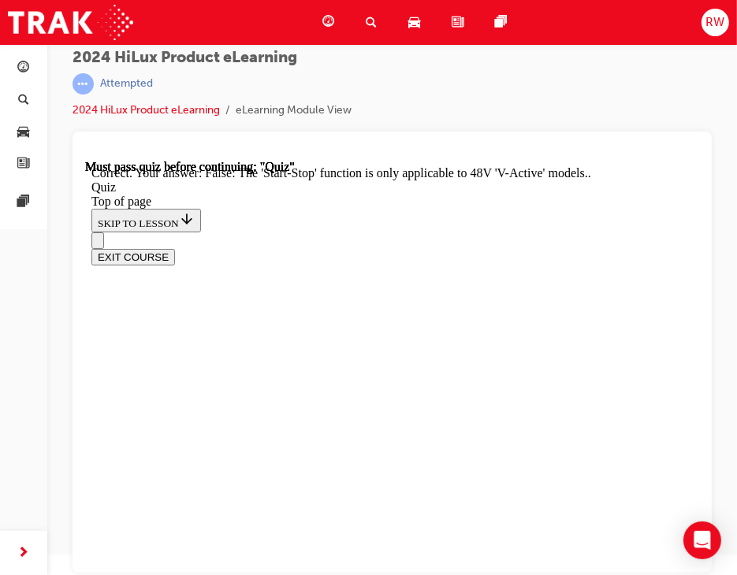
scroll to position [381, 0]
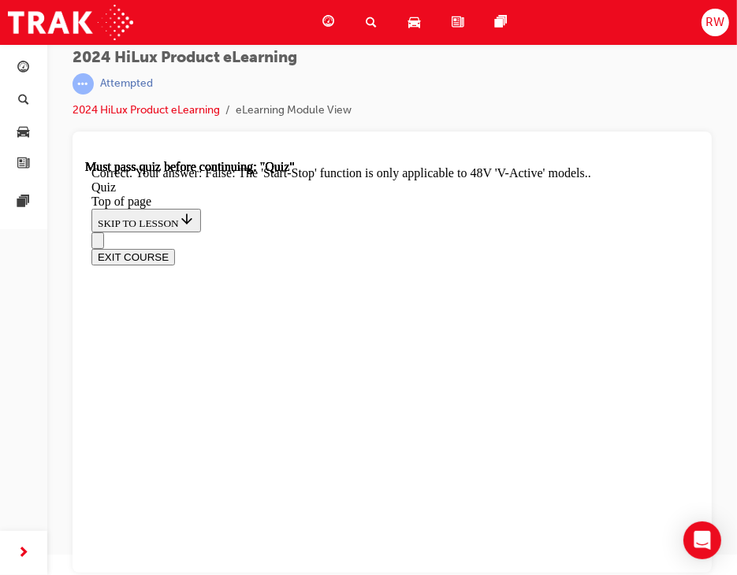
drag, startPoint x: 370, startPoint y: 513, endPoint x: 372, endPoint y: 497, distance: 15.9
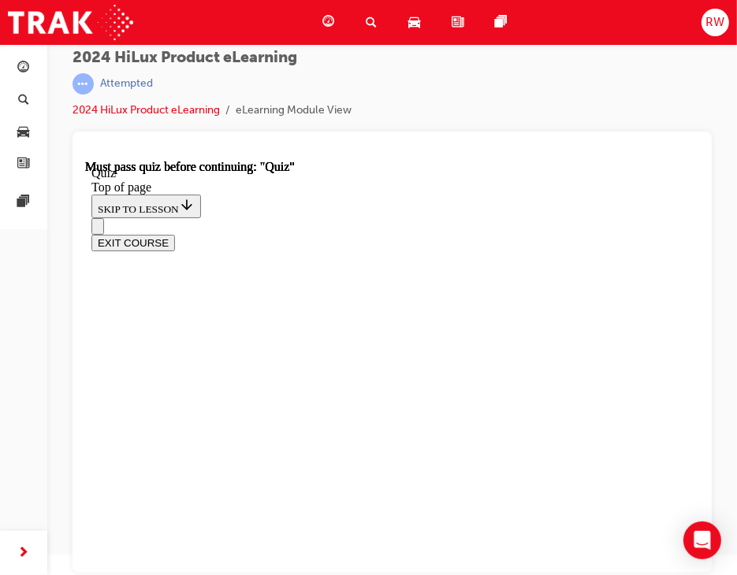
scroll to position [158, 0]
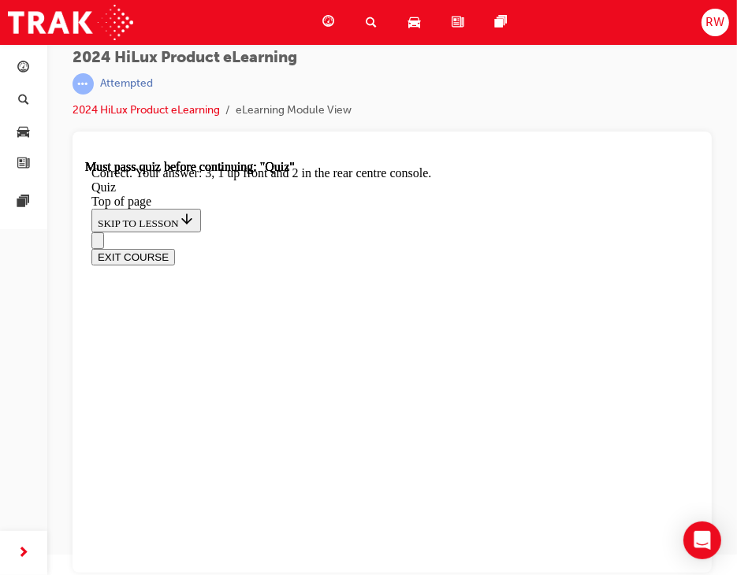
scroll to position [444, 0]
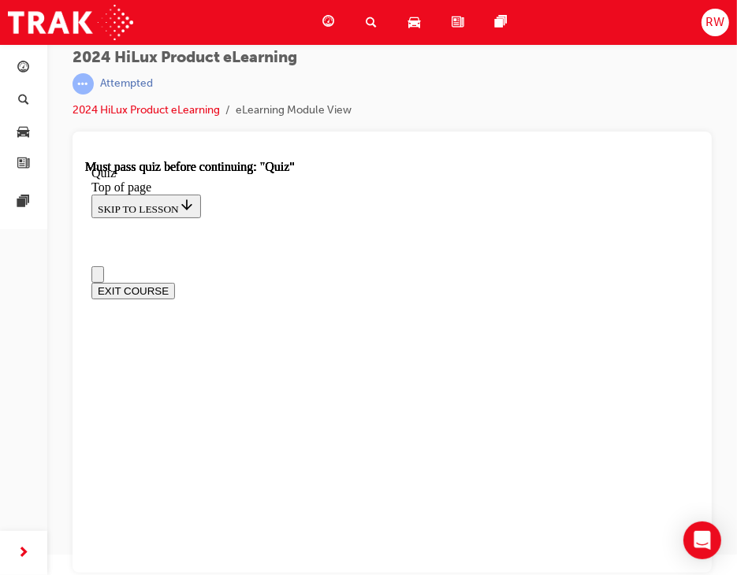
scroll to position [79, 0]
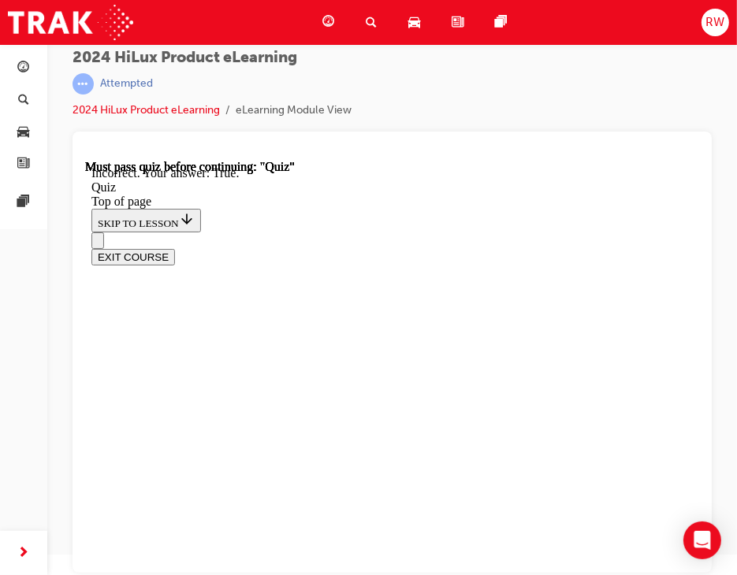
scroll to position [333, 0]
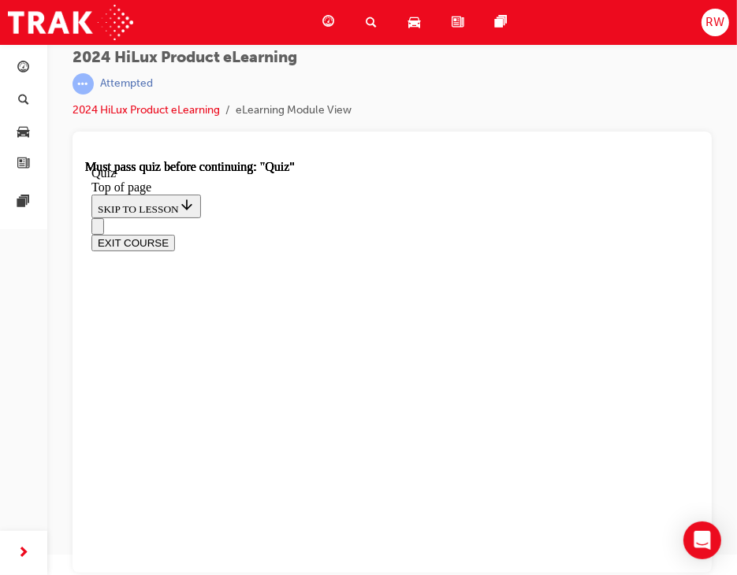
drag, startPoint x: 349, startPoint y: 283, endPoint x: 368, endPoint y: 324, distance: 45.1
drag, startPoint x: 393, startPoint y: 461, endPoint x: 380, endPoint y: 445, distance: 20.8
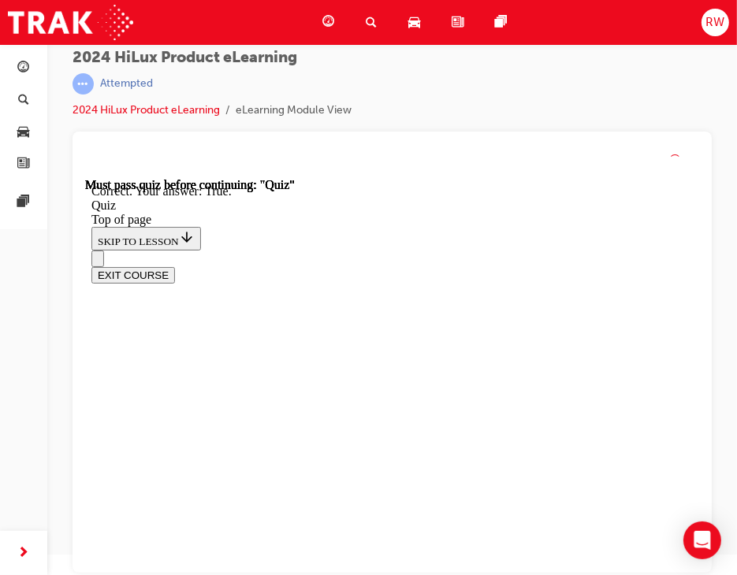
scroll to position [387, 0]
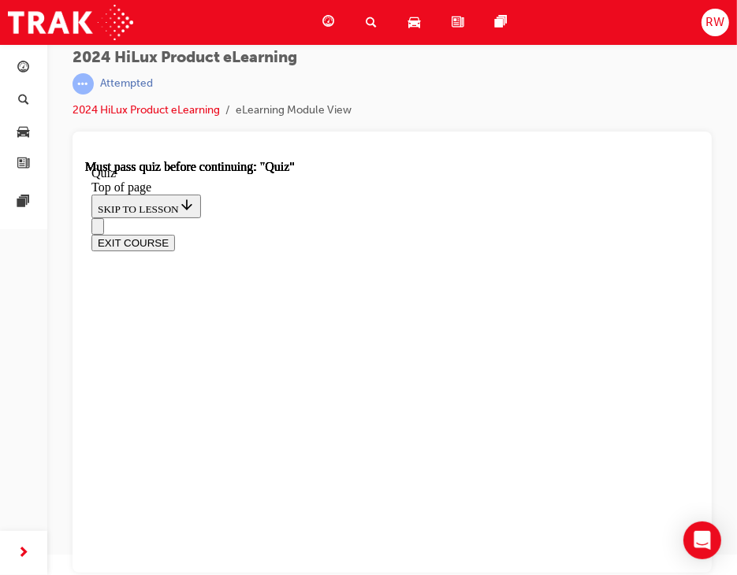
scroll to position [438, 0]
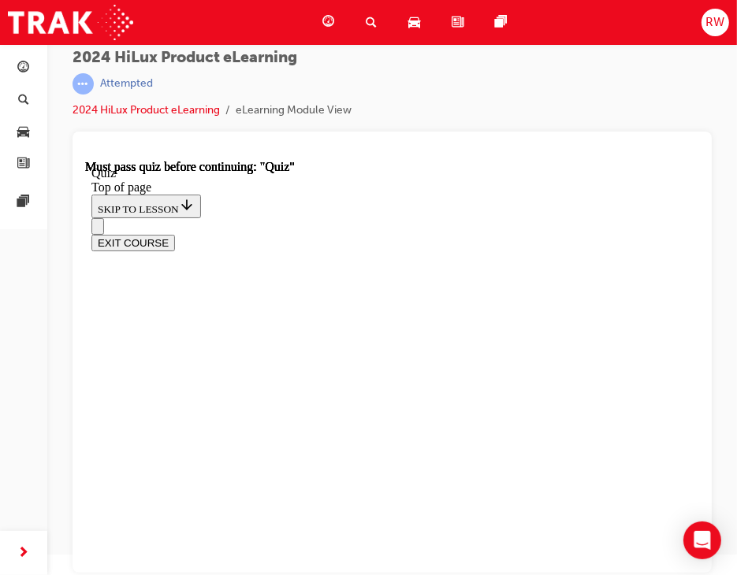
drag, startPoint x: 359, startPoint y: 433, endPoint x: 352, endPoint y: 512, distance: 79.9
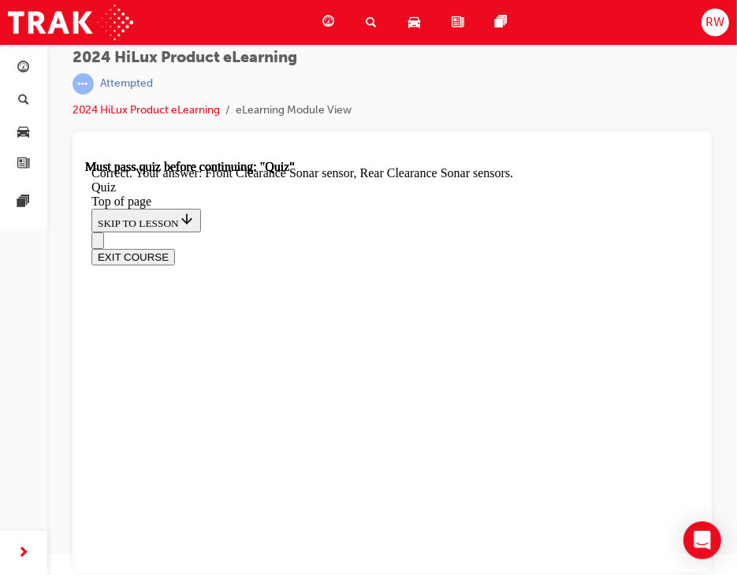
scroll to position [432, 0]
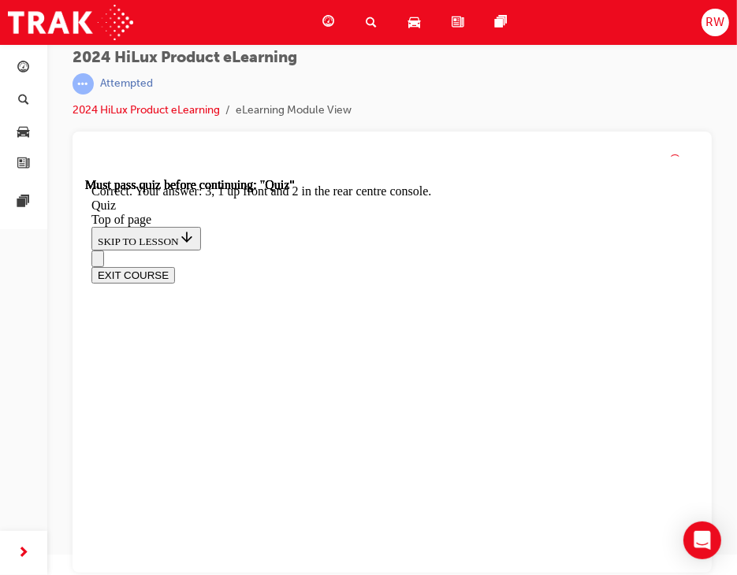
scroll to position [444, 0]
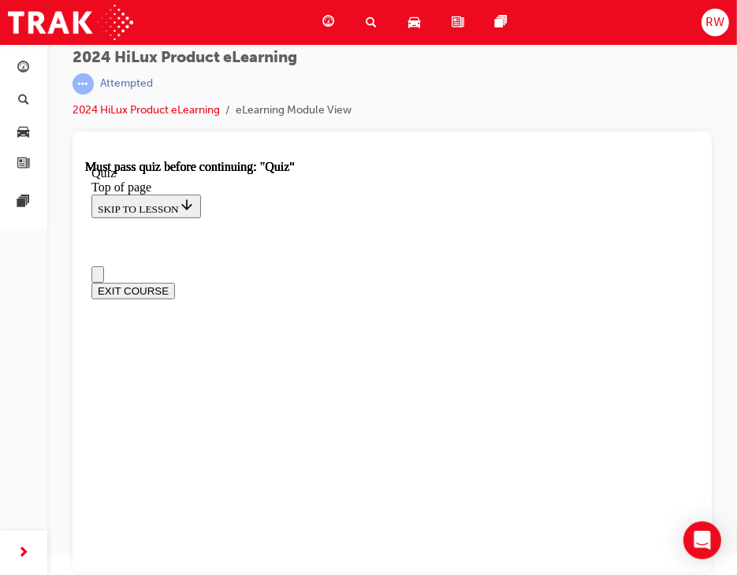
scroll to position [0, 0]
drag, startPoint x: 393, startPoint y: 410, endPoint x: 409, endPoint y: 475, distance: 66.7
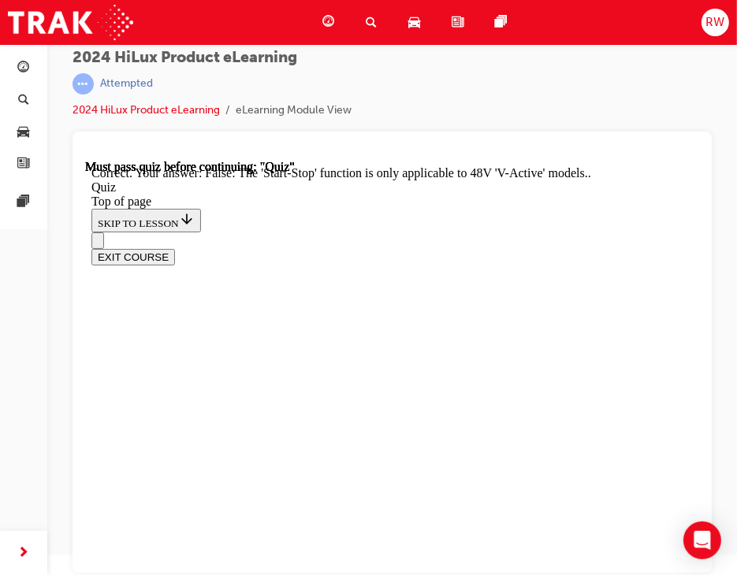
scroll to position [381, 0]
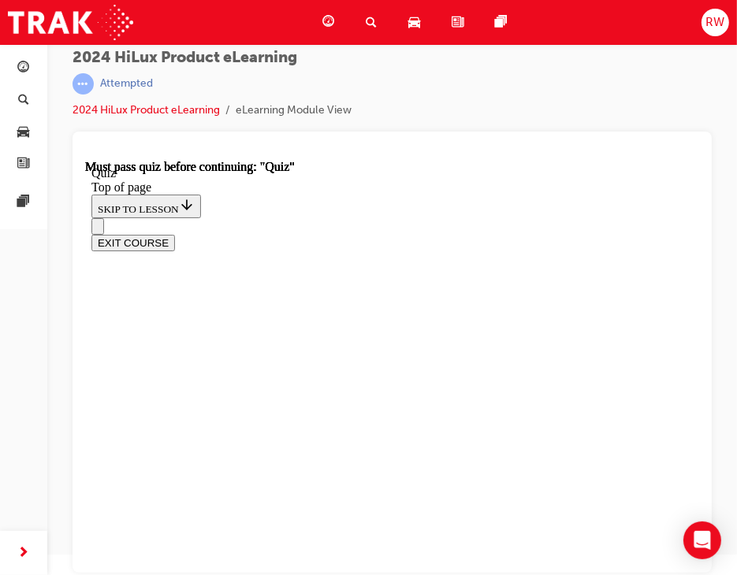
scroll to position [236, 0]
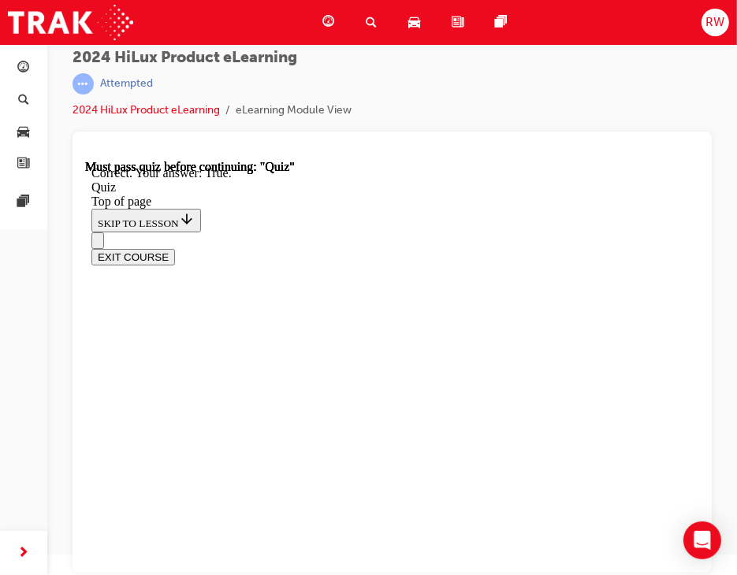
scroll to position [387, 0]
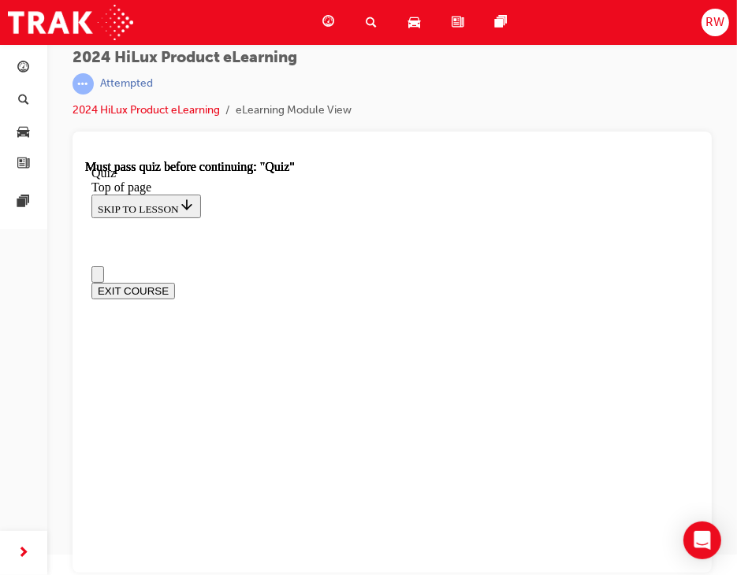
scroll to position [158, 0]
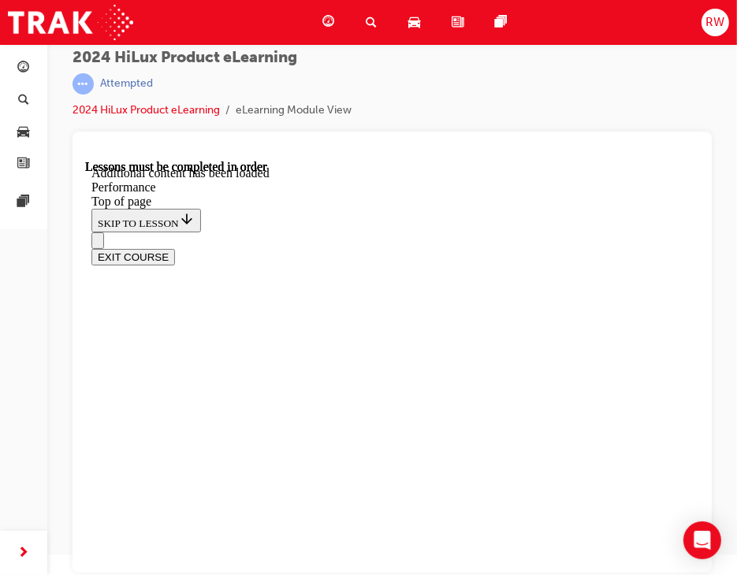
scroll to position [4104, 0]
drag, startPoint x: 402, startPoint y: 393, endPoint x: 497, endPoint y: 374, distance: 96.3
drag, startPoint x: 501, startPoint y: 378, endPoint x: 512, endPoint y: 378, distance: 10.3
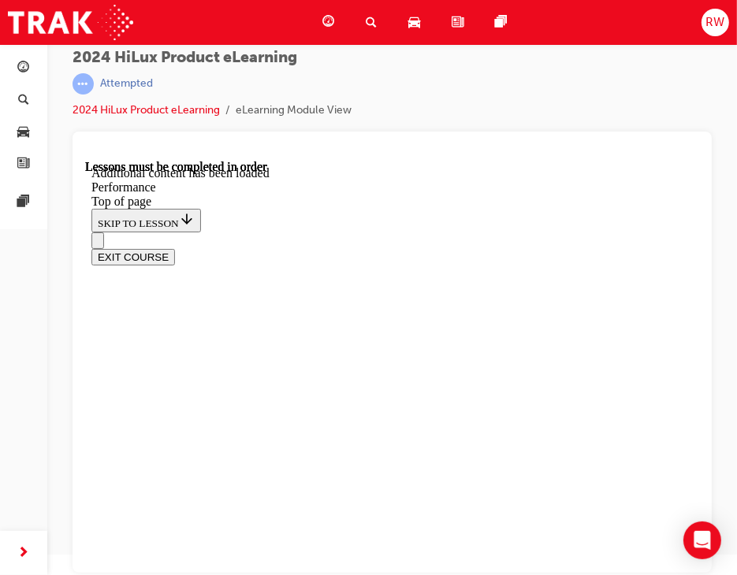
drag, startPoint x: 428, startPoint y: 404, endPoint x: 504, endPoint y: 383, distance: 78.6
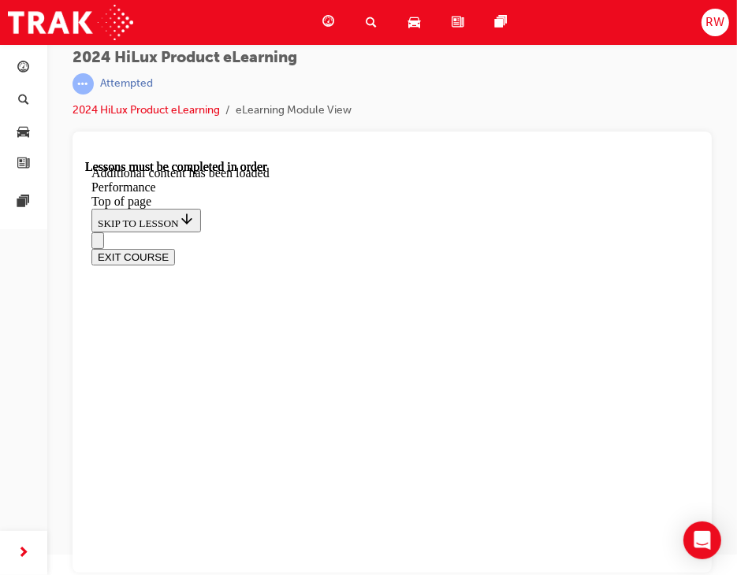
drag, startPoint x: 321, startPoint y: 494, endPoint x: 329, endPoint y: 460, distance: 35.6
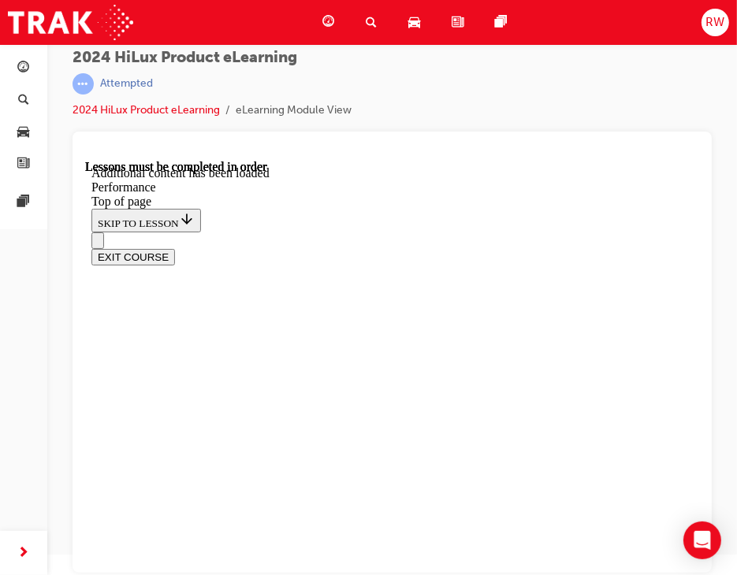
drag, startPoint x: 413, startPoint y: 453, endPoint x: 407, endPoint y: 442, distance: 12.7
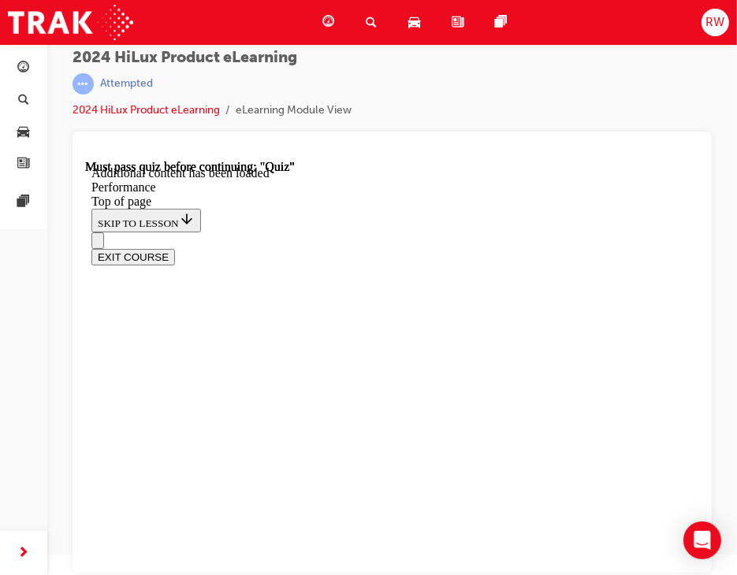
scroll to position [11241, 0]
drag, startPoint x: 274, startPoint y: 456, endPoint x: 263, endPoint y: 471, distance: 18.5
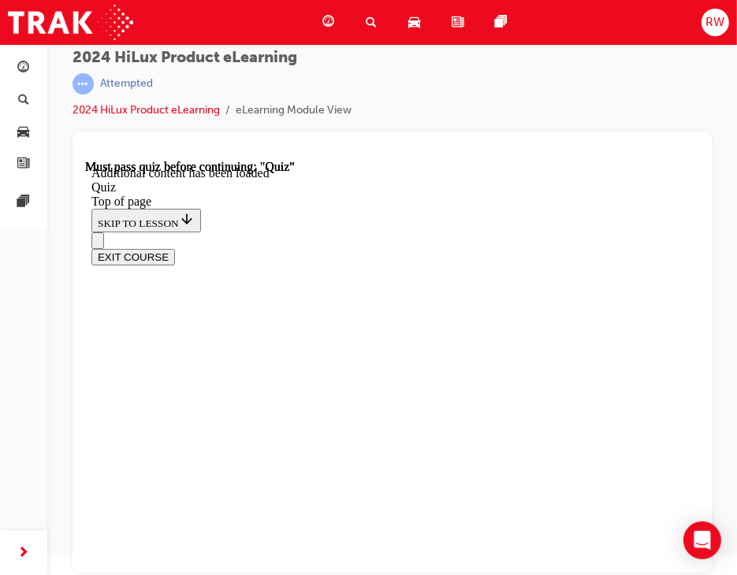
drag, startPoint x: 254, startPoint y: 491, endPoint x: 255, endPoint y: 476, distance: 15.0
drag, startPoint x: 315, startPoint y: 475, endPoint x: 277, endPoint y: 525, distance: 62.4
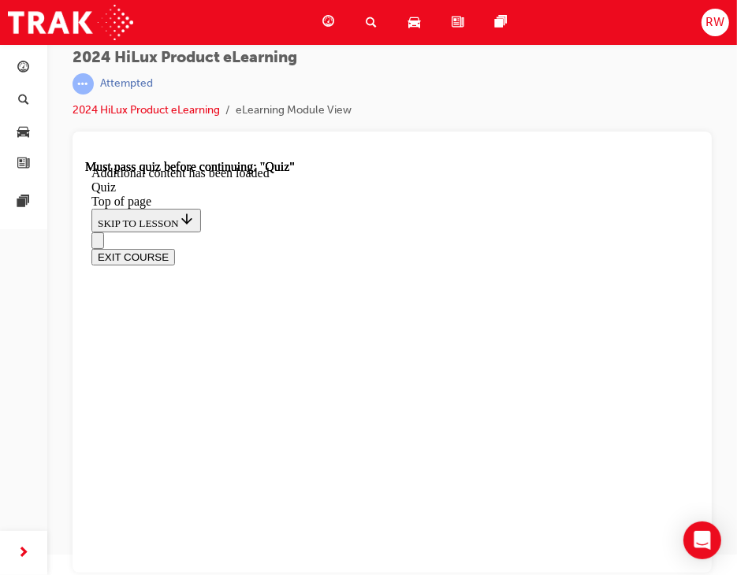
drag, startPoint x: 351, startPoint y: 483, endPoint x: 340, endPoint y: 436, distance: 48.6
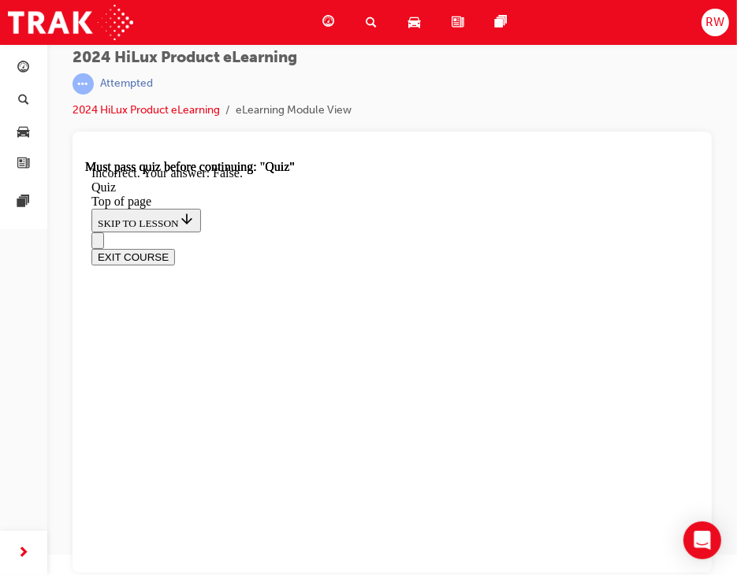
drag, startPoint x: 340, startPoint y: 436, endPoint x: 343, endPoint y: 412, distance: 24.6
drag, startPoint x: 338, startPoint y: 374, endPoint x: 326, endPoint y: 301, distance: 74.3
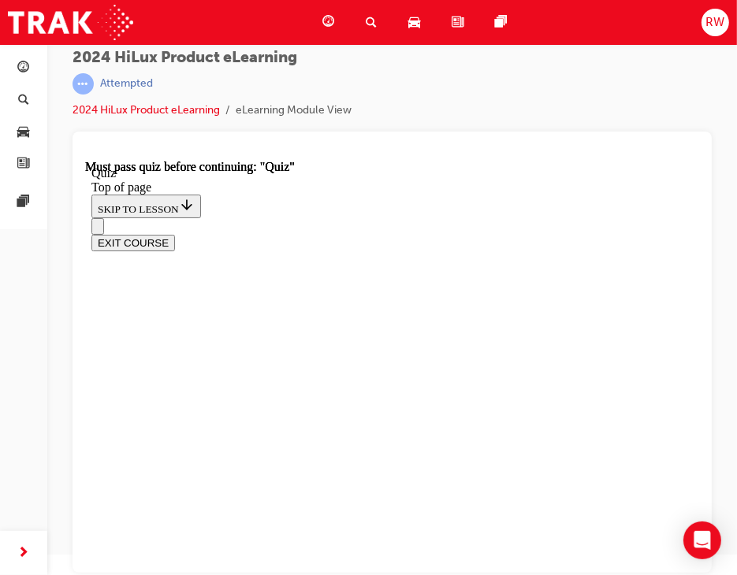
scroll to position [394, 0]
drag, startPoint x: 362, startPoint y: 449, endPoint x: 362, endPoint y: 474, distance: 24.4
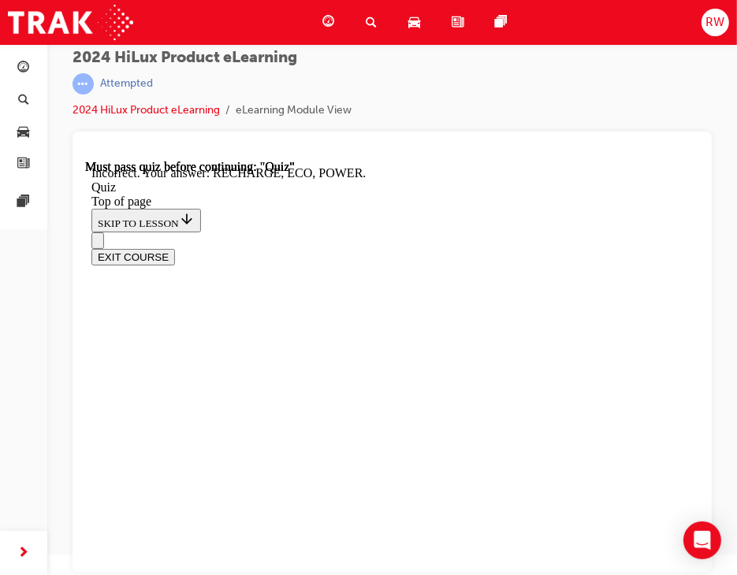
scroll to position [603, 0]
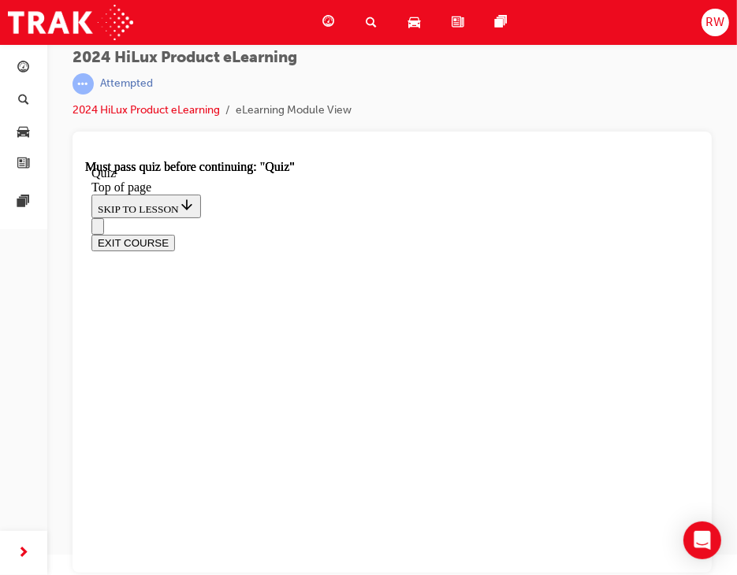
scroll to position [394, 0]
drag, startPoint x: 377, startPoint y: 343, endPoint x: 359, endPoint y: 404, distance: 64.1
drag, startPoint x: 333, startPoint y: 384, endPoint x: 365, endPoint y: 312, distance: 78.4
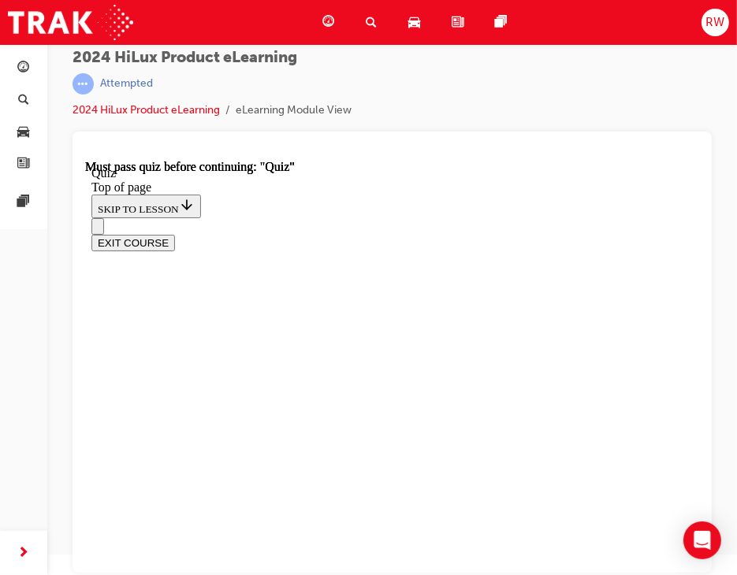
drag, startPoint x: 365, startPoint y: 312, endPoint x: 358, endPoint y: 459, distance: 146.8
drag, startPoint x: 407, startPoint y: 568, endPoint x: 404, endPoint y: 553, distance: 14.4
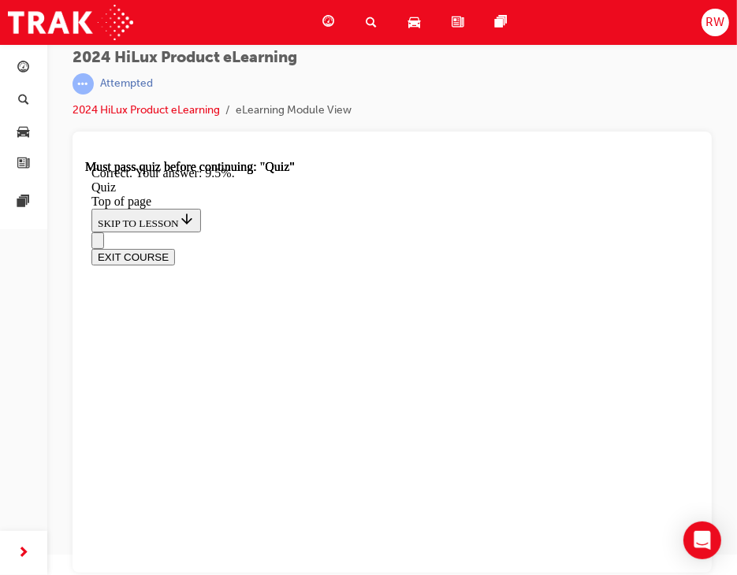
scroll to position [567, 0]
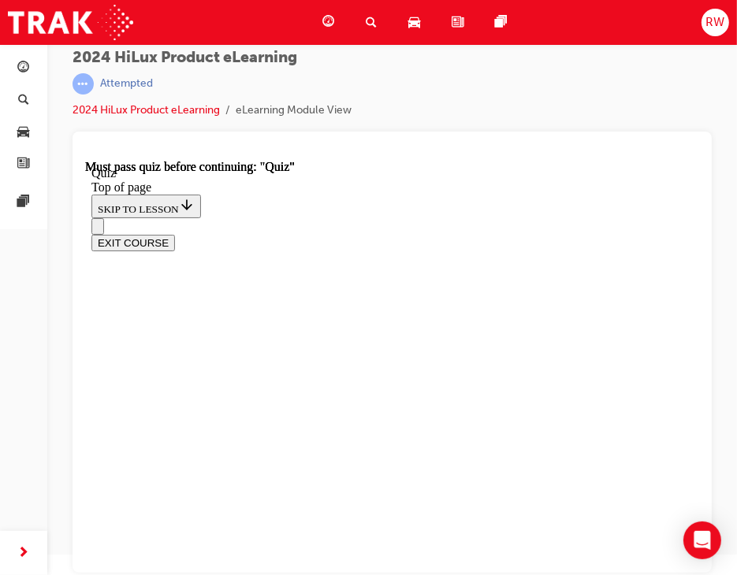
scroll to position [232, 0]
drag, startPoint x: 419, startPoint y: 538, endPoint x: 455, endPoint y: 450, distance: 95.4
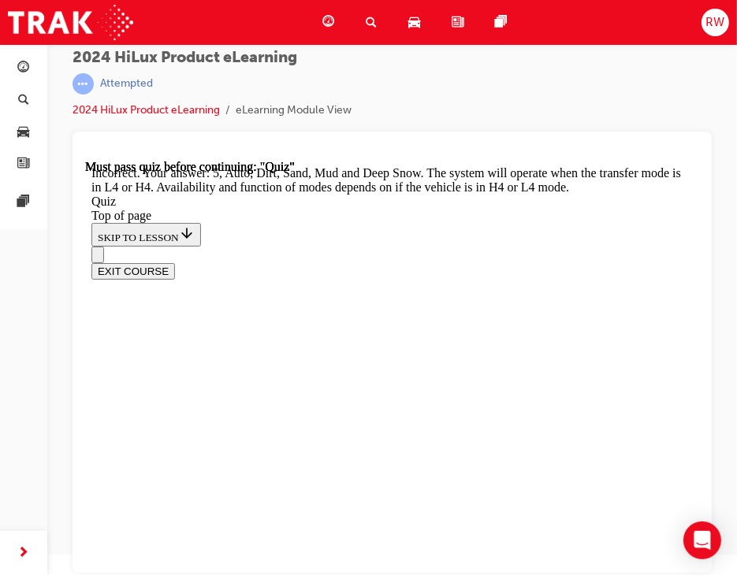
scroll to position [494, 0]
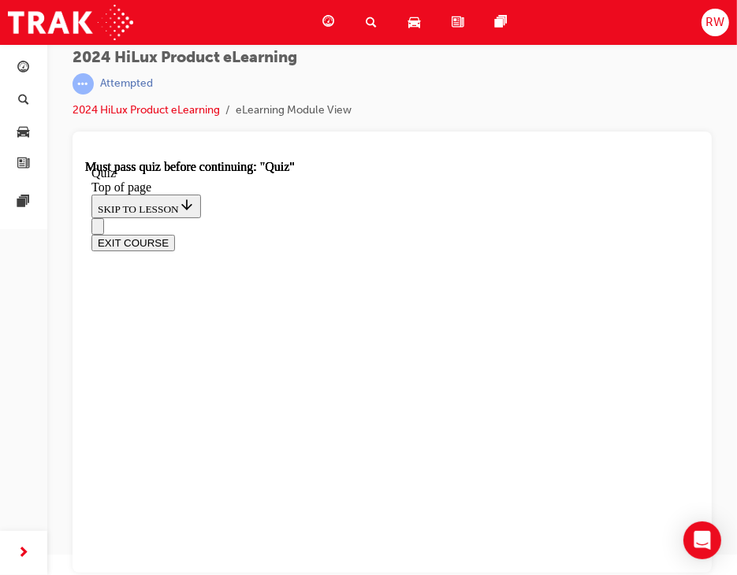
scroll to position [438, 0]
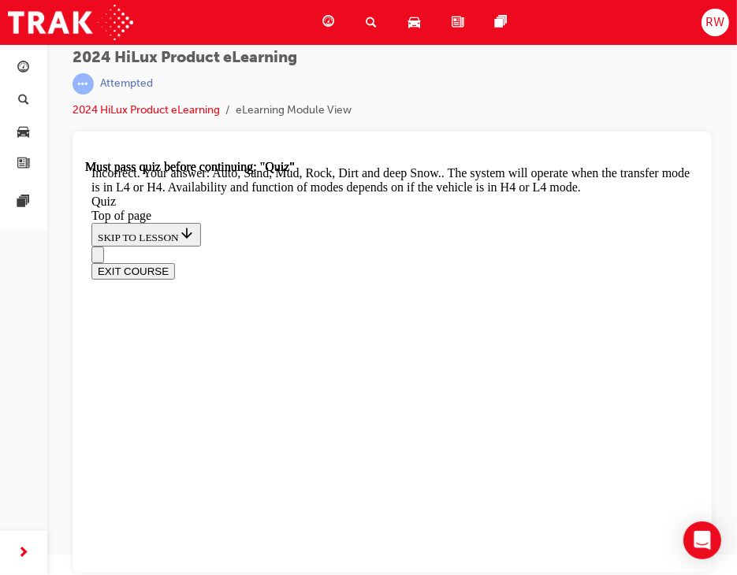
scroll to position [652, 0]
drag, startPoint x: 375, startPoint y: 311, endPoint x: 397, endPoint y: 442, distance: 132.6
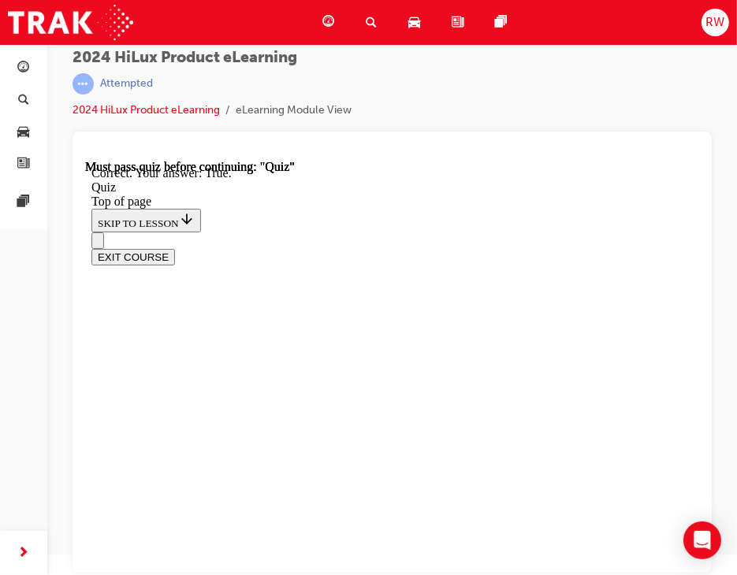
scroll to position [359, 0]
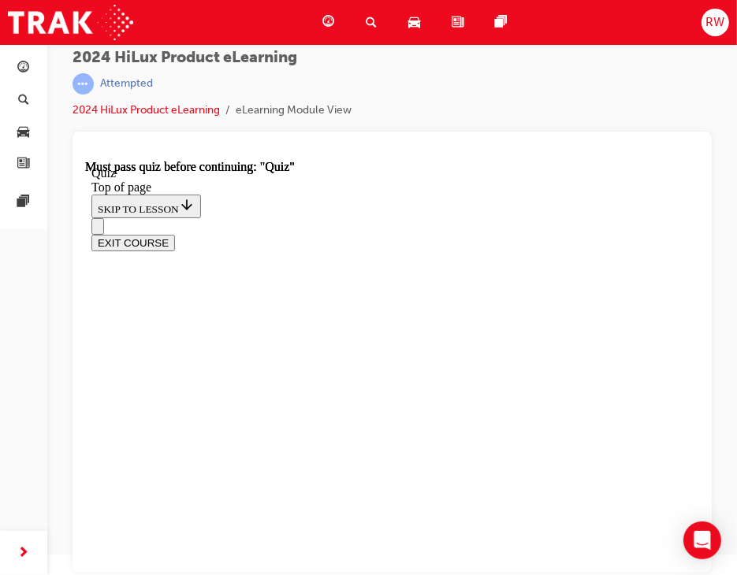
scroll to position [473, 0]
drag, startPoint x: 373, startPoint y: 279, endPoint x: 374, endPoint y: 287, distance: 7.9
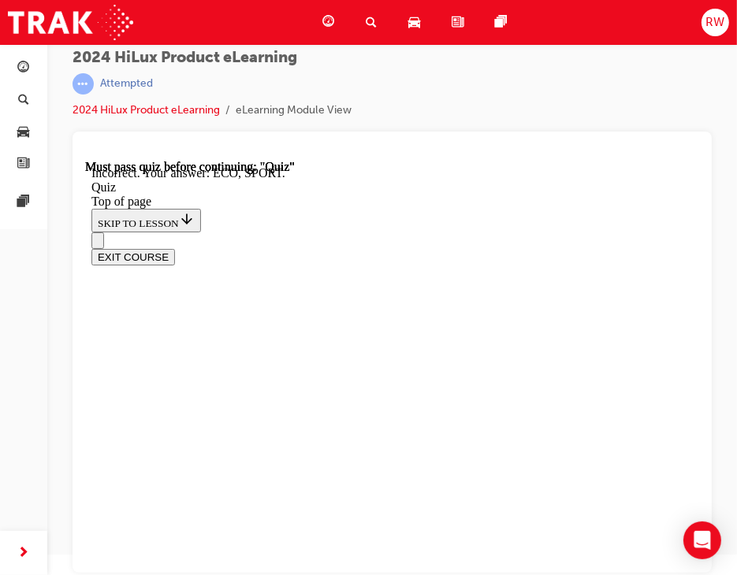
scroll to position [603, 0]
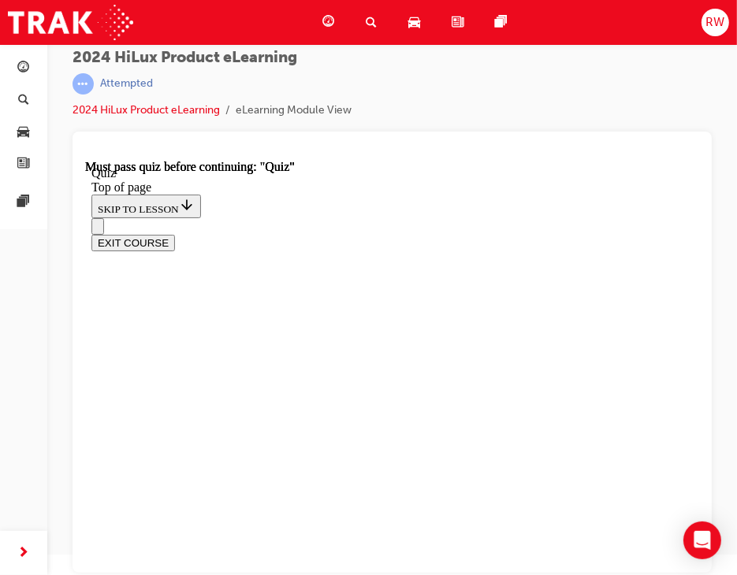
scroll to position [315, 0]
drag, startPoint x: 374, startPoint y: 528, endPoint x: 393, endPoint y: 506, distance: 29.1
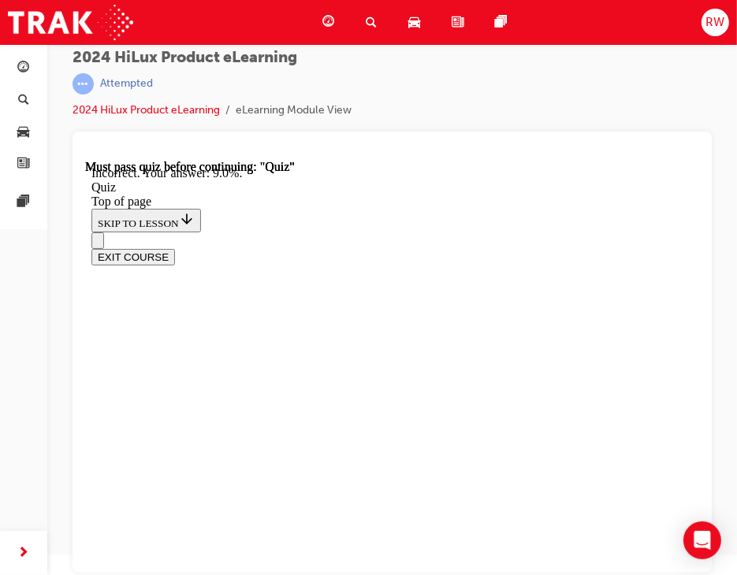
scroll to position [567, 0]
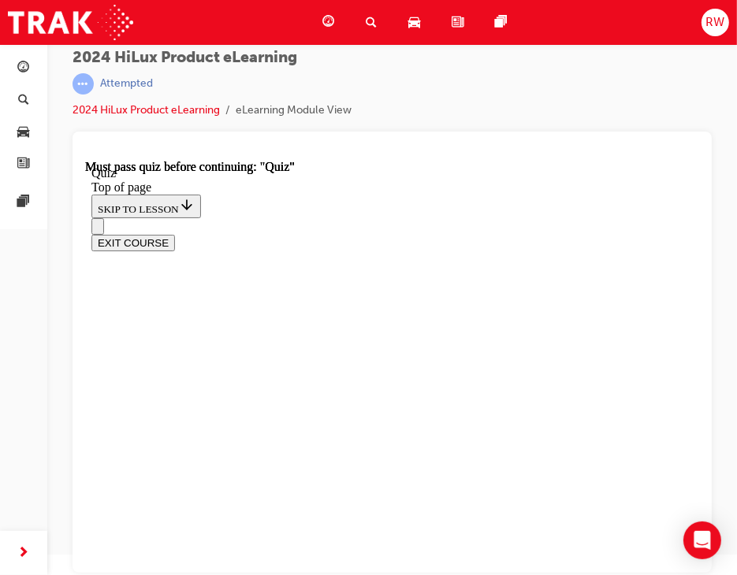
scroll to position [236, 0]
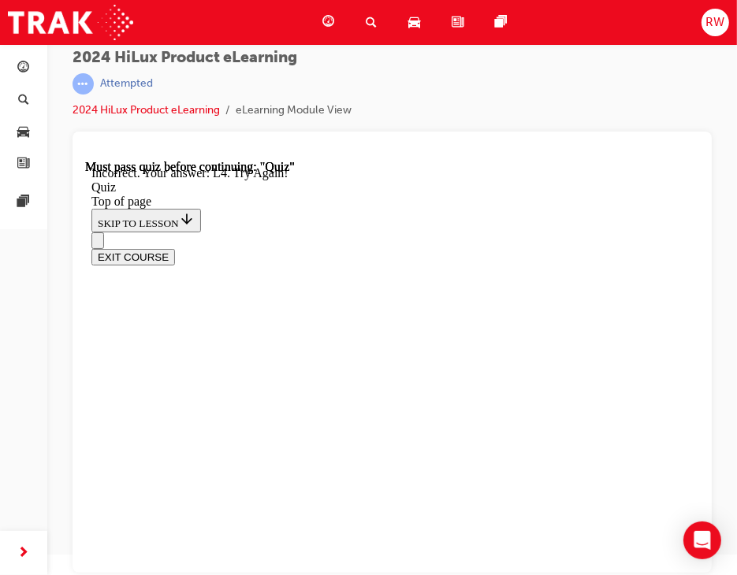
scroll to position [441, 0]
drag, startPoint x: 419, startPoint y: 486, endPoint x: 418, endPoint y: 497, distance: 11.9
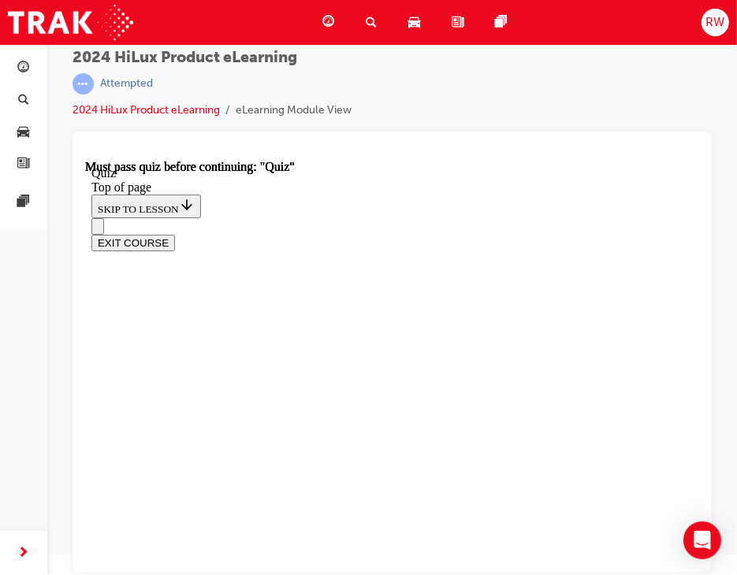
scroll to position [438, 0]
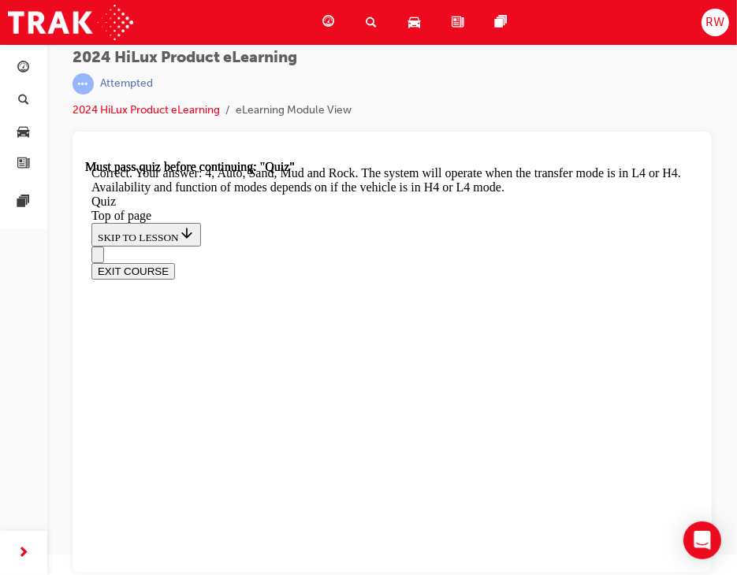
scroll to position [652, 0]
drag, startPoint x: 385, startPoint y: 512, endPoint x: 393, endPoint y: 505, distance: 10.6
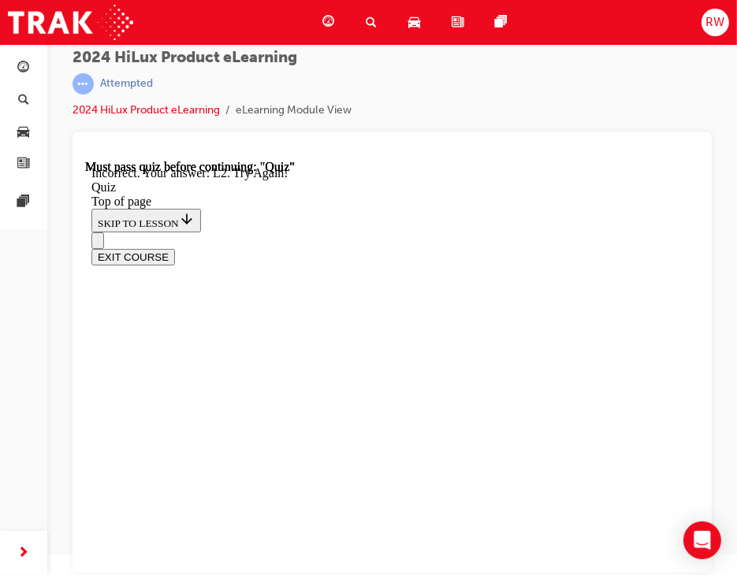
scroll to position [537, 0]
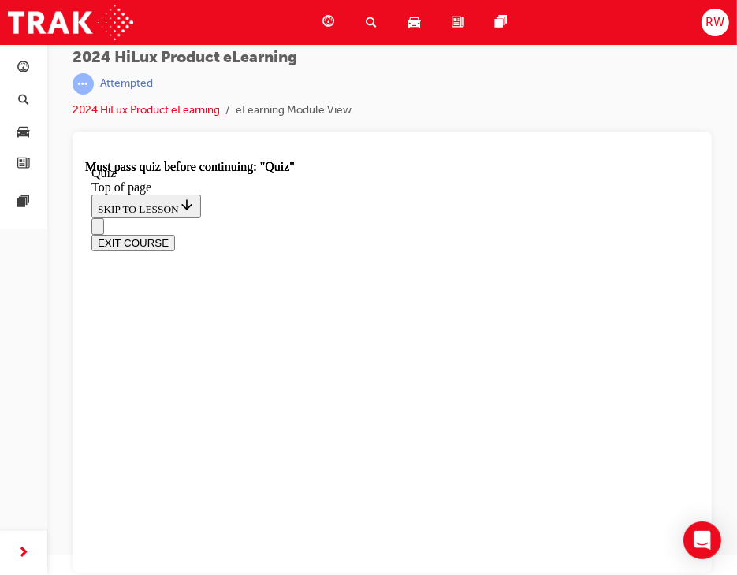
scroll to position [315, 0]
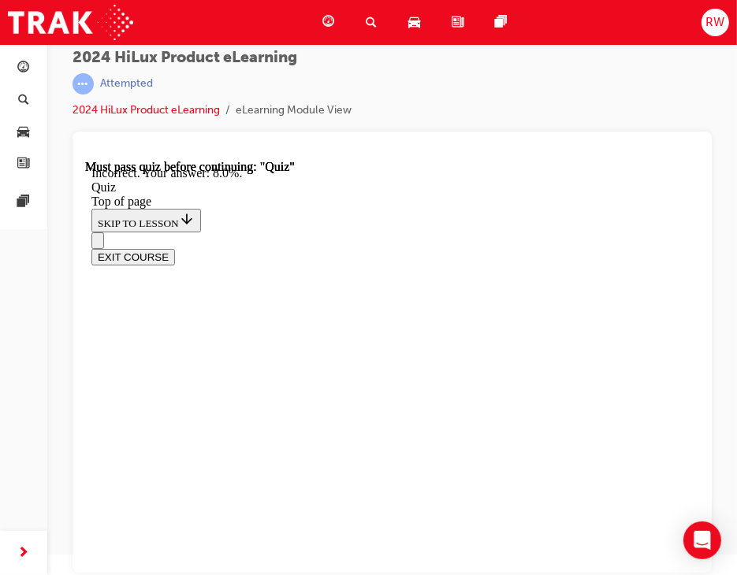
scroll to position [567, 0]
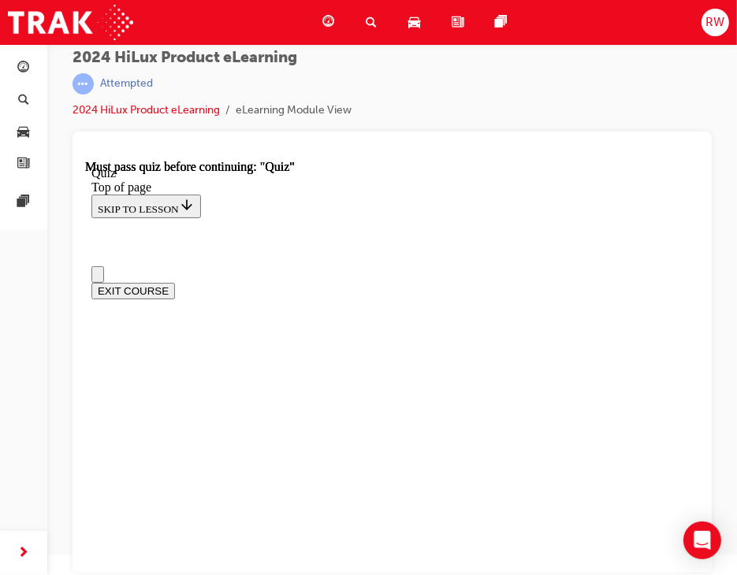
scroll to position [0, 0]
drag, startPoint x: 402, startPoint y: 434, endPoint x: 453, endPoint y: 447, distance: 53.0
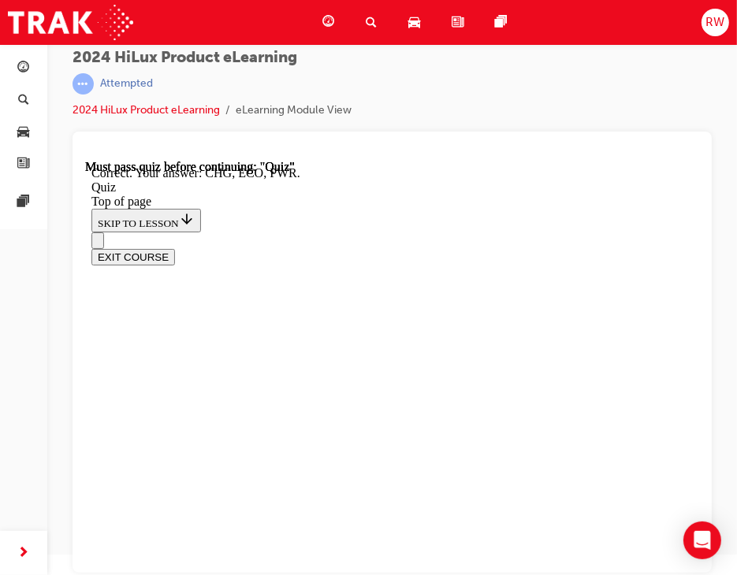
scroll to position [603, 0]
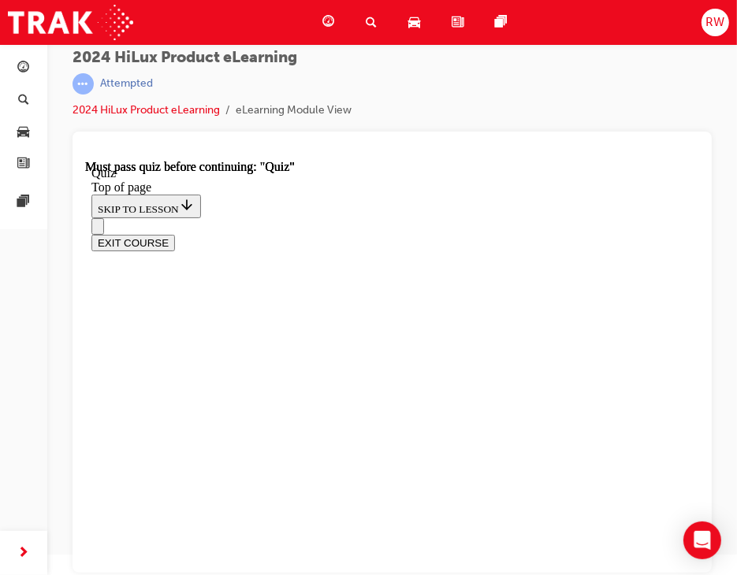
scroll to position [153, 0]
drag, startPoint x: 354, startPoint y: 403, endPoint x: 368, endPoint y: 459, distance: 57.7
drag, startPoint x: 384, startPoint y: 494, endPoint x: 391, endPoint y: 501, distance: 9.5
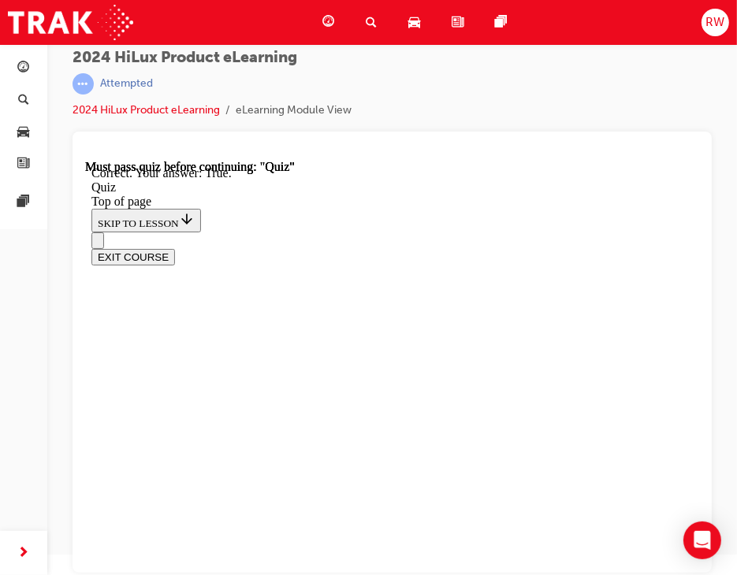
scroll to position [359, 0]
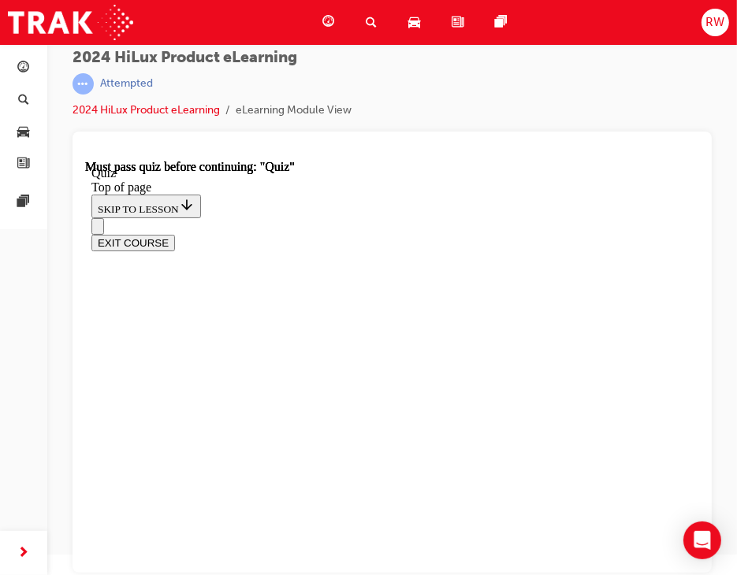
scroll to position [438, 0]
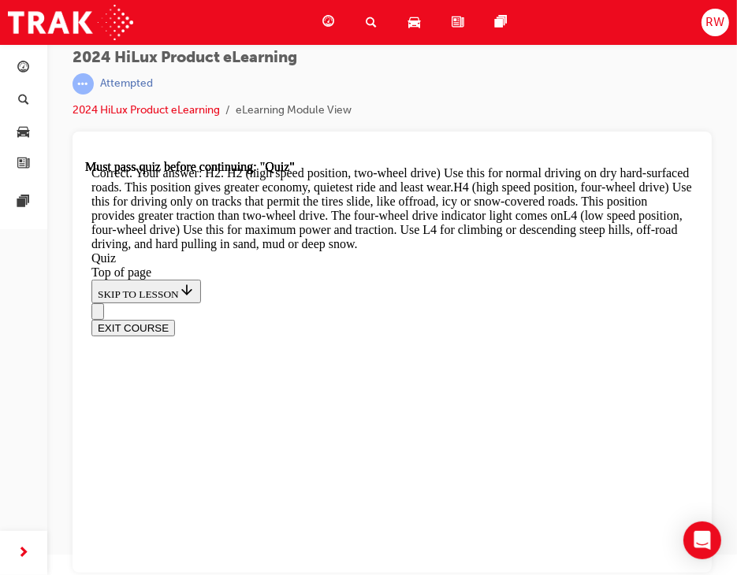
scroll to position [800, 0]
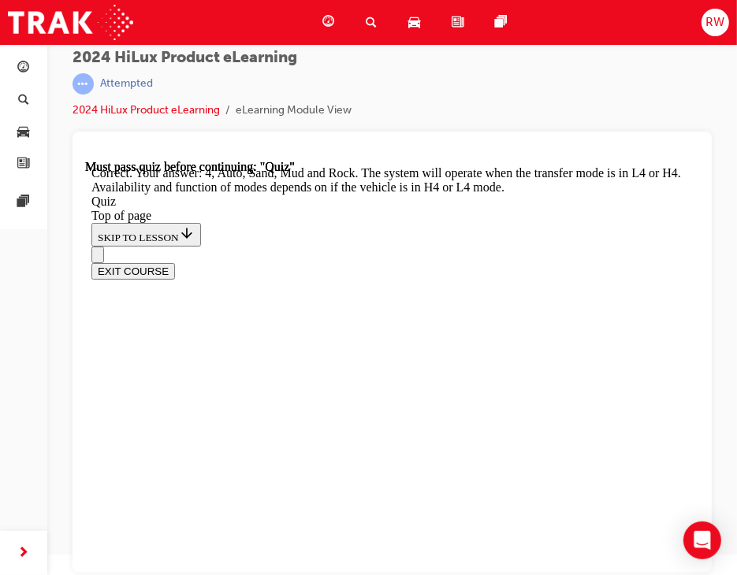
scroll to position [652, 0]
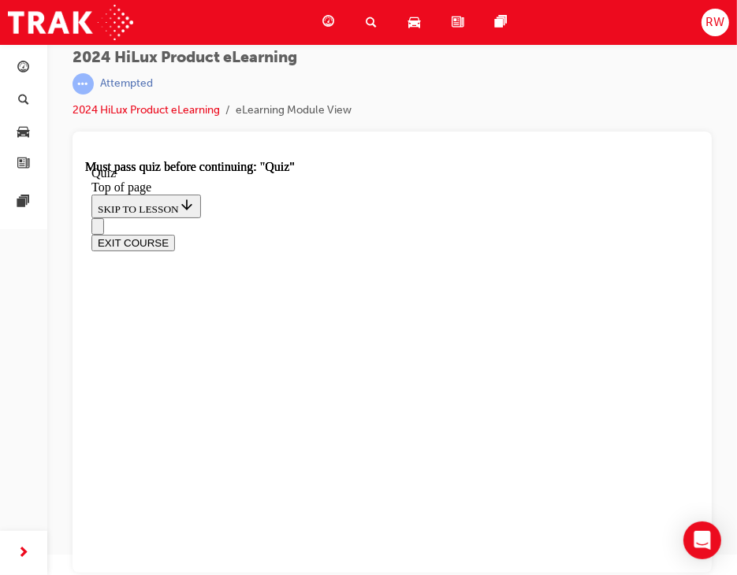
scroll to position [158, 0]
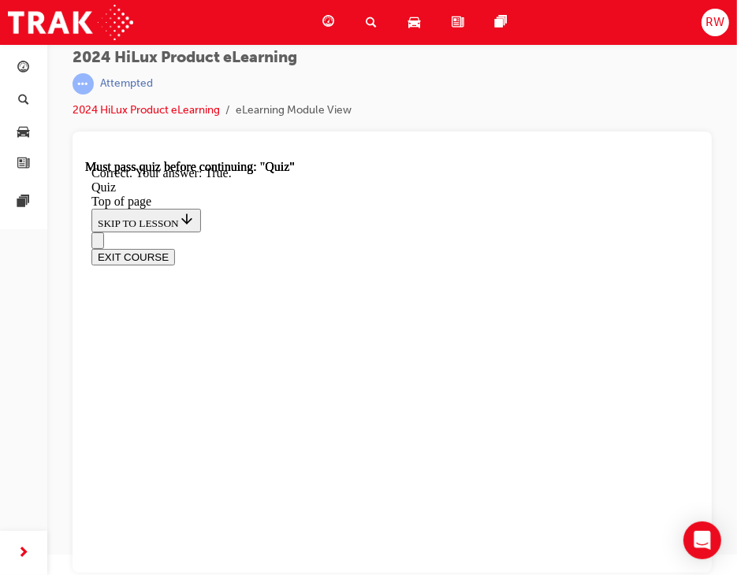
scroll to position [359, 0]
drag, startPoint x: 372, startPoint y: 540, endPoint x: 374, endPoint y: 514, distance: 26.1
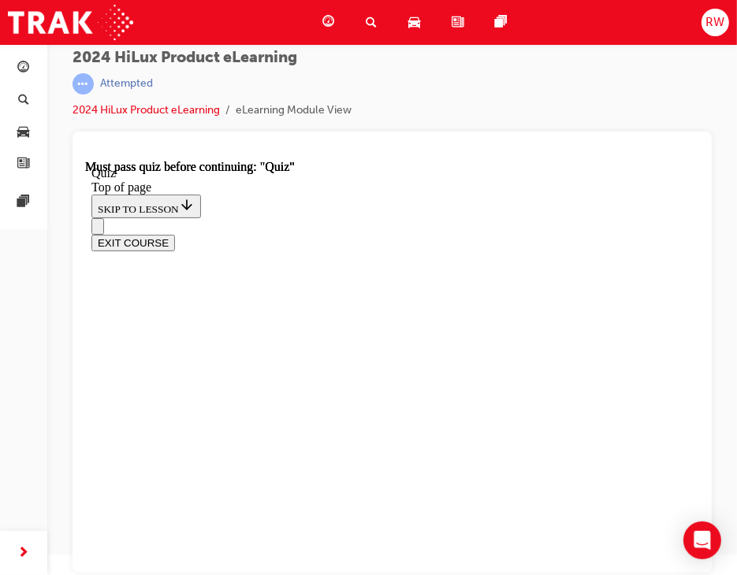
scroll to position [394, 0]
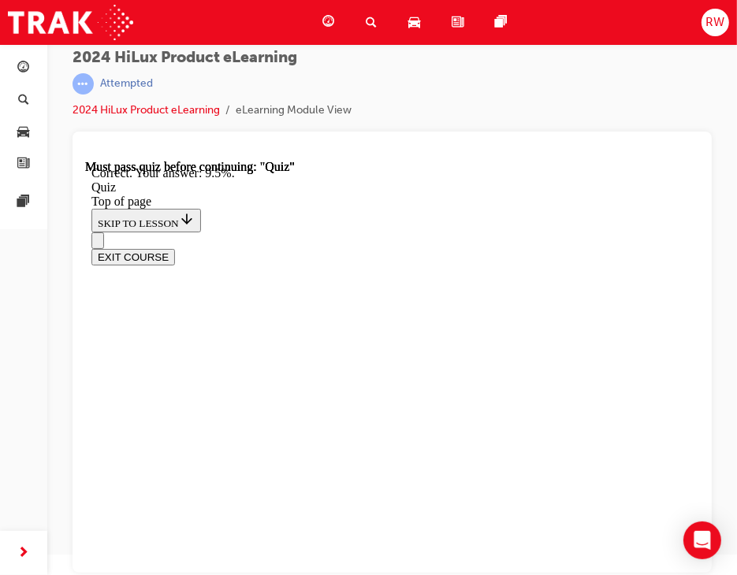
scroll to position [567, 0]
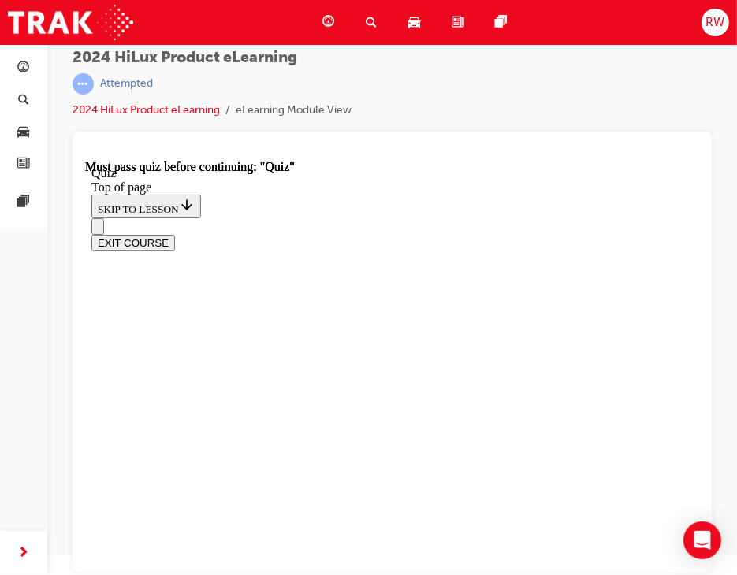
drag, startPoint x: 355, startPoint y: 479, endPoint x: 410, endPoint y: 422, distance: 79.2
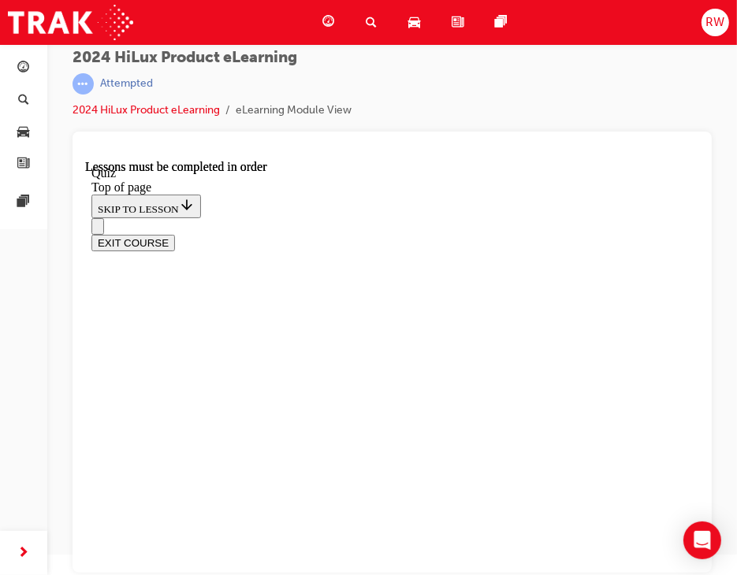
scroll to position [438, 0]
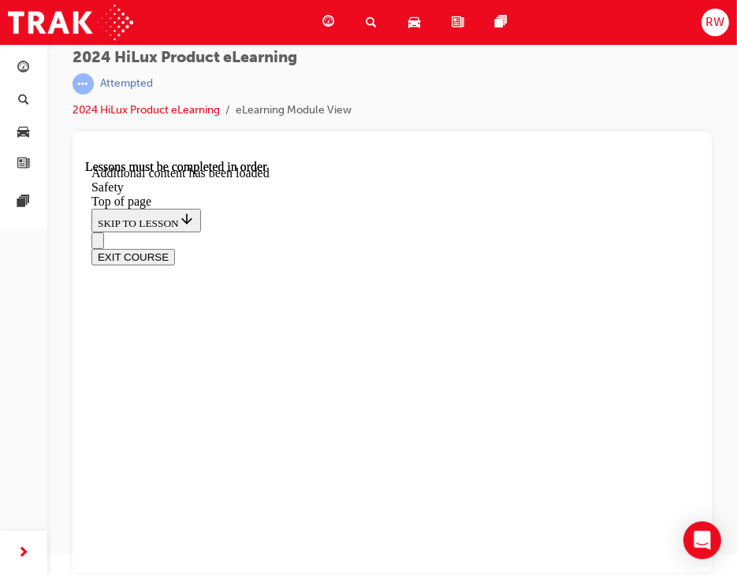
scroll to position [1099, 0]
drag, startPoint x: 356, startPoint y: 235, endPoint x: 564, endPoint y: 252, distance: 208.8
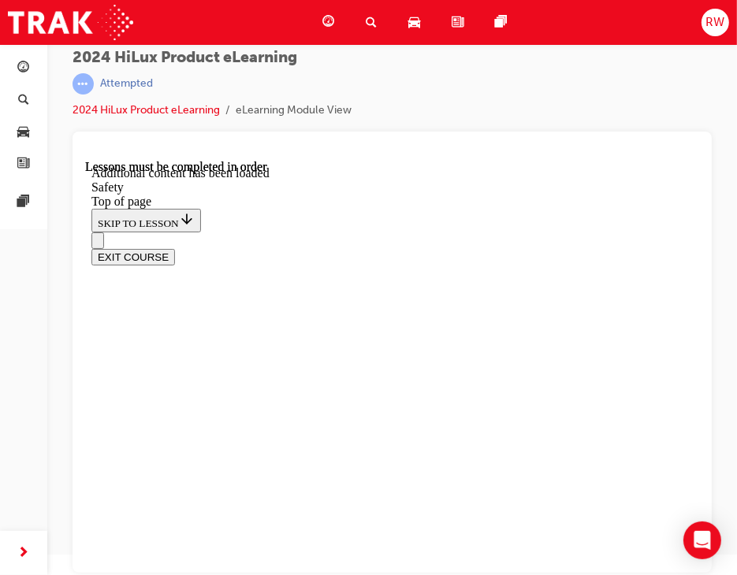
drag, startPoint x: 409, startPoint y: 352, endPoint x: 421, endPoint y: 392, distance: 41.9
drag, startPoint x: 393, startPoint y: 410, endPoint x: 415, endPoint y: 415, distance: 21.8
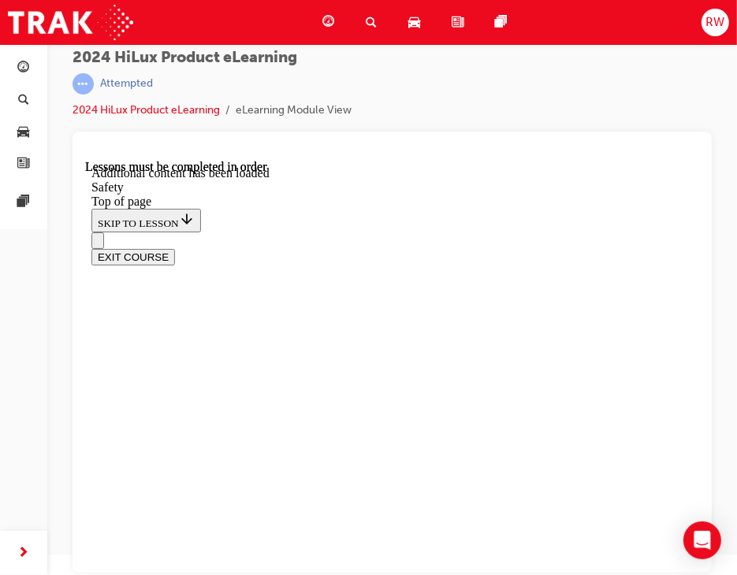
drag, startPoint x: 532, startPoint y: 447, endPoint x: 541, endPoint y: 447, distance: 8.7
drag, startPoint x: 653, startPoint y: 425, endPoint x: 627, endPoint y: 408, distance: 30.8
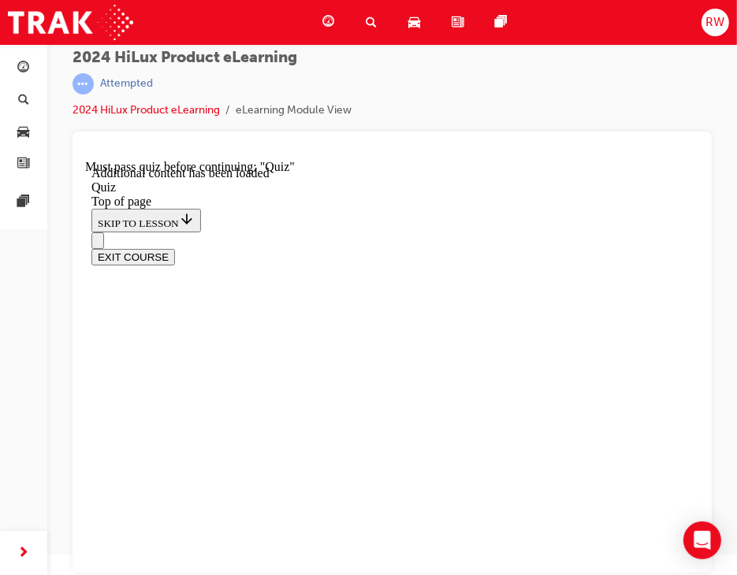
drag, startPoint x: 318, startPoint y: 434, endPoint x: 314, endPoint y: 412, distance: 23.2
drag, startPoint x: 393, startPoint y: 551, endPoint x: 387, endPoint y: 546, distance: 8.4
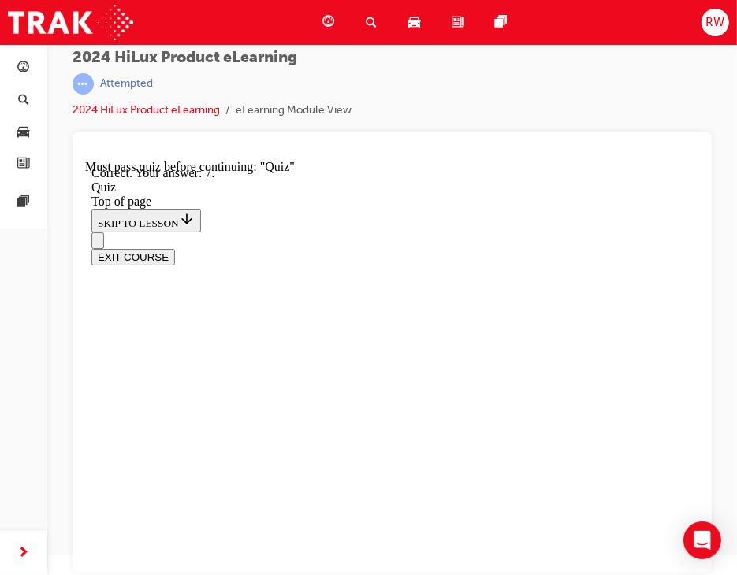
drag, startPoint x: 385, startPoint y: 441, endPoint x: 378, endPoint y: 542, distance: 101.2
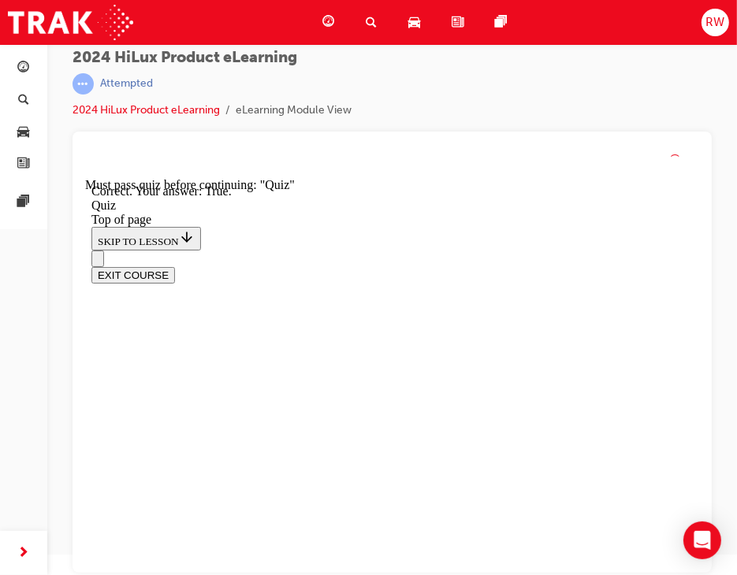
scroll to position [333, 0]
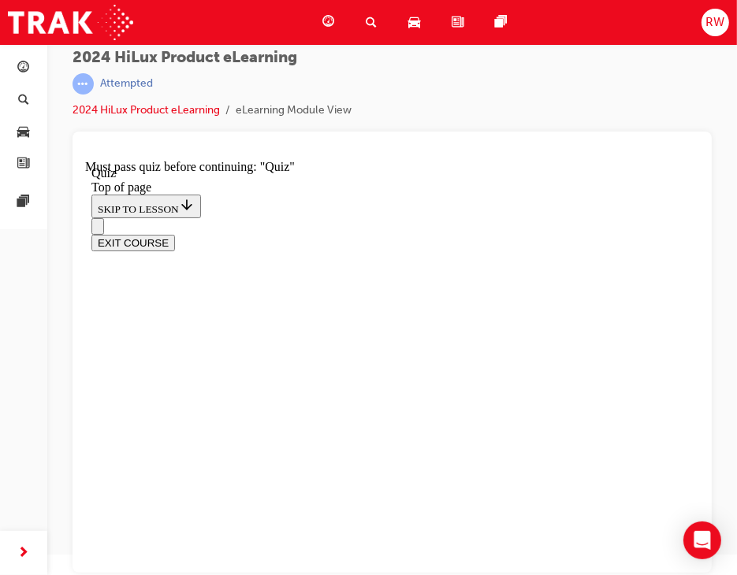
scroll to position [236, 0]
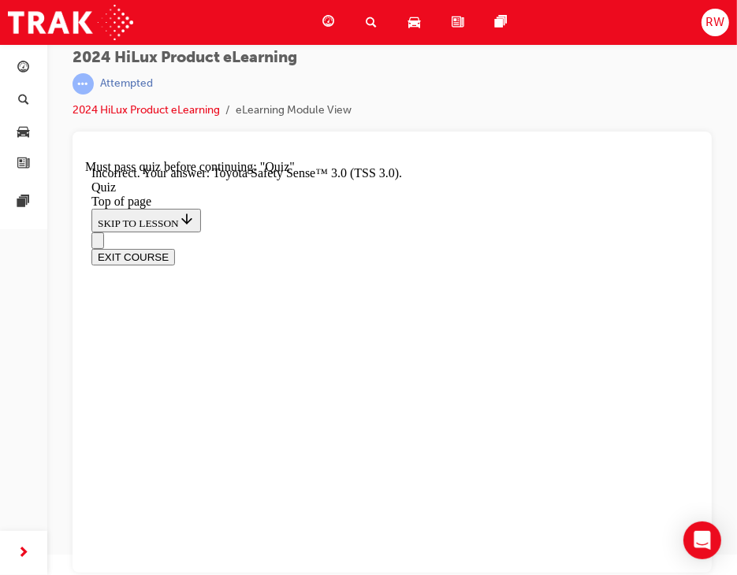
scroll to position [425, 0]
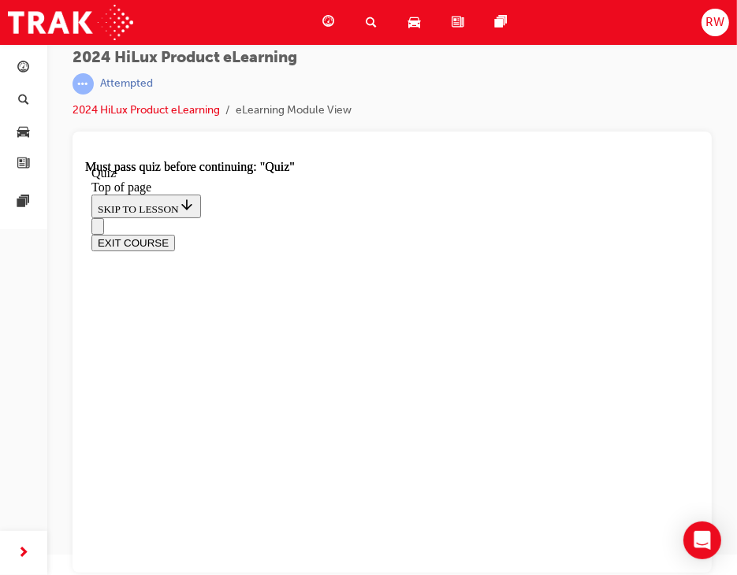
scroll to position [438, 0]
drag, startPoint x: 394, startPoint y: 465, endPoint x: 387, endPoint y: 446, distance: 20.2
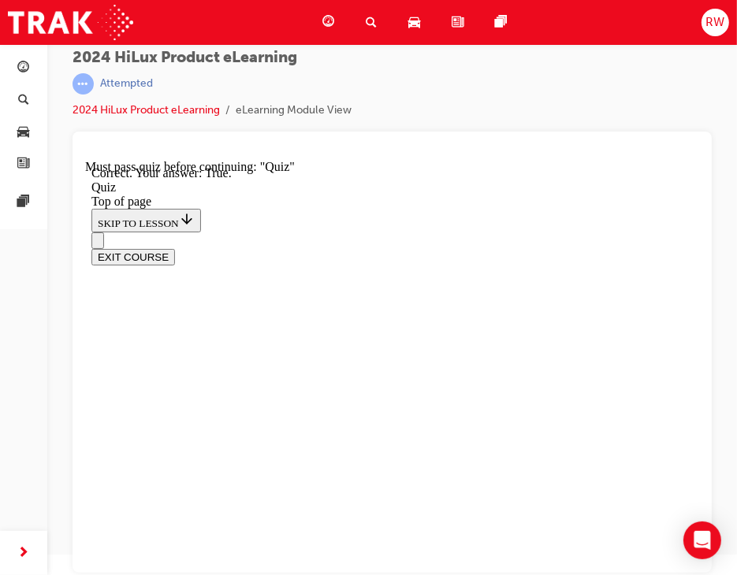
scroll to position [333, 0]
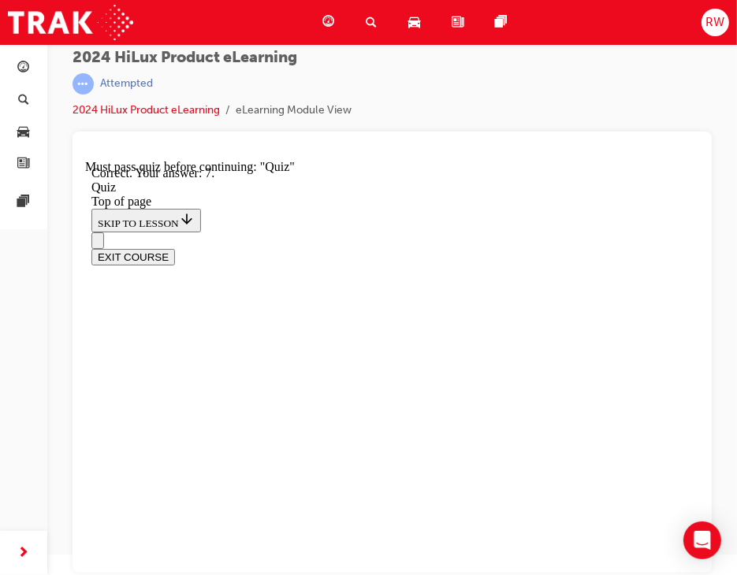
scroll to position [397, 0]
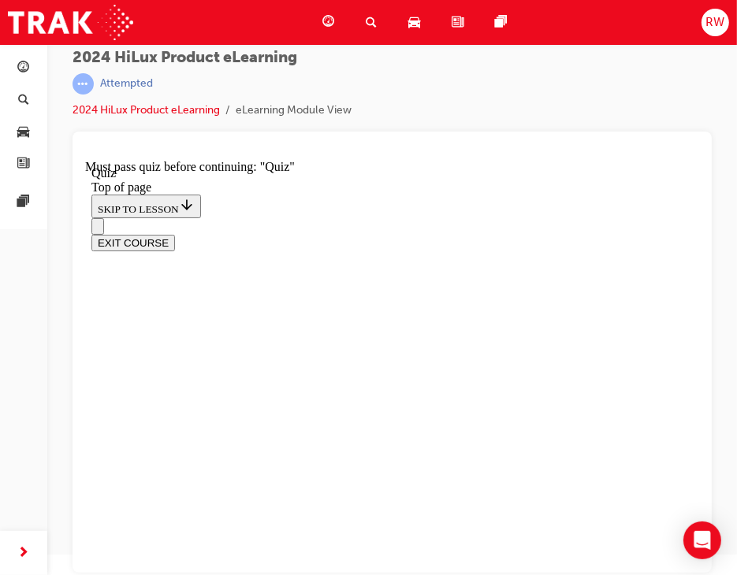
scroll to position [158, 0]
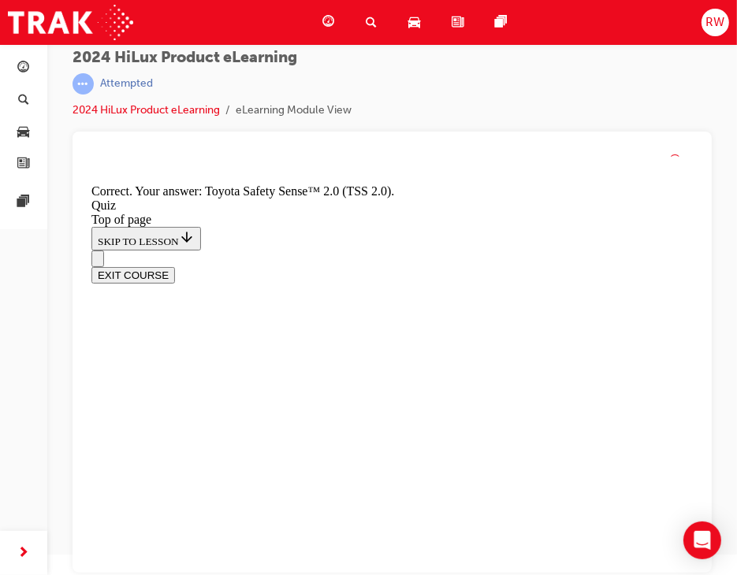
scroll to position [425, 0]
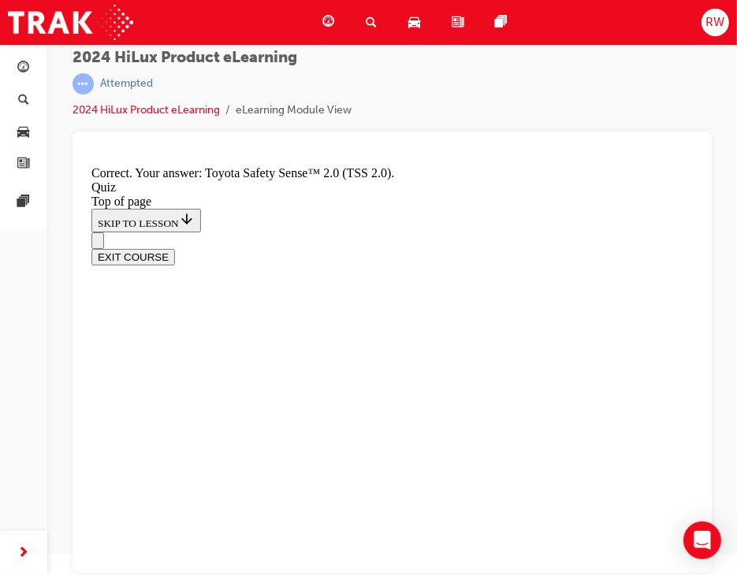
drag, startPoint x: 393, startPoint y: 486, endPoint x: 395, endPoint y: 500, distance: 13.6
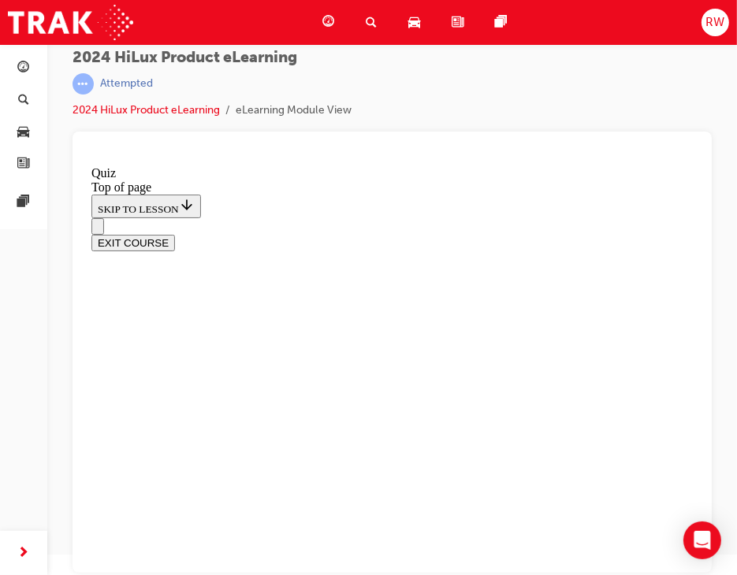
scroll to position [438, 0]
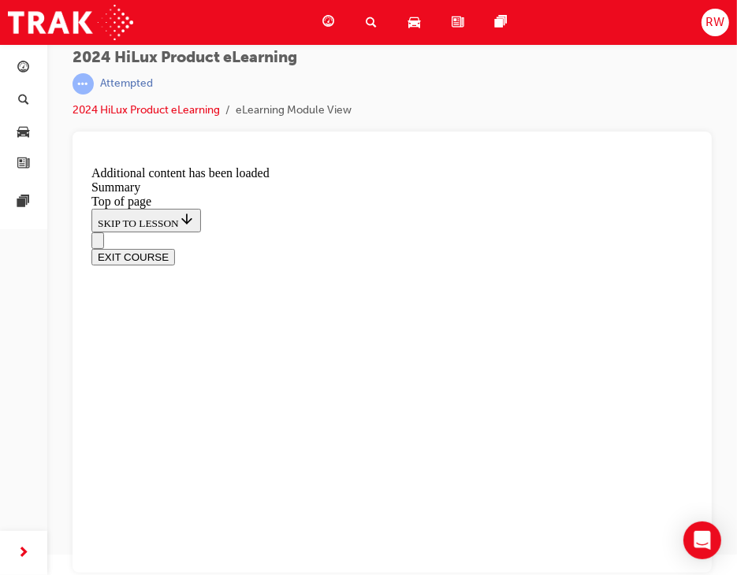
scroll to position [1734, 0]
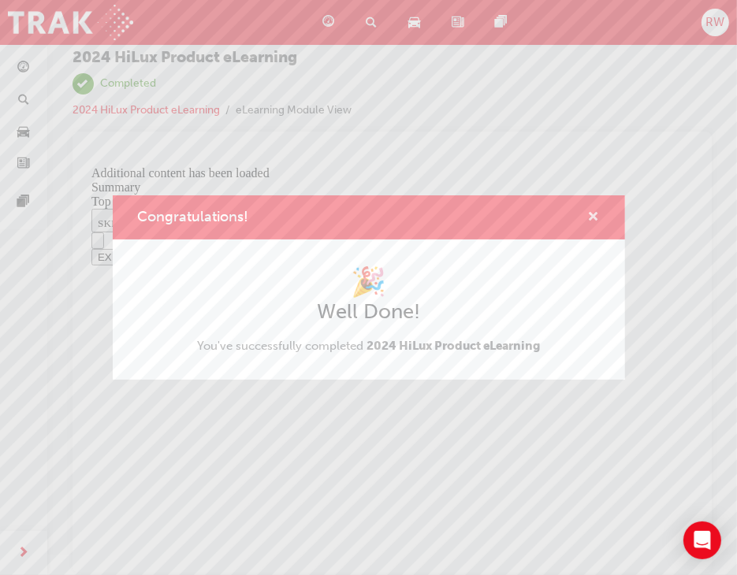
drag, startPoint x: 596, startPoint y: 215, endPoint x: 511, endPoint y: 57, distance: 179.9
click at [596, 215] on span "cross-icon" at bounding box center [594, 218] width 12 height 14
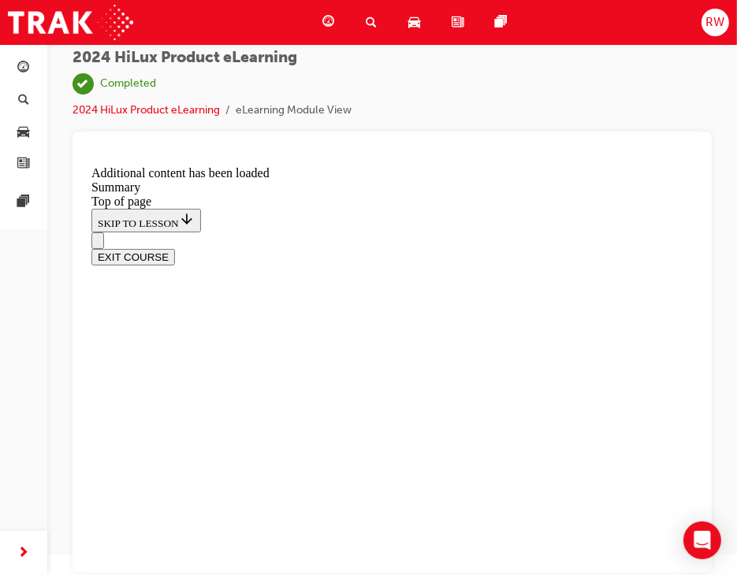
click at [322, 20] on span "guage-icon" at bounding box center [328, 23] width 12 height 20
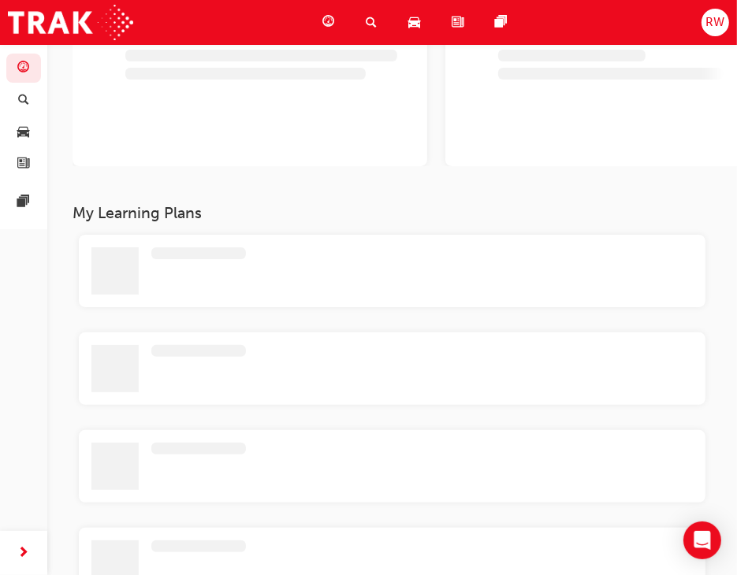
scroll to position [164, 0]
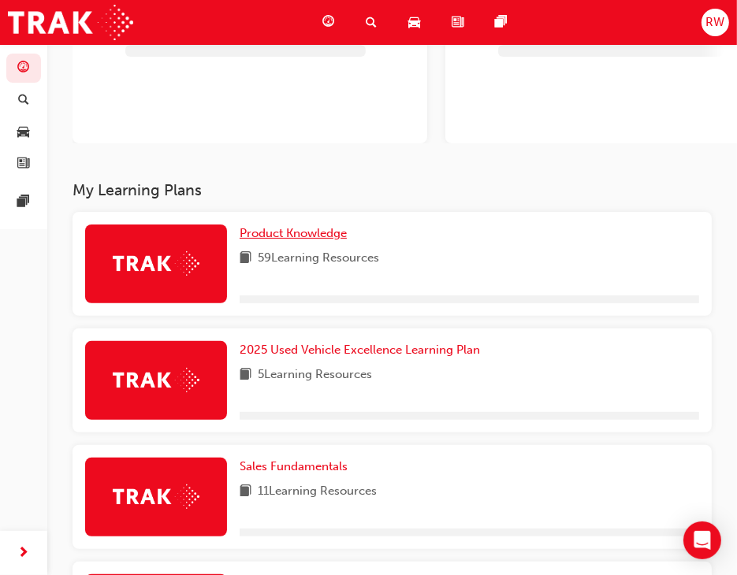
click at [284, 236] on span "Product Knowledge" at bounding box center [293, 233] width 107 height 14
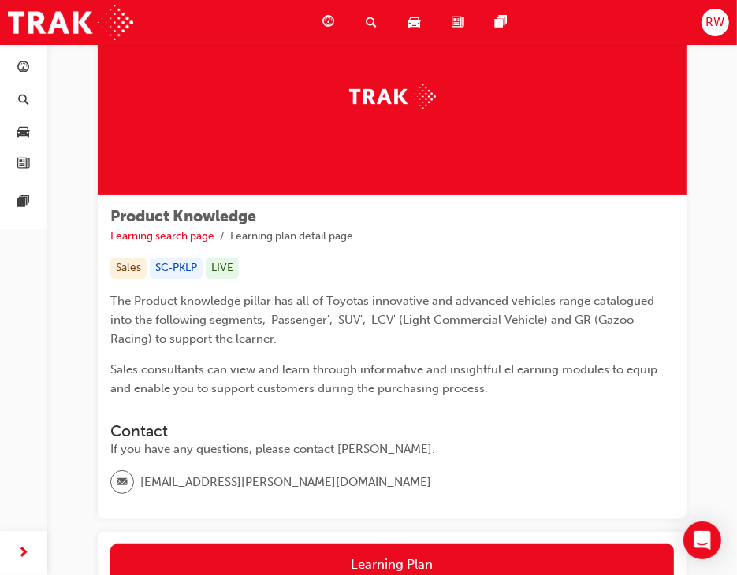
scroll to position [244, 0]
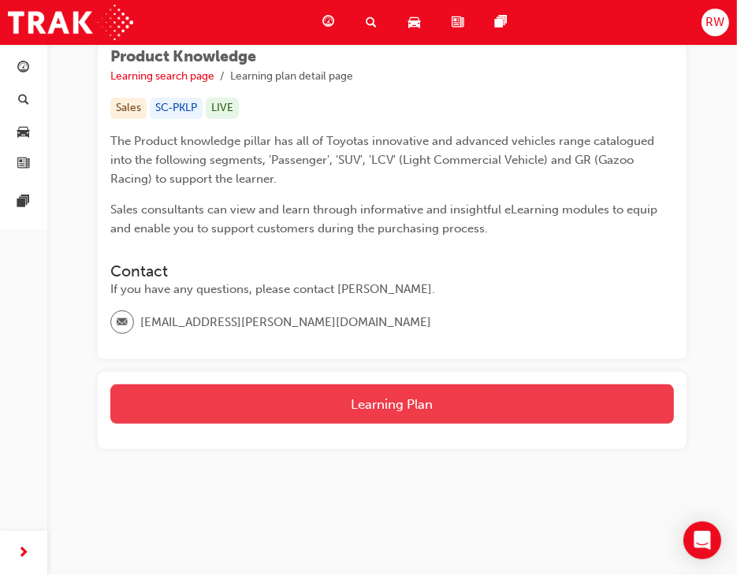
click at [400, 403] on button "Learning Plan" at bounding box center [392, 404] width 564 height 39
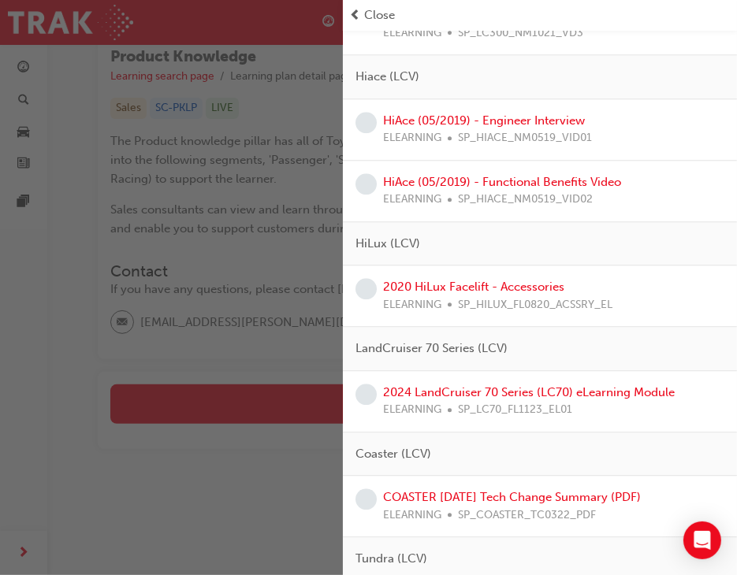
scroll to position [2523, 0]
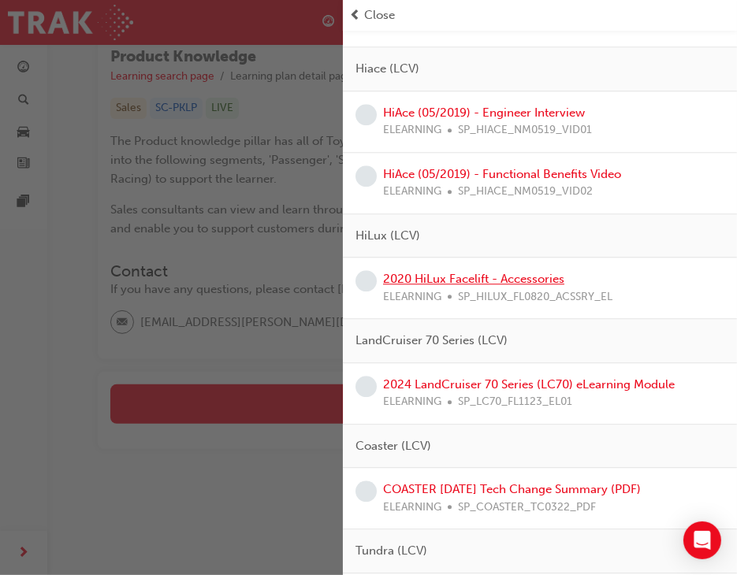
click at [515, 274] on link "2020 HiLux Facelift - Accessories" at bounding box center [473, 279] width 181 height 14
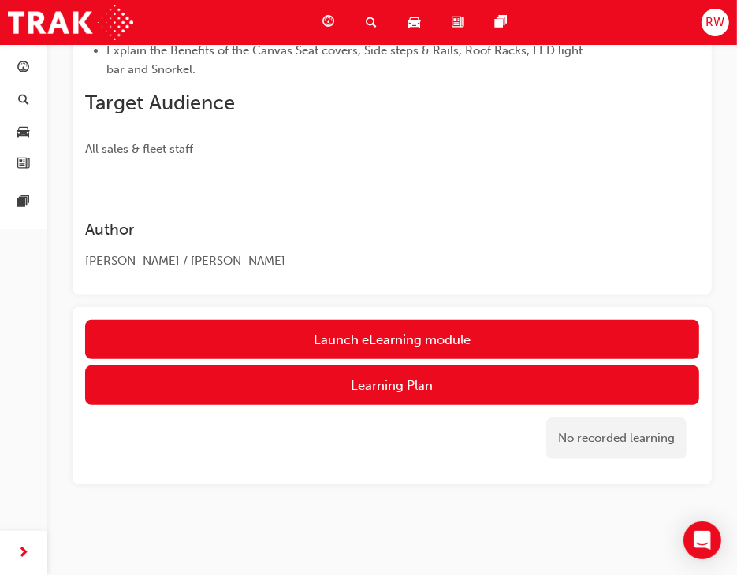
scroll to position [327, 0]
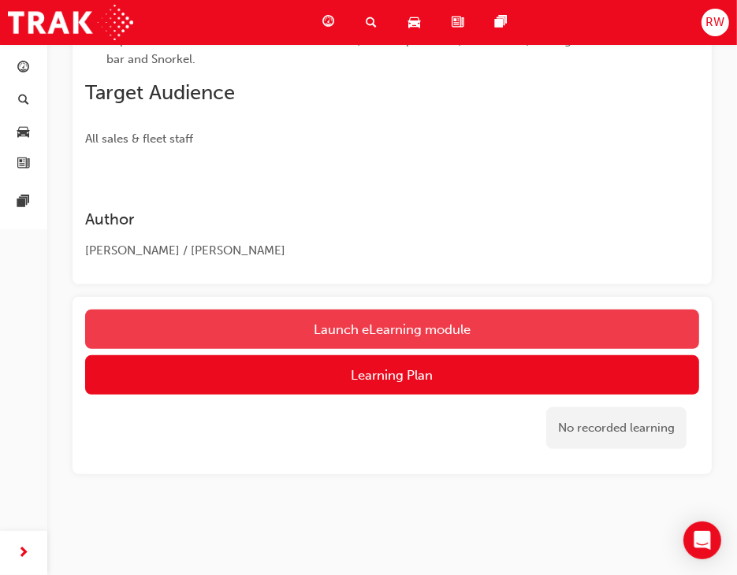
click at [423, 318] on link "Launch eLearning module" at bounding box center [392, 329] width 614 height 39
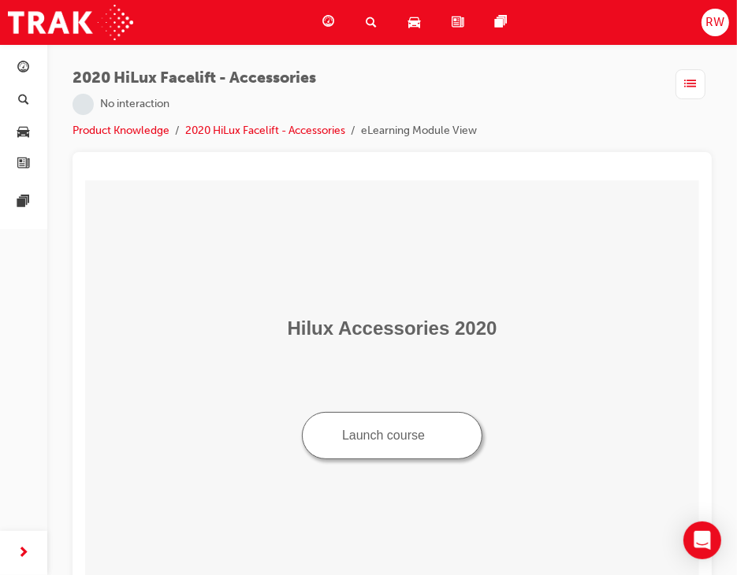
scroll to position [20, 0]
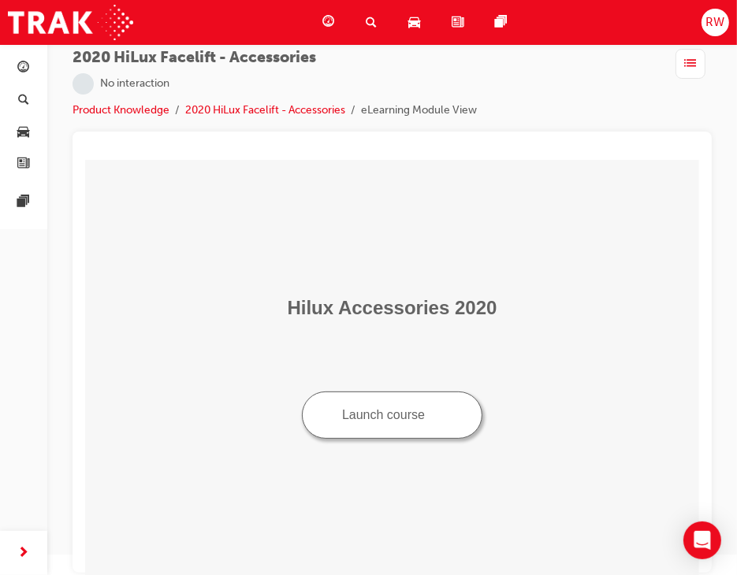
click at [393, 422] on button "Launch course" at bounding box center [391, 414] width 181 height 47
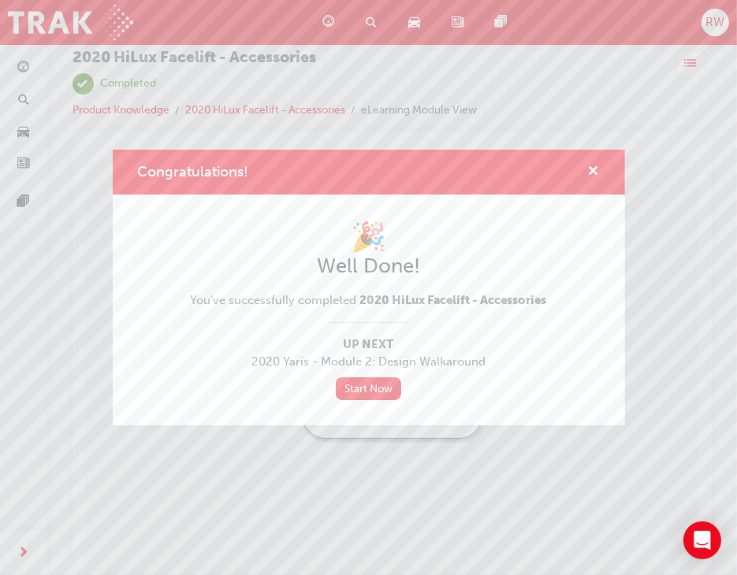
click at [602, 174] on div "Congratulations!" at bounding box center [369, 172] width 512 height 45
drag, startPoint x: 587, startPoint y: 163, endPoint x: 613, endPoint y: 174, distance: 29.0
click at [590, 165] on div "Congratulations!" at bounding box center [587, 172] width 24 height 20
click at [598, 169] on span "cross-icon" at bounding box center [594, 173] width 12 height 14
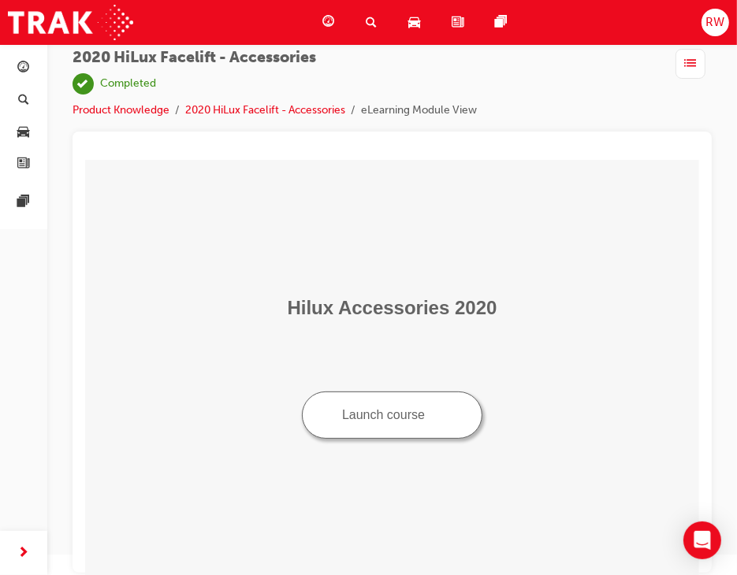
click at [325, 18] on span "guage-icon" at bounding box center [328, 23] width 12 height 20
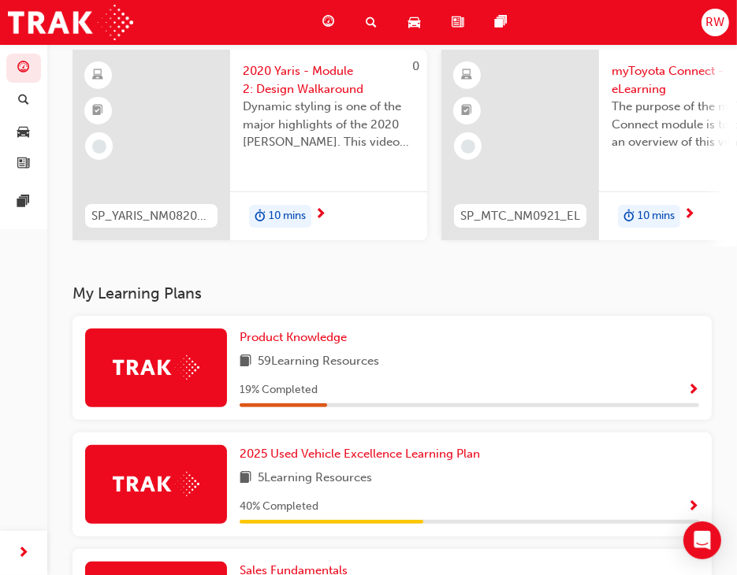
scroll to position [178, 0]
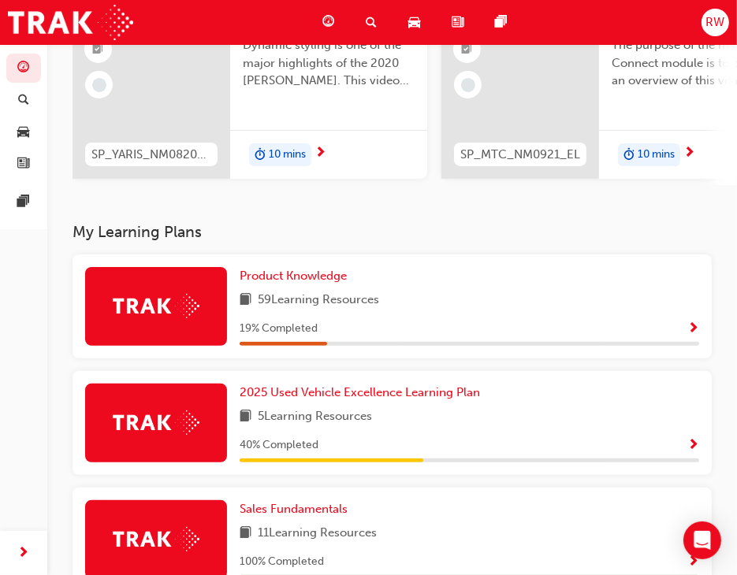
click at [292, 265] on div "Product Knowledge 59 Learning Resources 19 % Completed" at bounding box center [392, 307] width 639 height 104
click at [292, 277] on span "Product Knowledge" at bounding box center [293, 276] width 107 height 14
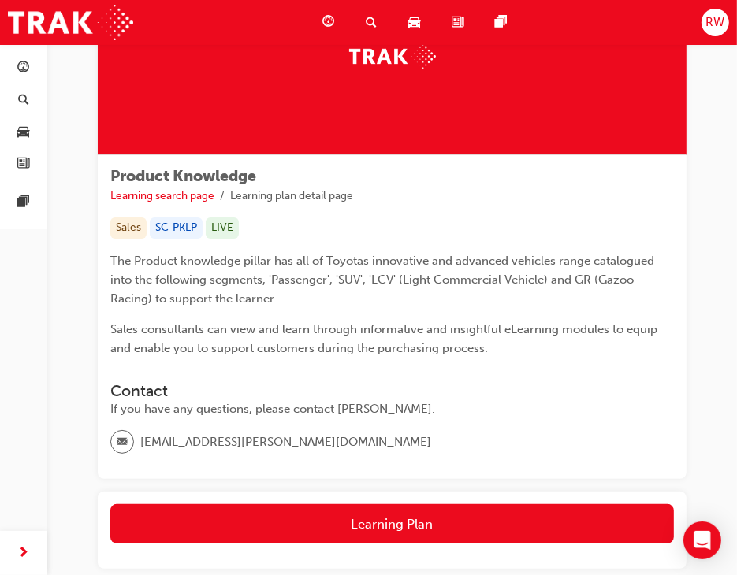
scroll to position [244, 0]
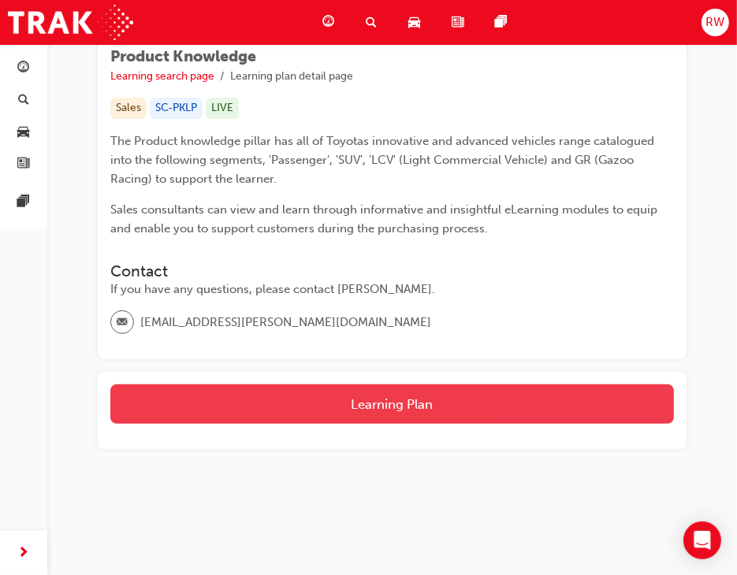
click at [349, 391] on button "Learning Plan" at bounding box center [392, 404] width 564 height 39
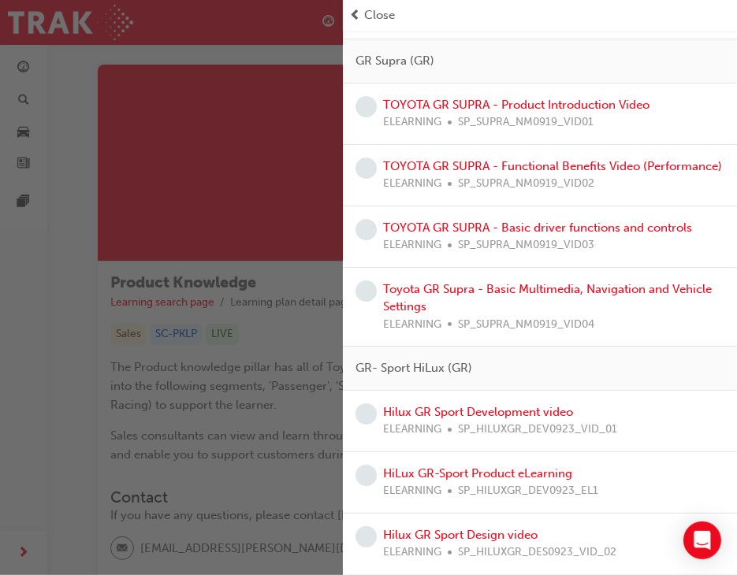
scroll to position [7, 0]
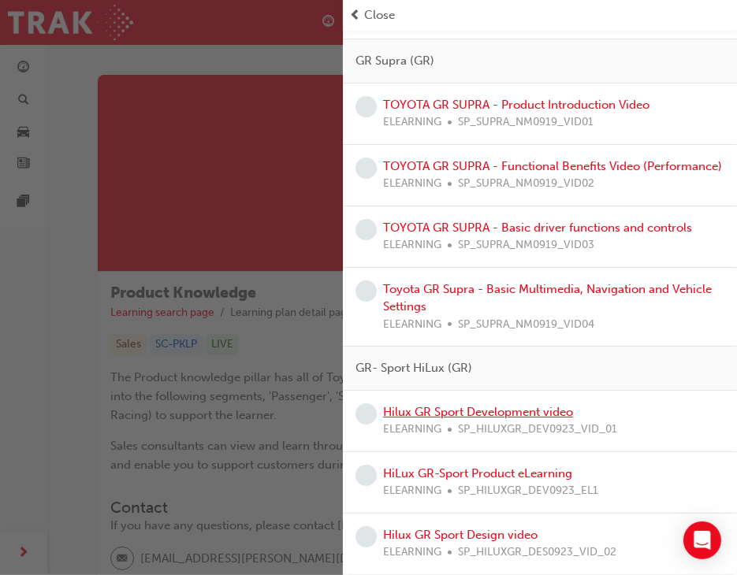
click at [498, 411] on link "Hilux GR Sport Development video" at bounding box center [478, 412] width 190 height 14
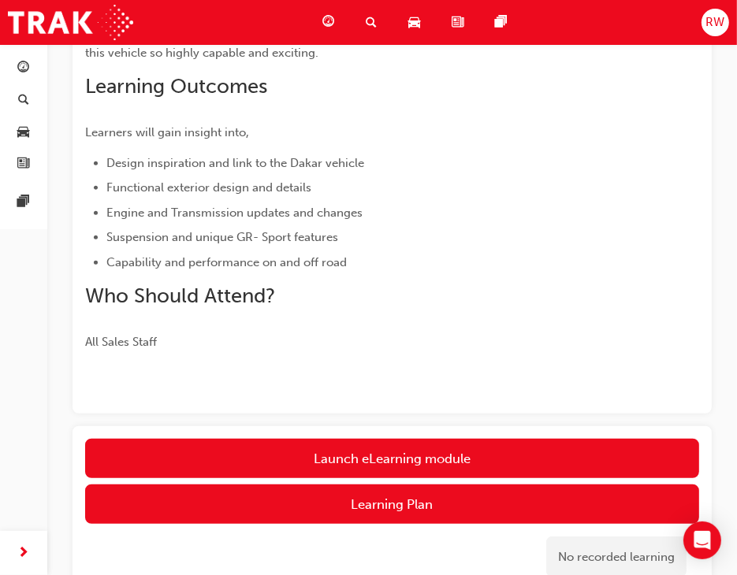
scroll to position [601, 0]
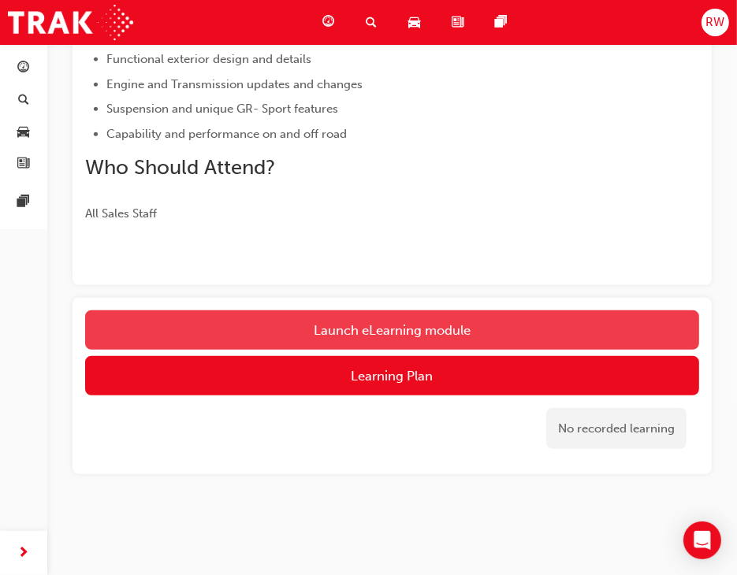
click at [400, 337] on link "Launch eLearning module" at bounding box center [392, 330] width 614 height 39
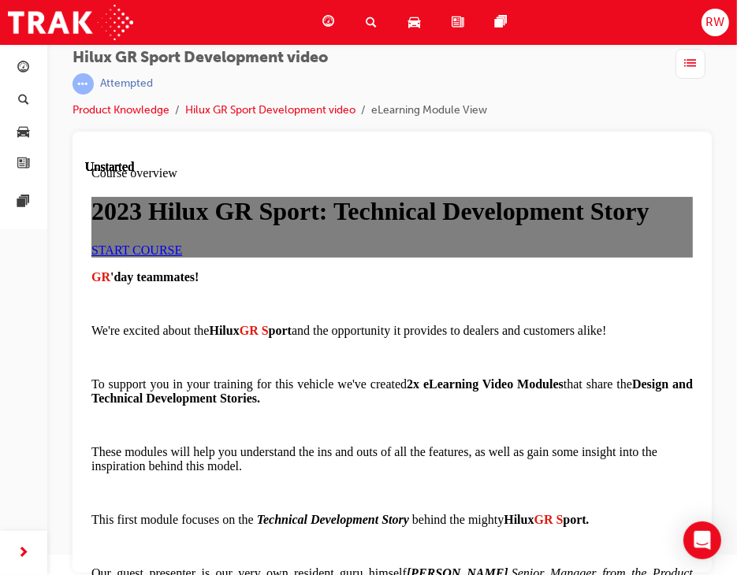
click at [181, 256] on span "START COURSE" at bounding box center [136, 249] width 91 height 13
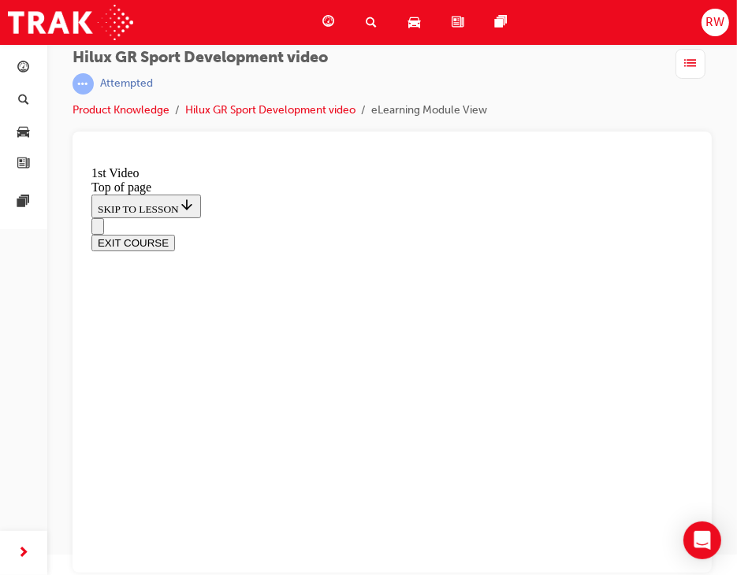
scroll to position [525, 0]
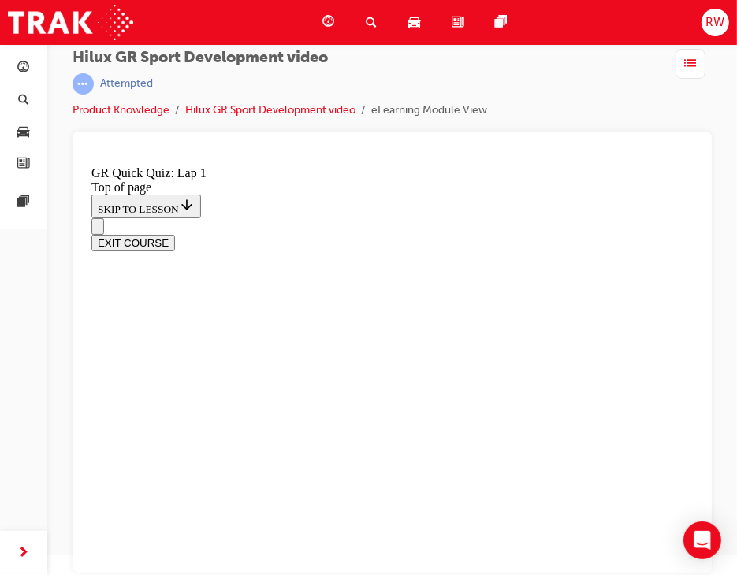
scroll to position [49, 0]
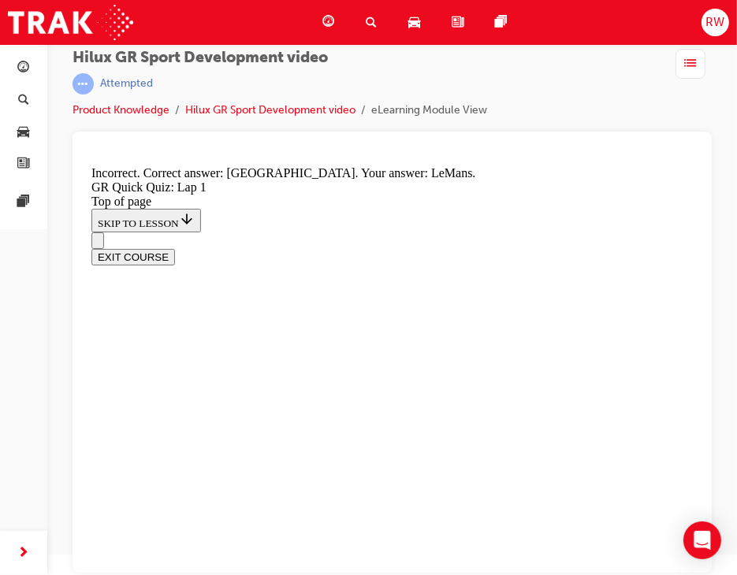
scroll to position [419, 0]
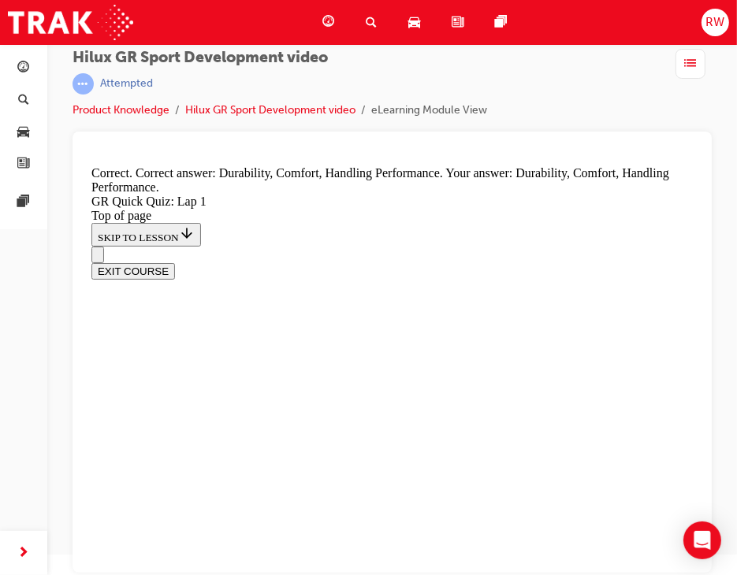
scroll to position [467, 0]
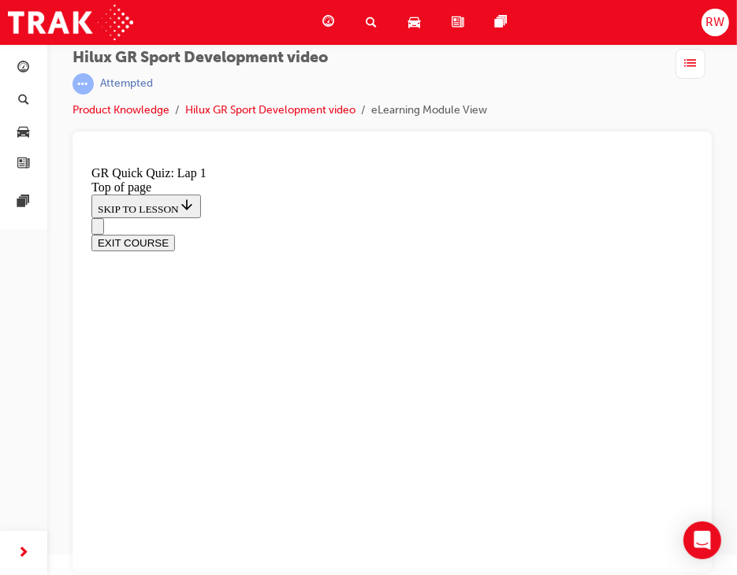
scroll to position [202, 0]
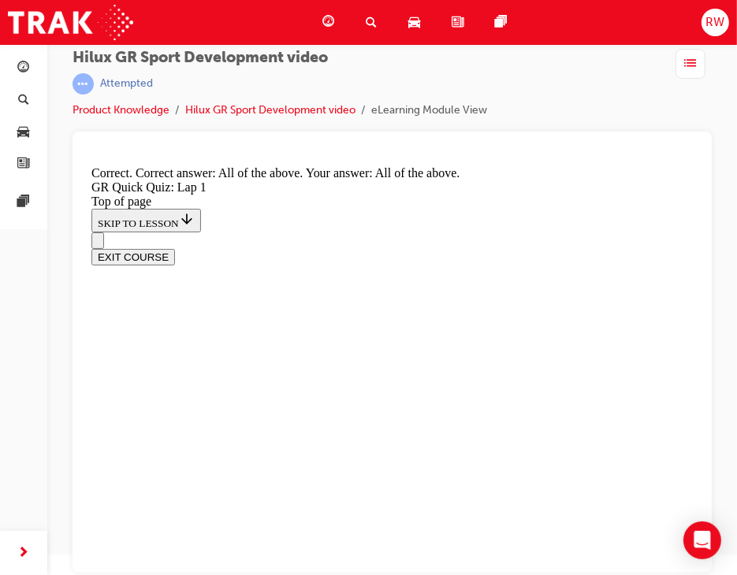
scroll to position [318, 0]
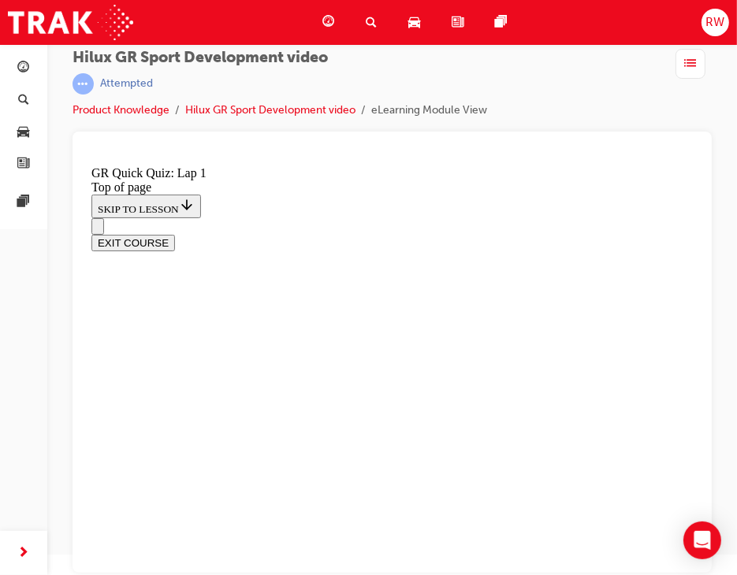
scroll to position [173, 0]
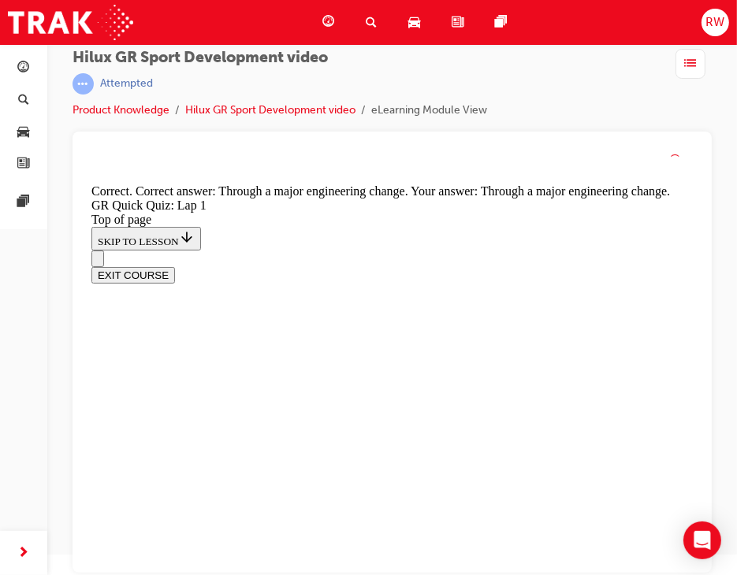
scroll to position [315, 0]
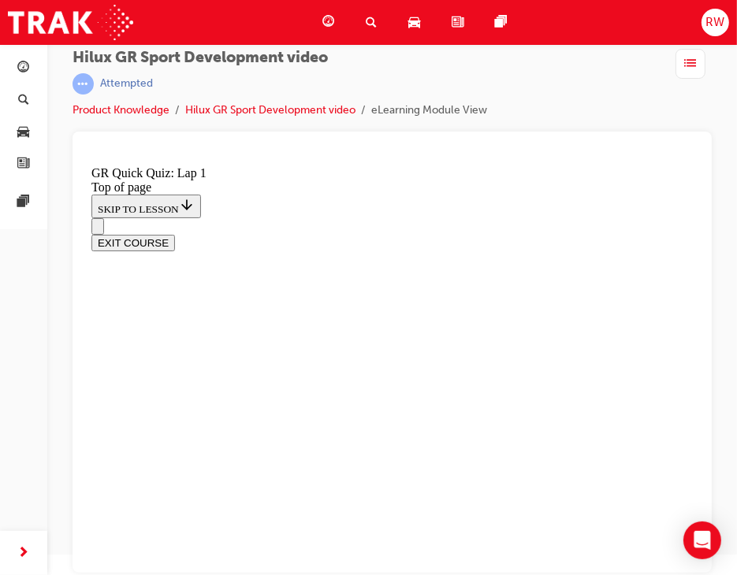
scroll to position [368, 0]
drag, startPoint x: 368, startPoint y: 559, endPoint x: 348, endPoint y: 546, distance: 24.5
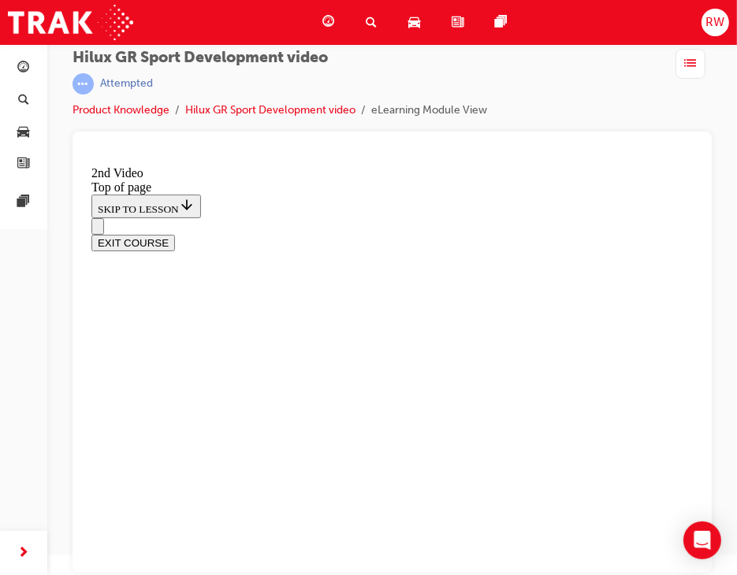
scroll to position [545, 0]
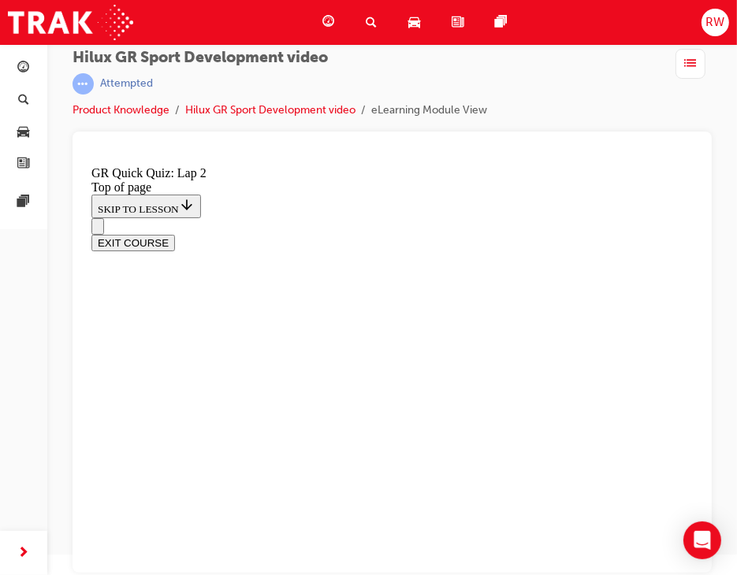
drag, startPoint x: 218, startPoint y: 171, endPoint x: 292, endPoint y: 211, distance: 84.3
copy p "What kind of shock absorbers does the HiLux GR S port use?"
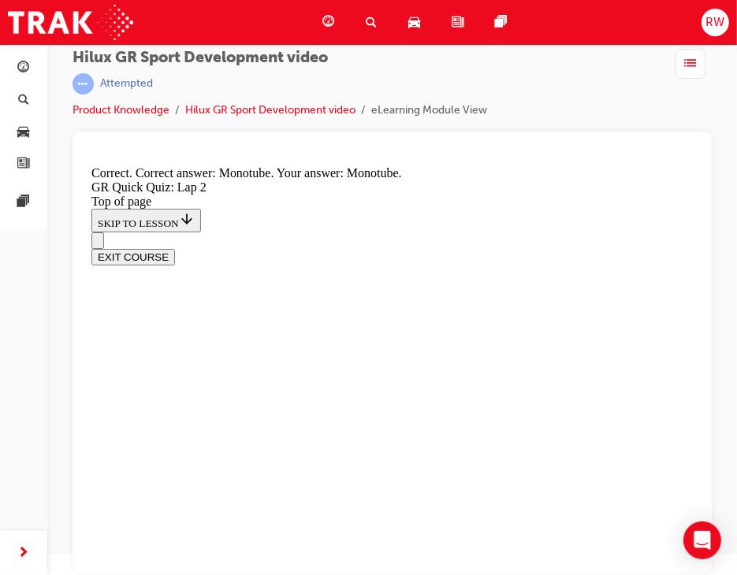
drag, startPoint x: 216, startPoint y: 308, endPoint x: 547, endPoint y: 308, distance: 331.1
copy p "How much power does the HiLux GR S port now have"
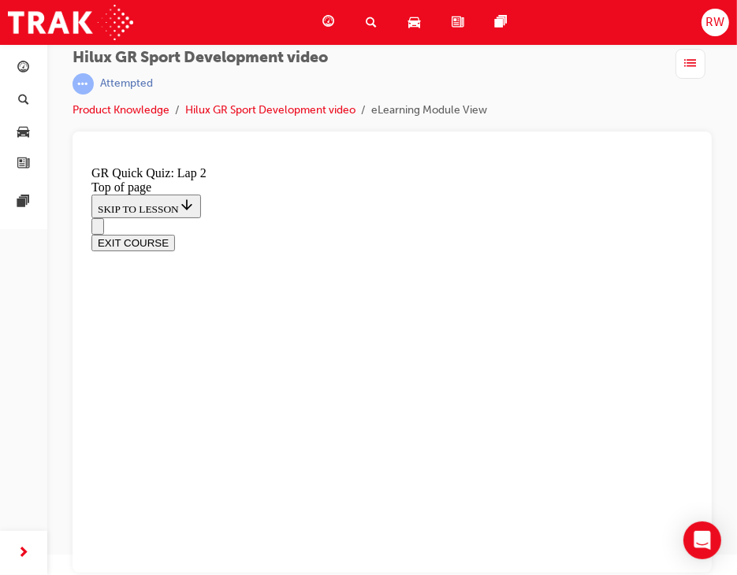
scroll to position [47, 0]
drag, startPoint x: 220, startPoint y: 394, endPoint x: 255, endPoint y: 425, distance: 46.4
copy p "How much torque does the HiLux GR S port now have?"
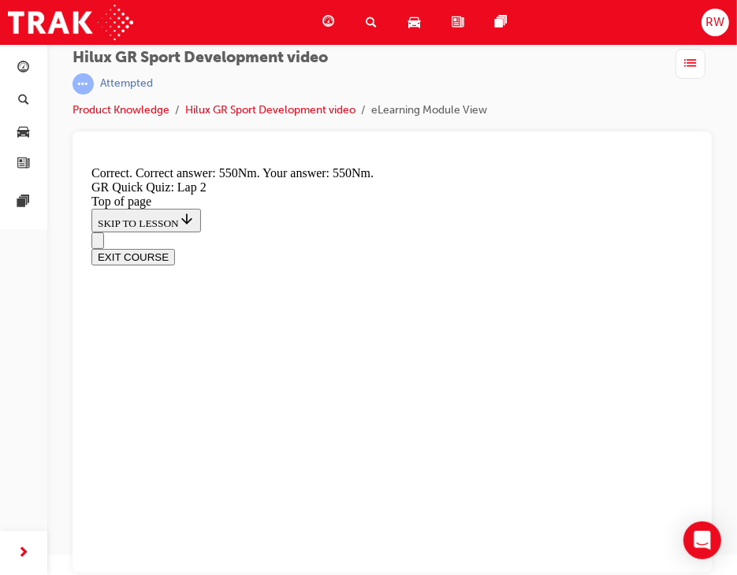
scroll to position [441, 0]
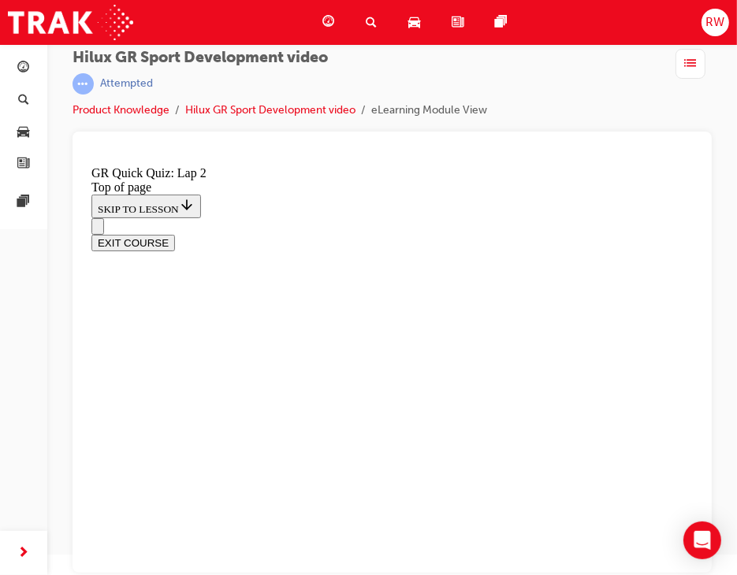
scroll to position [368, 0]
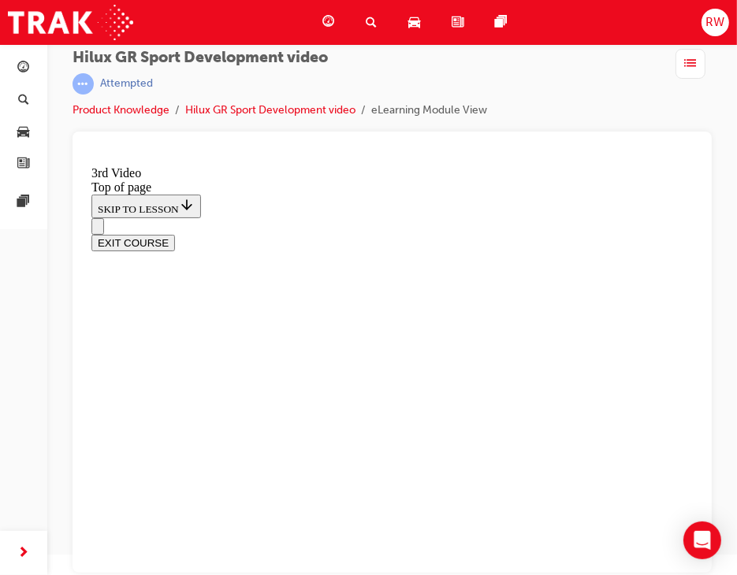
drag, startPoint x: 151, startPoint y: 464, endPoint x: 274, endPoint y: 467, distance: 123.8
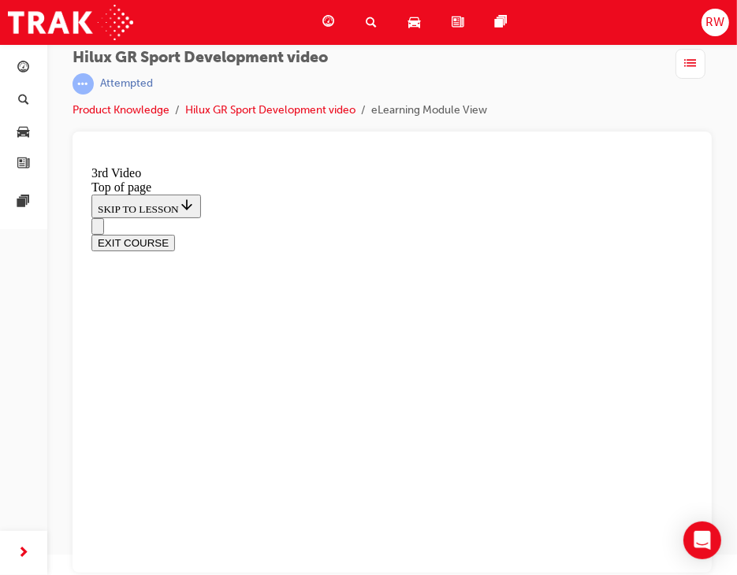
drag, startPoint x: 469, startPoint y: 442, endPoint x: 483, endPoint y: 430, distance: 18.5
drag, startPoint x: 482, startPoint y: 464, endPoint x: 483, endPoint y: 430, distance: 33.1
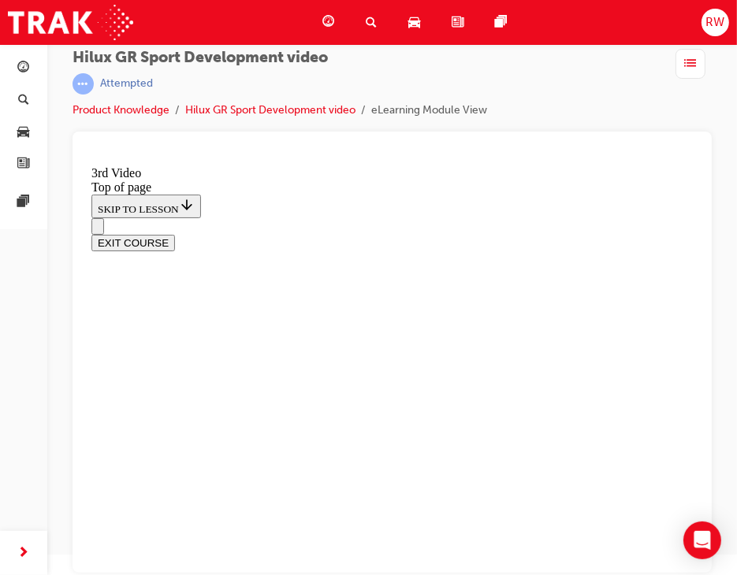
drag, startPoint x: 310, startPoint y: 466, endPoint x: 286, endPoint y: 454, distance: 26.4
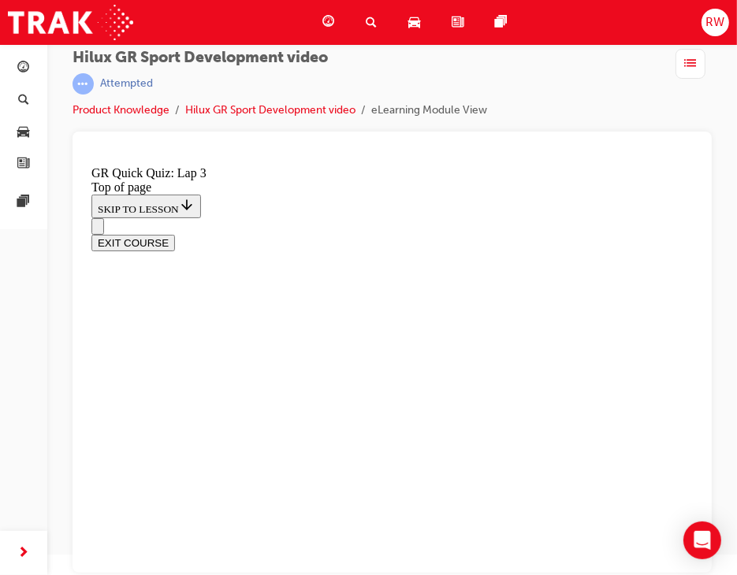
drag, startPoint x: 283, startPoint y: 455, endPoint x: 277, endPoint y: 466, distance: 12.7
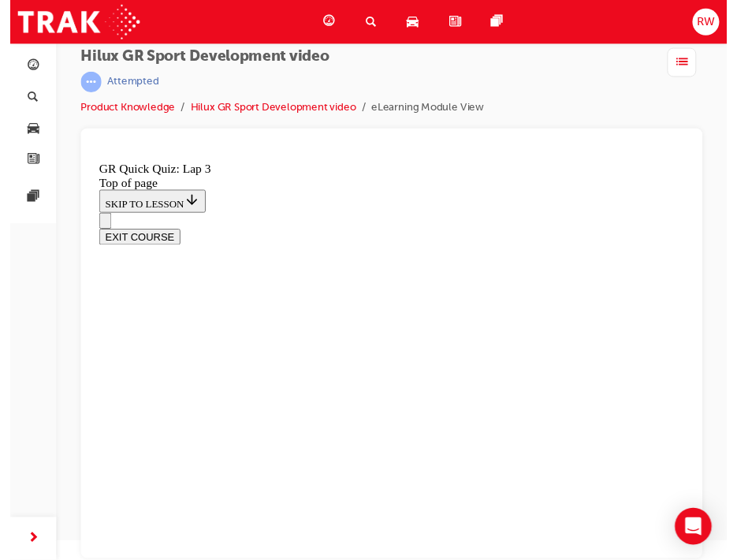
scroll to position [206, 0]
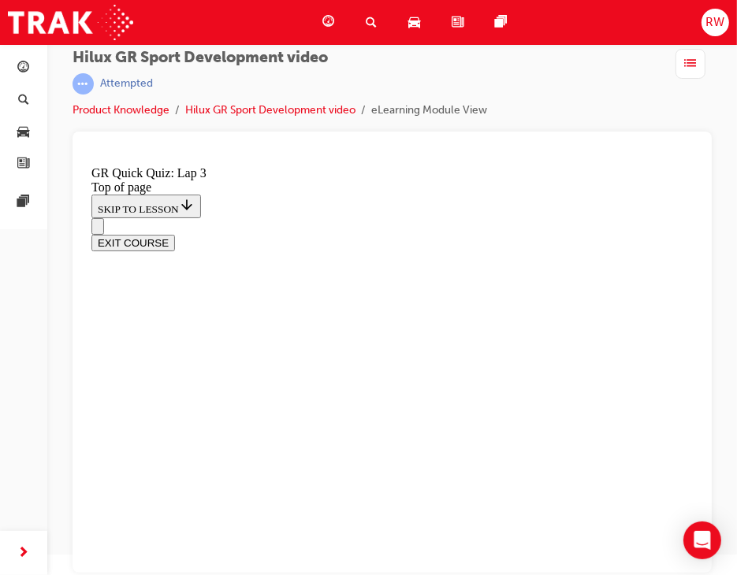
drag, startPoint x: 263, startPoint y: 349, endPoint x: 311, endPoint y: 368, distance: 51.7
copy p "Is this the same undercover plate available on the HiLux Rogue ?"
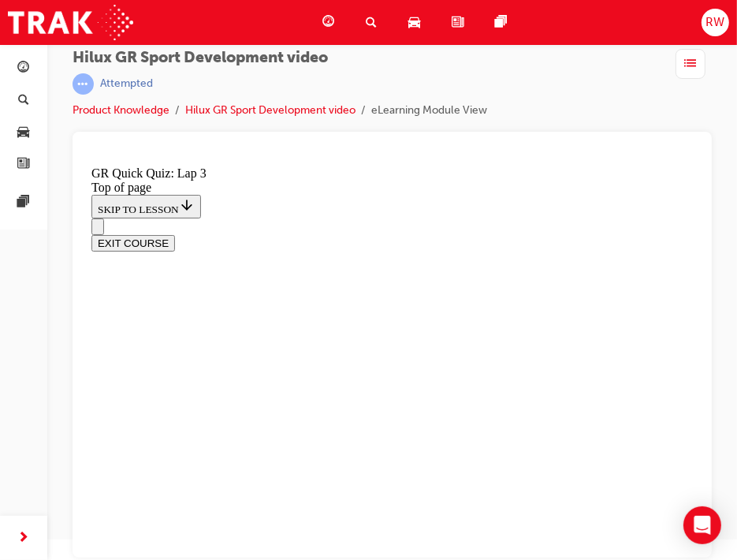
drag, startPoint x: 361, startPoint y: 450, endPoint x: 371, endPoint y: 421, distance: 30.7
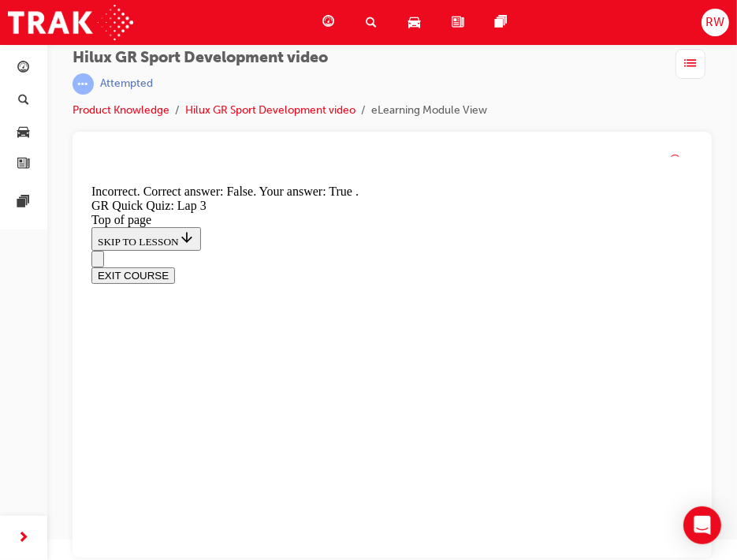
scroll to position [454, 0]
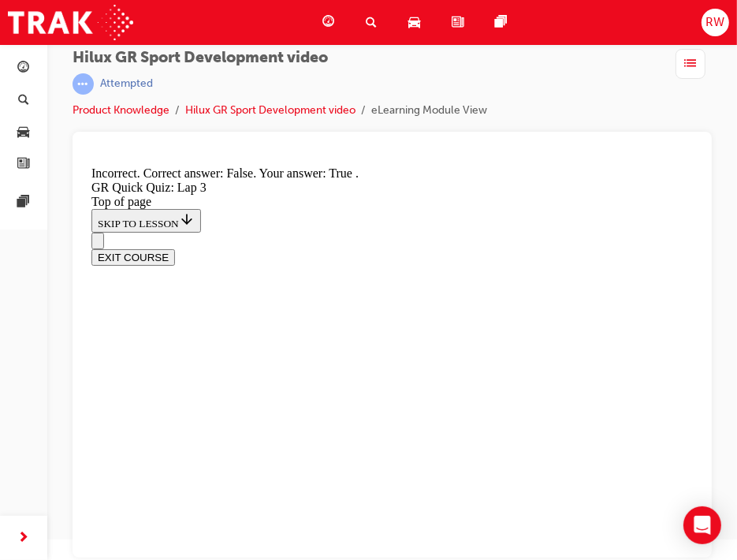
drag, startPoint x: 405, startPoint y: 478, endPoint x: 397, endPoint y: 482, distance: 8.8
drag, startPoint x: 217, startPoint y: 262, endPoint x: 286, endPoint y: 281, distance: 72.1
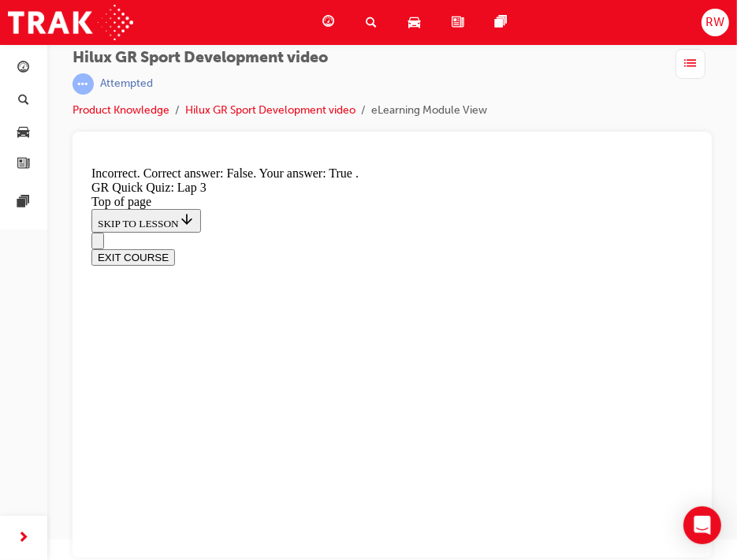
copy p "What is the maximum towing capacity for the HiLux GR S port ?"
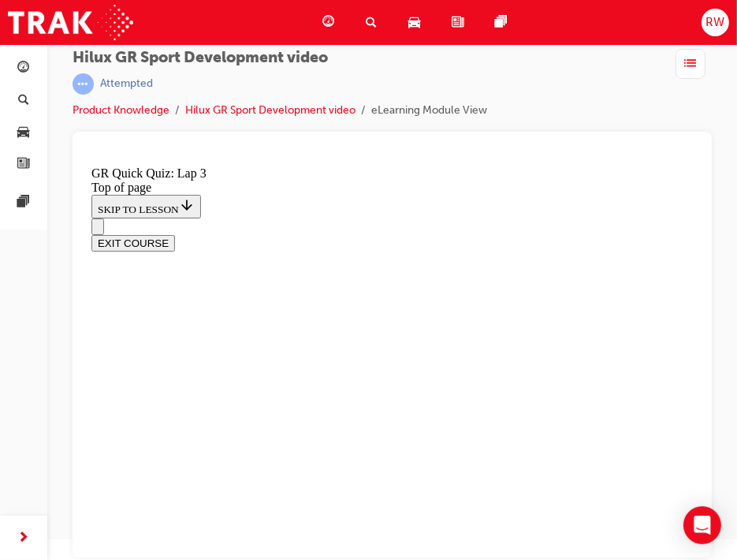
scroll to position [205, 0]
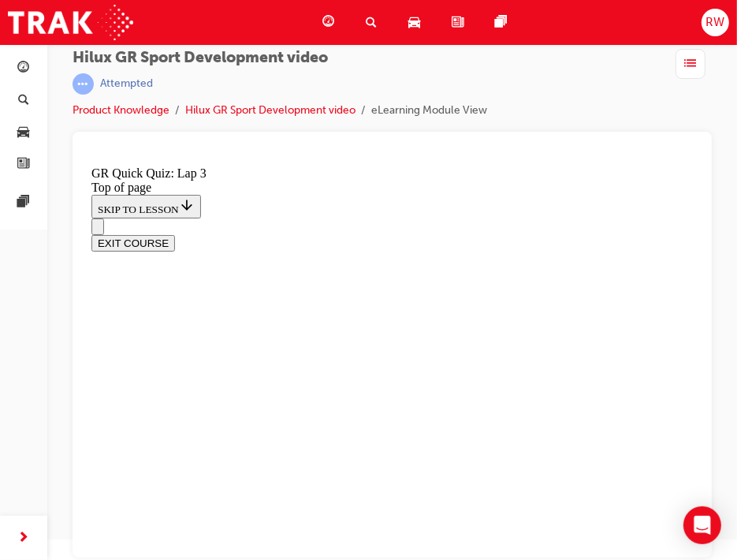
scroll to position [385, 0]
click at [323, 23] on span "guage-icon" at bounding box center [328, 23] width 12 height 20
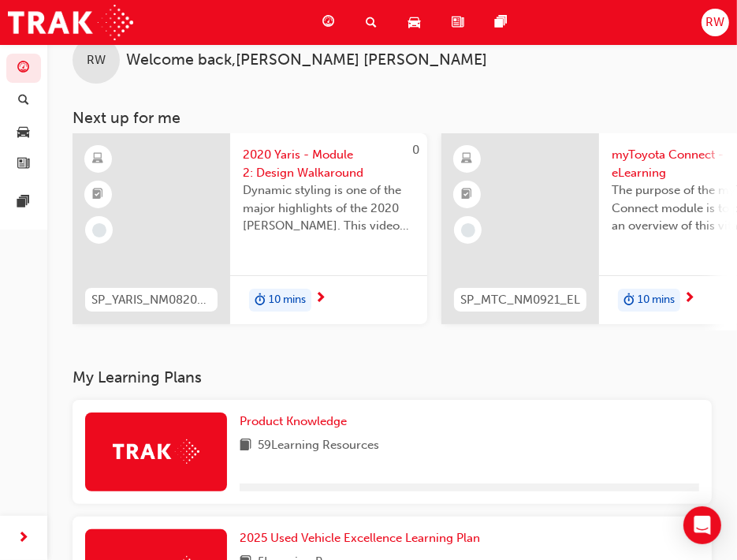
scroll to position [336, 0]
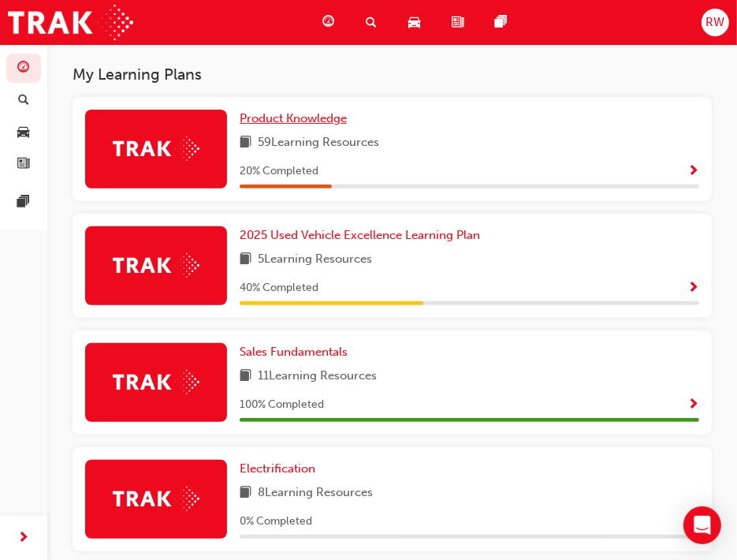
click at [265, 125] on span "Product Knowledge" at bounding box center [293, 118] width 107 height 14
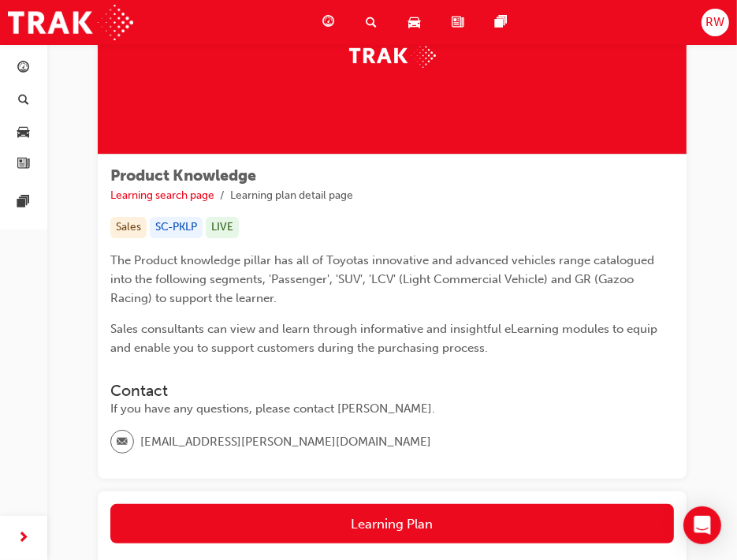
scroll to position [236, 0]
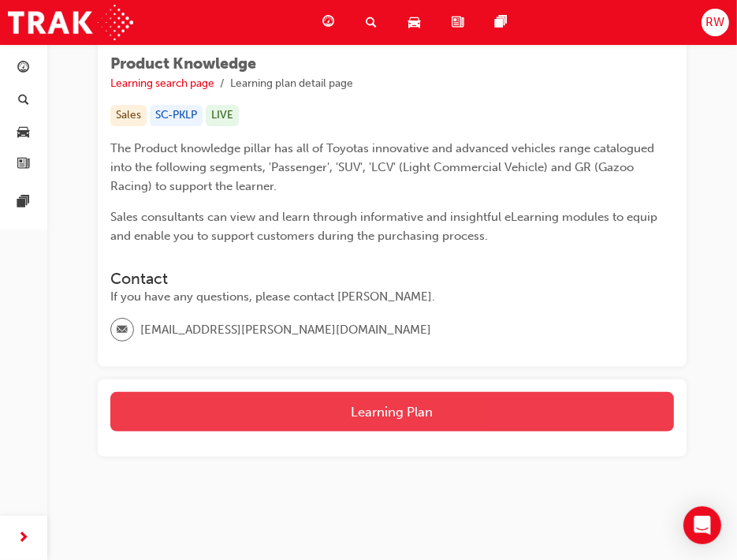
click at [360, 411] on button "Learning Plan" at bounding box center [392, 411] width 564 height 39
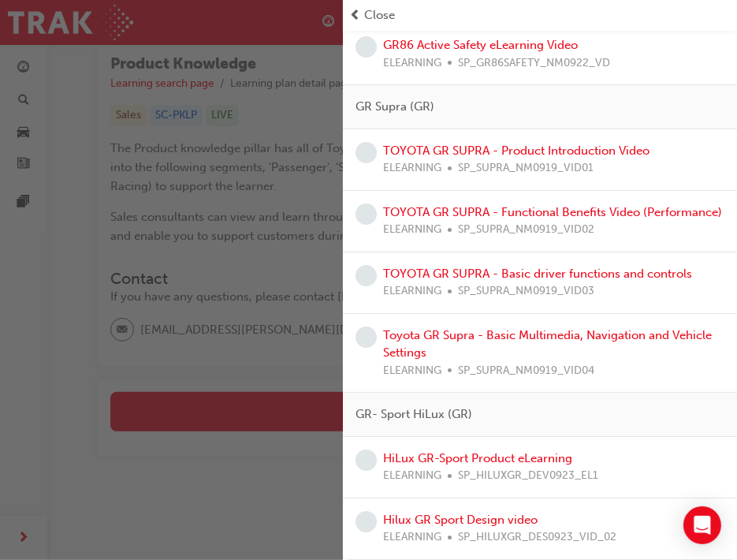
scroll to position [3582, 0]
click at [485, 452] on link "HiLux GR-Sport Product eLearning" at bounding box center [477, 458] width 189 height 14
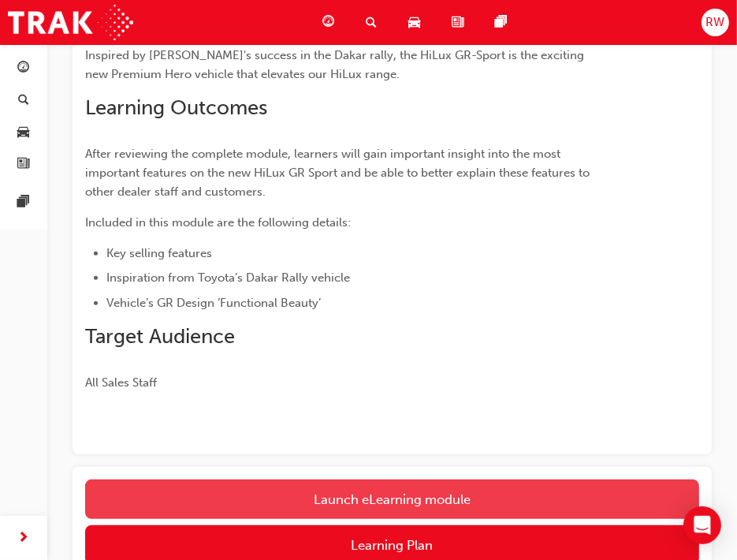
click at [419, 495] on button "Launch eLearning module" at bounding box center [392, 498] width 614 height 39
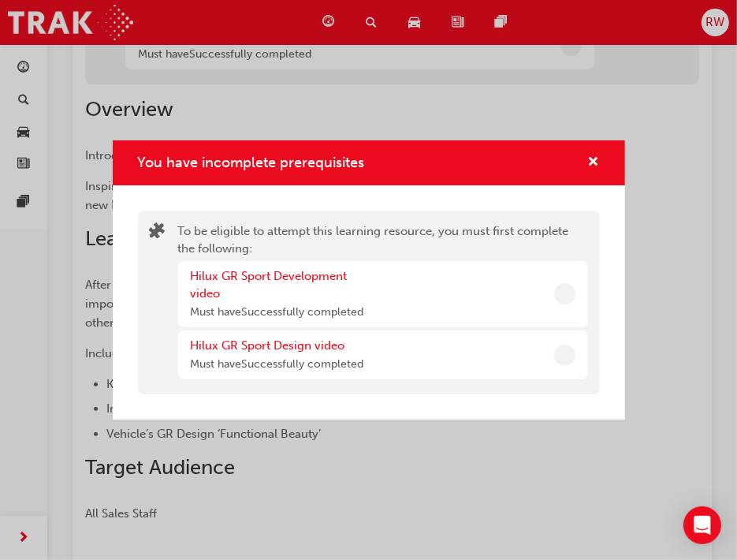
scroll to position [367, 0]
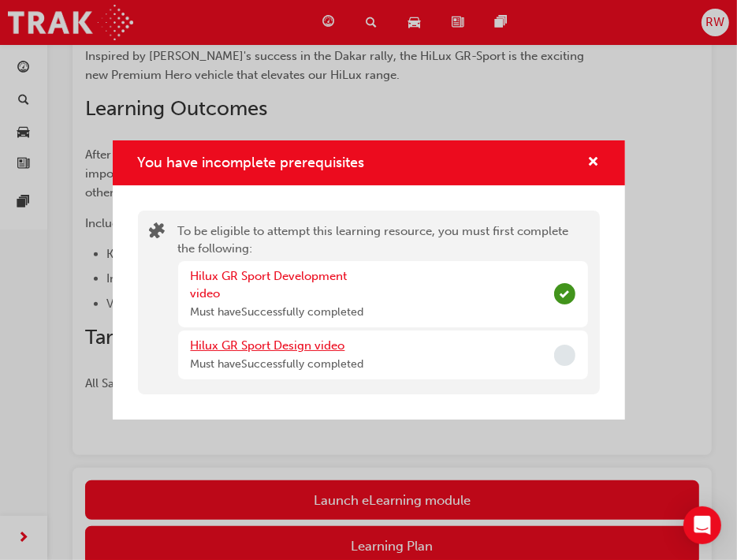
click at [296, 345] on link "Hilux GR Sport Design video" at bounding box center [268, 345] width 155 height 14
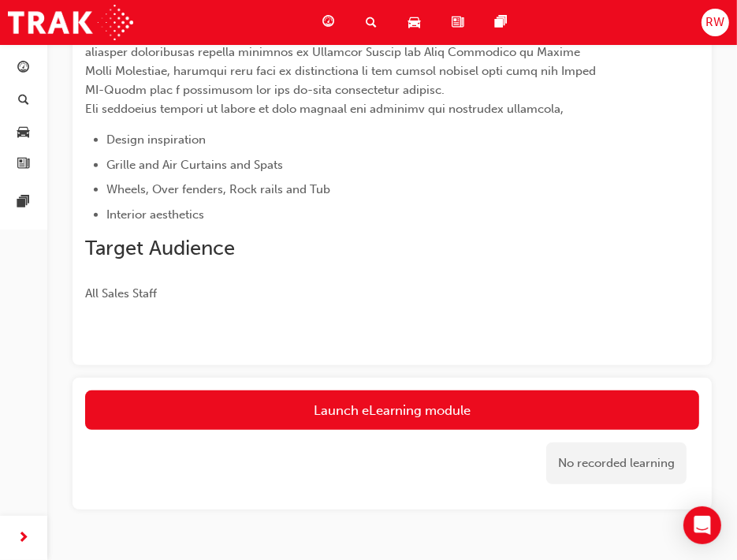
scroll to position [356, 0]
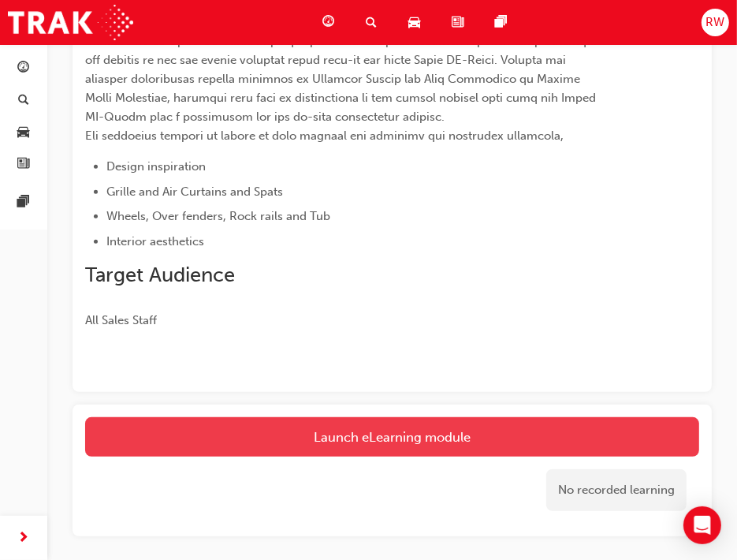
click at [359, 429] on link "Launch eLearning module" at bounding box center [392, 436] width 614 height 39
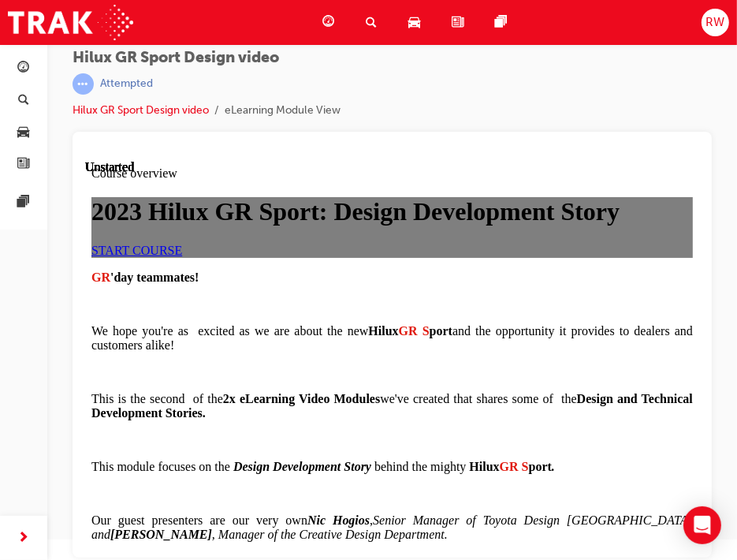
click at [181, 256] on link "START COURSE" at bounding box center [136, 249] width 91 height 13
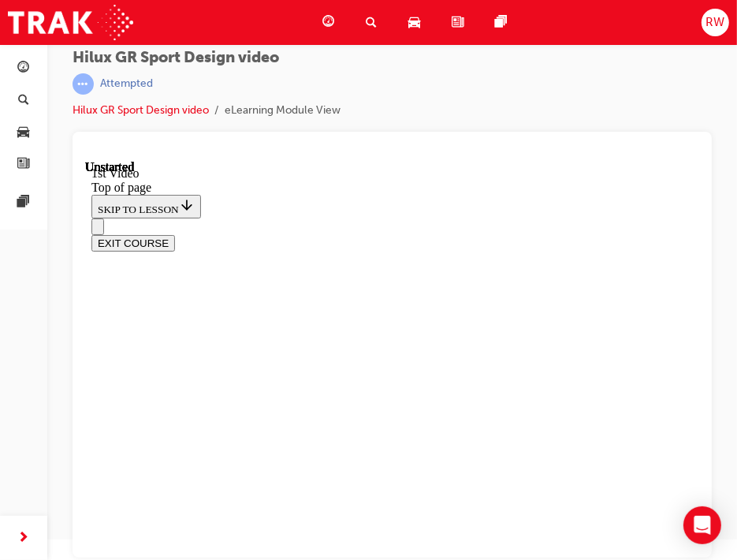
scroll to position [49, 0]
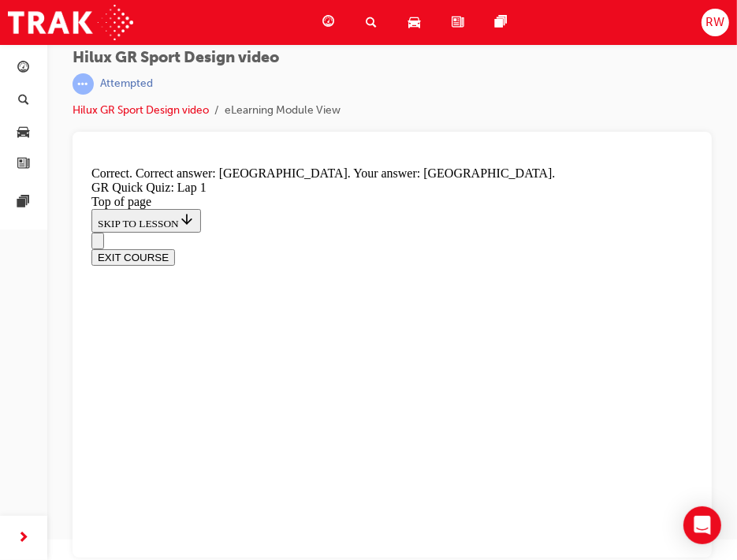
drag, startPoint x: 407, startPoint y: 494, endPoint x: 399, endPoint y: 488, distance: 10.1
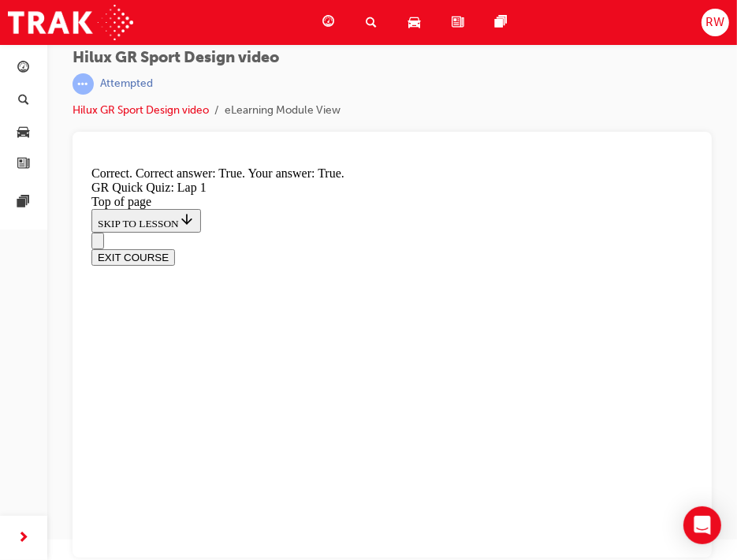
scroll to position [411, 0]
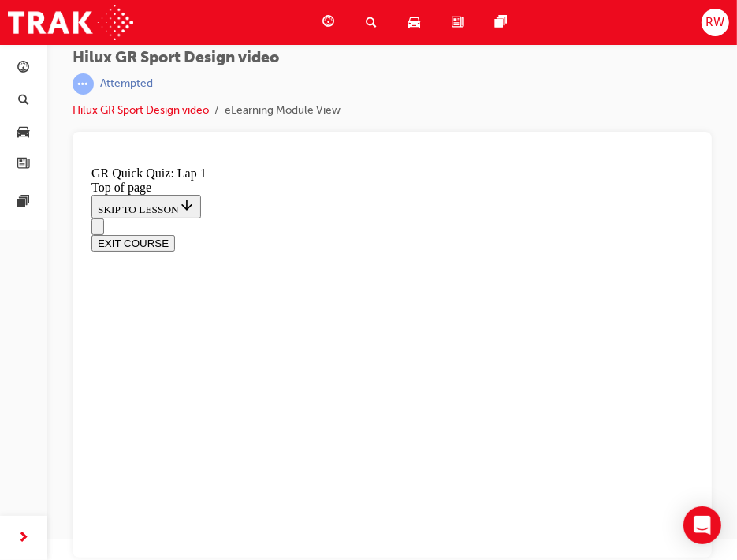
scroll to position [385, 0]
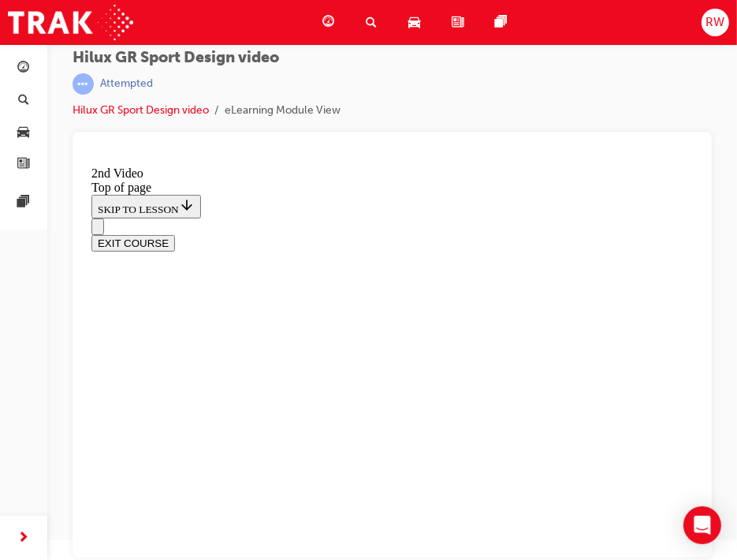
scroll to position [579, 0]
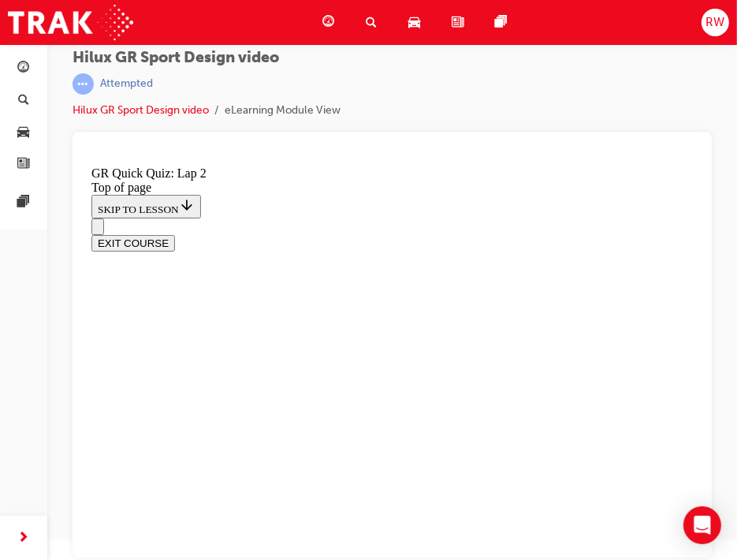
drag, startPoint x: 221, startPoint y: 207, endPoint x: 281, endPoint y: 248, distance: 73.0
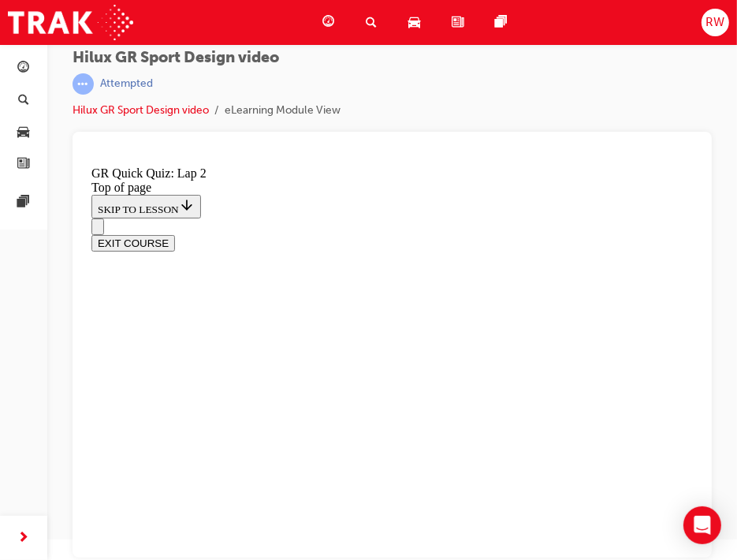
copy div "What type of design has been integrated into the mesh?"
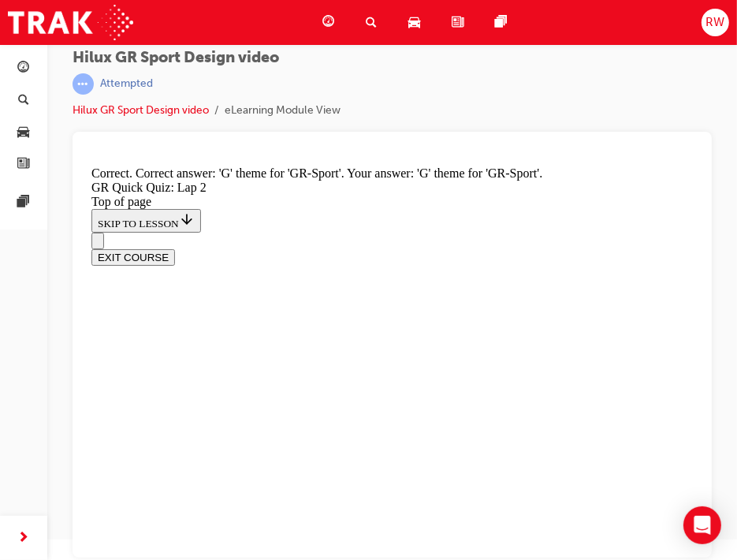
scroll to position [568, 0]
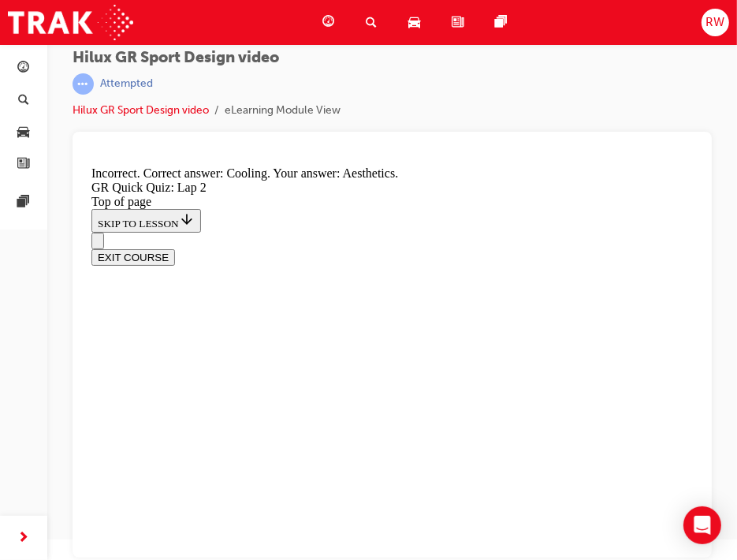
scroll to position [590, 0]
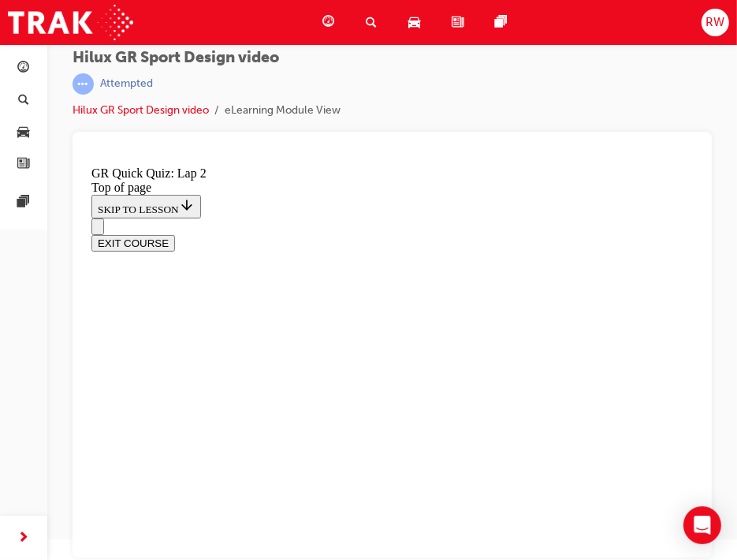
scroll to position [373, 0]
drag, startPoint x: 240, startPoint y: 415, endPoint x: 346, endPoint y: 440, distance: 108.4
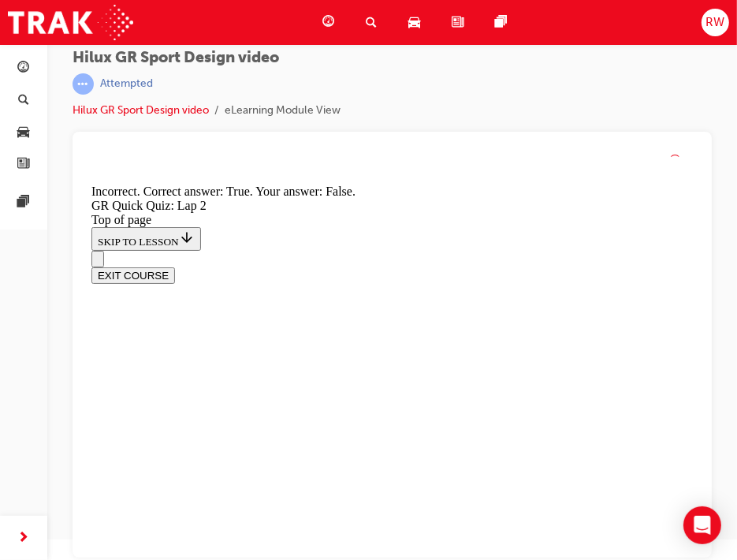
scroll to position [518, 0]
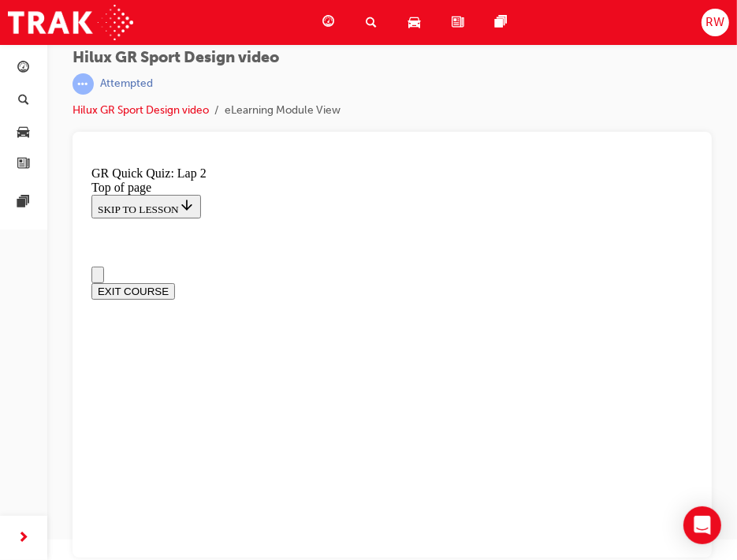
scroll to position [0, 0]
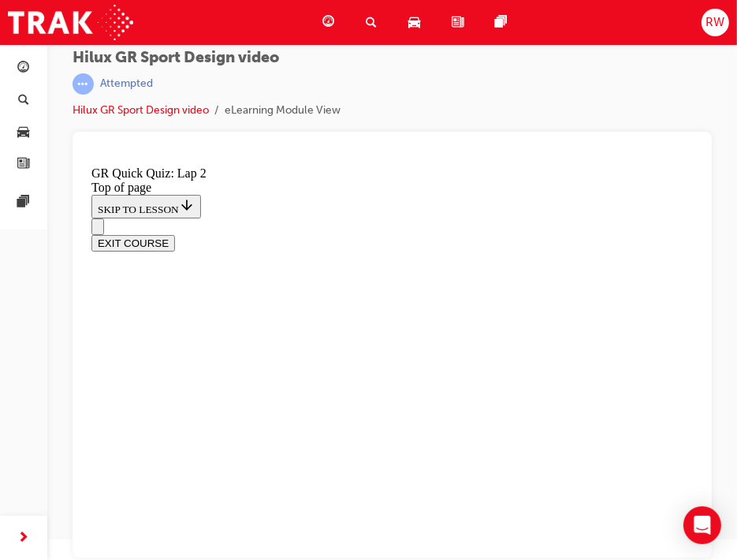
scroll to position [385, 0]
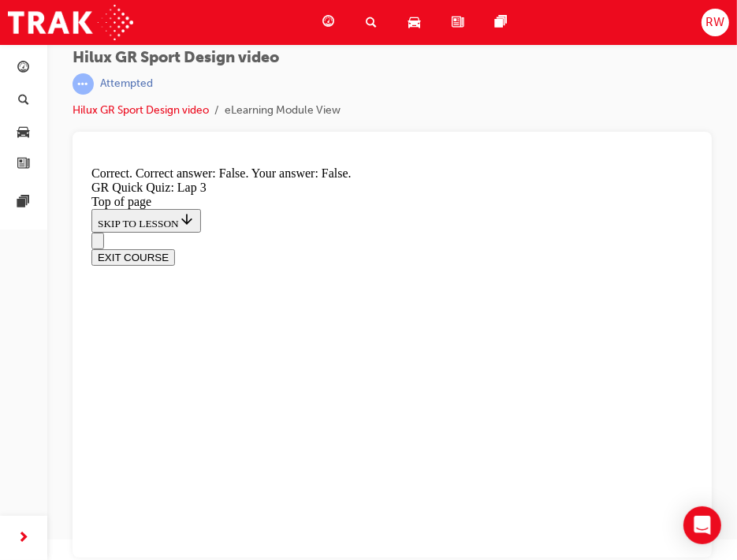
scroll to position [534, 0]
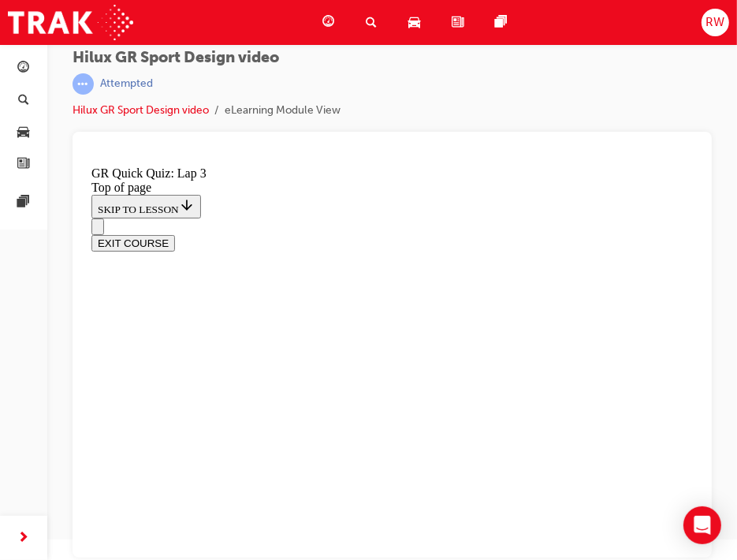
scroll to position [292, 0]
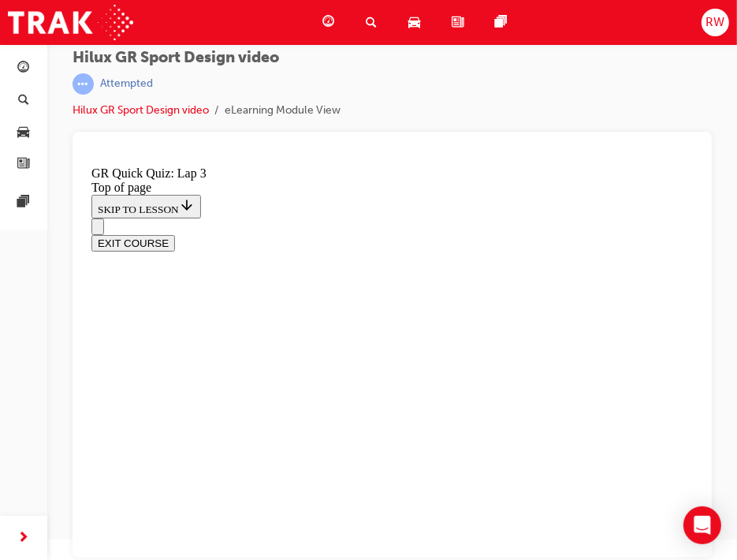
scroll to position [385, 0]
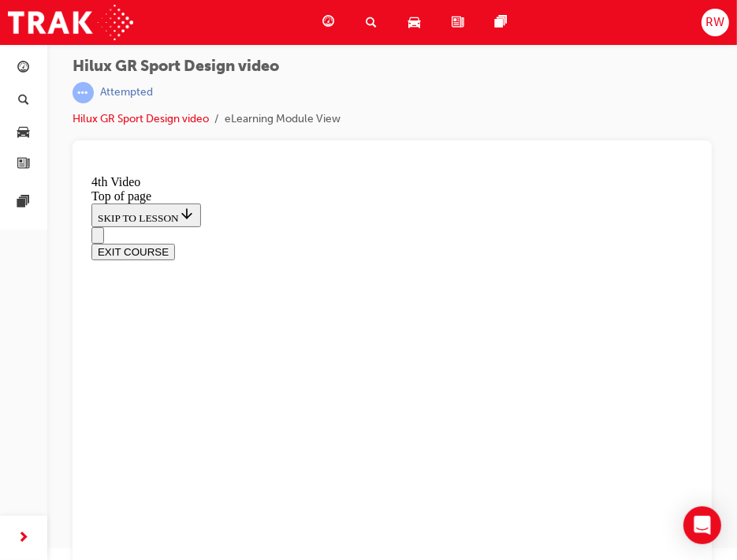
scroll to position [561, 0]
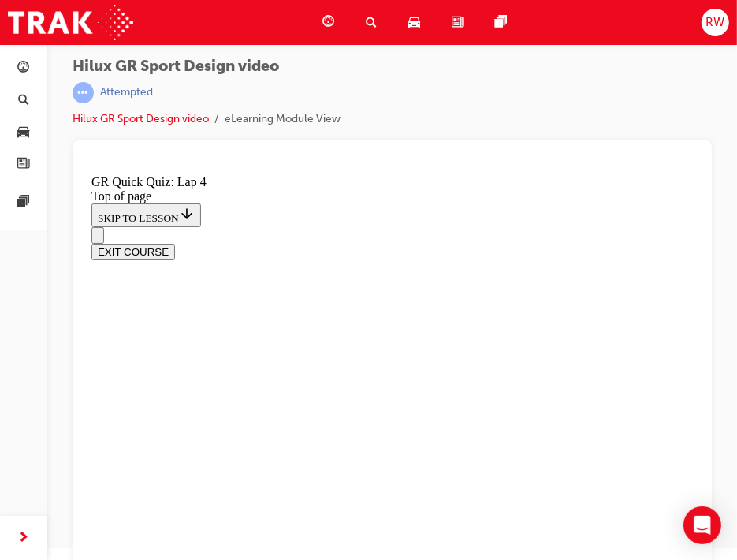
drag, startPoint x: 221, startPoint y: 236, endPoint x: 485, endPoint y: 263, distance: 265.5
copy p "What is the design theme for BOTH the interior and exterior of the HiLux GR S p…"
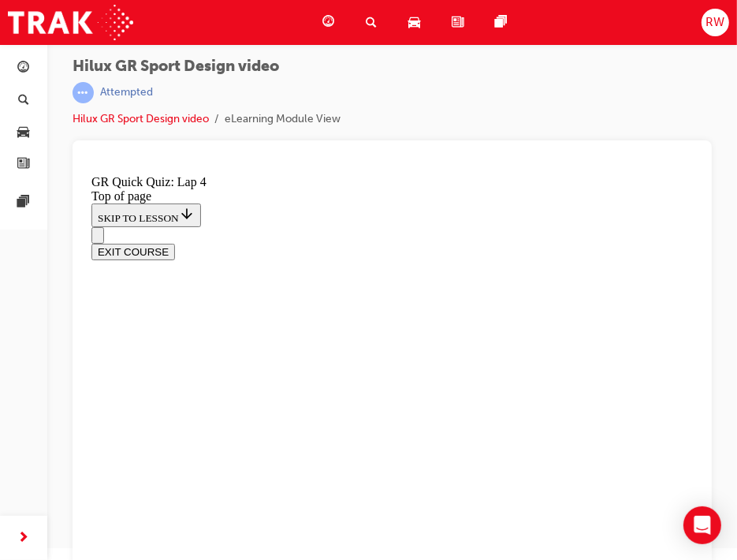
scroll to position [419, 0]
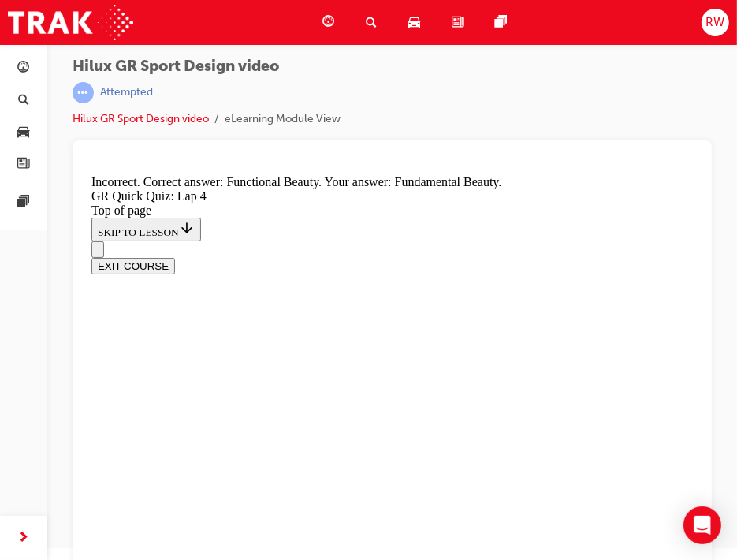
scroll to position [622, 0]
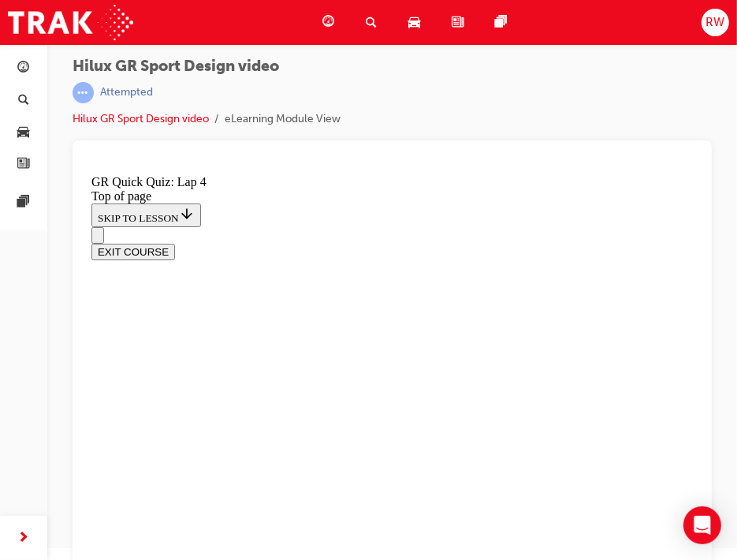
scroll to position [385, 0]
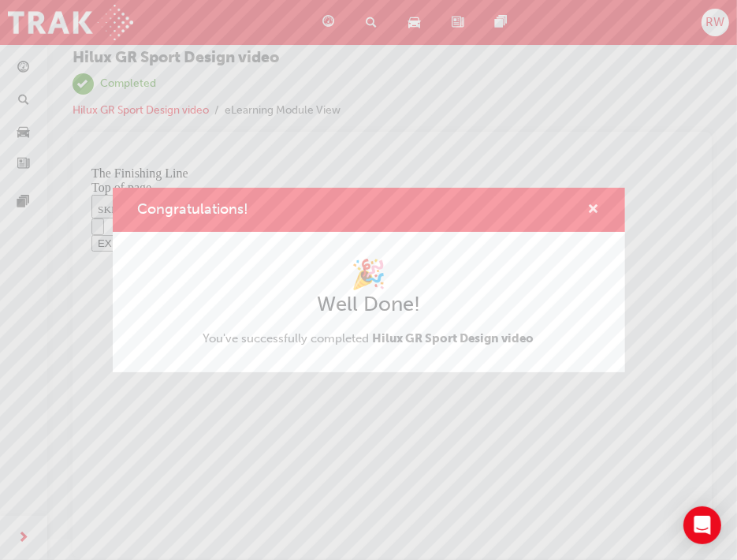
click at [598, 210] on span "cross-icon" at bounding box center [594, 210] width 12 height 14
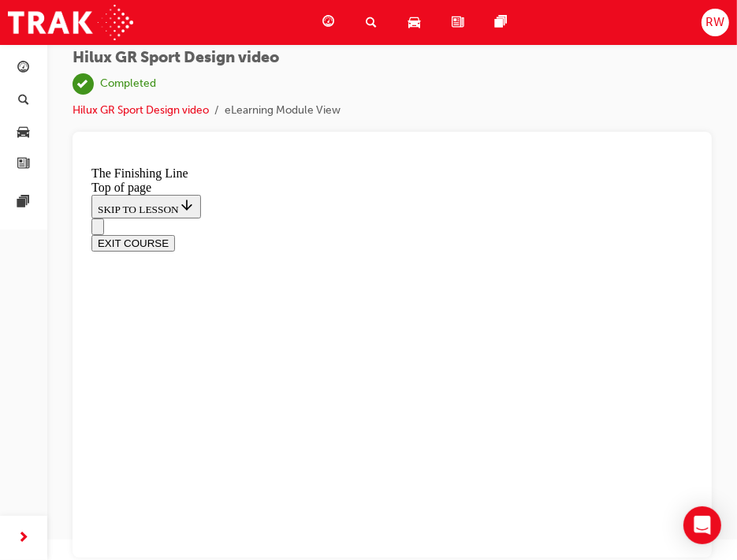
click at [317, 27] on div "Dashboard" at bounding box center [331, 22] width 43 height 32
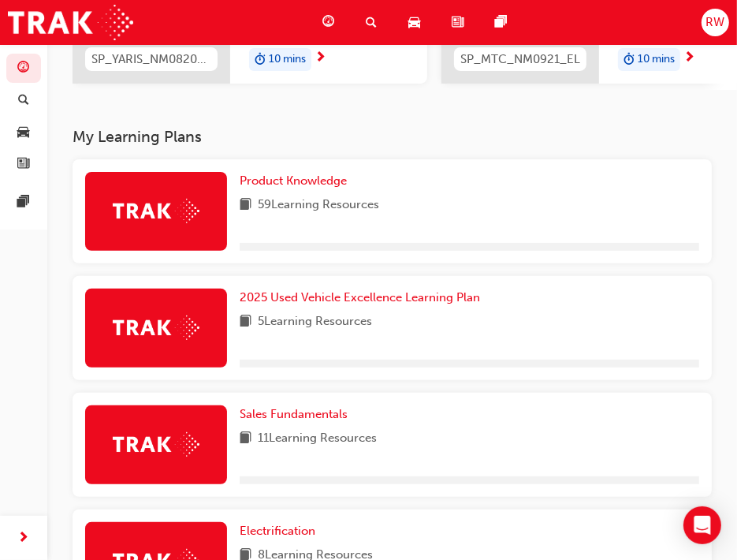
scroll to position [275, 0]
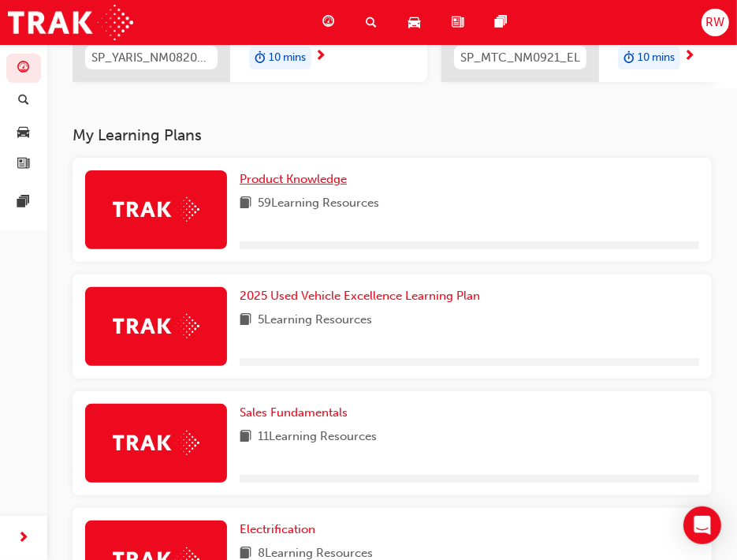
click at [315, 185] on span "Product Knowledge" at bounding box center [293, 179] width 107 height 14
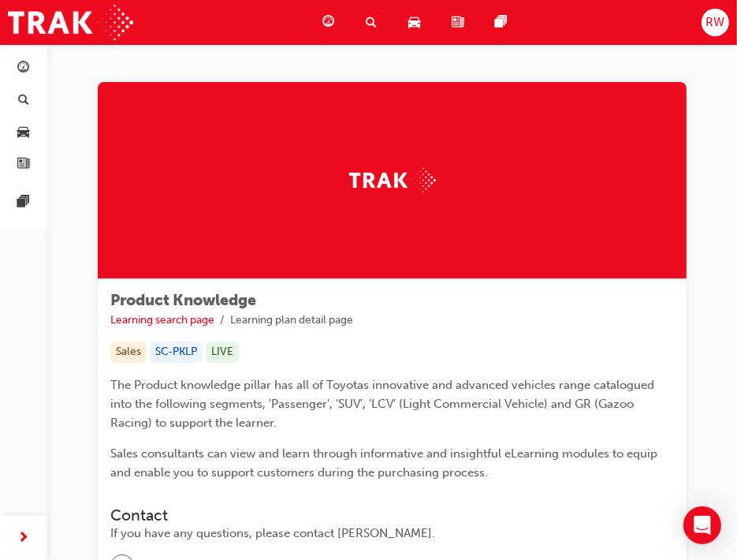
scroll to position [260, 0]
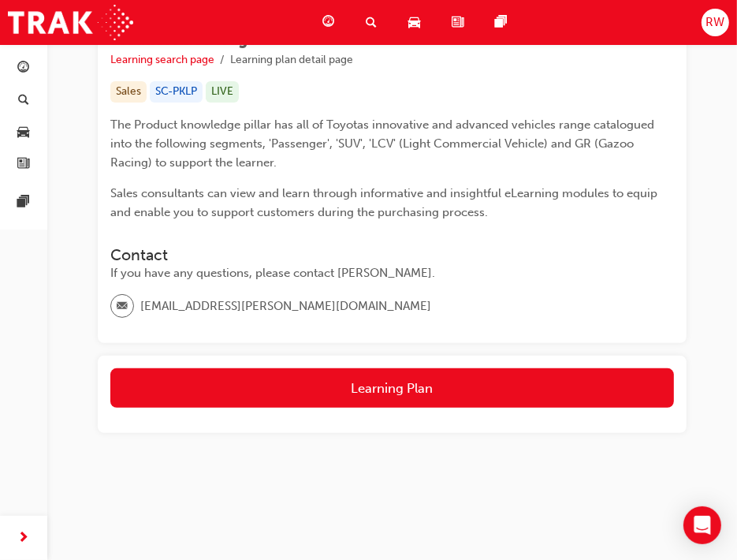
drag, startPoint x: 434, startPoint y: 385, endPoint x: 432, endPoint y: 359, distance: 26.8
click at [432, 359] on div "Learning Plan" at bounding box center [392, 394] width 589 height 77
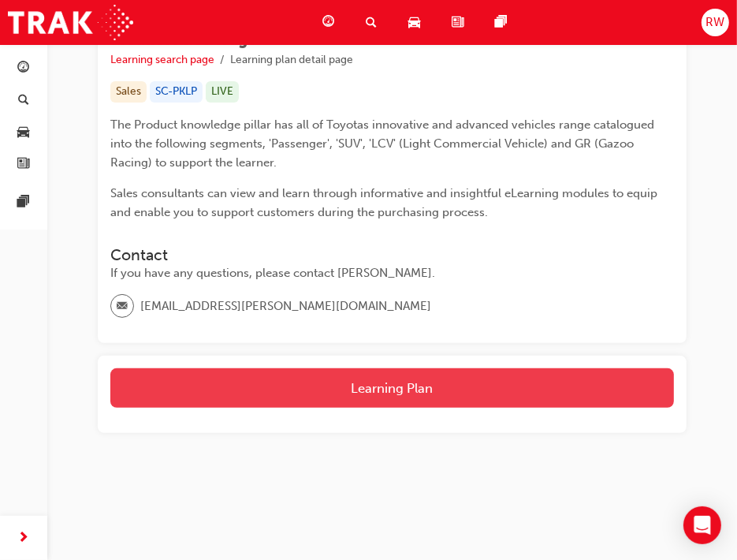
click at [429, 385] on button "Learning Plan" at bounding box center [392, 387] width 564 height 39
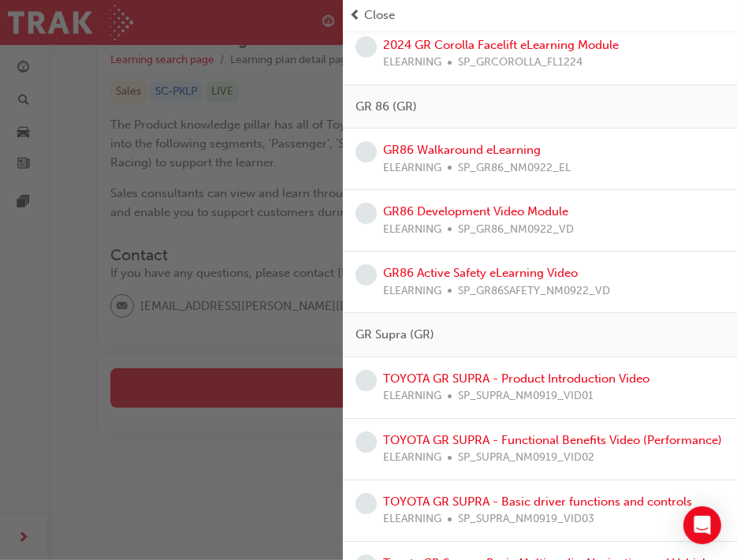
scroll to position [3521, 0]
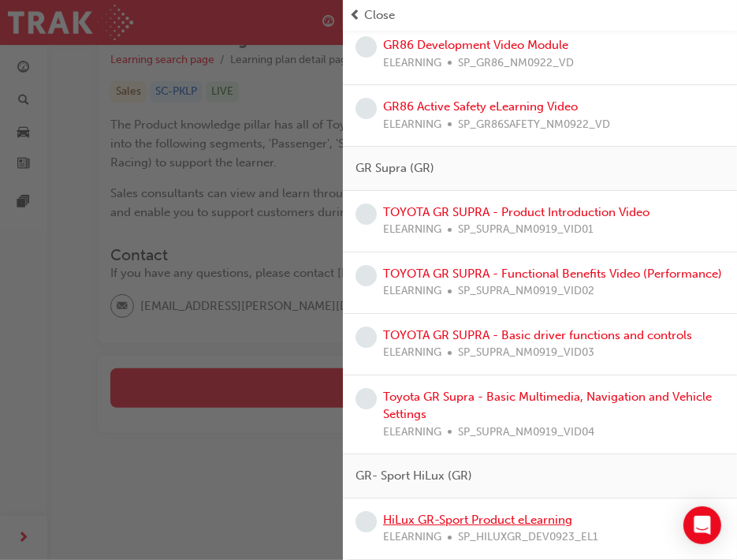
click at [516, 523] on link "HiLux GR-Sport Product eLearning" at bounding box center [477, 519] width 189 height 14
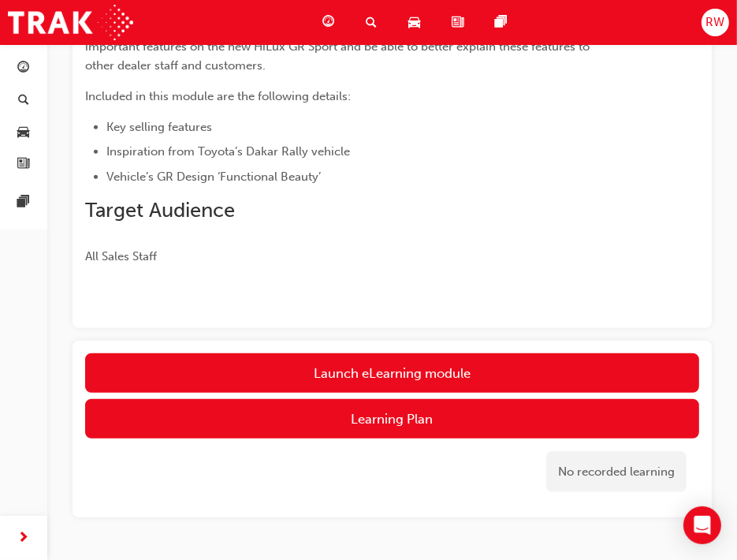
scroll to position [496, 0]
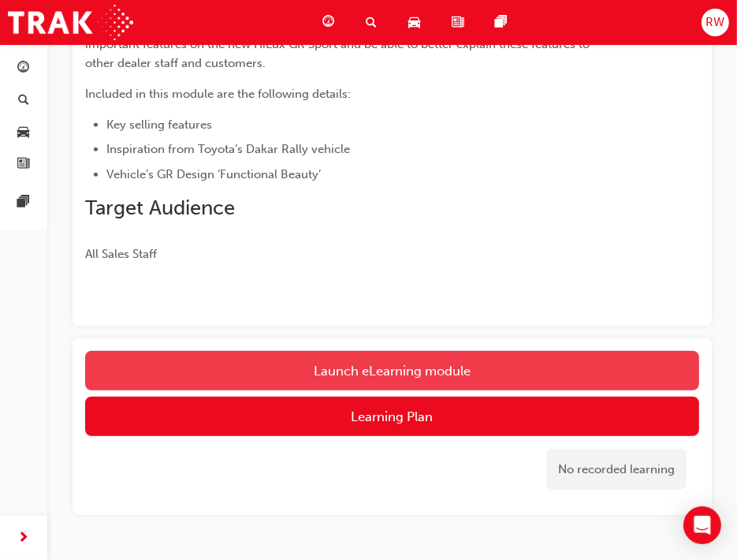
click at [310, 365] on button "Launch eLearning module" at bounding box center [392, 370] width 614 height 39
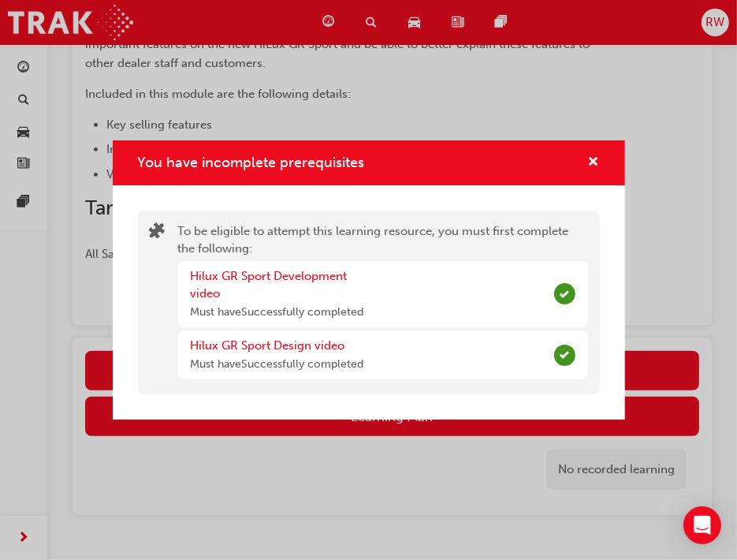
click at [286, 219] on div "To be eligible to attempt this learning resource, you must first complete the f…" at bounding box center [369, 302] width 462 height 184
click at [593, 164] on span "cross-icon" at bounding box center [594, 163] width 12 height 14
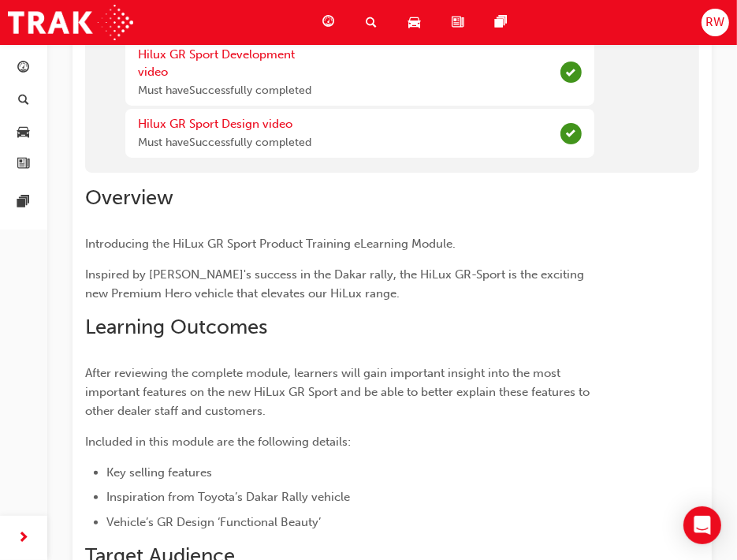
scroll to position [0, 0]
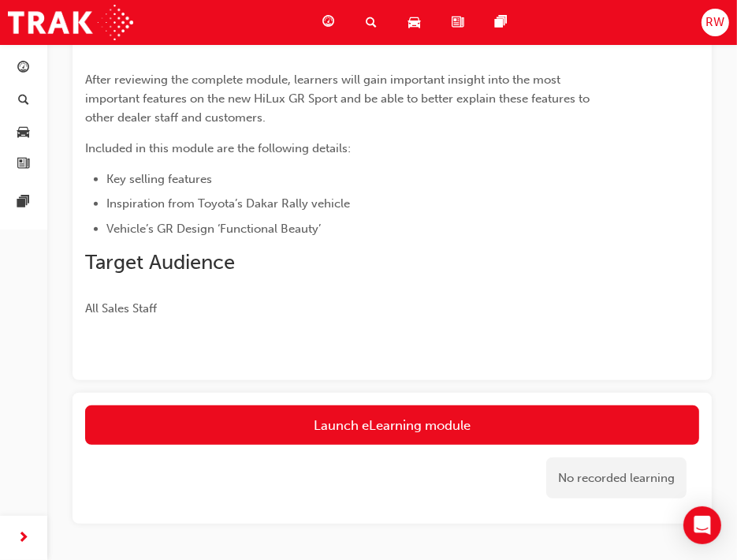
scroll to position [508, 0]
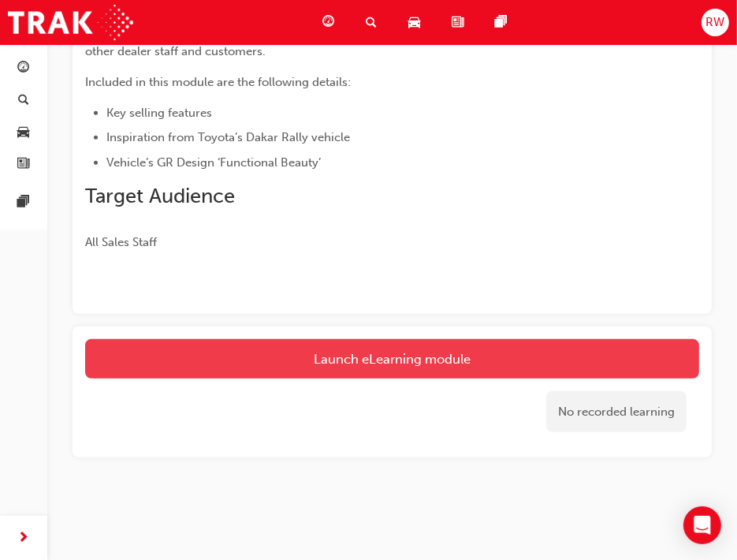
click at [381, 351] on button "Launch eLearning module" at bounding box center [392, 358] width 614 height 39
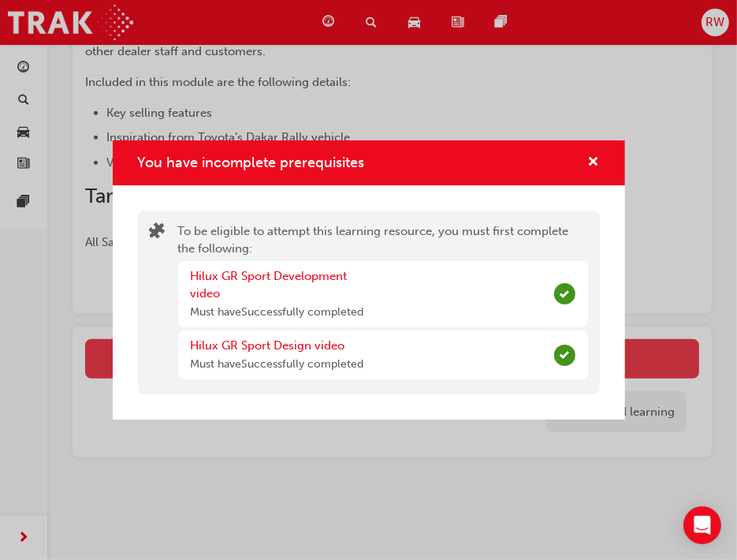
click at [381, 351] on div "Hilux GR Sport Design video Must have Successfully completed" at bounding box center [383, 354] width 410 height 49
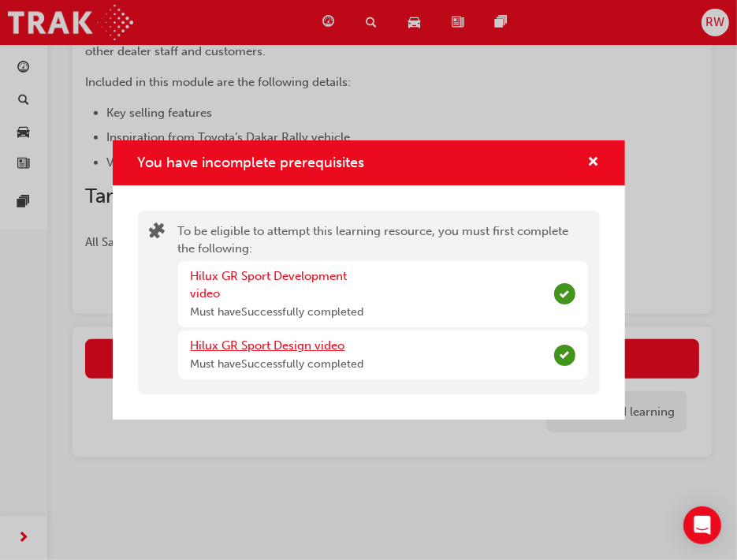
click at [296, 344] on link "Hilux GR Sport Design video" at bounding box center [268, 345] width 155 height 14
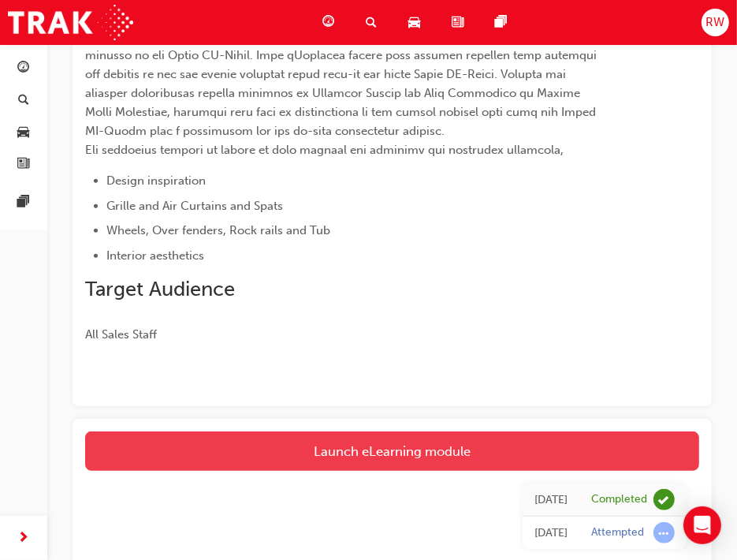
scroll to position [457, 0]
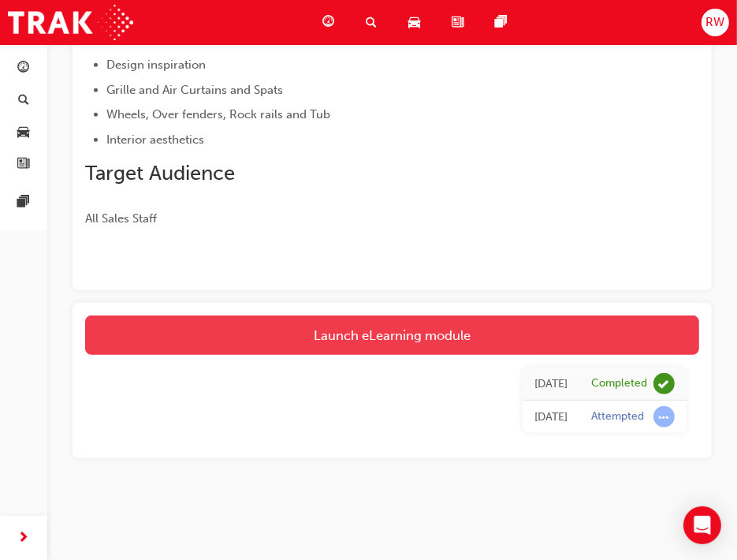
click at [382, 327] on link "Launch eLearning module" at bounding box center [392, 334] width 614 height 39
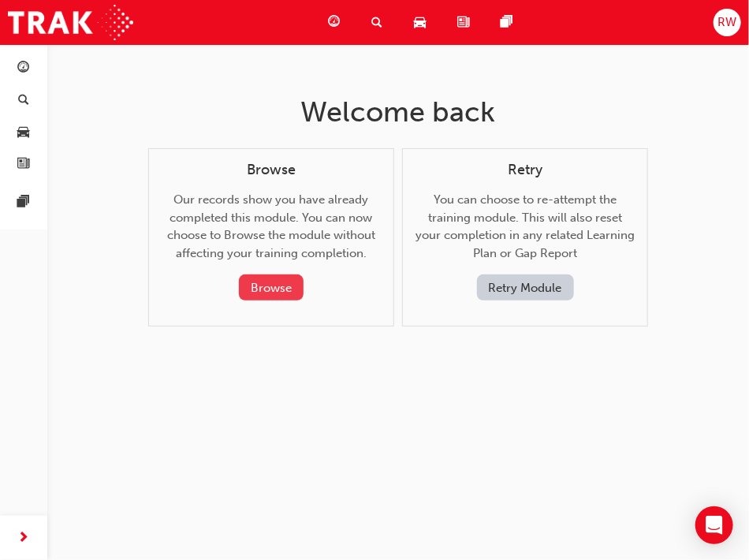
click at [284, 299] on button "Browse" at bounding box center [271, 287] width 65 height 26
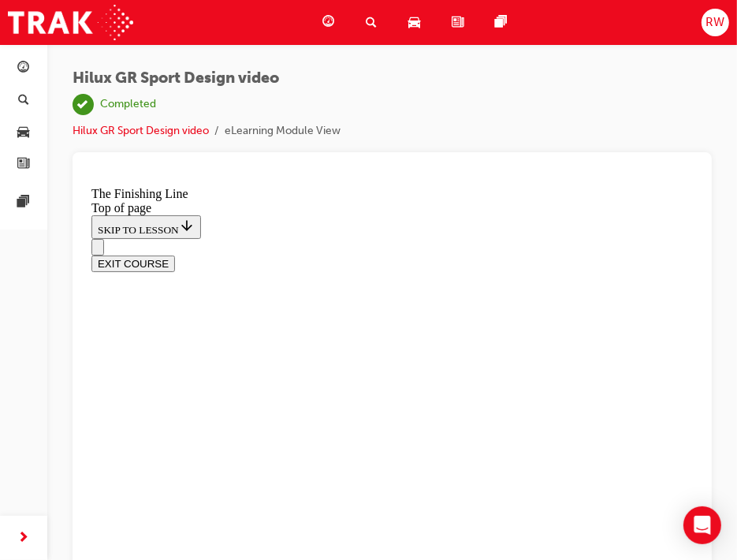
scroll to position [20, 0]
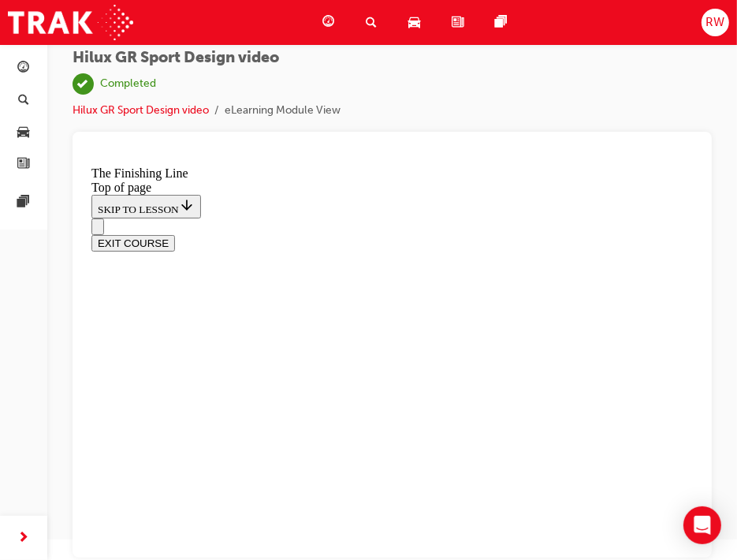
click at [174, 234] on button "EXIT COURSE" at bounding box center [133, 242] width 84 height 17
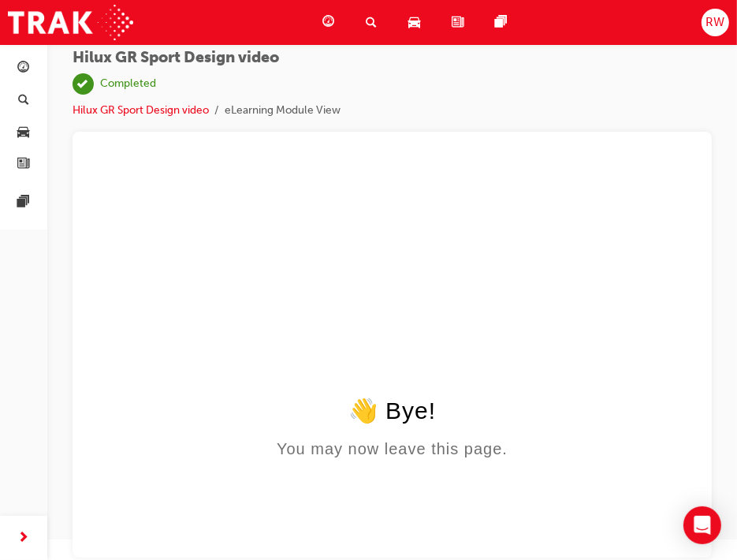
scroll to position [0, 0]
click at [334, 17] on div "Dashboard" at bounding box center [331, 22] width 43 height 32
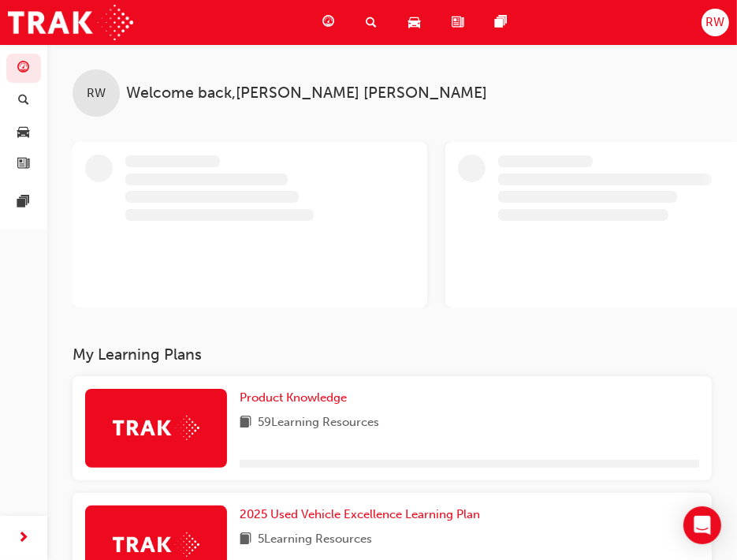
scroll to position [32, 0]
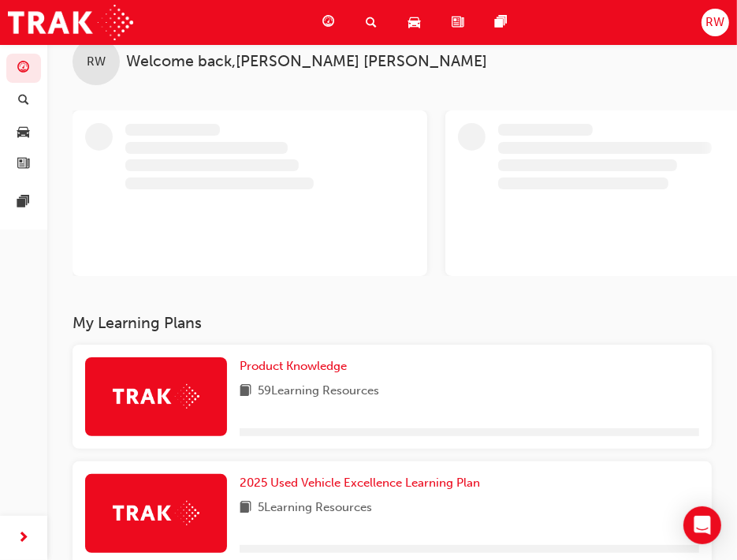
click at [286, 356] on div "Product Knowledge 59 Learning Resources" at bounding box center [392, 396] width 639 height 104
click at [286, 366] on span "Product Knowledge" at bounding box center [293, 366] width 107 height 14
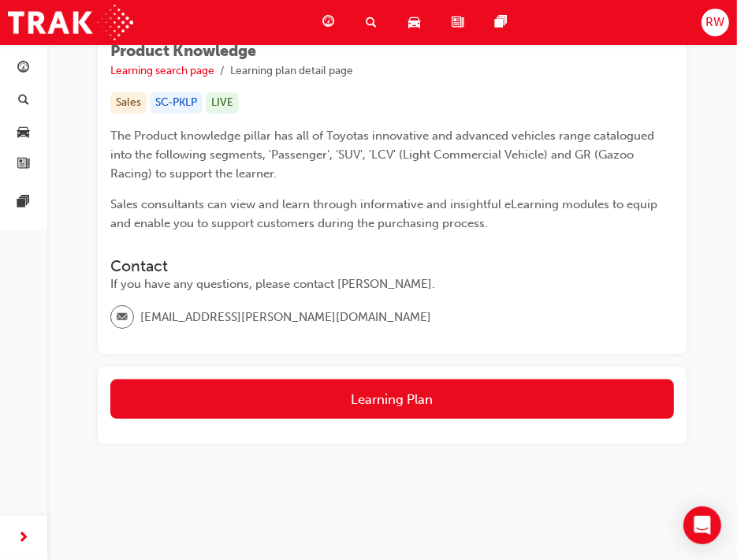
scroll to position [247, 0]
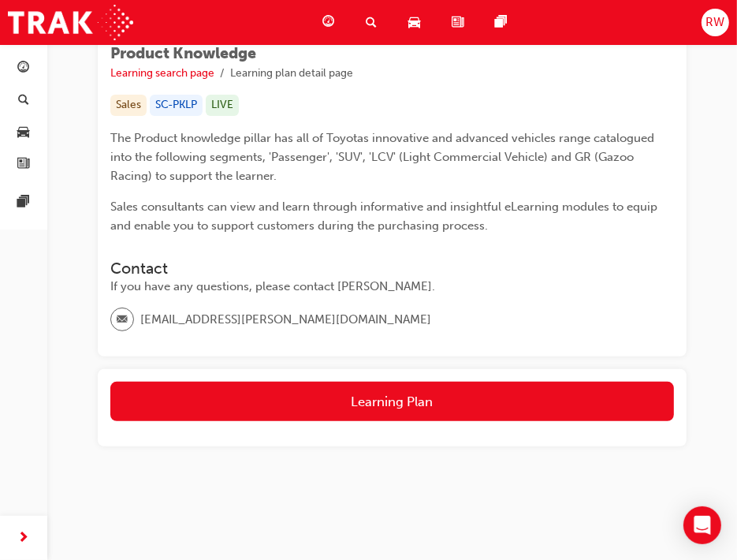
click at [289, 373] on div "Learning Plan" at bounding box center [392, 407] width 589 height 77
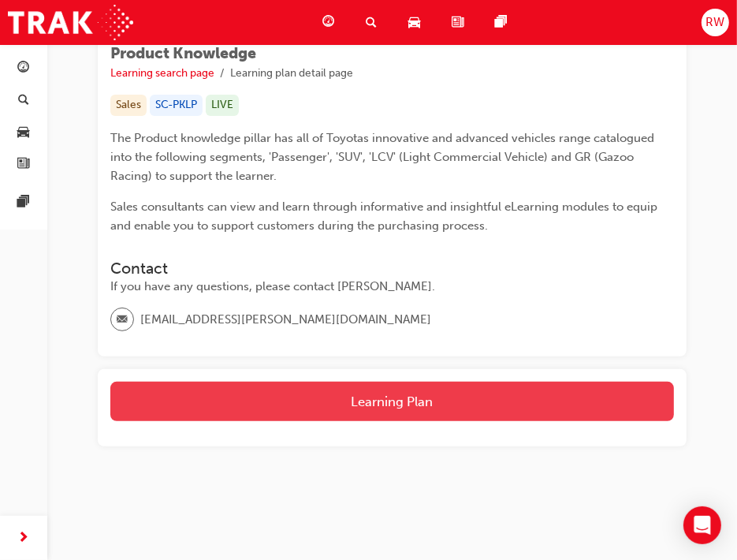
click at [311, 397] on button "Learning Plan" at bounding box center [392, 401] width 564 height 39
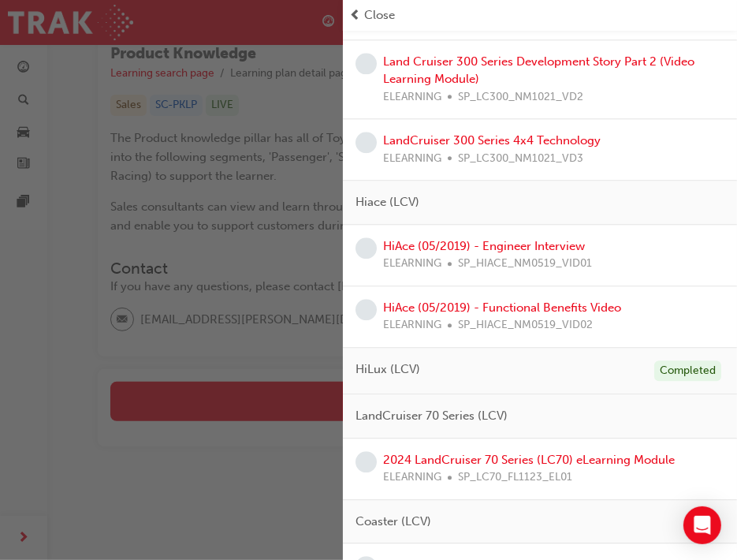
scroll to position [3521, 0]
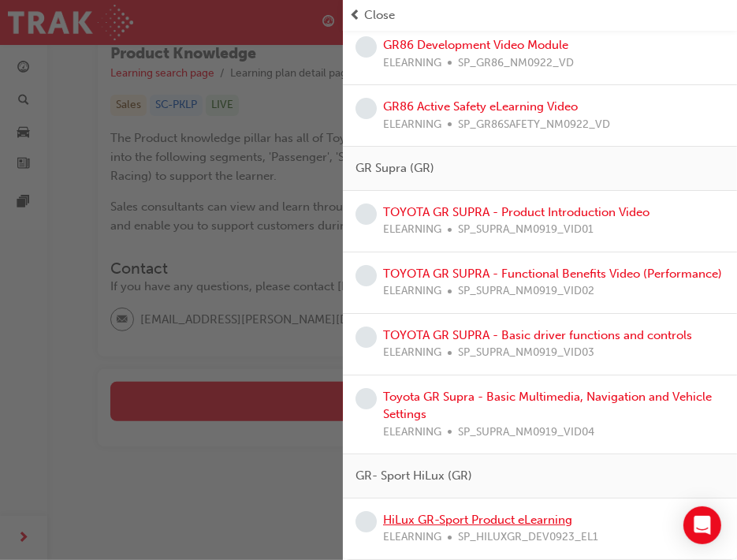
click at [519, 520] on link "HiLux GR-Sport Product eLearning" at bounding box center [477, 519] width 189 height 14
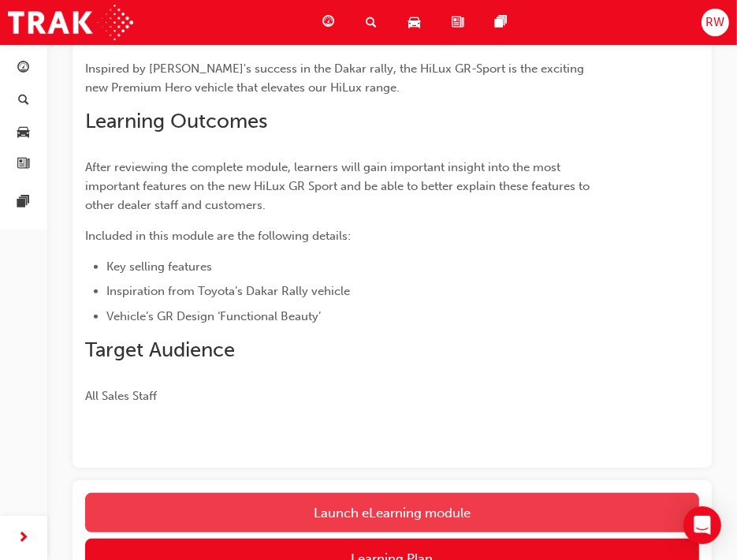
click at [510, 509] on button "Launch eLearning module" at bounding box center [392, 512] width 614 height 39
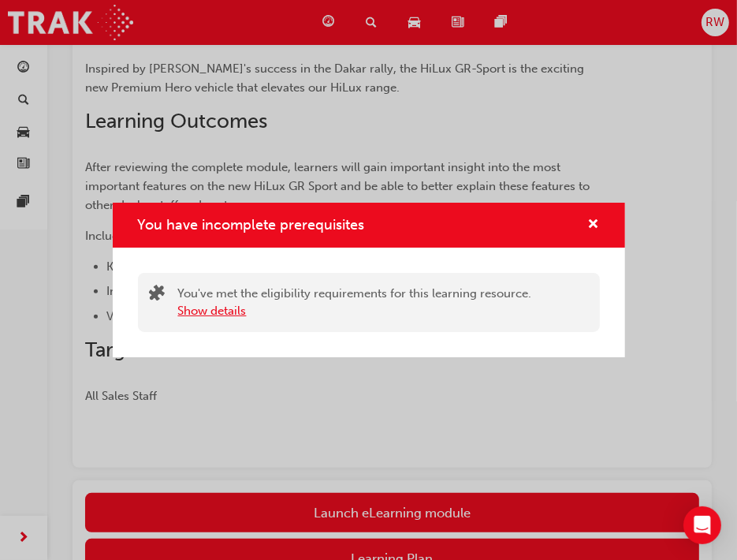
click at [214, 310] on button "Show details" at bounding box center [212, 311] width 69 height 18
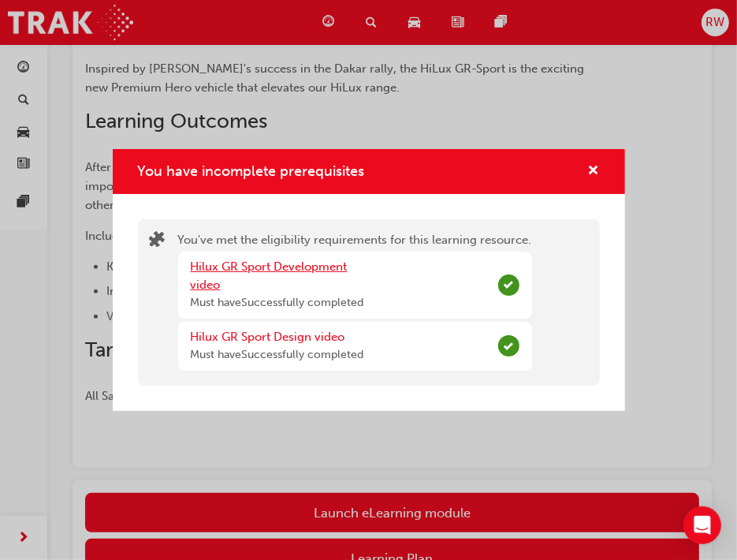
click at [307, 263] on link "Hilux GR Sport Development video" at bounding box center [269, 275] width 157 height 32
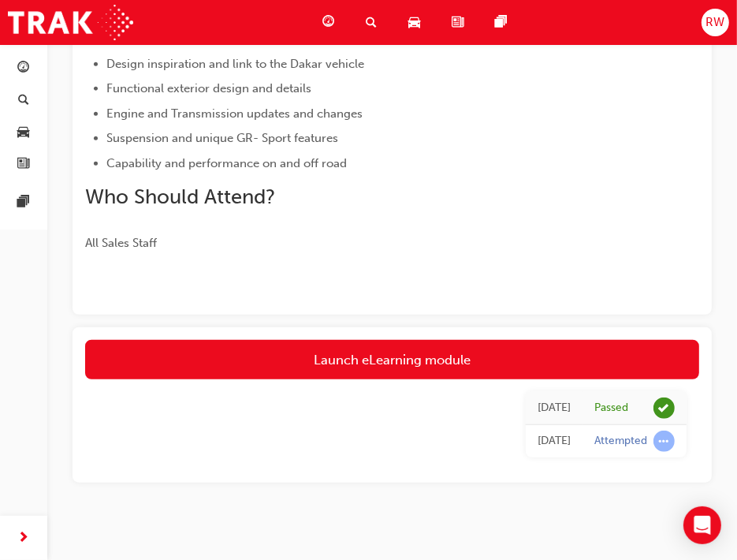
scroll to position [597, 0]
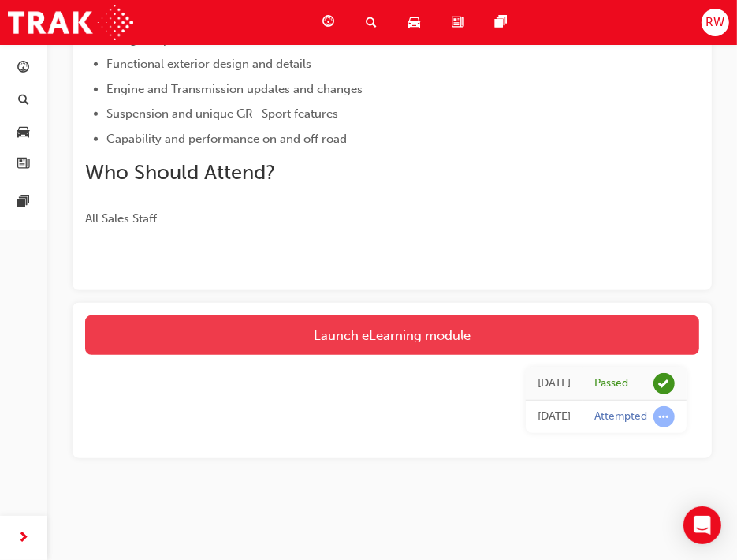
click at [476, 329] on link "Launch eLearning module" at bounding box center [392, 334] width 614 height 39
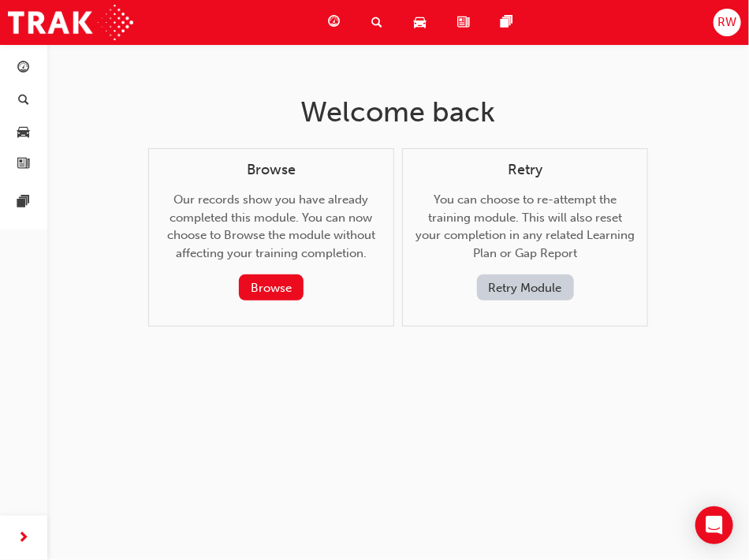
click at [531, 296] on button "Retry Module" at bounding box center [525, 287] width 97 height 26
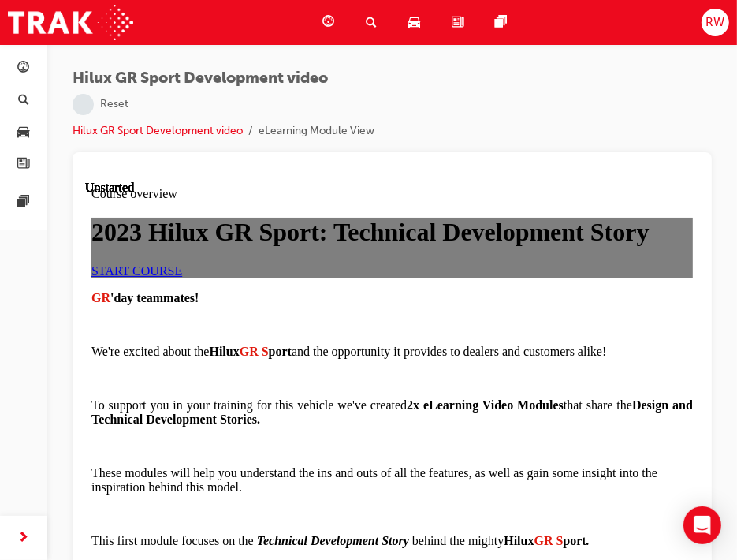
click at [251, 277] on div "2023 Hilux GR Sport: Technical Development Story START COURSE" at bounding box center [391, 247] width 601 height 60
click at [181, 277] on link "START COURSE" at bounding box center [136, 269] width 91 height 13
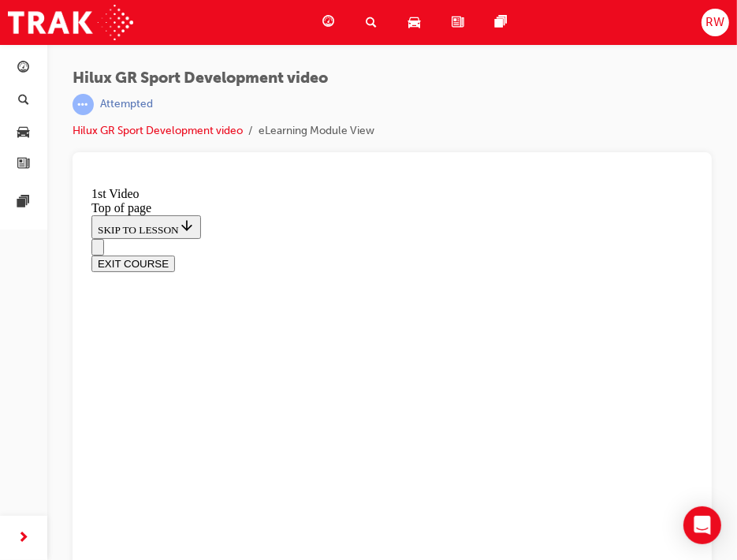
scroll to position [392, 0]
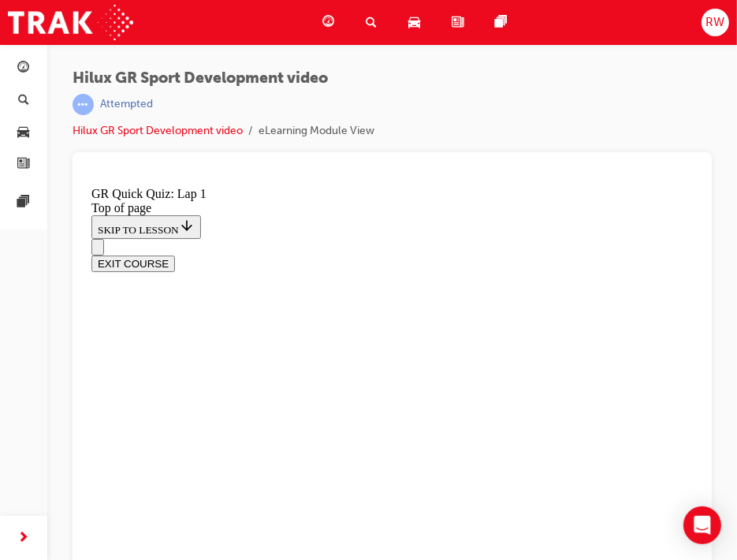
scroll to position [20, 0]
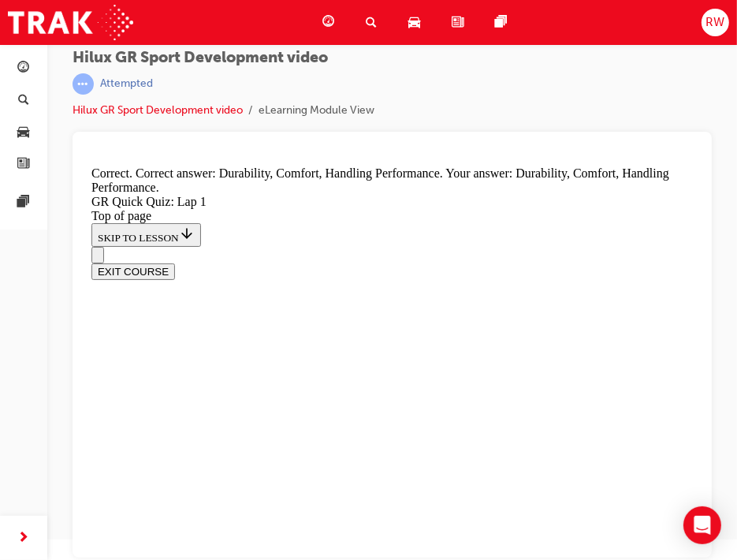
scroll to position [483, 0]
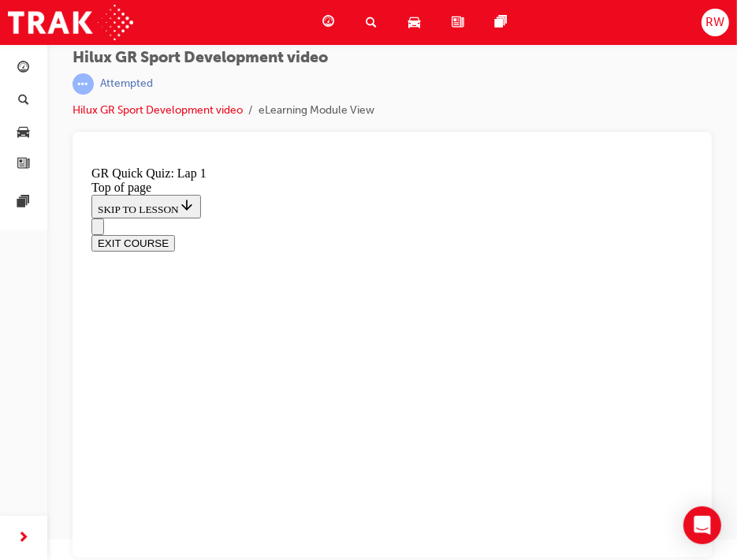
scroll to position [236, 0]
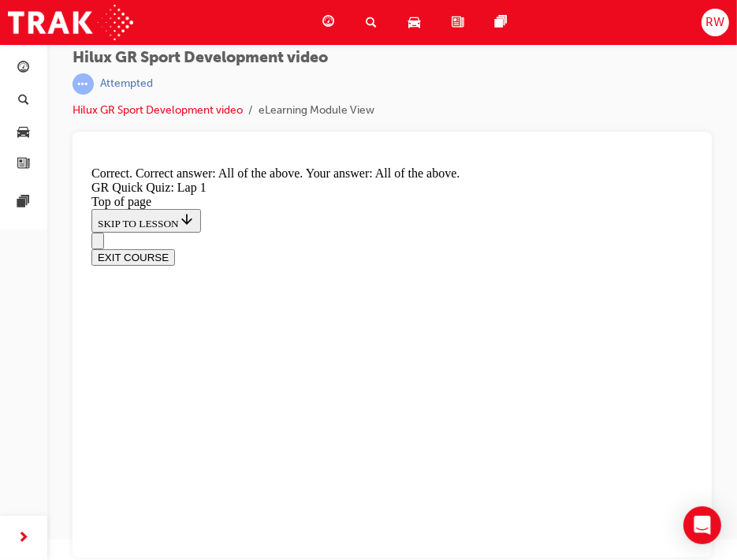
scroll to position [457, 0]
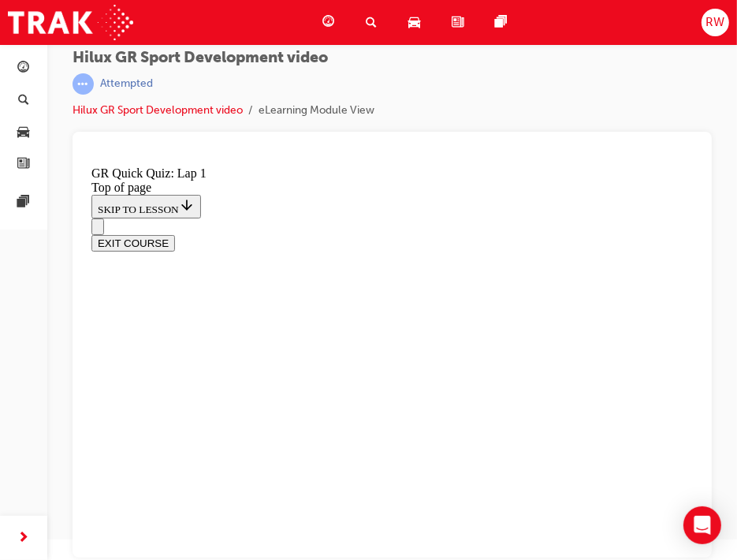
scroll to position [136, 0]
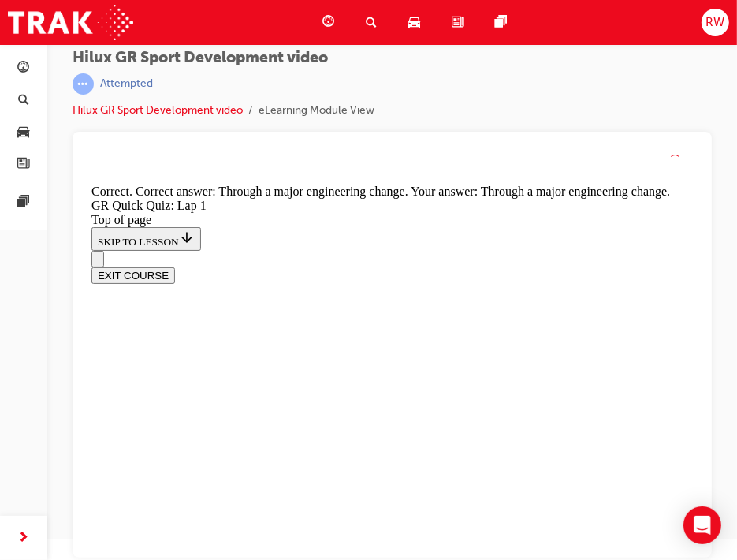
scroll to position [331, 0]
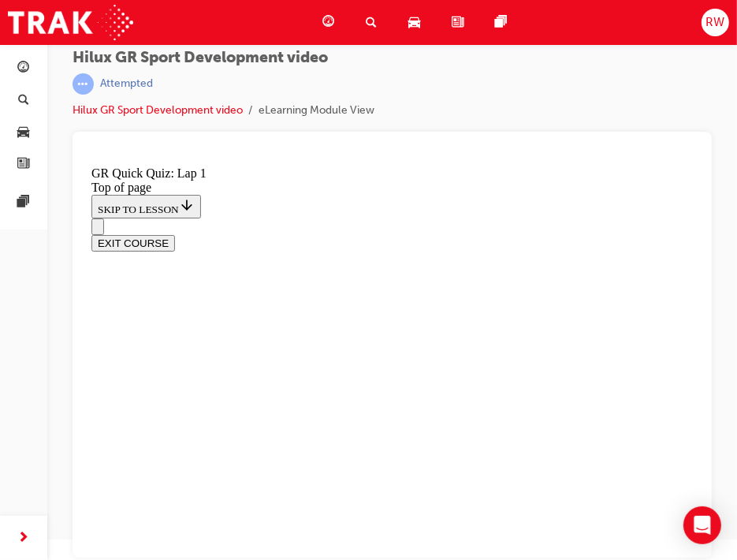
scroll to position [385, 0]
